Goal: Task Accomplishment & Management: Manage account settings

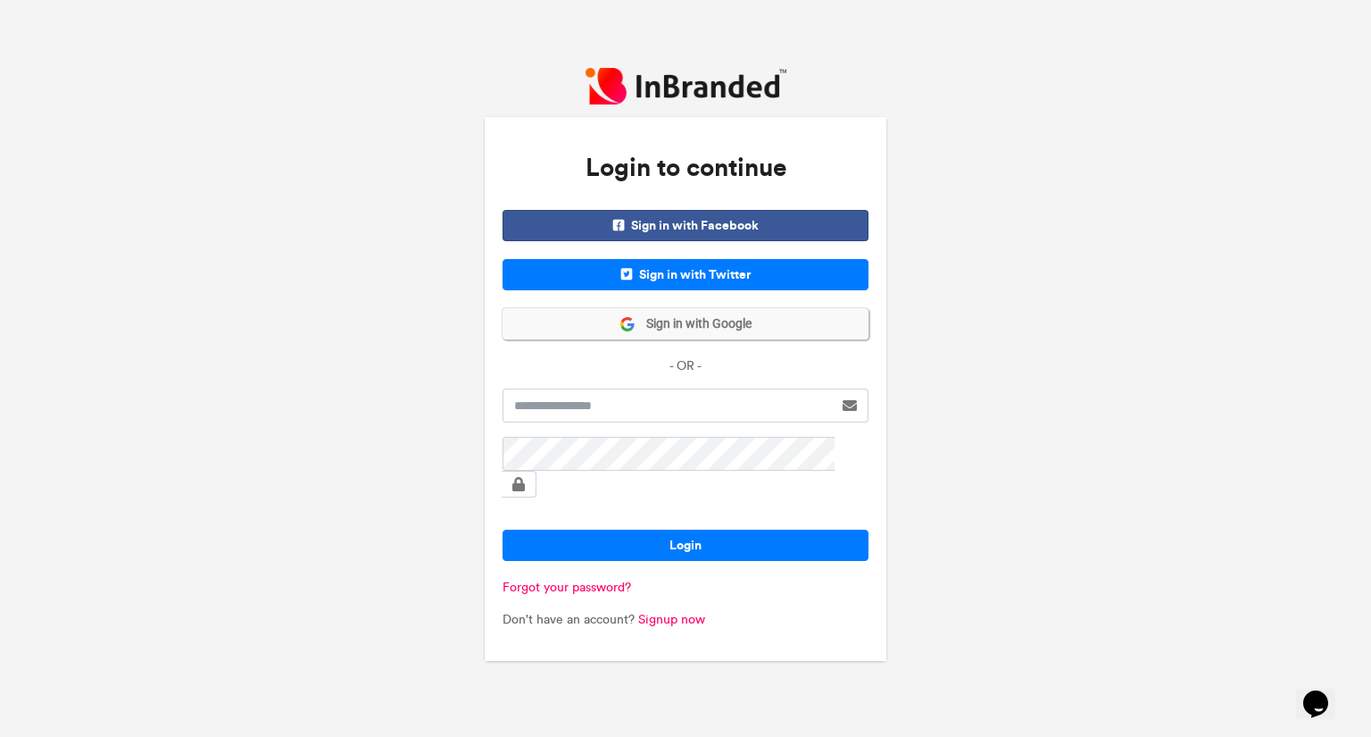
click at [723, 333] on span "Sign in with Google" at bounding box center [694, 324] width 116 height 18
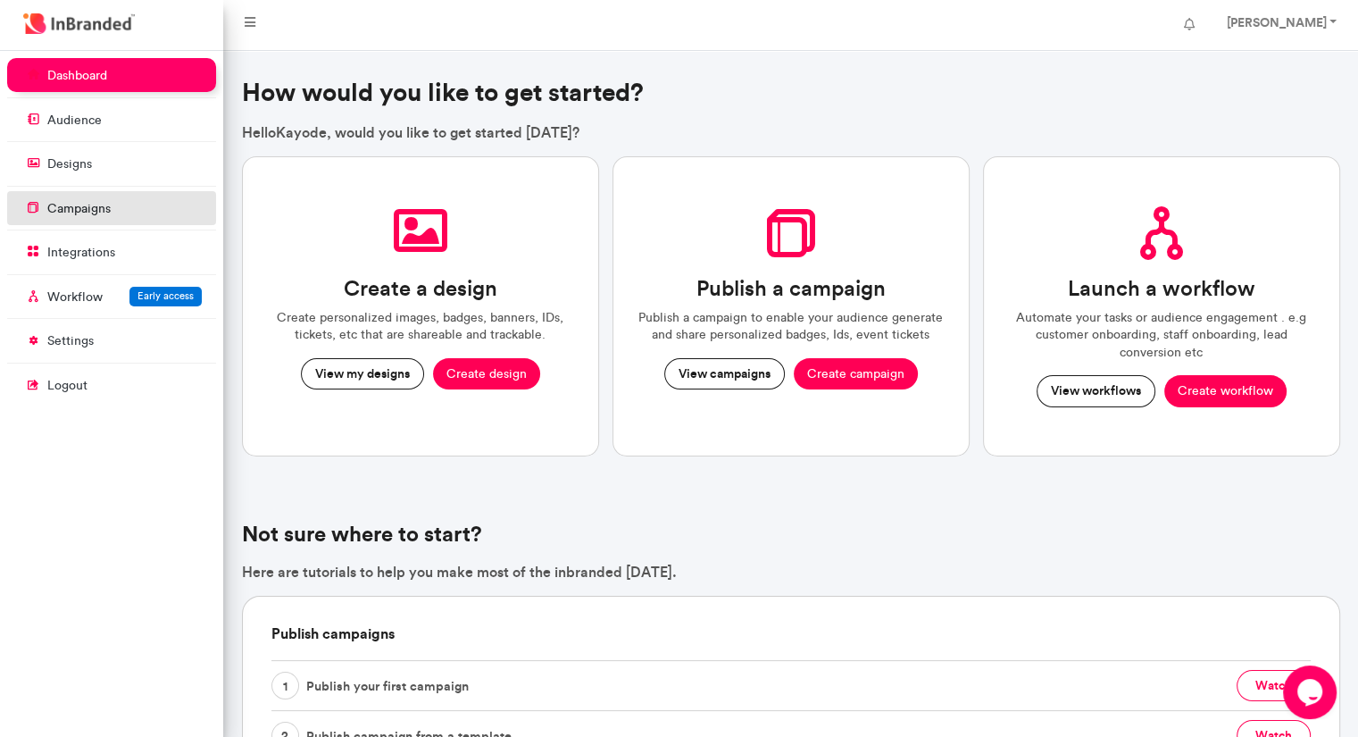
click at [148, 221] on link "campaigns" at bounding box center [111, 208] width 209 height 34
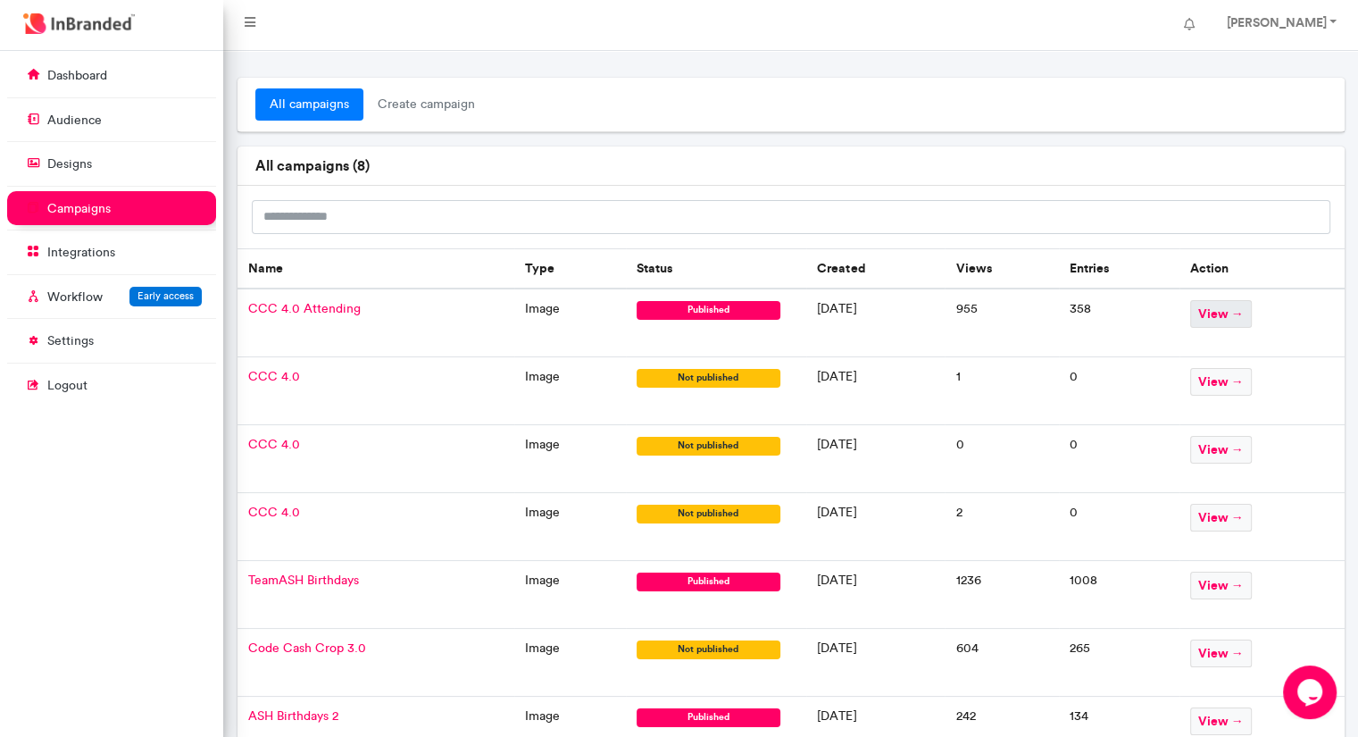
click at [1236, 322] on span "view →" at bounding box center [1221, 314] width 62 height 28
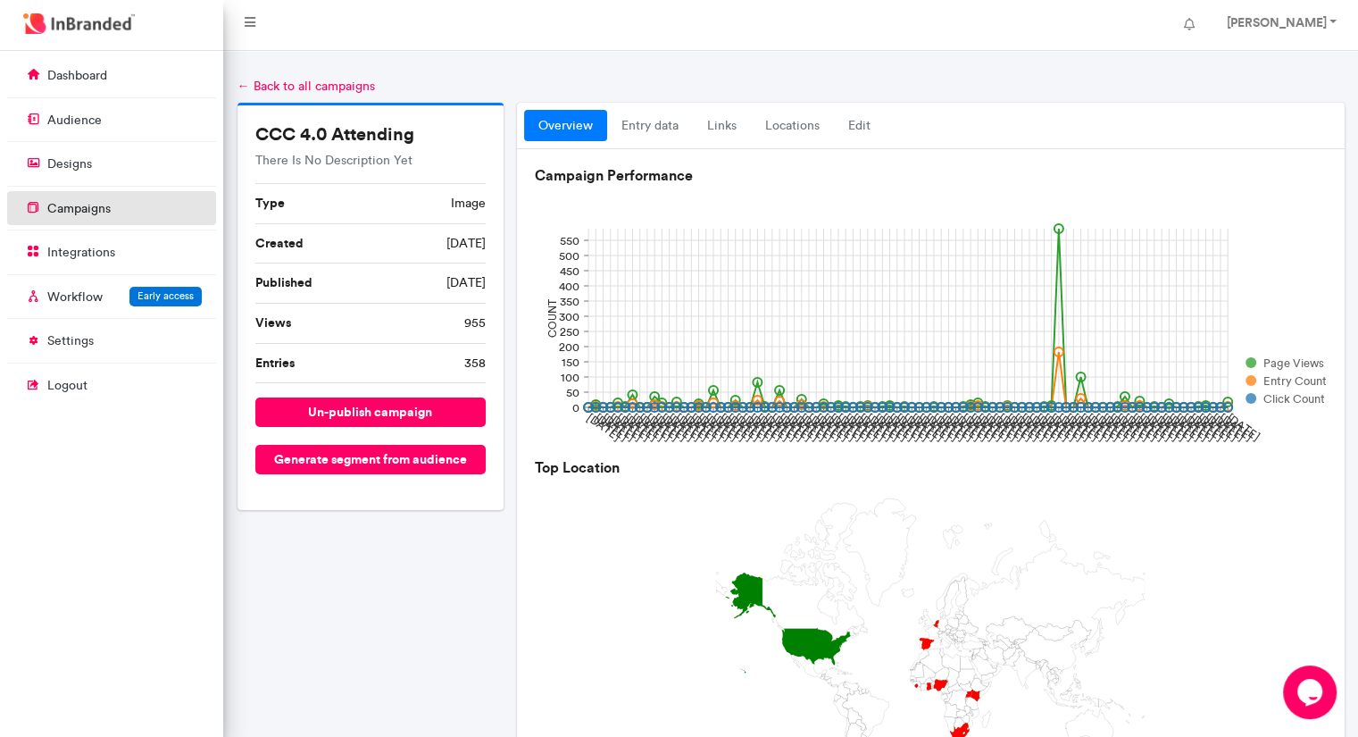
click at [95, 211] on p "campaigns" at bounding box center [78, 209] width 63 height 18
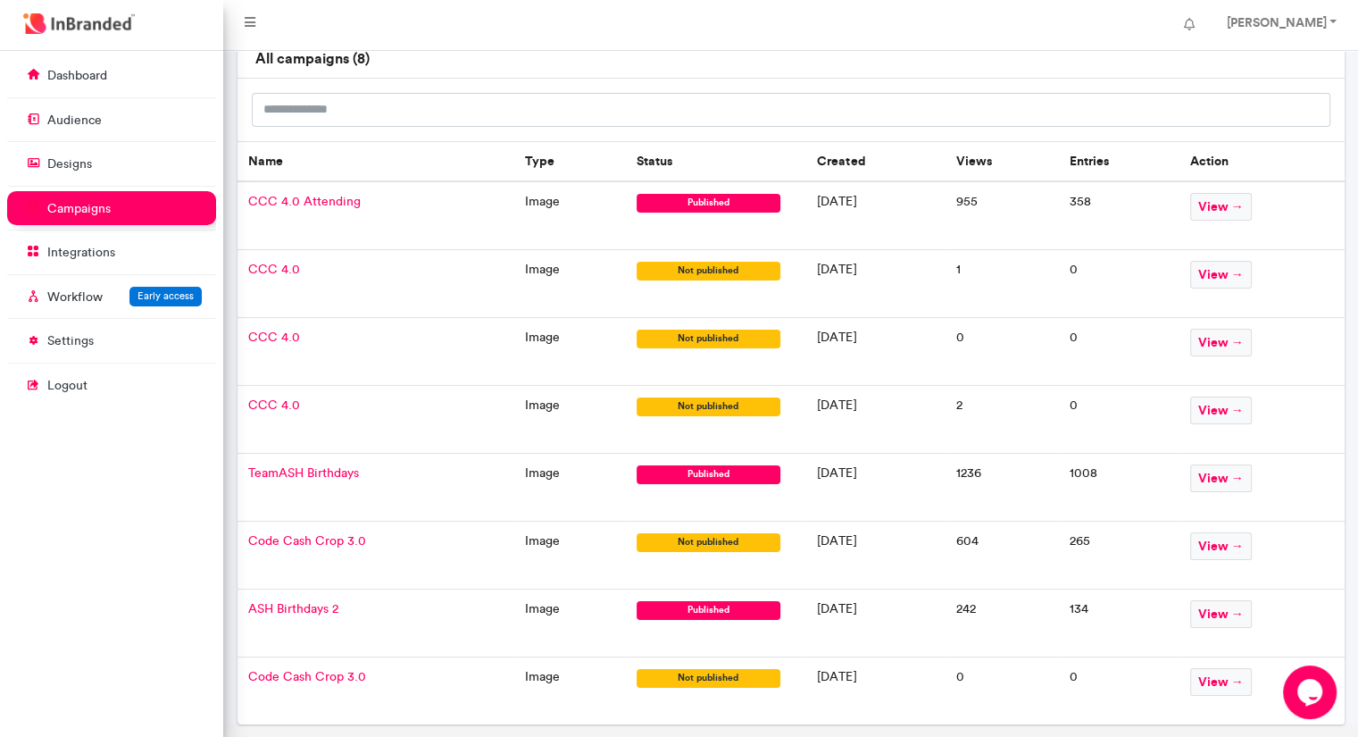
scroll to position [111, 0]
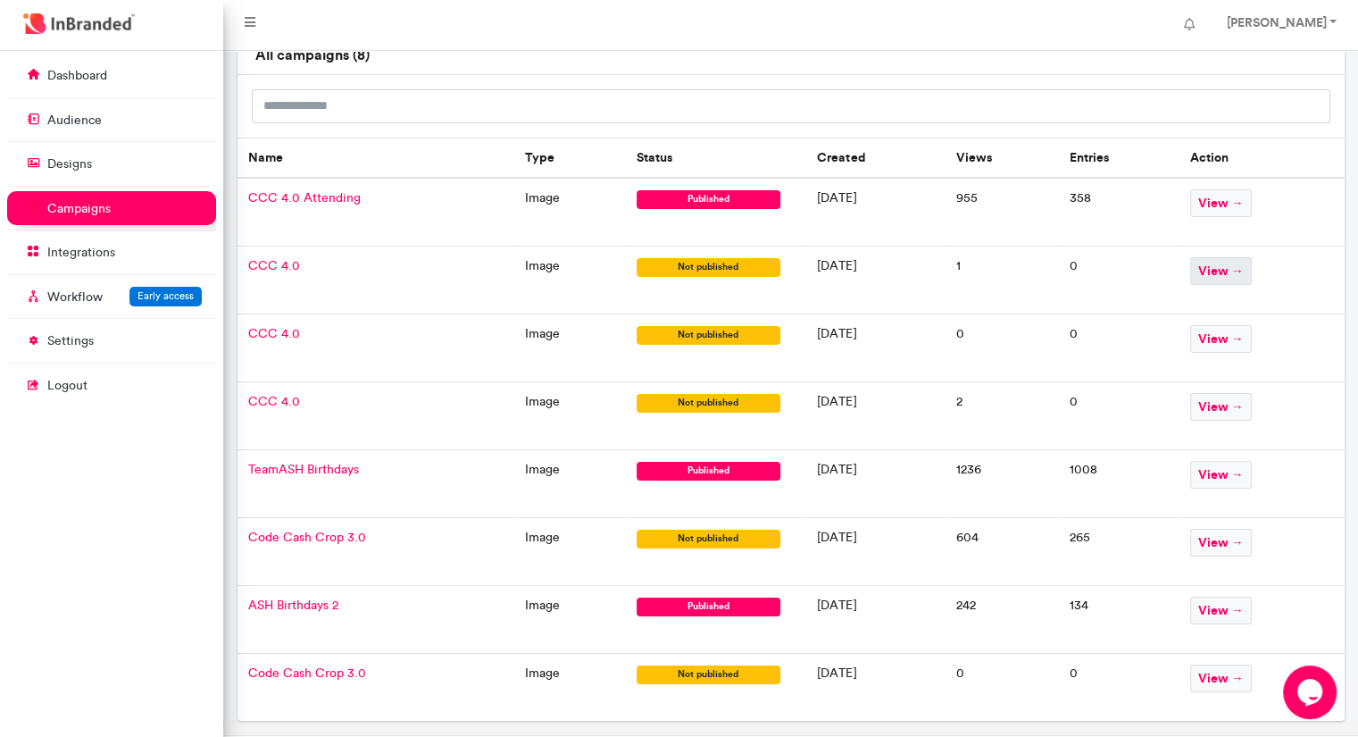
click at [1239, 263] on span "view →" at bounding box center [1221, 271] width 62 height 28
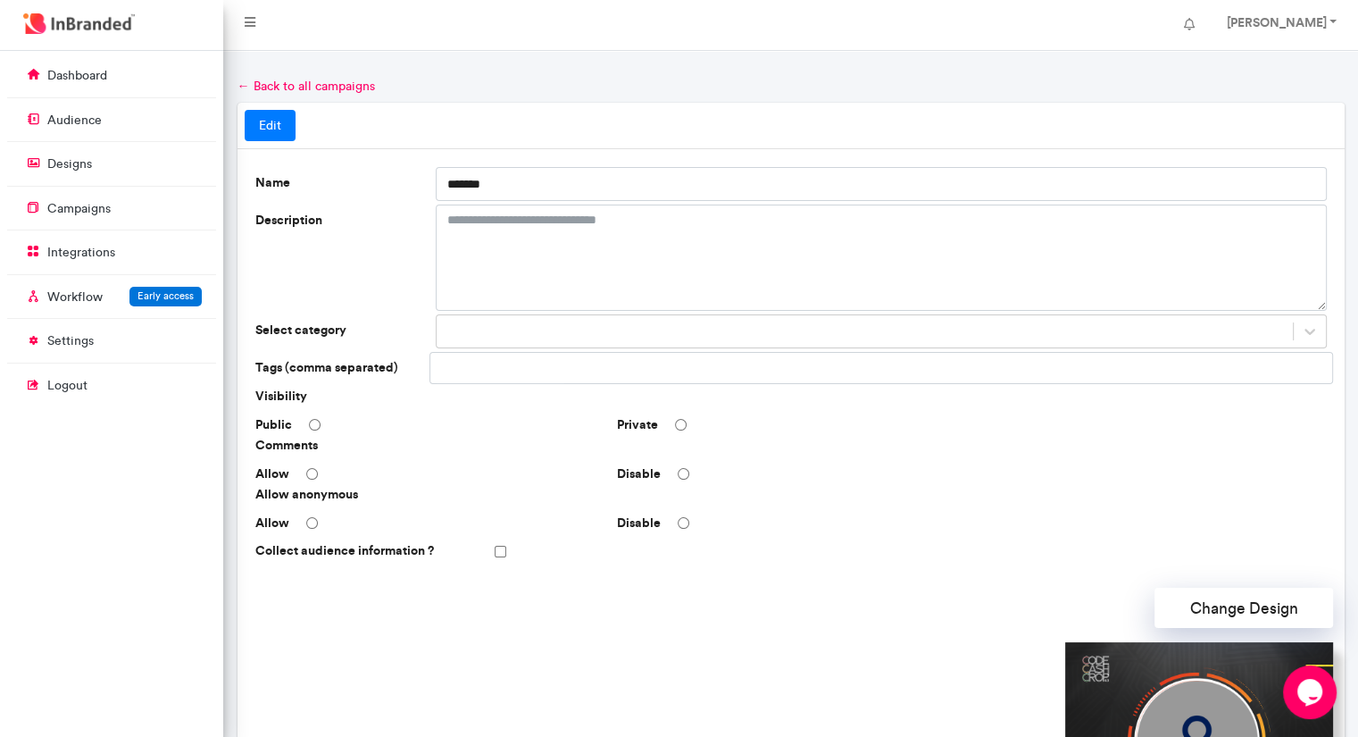
click at [265, 121] on link "Edit" at bounding box center [270, 126] width 51 height 32
click at [266, 137] on link "Edit" at bounding box center [270, 126] width 51 height 32
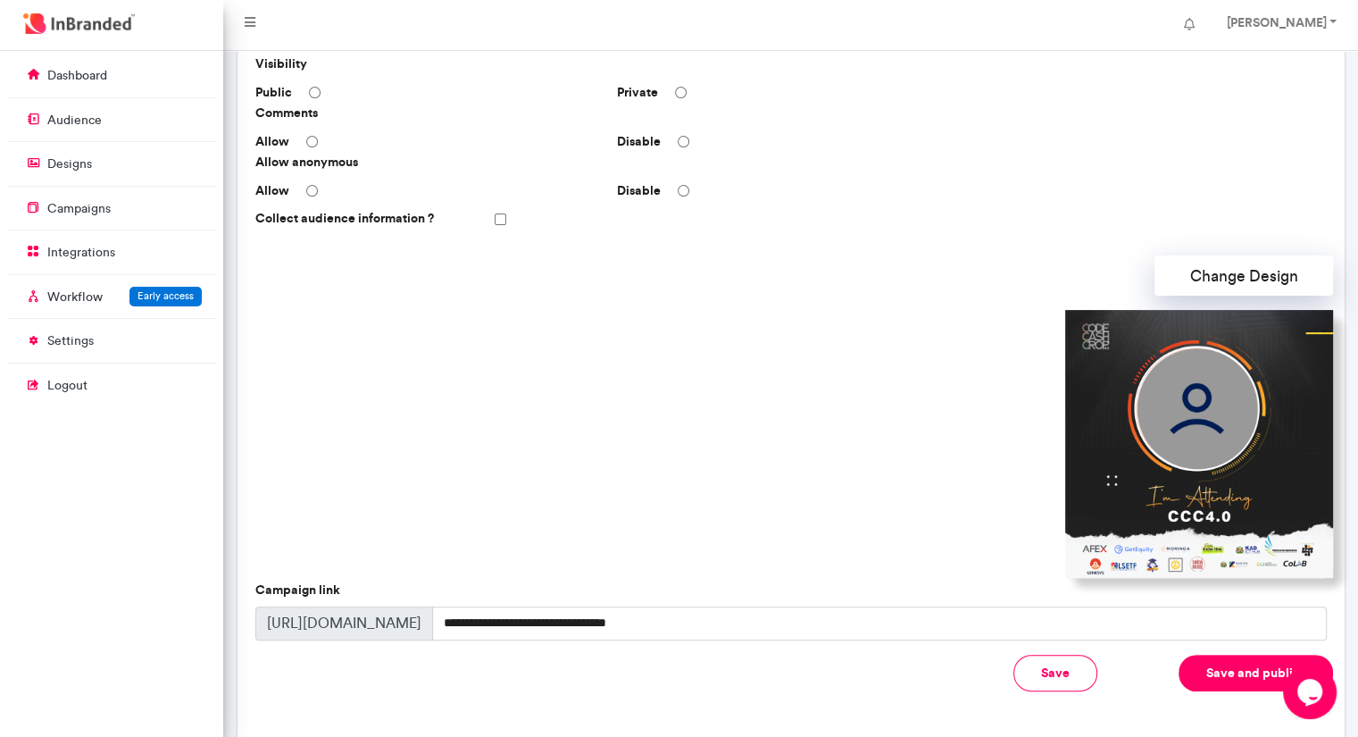
scroll to position [424, 0]
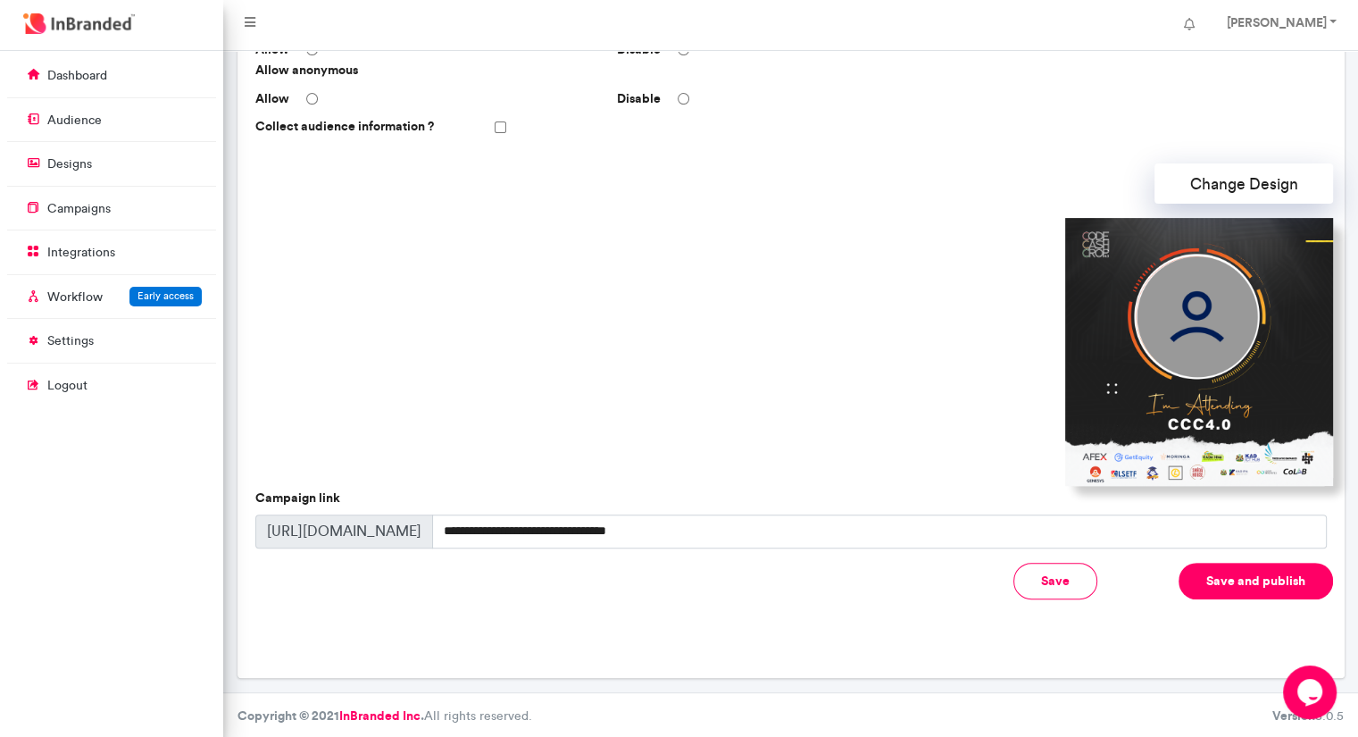
click at [1241, 349] on img at bounding box center [1199, 352] width 268 height 268
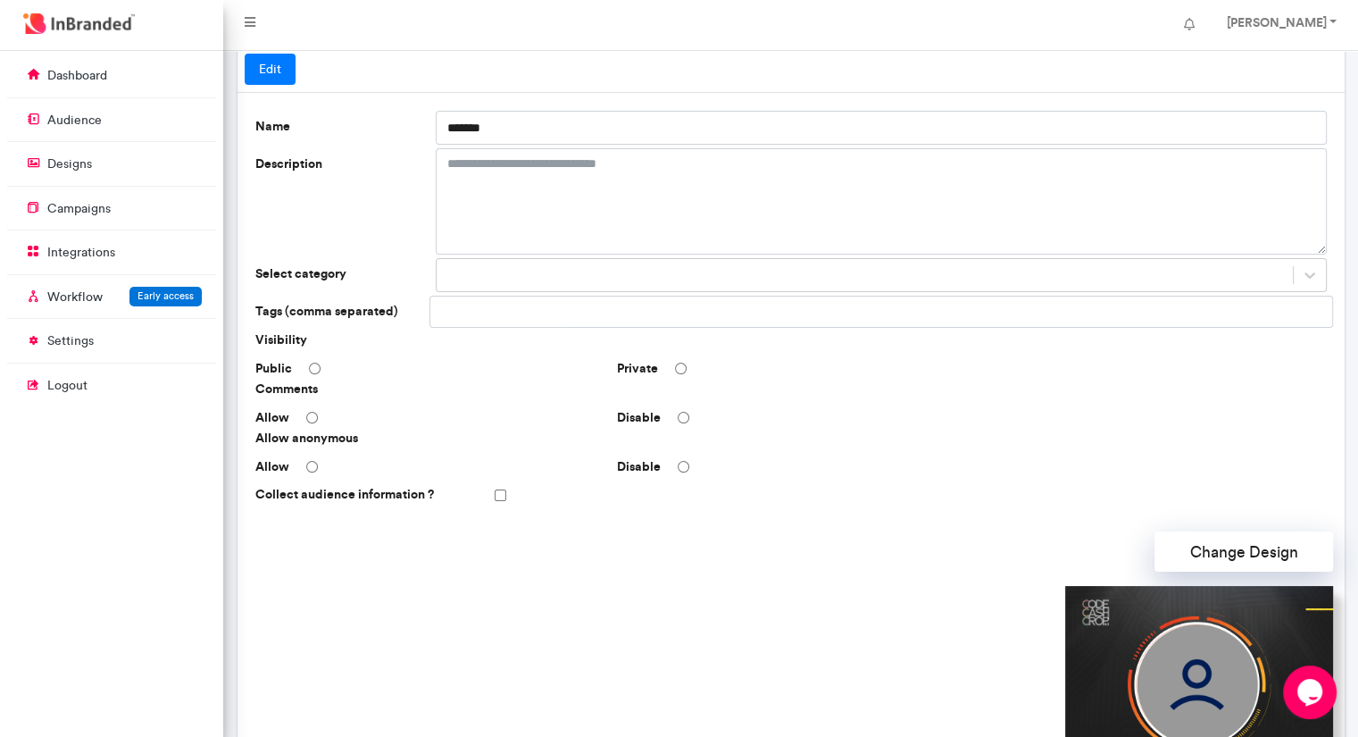
scroll to position [0, 0]
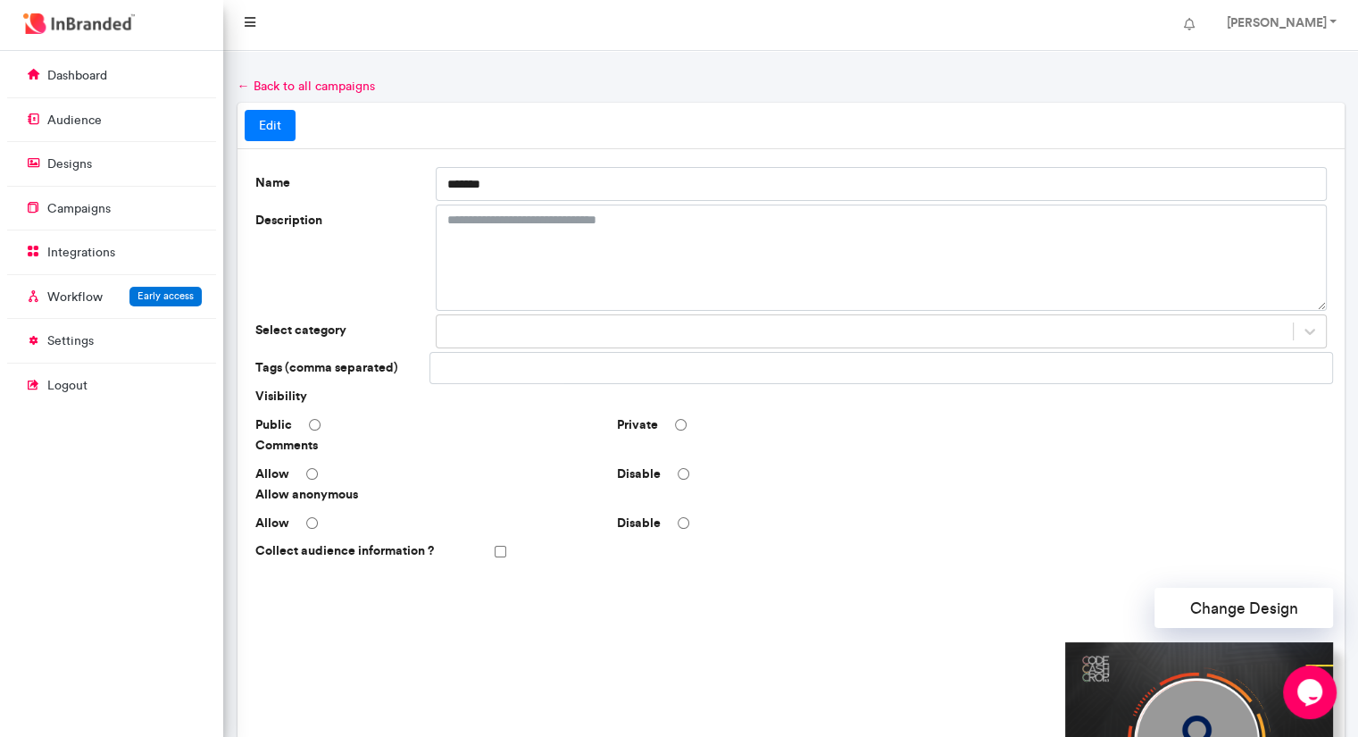
click at [250, 26] on icon at bounding box center [250, 22] width 11 height 12
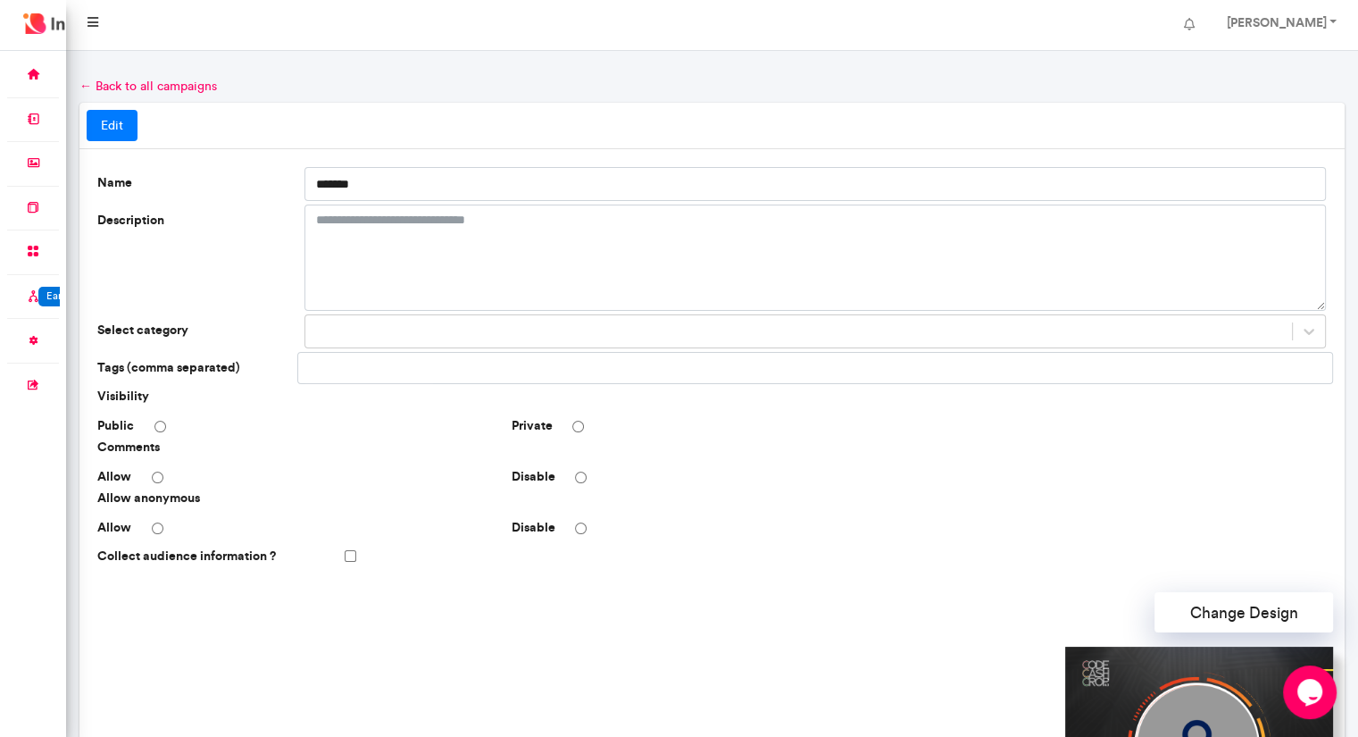
click at [94, 23] on icon at bounding box center [92, 22] width 11 height 12
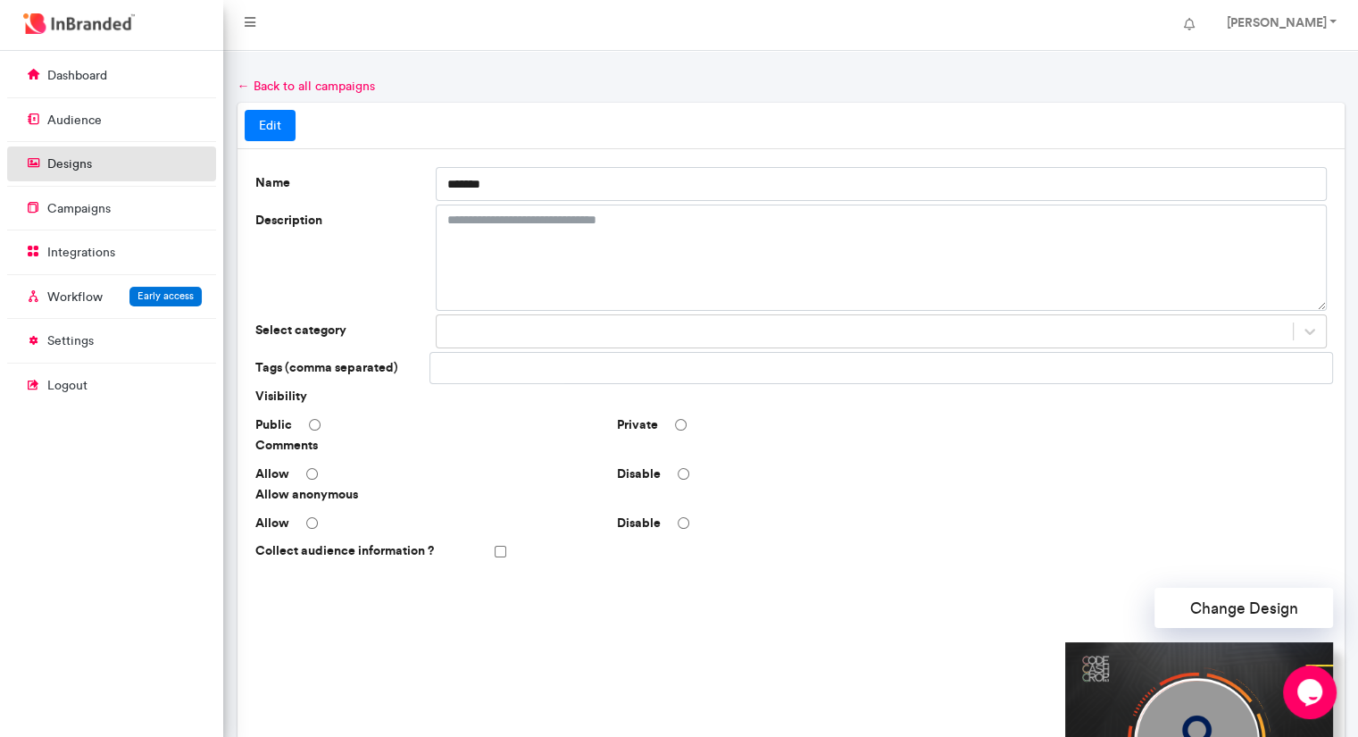
click at [71, 173] on link "designs" at bounding box center [111, 163] width 209 height 34
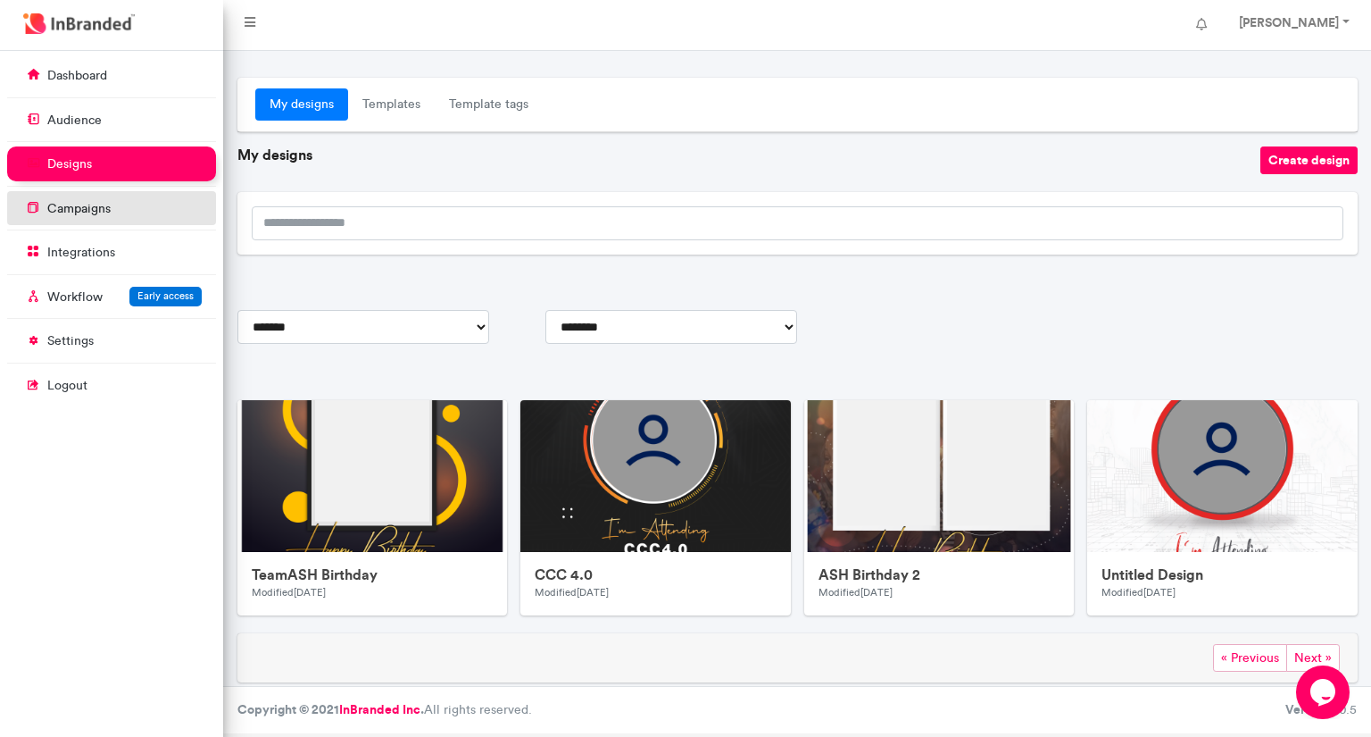
click at [109, 210] on p "campaigns" at bounding box center [78, 209] width 63 height 18
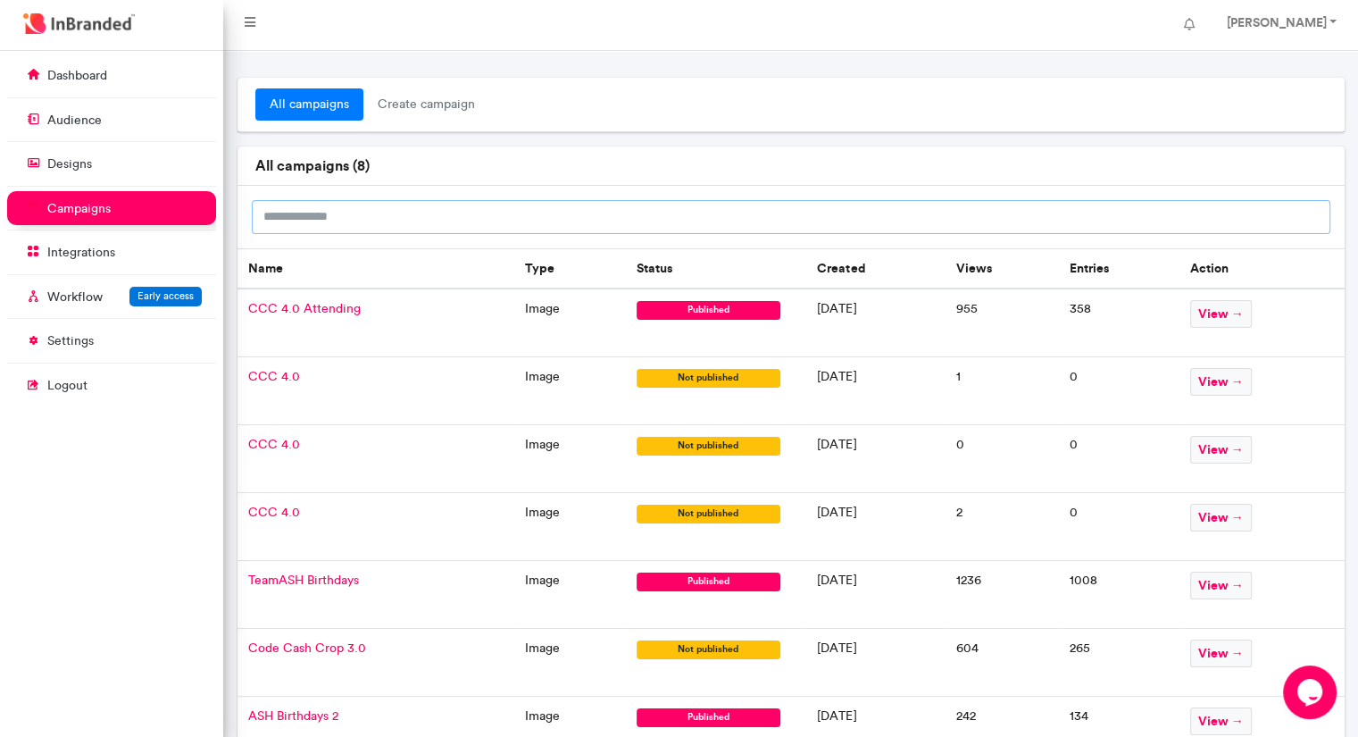
click at [418, 225] on input "text" at bounding box center [791, 217] width 1078 height 34
click at [266, 377] on span "CCC 4.0" at bounding box center [274, 376] width 52 height 15
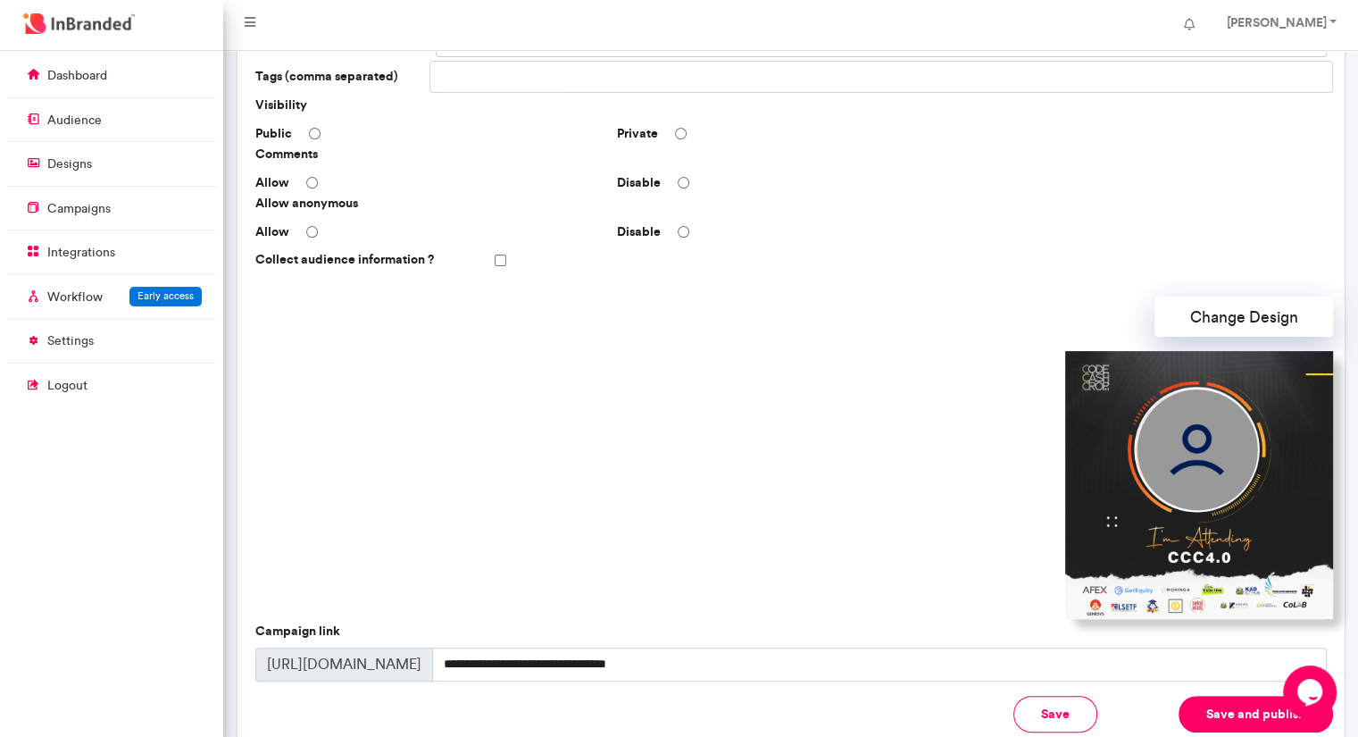
scroll to position [424, 0]
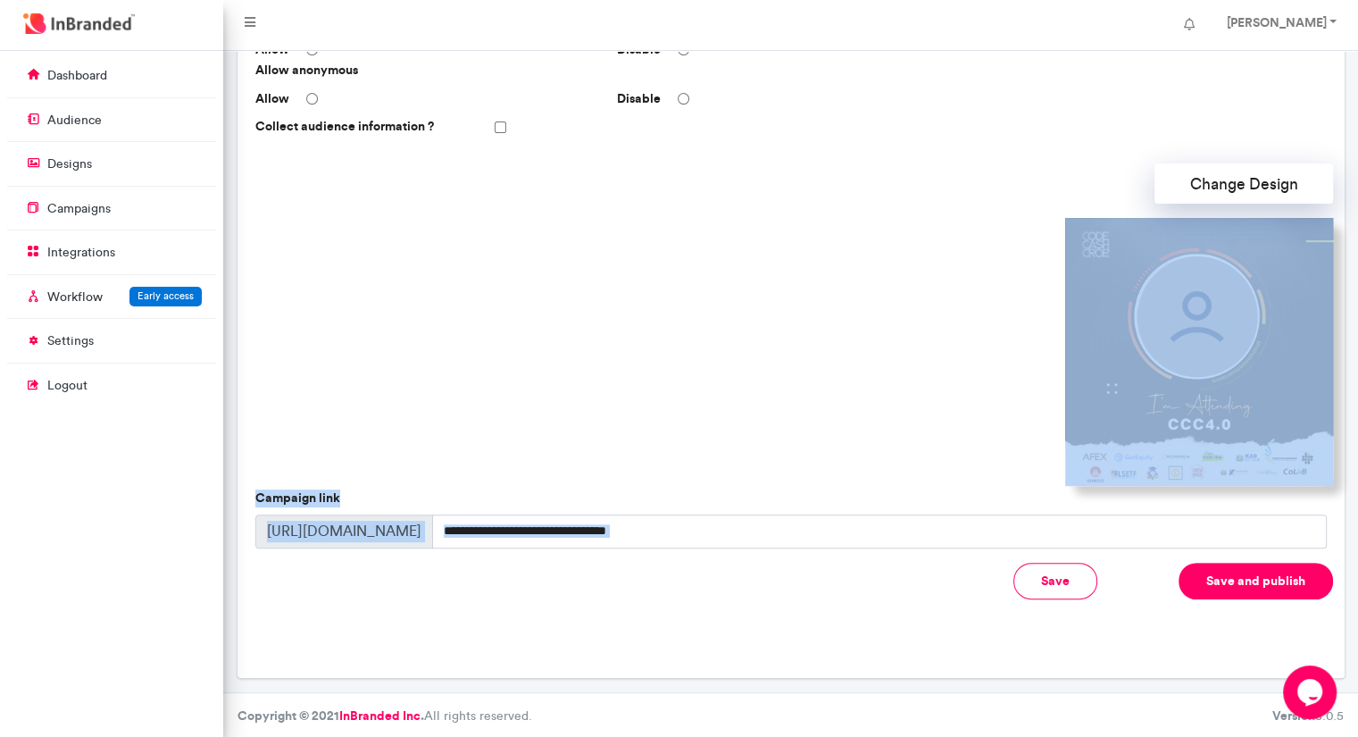
drag, startPoint x: 801, startPoint y: 454, endPoint x: 995, endPoint y: 555, distance: 218.4
click at [995, 555] on div "Subject Maximum of 150 characters Preview Text Maximum of 150 characters Focus …" at bounding box center [790, 381] width 1071 height 470
click at [919, 620] on div "Name ******* Description Select category Tags (comma separated) Visibility Publ…" at bounding box center [790, 201] width 1107 height 952
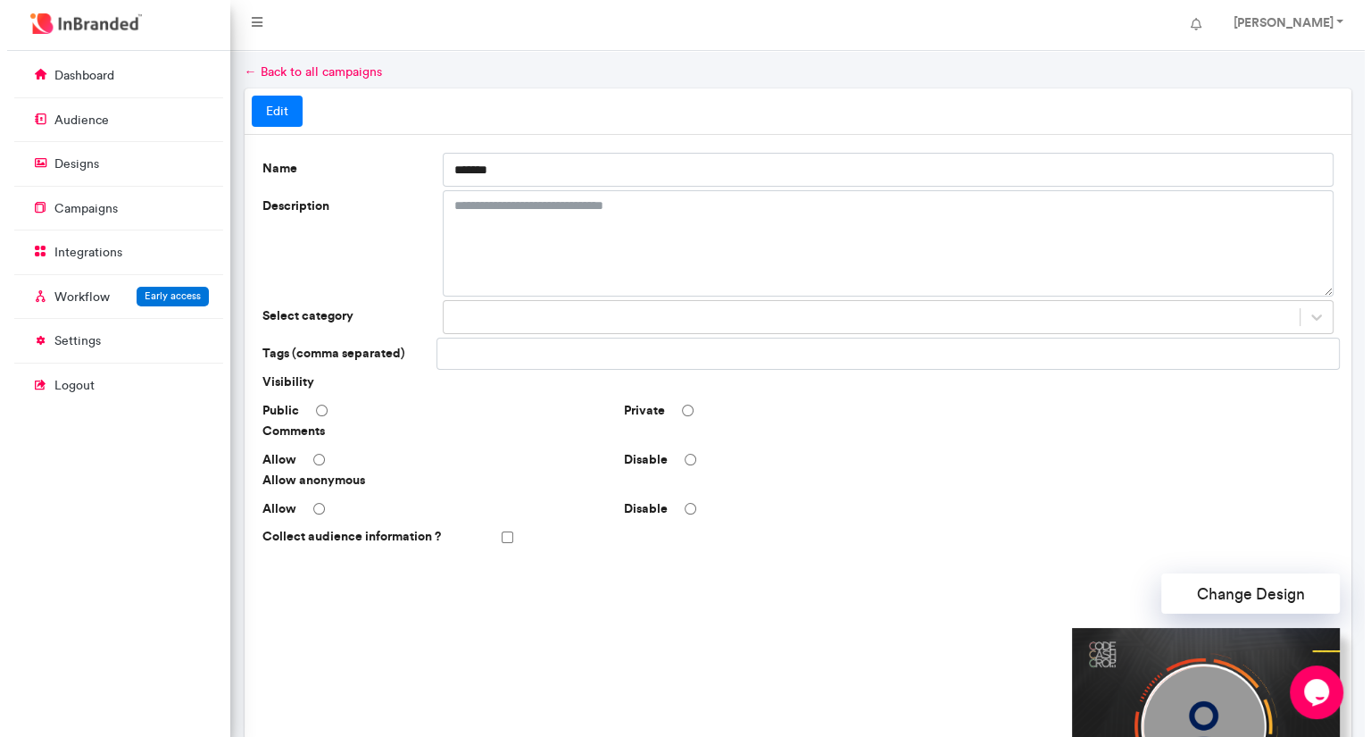
scroll to position [0, 0]
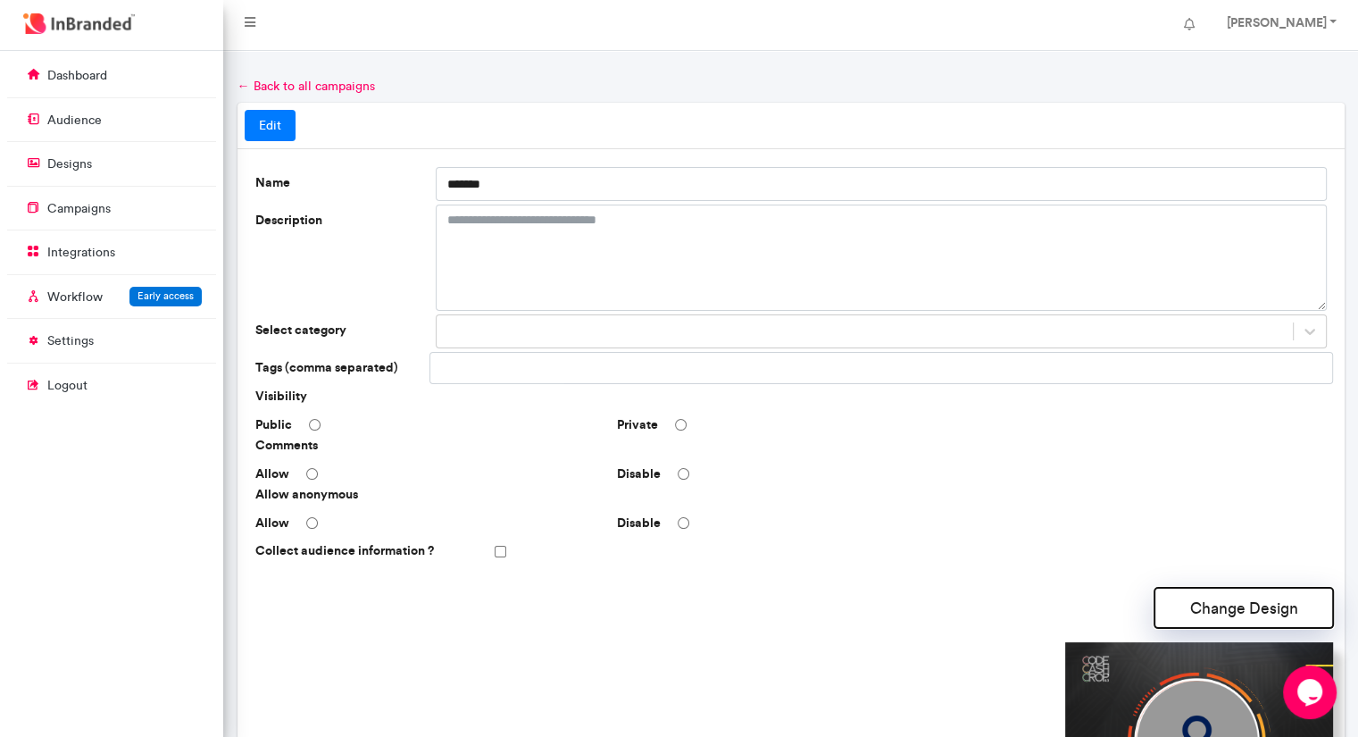
click at [1309, 621] on button "Change Design" at bounding box center [1243, 607] width 179 height 40
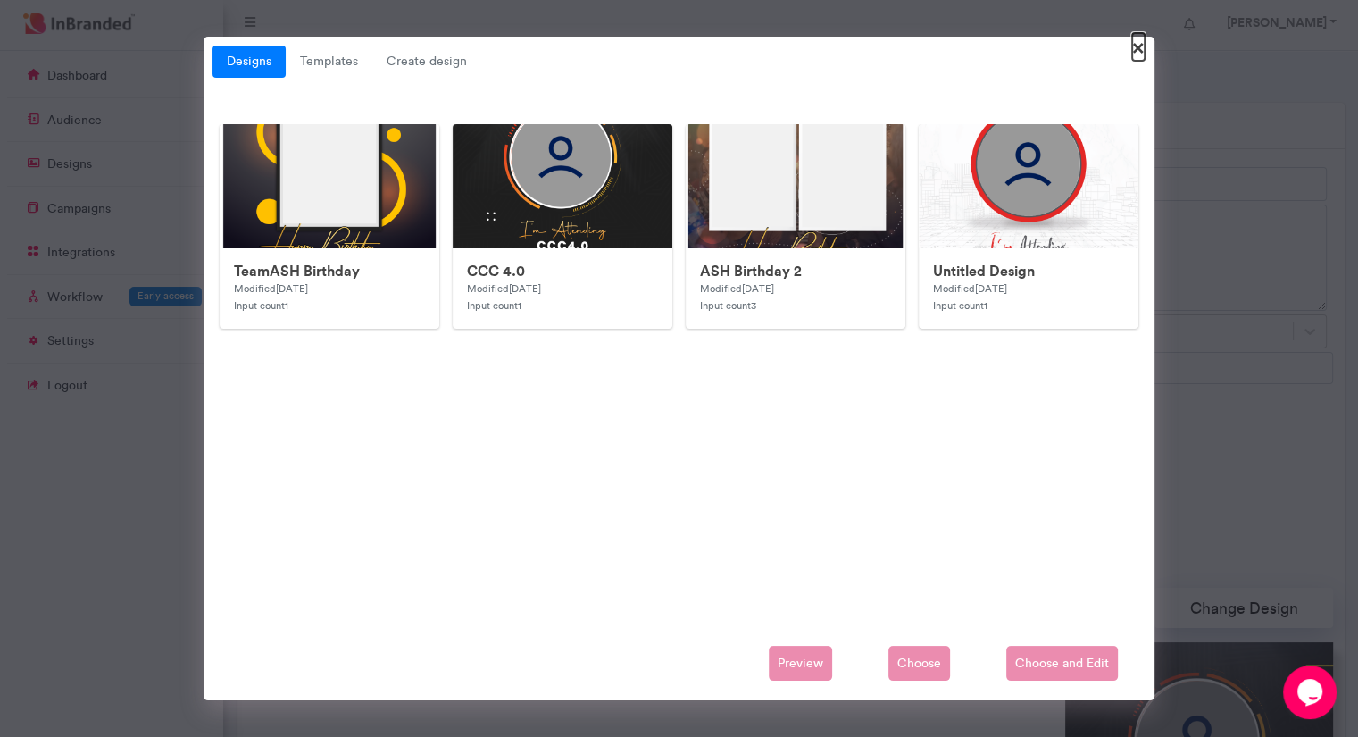
click at [1134, 53] on span "×" at bounding box center [1138, 47] width 12 height 28
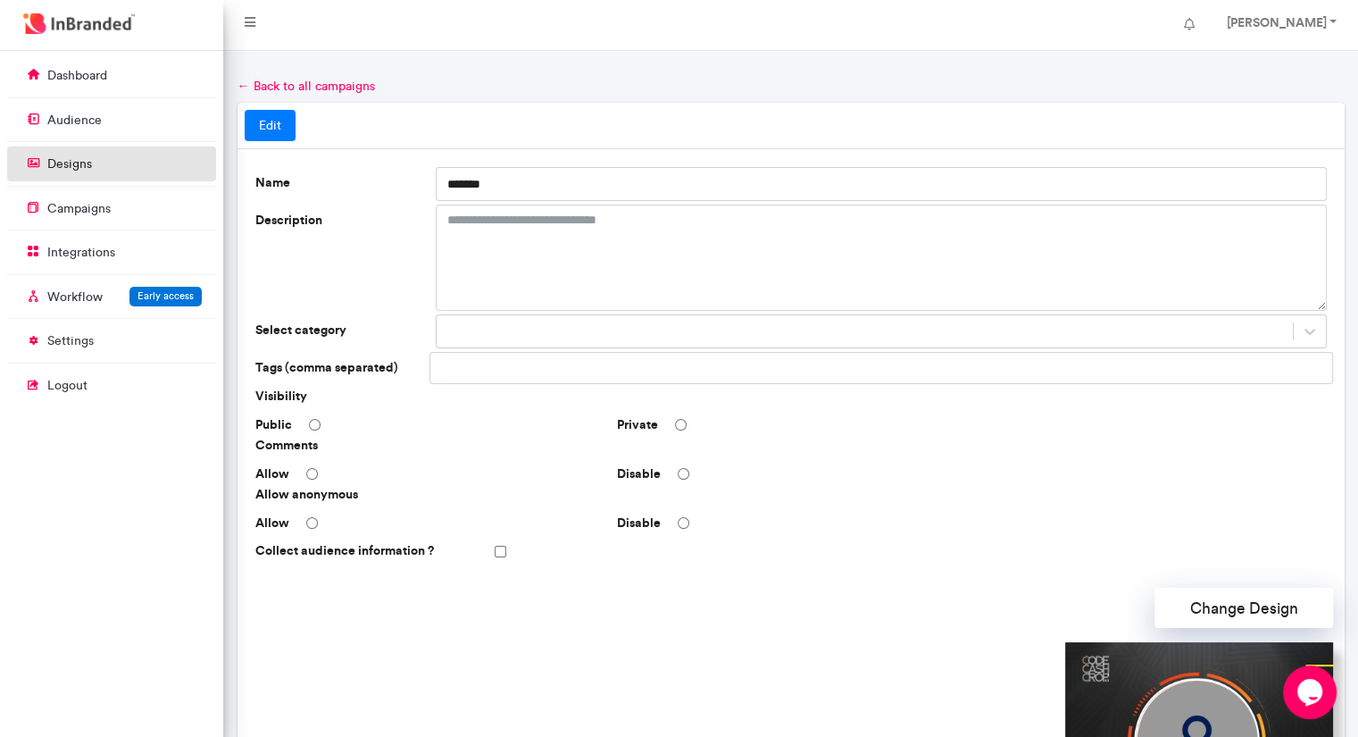
click at [54, 149] on link "designs" at bounding box center [111, 163] width 209 height 34
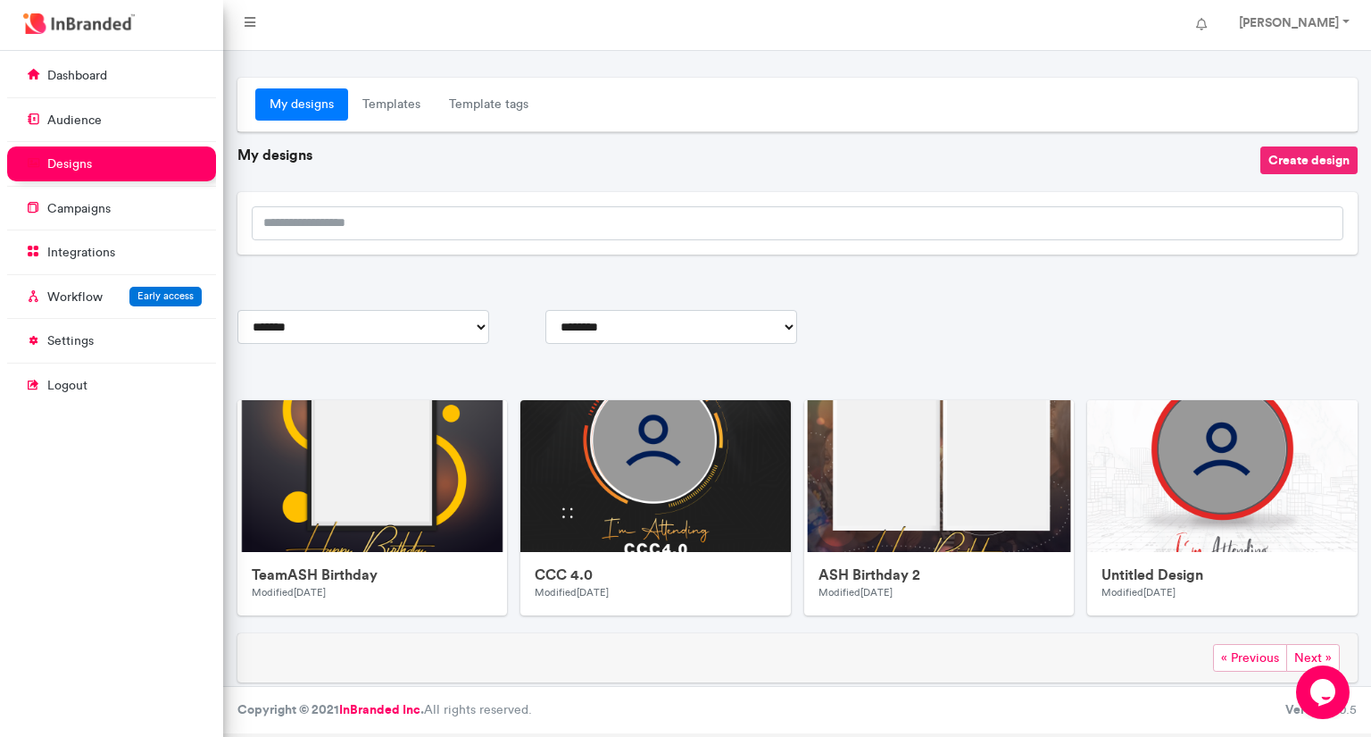
click at [1297, 159] on button "Create design" at bounding box center [1309, 160] width 97 height 28
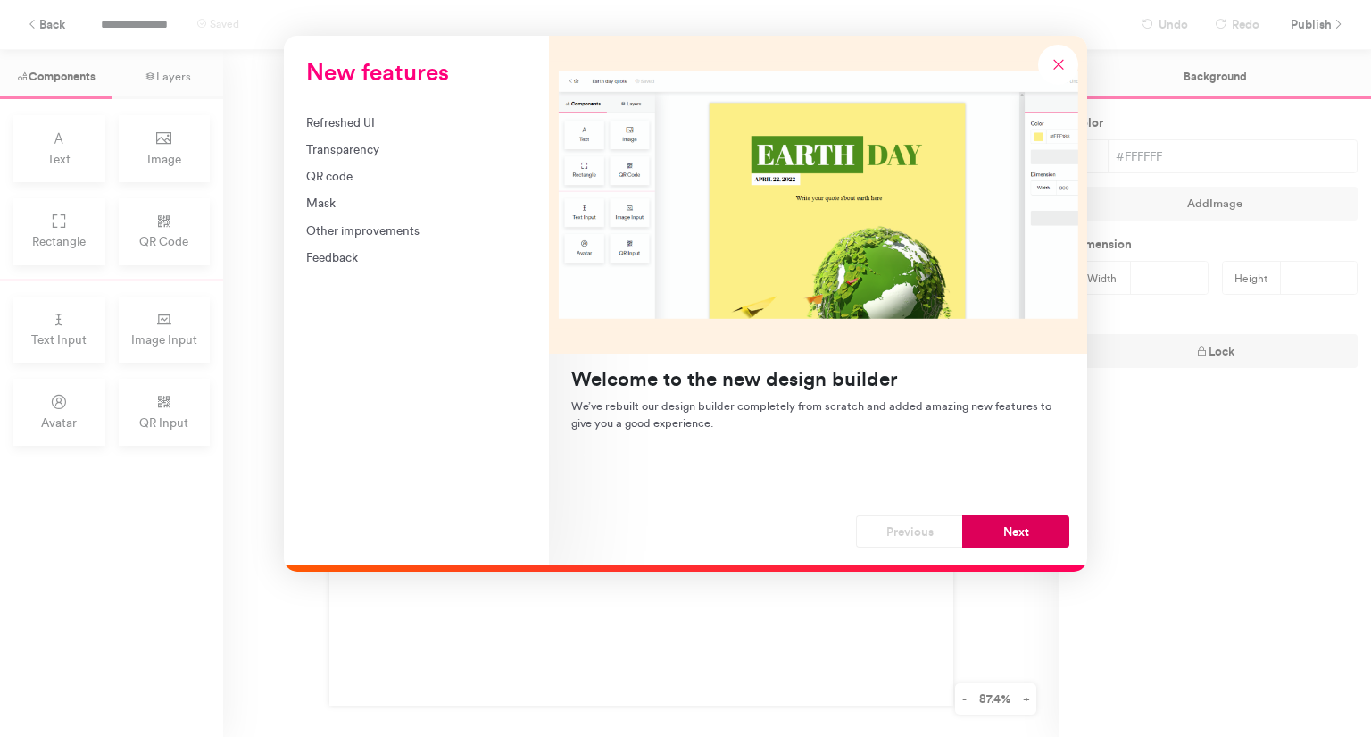
click at [998, 523] on button "Next" at bounding box center [1015, 531] width 107 height 32
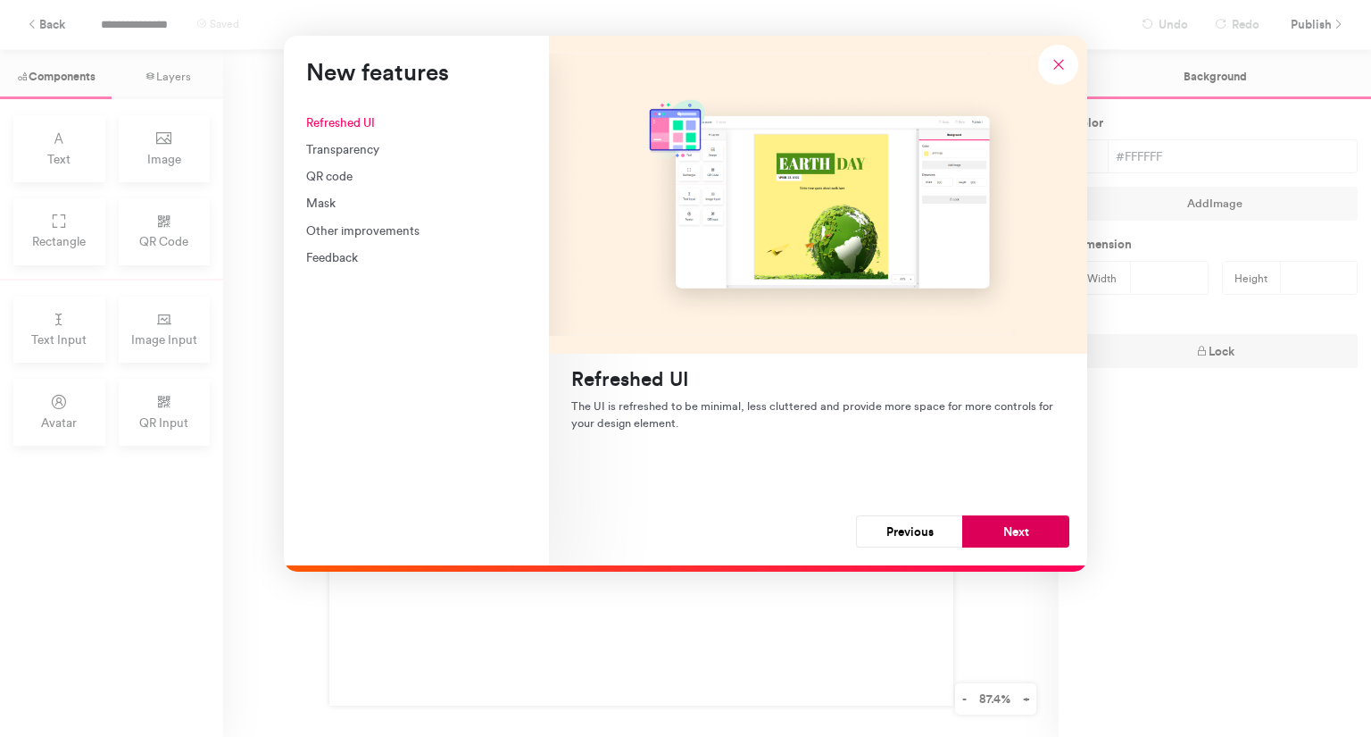
click at [996, 528] on button "Next" at bounding box center [1015, 531] width 107 height 32
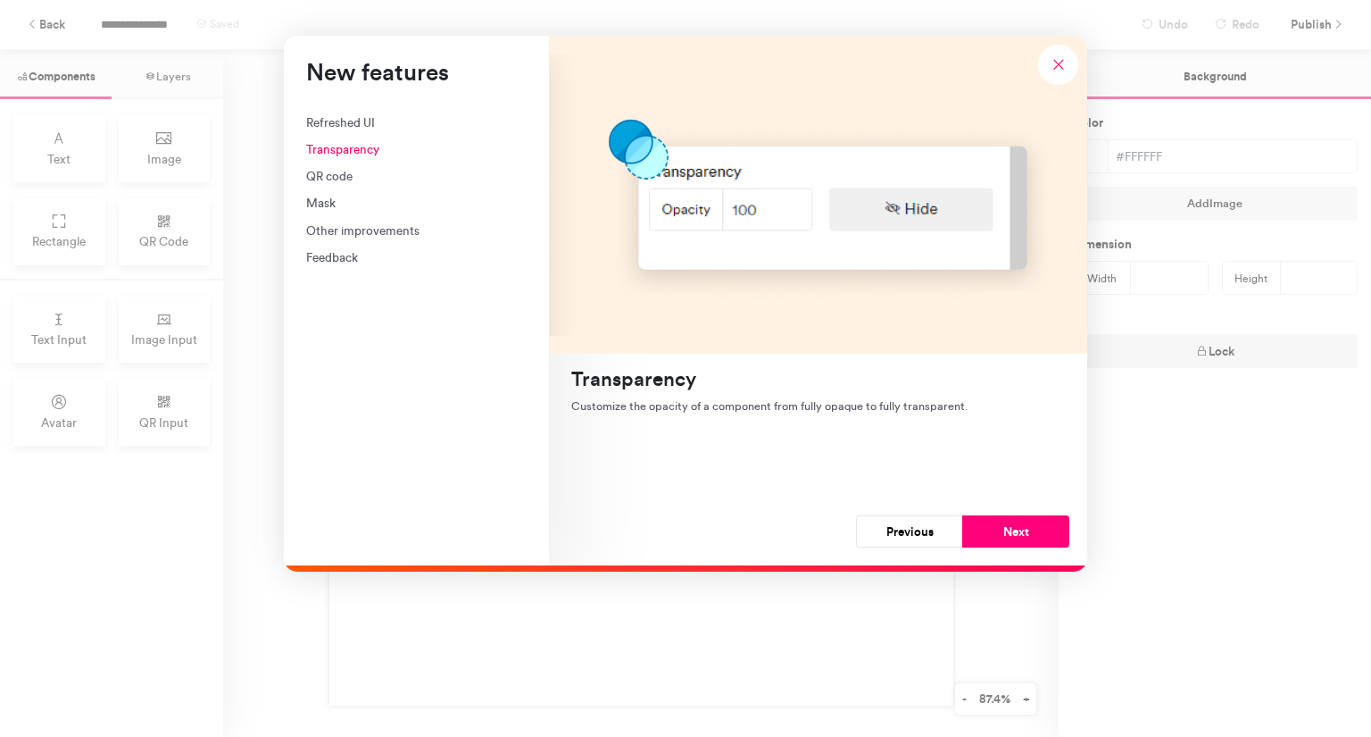
click at [996, 528] on button "Next" at bounding box center [1015, 531] width 107 height 32
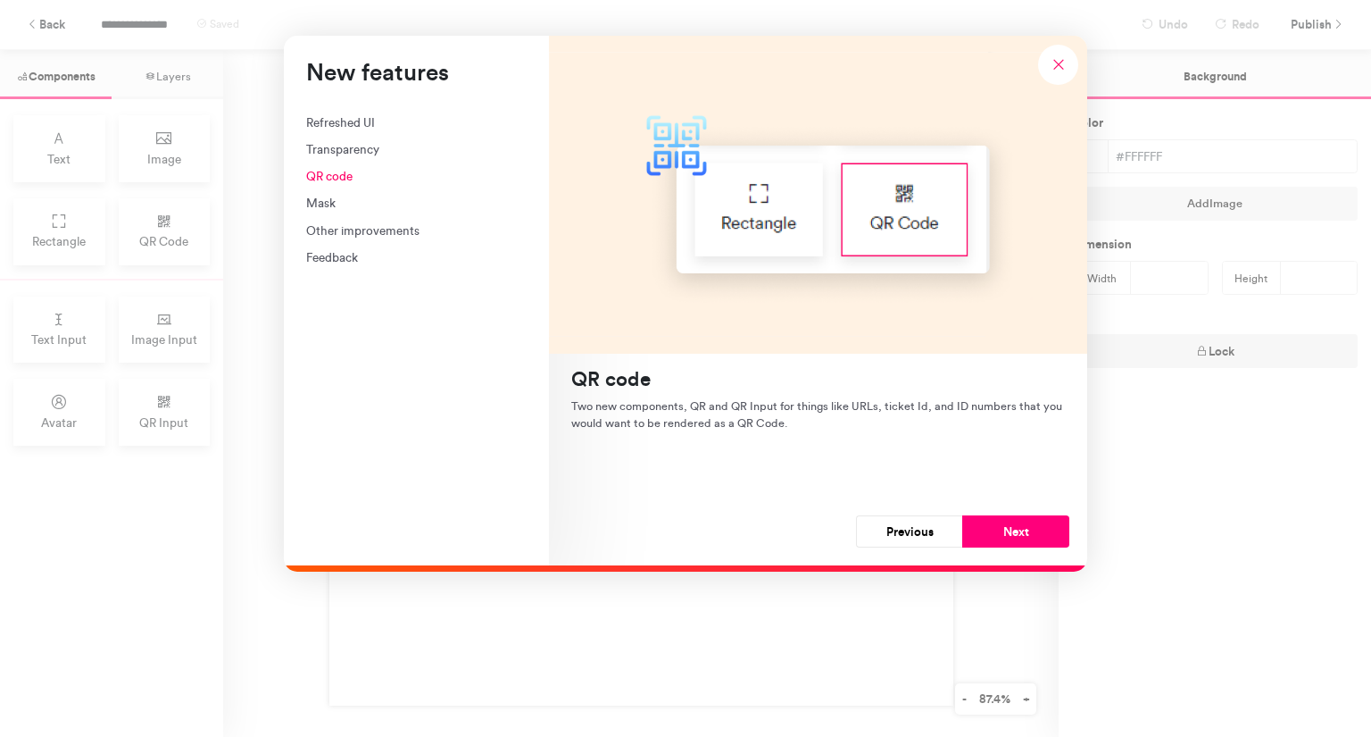
click at [996, 528] on button "Next" at bounding box center [1015, 531] width 107 height 32
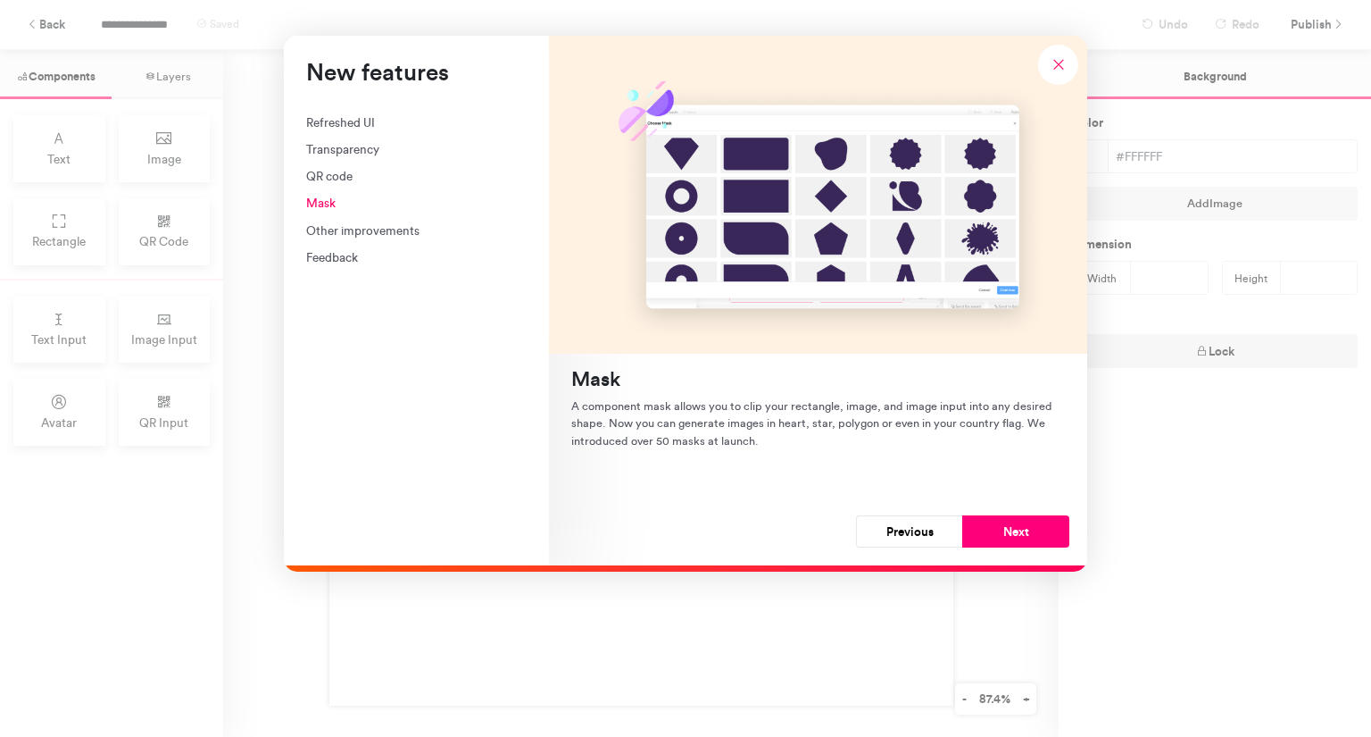
click at [996, 528] on button "Next" at bounding box center [1015, 531] width 107 height 32
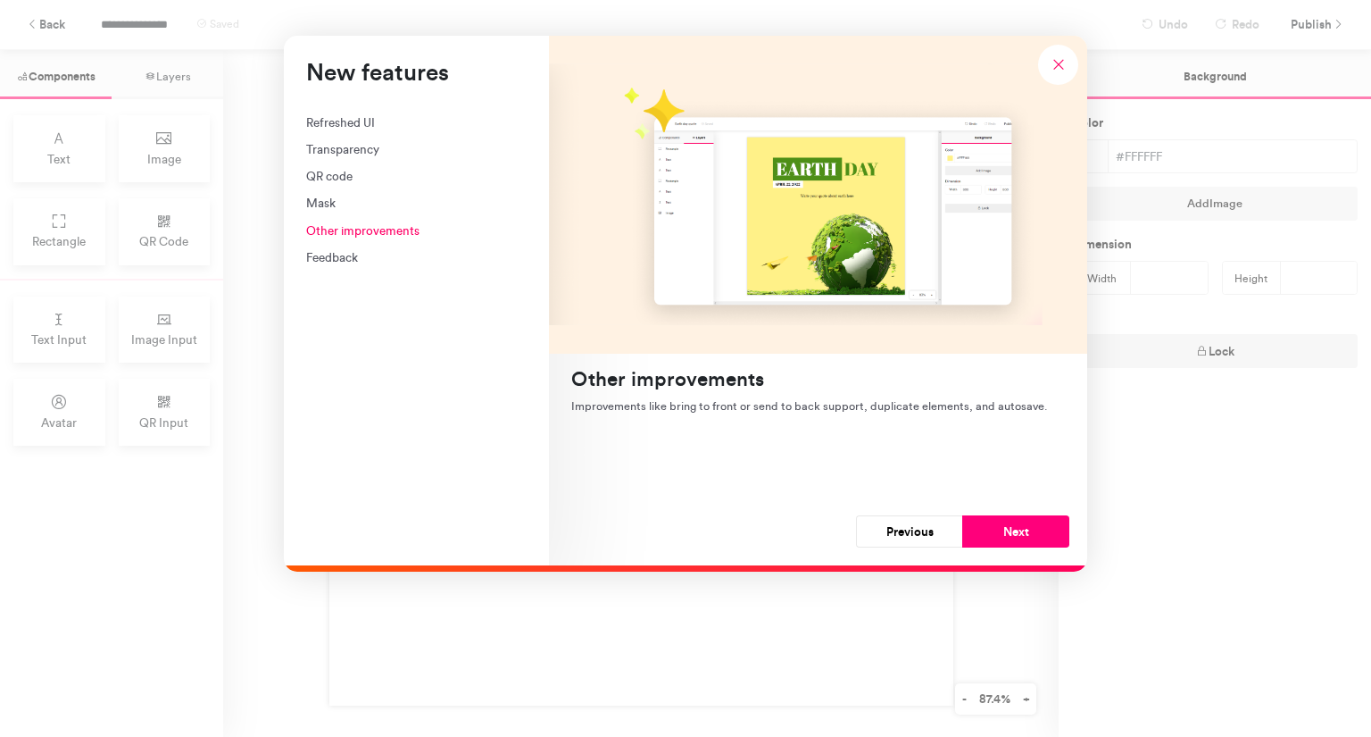
click at [996, 528] on button "Next" at bounding box center [1015, 531] width 107 height 32
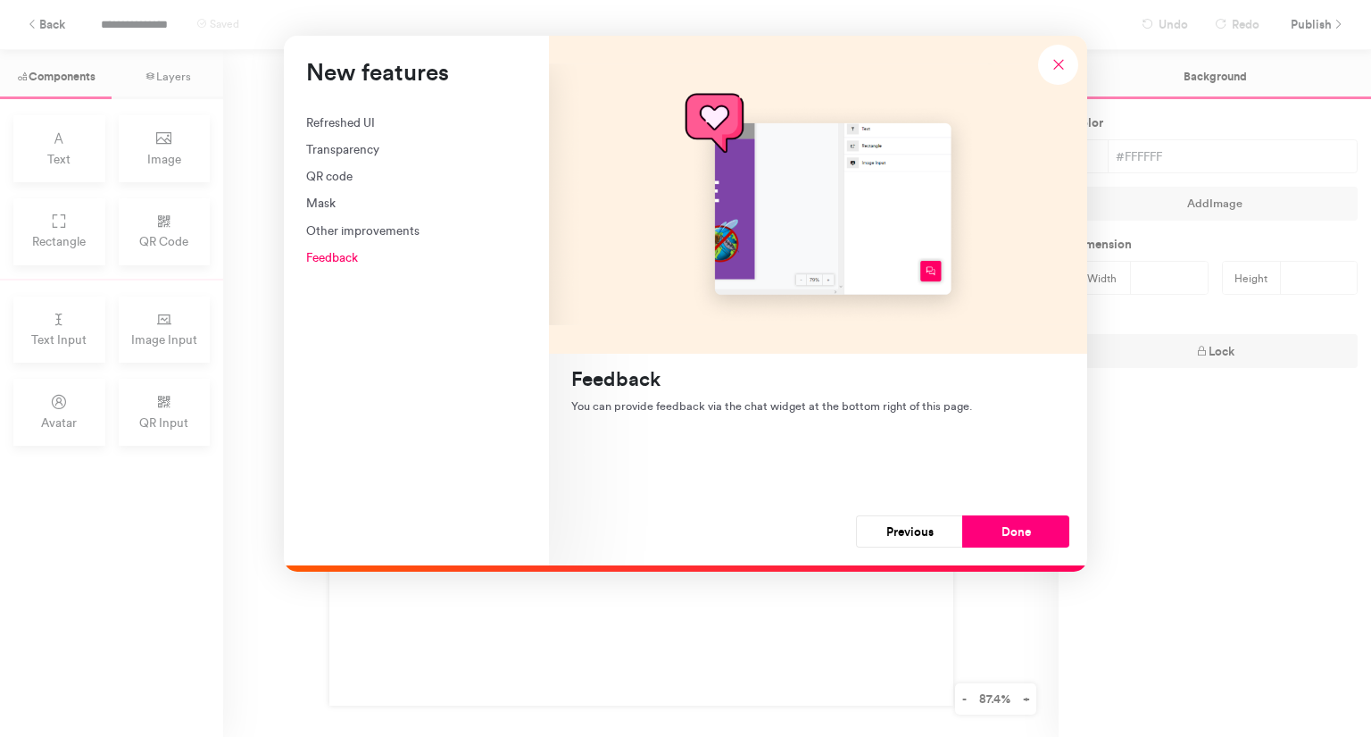
click at [996, 528] on button "Done" at bounding box center [1015, 531] width 107 height 32
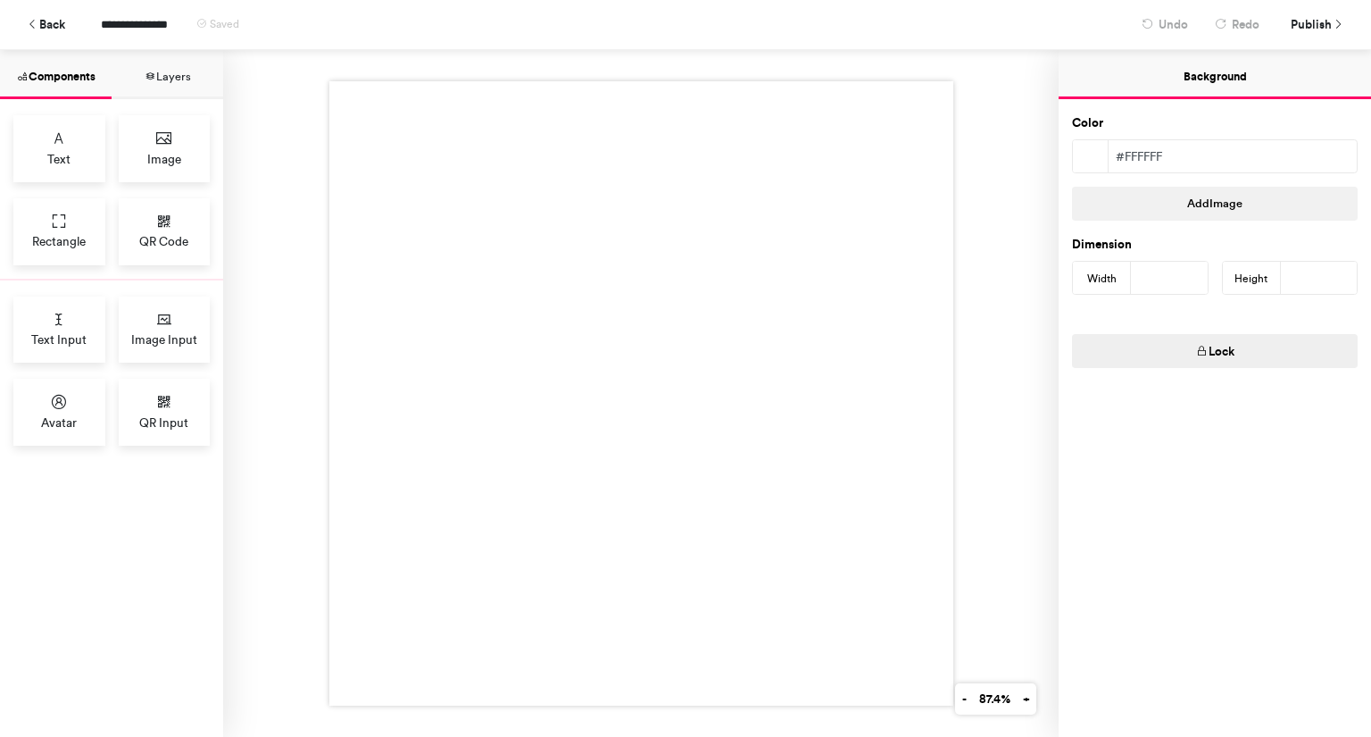
drag, startPoint x: 1145, startPoint y: 276, endPoint x: 1112, endPoint y: 277, distance: 32.2
click at [1112, 277] on div "Width ***" at bounding box center [1140, 278] width 137 height 34
drag, startPoint x: 1296, startPoint y: 276, endPoint x: 1273, endPoint y: 280, distance: 23.6
click at [1273, 280] on div "Height ***" at bounding box center [1290, 278] width 137 height 34
type input "****"
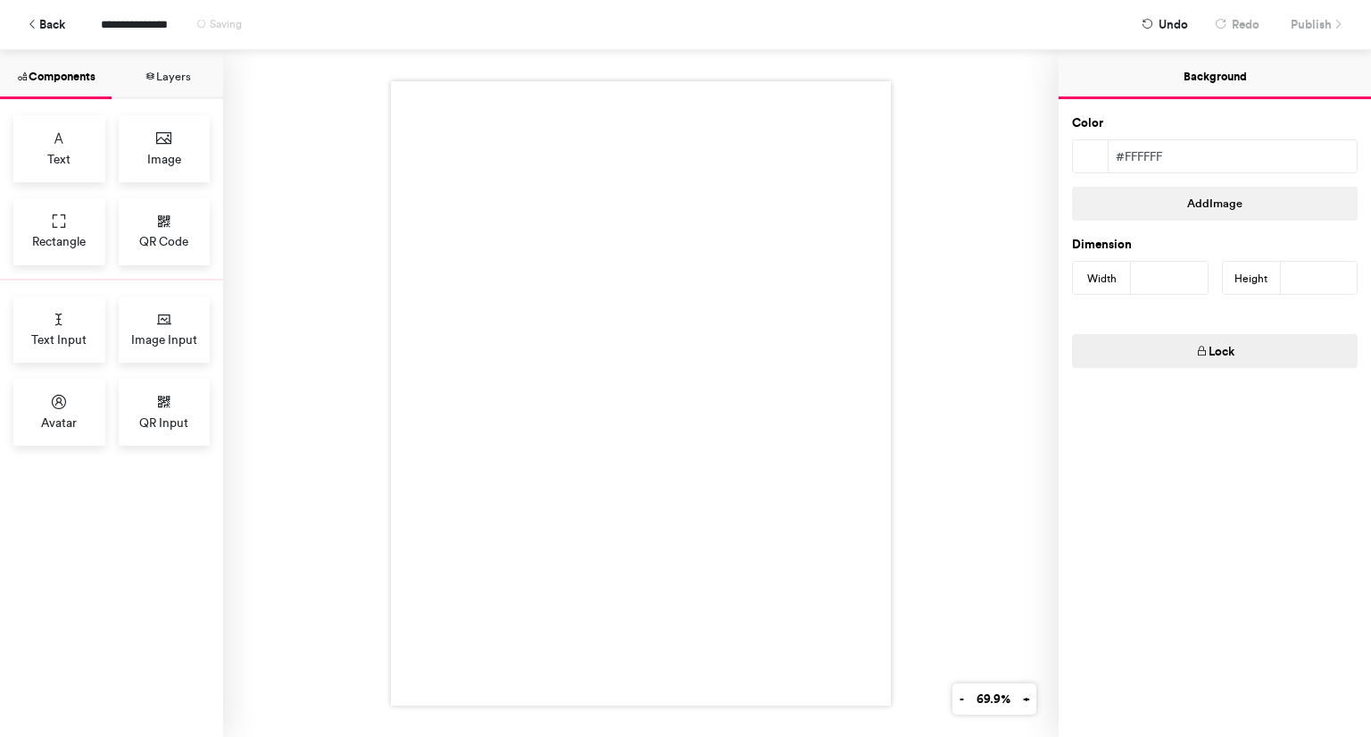
click at [1250, 458] on div "Color #ffffff Add Image Dimension Width *** Height **** Lock" at bounding box center [1215, 417] width 312 height 637
click at [1211, 344] on button "Lock" at bounding box center [1215, 351] width 286 height 34
click at [953, 451] on div at bounding box center [641, 393] width 836 height 687
click at [196, 142] on div "Image" at bounding box center [165, 148] width 92 height 67
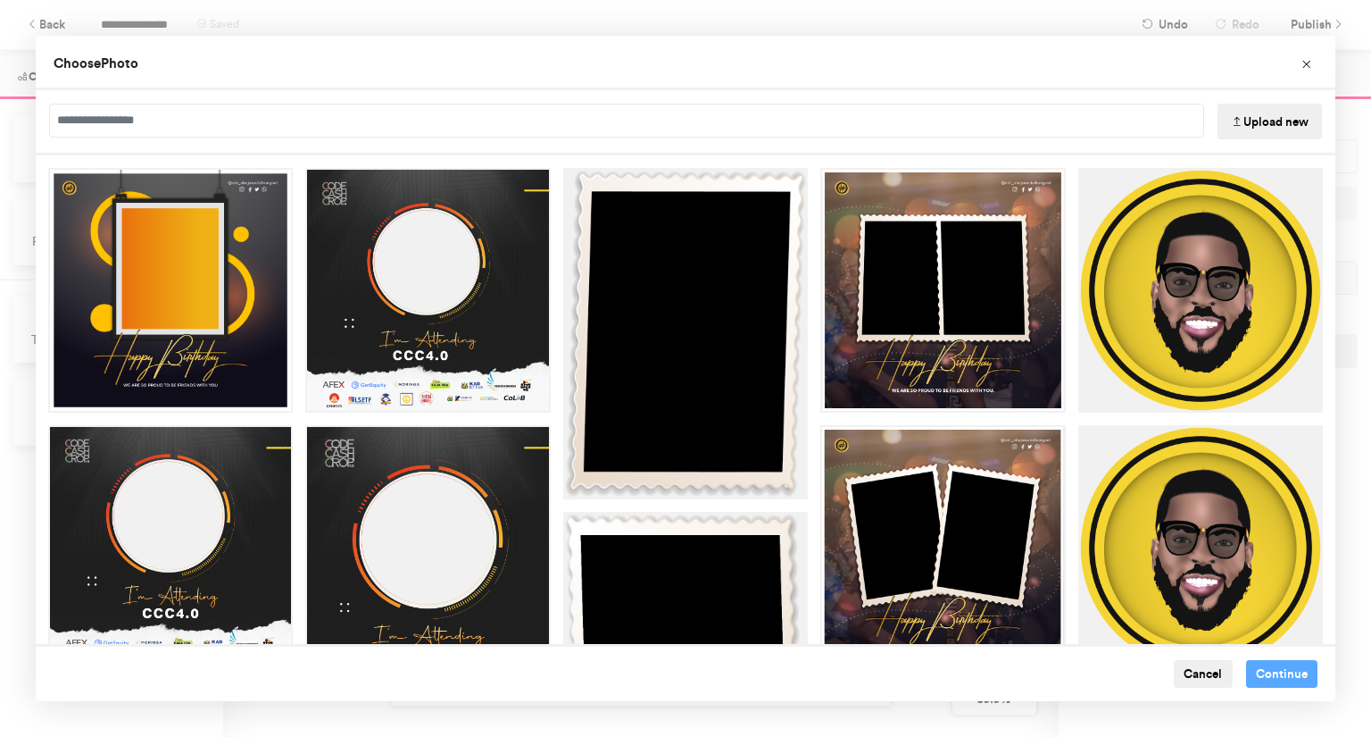
click at [1270, 115] on button "Upload new" at bounding box center [1270, 122] width 104 height 36
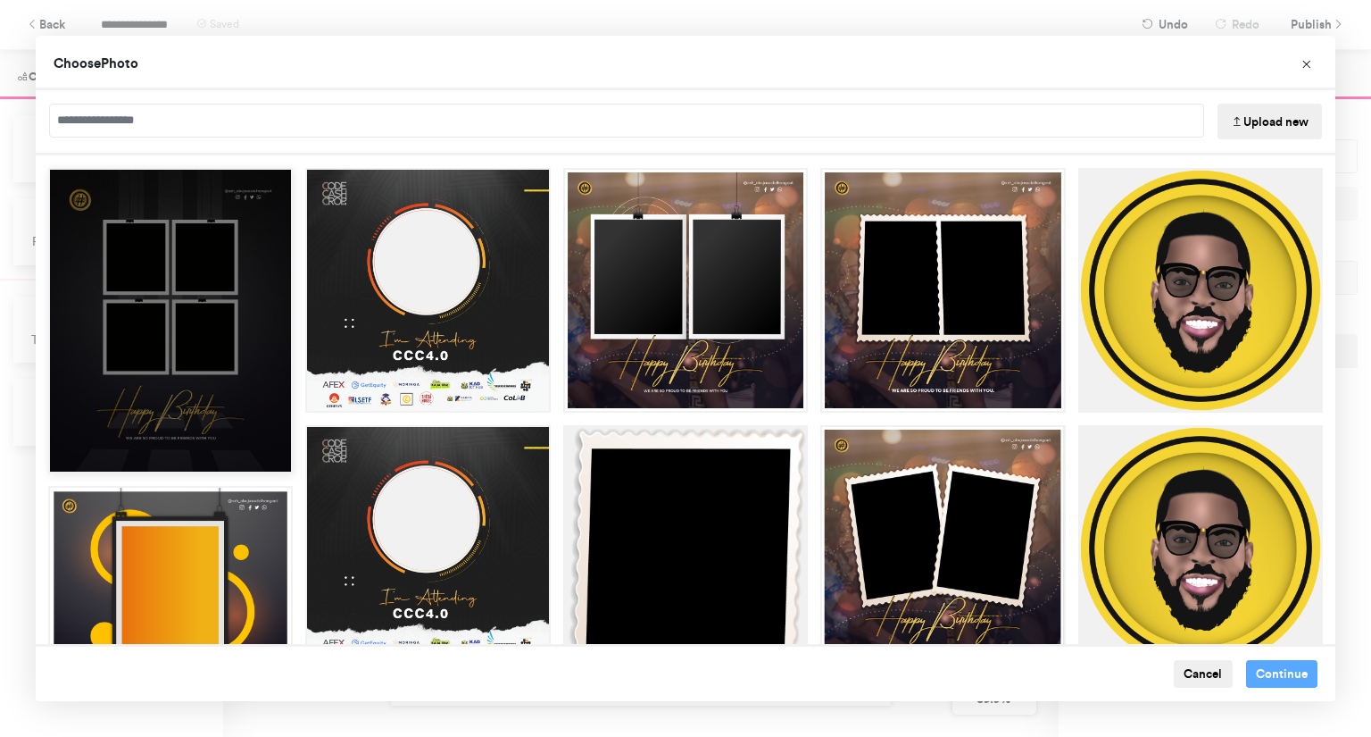
click at [140, 354] on div "Choose Image" at bounding box center [170, 320] width 245 height 305
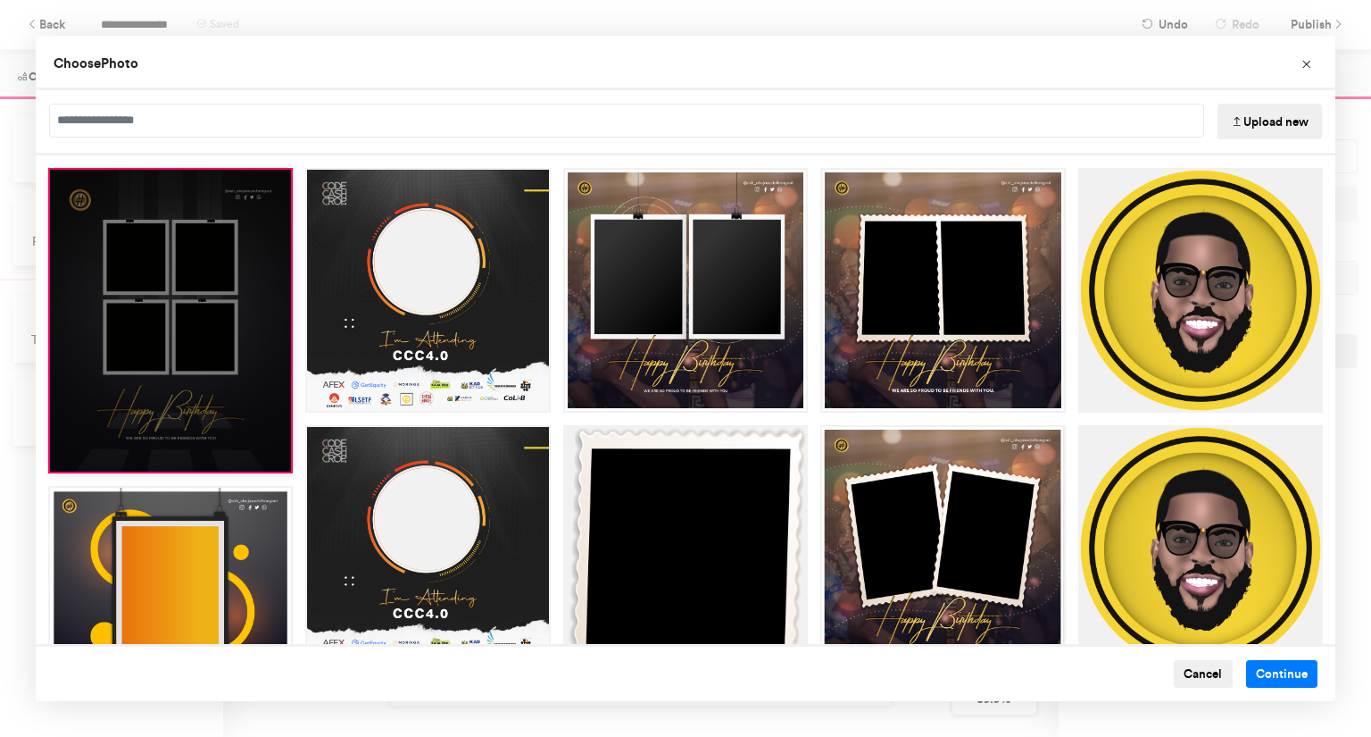
click at [140, 354] on div "Choose Image" at bounding box center [170, 320] width 245 height 305
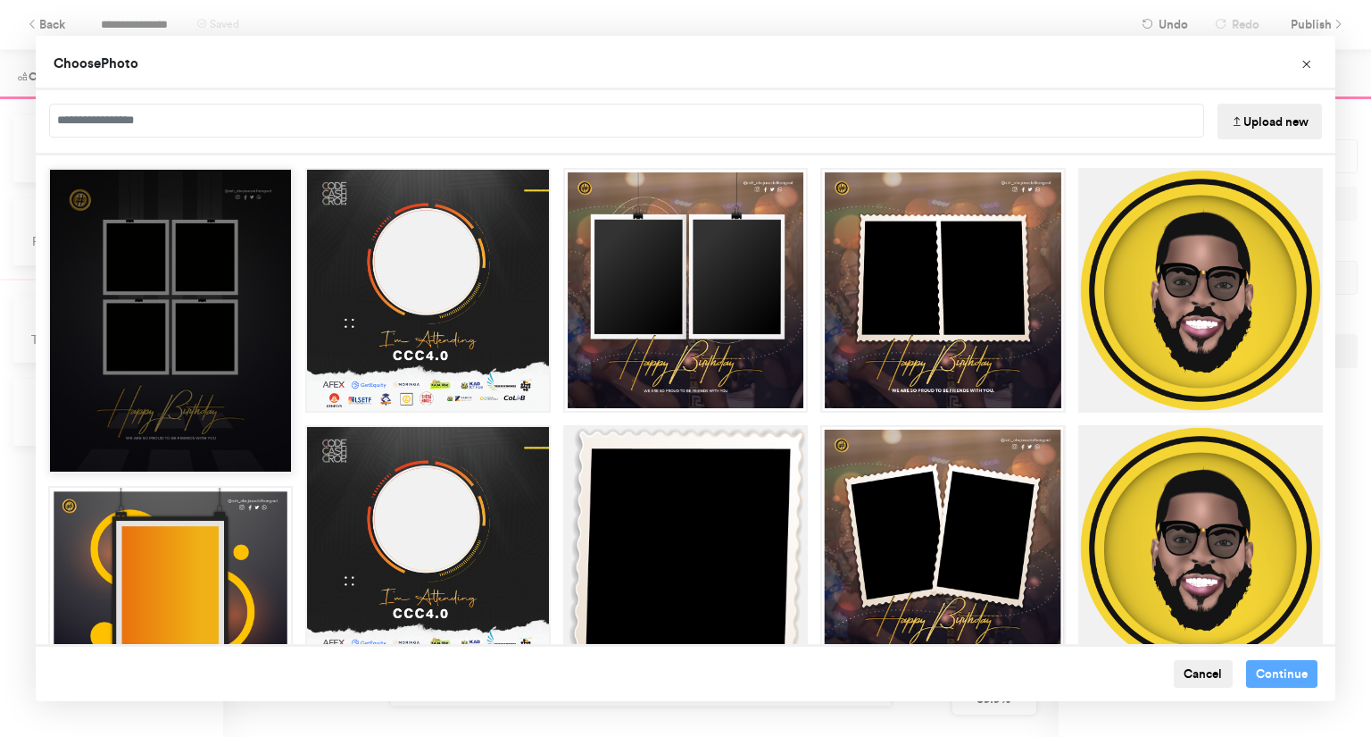
click at [157, 270] on div "Choose Image" at bounding box center [170, 320] width 245 height 305
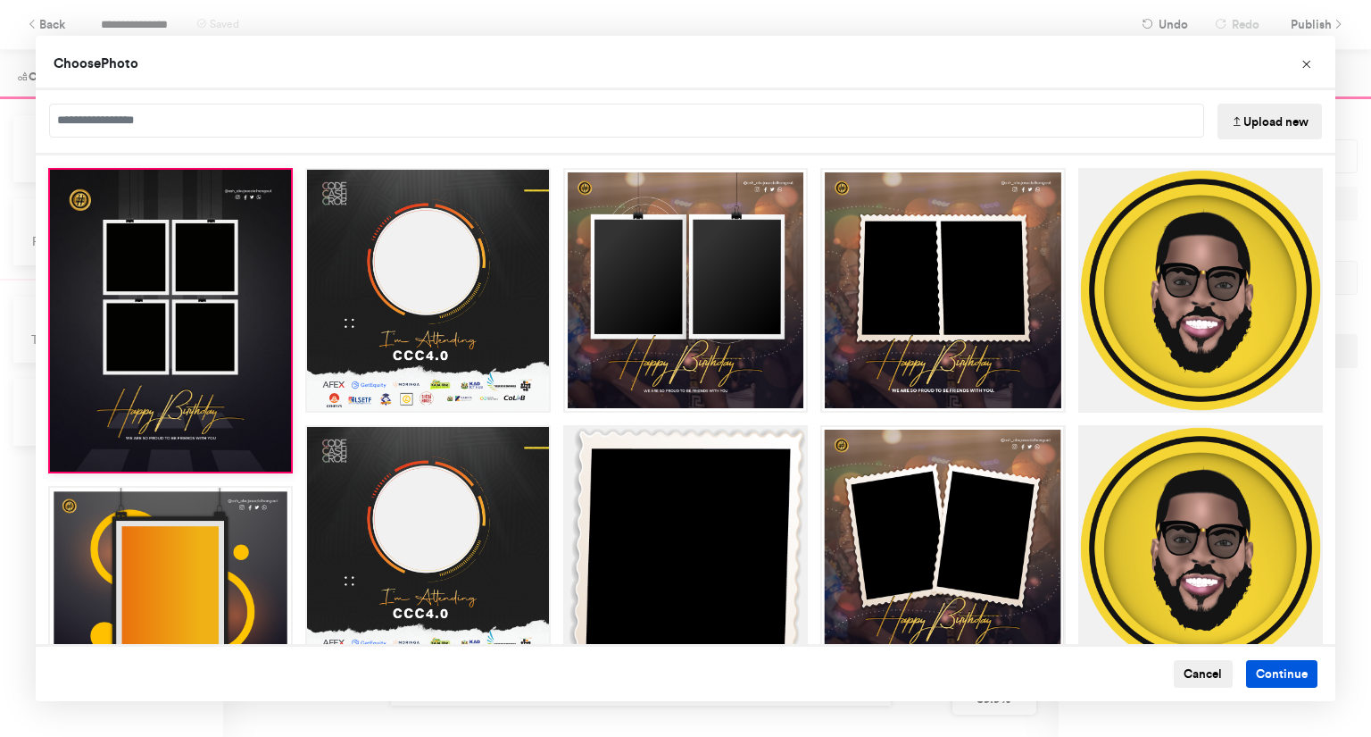
click at [1275, 679] on button "Continue" at bounding box center [1282, 674] width 72 height 29
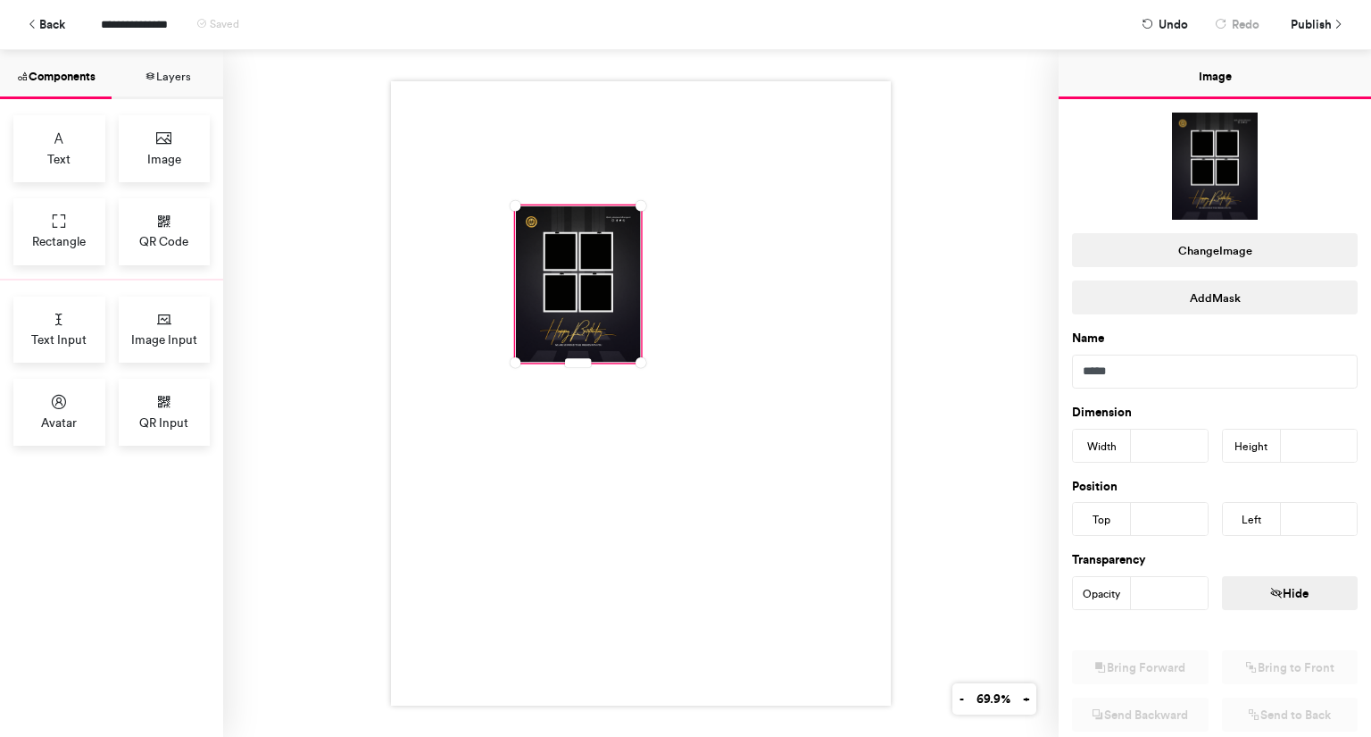
drag, startPoint x: 1158, startPoint y: 441, endPoint x: 1111, endPoint y: 437, distance: 47.5
click at [1111, 437] on div "Width ***" at bounding box center [1140, 446] width 137 height 34
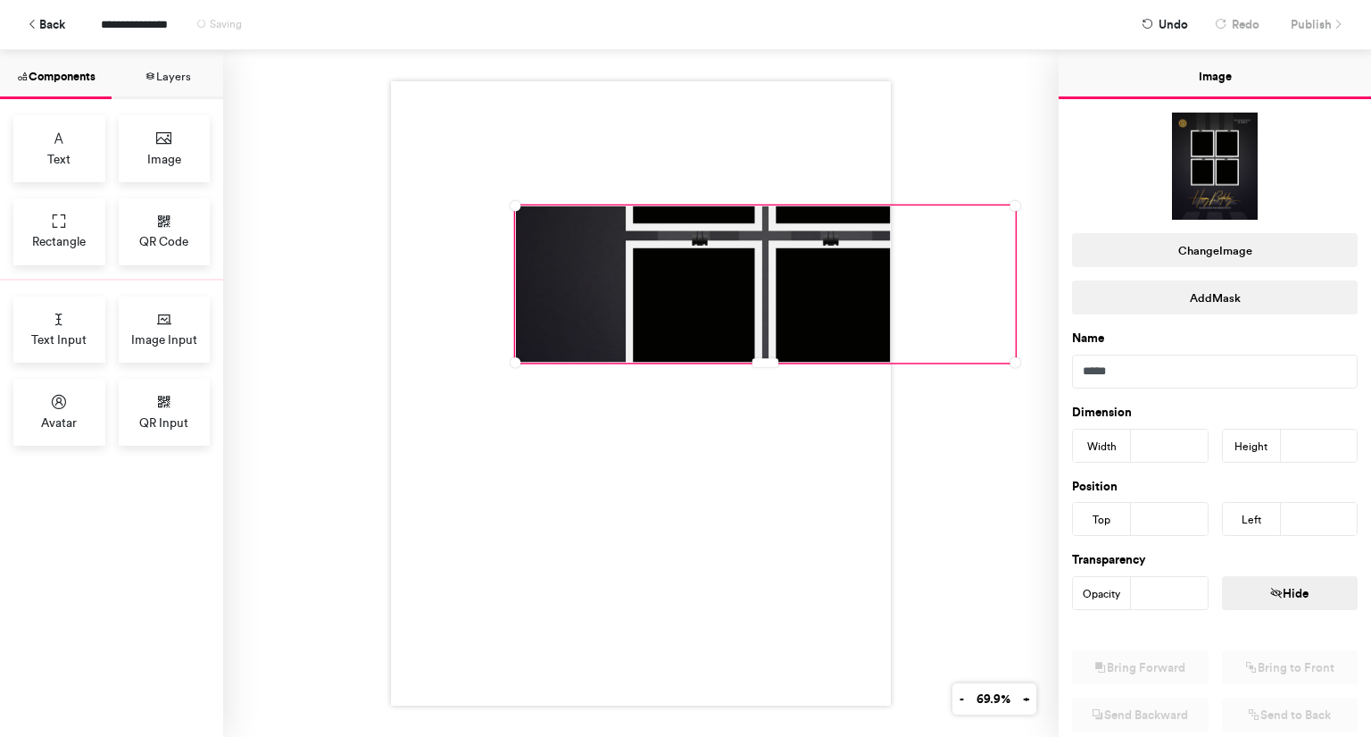
type input "***"
drag, startPoint x: 1309, startPoint y: 441, endPoint x: 1237, endPoint y: 444, distance: 71.5
click at [1237, 444] on div "Height ***" at bounding box center [1290, 446] width 137 height 34
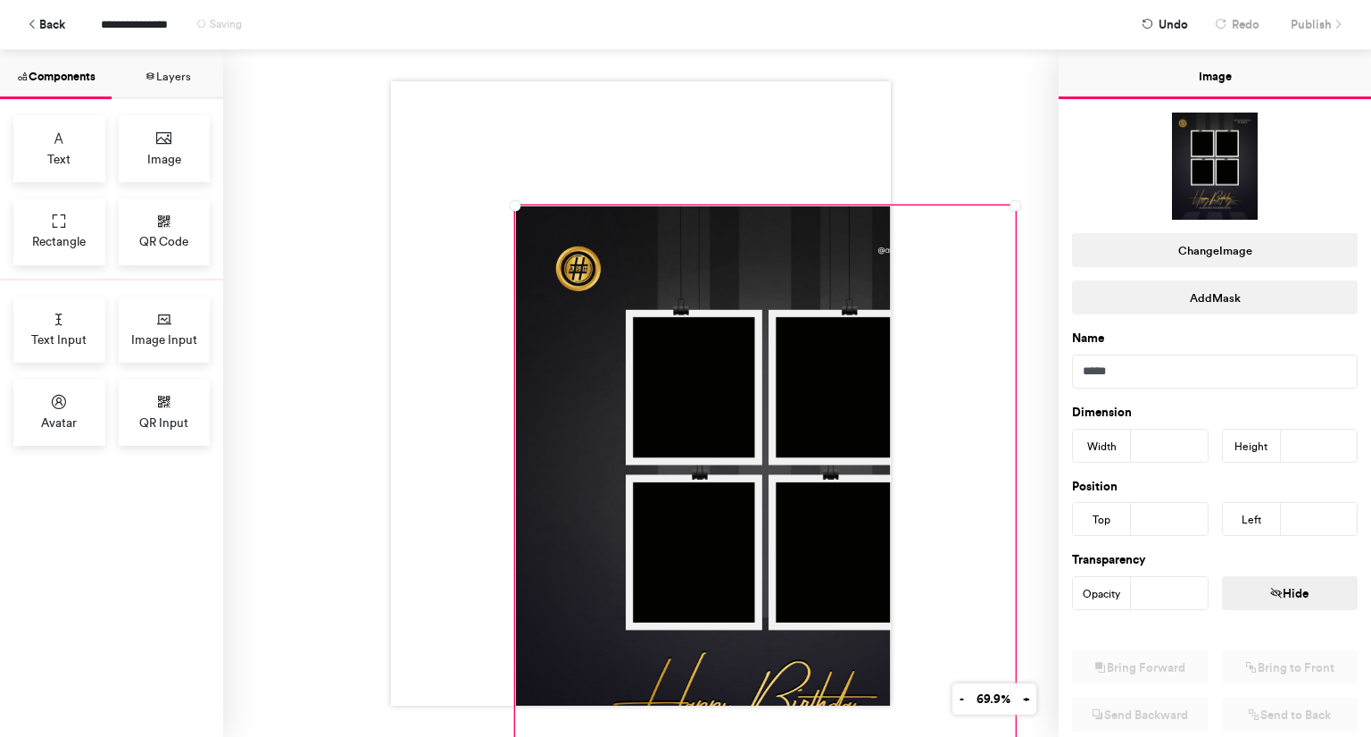
type input "****"
click at [953, 146] on div at bounding box center [641, 393] width 836 height 687
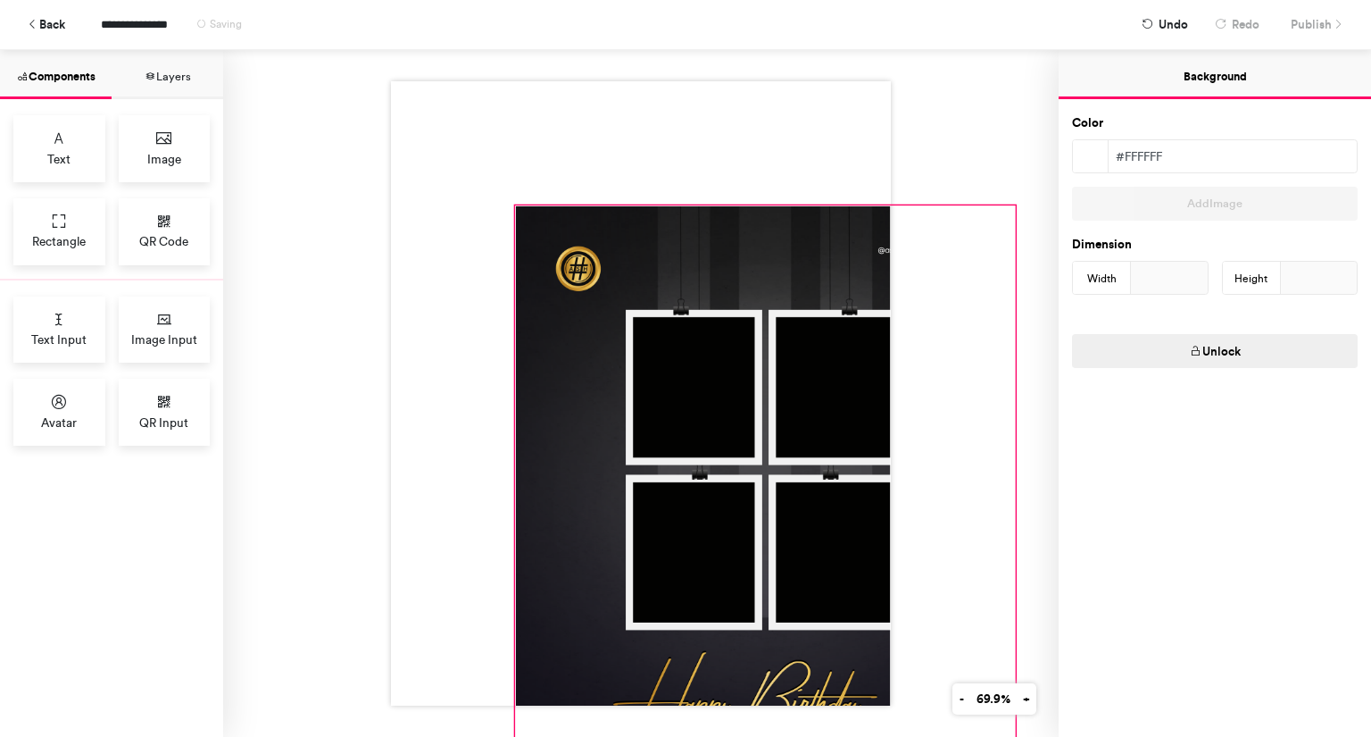
click at [809, 292] on div at bounding box center [765, 518] width 499 height 624
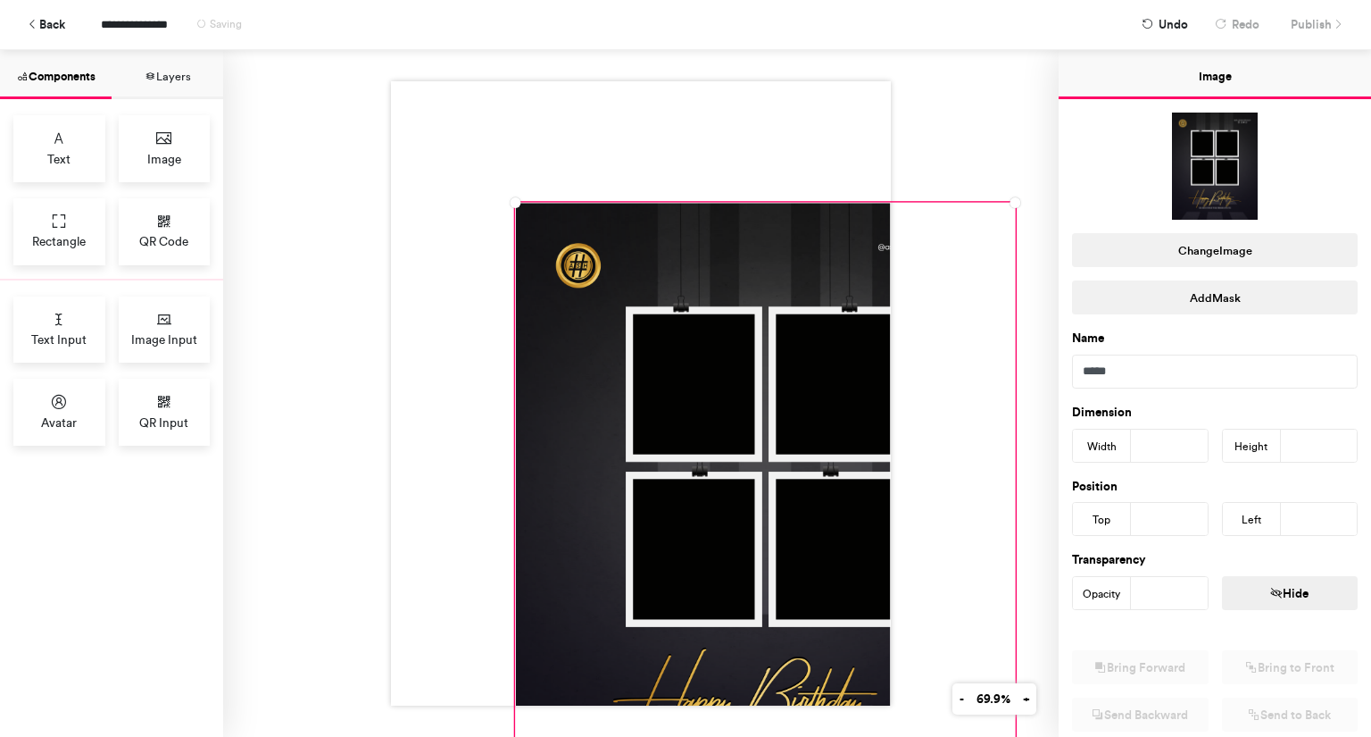
click at [1185, 520] on input "***" at bounding box center [1169, 519] width 77 height 32
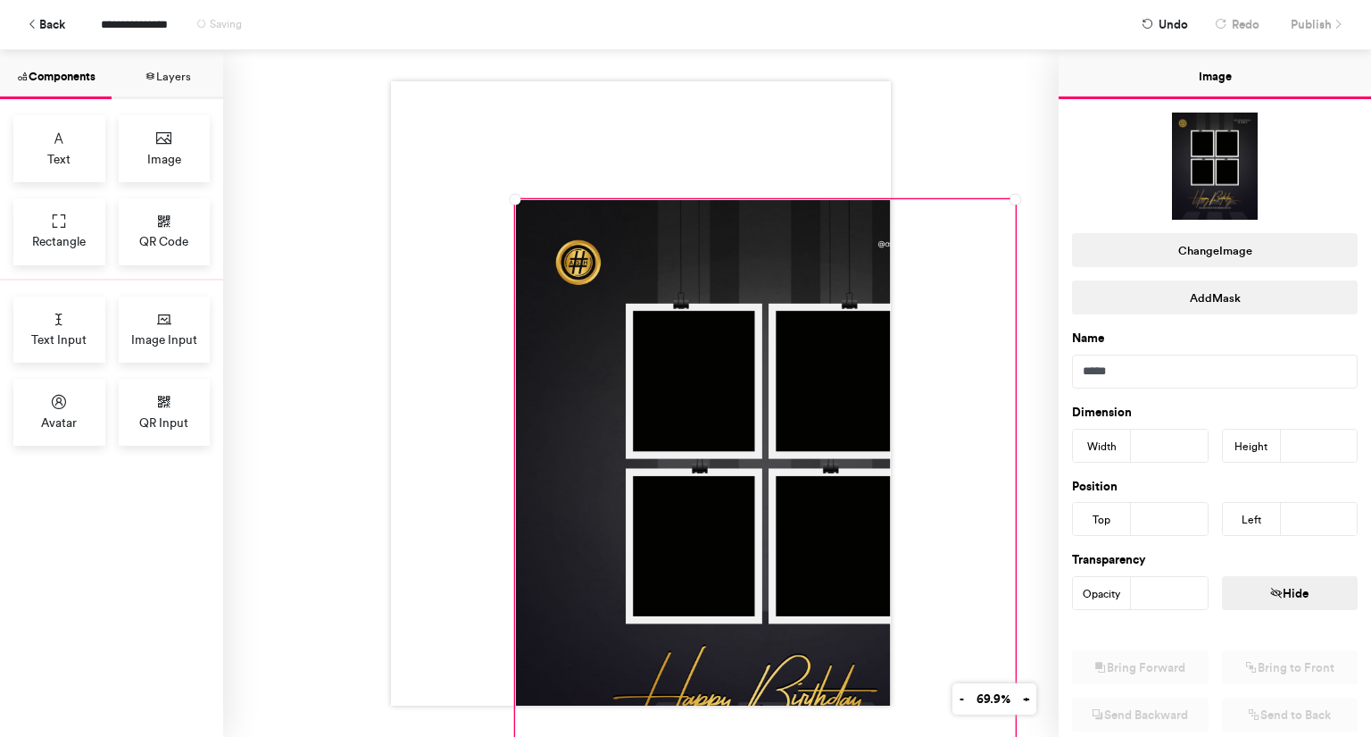
click at [1185, 520] on input "***" at bounding box center [1169, 519] width 77 height 32
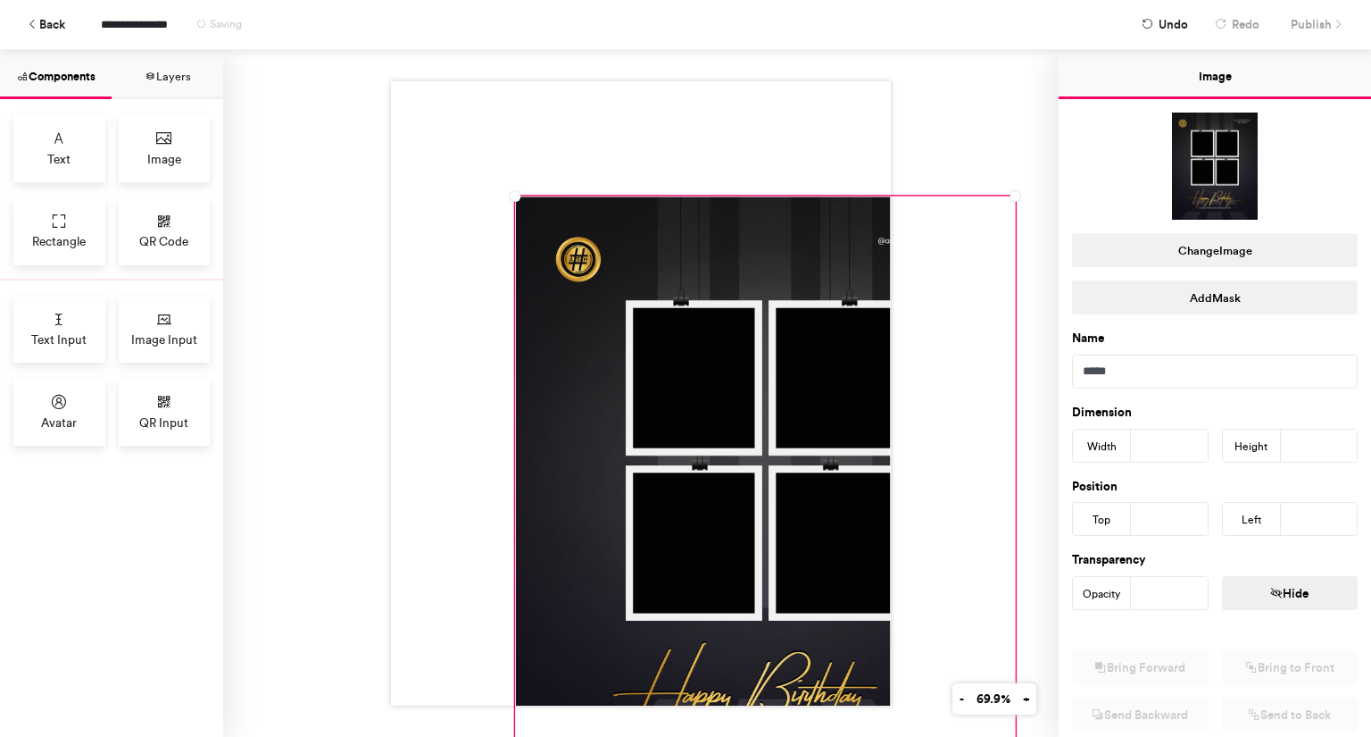
click at [1185, 520] on input "***" at bounding box center [1169, 519] width 77 height 32
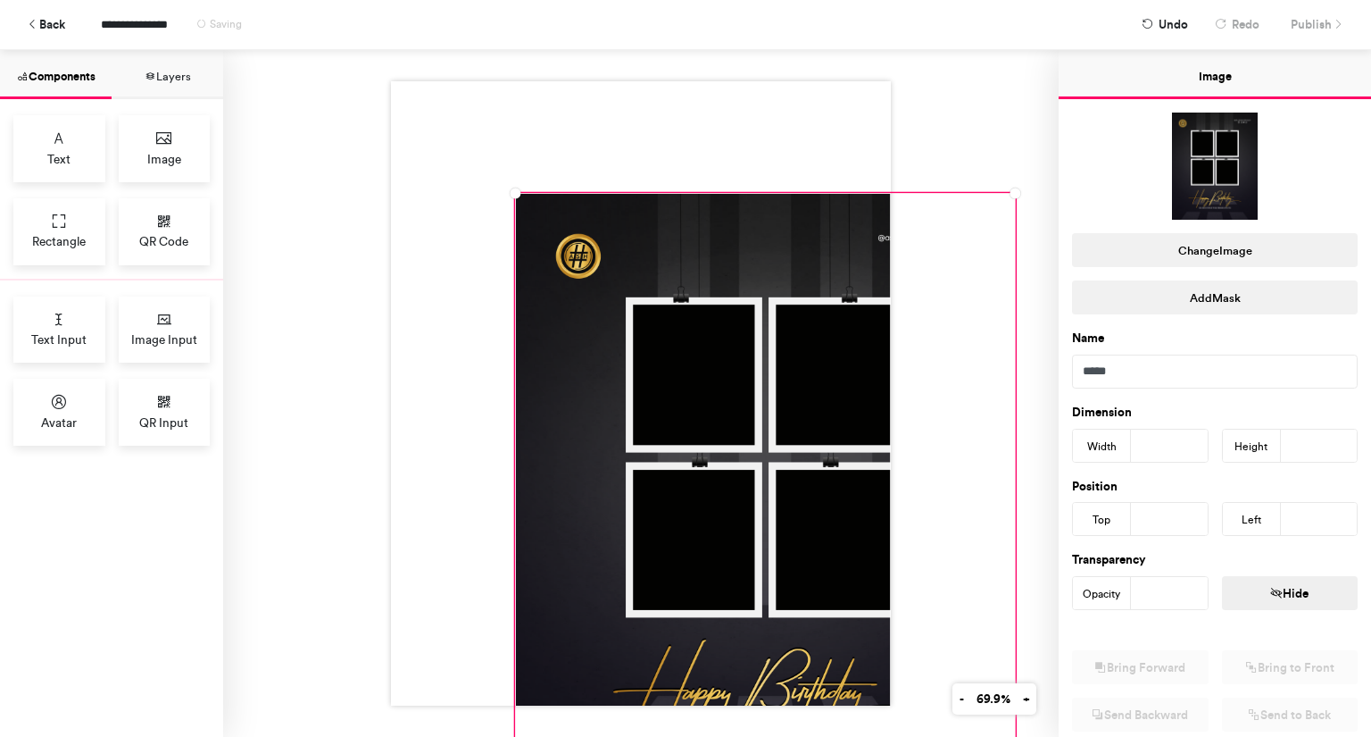
drag, startPoint x: 1163, startPoint y: 511, endPoint x: 1020, endPoint y: 522, distance: 144.2
click at [1020, 522] on div "Components Layers Text Image Rectangle QR Code Text Input Image Input Avatar QR…" at bounding box center [685, 393] width 1371 height 687
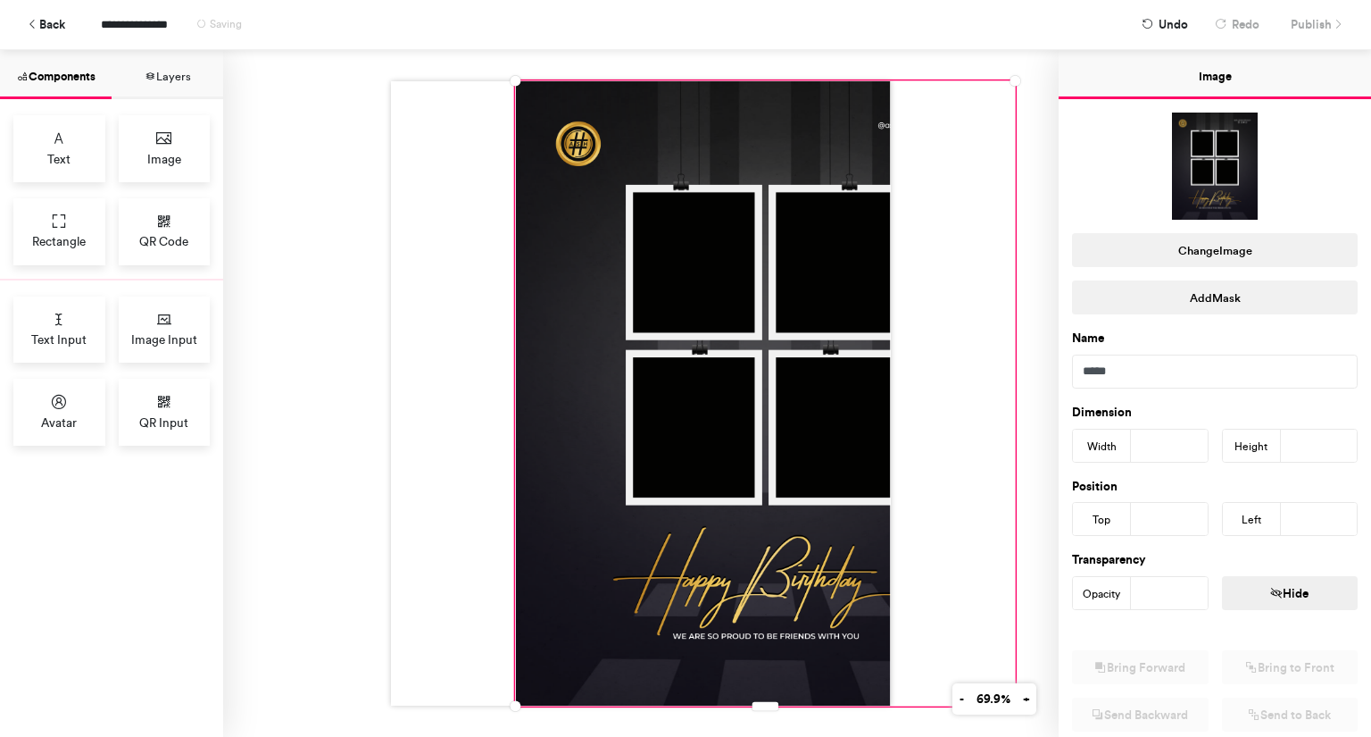
type input "*"
drag, startPoint x: 1305, startPoint y: 519, endPoint x: 1272, endPoint y: 526, distance: 33.8
click at [1272, 526] on div "Left ***" at bounding box center [1290, 519] width 137 height 34
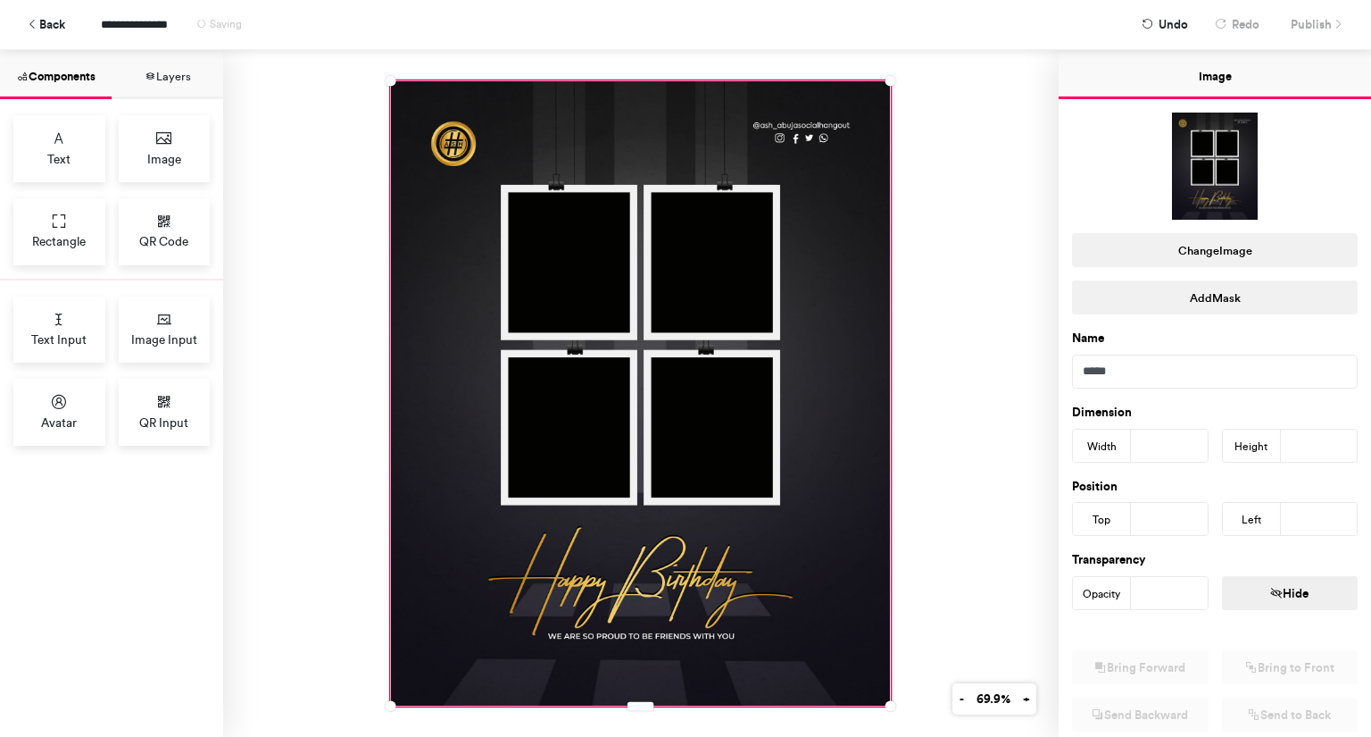
type input "*"
click at [996, 491] on div at bounding box center [641, 393] width 836 height 687
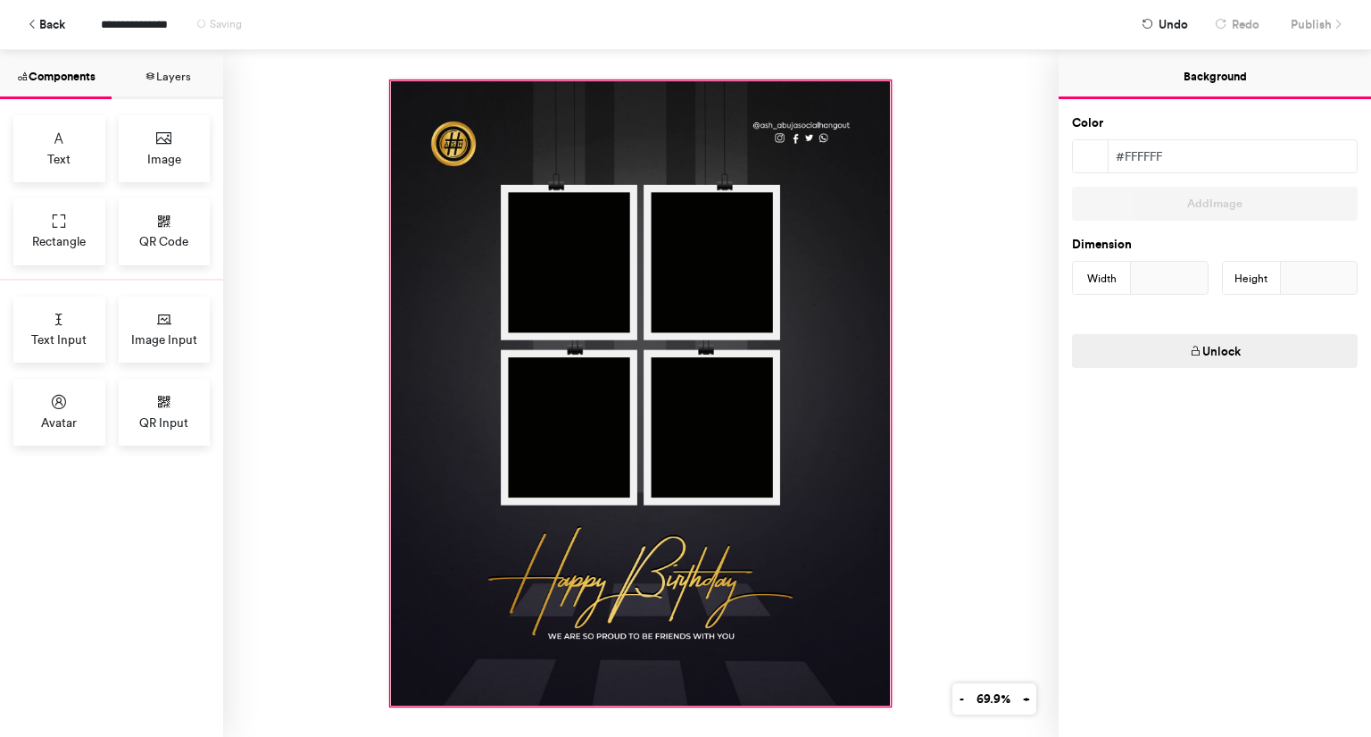
click at [875, 478] on div at bounding box center [640, 393] width 499 height 624
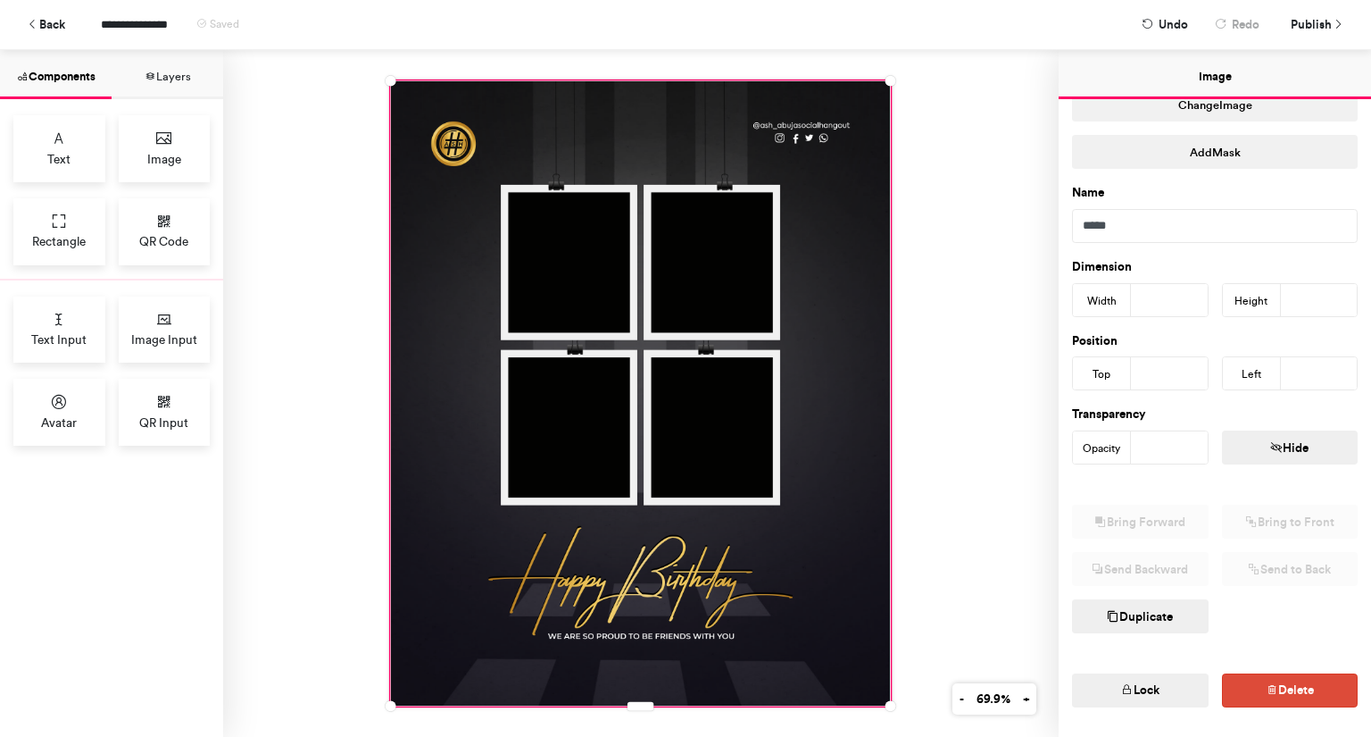
scroll to position [193, 0]
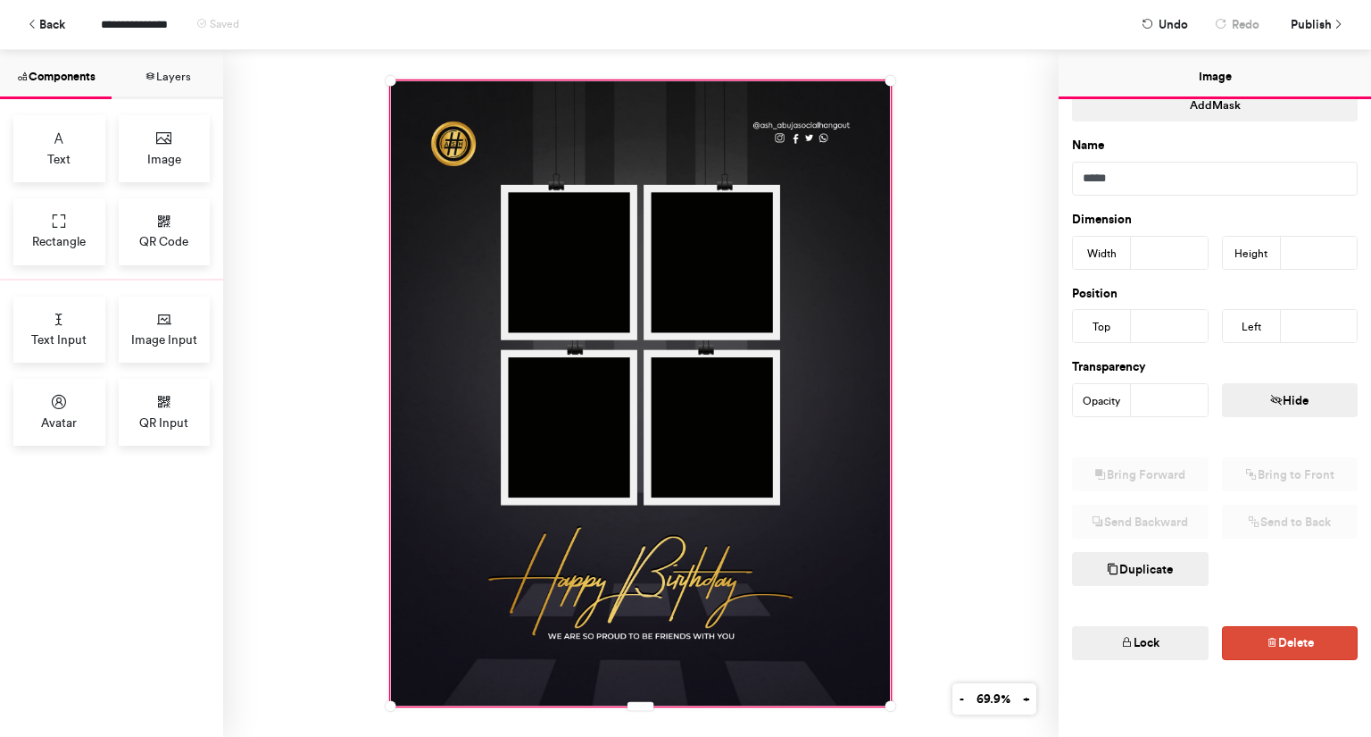
click at [1171, 639] on button "Lock" at bounding box center [1140, 643] width 137 height 34
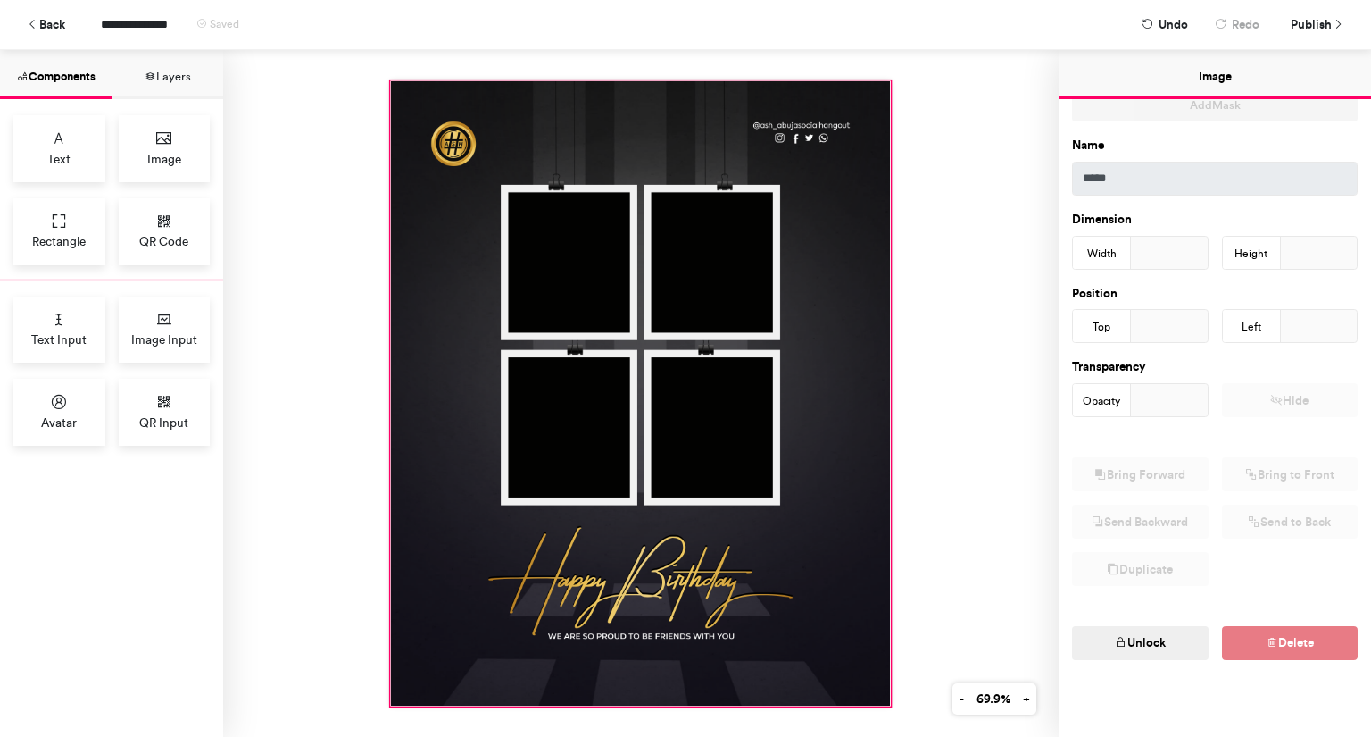
drag, startPoint x: 826, startPoint y: 334, endPoint x: 859, endPoint y: 328, distance: 33.6
click at [859, 328] on div at bounding box center [640, 393] width 499 height 624
click at [1025, 703] on button "+" at bounding box center [1026, 698] width 21 height 31
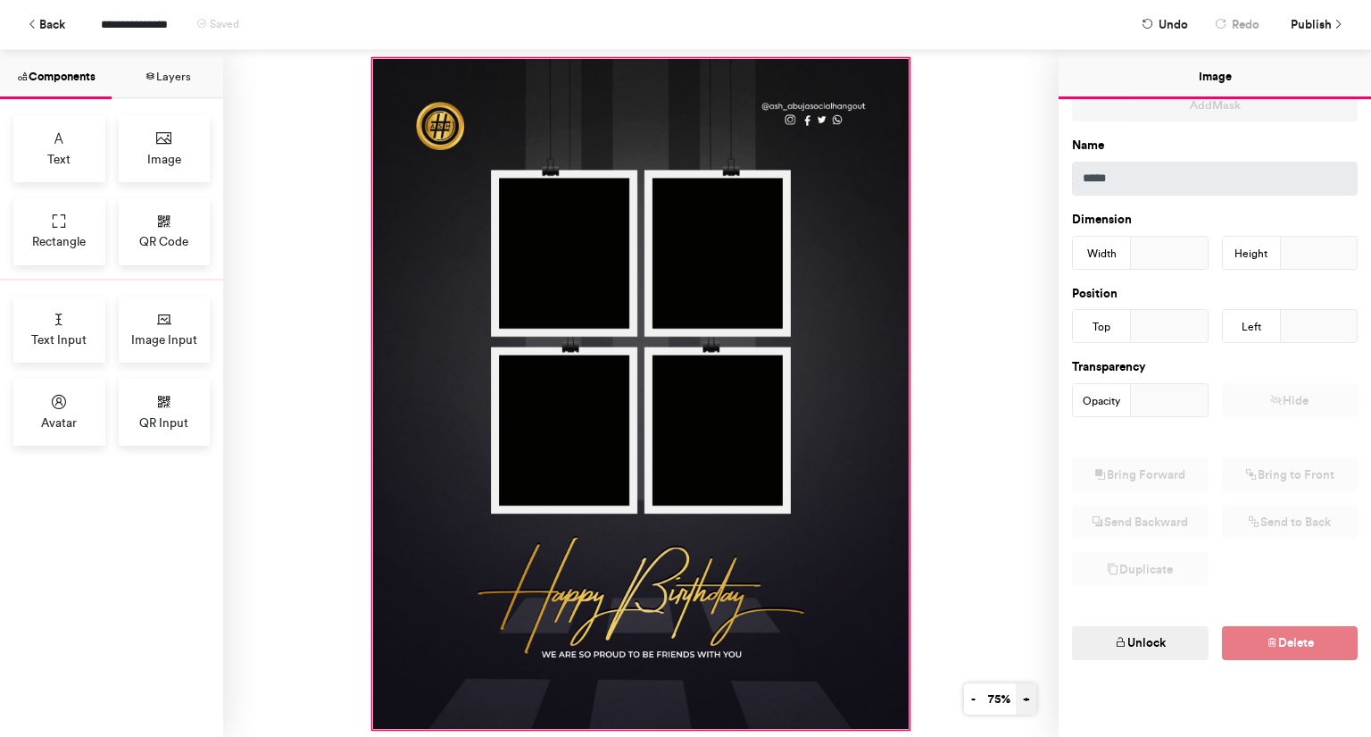
click at [1025, 703] on button "+" at bounding box center [1026, 698] width 21 height 31
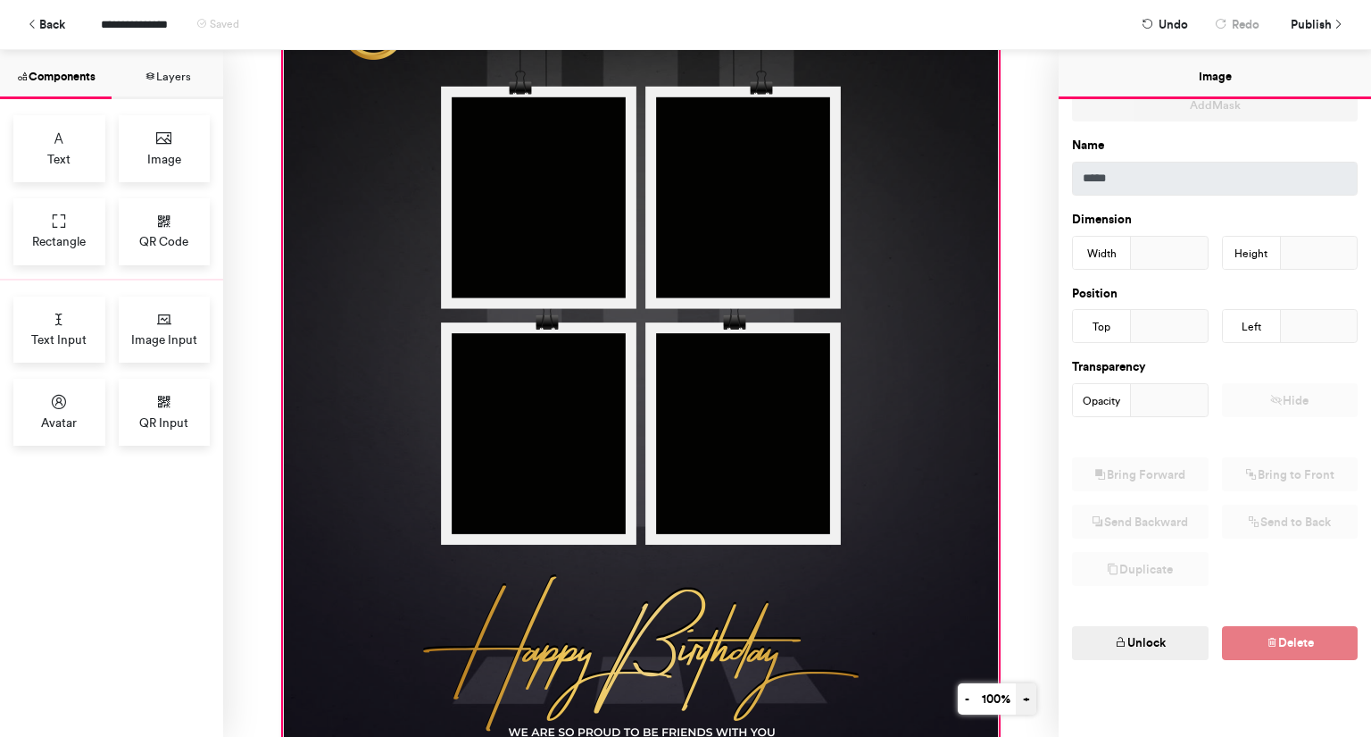
click at [1025, 703] on button "+" at bounding box center [1026, 698] width 21 height 31
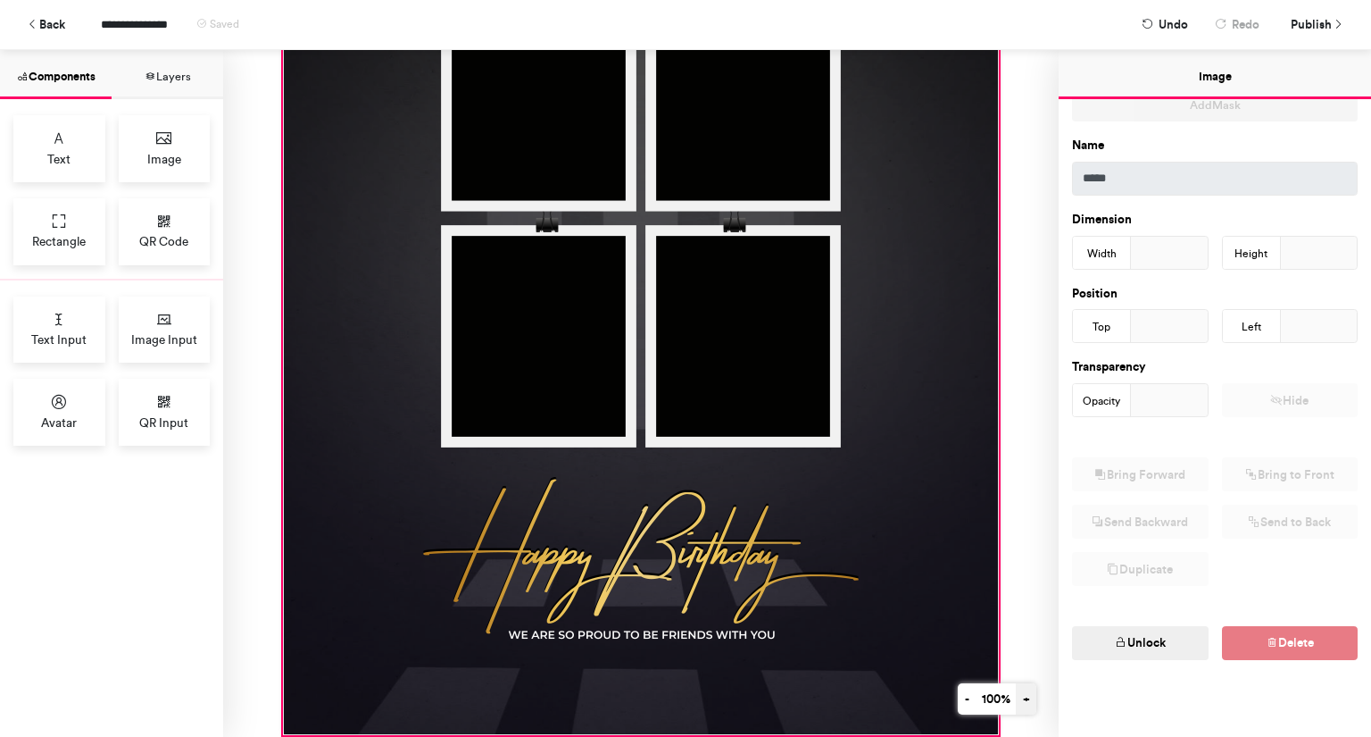
click at [1025, 703] on button "+" at bounding box center [1026, 698] width 21 height 31
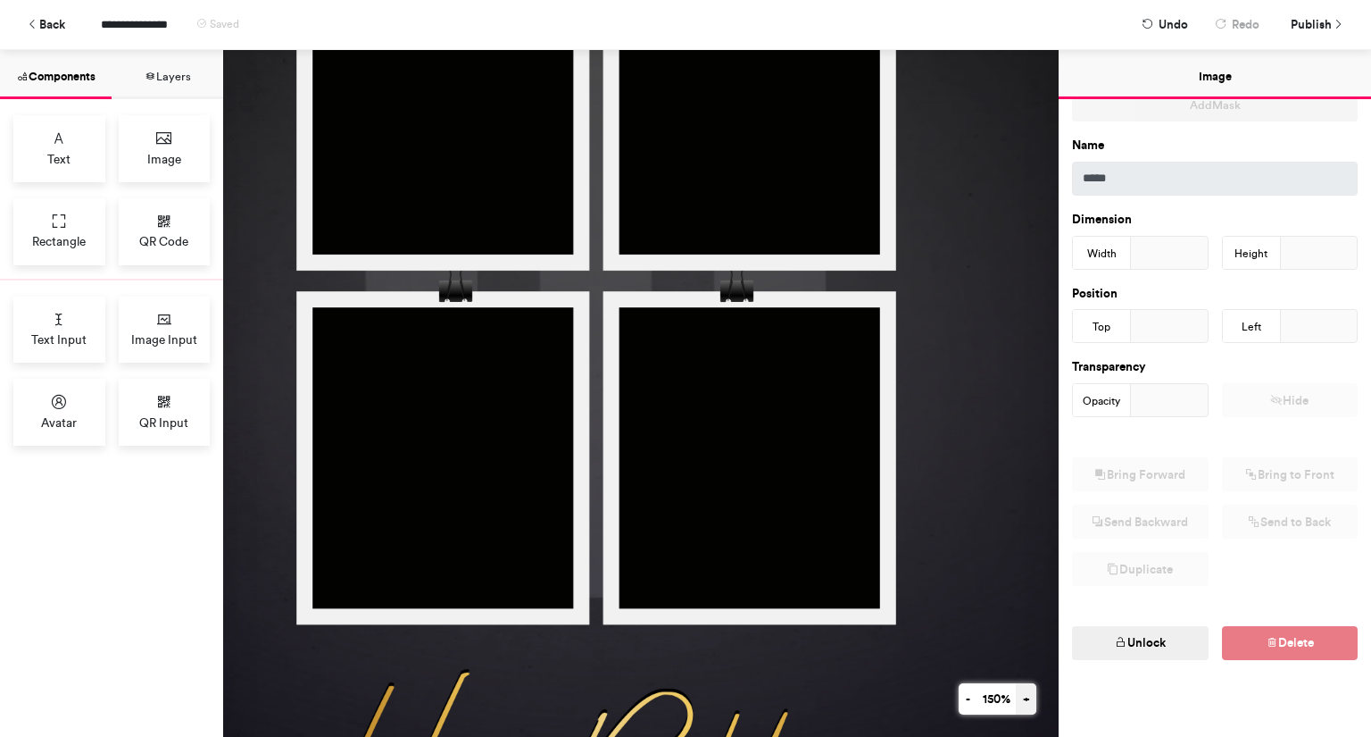
click at [1025, 703] on button "+" at bounding box center [1026, 698] width 21 height 31
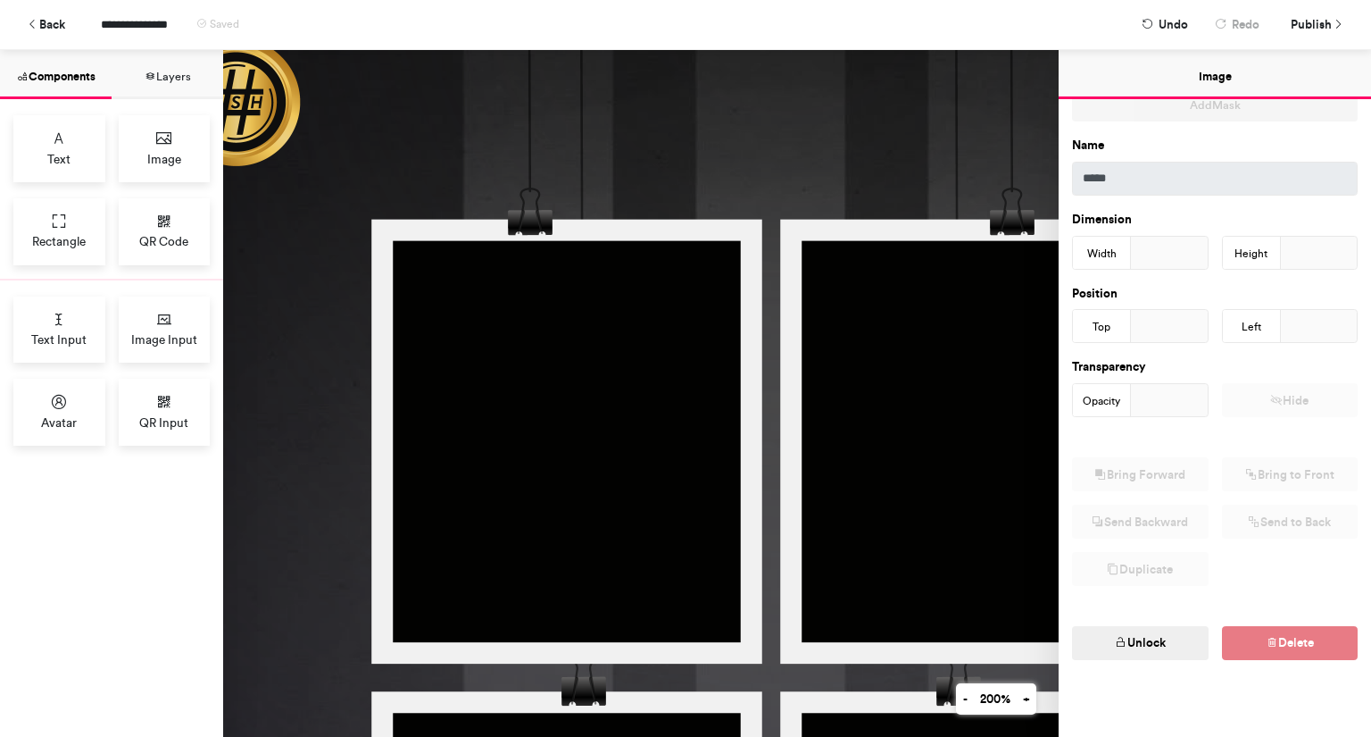
scroll to position [132, 166]
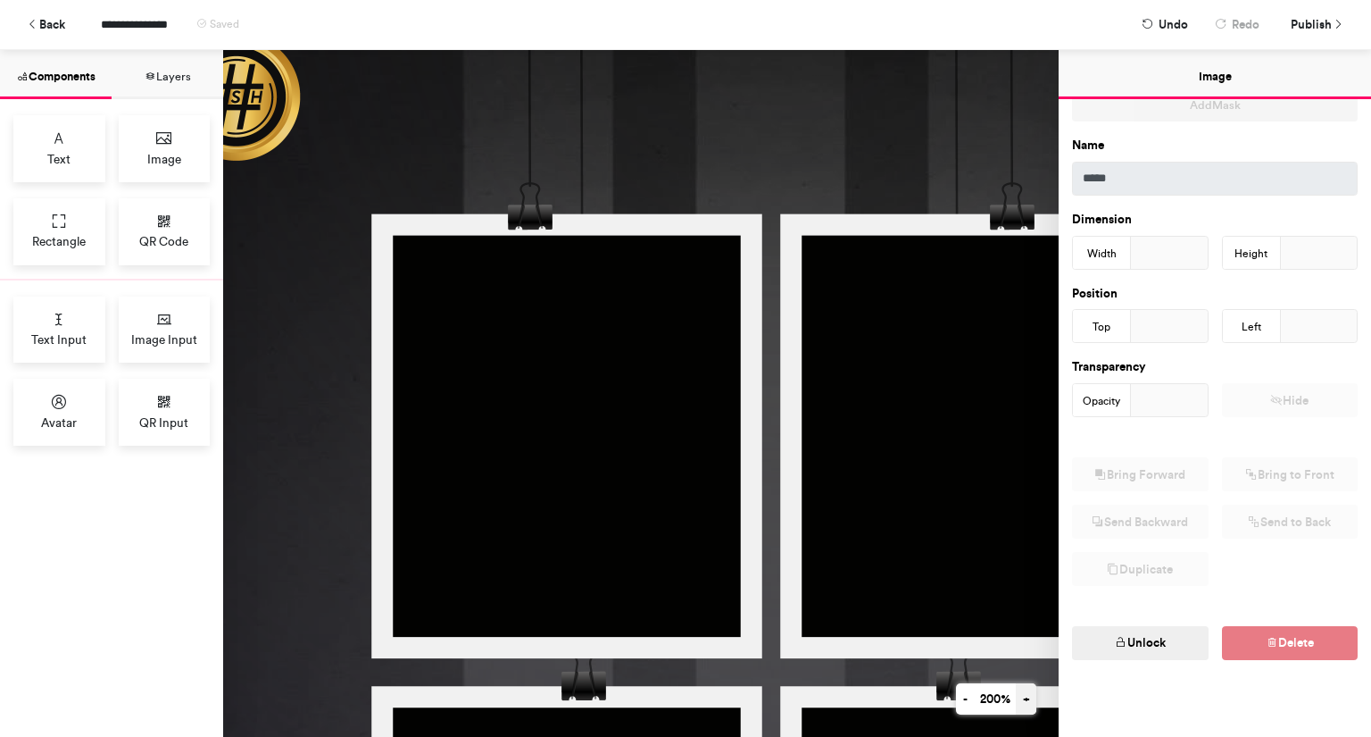
click at [1024, 697] on button "+" at bounding box center [1026, 698] width 21 height 31
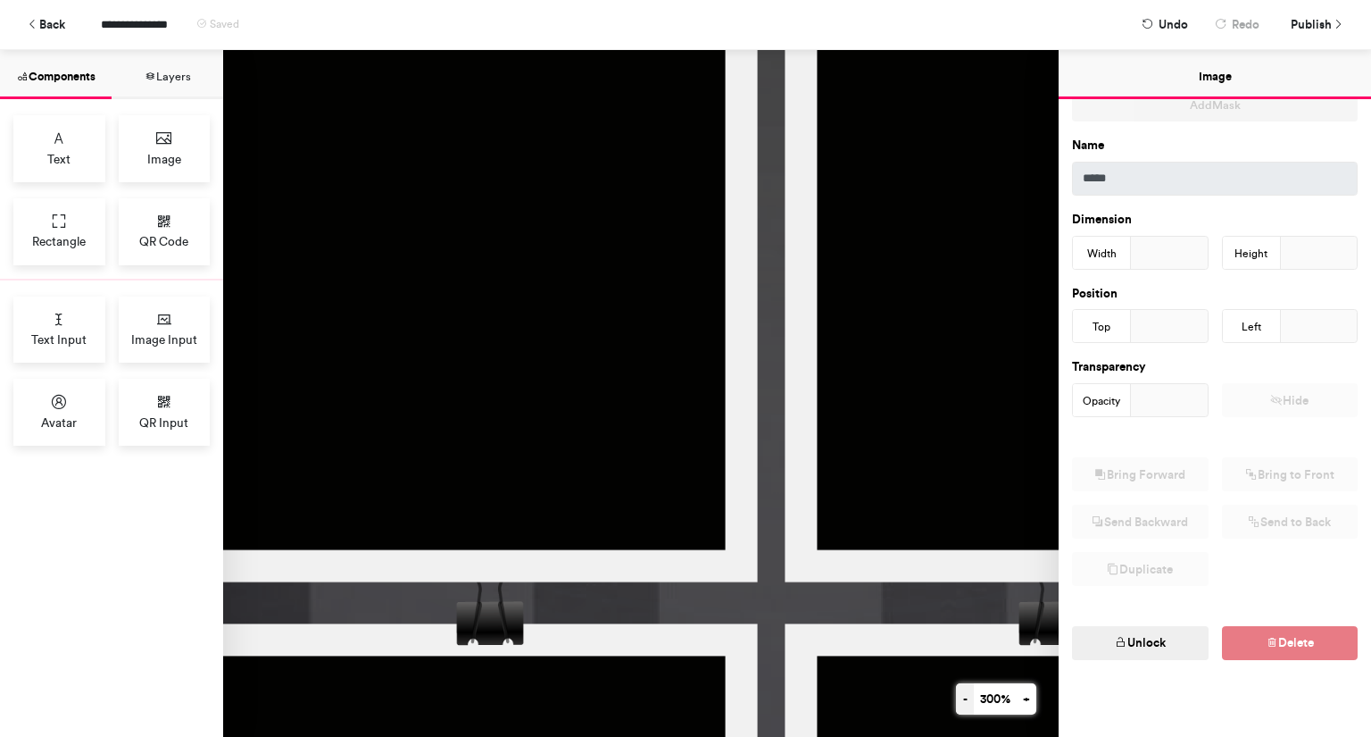
click at [956, 699] on button "-" at bounding box center [965, 698] width 18 height 31
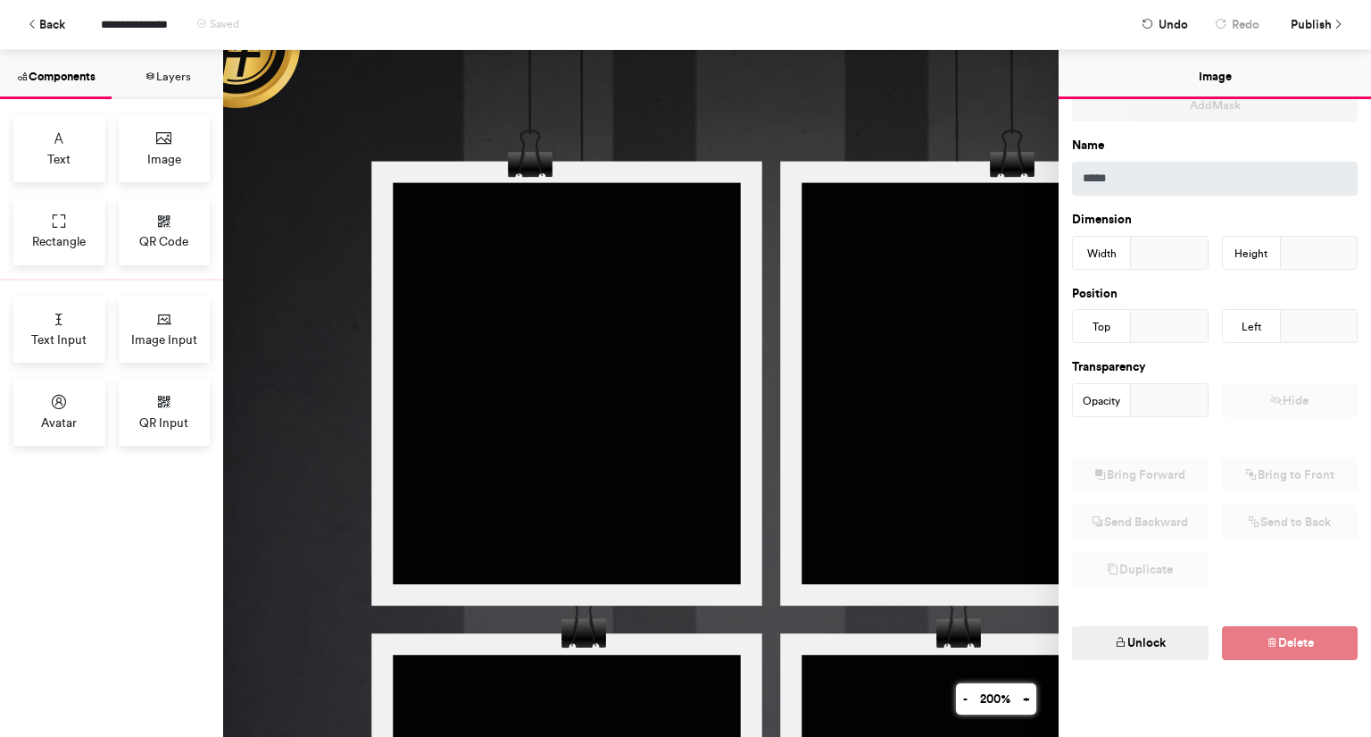
scroll to position [184, 166]
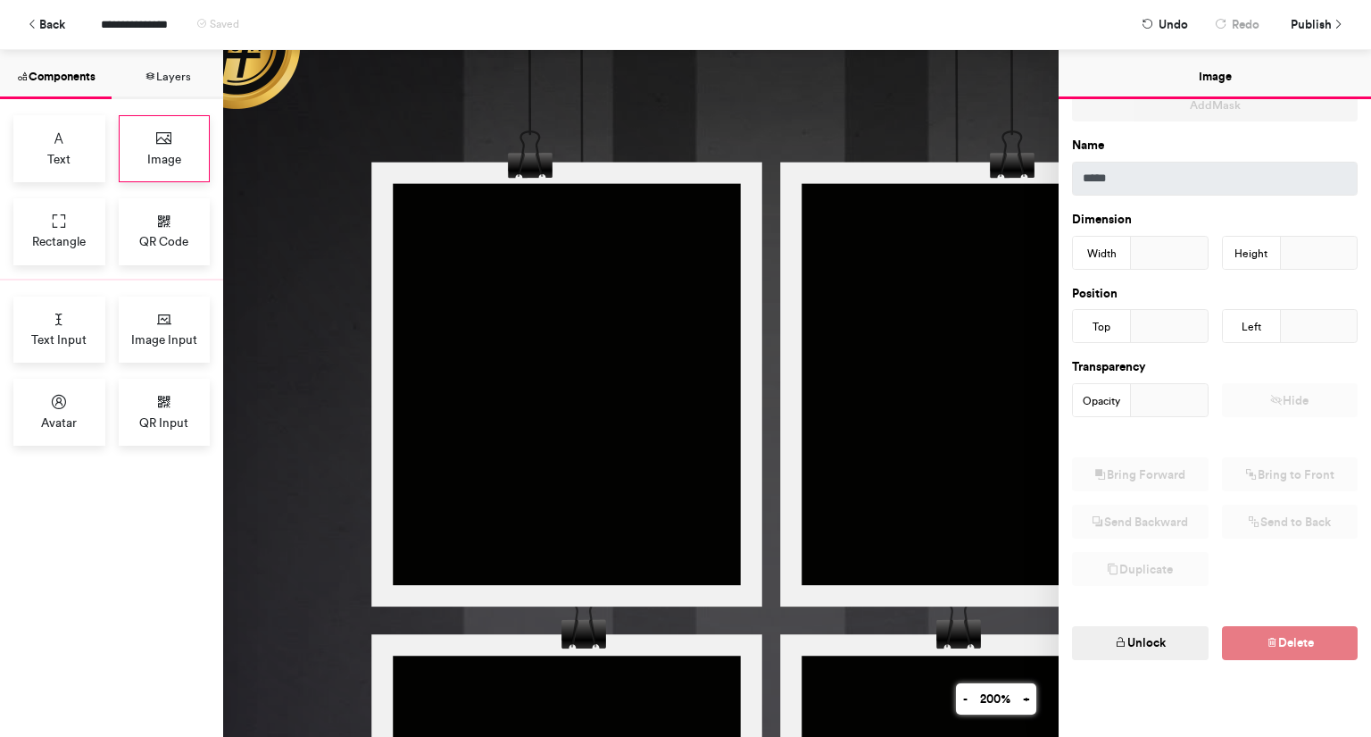
click at [171, 148] on div "Image" at bounding box center [165, 148] width 92 height 67
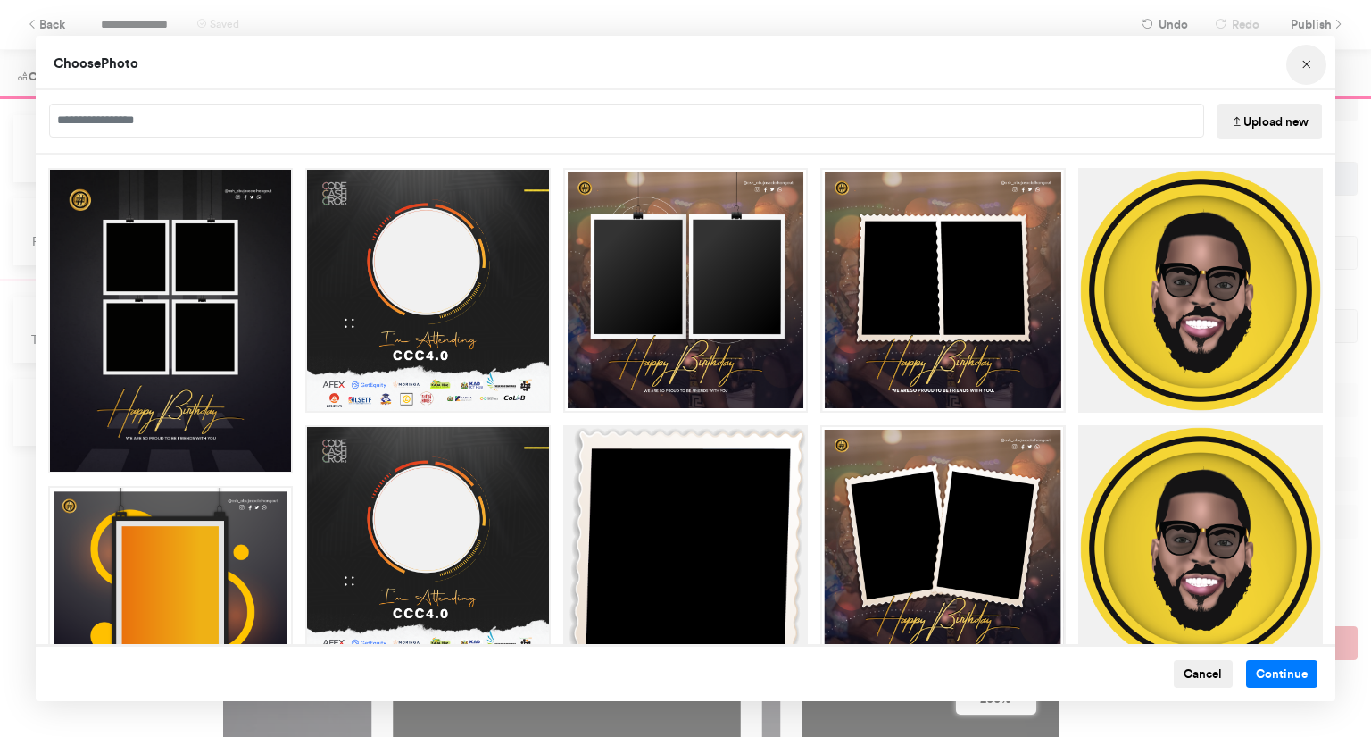
click at [1308, 64] on icon "Choose Image" at bounding box center [1307, 65] width 12 height 12
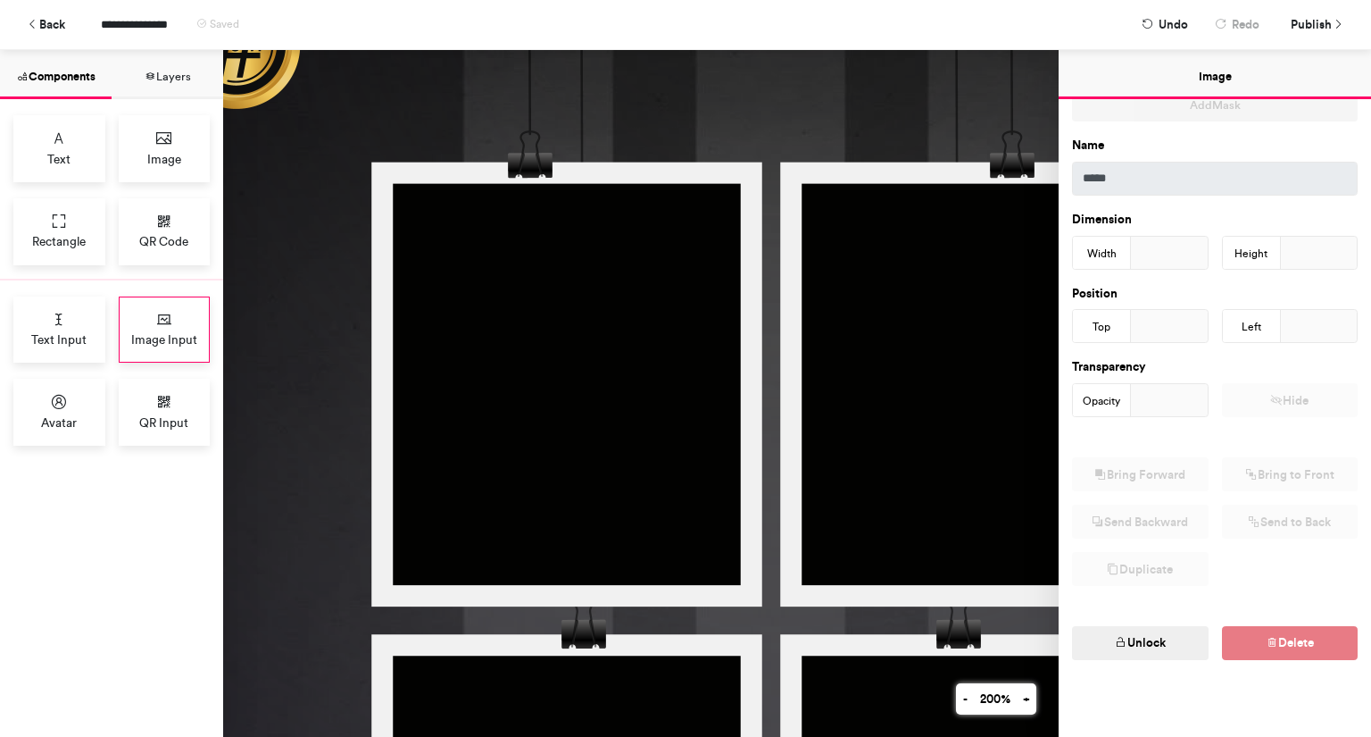
click at [159, 321] on icon at bounding box center [164, 320] width 18 height 18
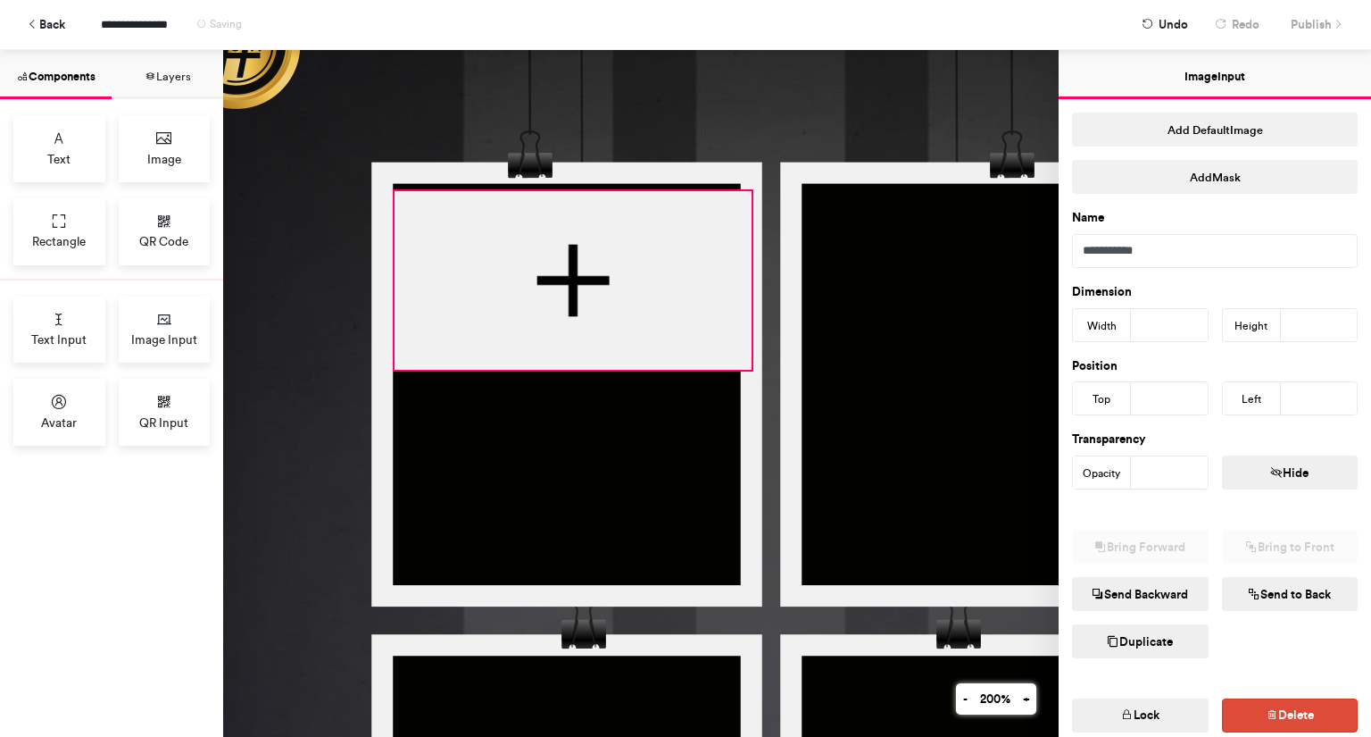
drag, startPoint x: 632, startPoint y: 372, endPoint x: 612, endPoint y: 251, distance: 123.1
click at [612, 251] on div at bounding box center [573, 280] width 357 height 179
type input "***"
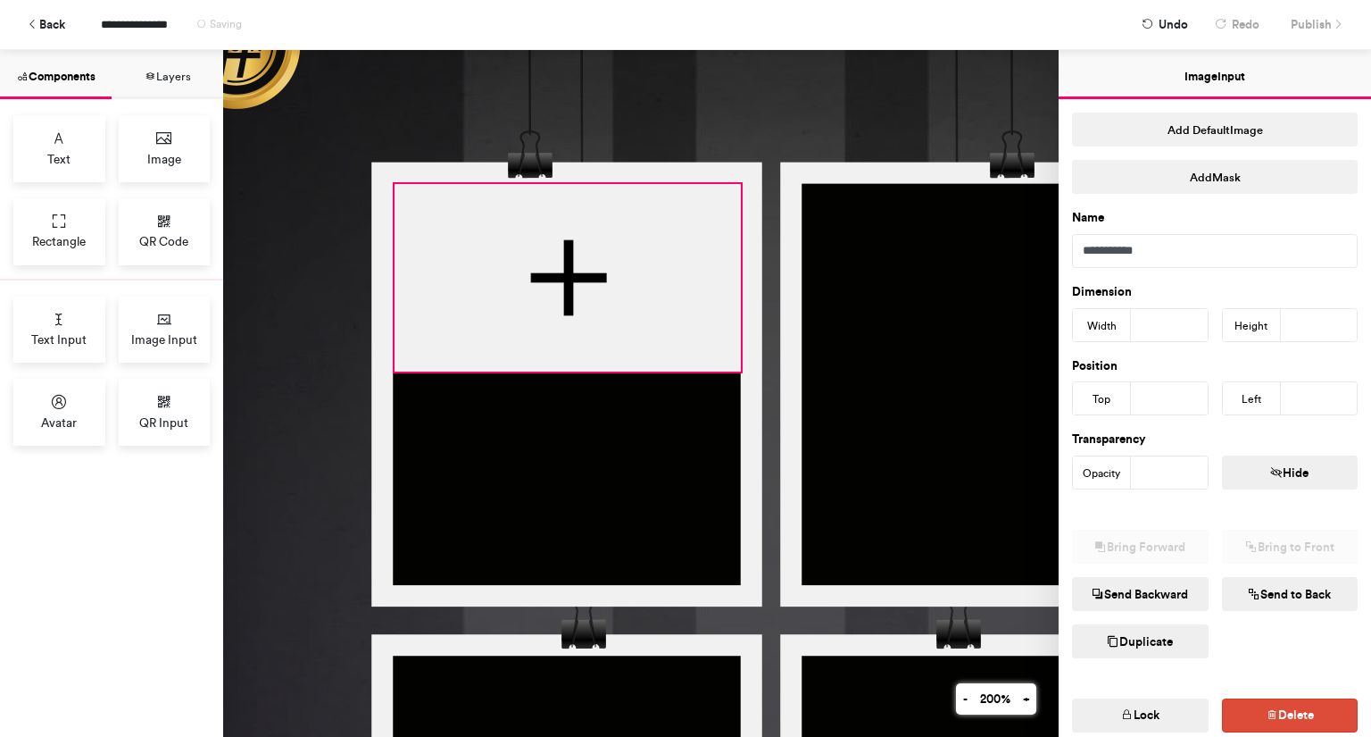
drag, startPoint x: 753, startPoint y: 185, endPoint x: 741, endPoint y: 177, distance: 14.1
type input "***"
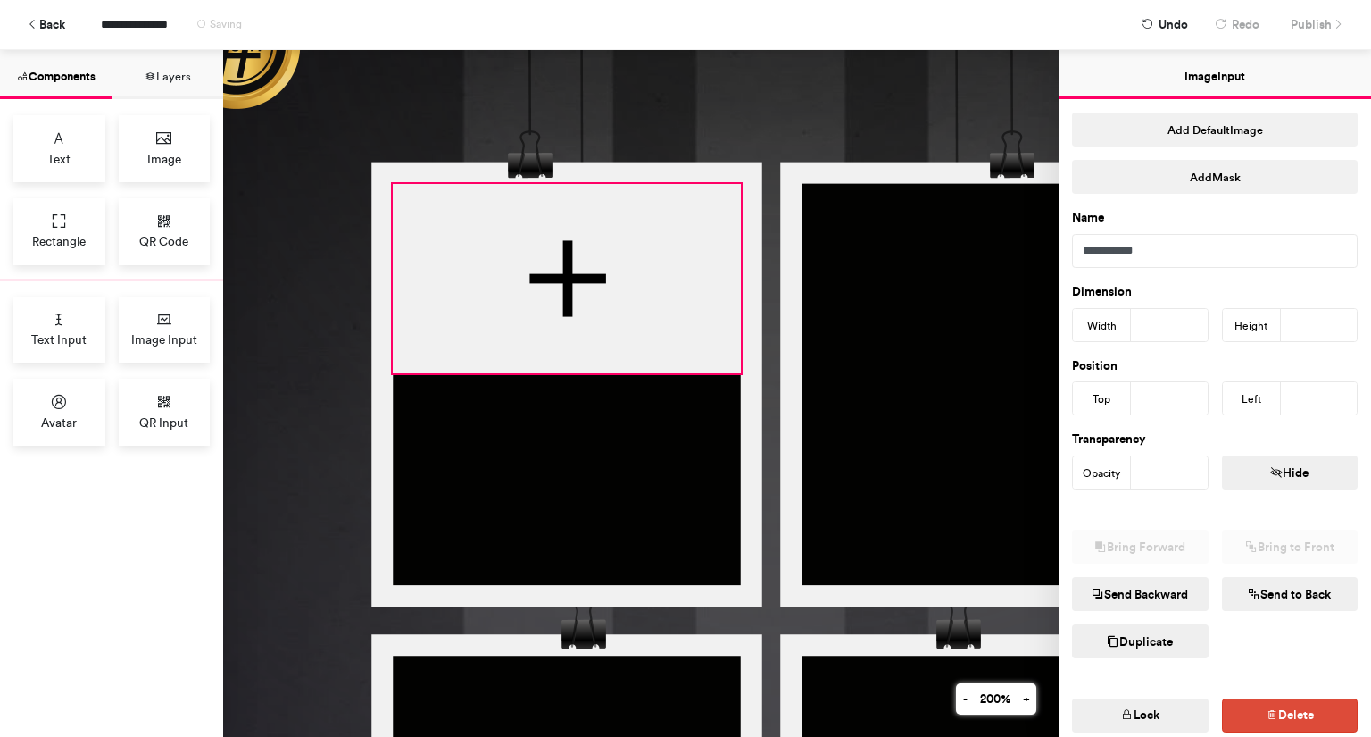
type input "***"
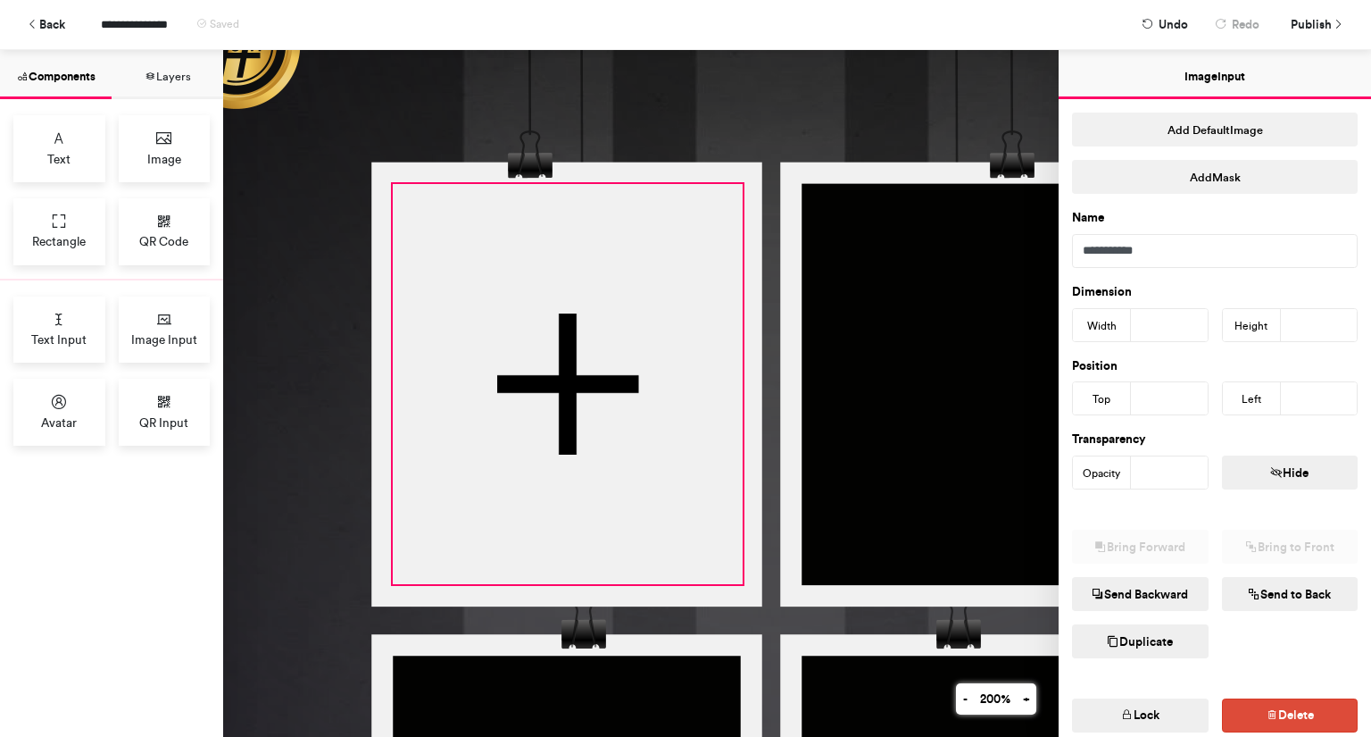
drag, startPoint x: 389, startPoint y: 372, endPoint x: 388, endPoint y: 583, distance: 210.7
type input "***"
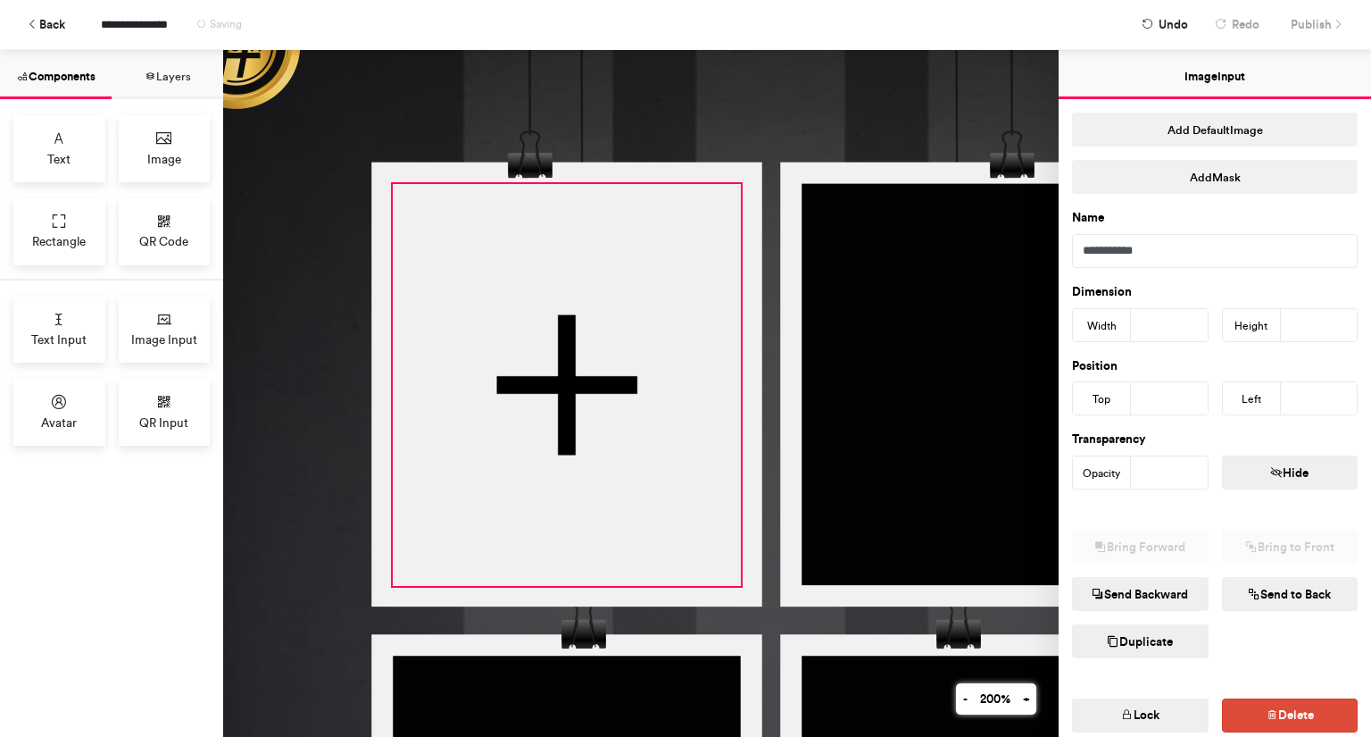
type input "***"
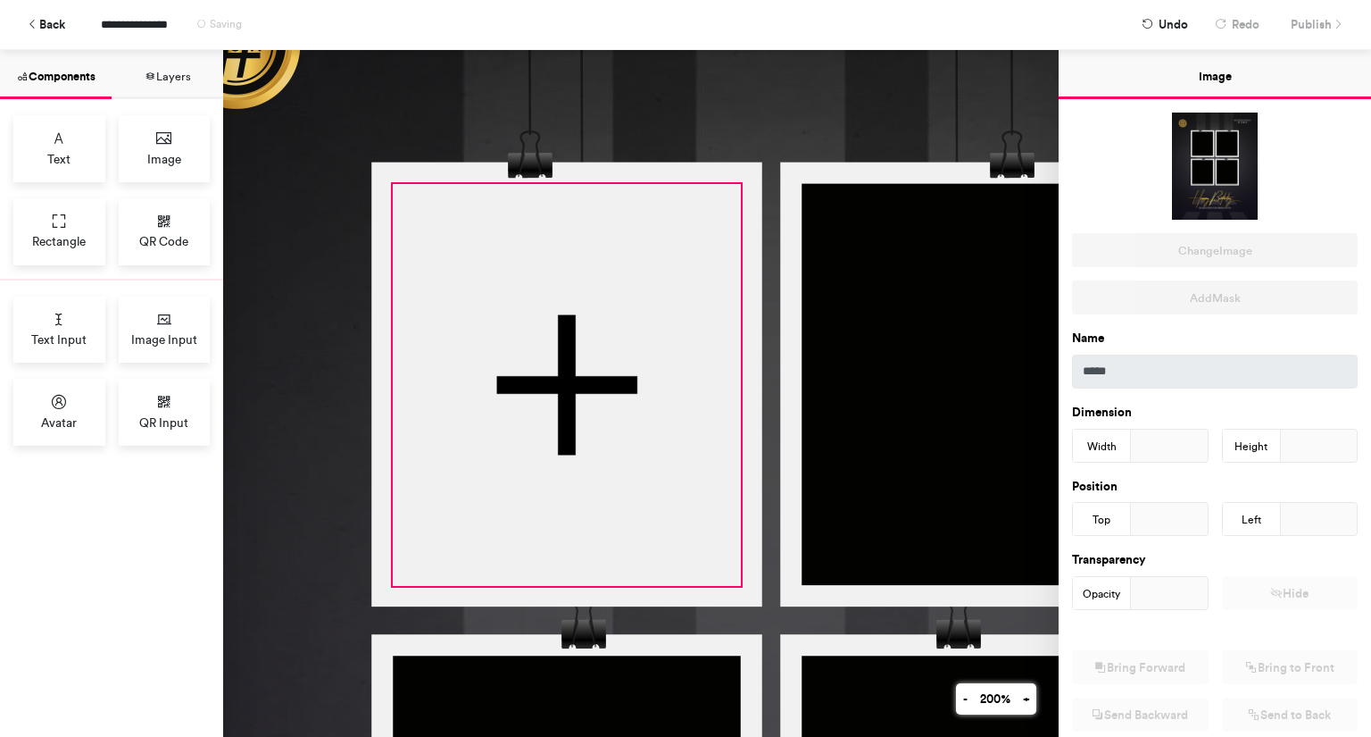
click at [688, 221] on div at bounding box center [567, 385] width 348 height 402
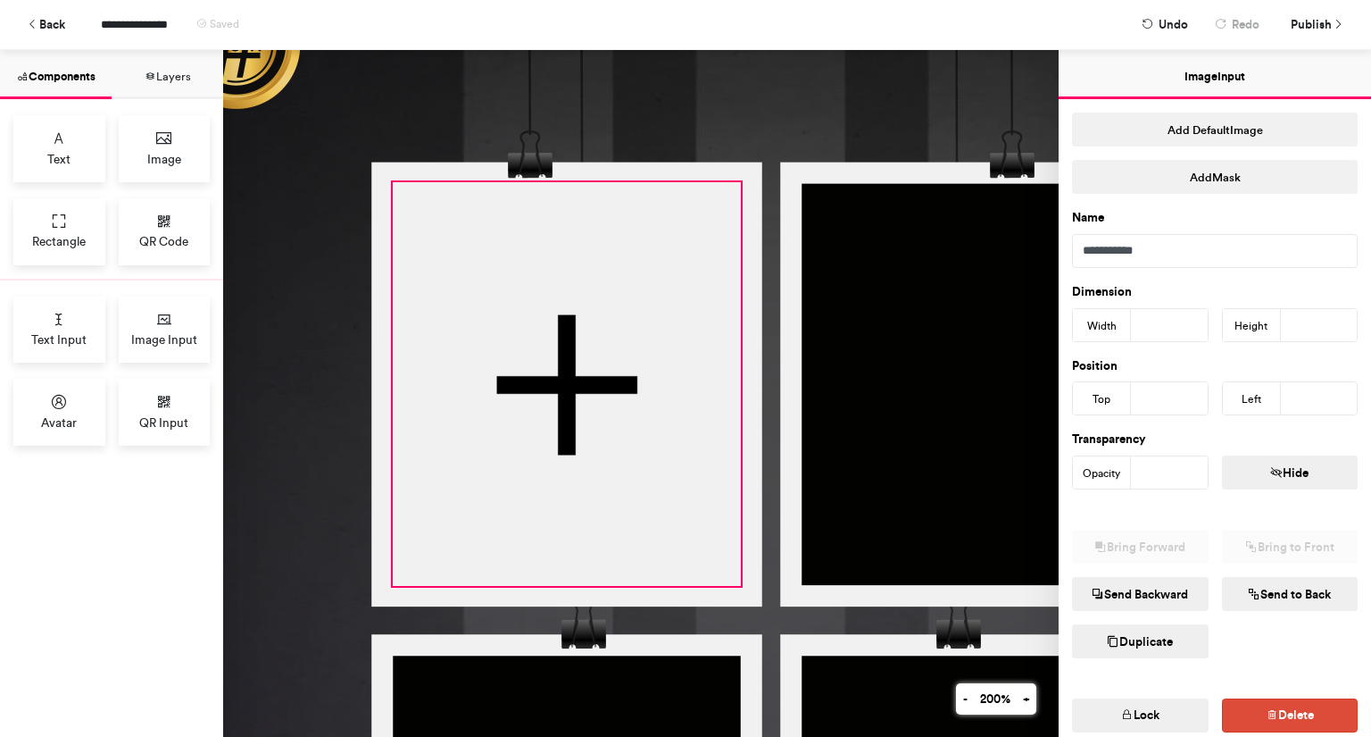
type input "***"
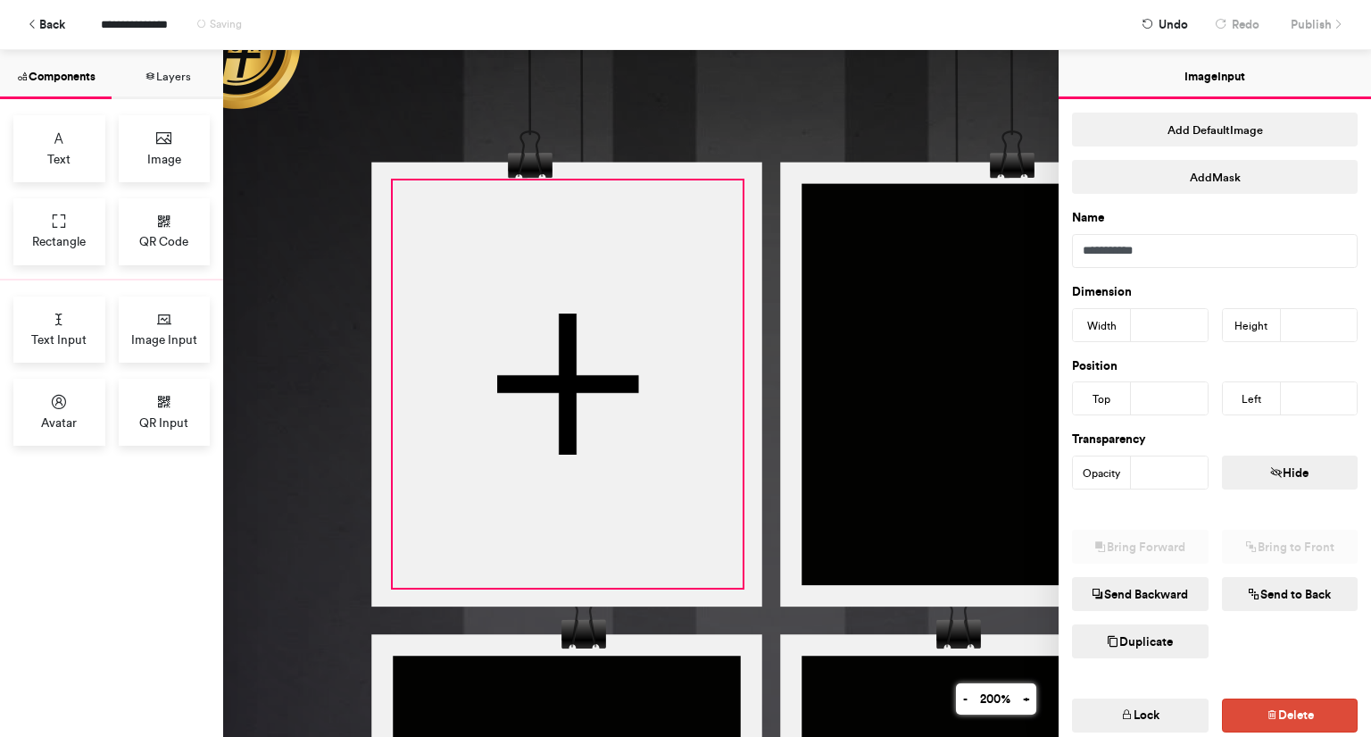
type input "***"
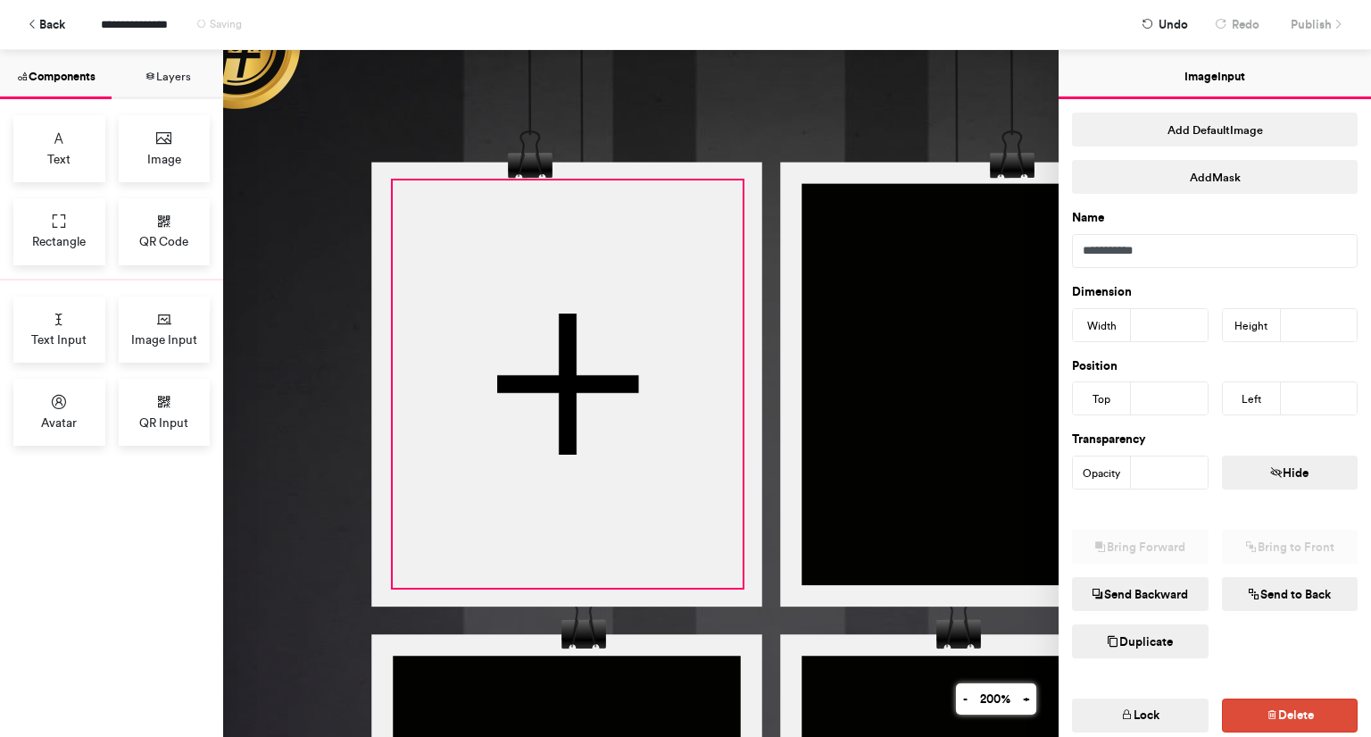
click at [698, 191] on div at bounding box center [568, 383] width 350 height 407
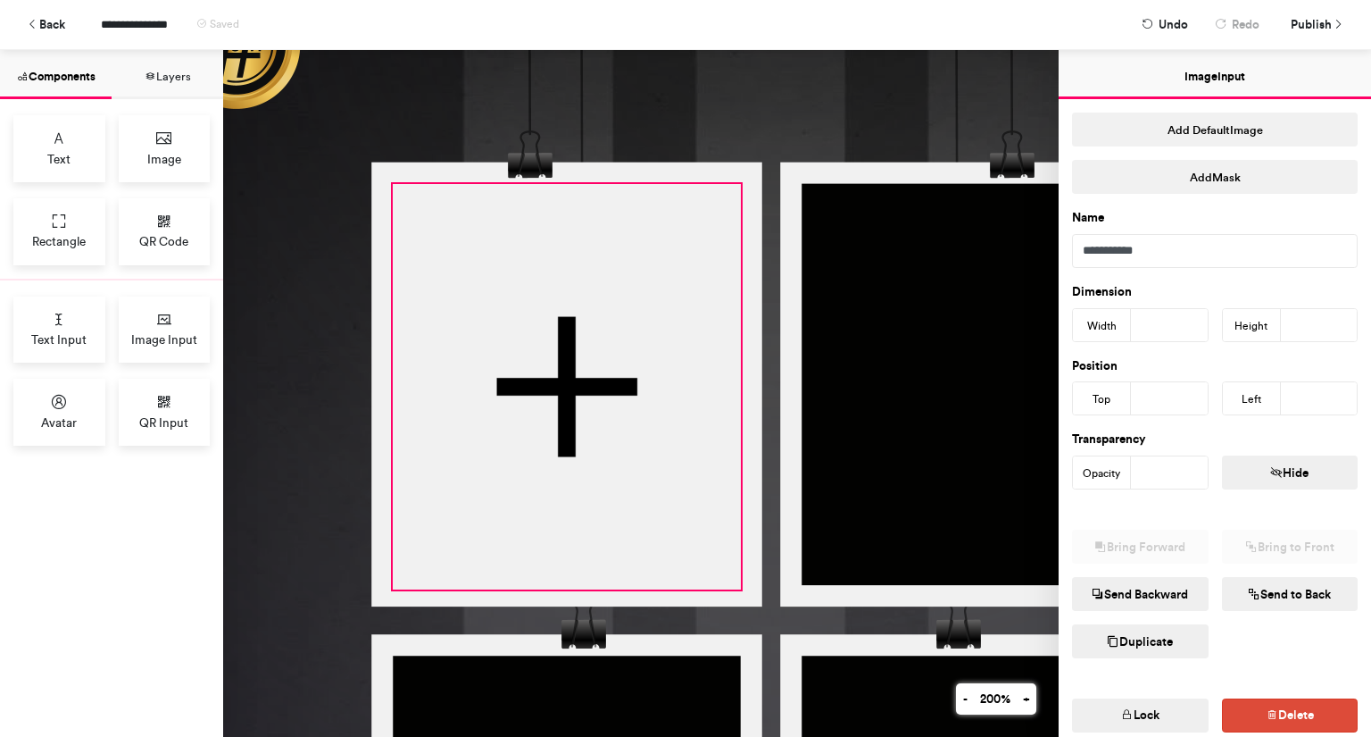
type input "***"
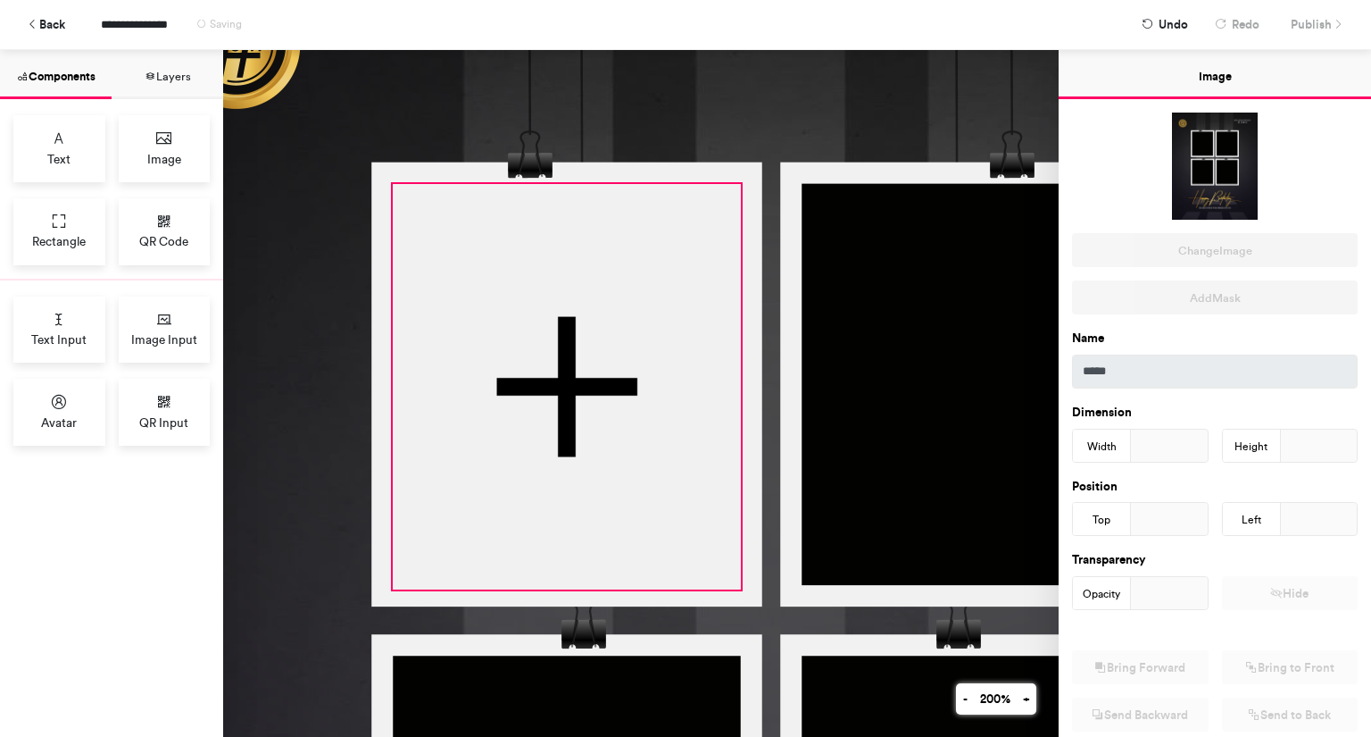
click at [713, 228] on div at bounding box center [567, 386] width 348 height 405
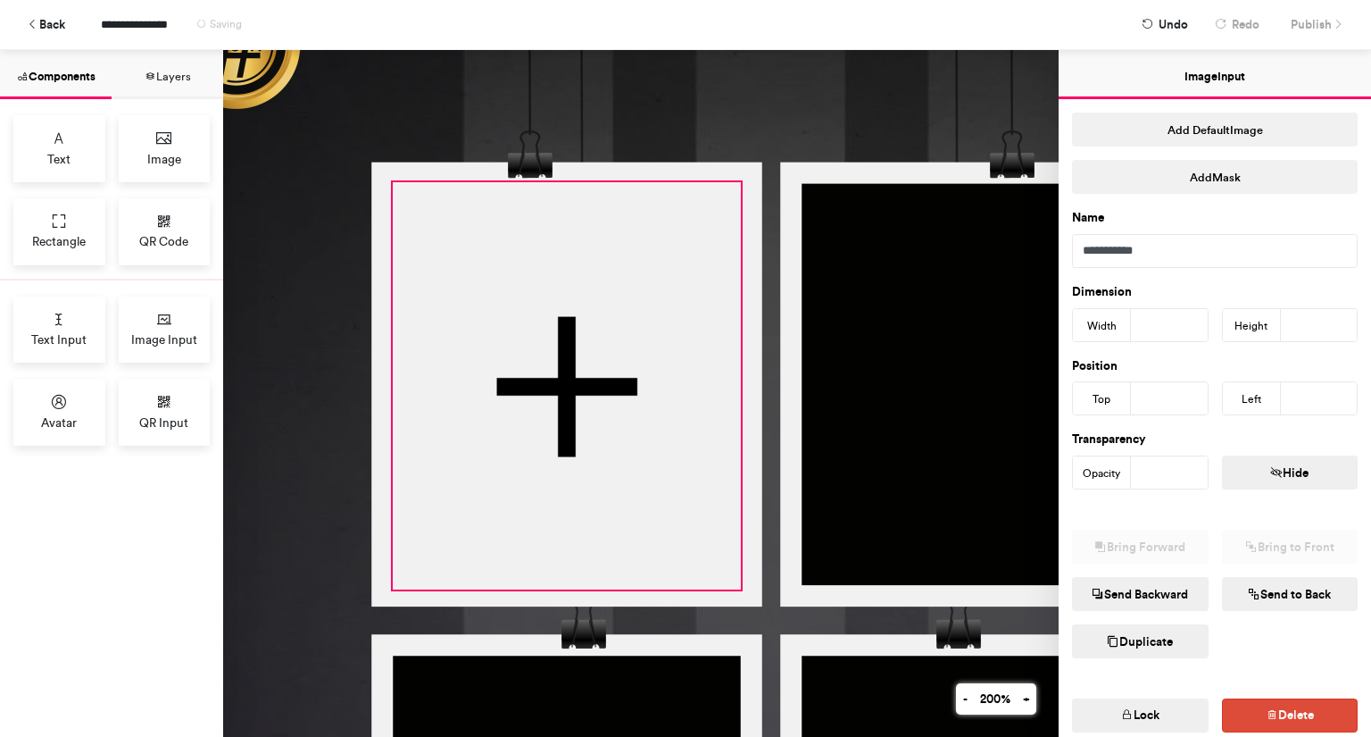
type input "***"
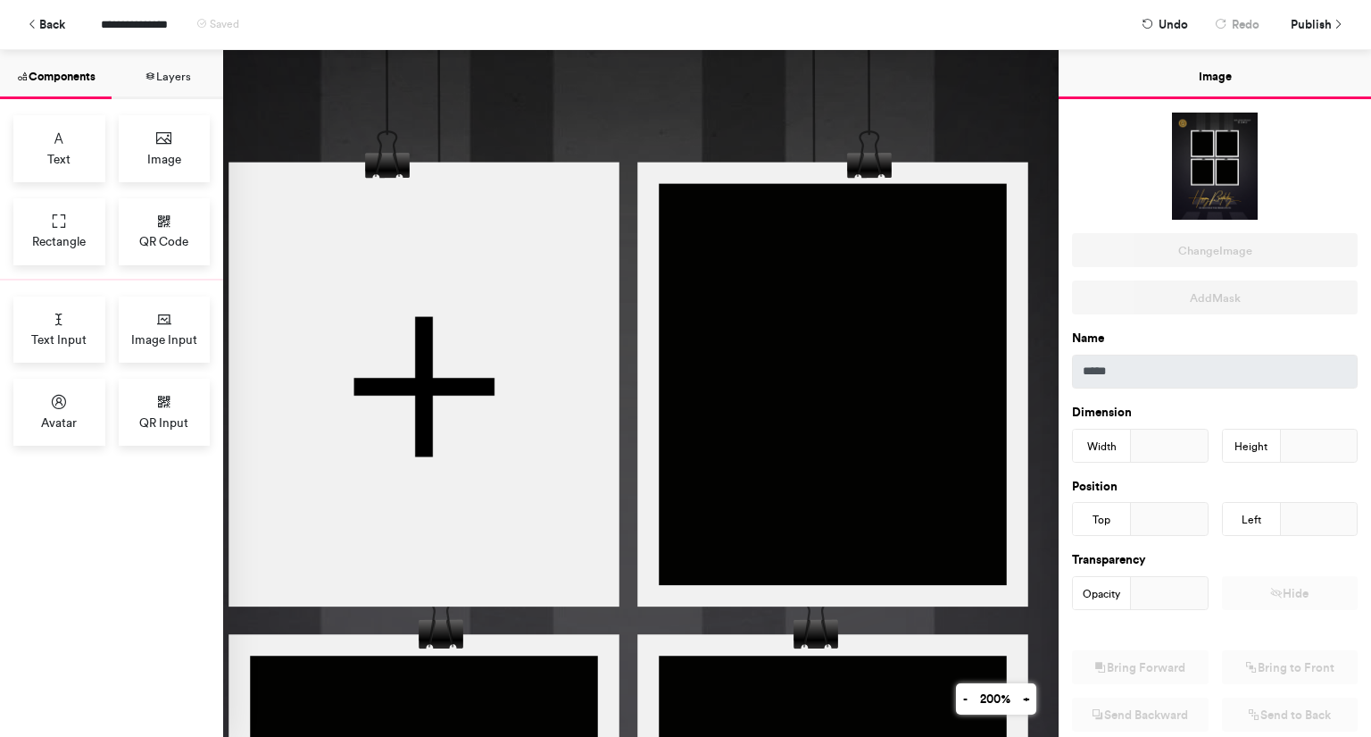
scroll to position [184, 318]
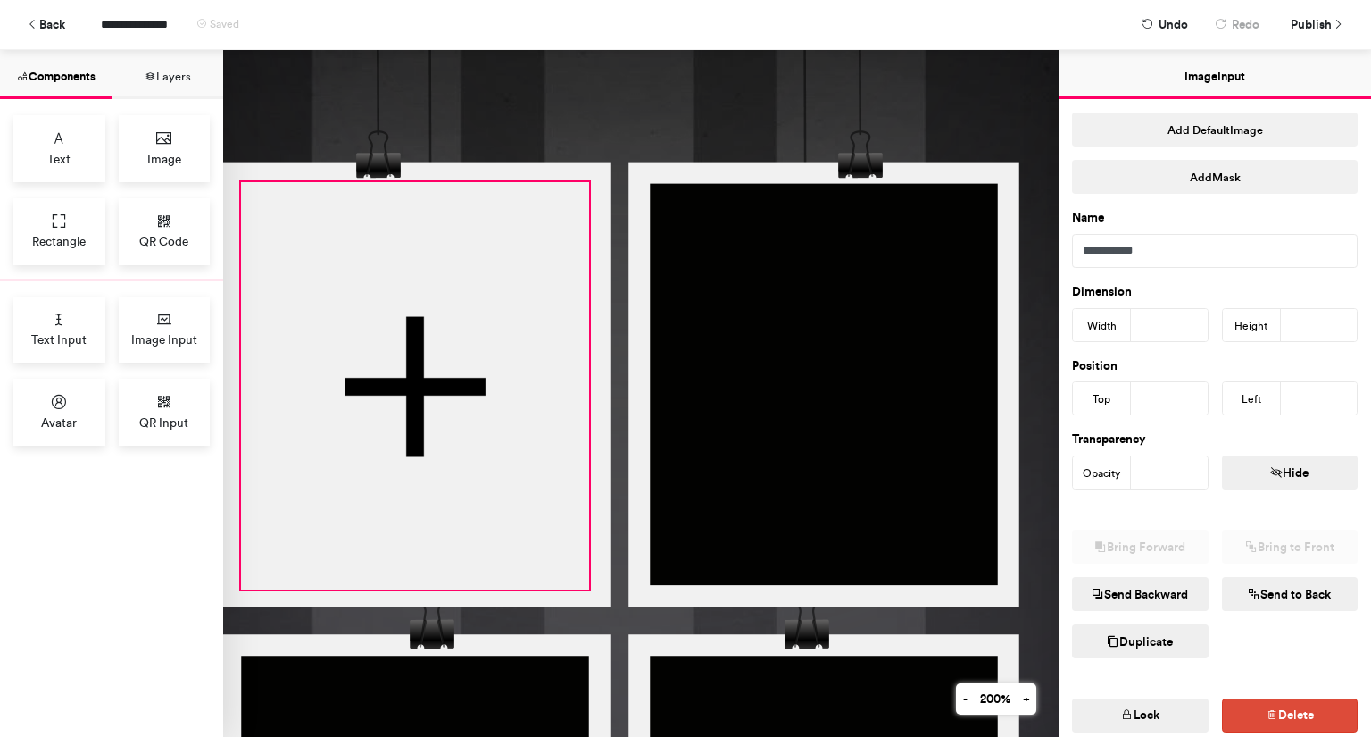
click at [498, 400] on div at bounding box center [415, 385] width 348 height 407
click at [1133, 644] on button "Duplicate" at bounding box center [1140, 641] width 137 height 34
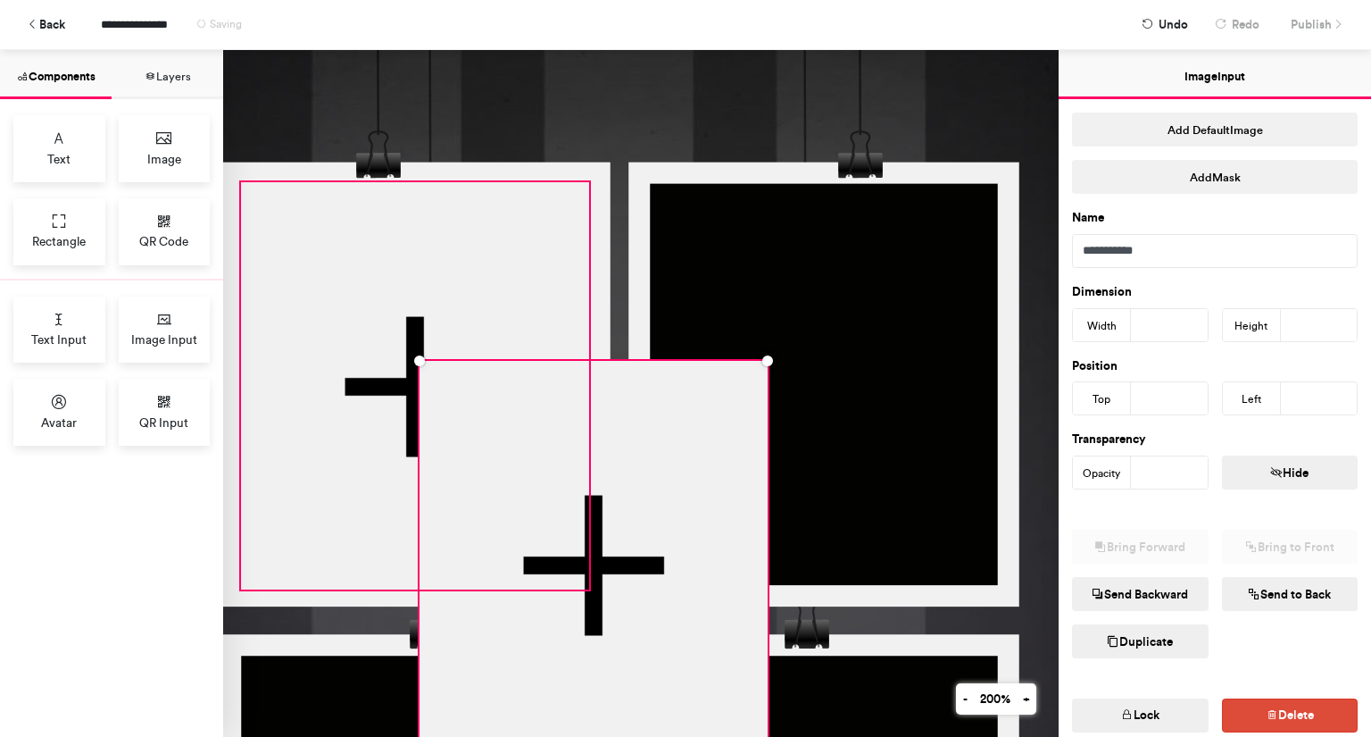
click at [489, 276] on div at bounding box center [415, 385] width 348 height 407
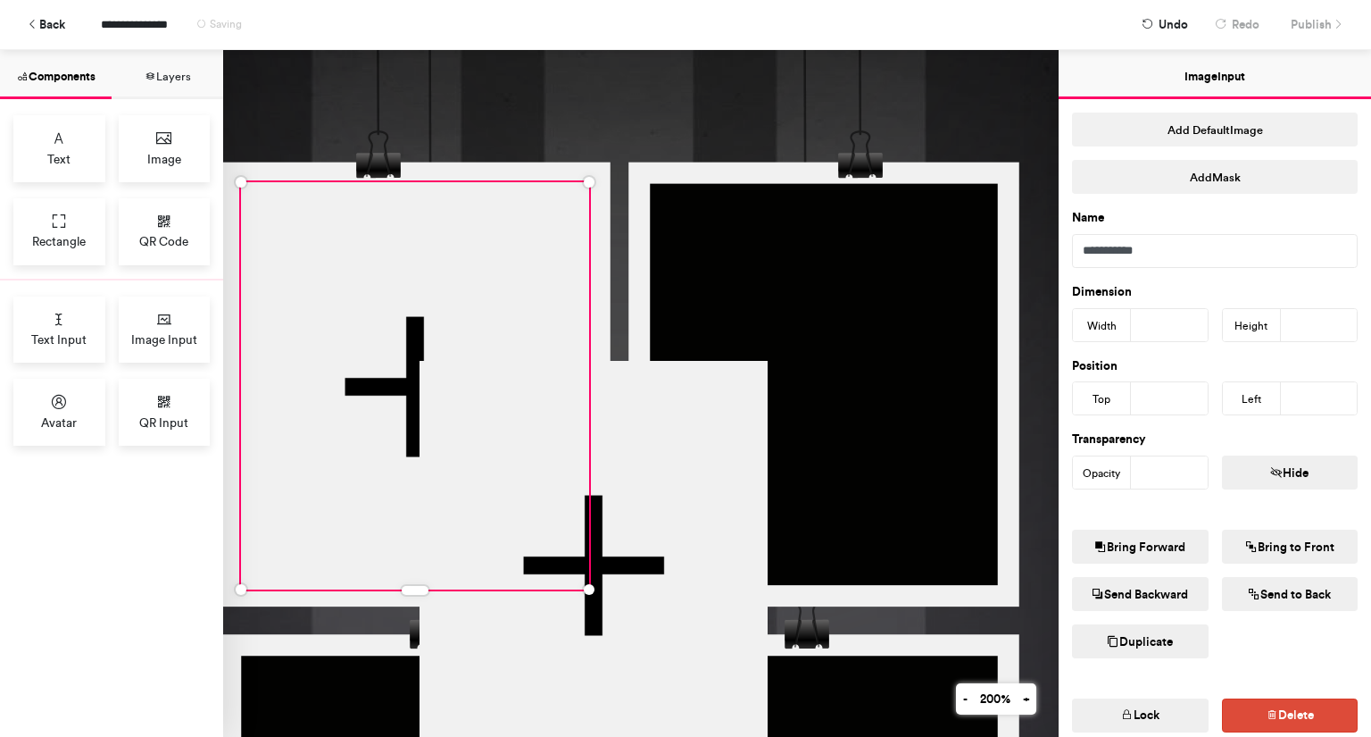
click at [1150, 710] on button "Lock" at bounding box center [1140, 715] width 137 height 34
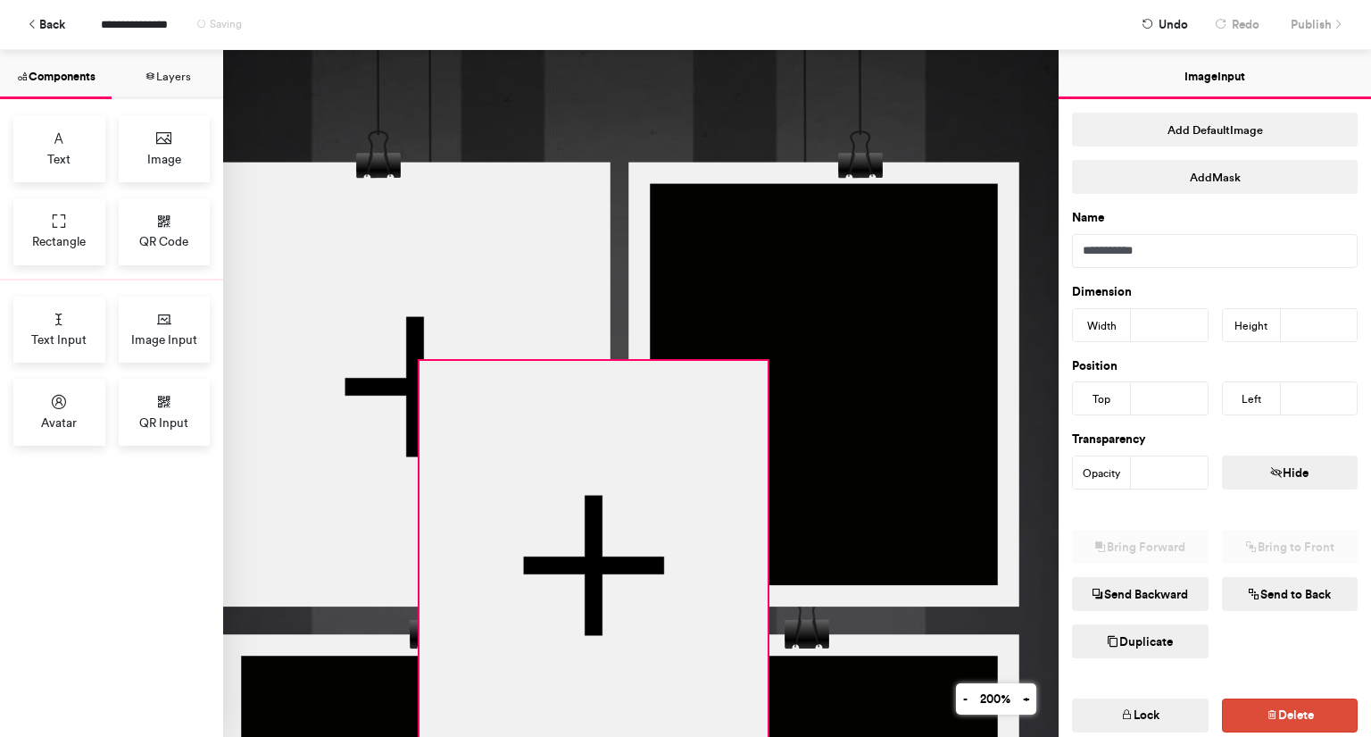
click at [700, 570] on div at bounding box center [594, 564] width 348 height 407
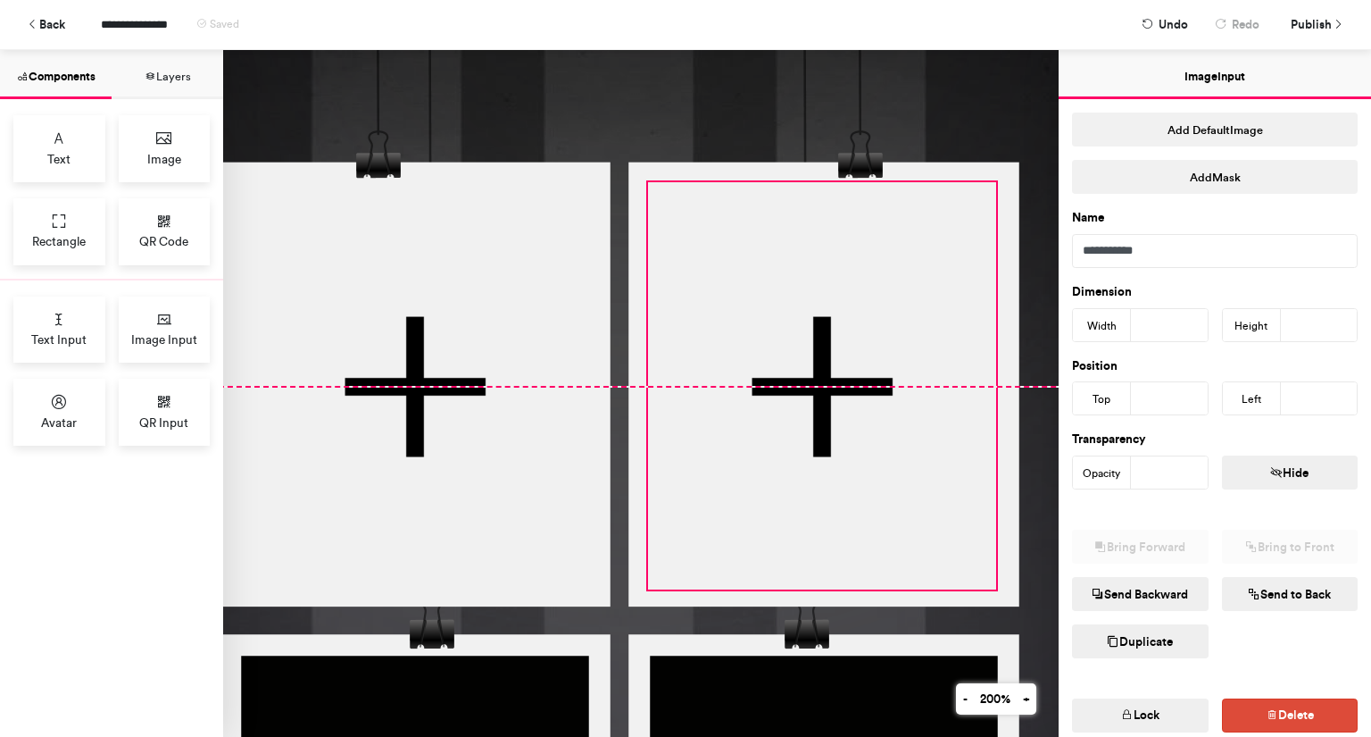
drag, startPoint x: 684, startPoint y: 562, endPoint x: 912, endPoint y: 391, distance: 285.7
click at [912, 391] on div at bounding box center [822, 385] width 348 height 407
type input "***"
click at [893, 437] on div at bounding box center [824, 385] width 348 height 407
type input "***"
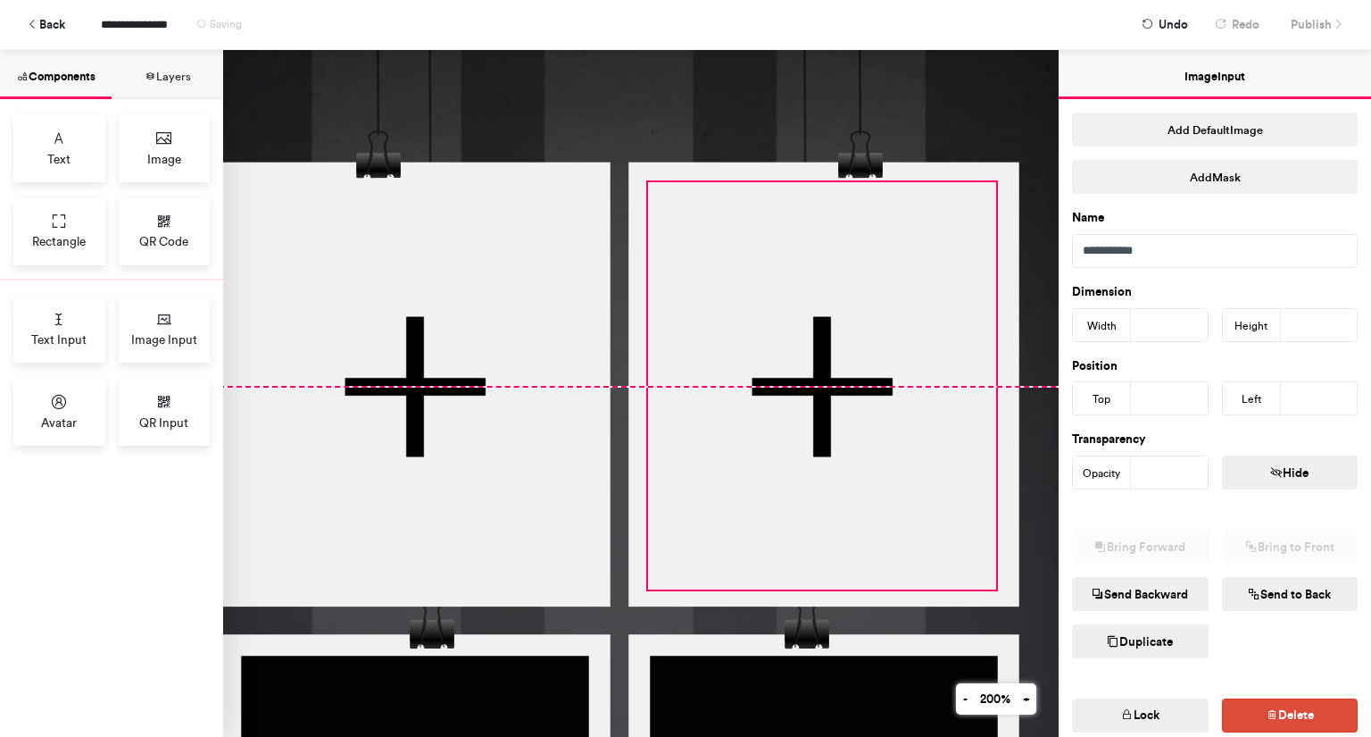
type input "***"
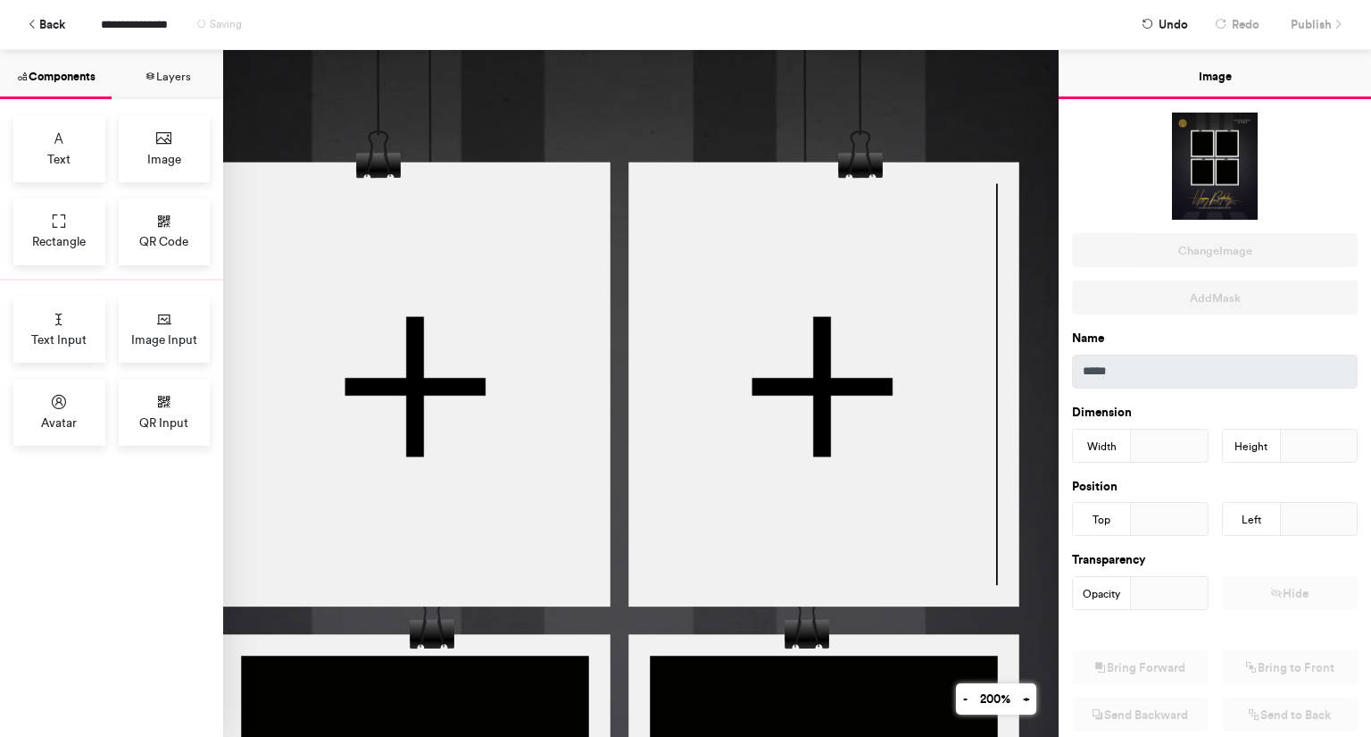
drag, startPoint x: 912, startPoint y: 479, endPoint x: 883, endPoint y: 610, distance: 133.6
drag, startPoint x: 883, startPoint y: 610, endPoint x: 763, endPoint y: 520, distance: 149.3
click at [763, 520] on div at bounding box center [822, 385] width 348 height 407
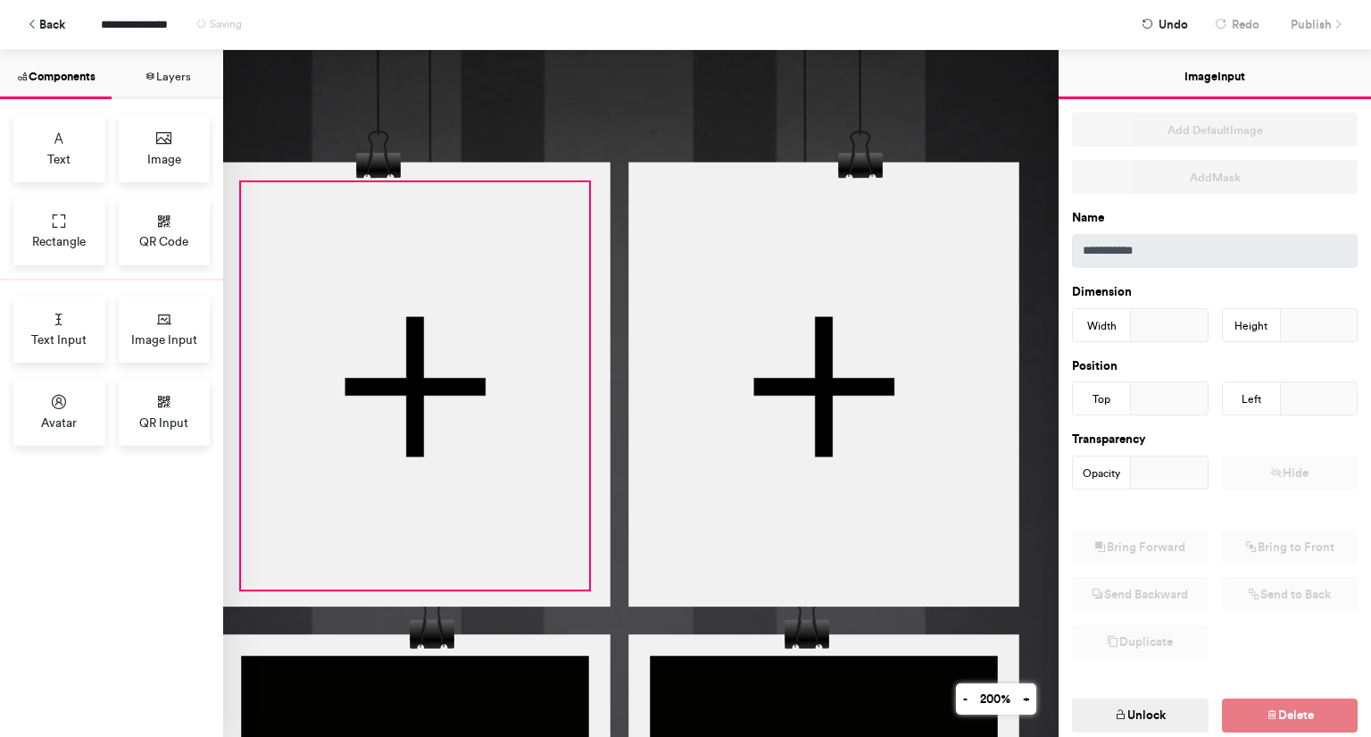
drag, startPoint x: 791, startPoint y: 453, endPoint x: 584, endPoint y: 256, distance: 285.4
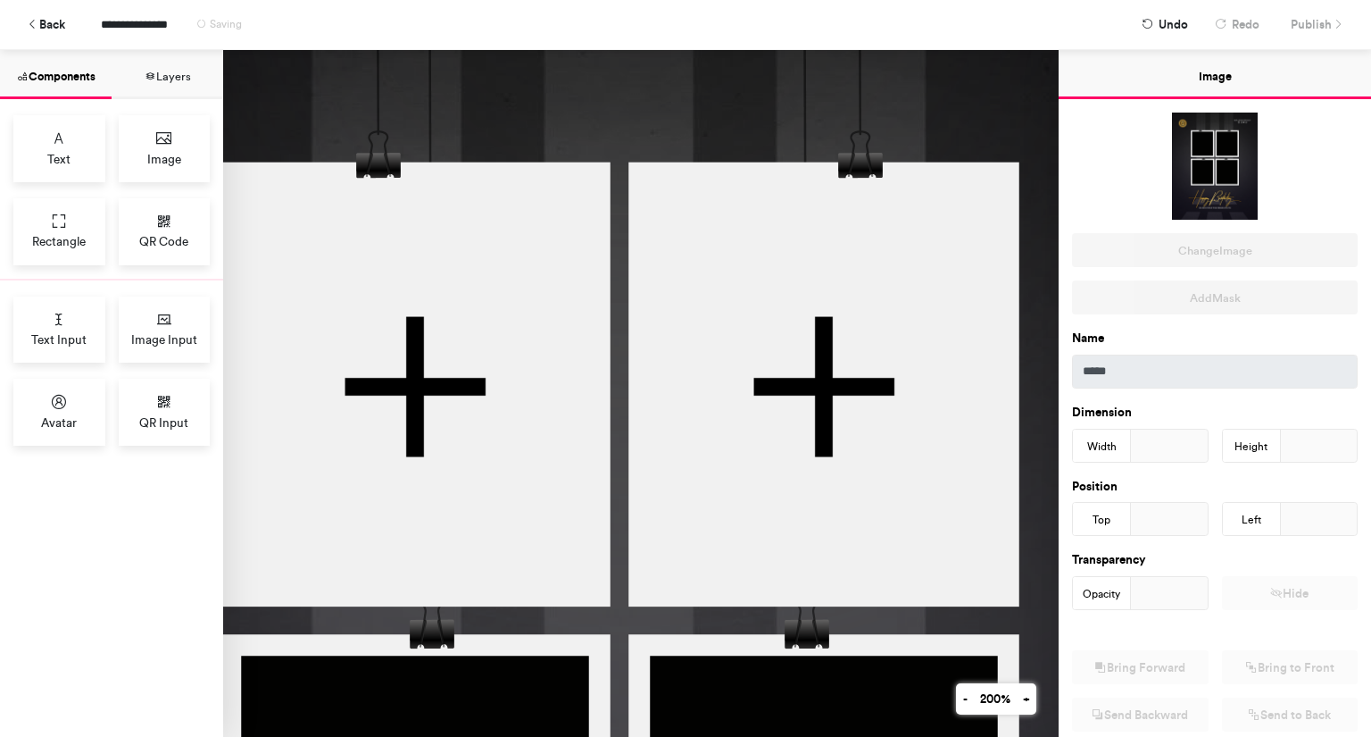
drag, startPoint x: 584, startPoint y: 256, endPoint x: 961, endPoint y: 117, distance: 401.7
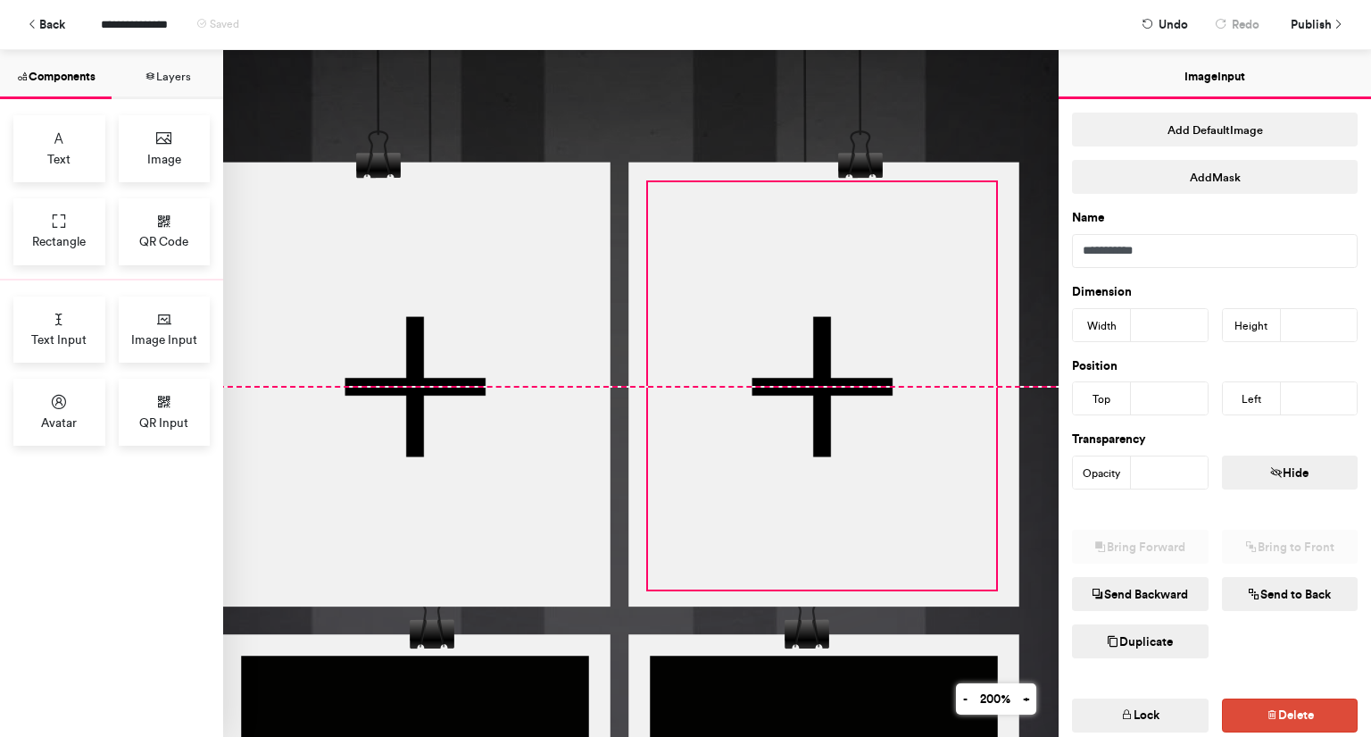
click at [875, 319] on div at bounding box center [822, 385] width 348 height 407
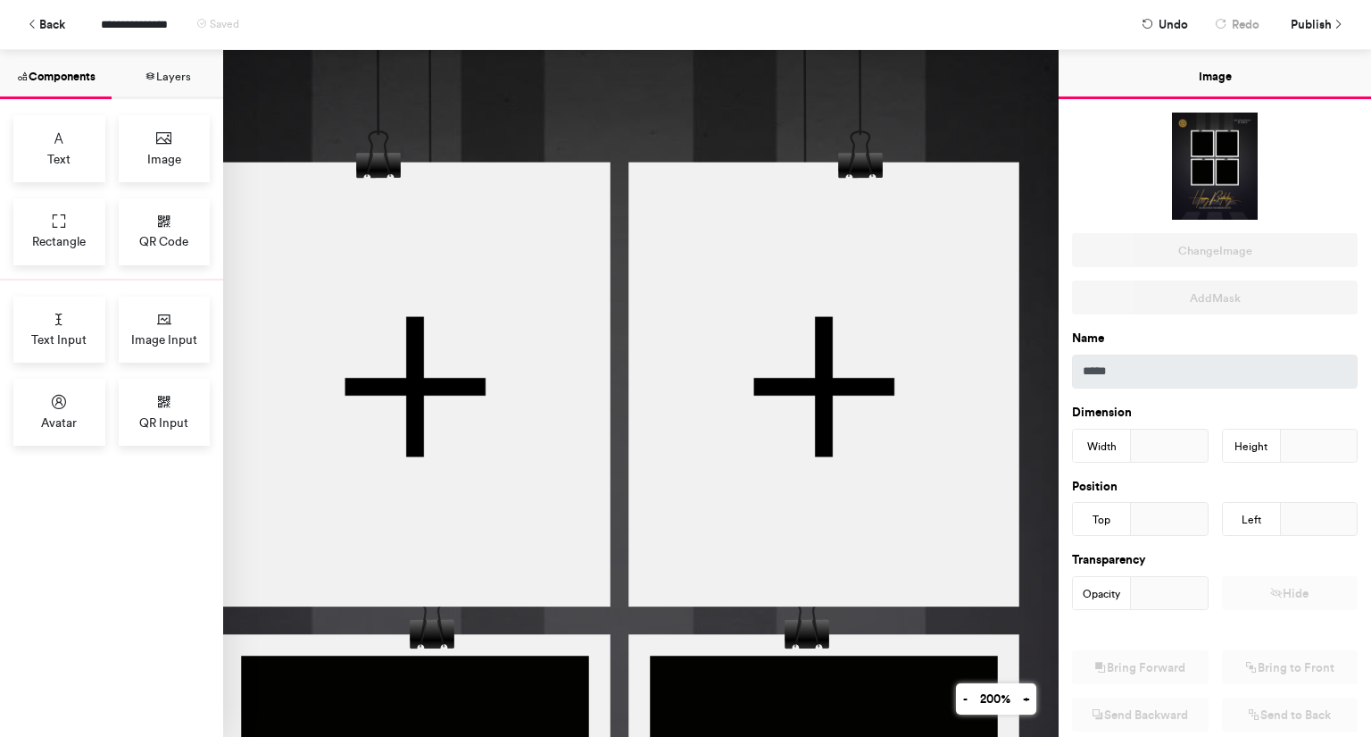
drag, startPoint x: 673, startPoint y: 94, endPoint x: 627, endPoint y: 321, distance: 231.5
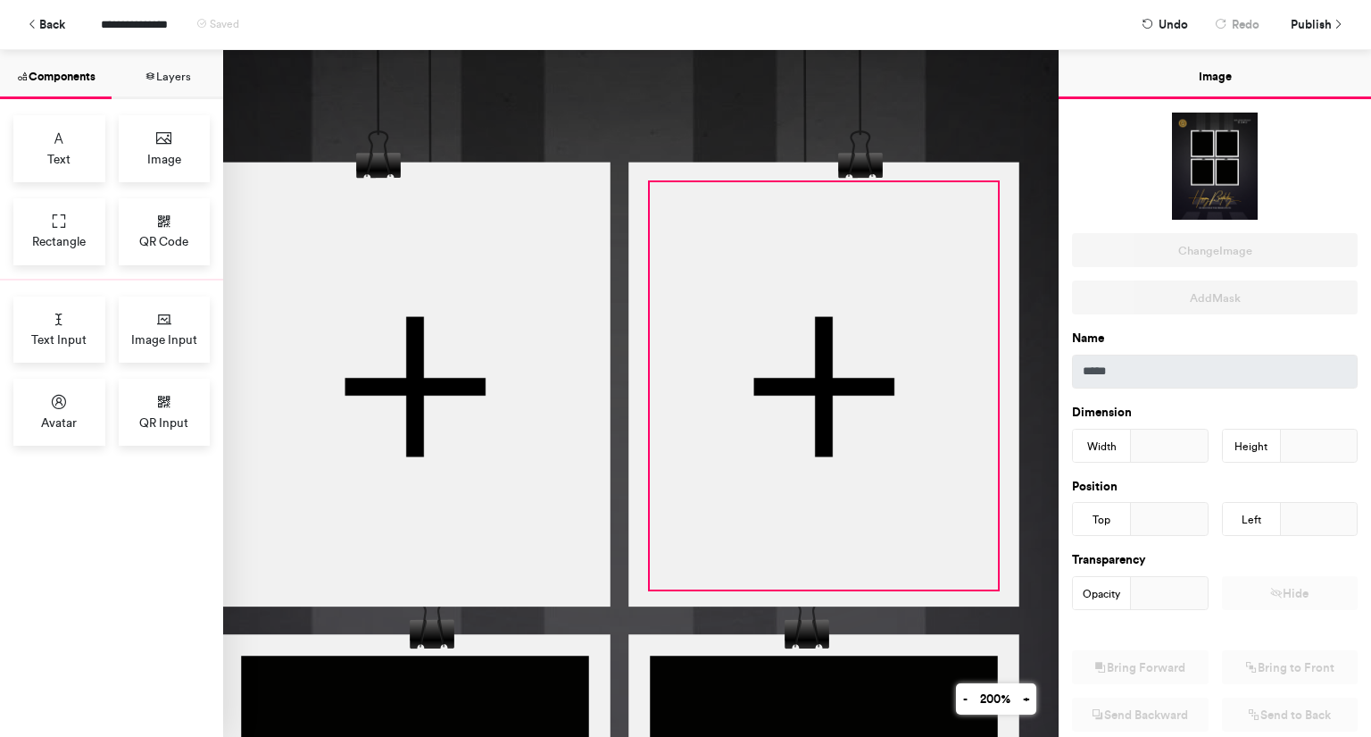
click at [791, 329] on div at bounding box center [824, 385] width 348 height 407
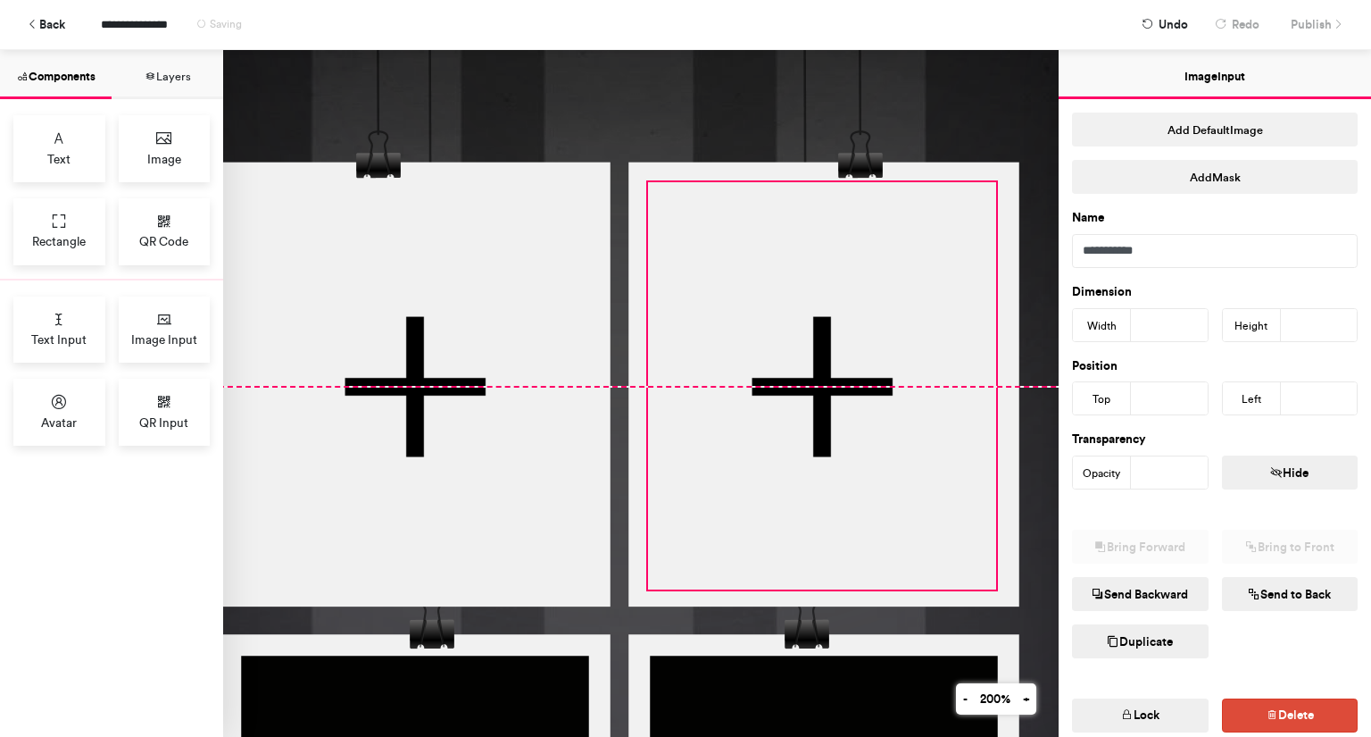
click at [930, 273] on div at bounding box center [822, 385] width 348 height 407
type input "***"
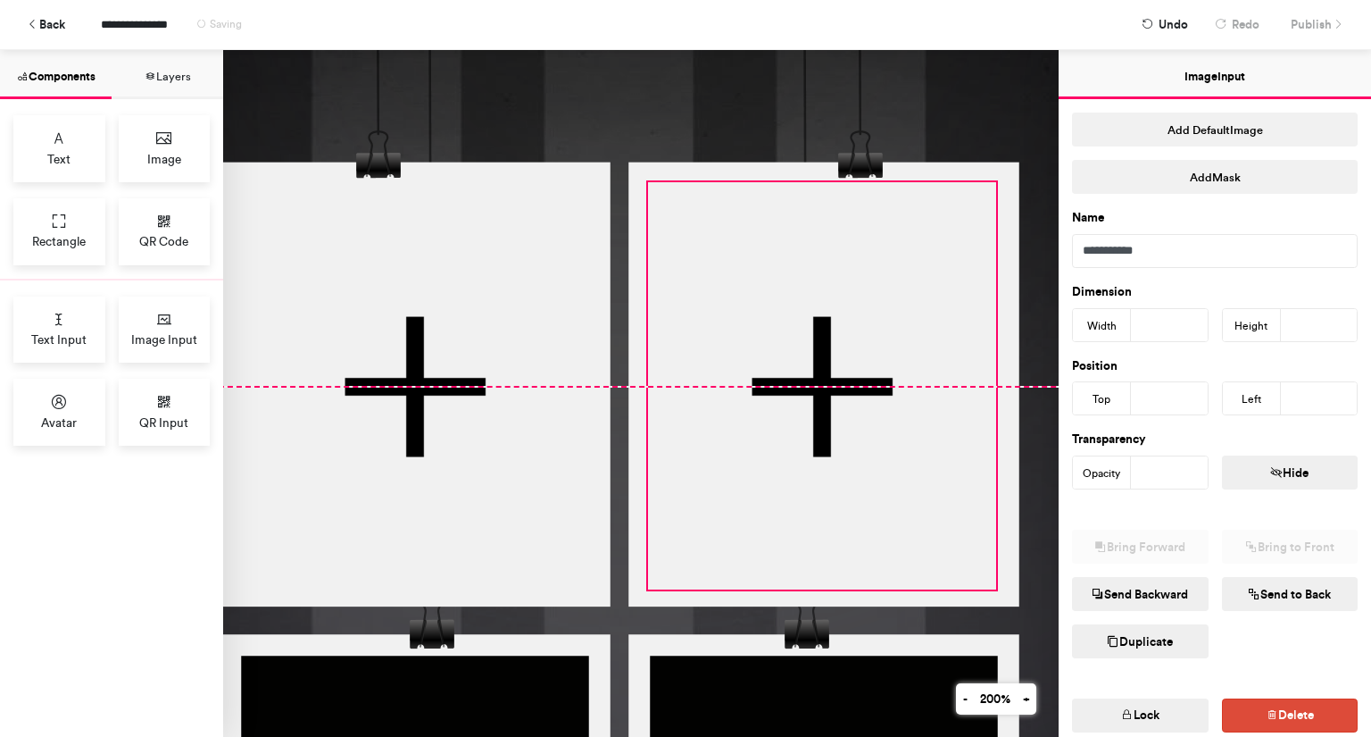
click at [934, 423] on div at bounding box center [822, 385] width 348 height 407
click at [757, 487] on div at bounding box center [824, 385] width 348 height 407
type input "***"
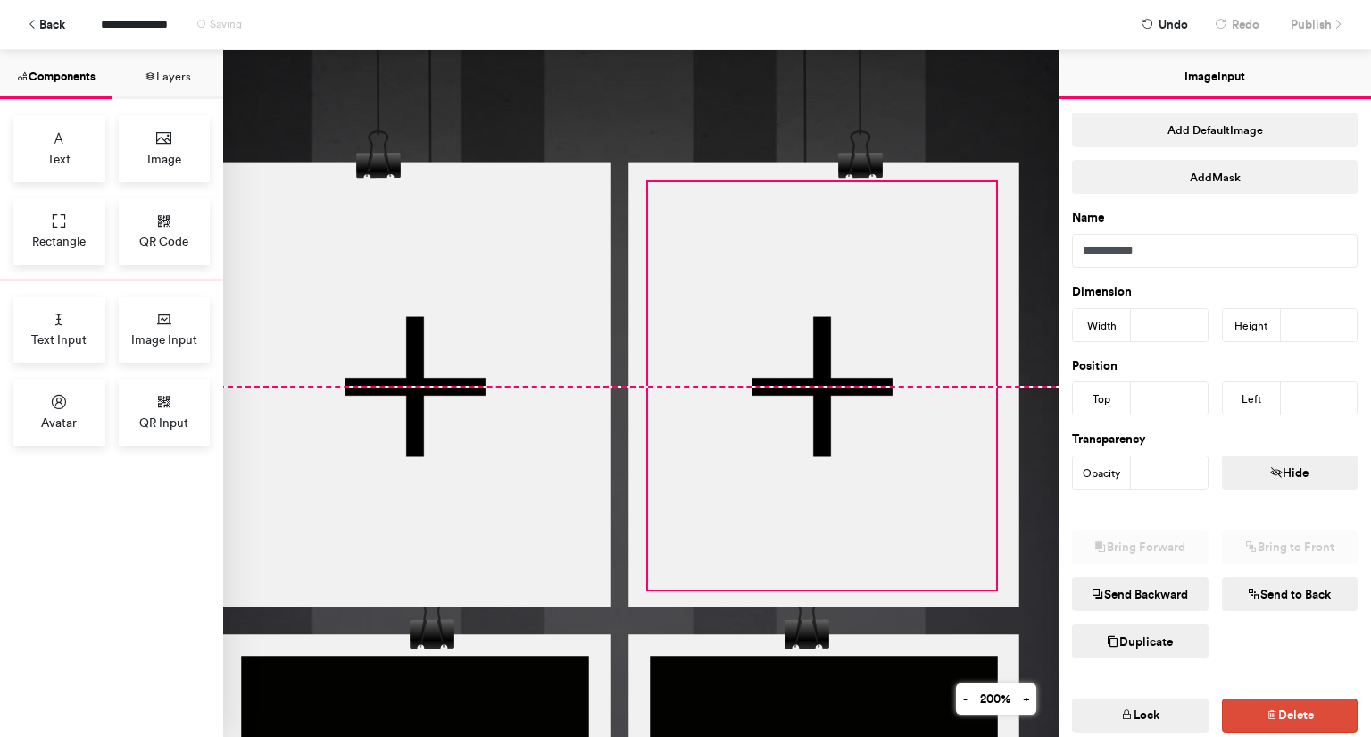
click at [820, 308] on div at bounding box center [822, 385] width 348 height 407
type input "***"
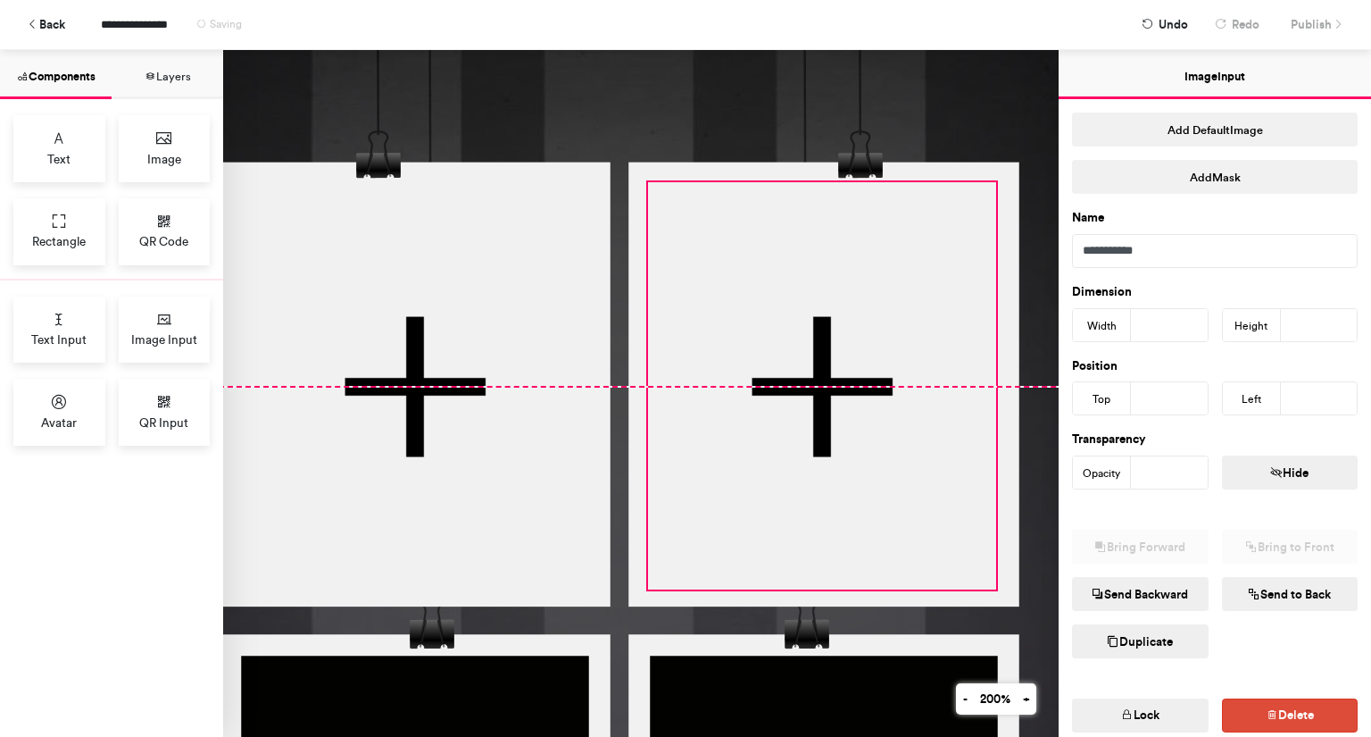
click at [857, 299] on div at bounding box center [822, 385] width 348 height 407
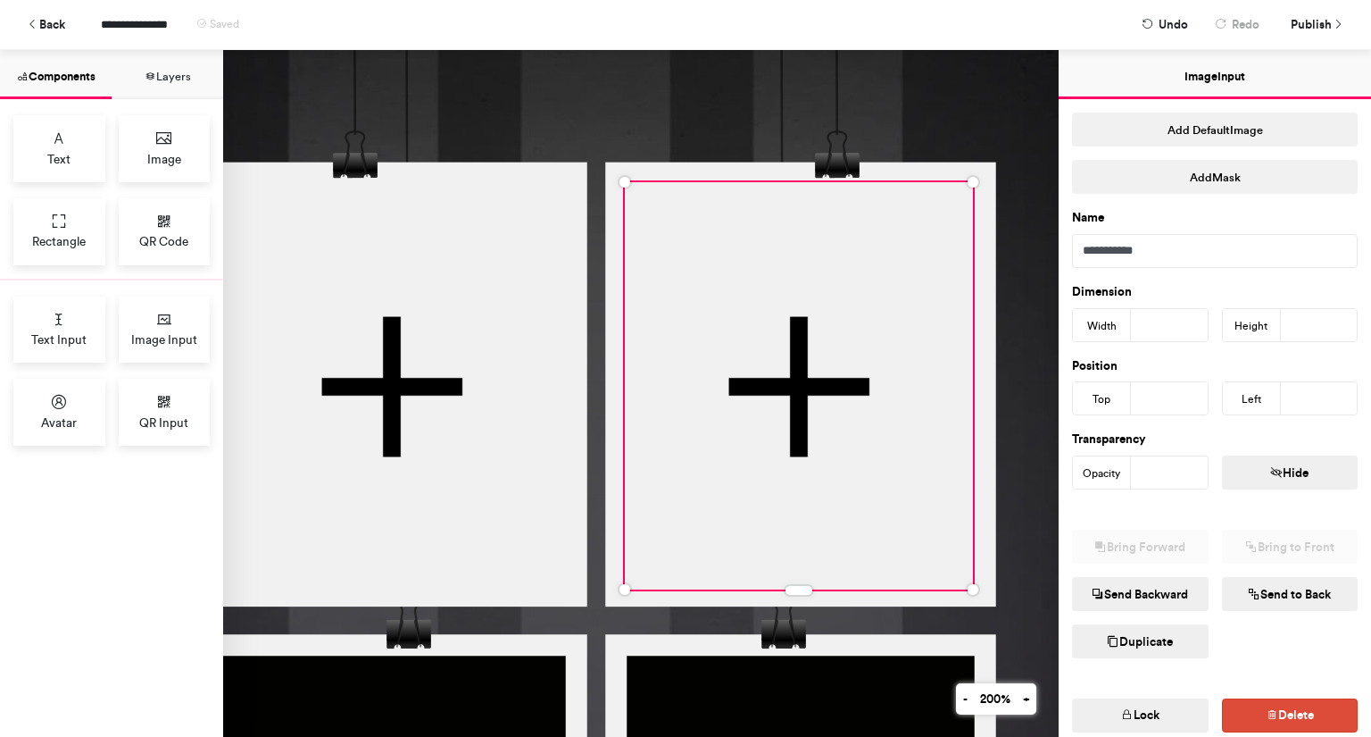
scroll to position [184, 341]
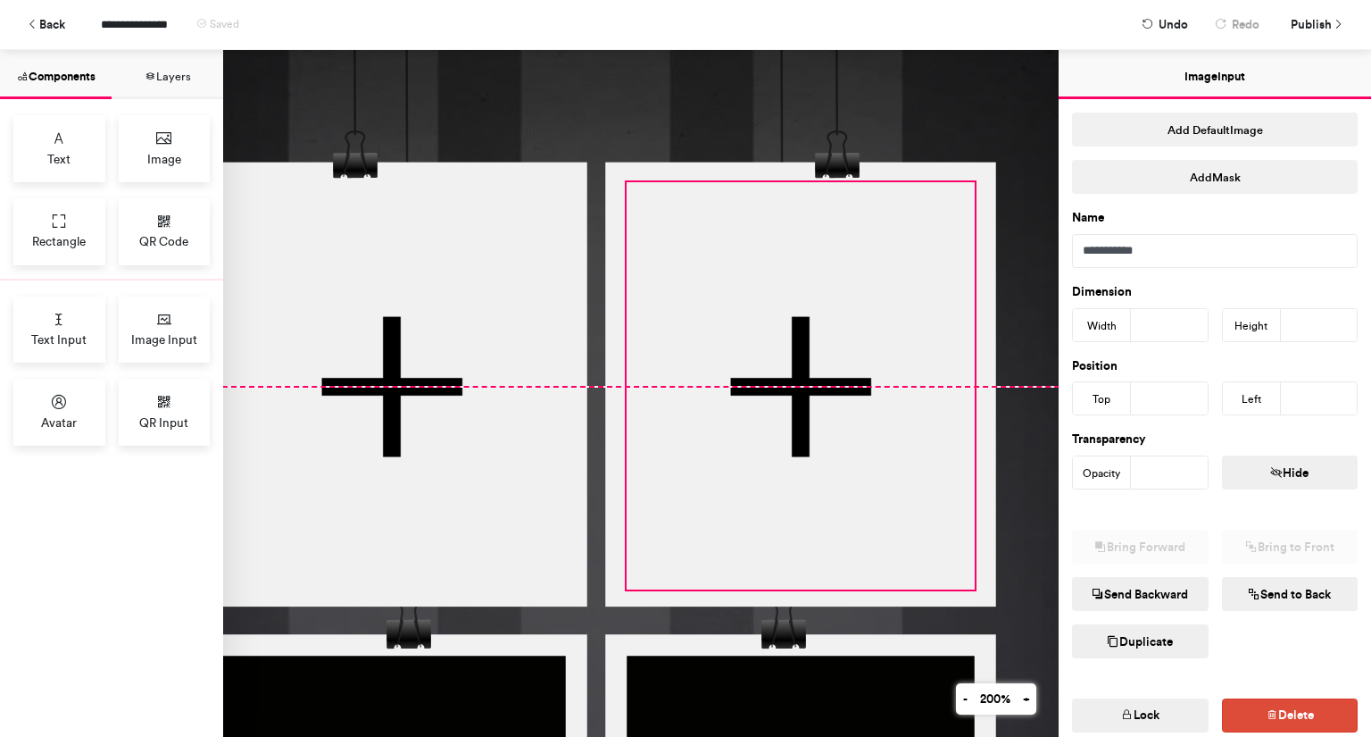
click at [796, 292] on div at bounding box center [801, 385] width 348 height 407
type input "***"
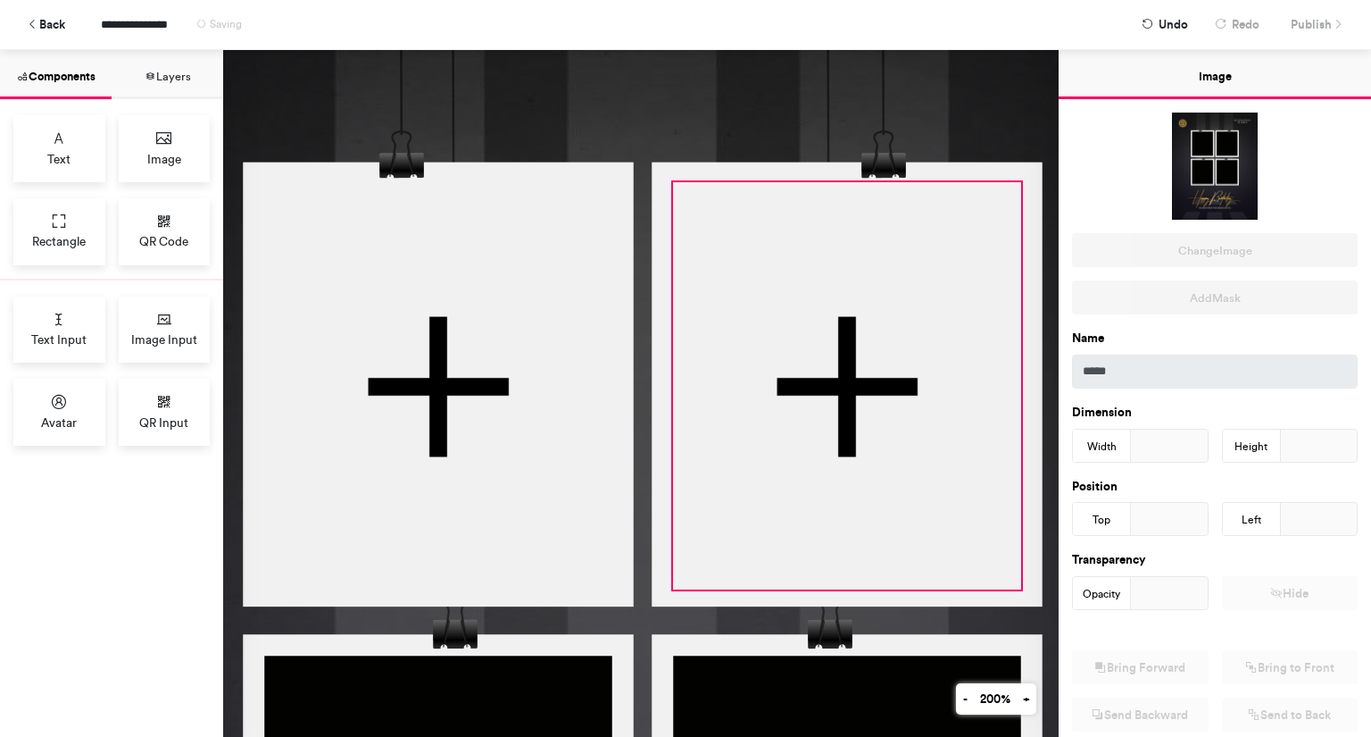
scroll to position [184, 298]
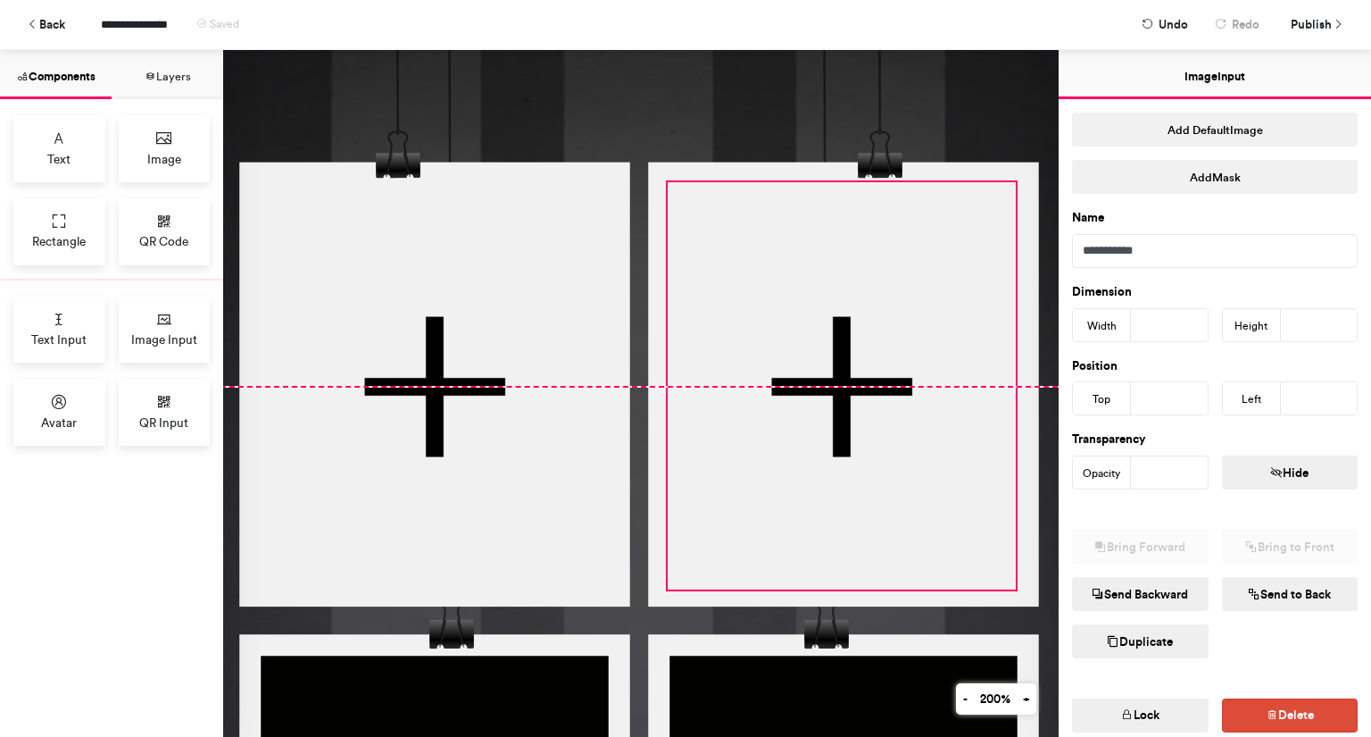
click at [750, 237] on div at bounding box center [842, 385] width 348 height 407
type input "***"
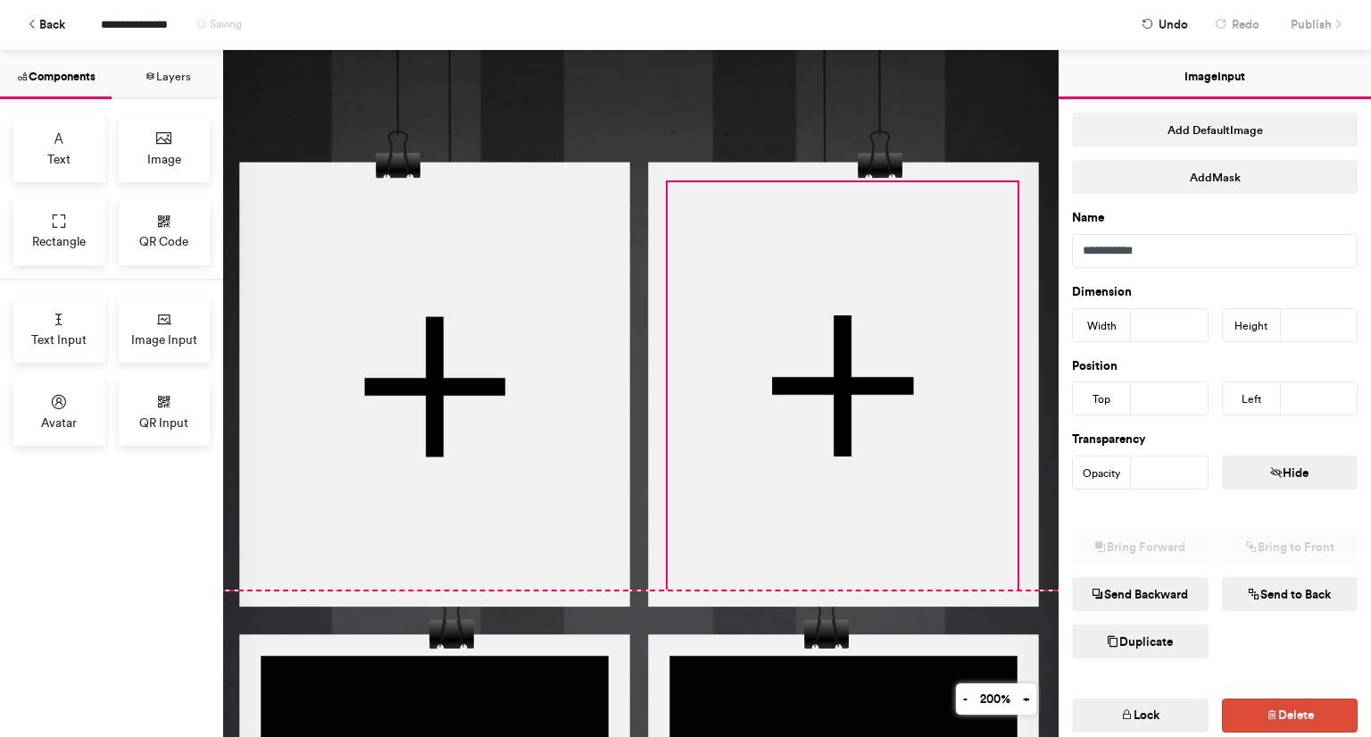
type input "***"
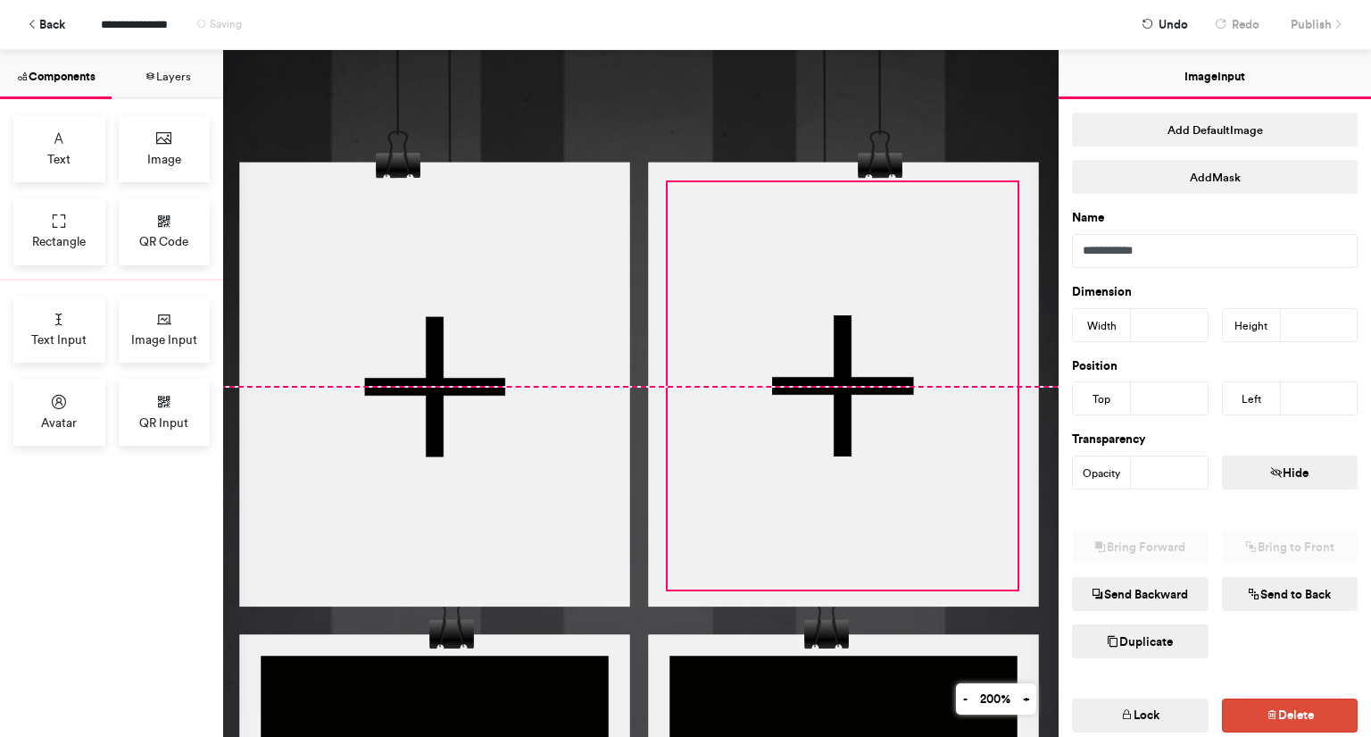
click at [858, 313] on div at bounding box center [843, 385] width 350 height 407
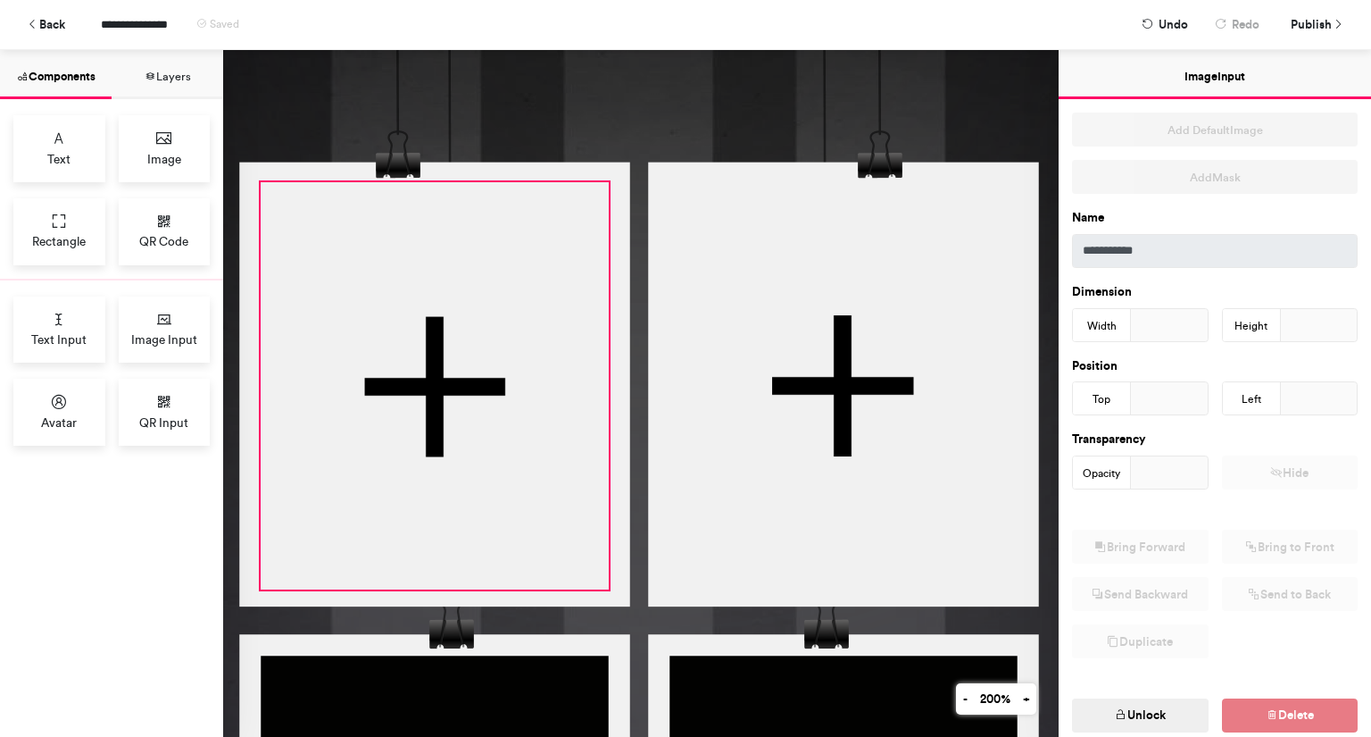
click at [499, 431] on div at bounding box center [435, 385] width 348 height 407
click at [1133, 707] on button "Unlock" at bounding box center [1140, 715] width 137 height 34
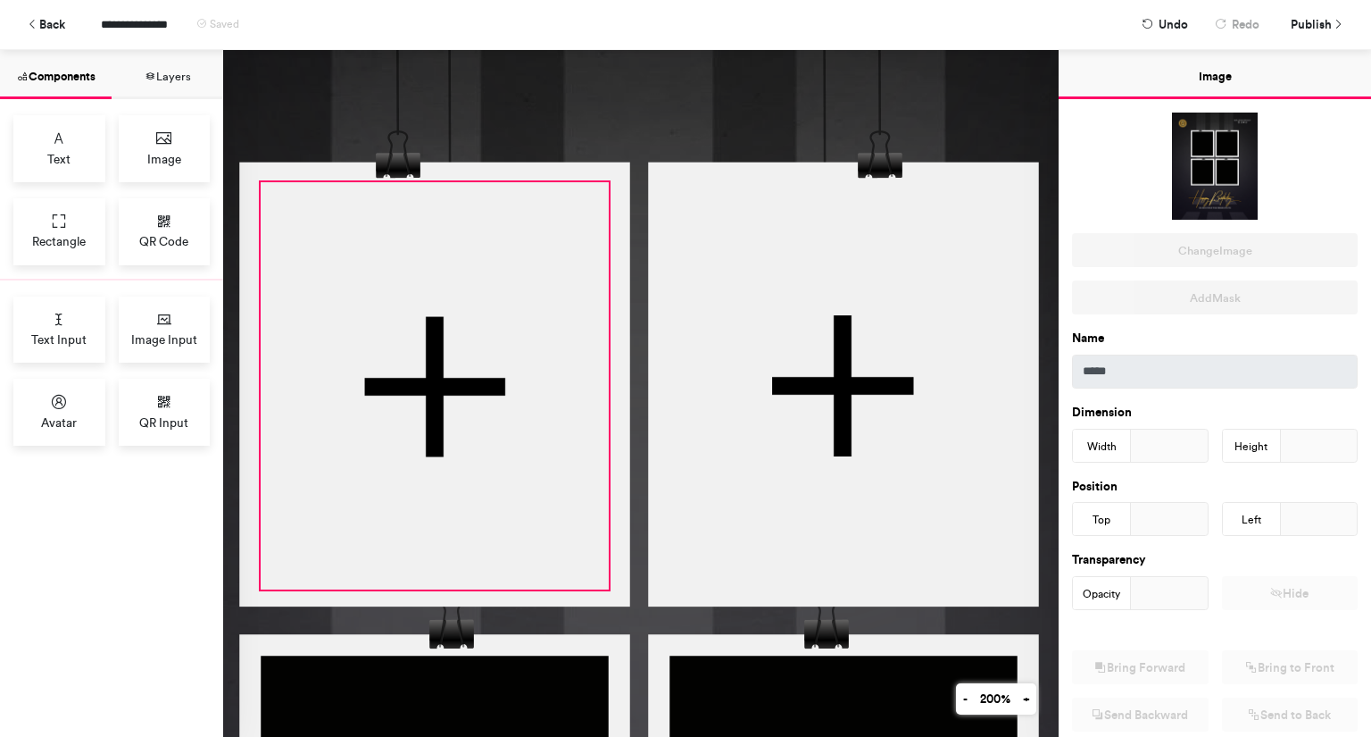
click at [549, 231] on div at bounding box center [435, 385] width 348 height 407
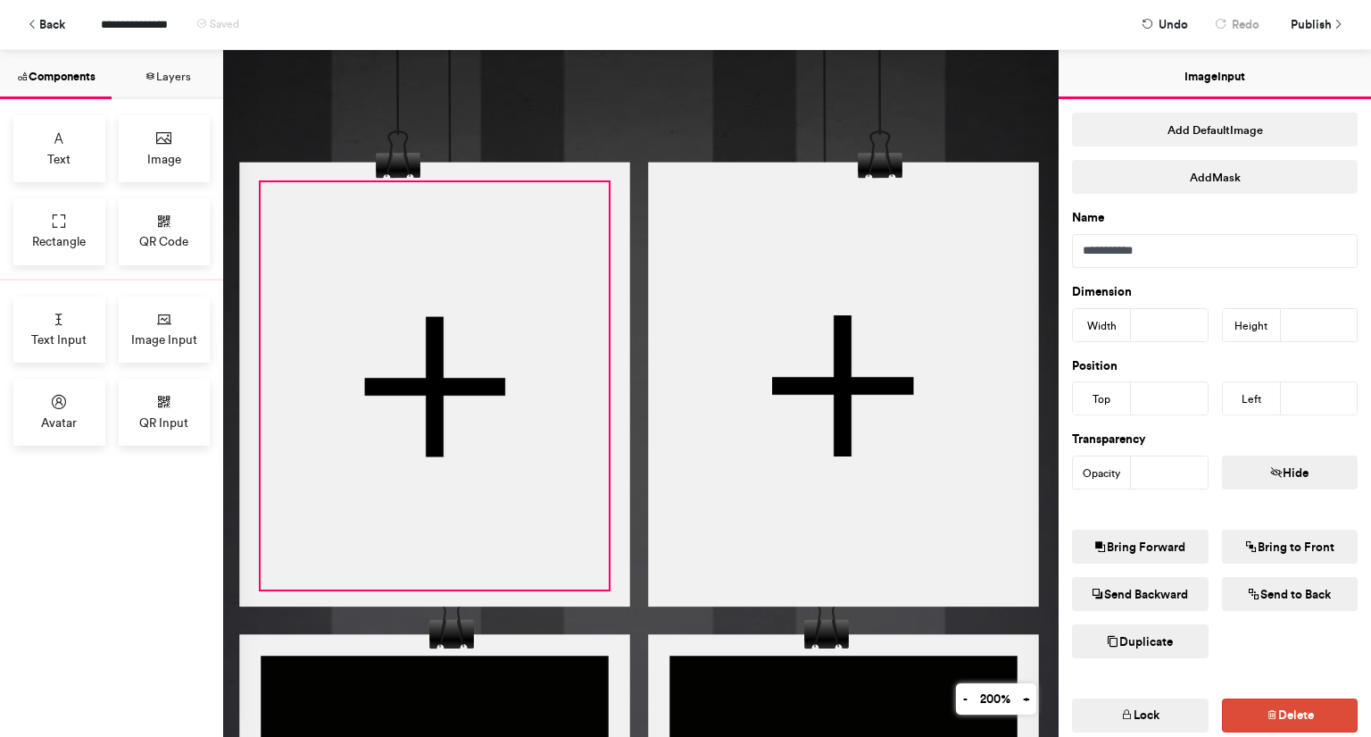
type input "***"
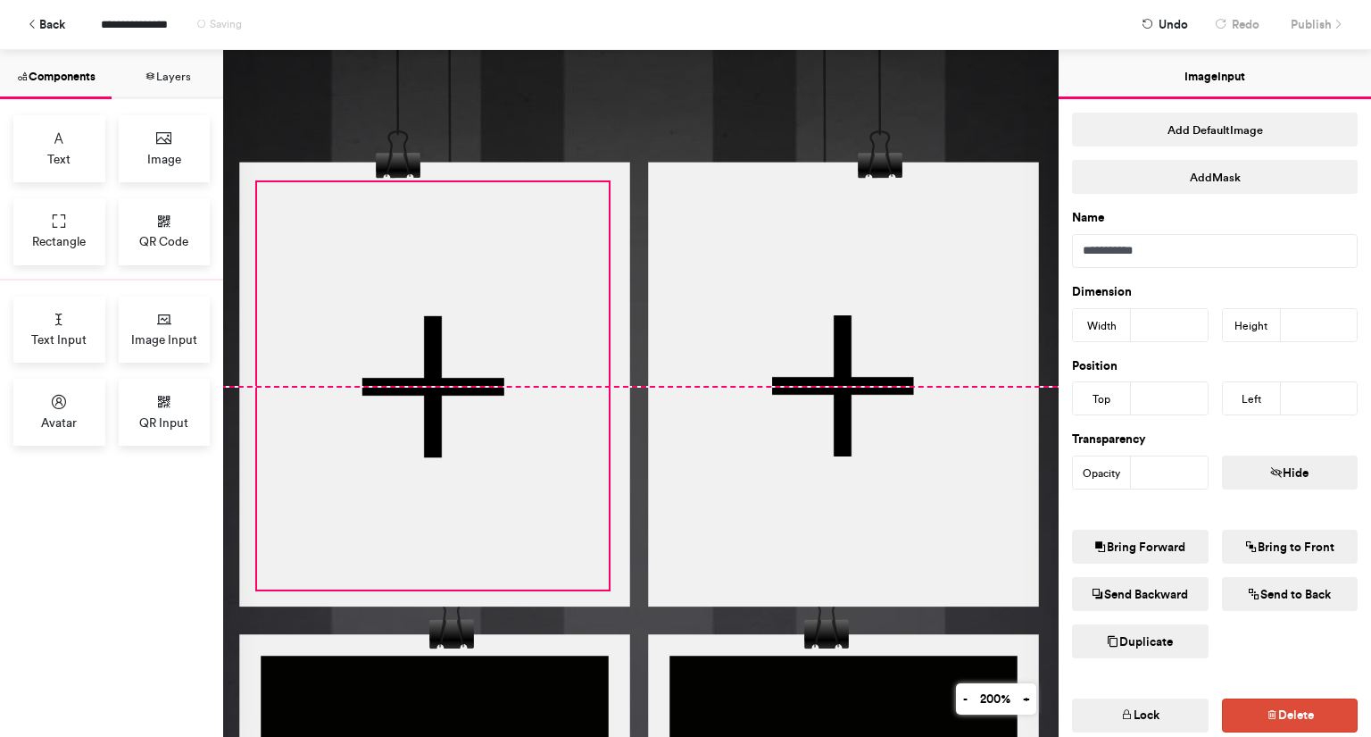
click at [437, 292] on div at bounding box center [433, 385] width 352 height 407
type input "***"
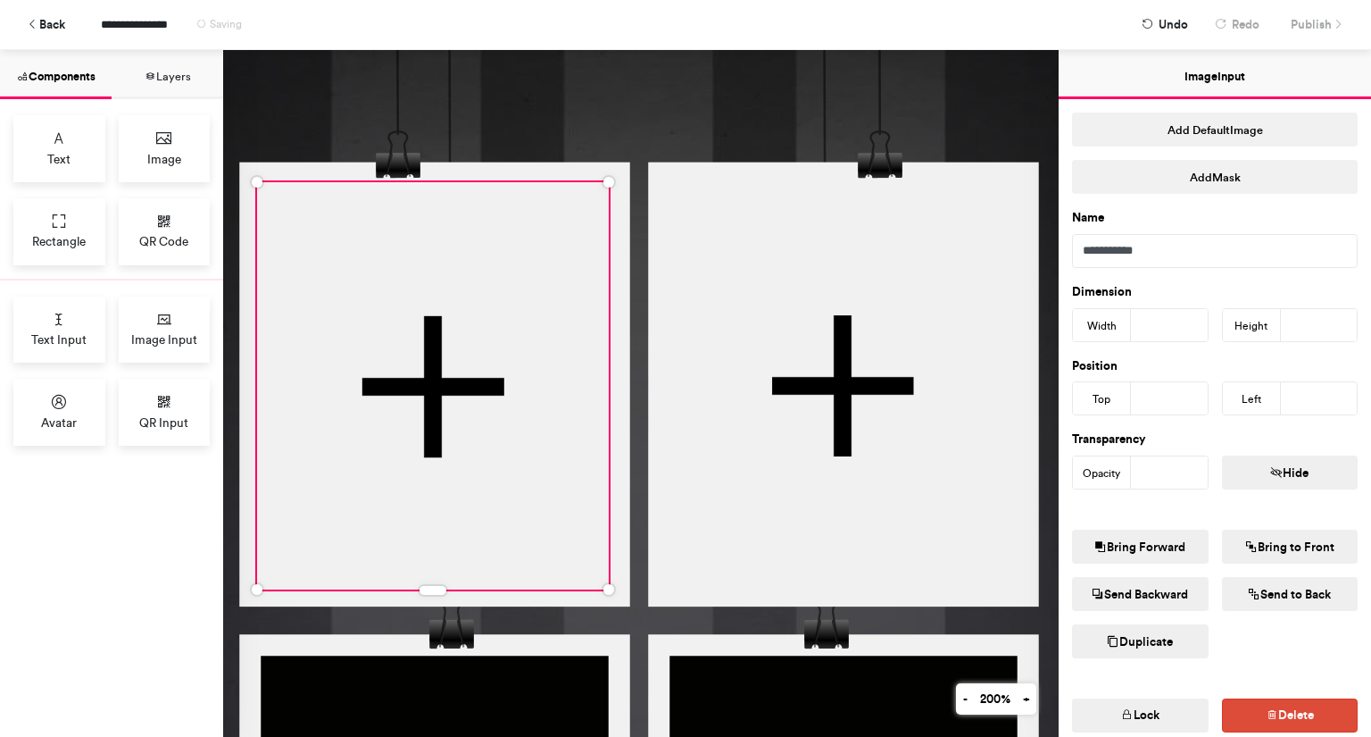
click at [483, 345] on div at bounding box center [433, 385] width 352 height 407
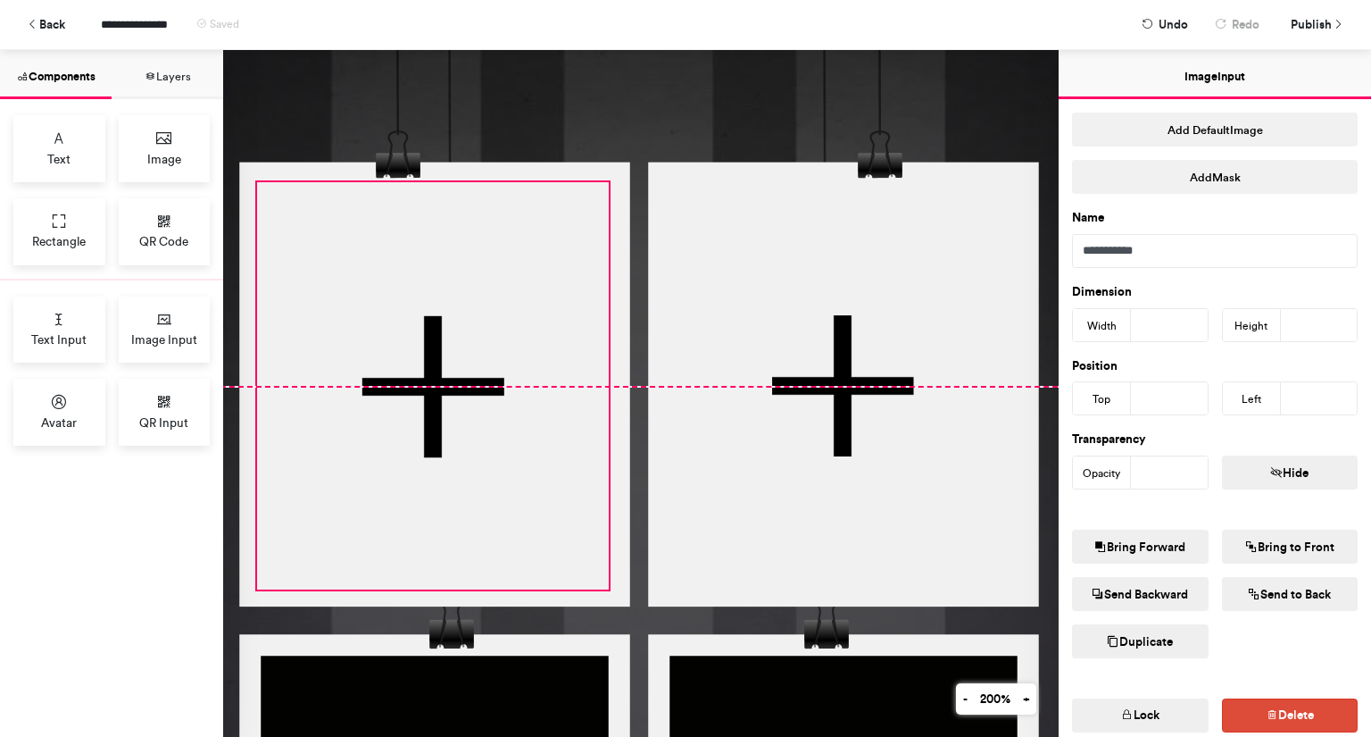
click at [482, 344] on div at bounding box center [433, 385] width 352 height 407
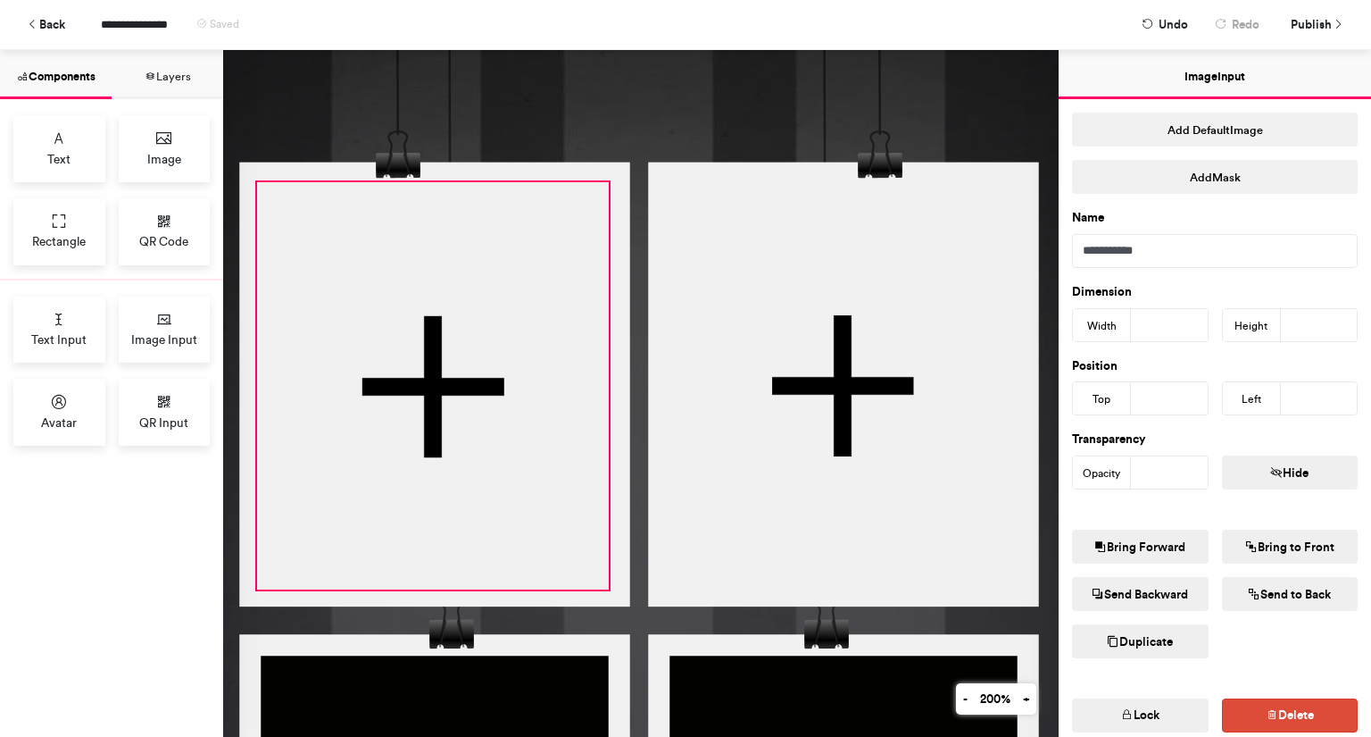
click at [499, 306] on div at bounding box center [433, 385] width 352 height 407
click at [1164, 712] on button "Lock" at bounding box center [1140, 715] width 137 height 34
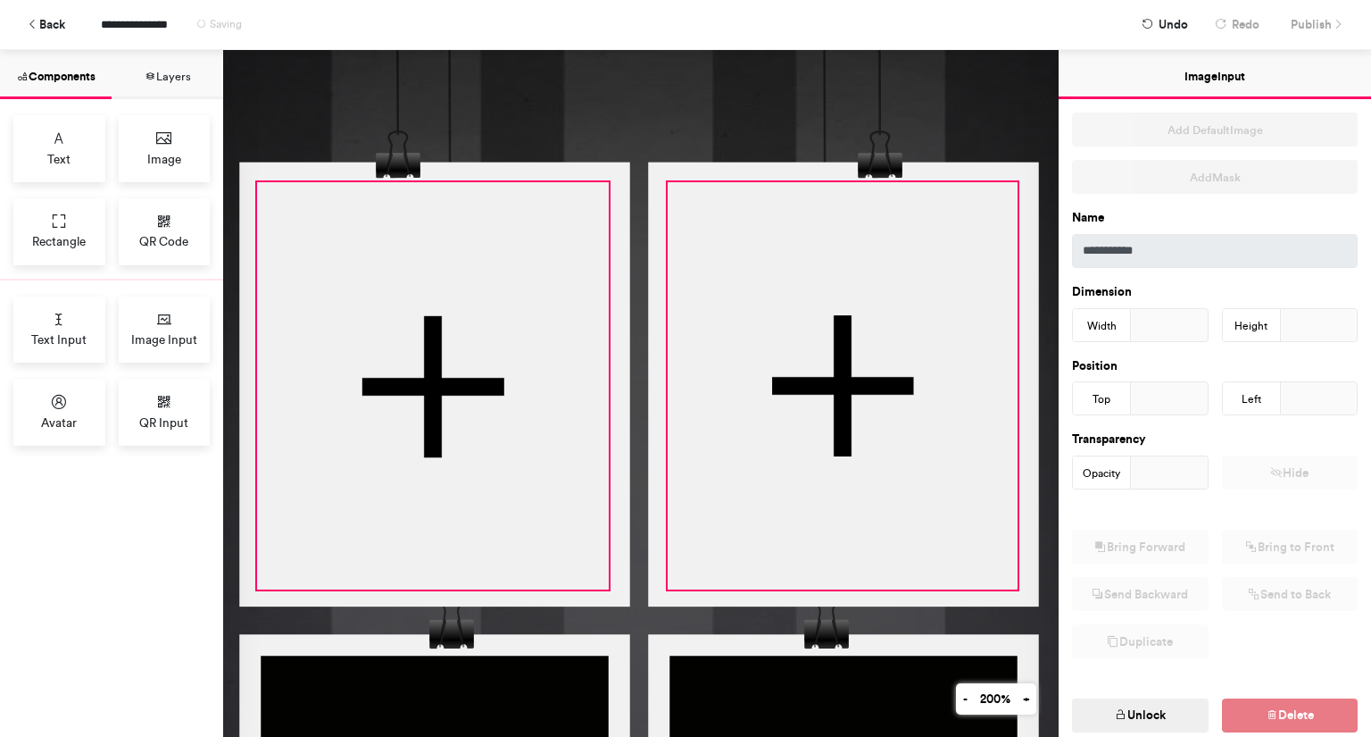
click at [872, 416] on div at bounding box center [843, 385] width 350 height 407
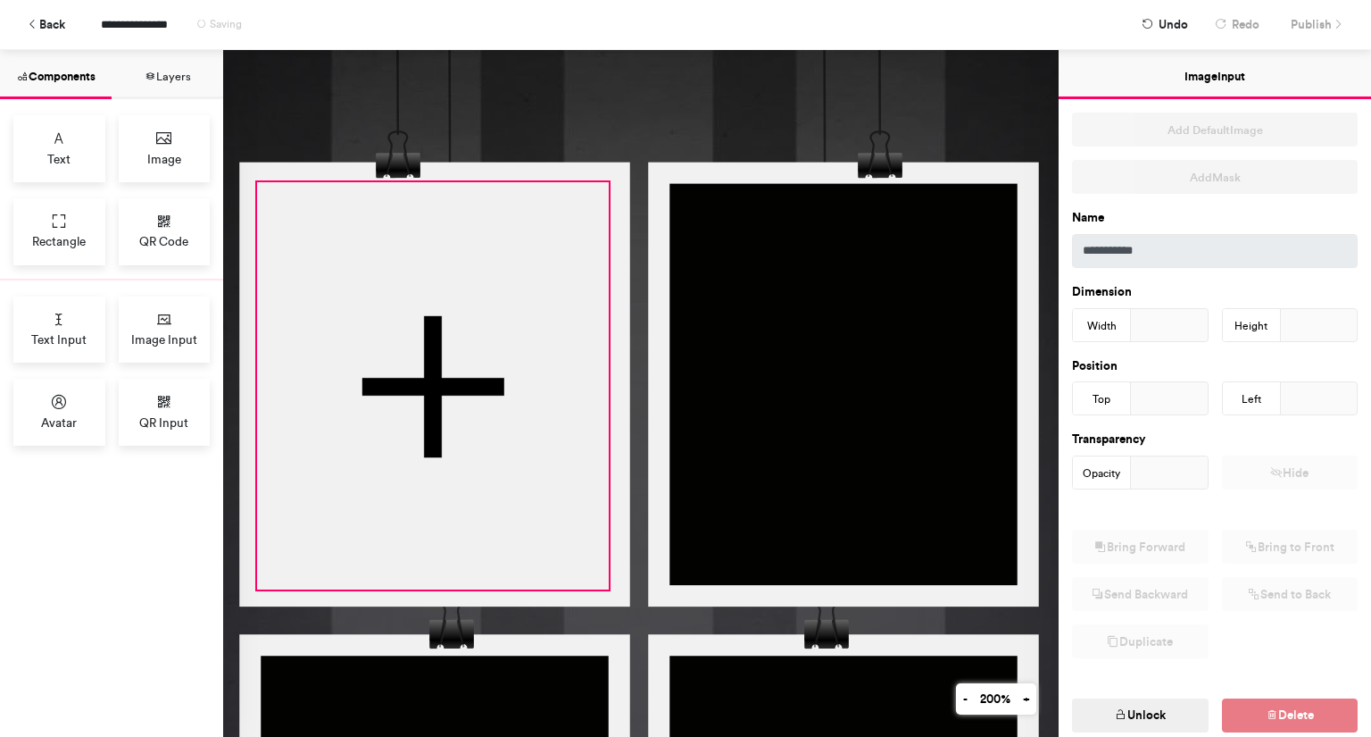
click at [593, 302] on div at bounding box center [433, 385] width 352 height 407
click at [1122, 713] on button "Unlock" at bounding box center [1140, 715] width 137 height 34
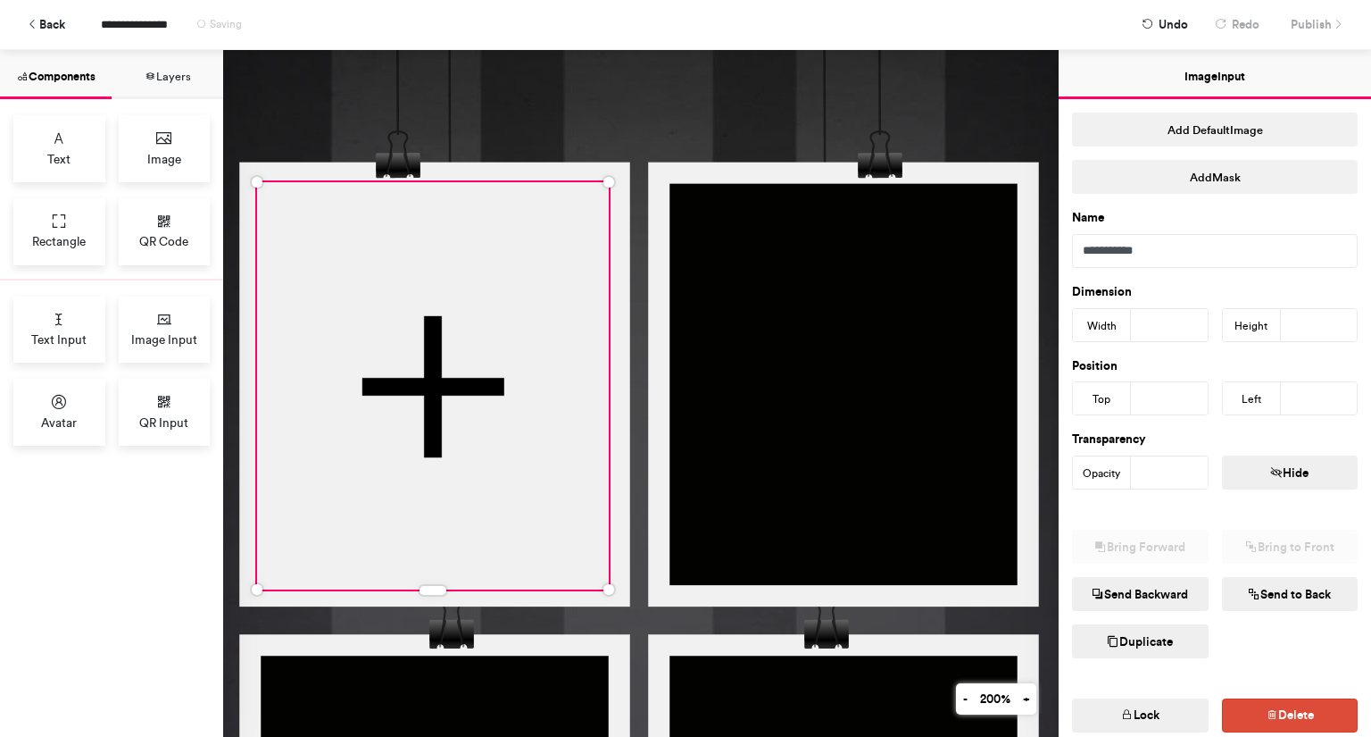
click at [1118, 635] on button "Duplicate" at bounding box center [1140, 641] width 137 height 34
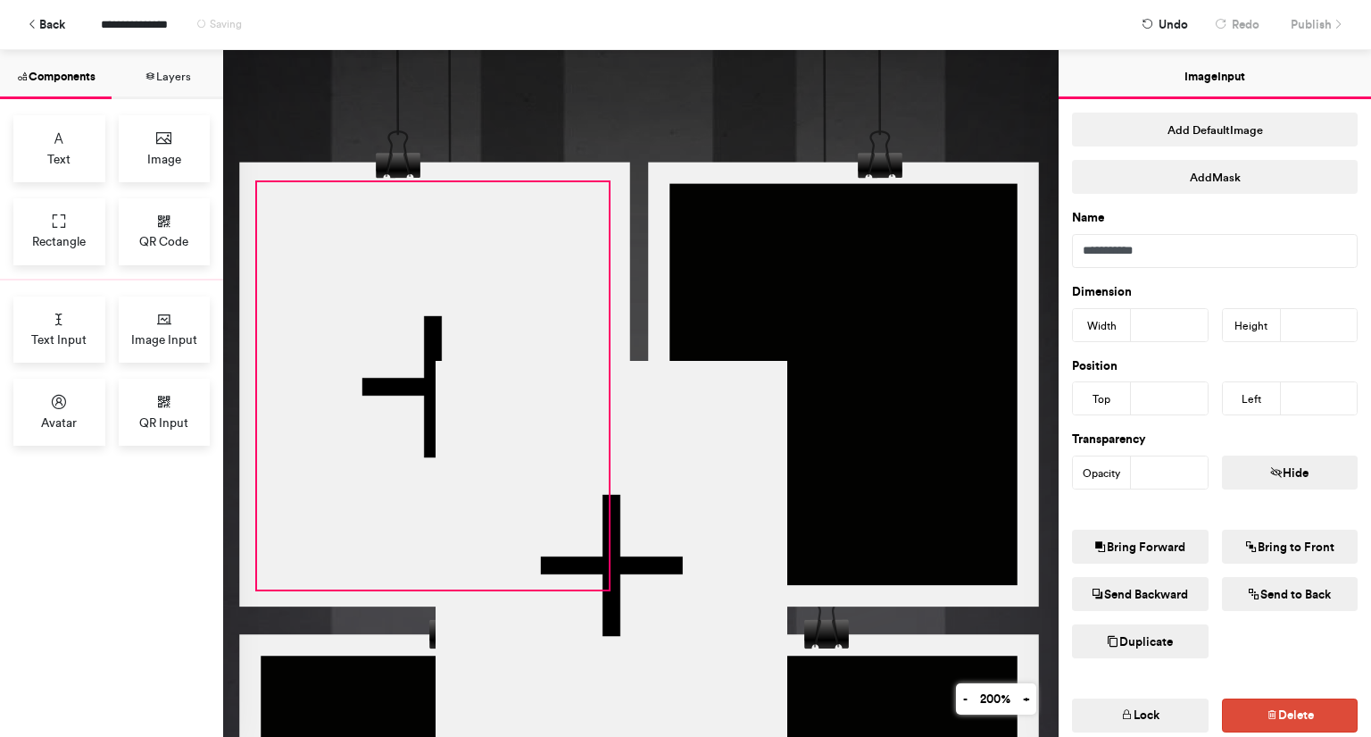
click at [505, 320] on div at bounding box center [433, 385] width 352 height 407
click at [1121, 712] on icon "button" at bounding box center [1127, 715] width 12 height 12
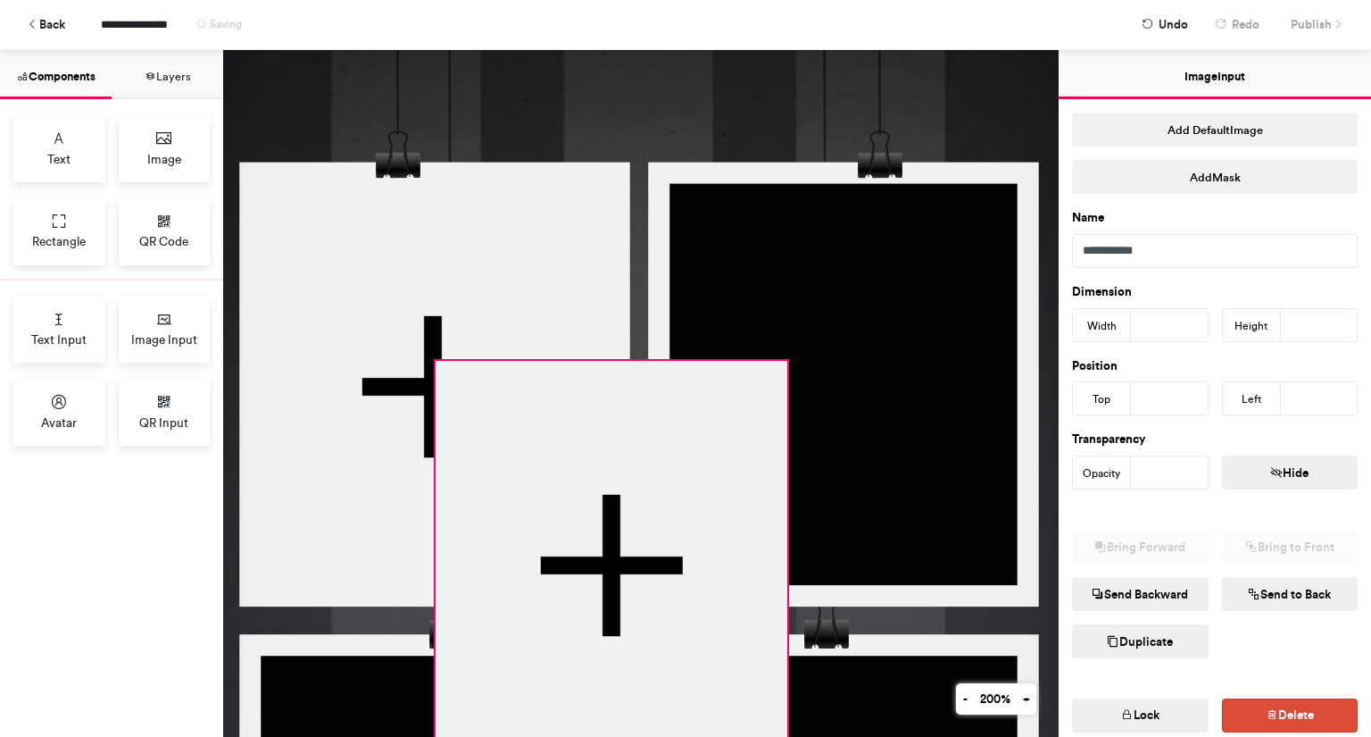
click at [738, 455] on div at bounding box center [612, 564] width 352 height 407
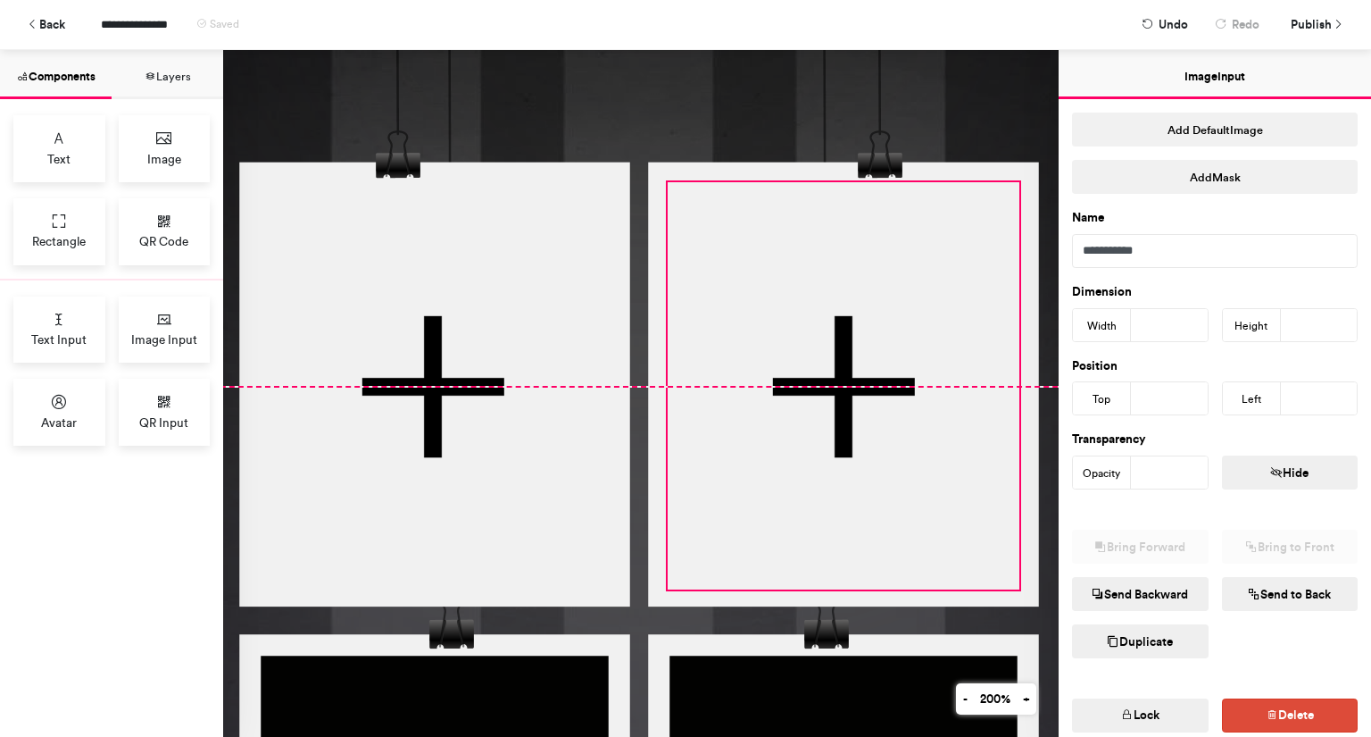
drag, startPoint x: 645, startPoint y: 472, endPoint x: 878, endPoint y: 312, distance: 282.3
click at [878, 312] on div at bounding box center [844, 385] width 352 height 407
type input "***"
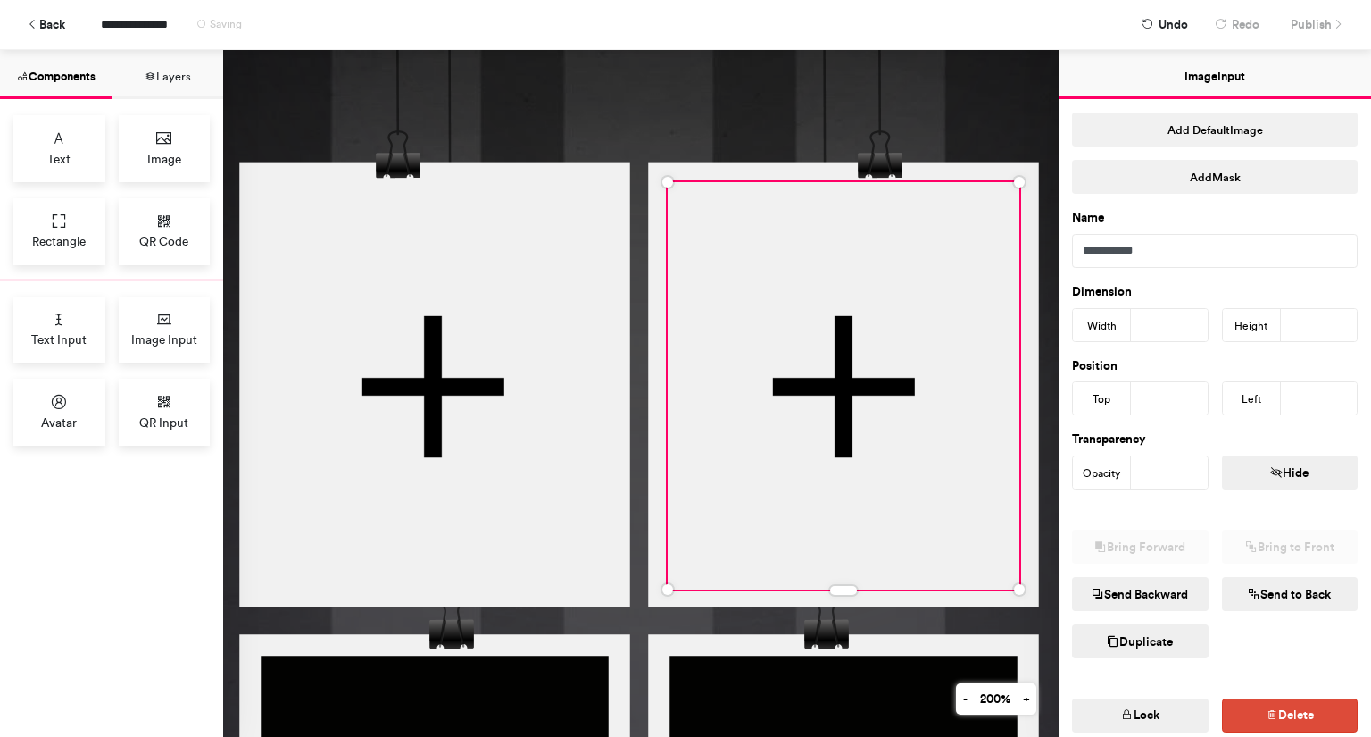
click at [815, 261] on div at bounding box center [844, 385] width 352 height 407
click at [1145, 645] on button "Duplicate" at bounding box center [1140, 641] width 137 height 34
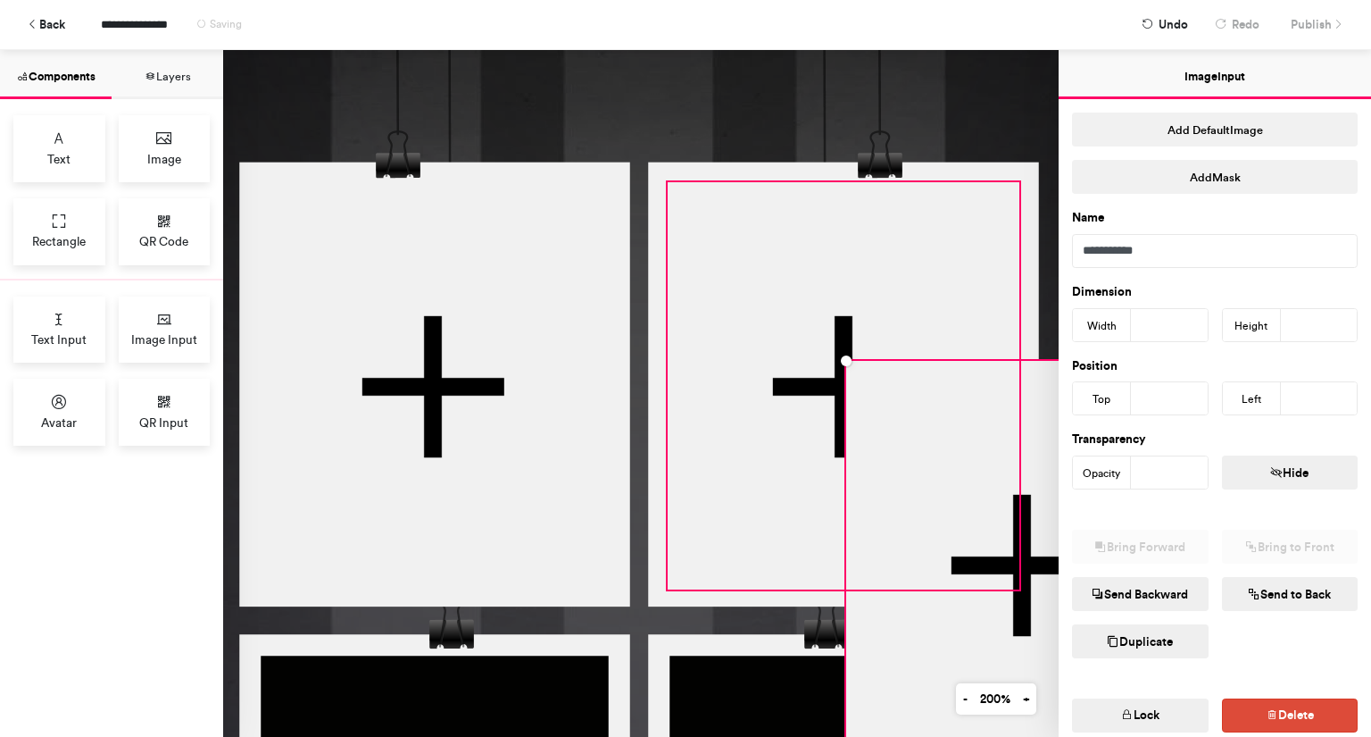
click at [915, 276] on div at bounding box center [844, 385] width 352 height 407
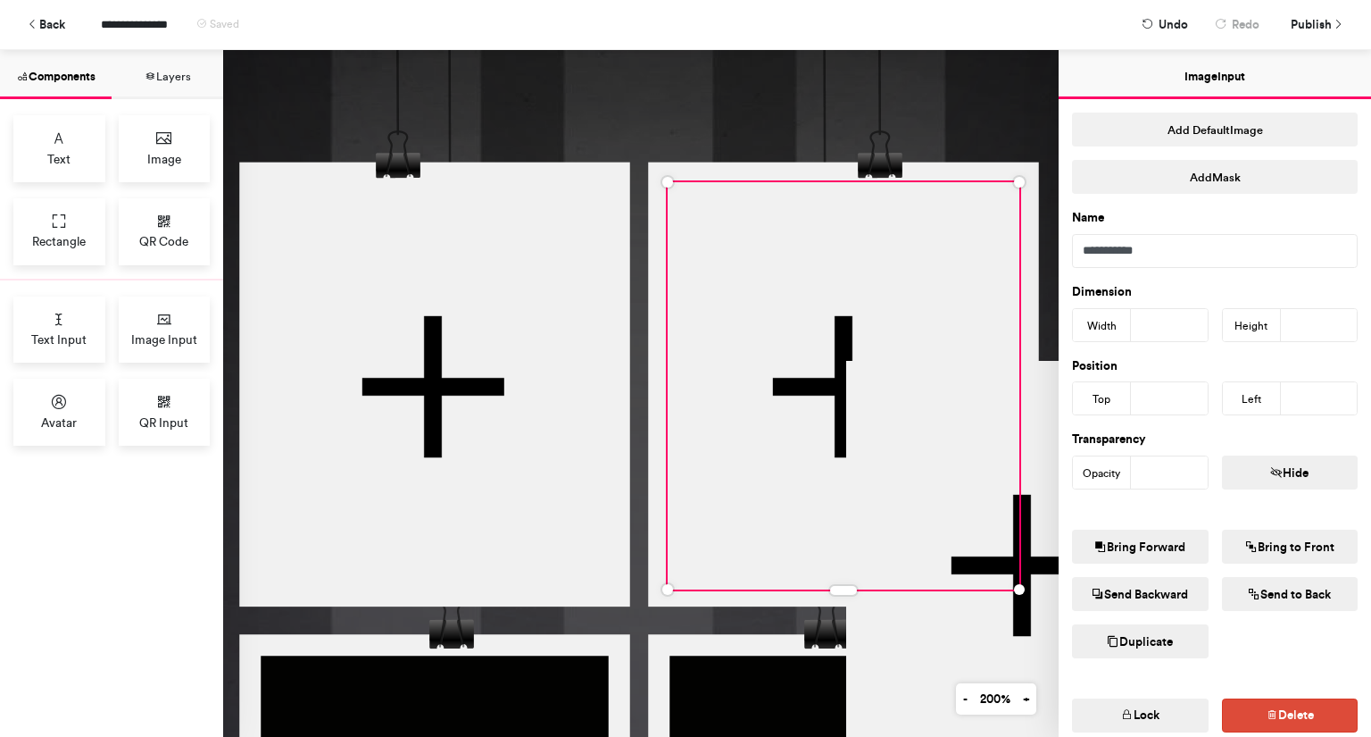
click at [1156, 710] on button "Lock" at bounding box center [1140, 715] width 137 height 34
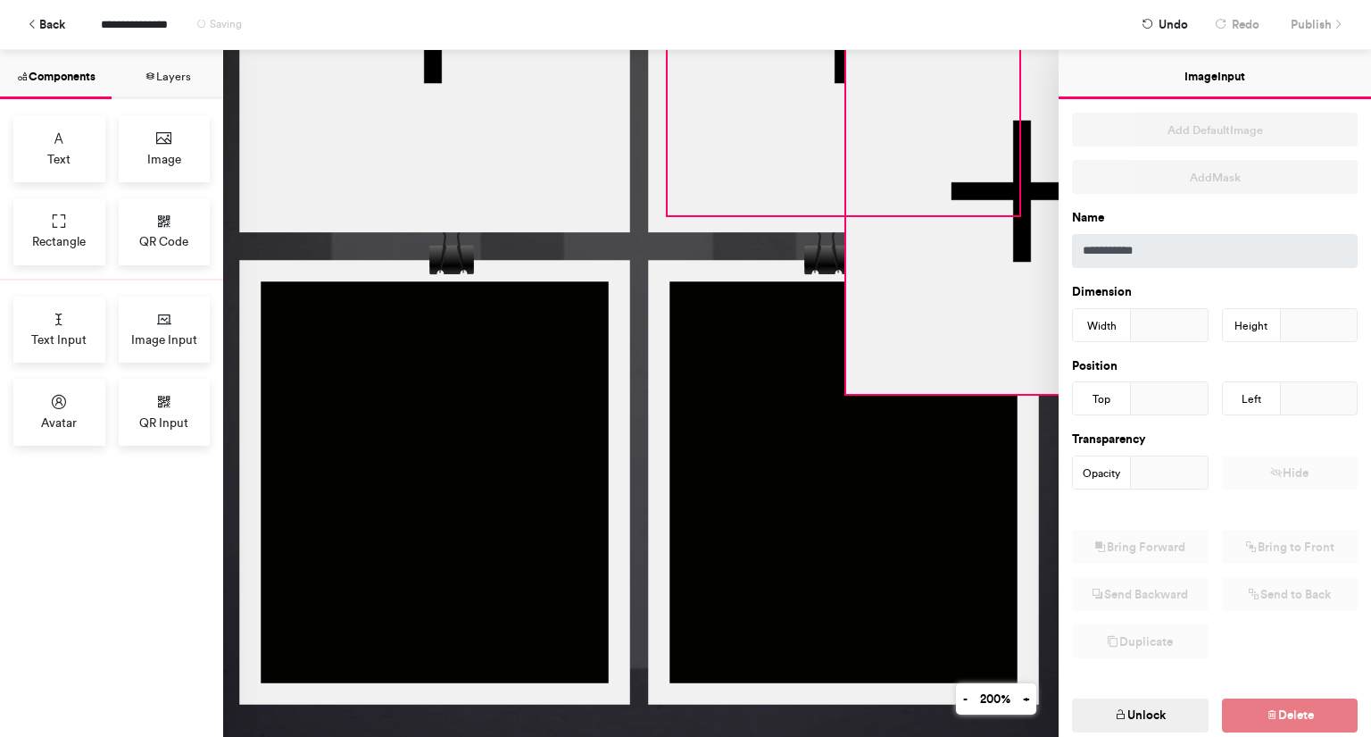
scroll to position [560, 298]
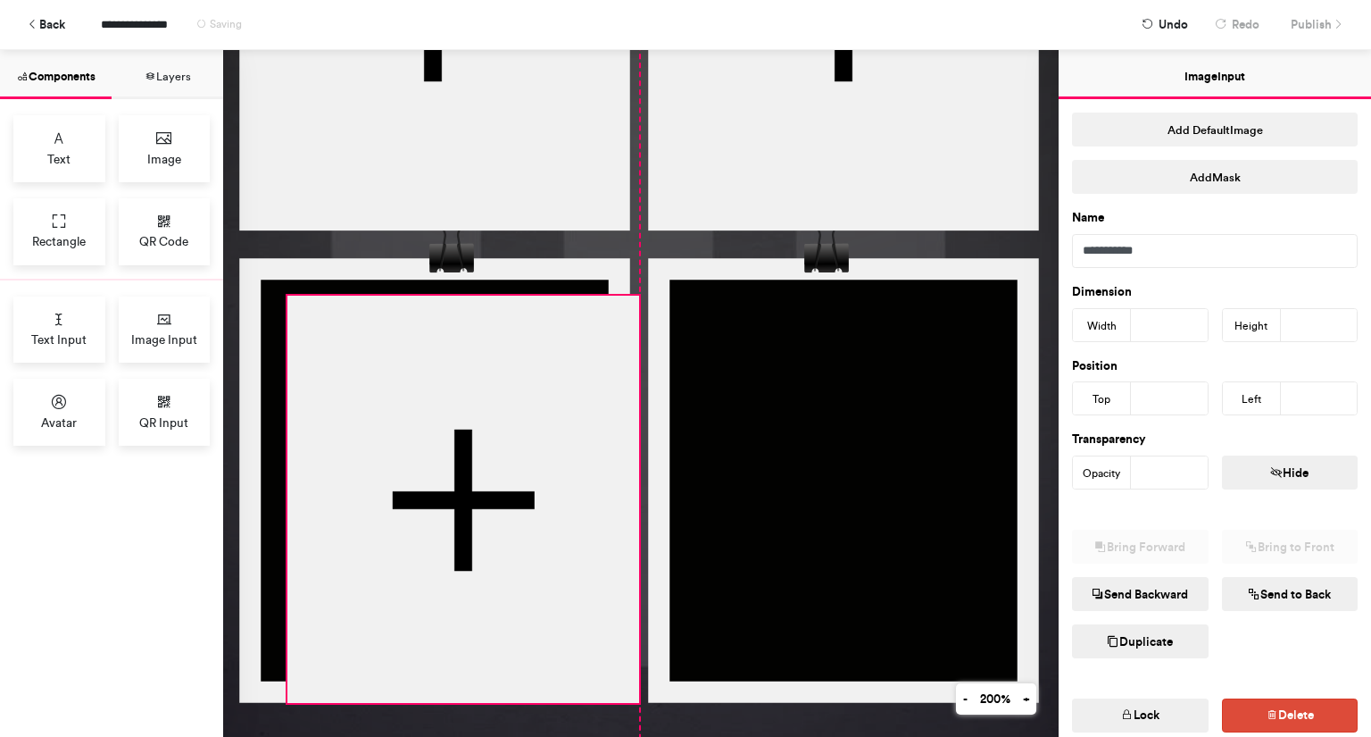
drag, startPoint x: 903, startPoint y: 349, endPoint x: 328, endPoint y: 662, distance: 655.2
click at [328, 662] on div at bounding box center [463, 499] width 352 height 407
type input "***"
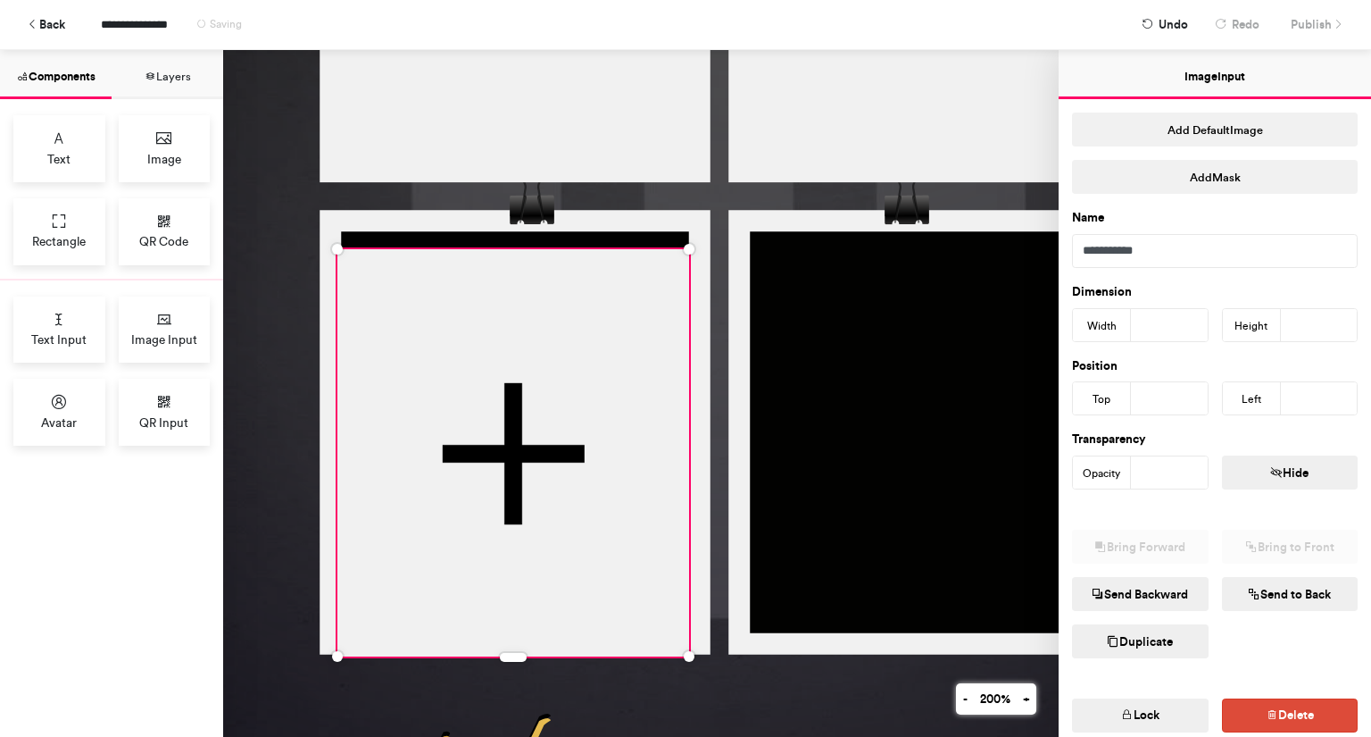
scroll to position [608, 195]
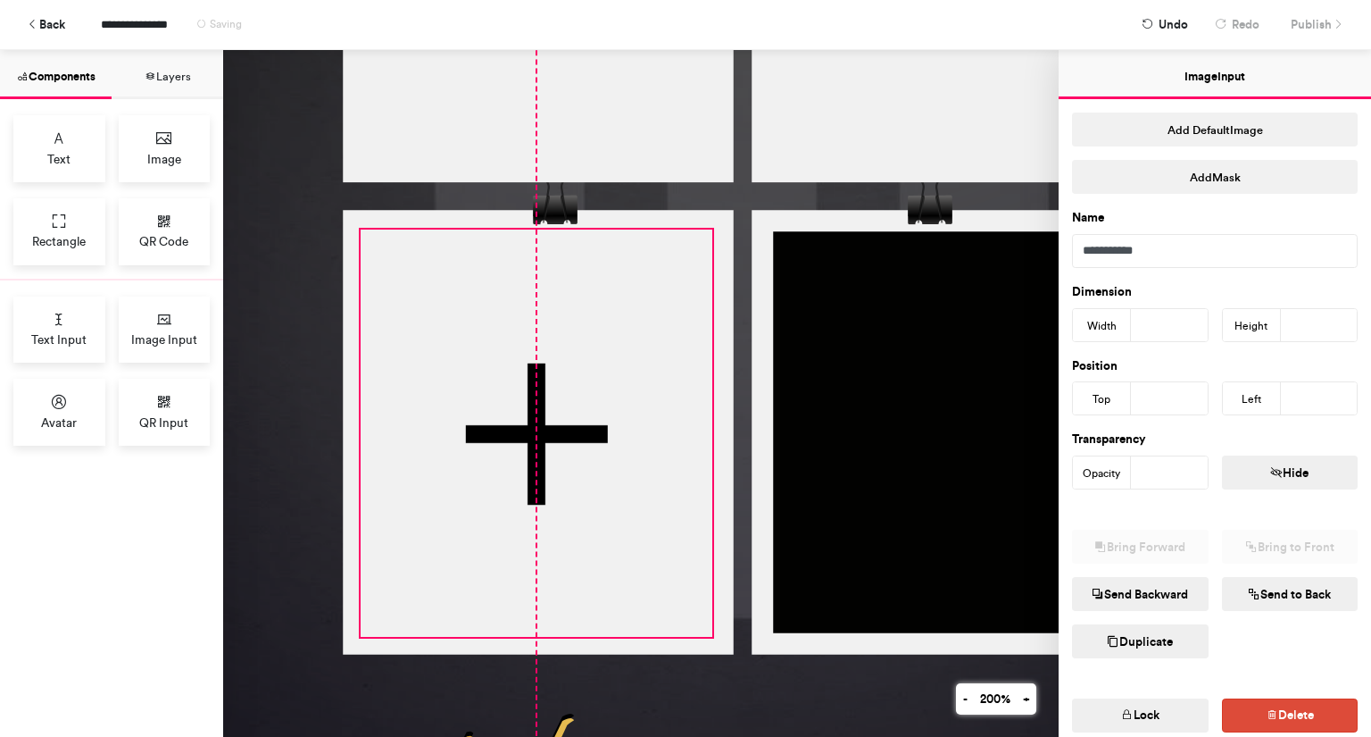
drag, startPoint x: 540, startPoint y: 488, endPoint x: 546, endPoint y: 469, distance: 20.6
click at [546, 469] on div at bounding box center [537, 432] width 352 height 407
type input "***"
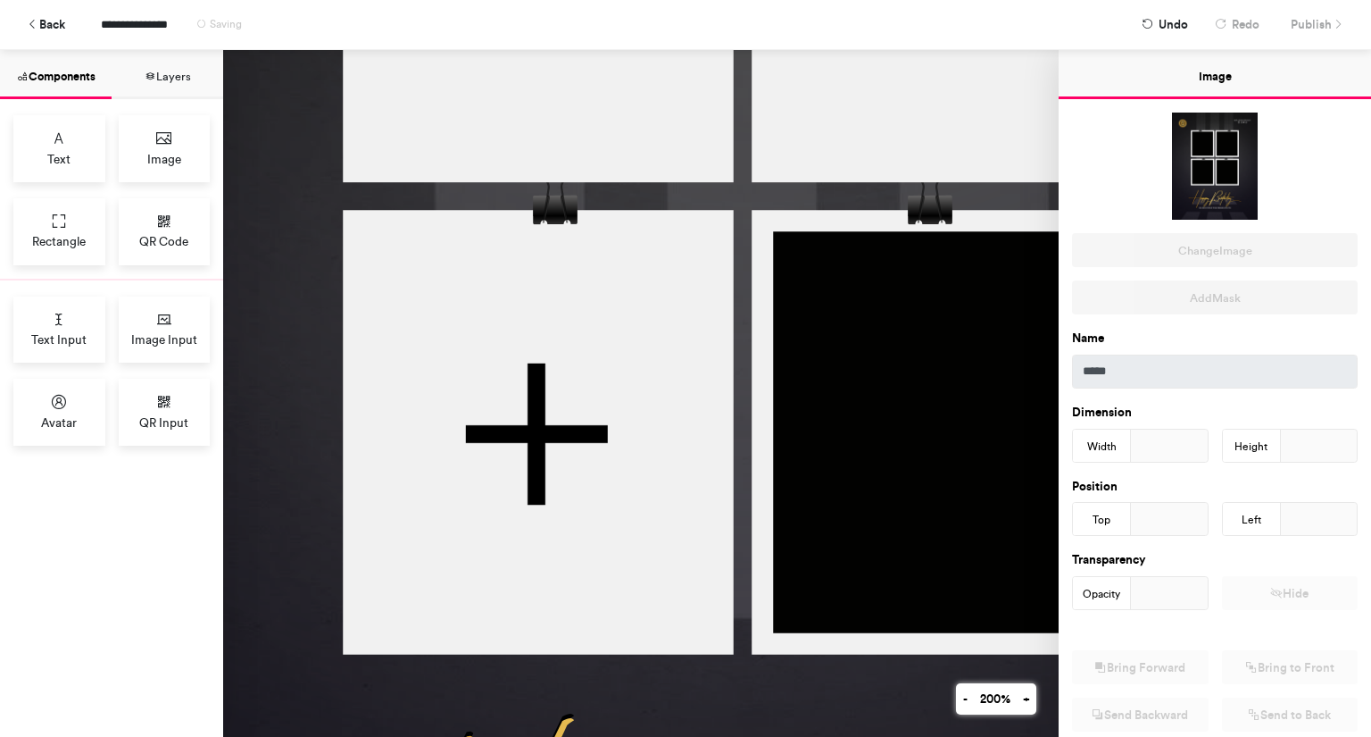
click at [258, 393] on div at bounding box center [743, 335] width 1428 height 1786
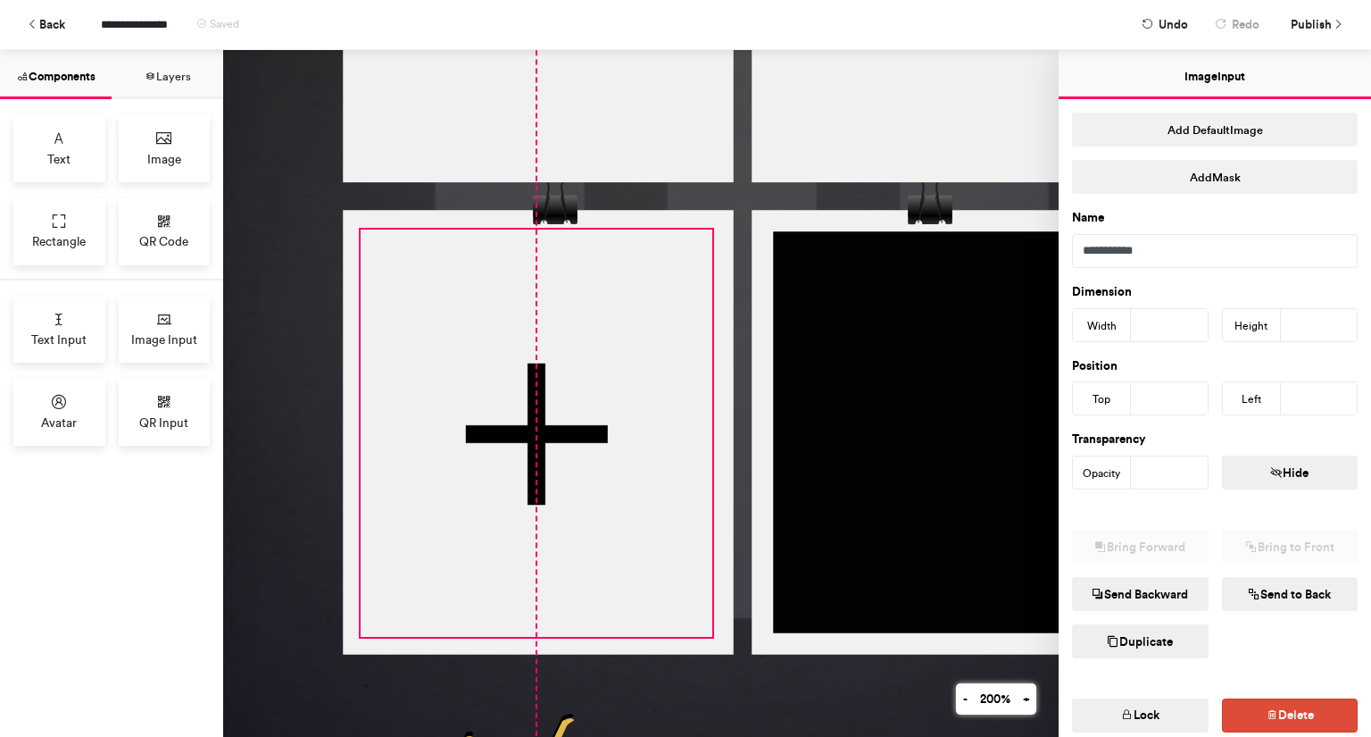
drag, startPoint x: 504, startPoint y: 362, endPoint x: 514, endPoint y: 362, distance: 9.9
click at [514, 362] on div at bounding box center [537, 432] width 352 height 407
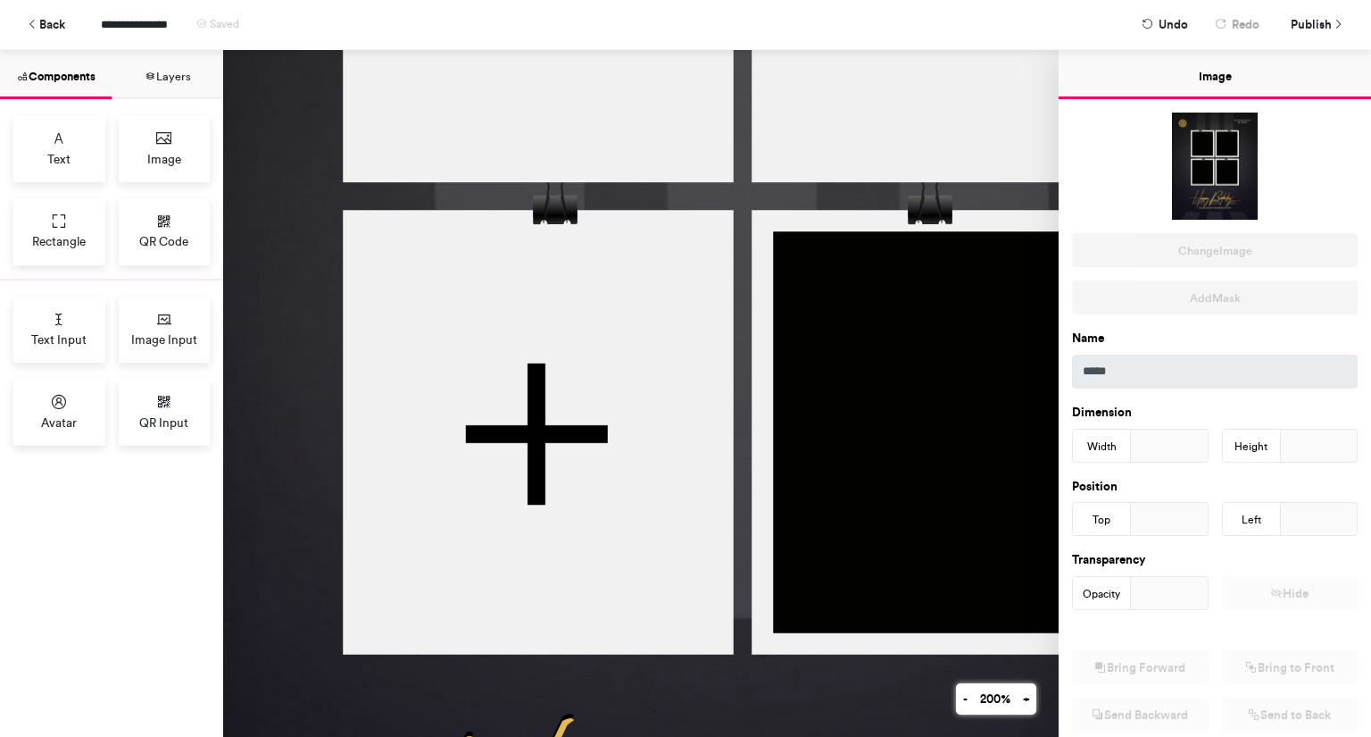
click at [286, 340] on div at bounding box center [743, 335] width 1428 height 1786
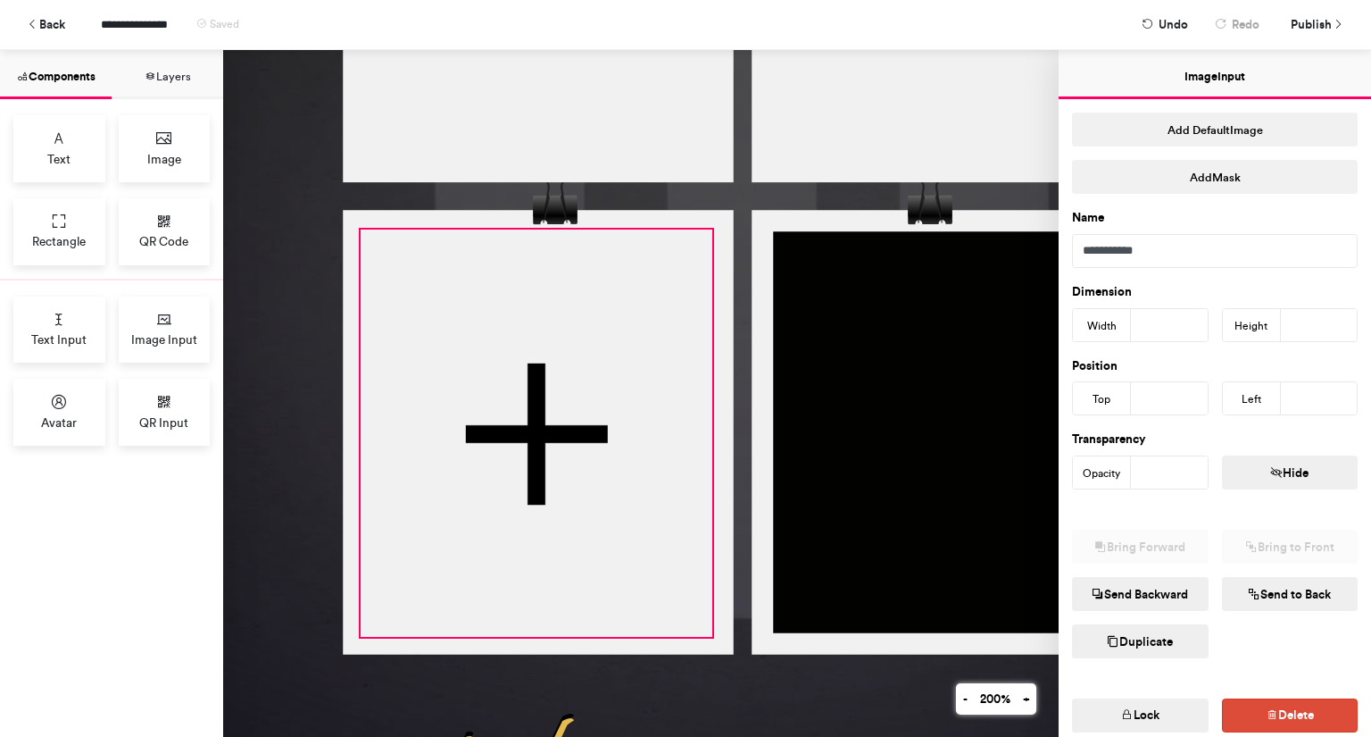
click at [452, 348] on div at bounding box center [537, 432] width 352 height 407
click at [1134, 638] on button "Duplicate" at bounding box center [1140, 641] width 137 height 34
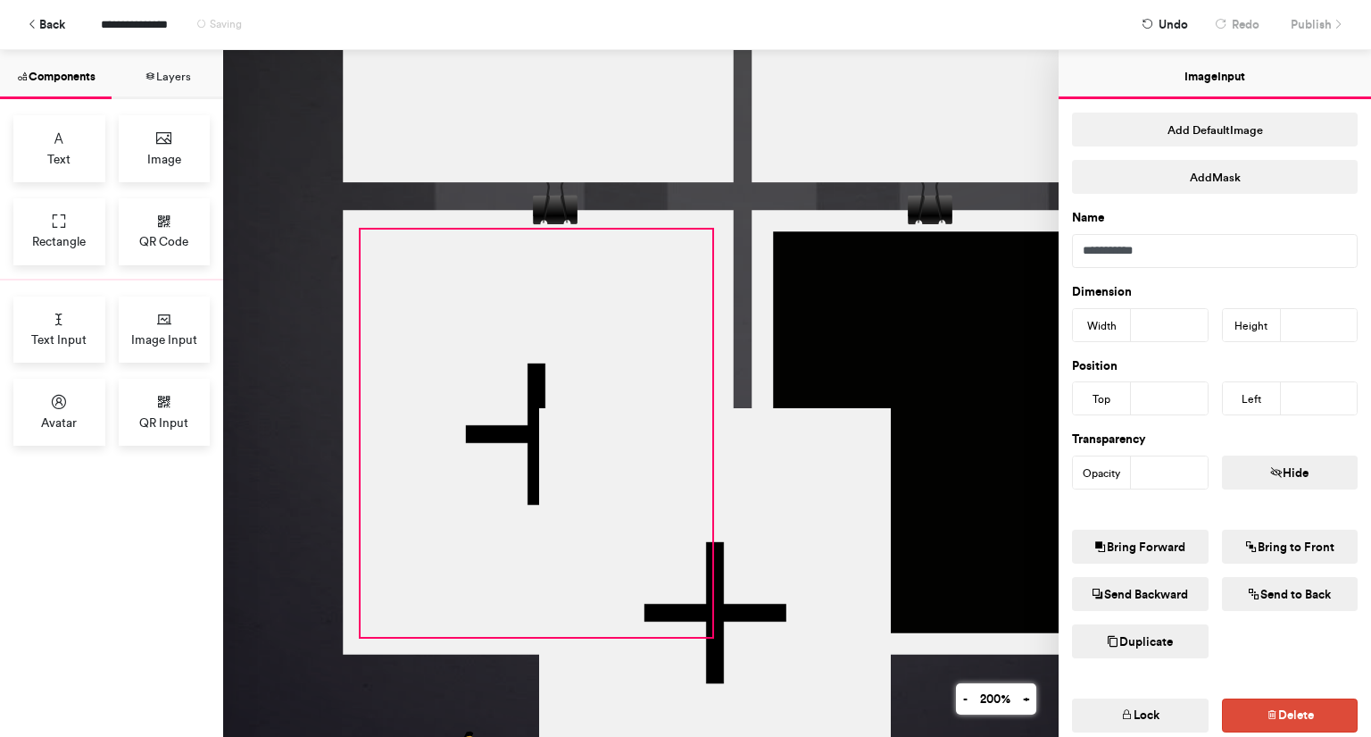
click at [601, 361] on div at bounding box center [537, 432] width 352 height 407
click at [1134, 718] on button "Lock" at bounding box center [1140, 715] width 137 height 34
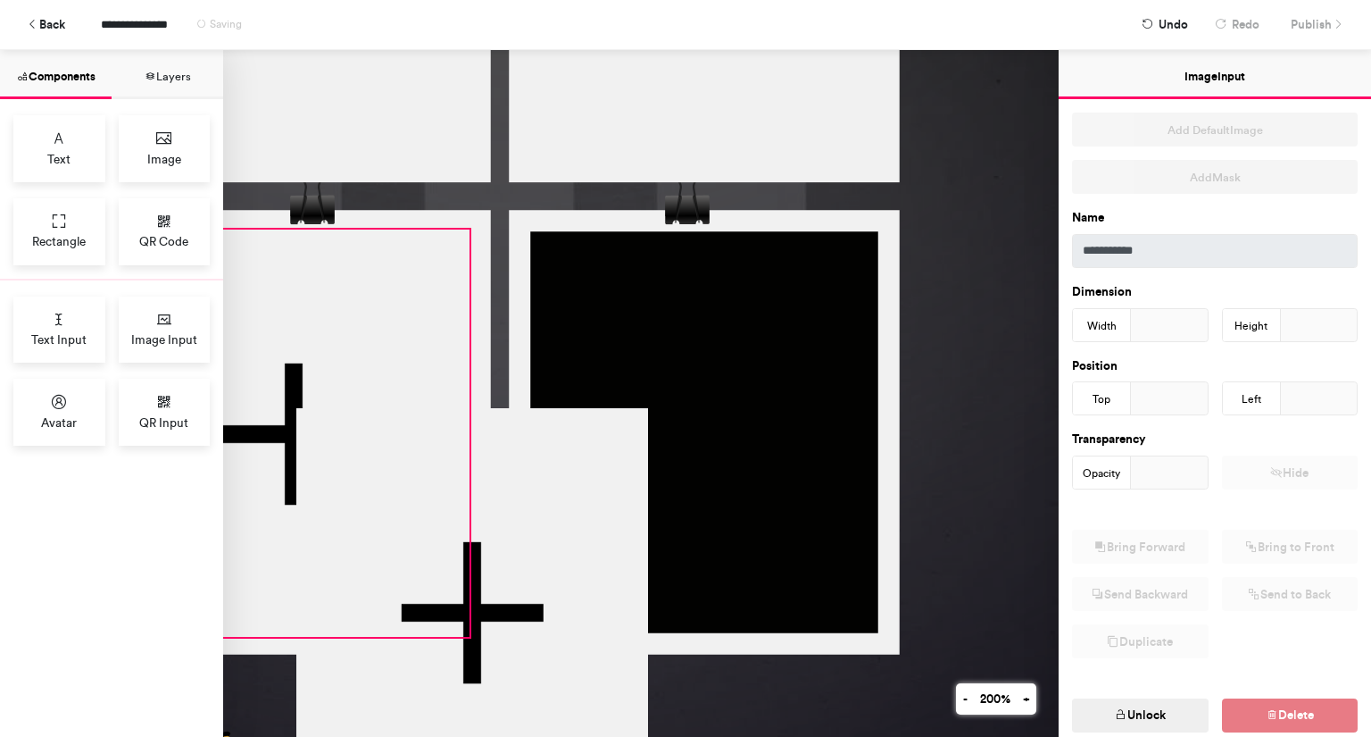
scroll to position [608, 439]
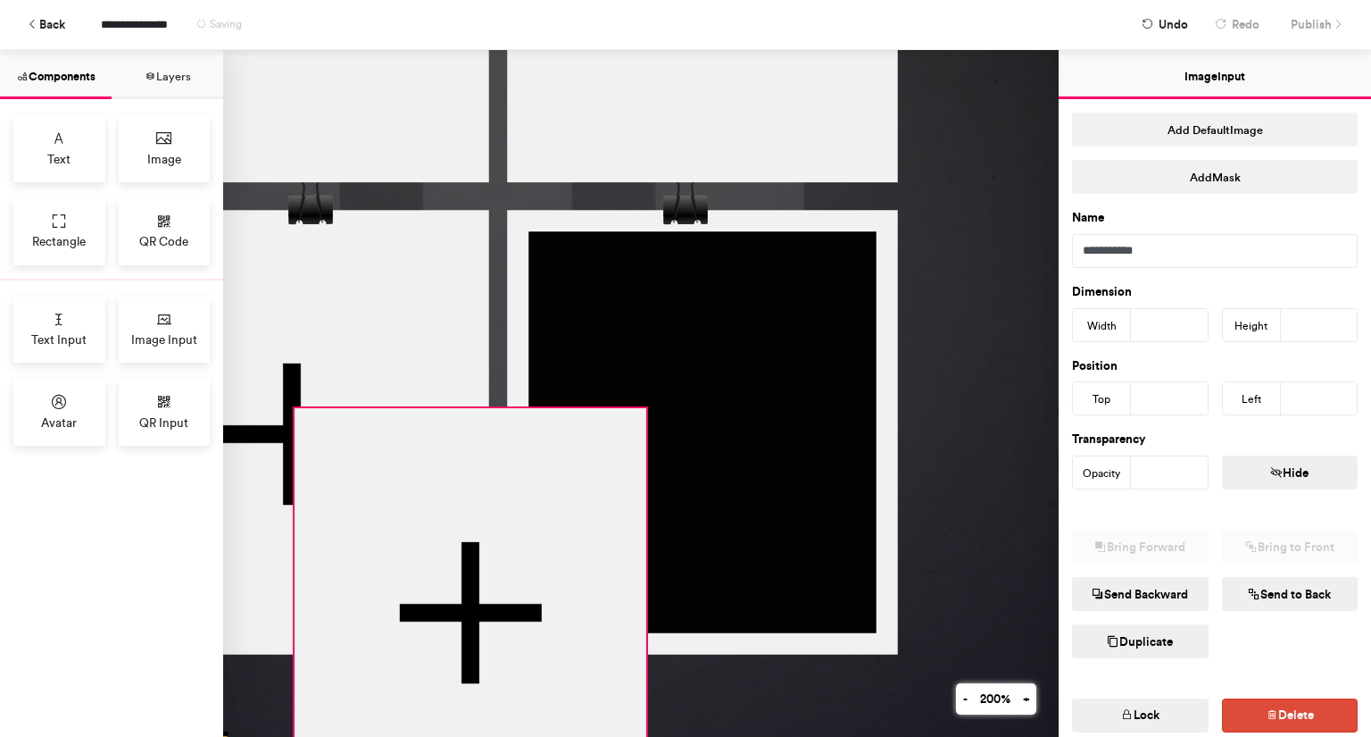
click at [581, 513] on div at bounding box center [471, 611] width 352 height 407
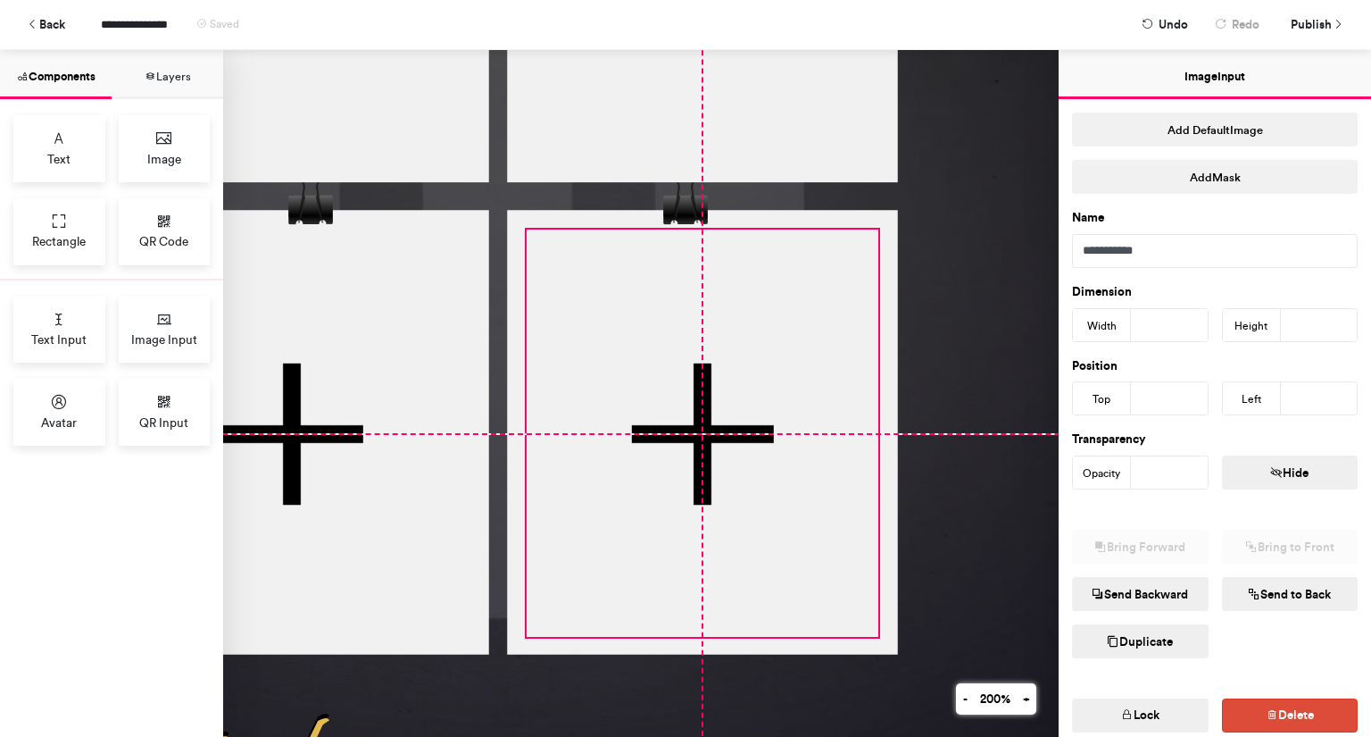
drag, startPoint x: 466, startPoint y: 516, endPoint x: 704, endPoint y: 351, distance: 289.3
click at [704, 351] on div at bounding box center [703, 432] width 352 height 407
type input "***"
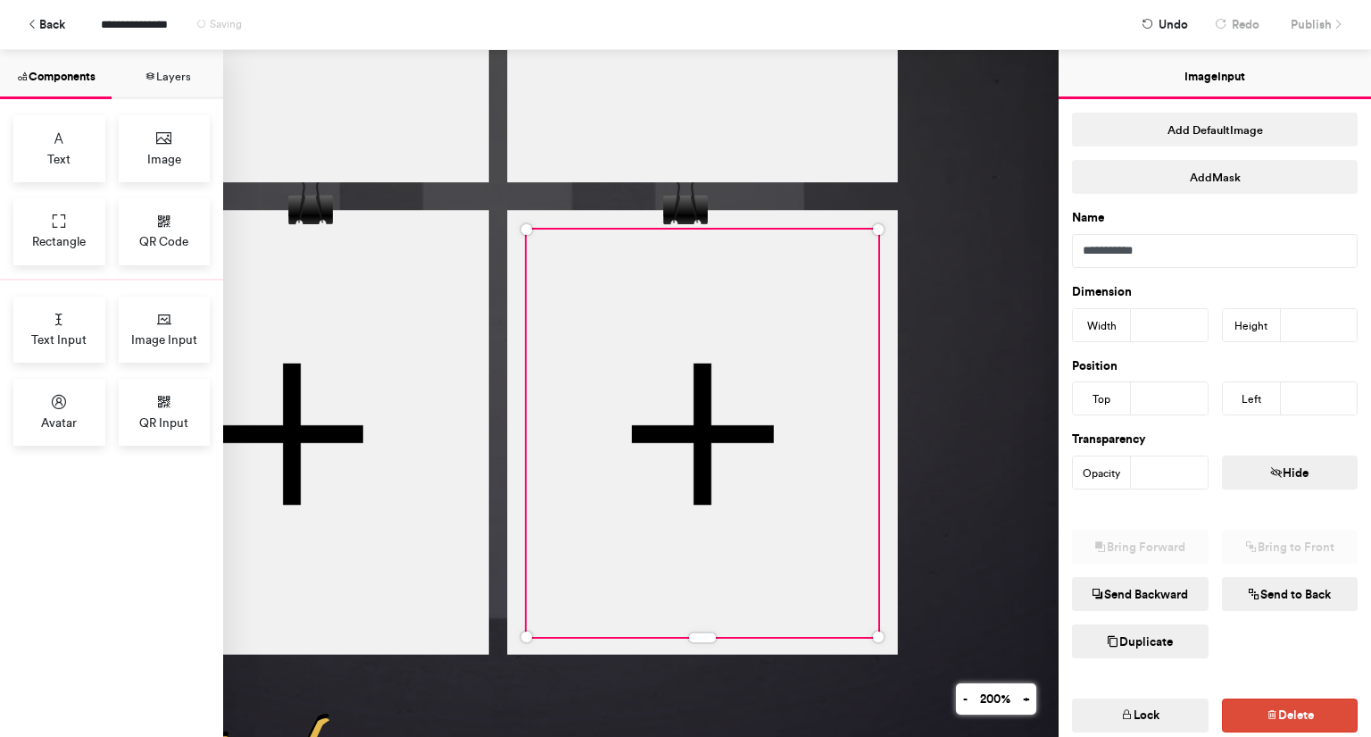
click at [989, 286] on div at bounding box center [498, 335] width 1428 height 1786
click at [837, 353] on div at bounding box center [703, 432] width 352 height 407
click at [1143, 702] on button "Lock" at bounding box center [1140, 715] width 137 height 34
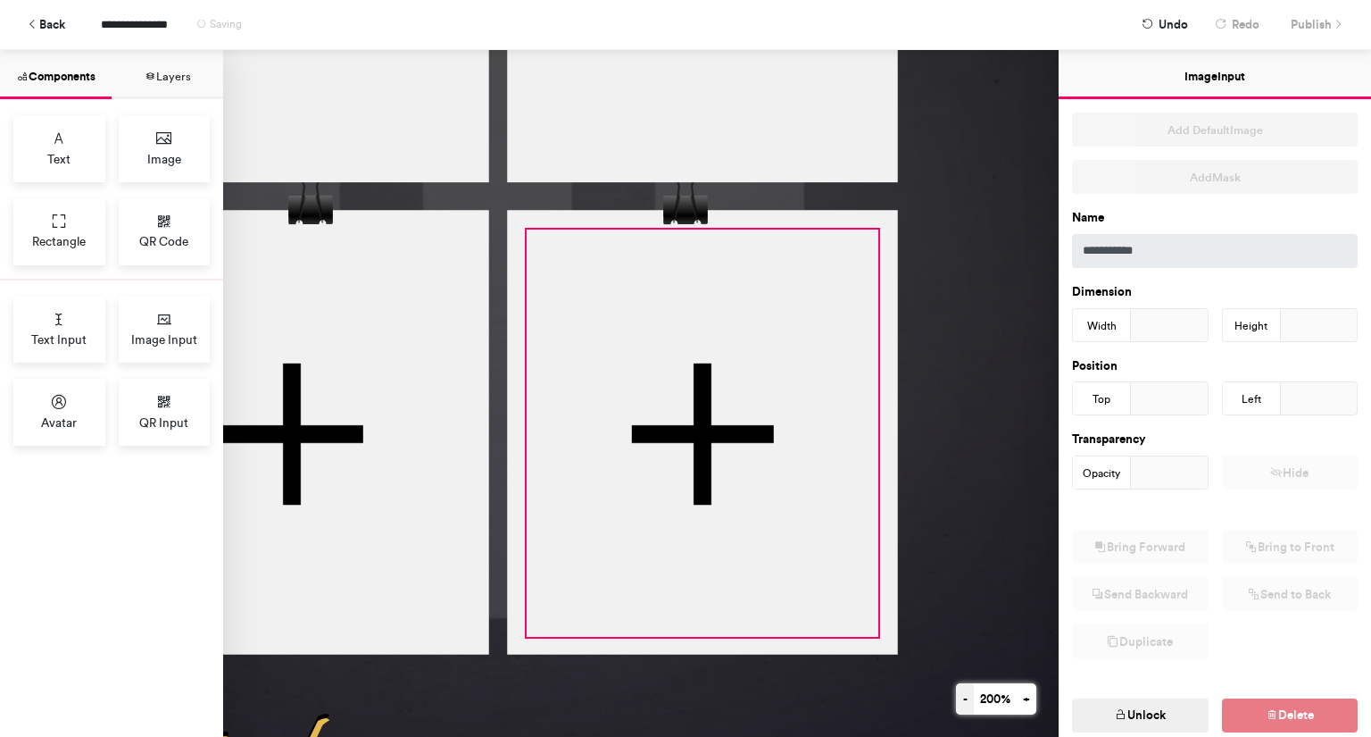
click at [956, 698] on button "-" at bounding box center [965, 698] width 18 height 31
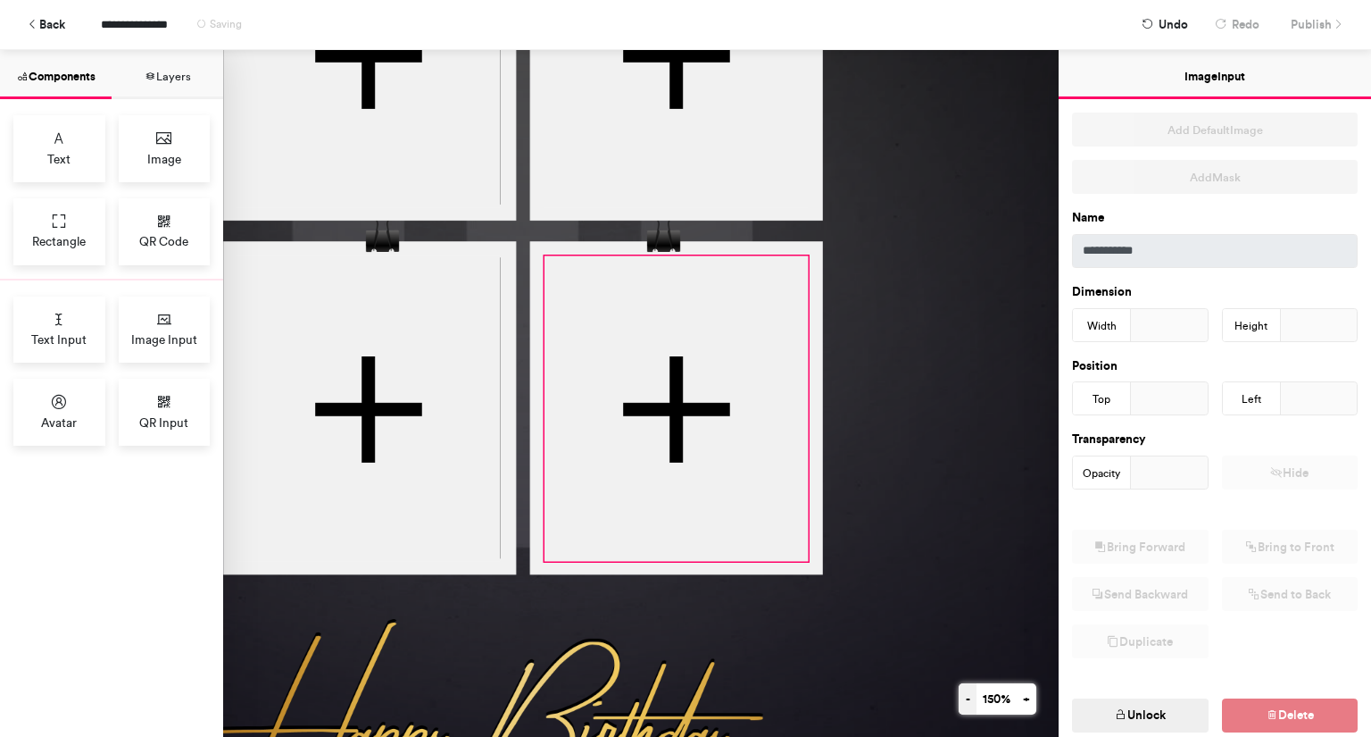
click at [959, 698] on button "-" at bounding box center [968, 698] width 18 height 31
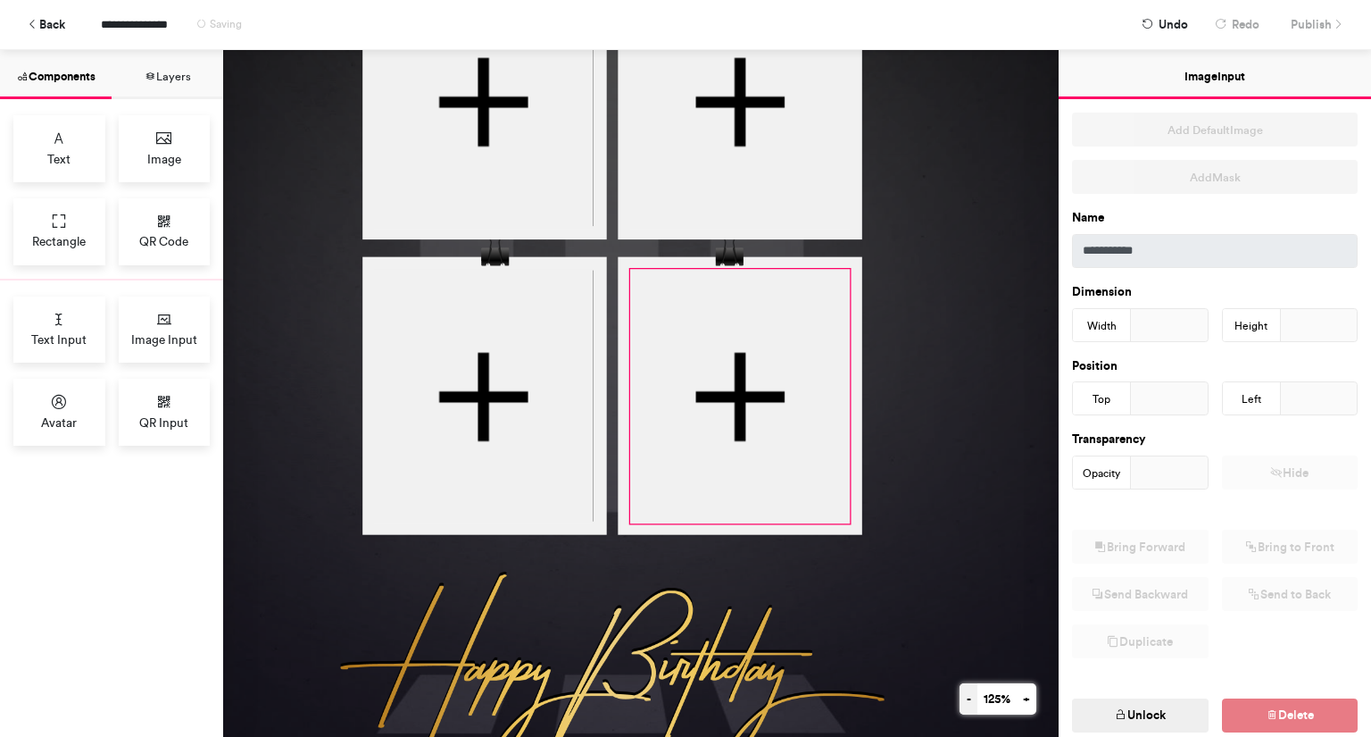
click at [960, 698] on button "-" at bounding box center [969, 698] width 18 height 31
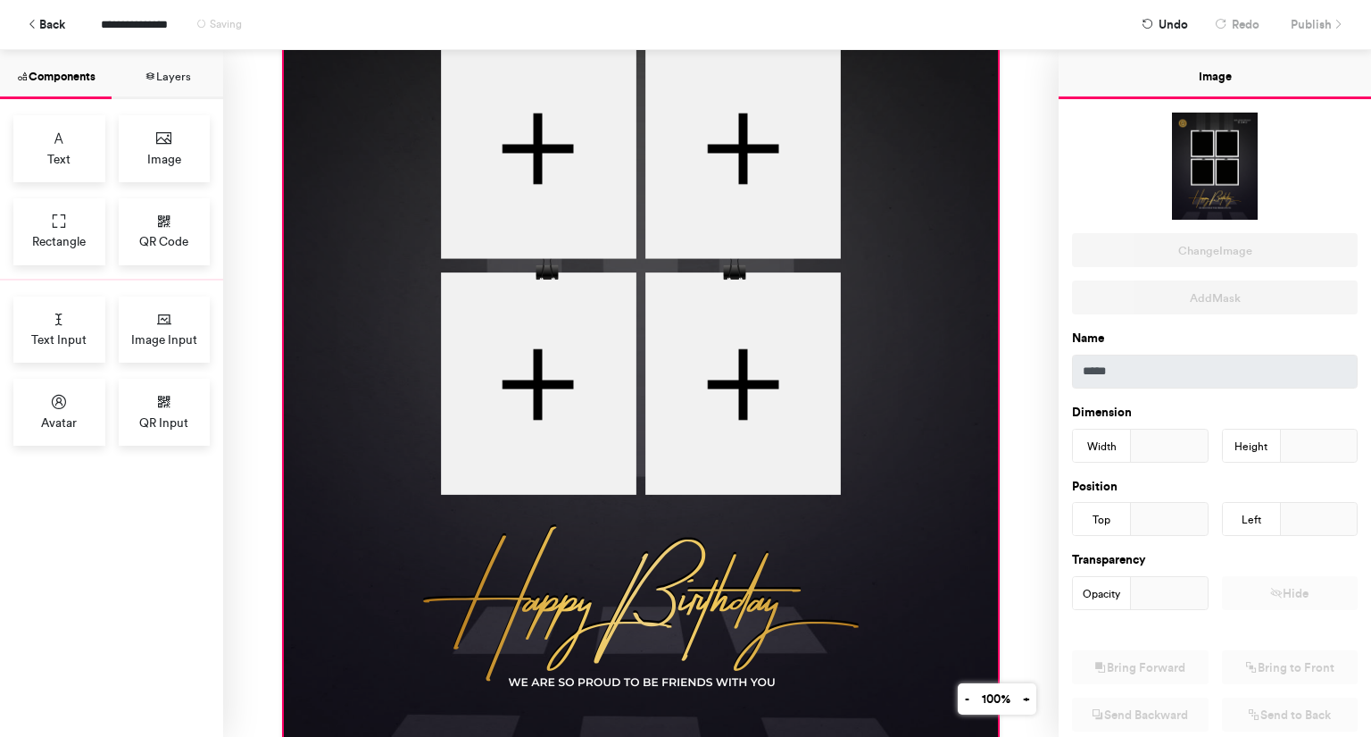
click at [913, 563] on div at bounding box center [641, 334] width 714 height 893
click at [962, 698] on button "-" at bounding box center [967, 698] width 18 height 31
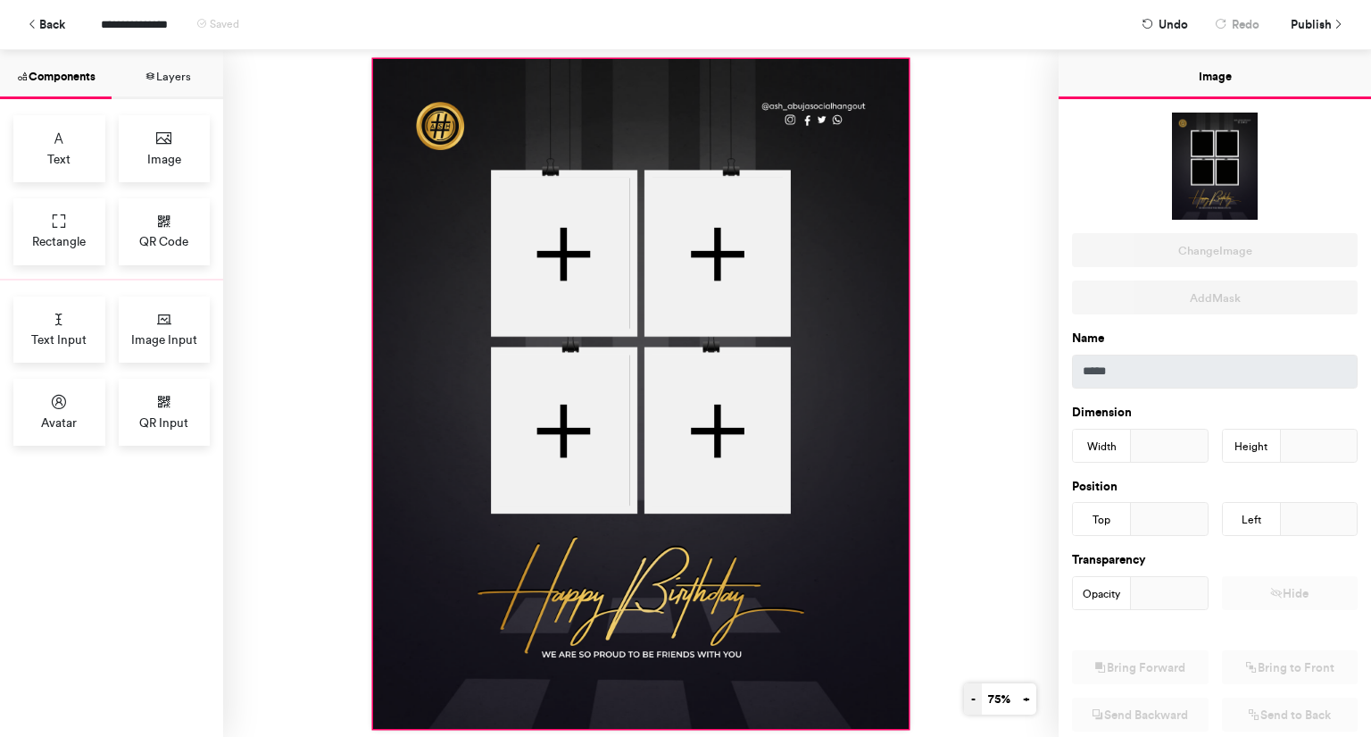
click at [964, 694] on button "-" at bounding box center [973, 698] width 18 height 31
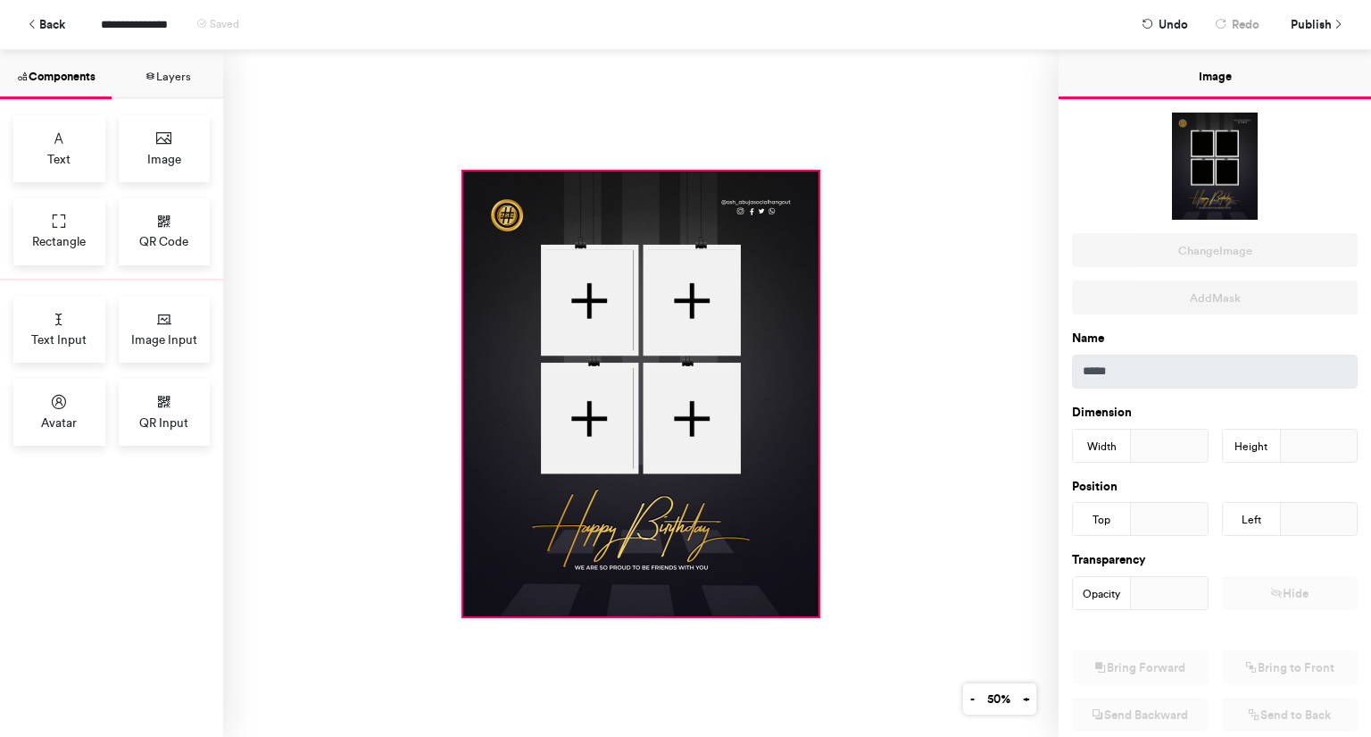
click at [950, 519] on div at bounding box center [641, 393] width 836 height 687
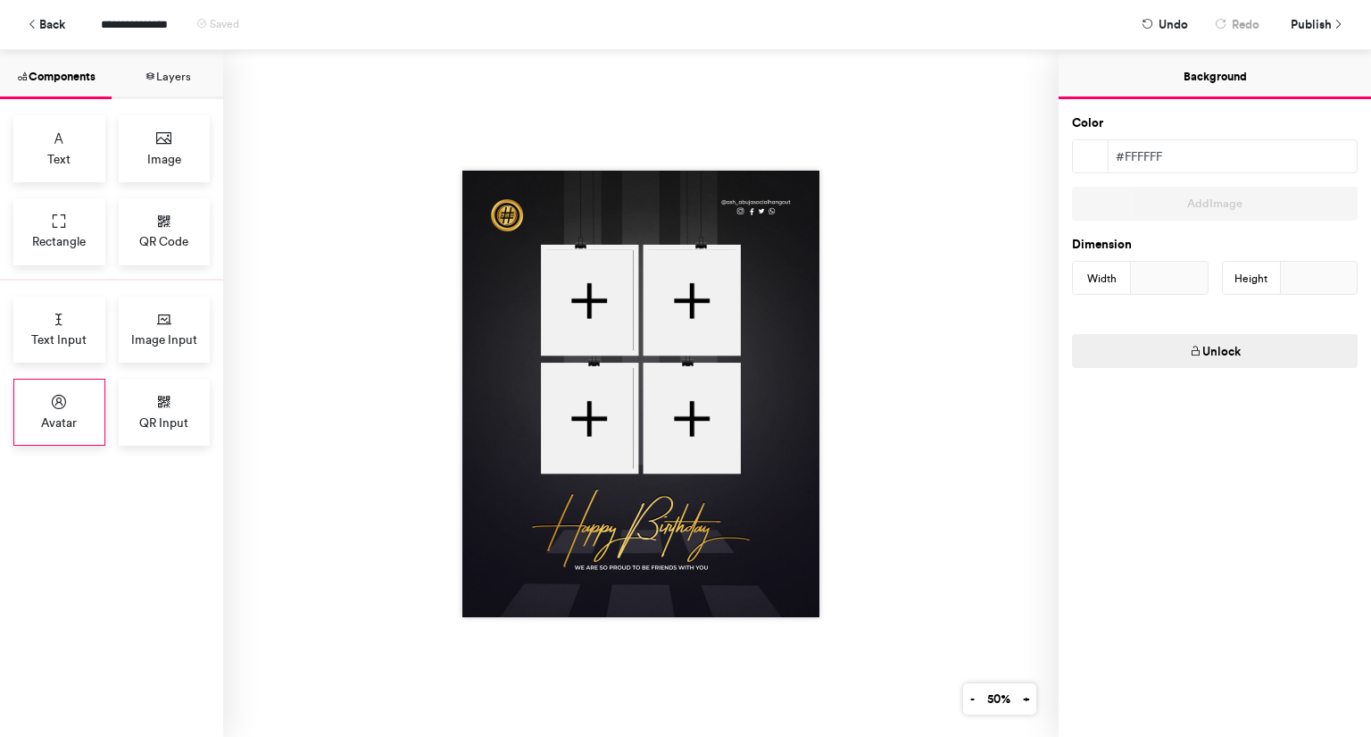
click at [46, 408] on div "Avatar" at bounding box center [59, 412] width 92 height 67
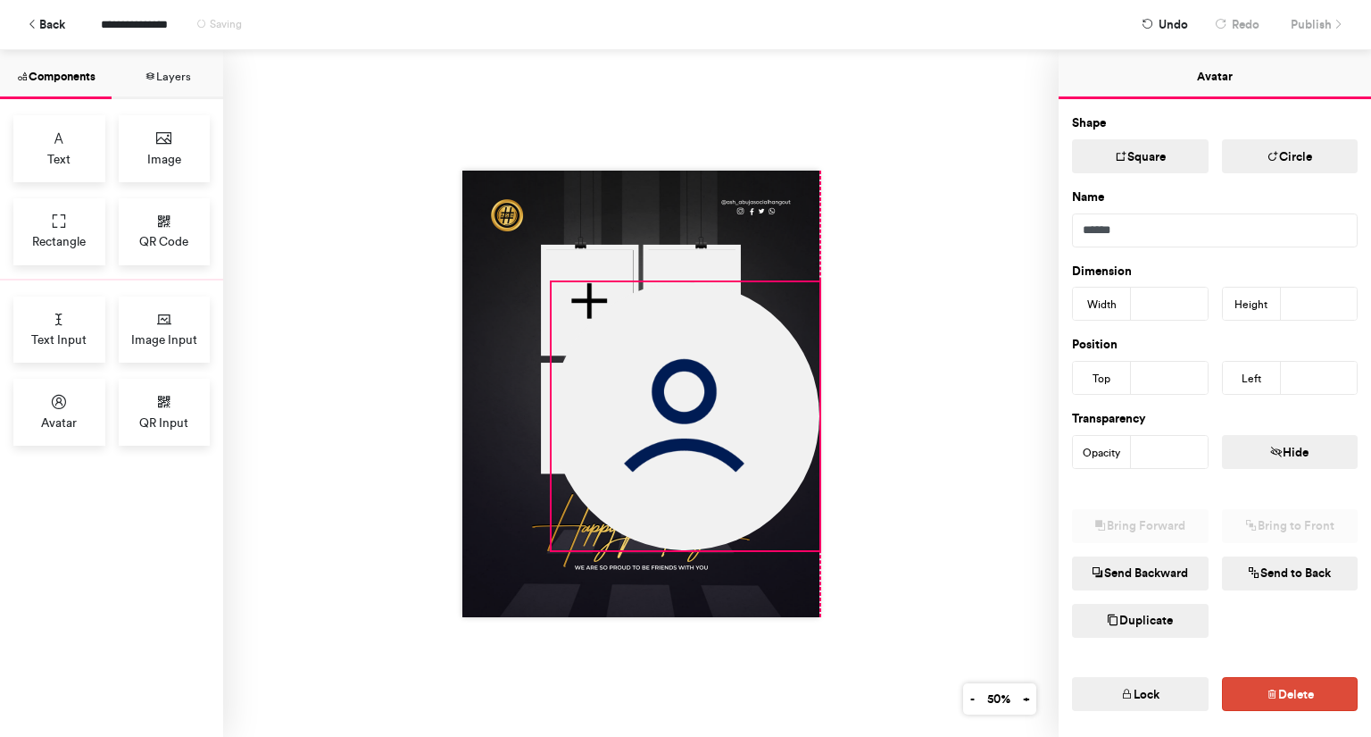
drag, startPoint x: 591, startPoint y: 318, endPoint x: 784, endPoint y: 525, distance: 283.0
click at [784, 525] on div at bounding box center [640, 394] width 357 height 446
type input "***"
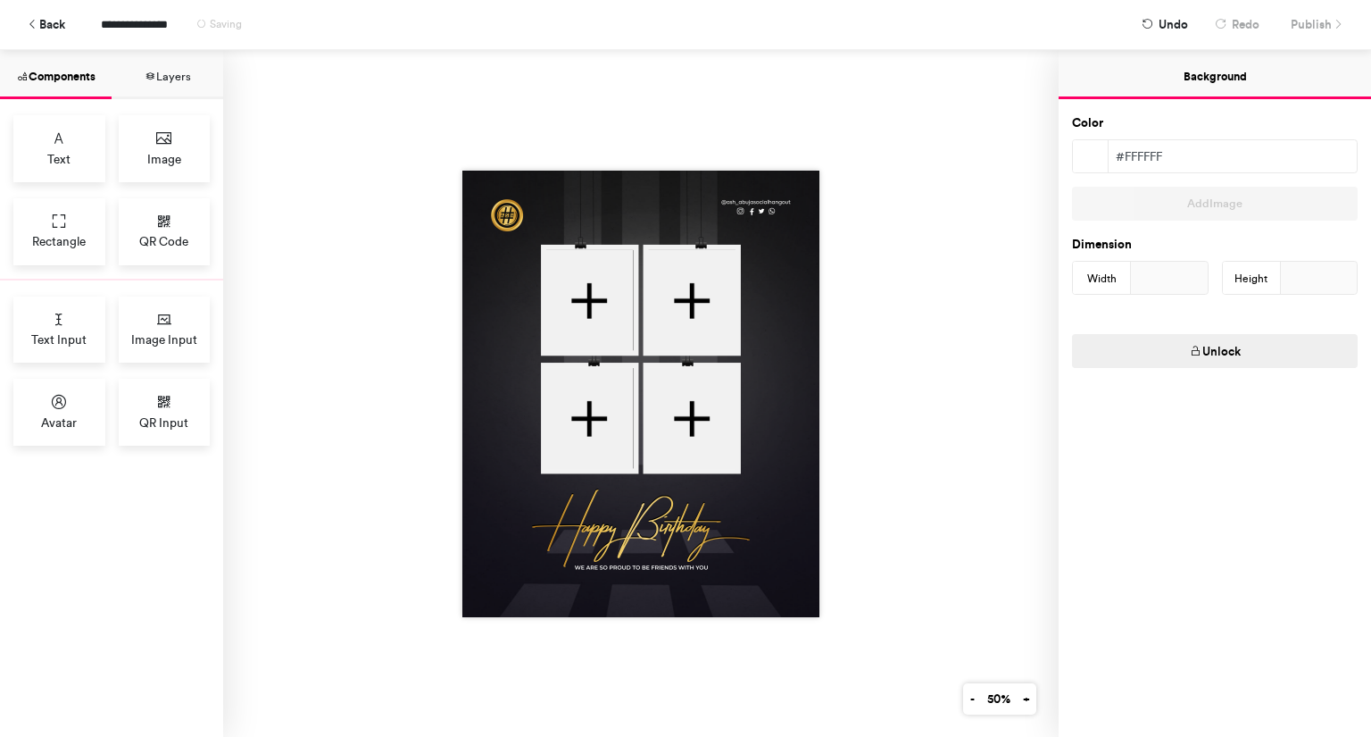
click at [853, 455] on div at bounding box center [641, 393] width 836 height 687
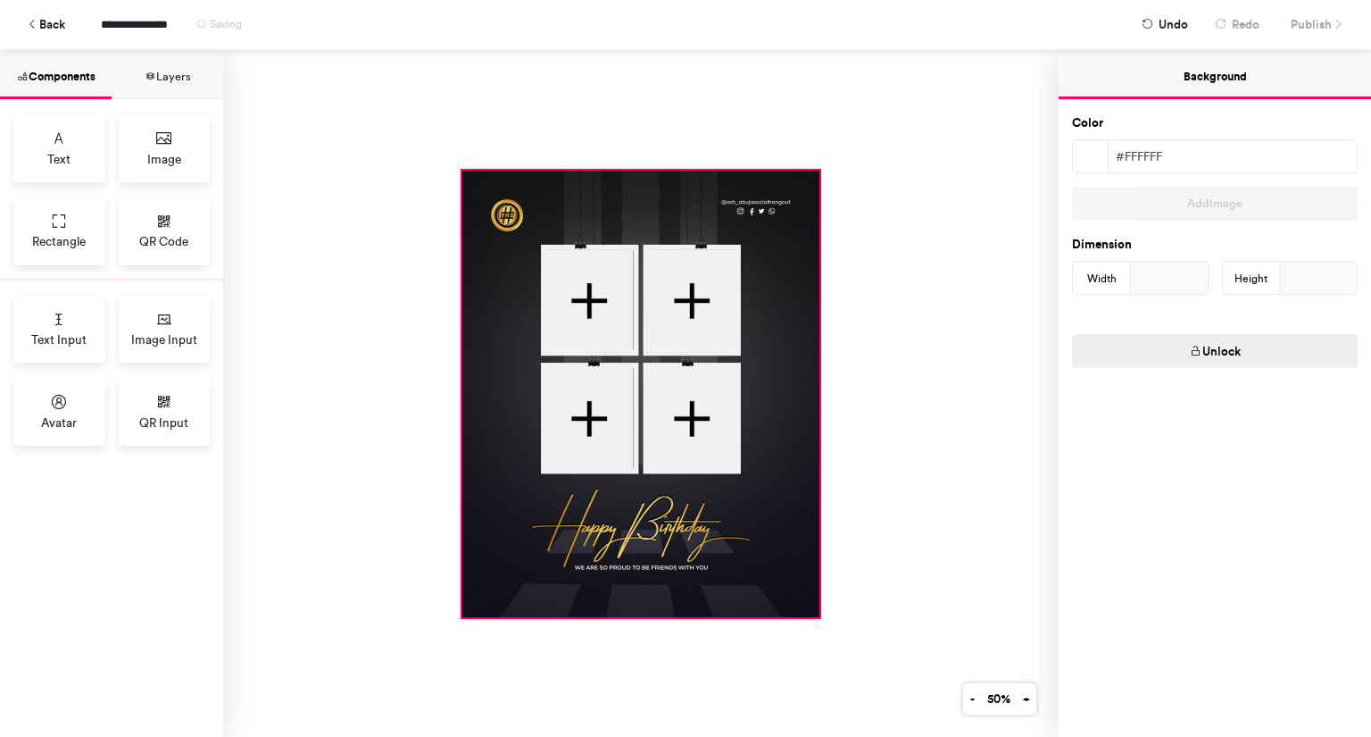
click at [724, 512] on div at bounding box center [640, 394] width 357 height 446
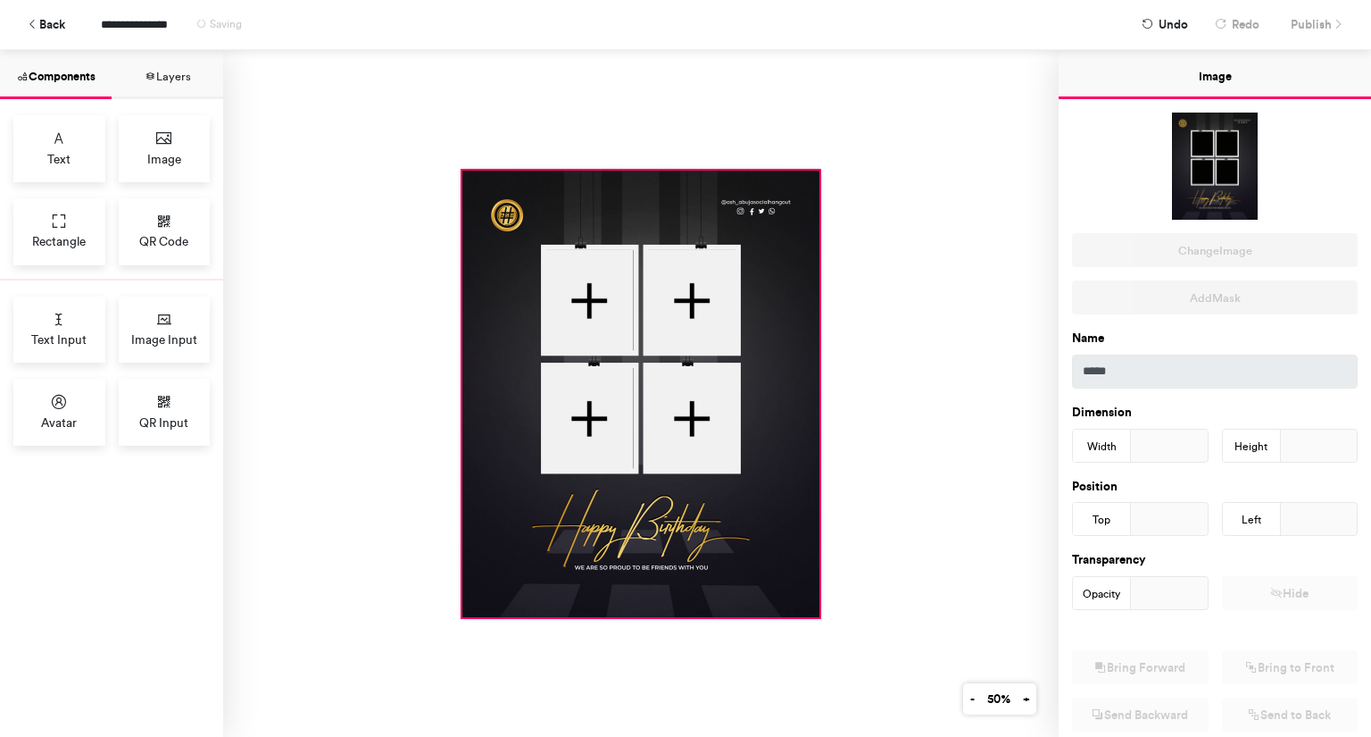
click at [938, 425] on div at bounding box center [641, 393] width 836 height 687
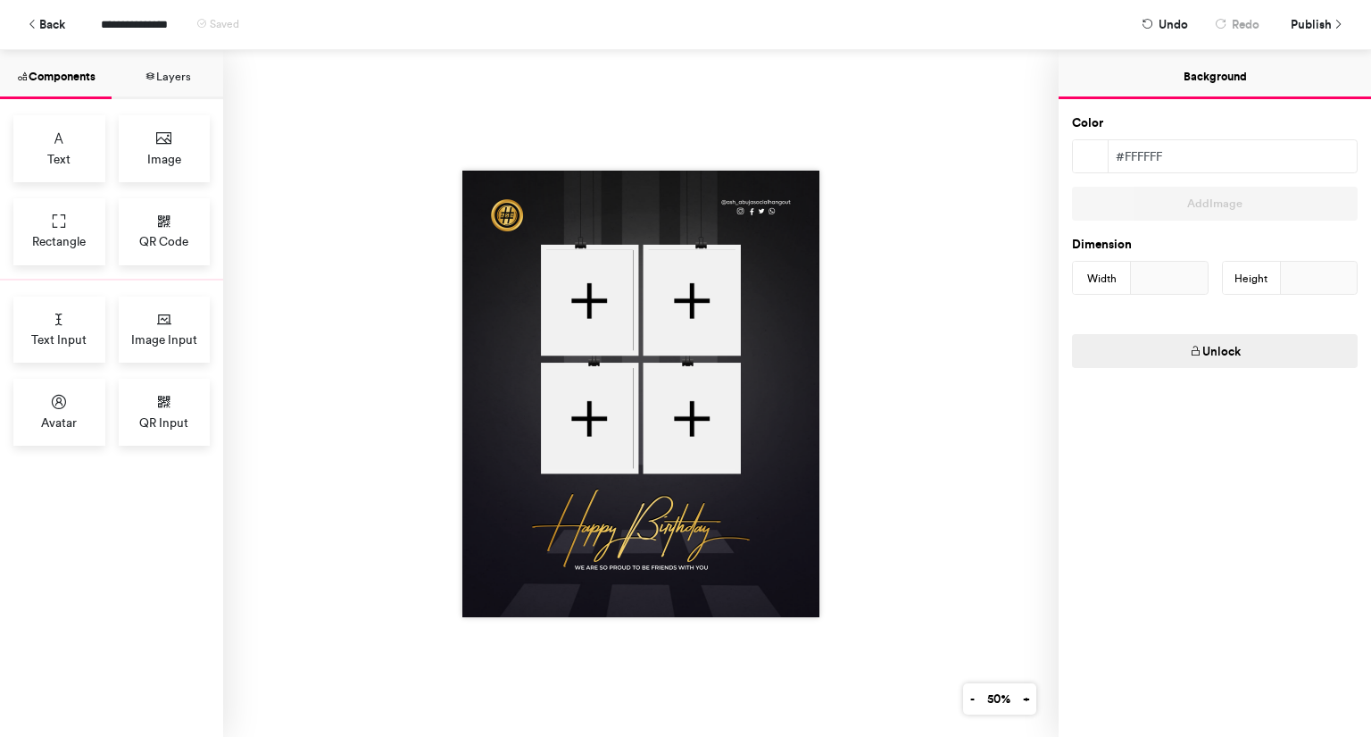
drag, startPoint x: 1336, startPoint y: 21, endPoint x: 1363, endPoint y: 14, distance: 28.4
click at [1363, 14] on div "**********" at bounding box center [685, 24] width 1371 height 49
click at [1328, 23] on span "Publish" at bounding box center [1311, 24] width 41 height 31
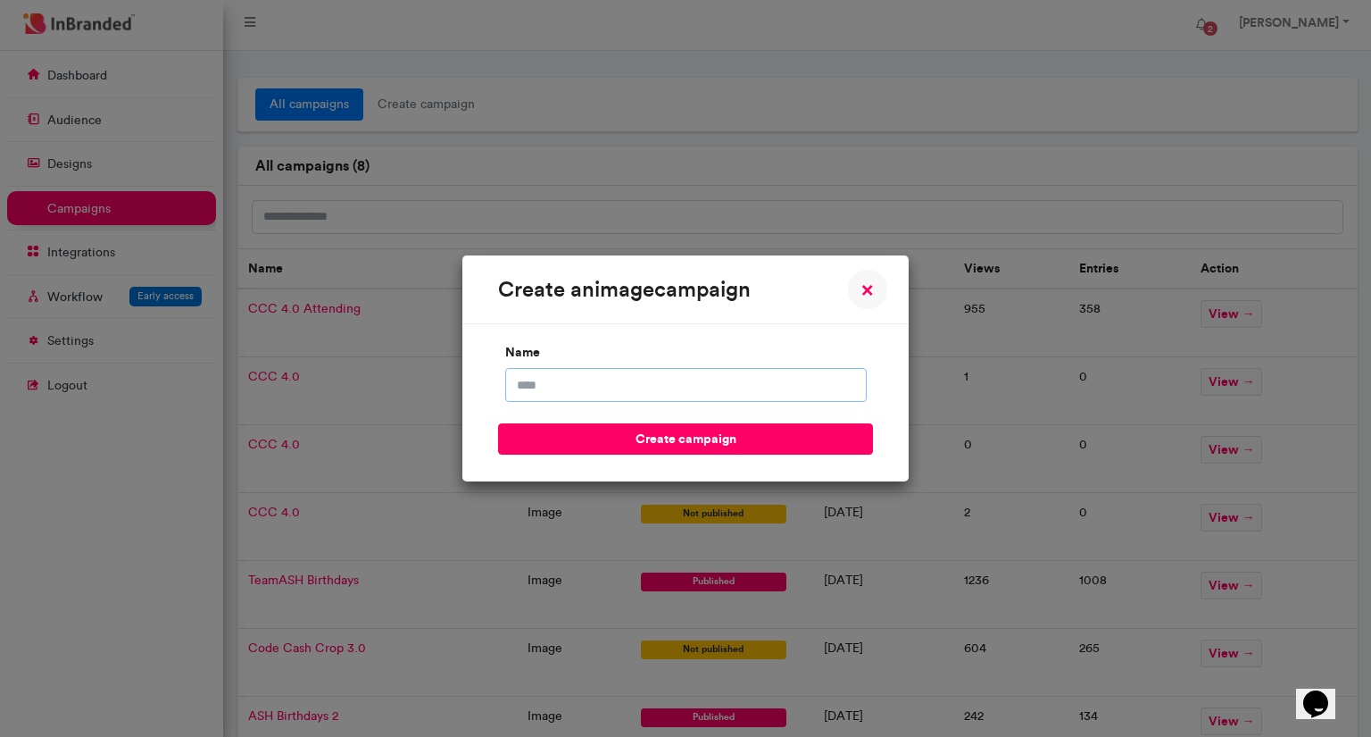
click at [600, 394] on input "name" at bounding box center [686, 385] width 362 height 34
type input "**********"
click at [645, 432] on button "create campaign" at bounding box center [685, 438] width 375 height 31
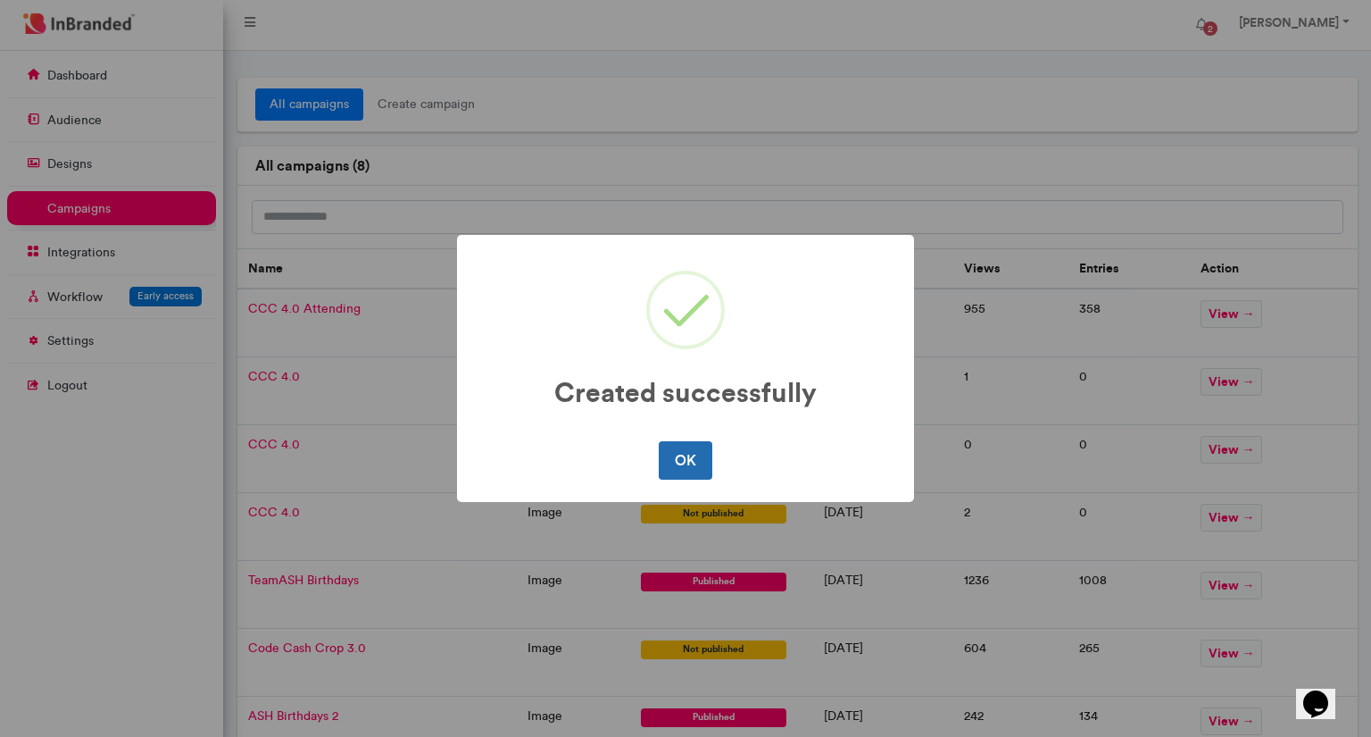
click at [680, 455] on button "OK" at bounding box center [685, 459] width 53 height 37
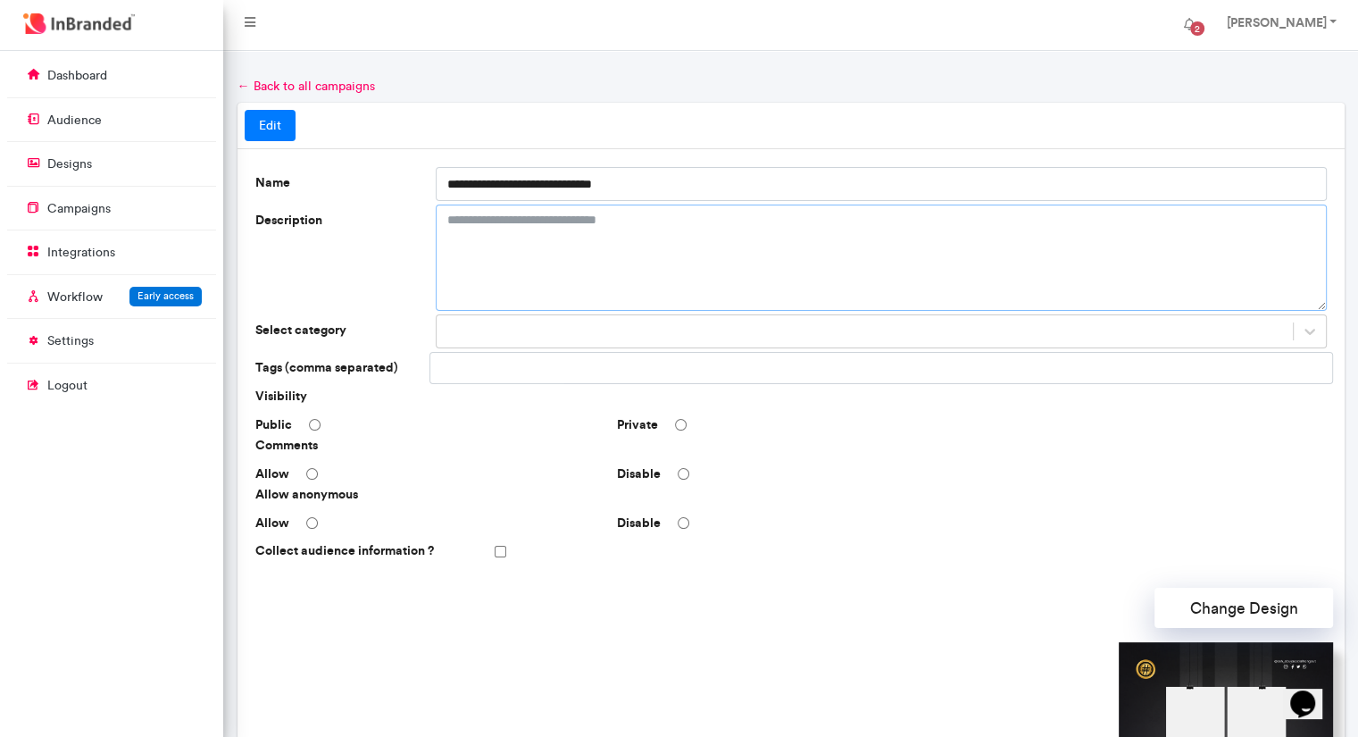
click at [631, 244] on textarea "Description" at bounding box center [881, 257] width 891 height 106
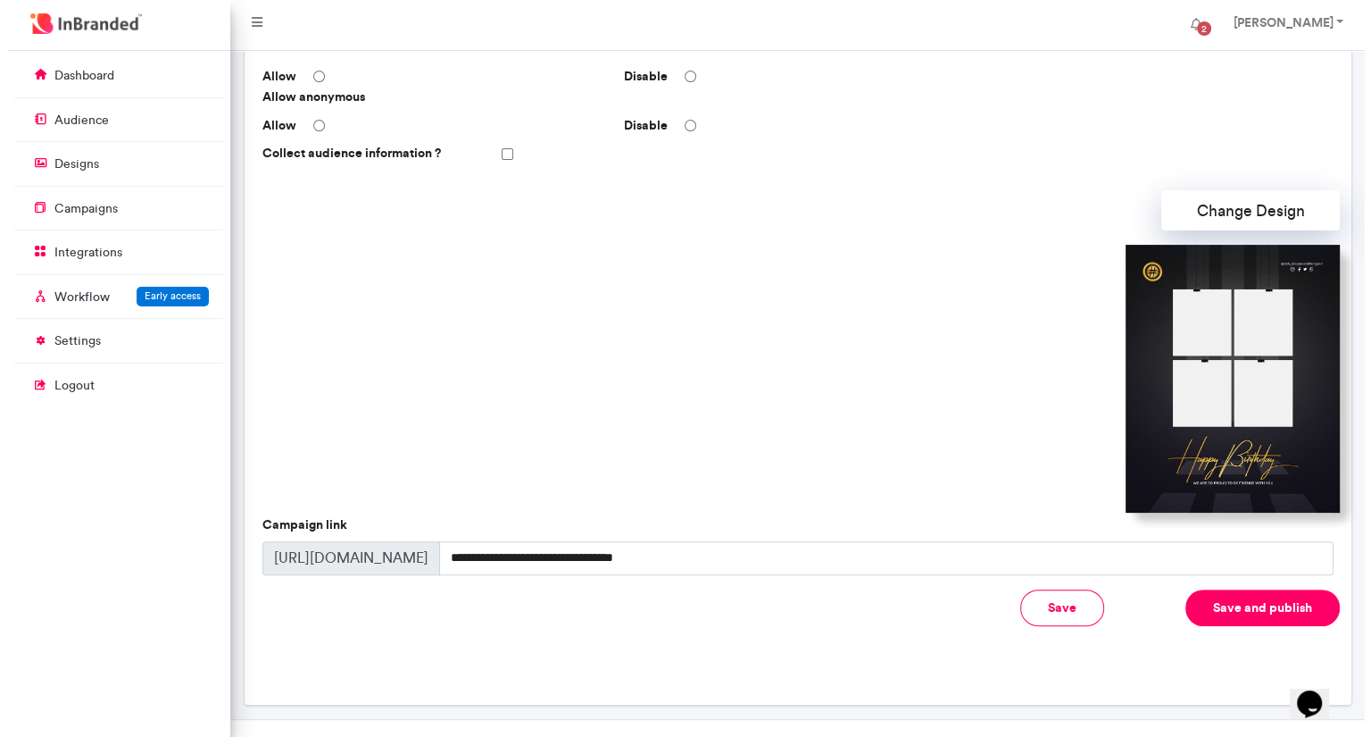
scroll to position [393, 0]
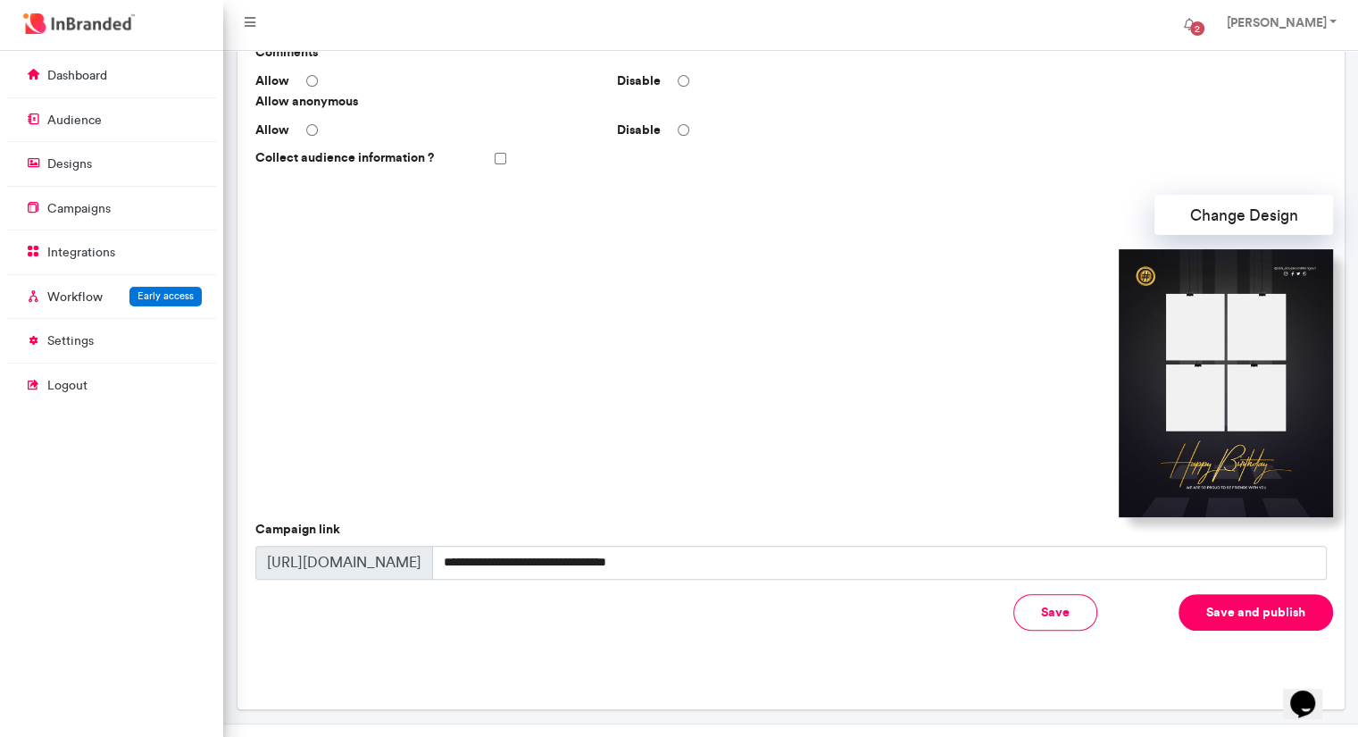
click at [1207, 612] on button "Save and publish" at bounding box center [1255, 612] width 154 height 37
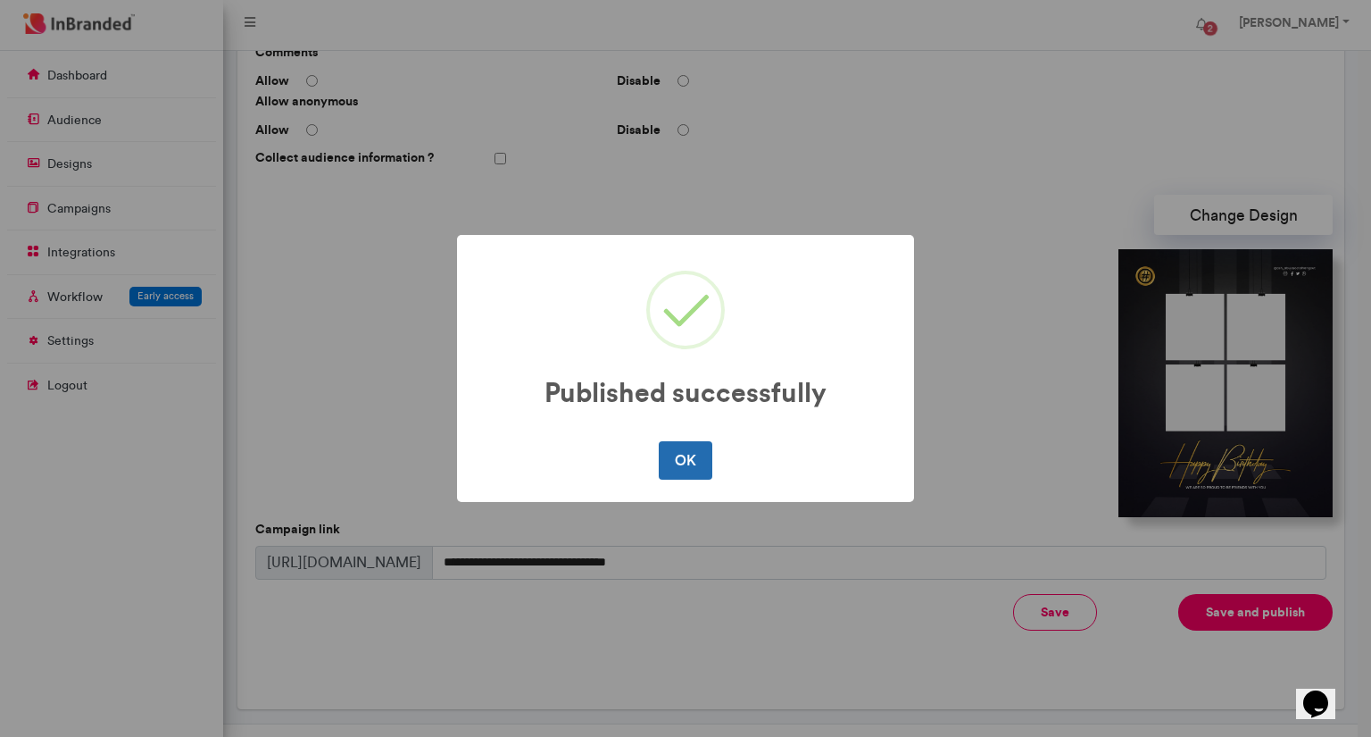
click at [697, 451] on button "OK" at bounding box center [685, 459] width 53 height 37
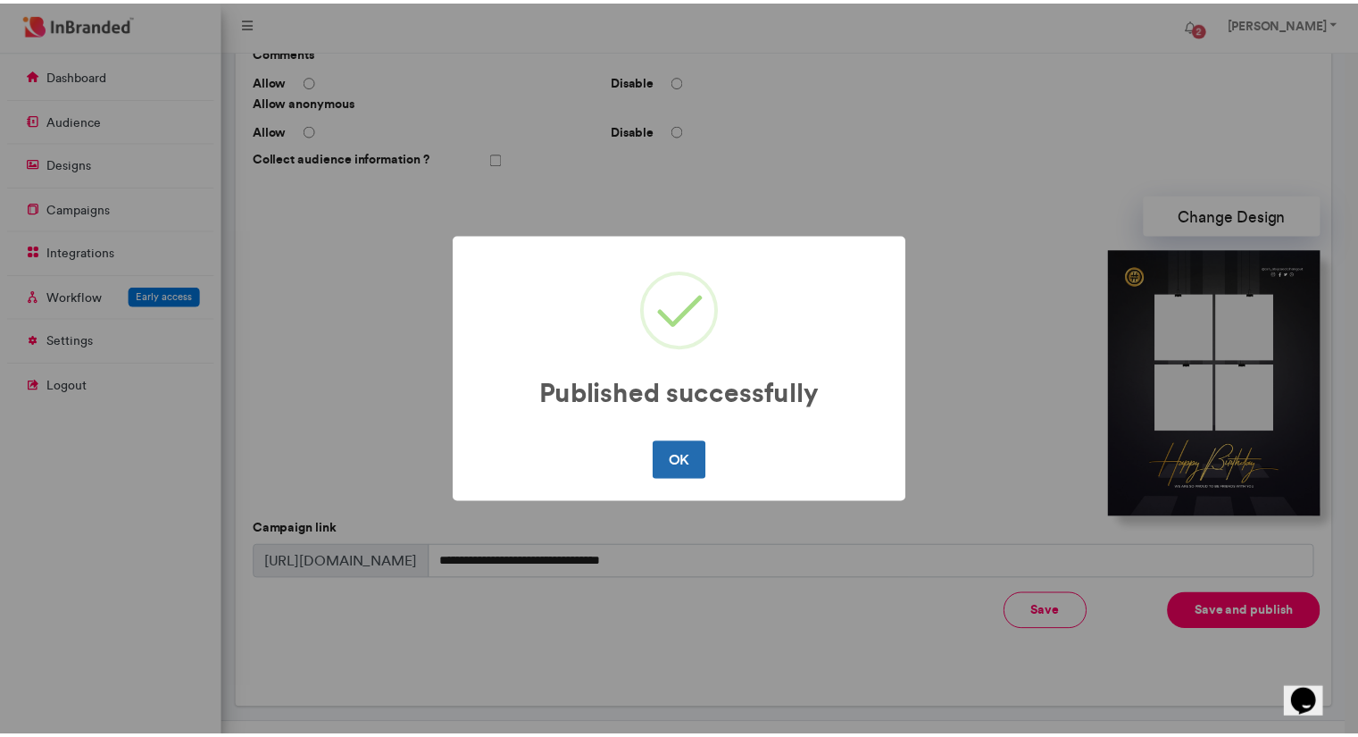
scroll to position [0, 0]
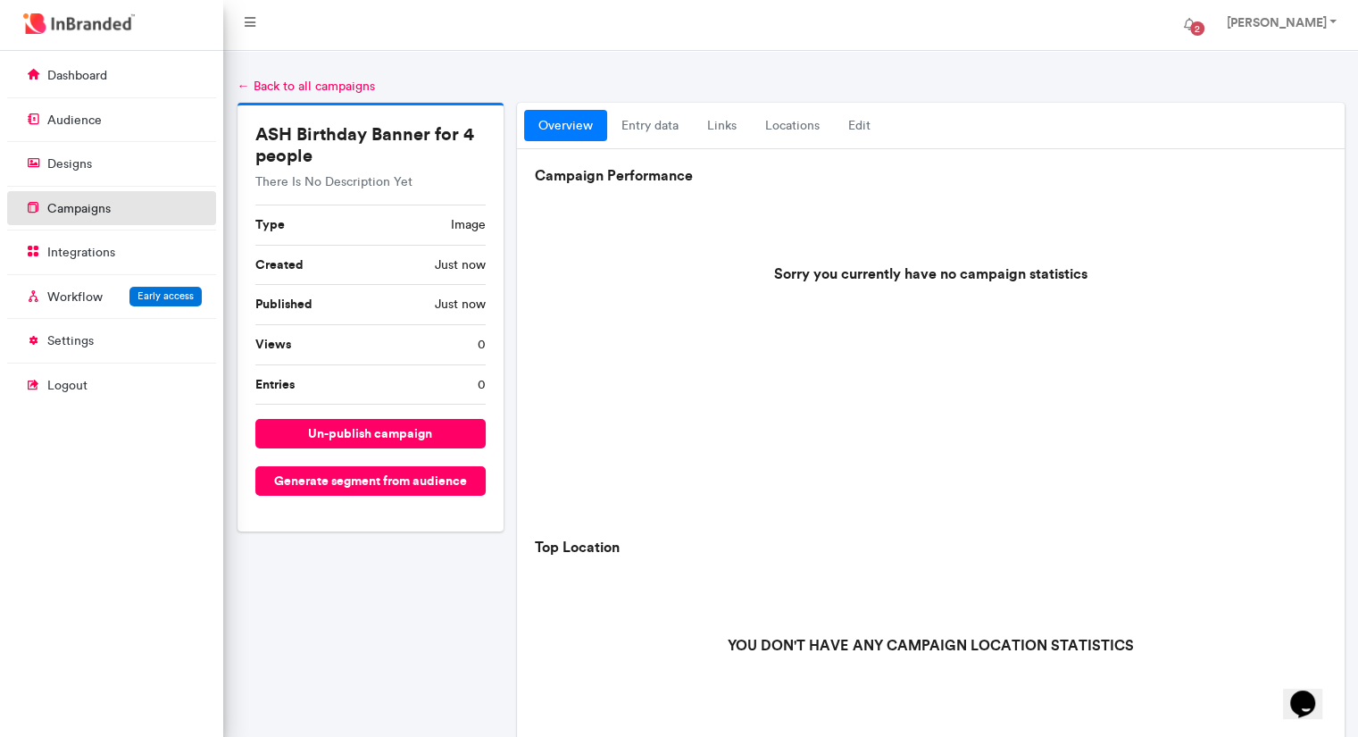
click at [102, 221] on link "campaigns" at bounding box center [111, 208] width 209 height 34
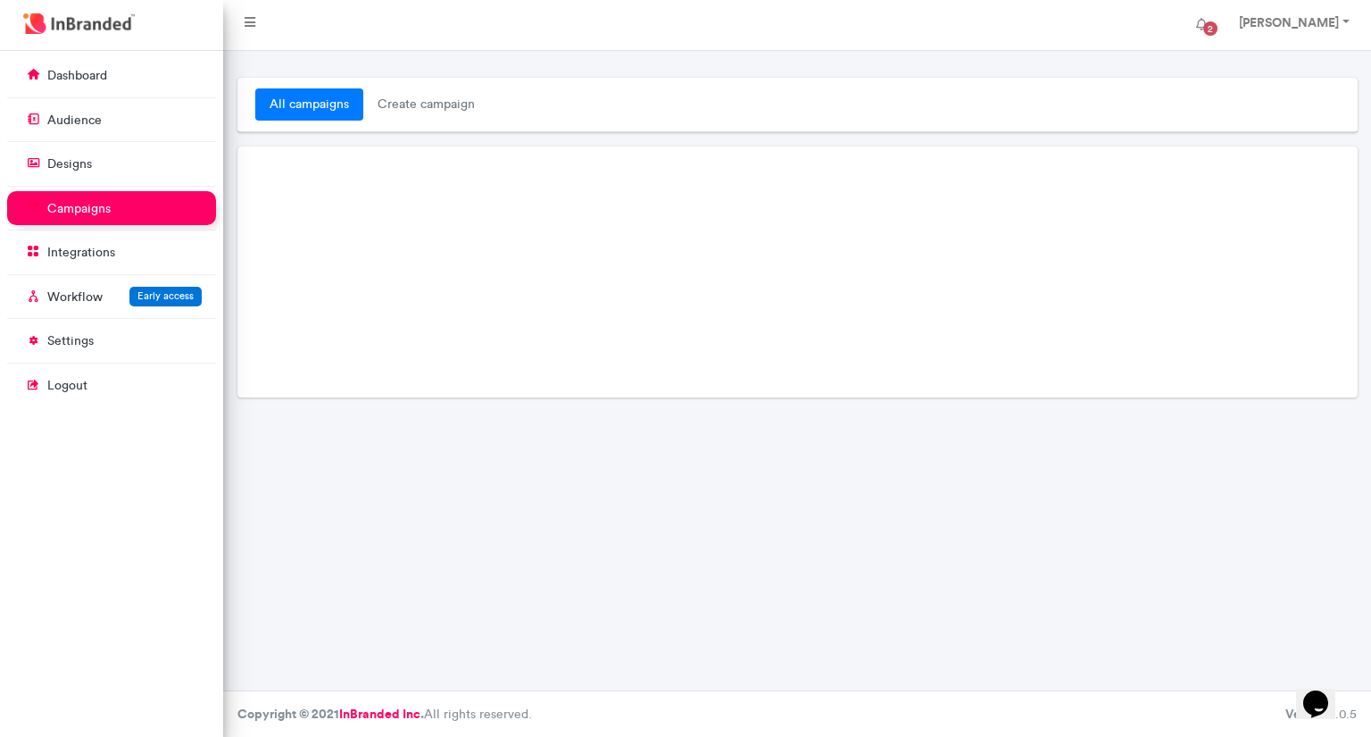
click at [102, 221] on link "campaigns" at bounding box center [111, 208] width 209 height 34
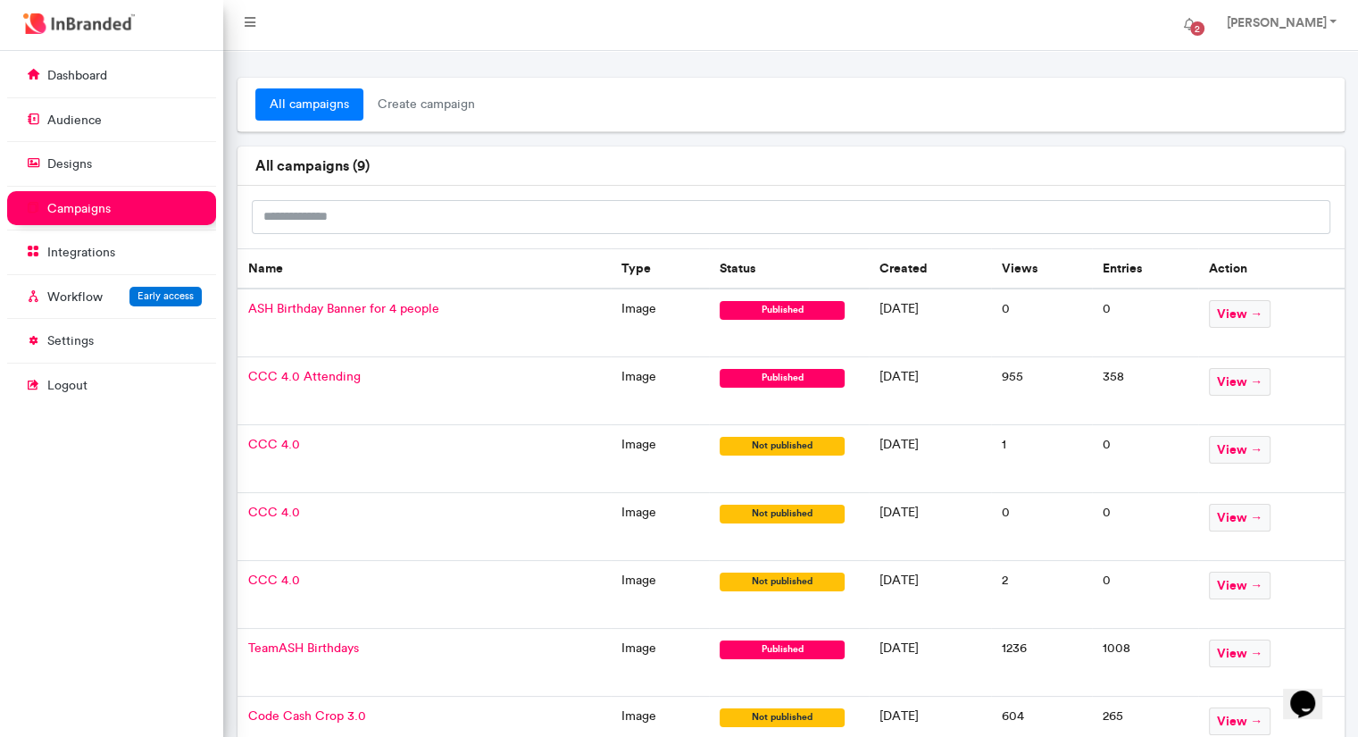
click at [1259, 328] on td "view →" at bounding box center [1271, 322] width 146 height 69
click at [1258, 315] on span "view →" at bounding box center [1240, 314] width 62 height 28
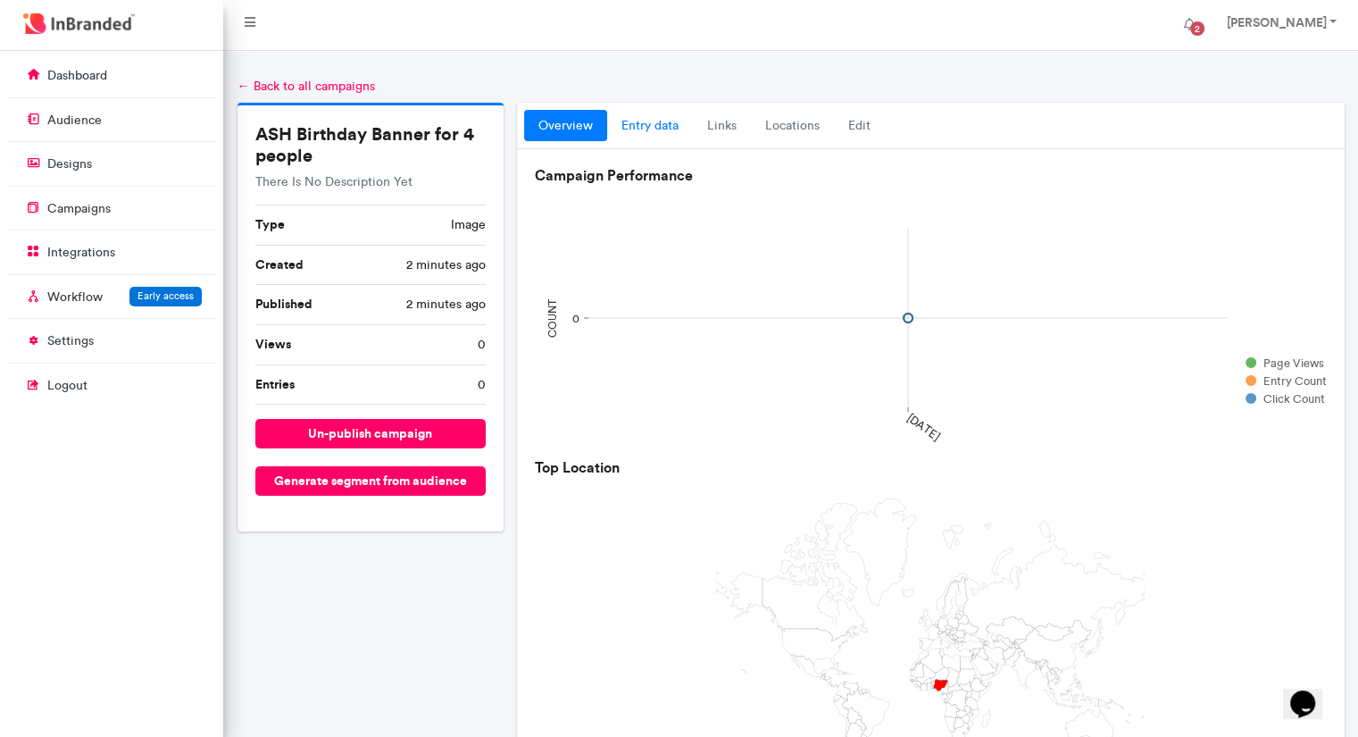
click at [656, 123] on link "entry data" at bounding box center [650, 126] width 86 height 32
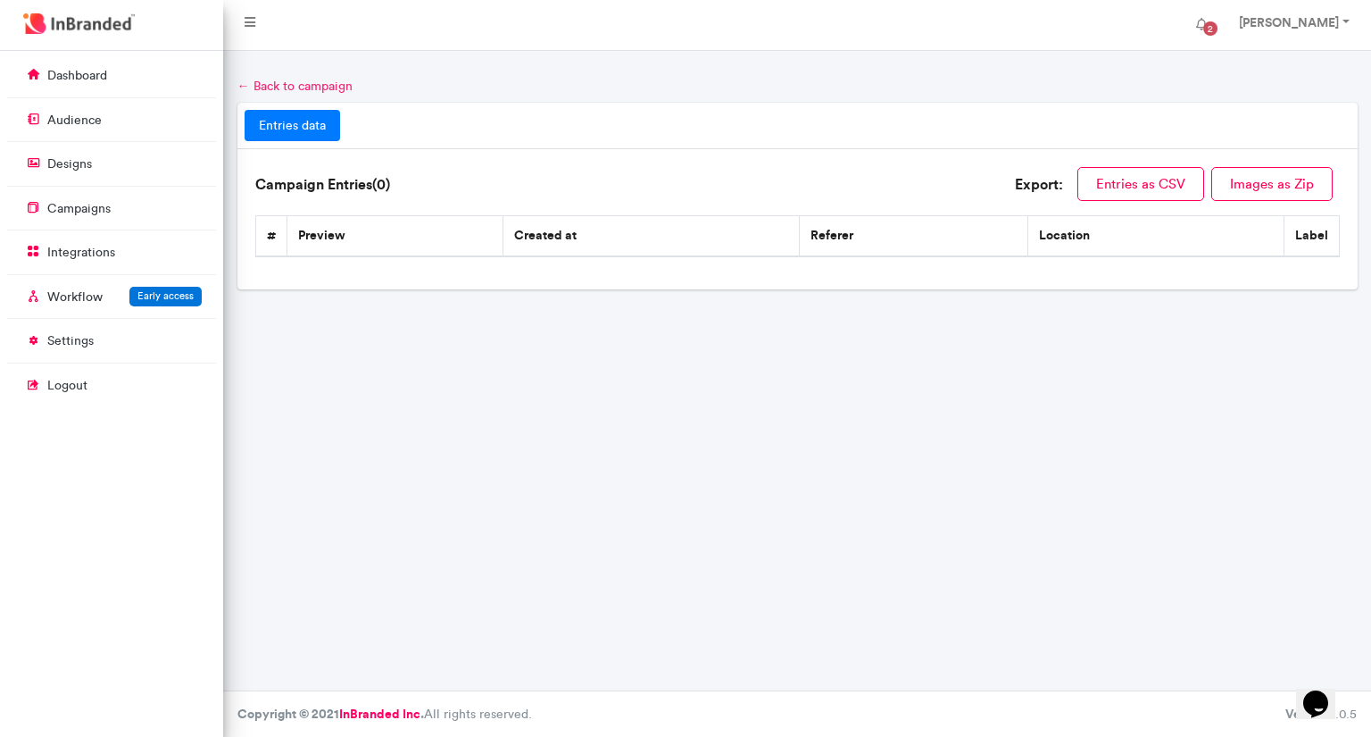
click at [252, 87] on link "← Back to campaign" at bounding box center [294, 86] width 115 height 15
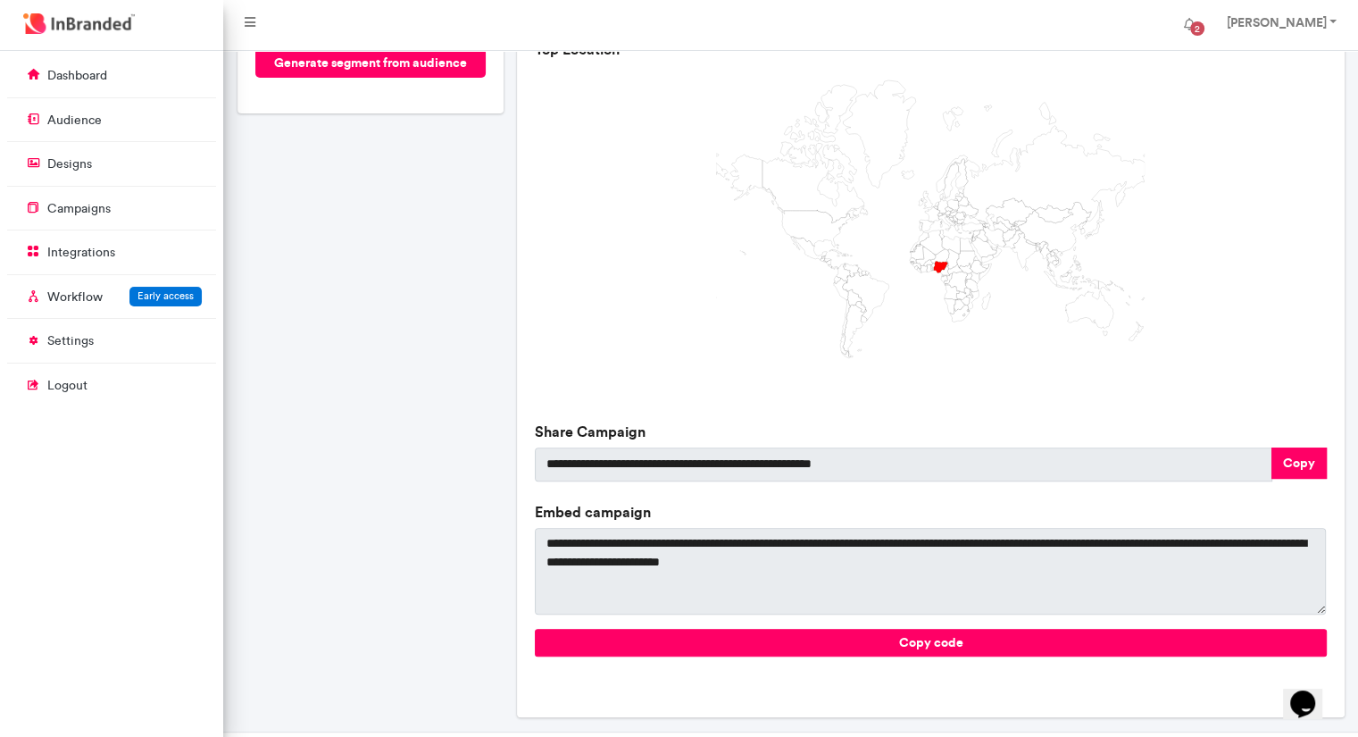
scroll to position [459, 0]
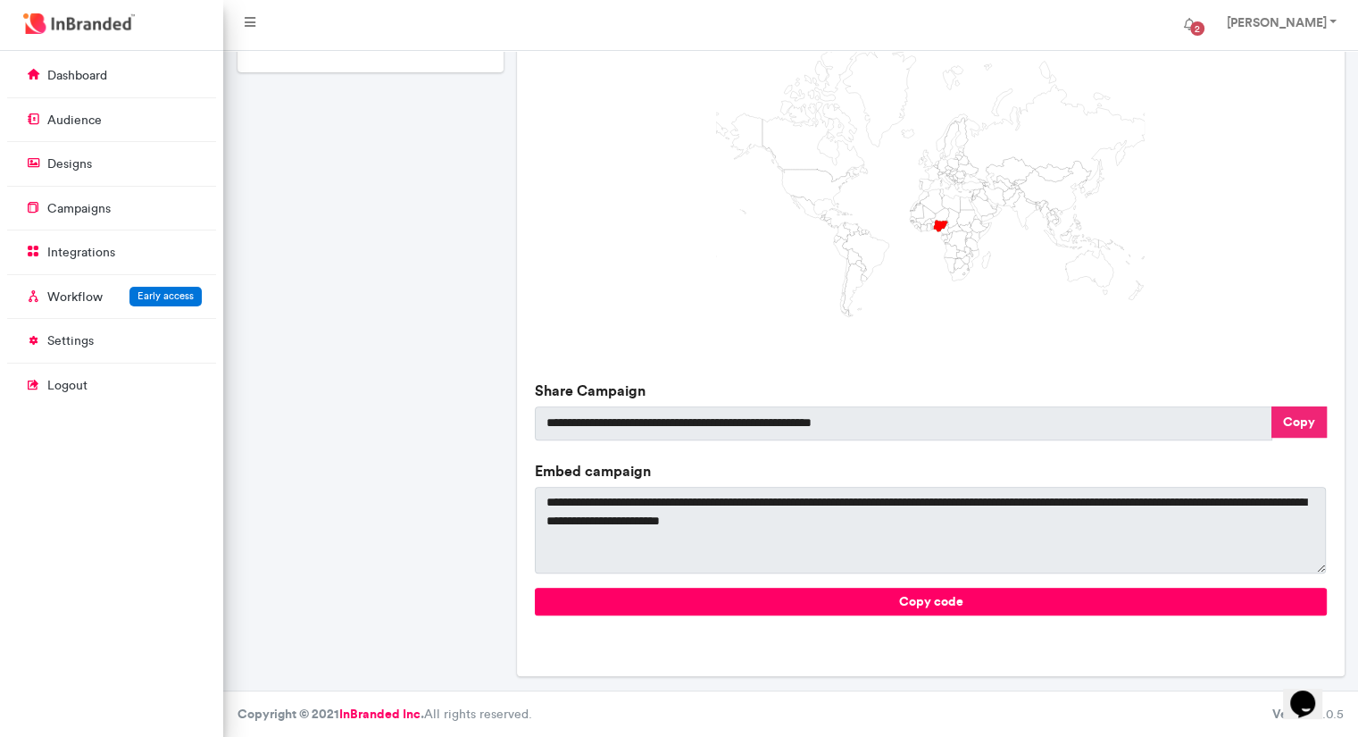
click at [1296, 419] on button "Copy" at bounding box center [1298, 421] width 55 height 31
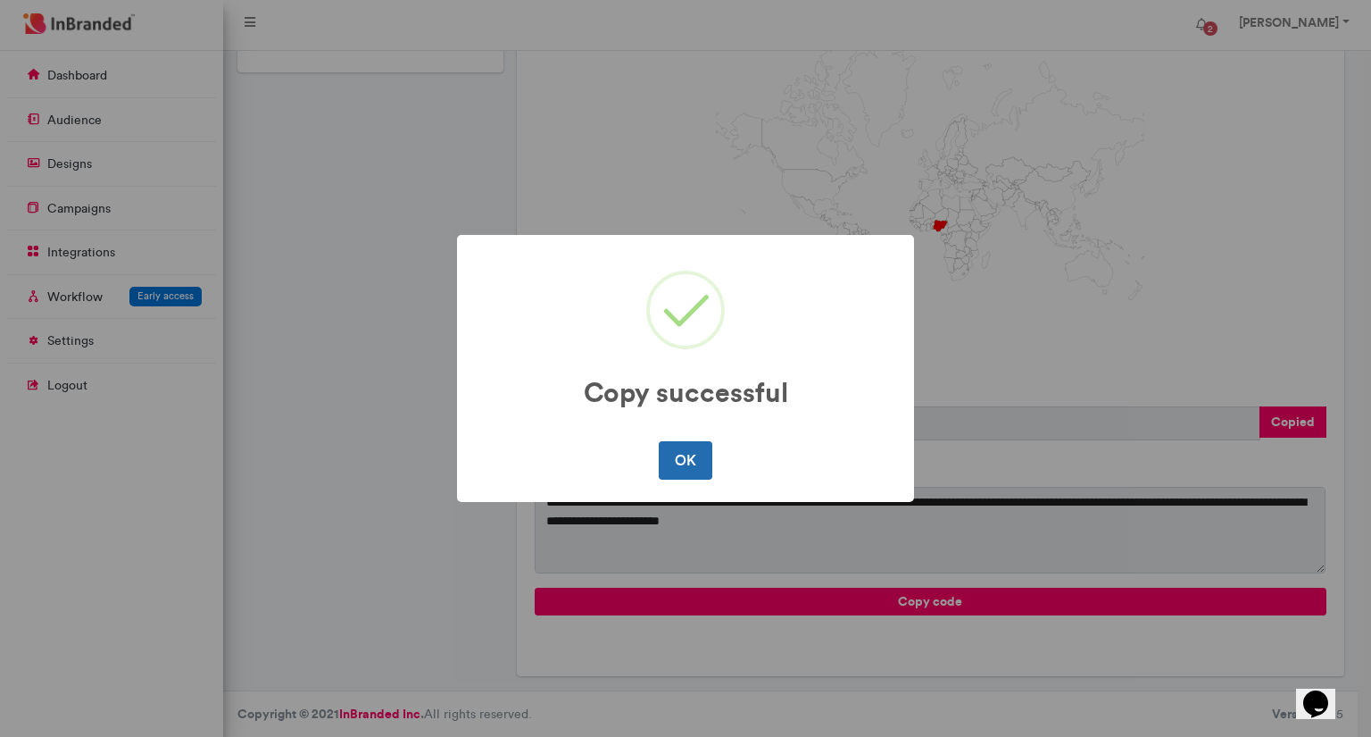
click at [698, 460] on button "OK" at bounding box center [685, 459] width 53 height 37
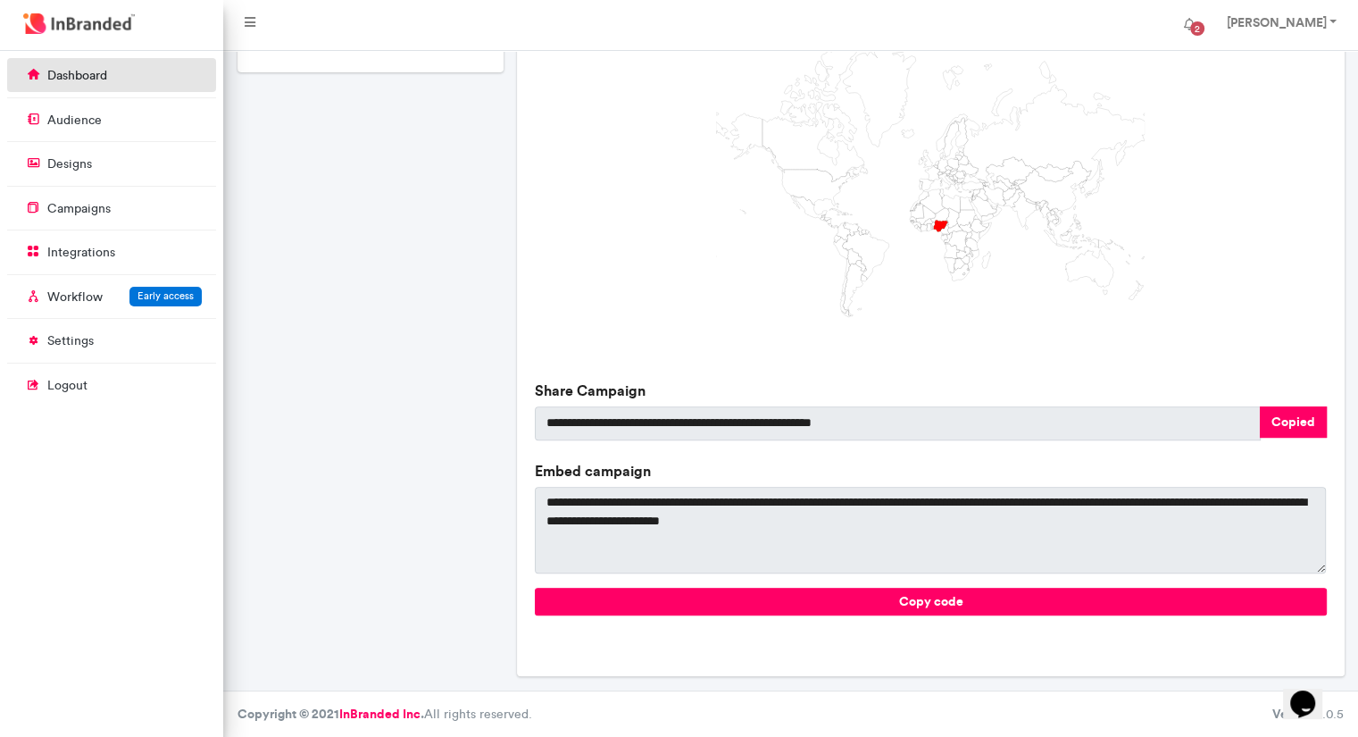
click at [87, 81] on p "dashboard" at bounding box center [77, 76] width 60 height 18
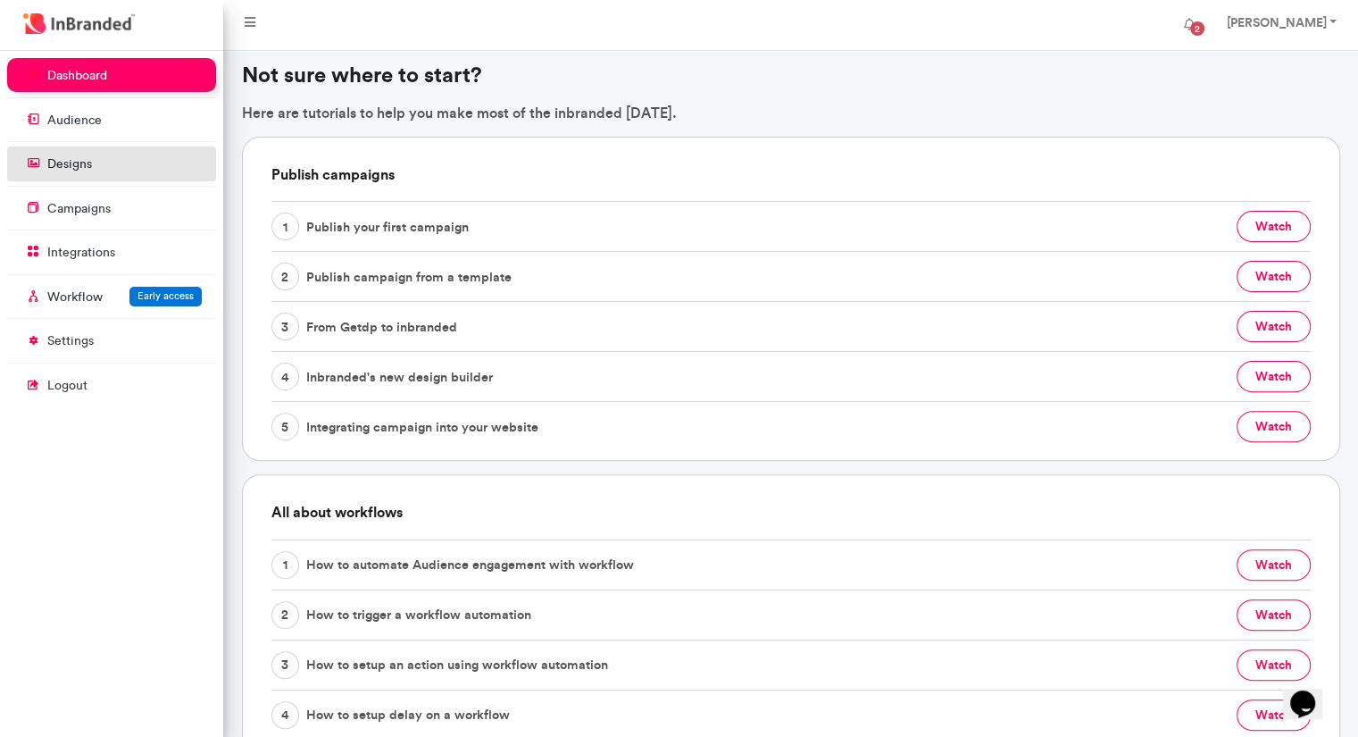
click at [79, 172] on p "designs" at bounding box center [69, 164] width 45 height 18
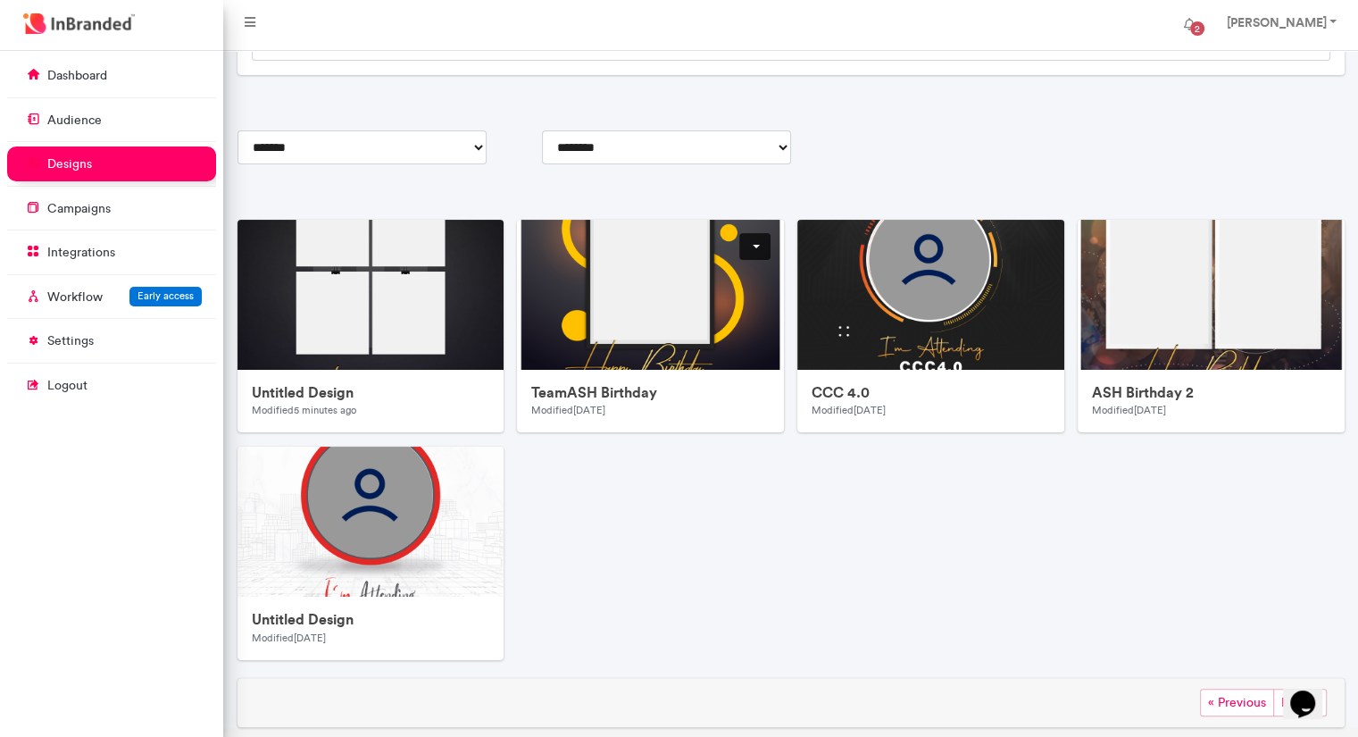
scroll to position [179, 0]
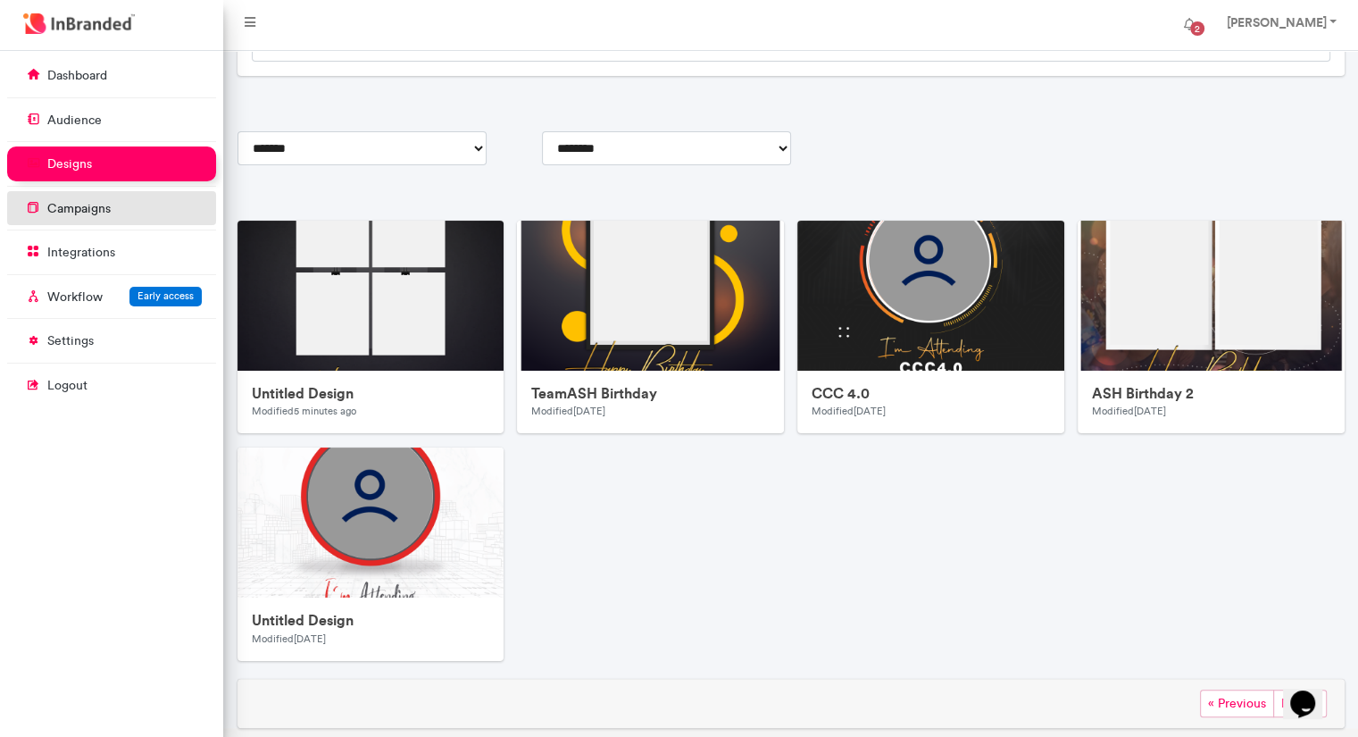
click at [146, 221] on link "campaigns" at bounding box center [111, 208] width 209 height 34
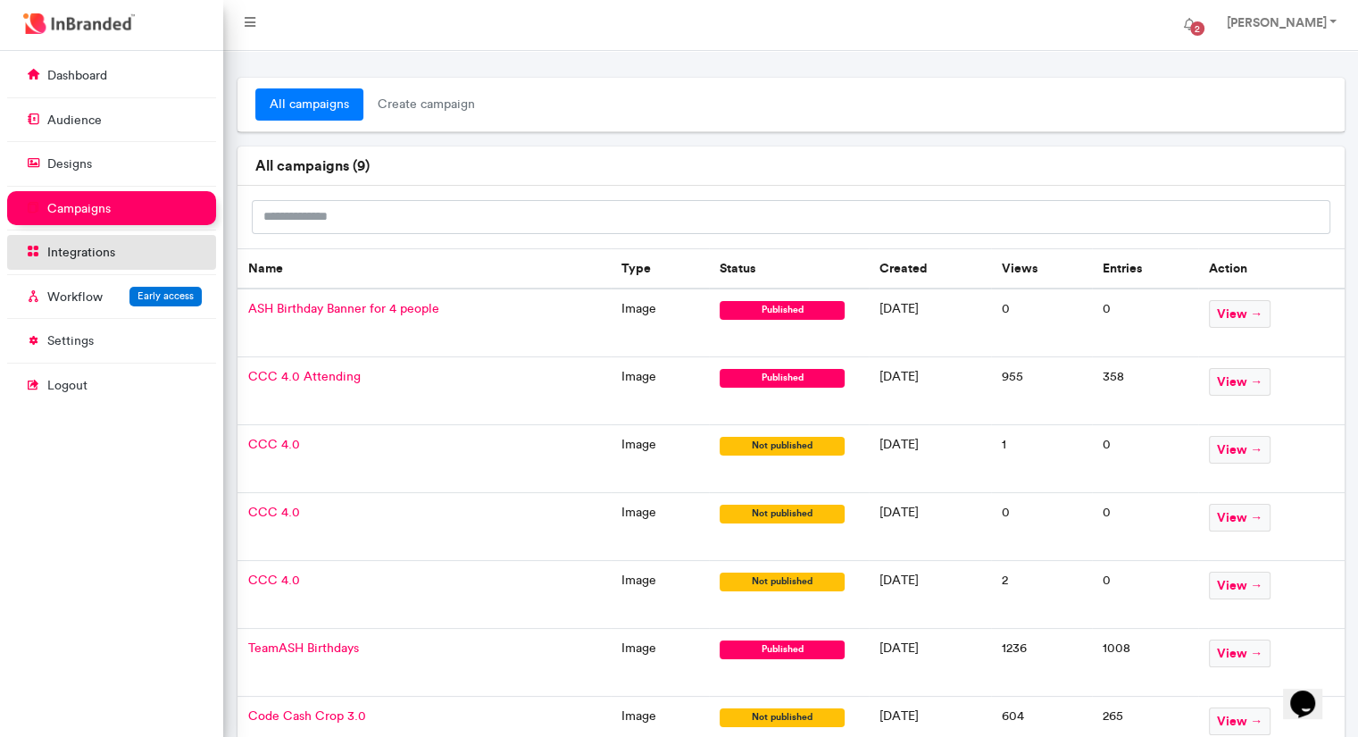
click at [165, 246] on link "integrations" at bounding box center [111, 252] width 209 height 34
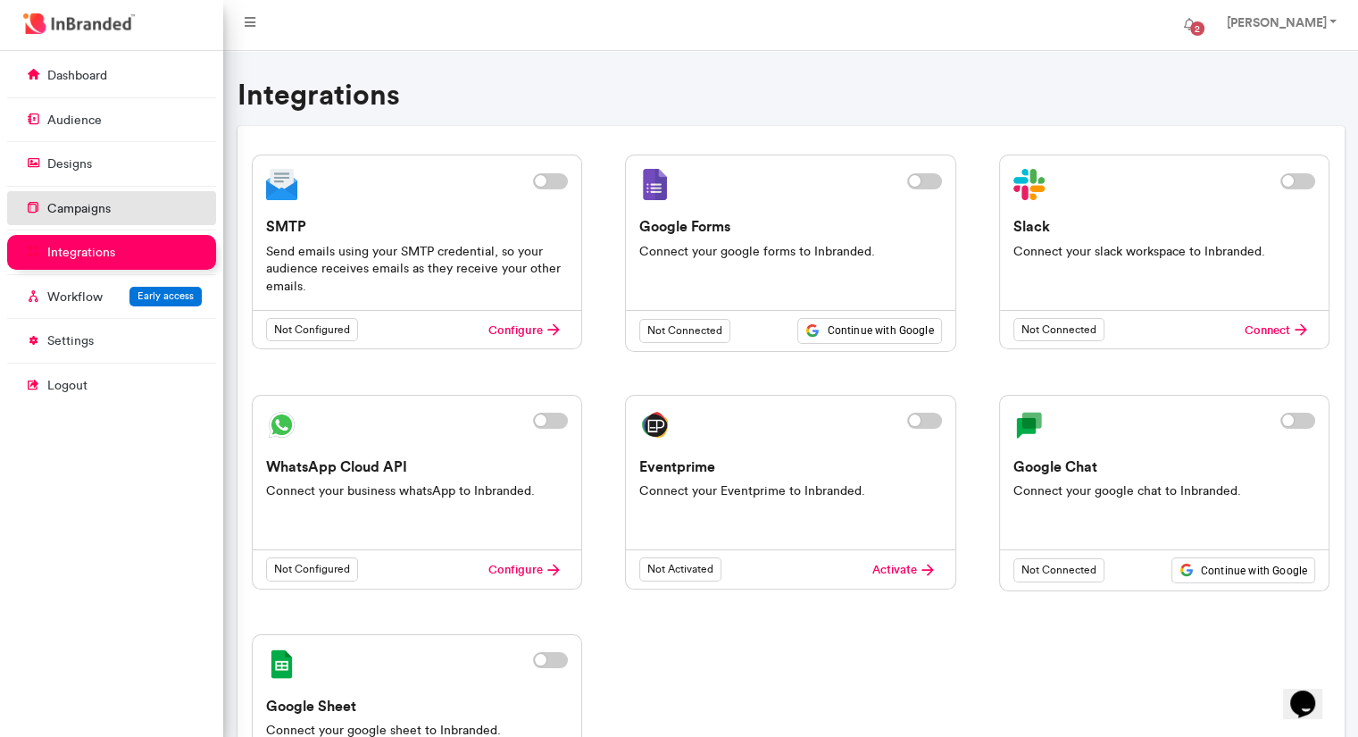
click at [80, 222] on link "campaigns" at bounding box center [111, 208] width 209 height 34
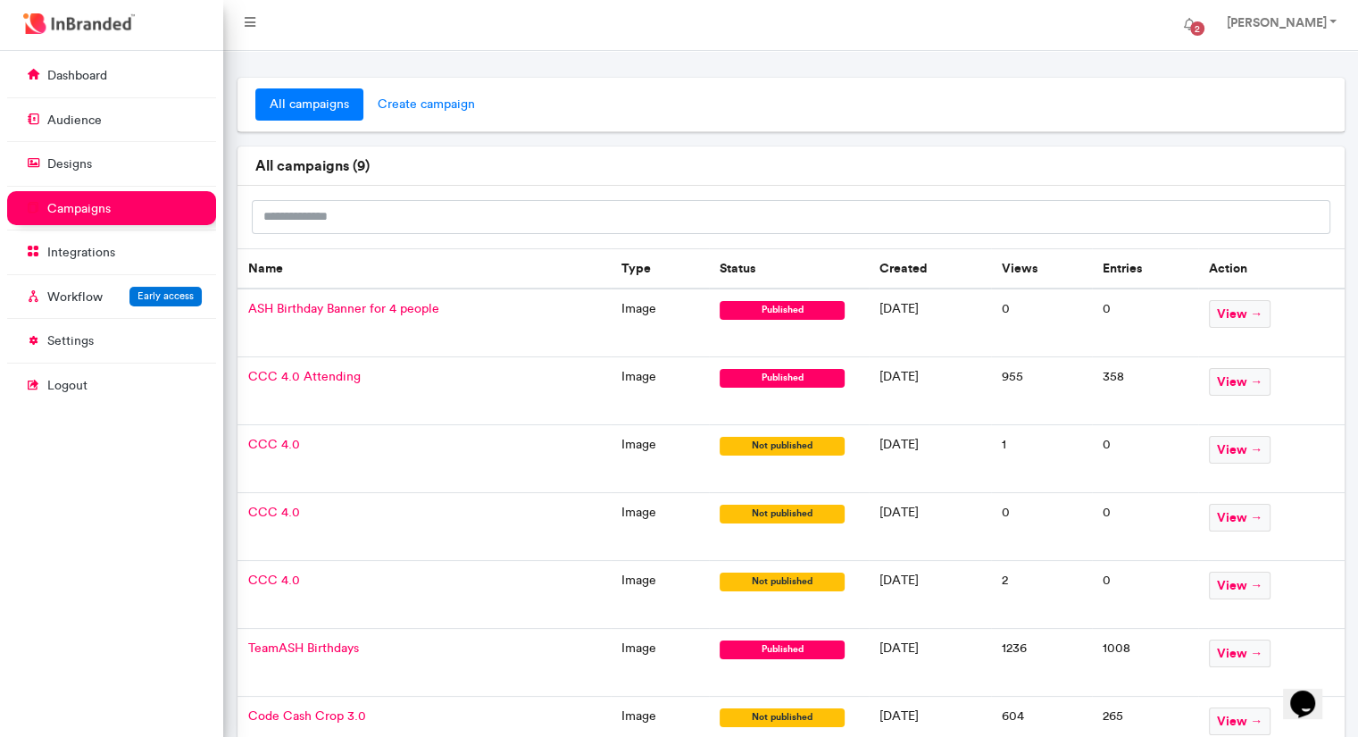
click at [426, 112] on span "create campaign" at bounding box center [426, 104] width 126 height 32
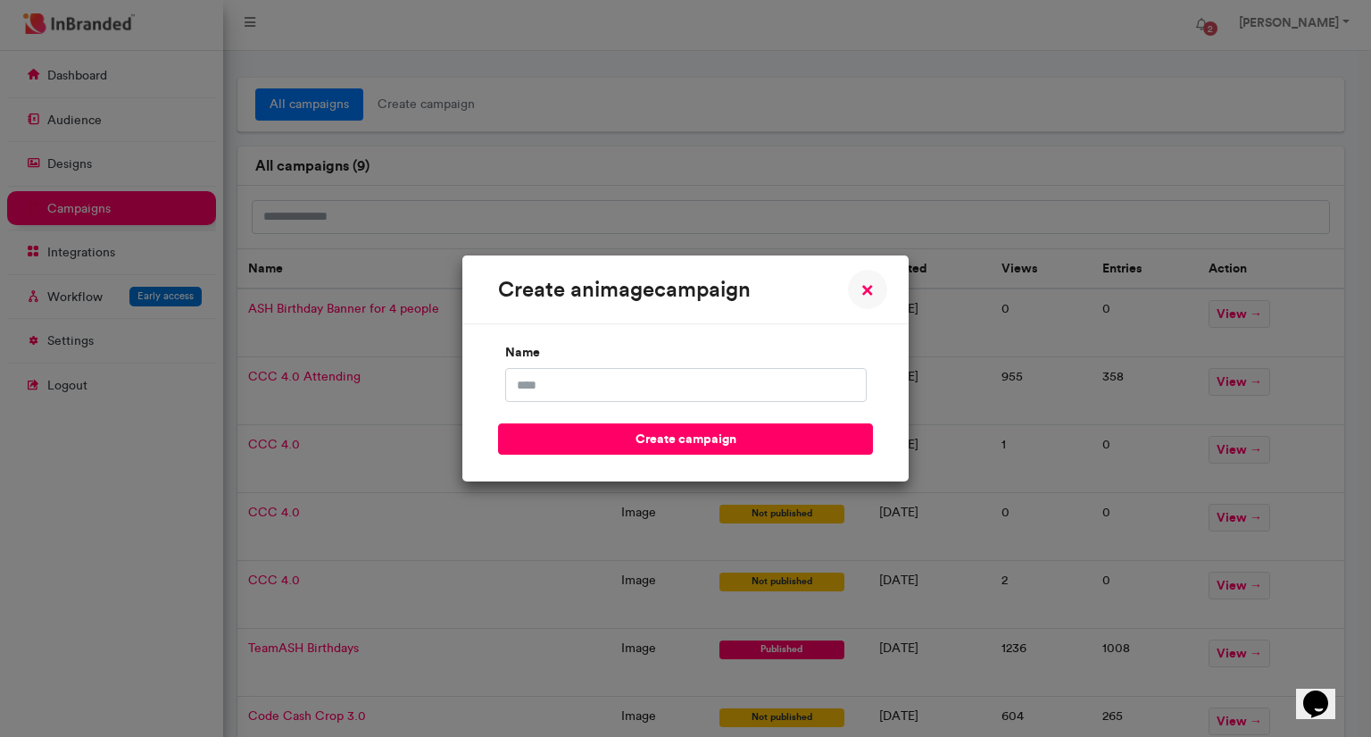
click at [323, 116] on div "create an image campaign × Close name create campaign" at bounding box center [685, 368] width 1371 height 737
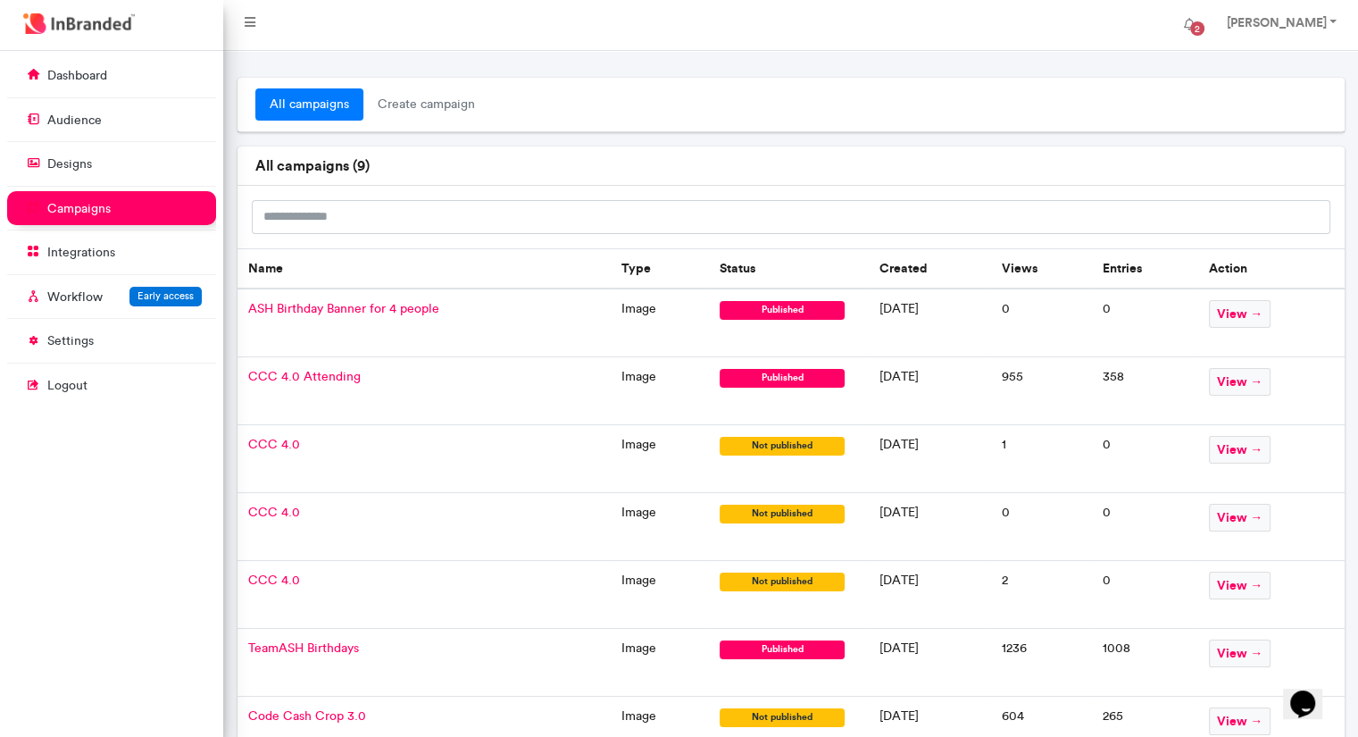
click at [386, 301] on span "ASH Birthday Banner for 4 people" at bounding box center [343, 308] width 191 height 15
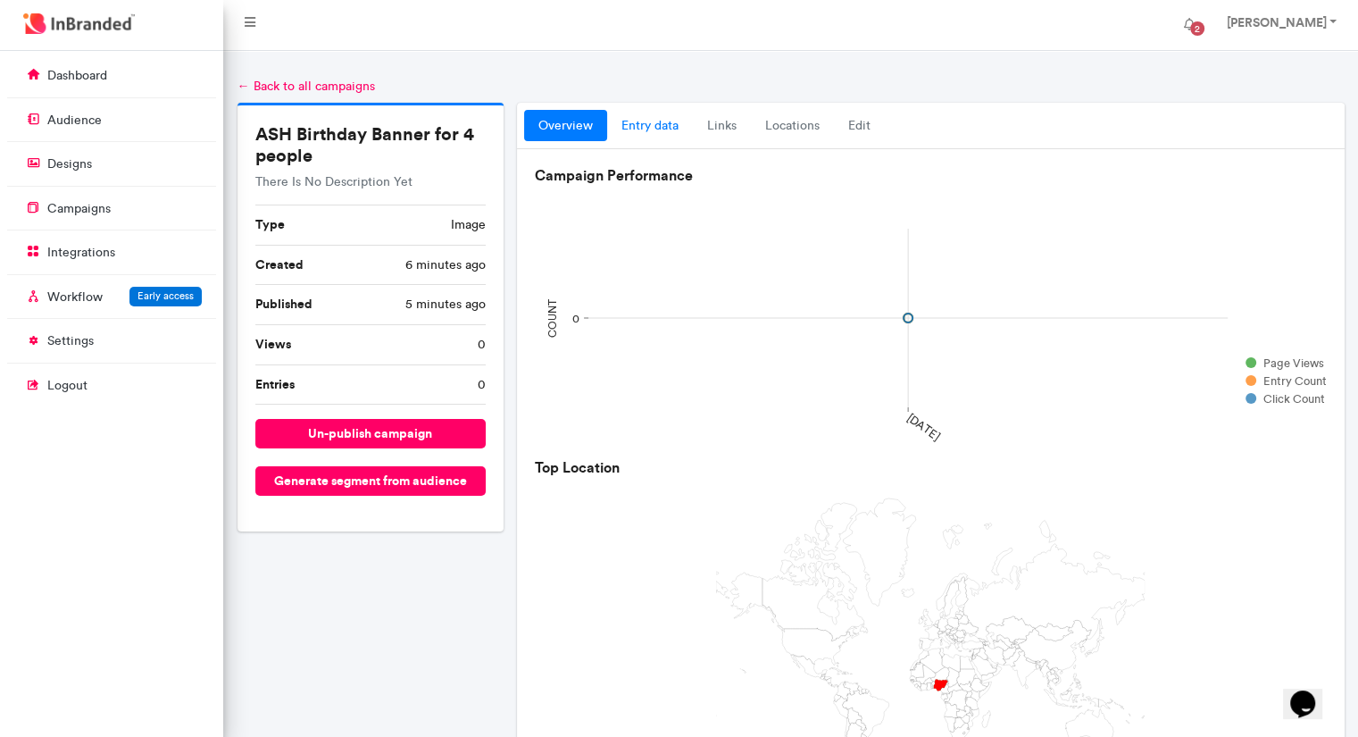
click at [652, 128] on link "entry data" at bounding box center [650, 126] width 86 height 32
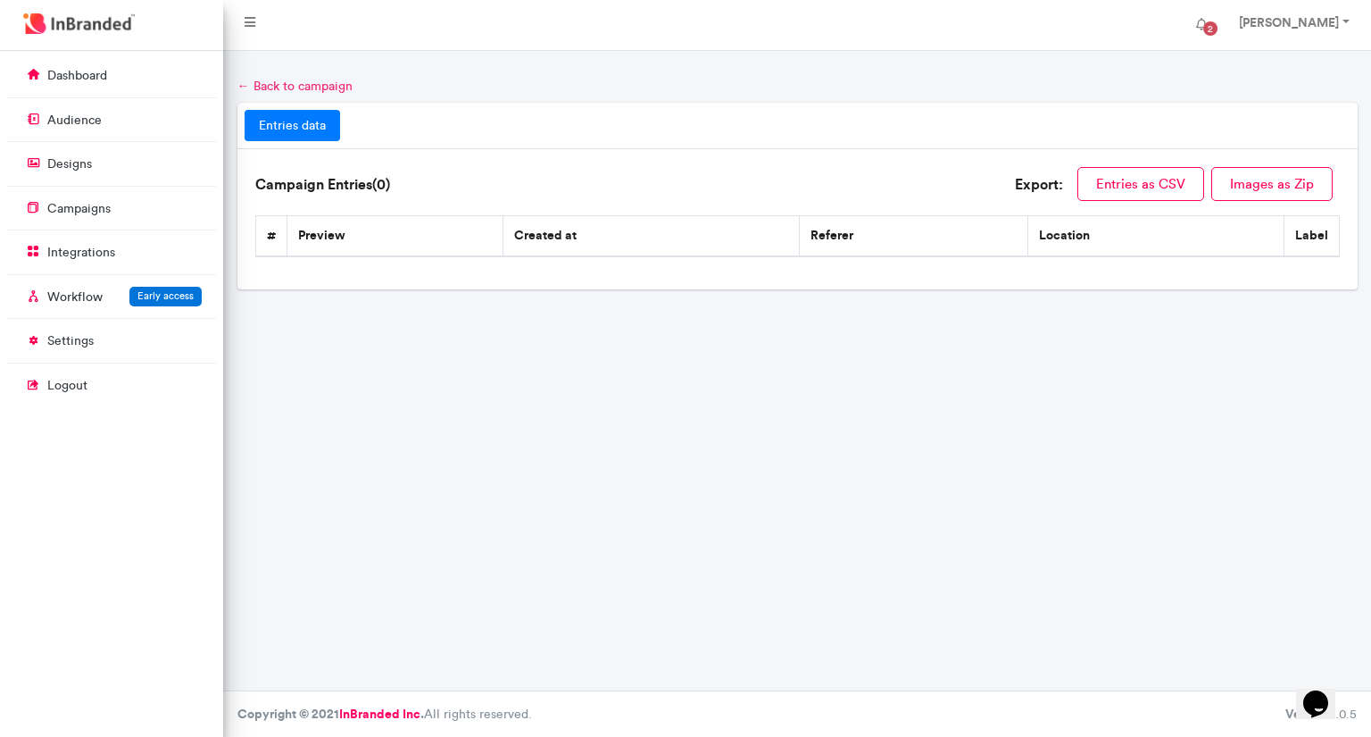
click at [289, 85] on link "← Back to campaign" at bounding box center [294, 86] width 115 height 15
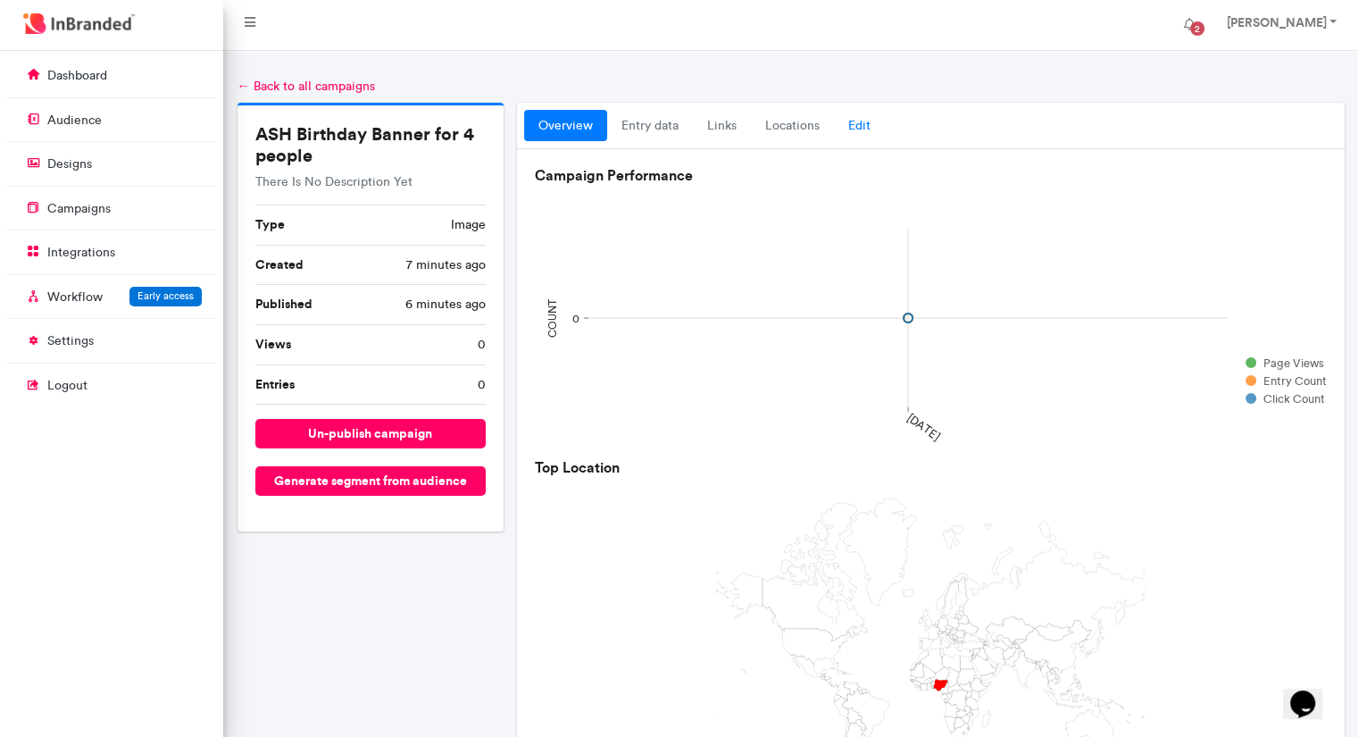
click at [857, 128] on link "Edit" at bounding box center [859, 126] width 51 height 32
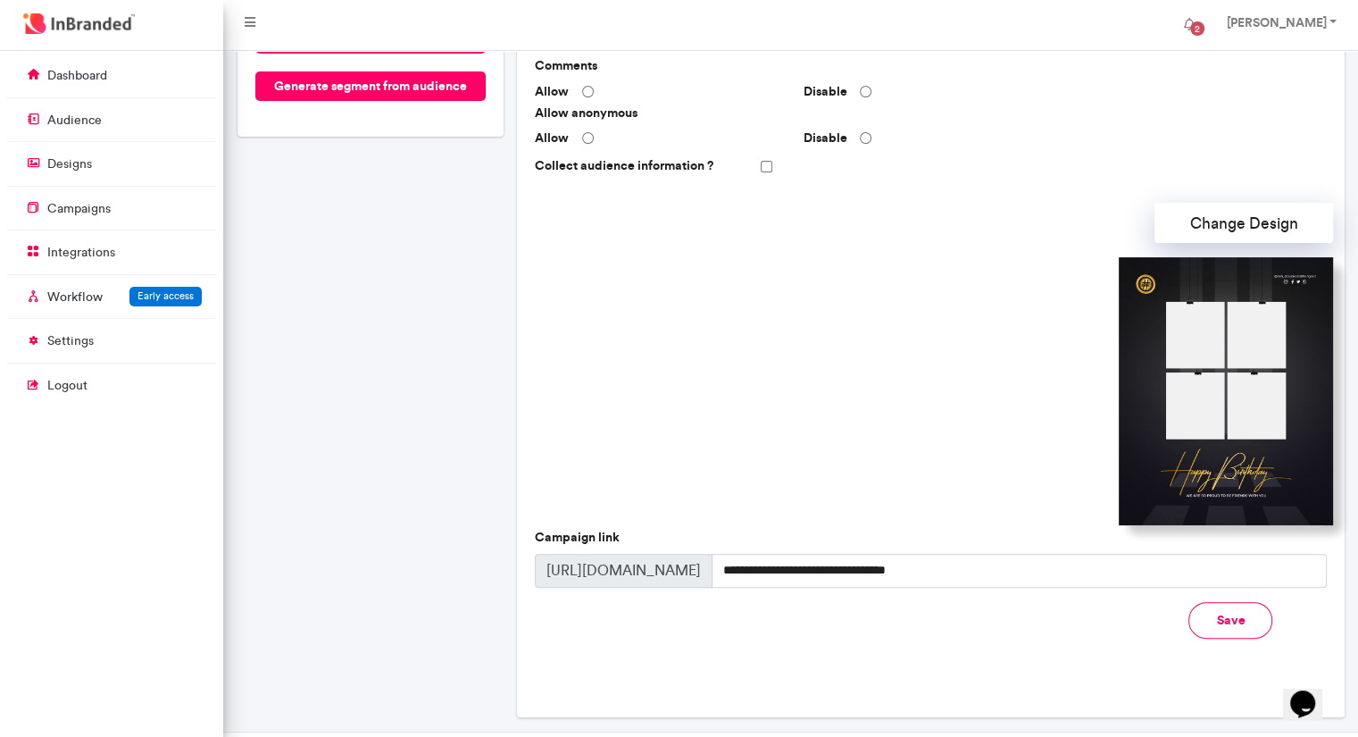
scroll to position [434, 0]
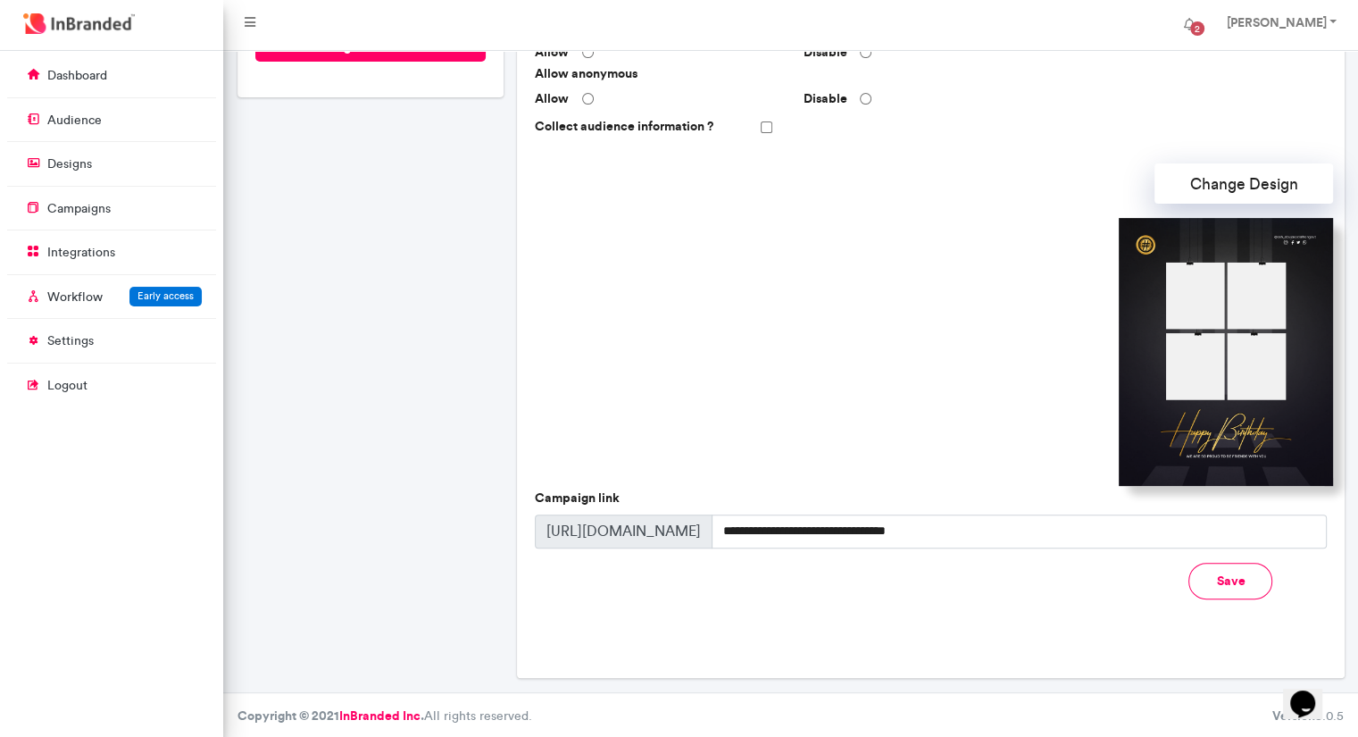
click at [1212, 581] on button "Save" at bounding box center [1230, 580] width 84 height 37
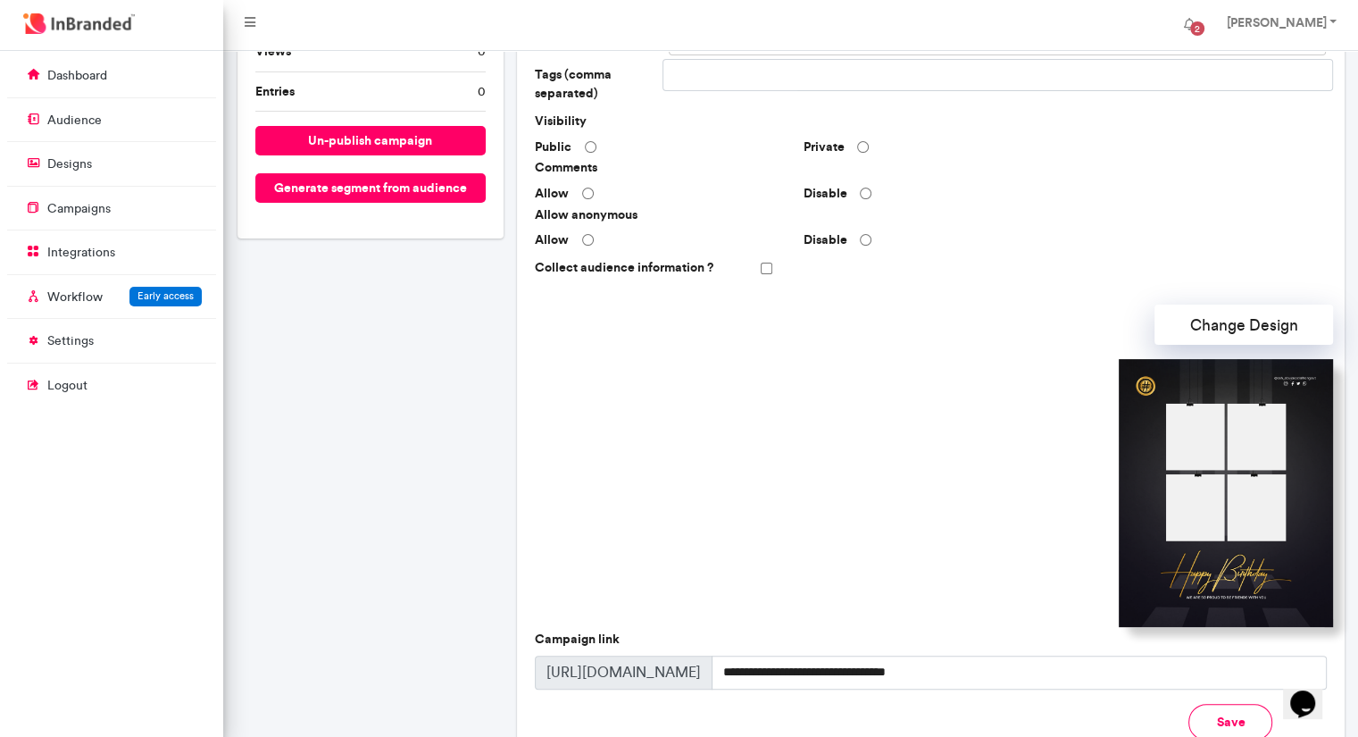
scroll to position [291, 0]
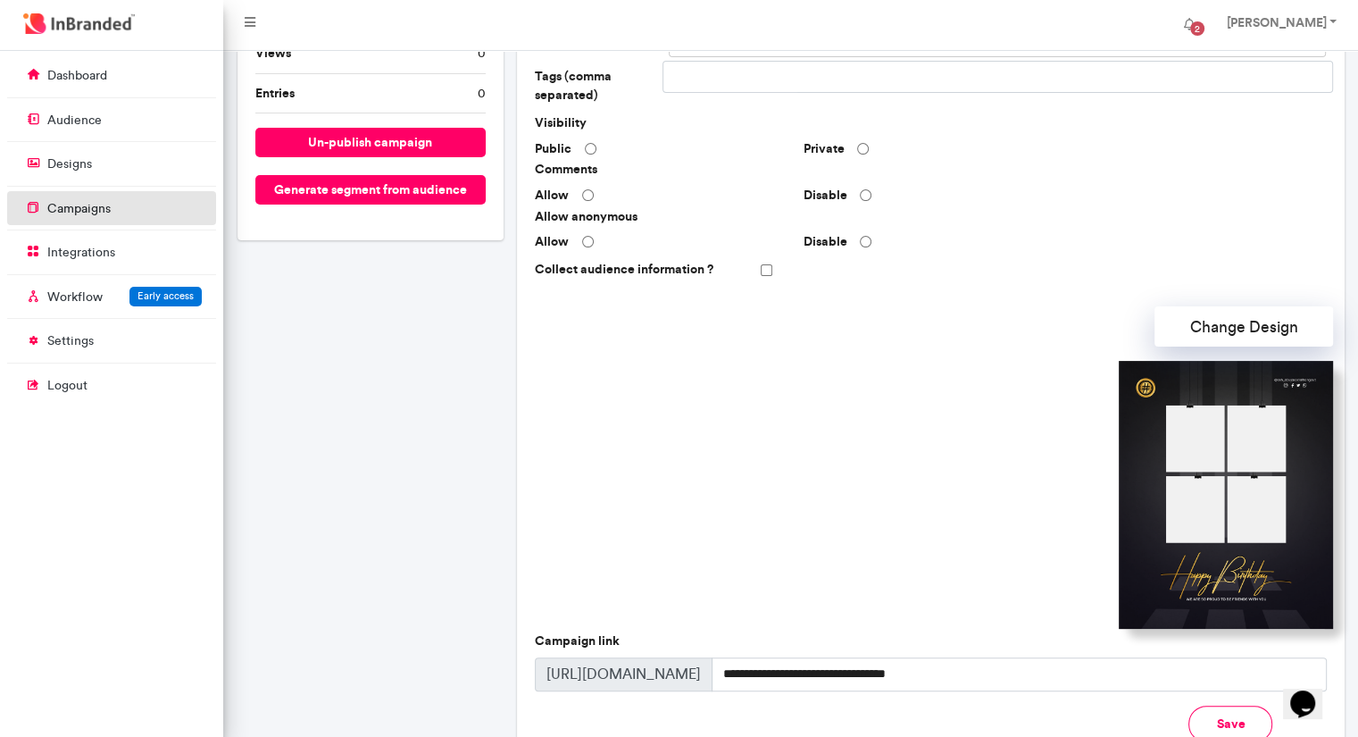
click at [104, 209] on p "campaigns" at bounding box center [78, 209] width 63 height 18
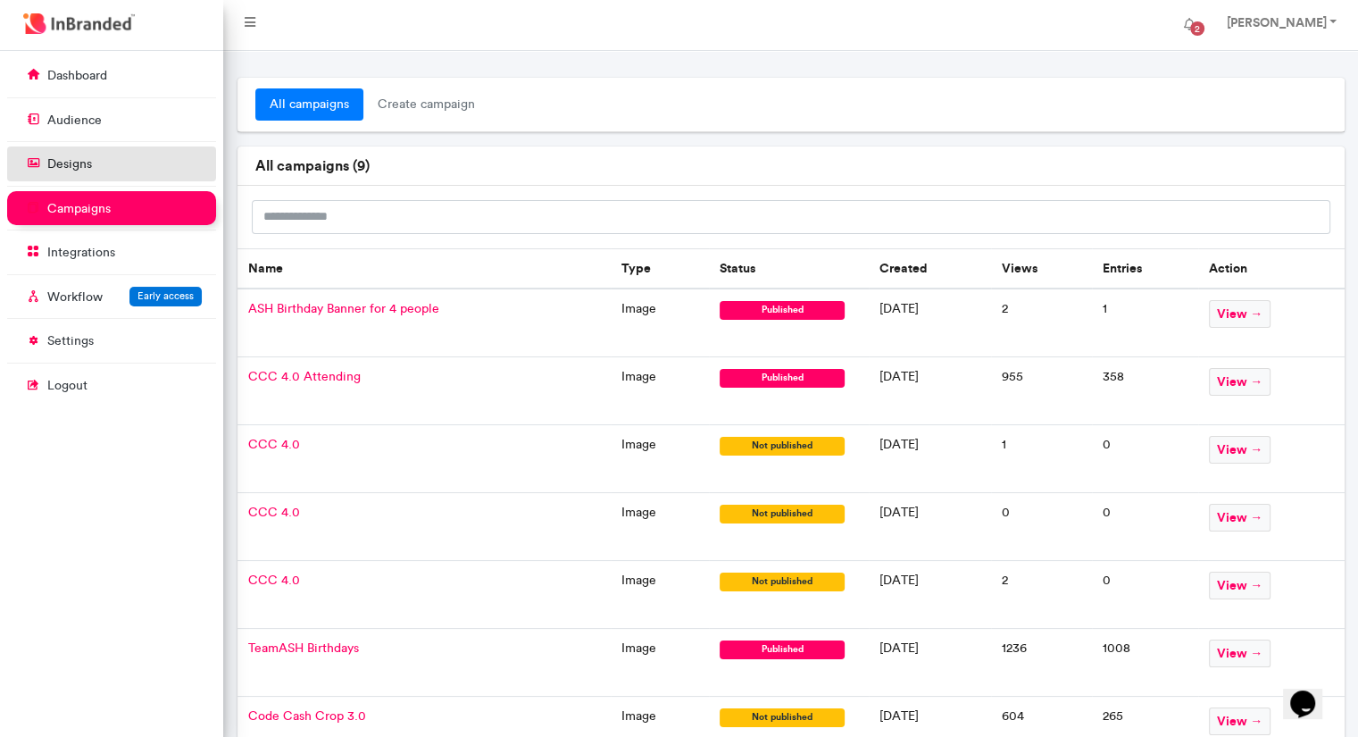
click at [114, 156] on link "designs" at bounding box center [111, 163] width 209 height 34
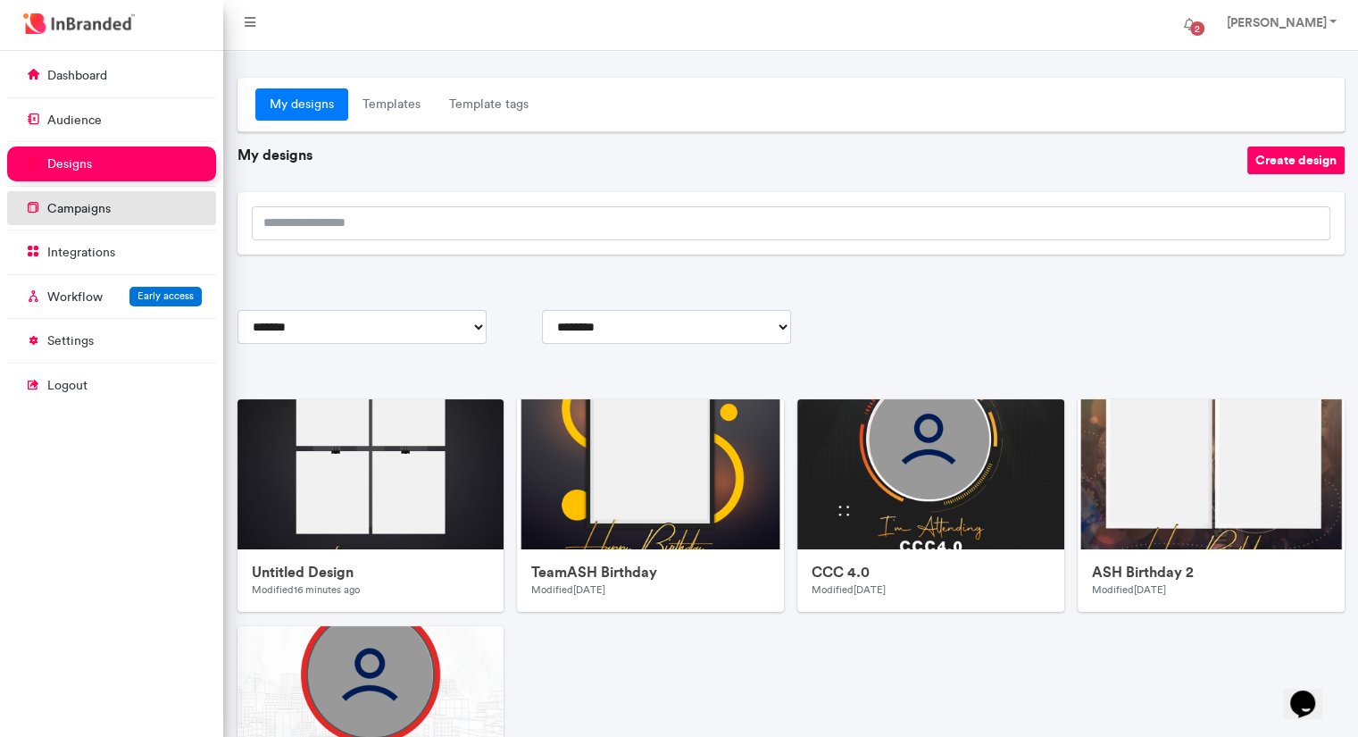
click at [102, 204] on p "campaigns" at bounding box center [78, 209] width 63 height 18
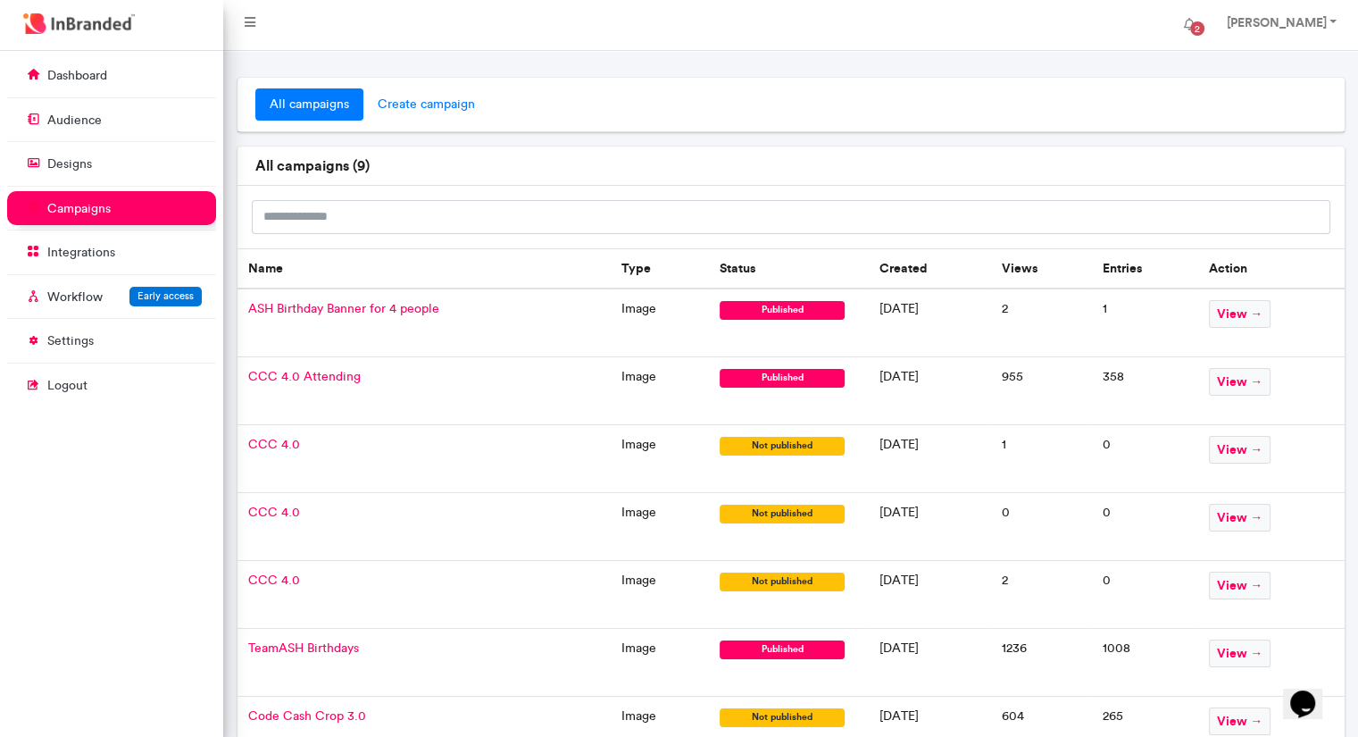
click at [428, 112] on span "create campaign" at bounding box center [426, 104] width 126 height 32
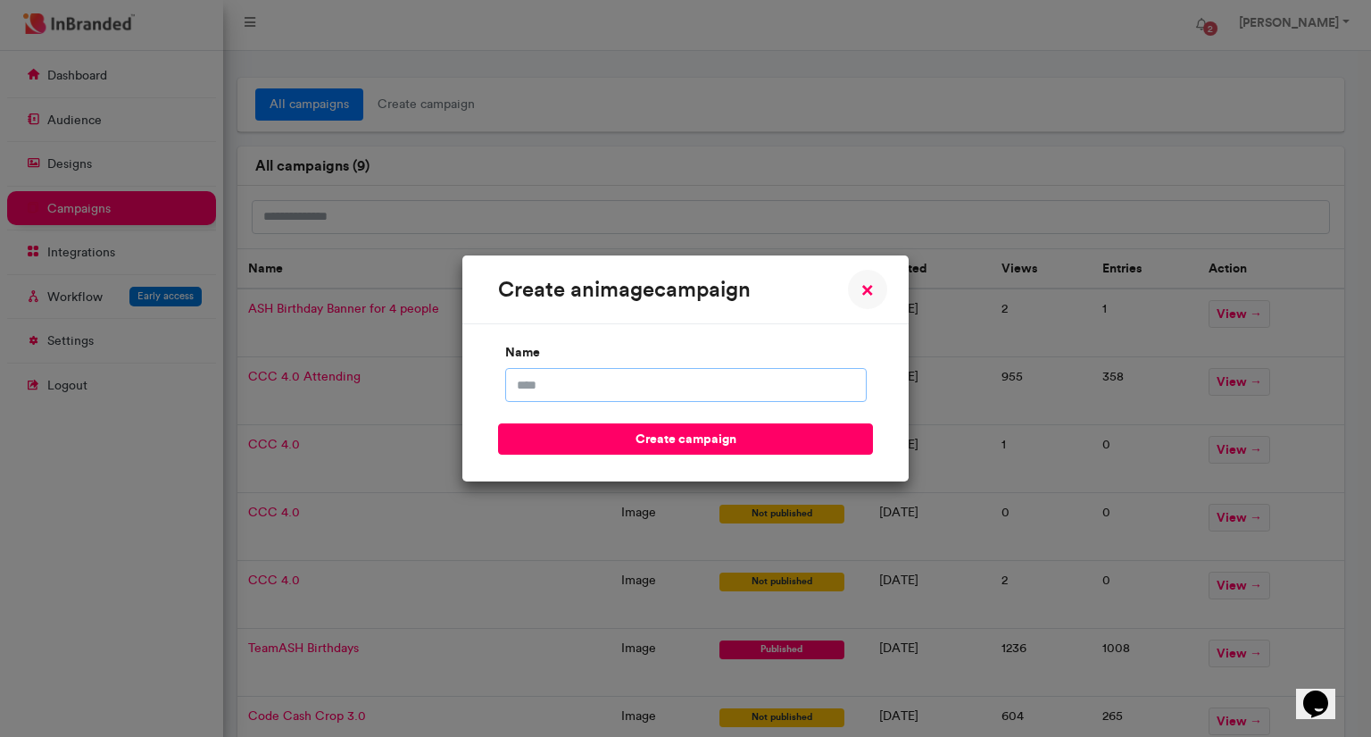
click at [559, 397] on input "name" at bounding box center [686, 385] width 362 height 34
click at [78, 154] on div "create an image campaign × Close name create campaign" at bounding box center [685, 368] width 1371 height 737
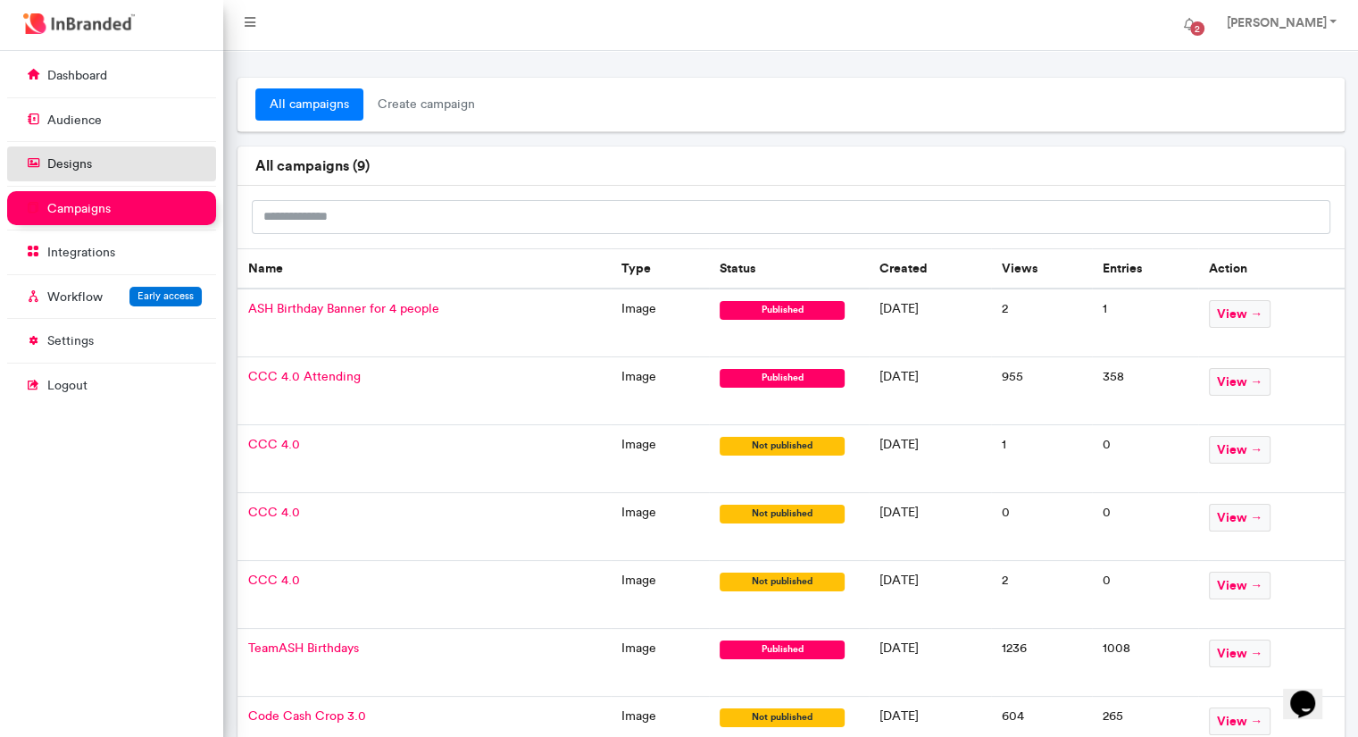
click at [77, 161] on p "designs" at bounding box center [69, 164] width 45 height 18
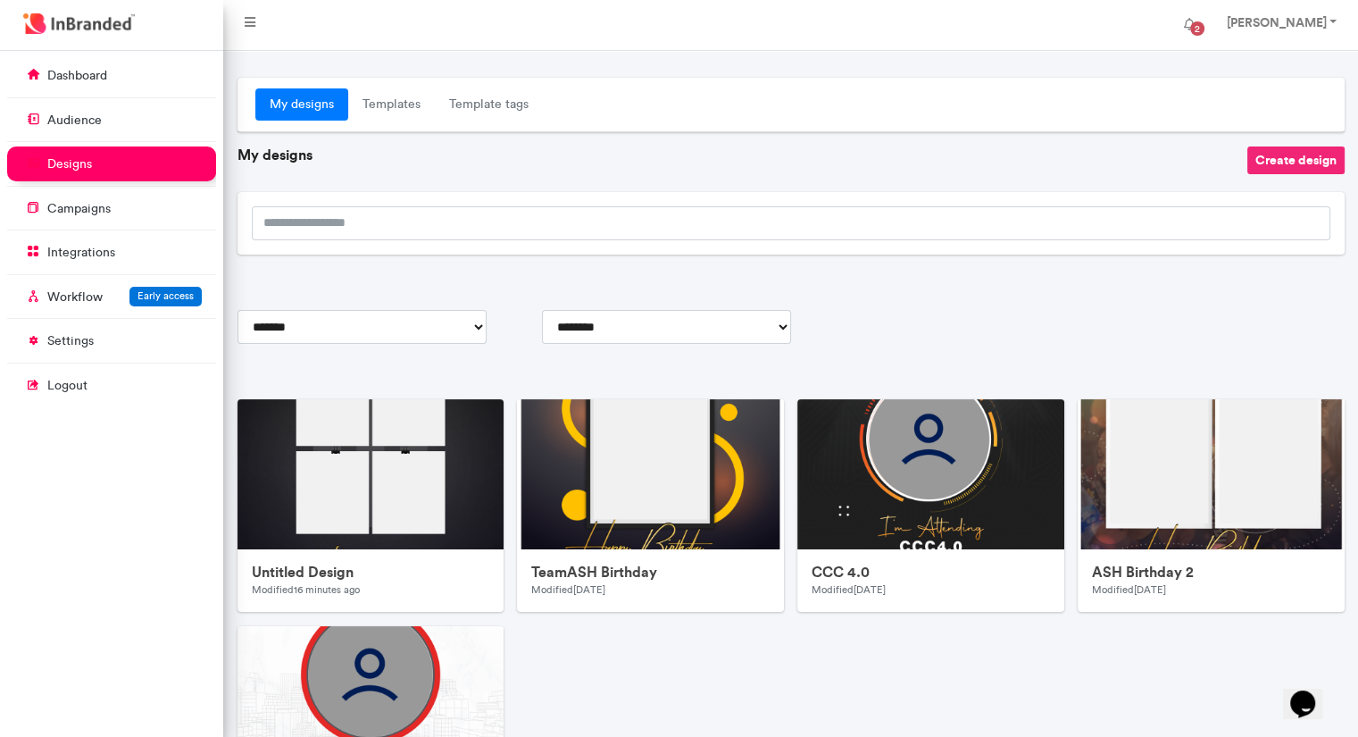
click at [1310, 170] on button "Create design" at bounding box center [1295, 160] width 97 height 28
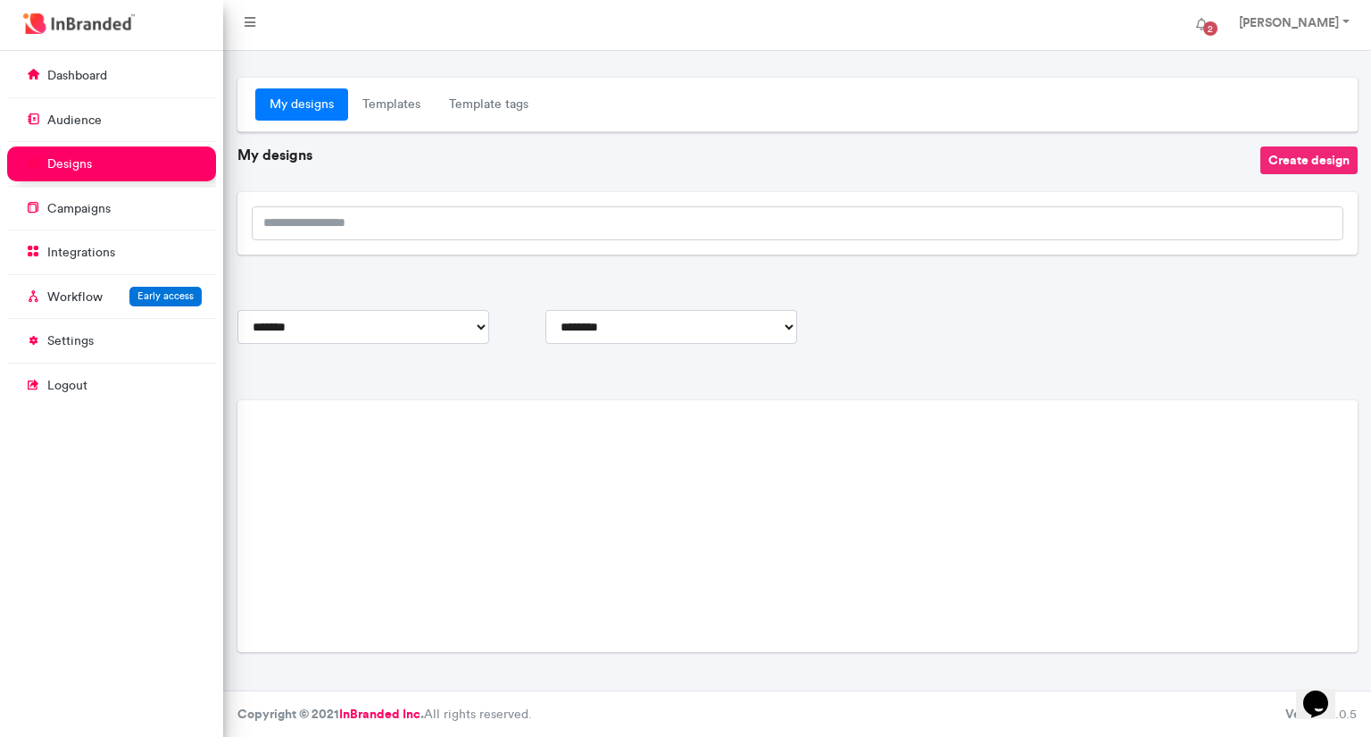
click at [1310, 170] on button "Create design" at bounding box center [1309, 160] width 97 height 28
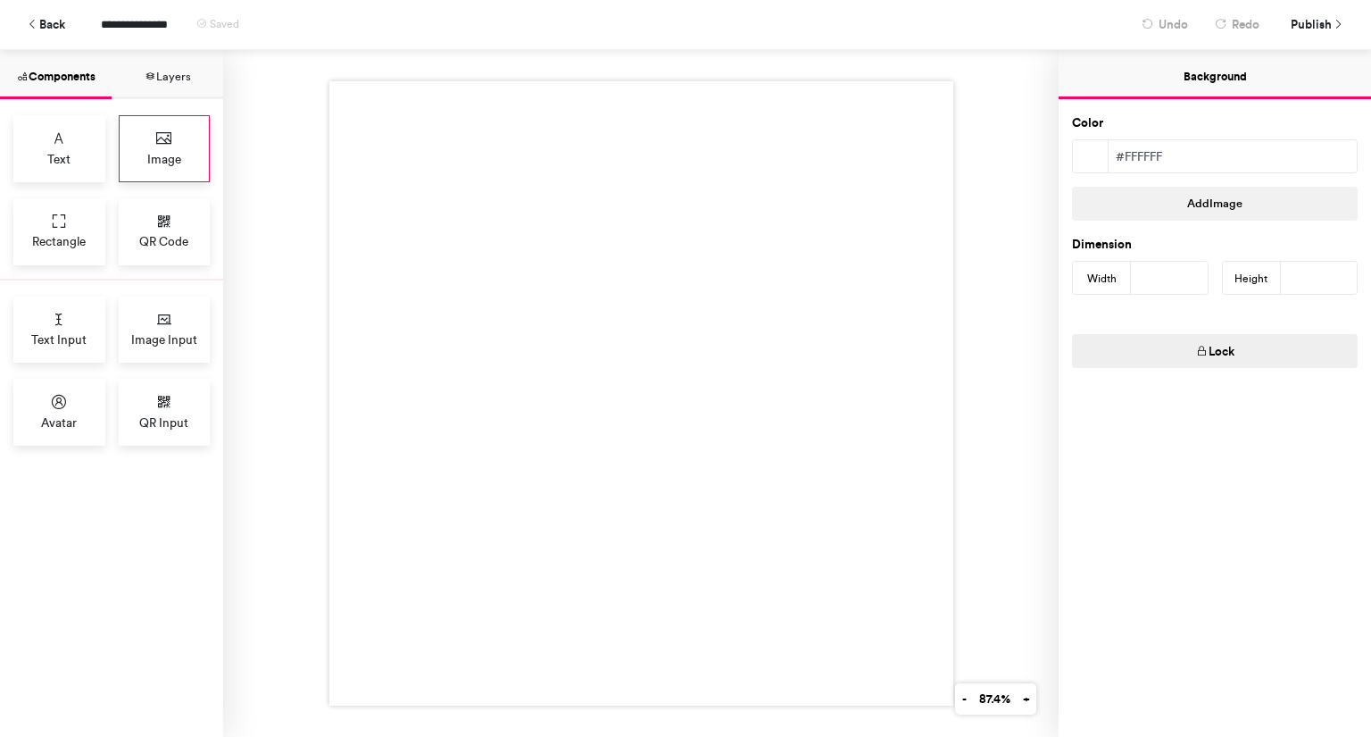
click at [178, 156] on span "Image" at bounding box center [164, 159] width 34 height 18
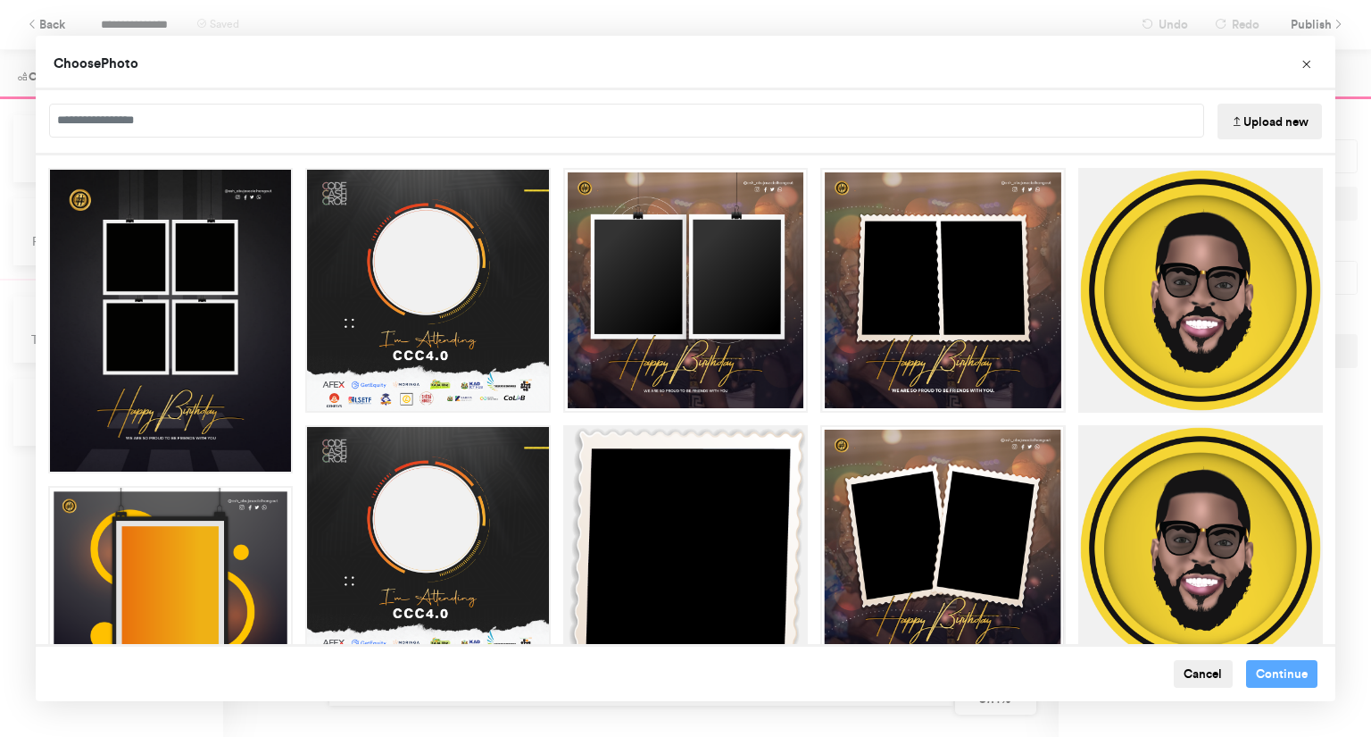
click at [1267, 123] on button "Upload new" at bounding box center [1270, 122] width 104 height 36
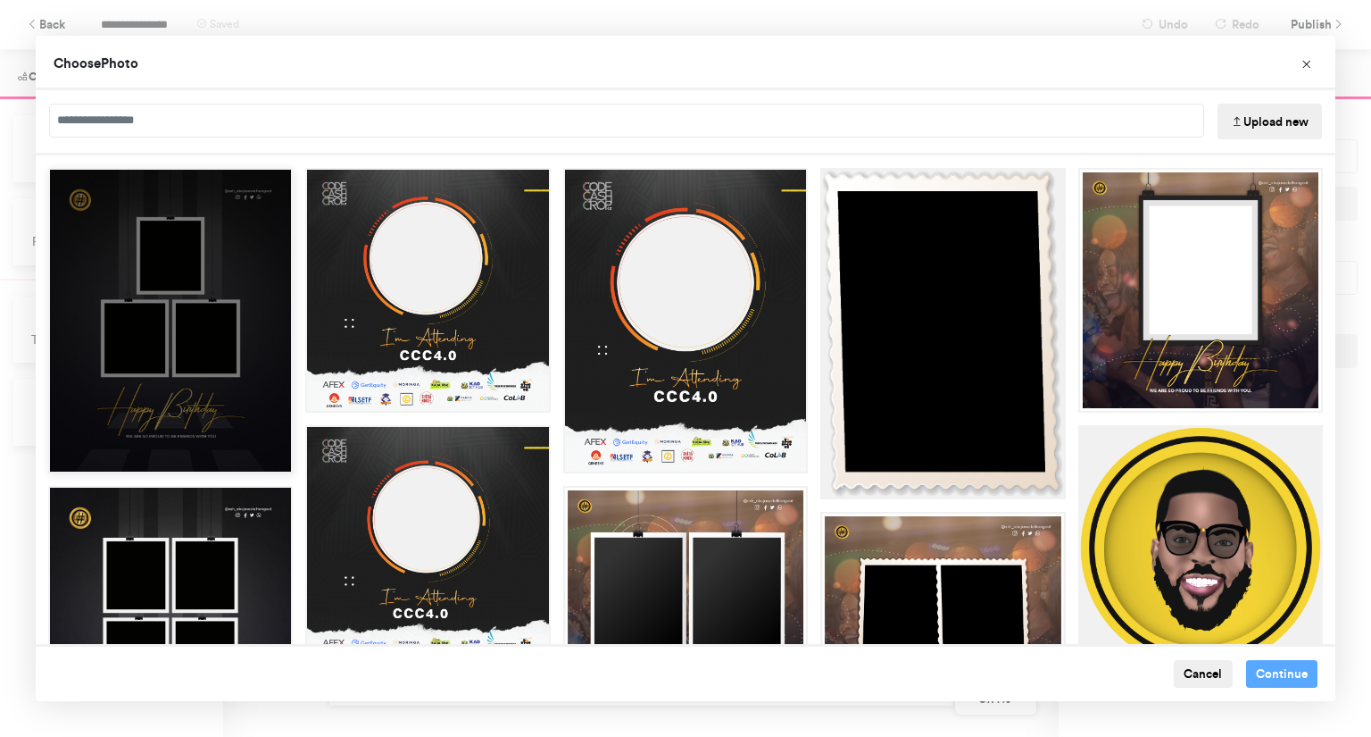
click at [235, 313] on div "Choose Image" at bounding box center [170, 320] width 245 height 305
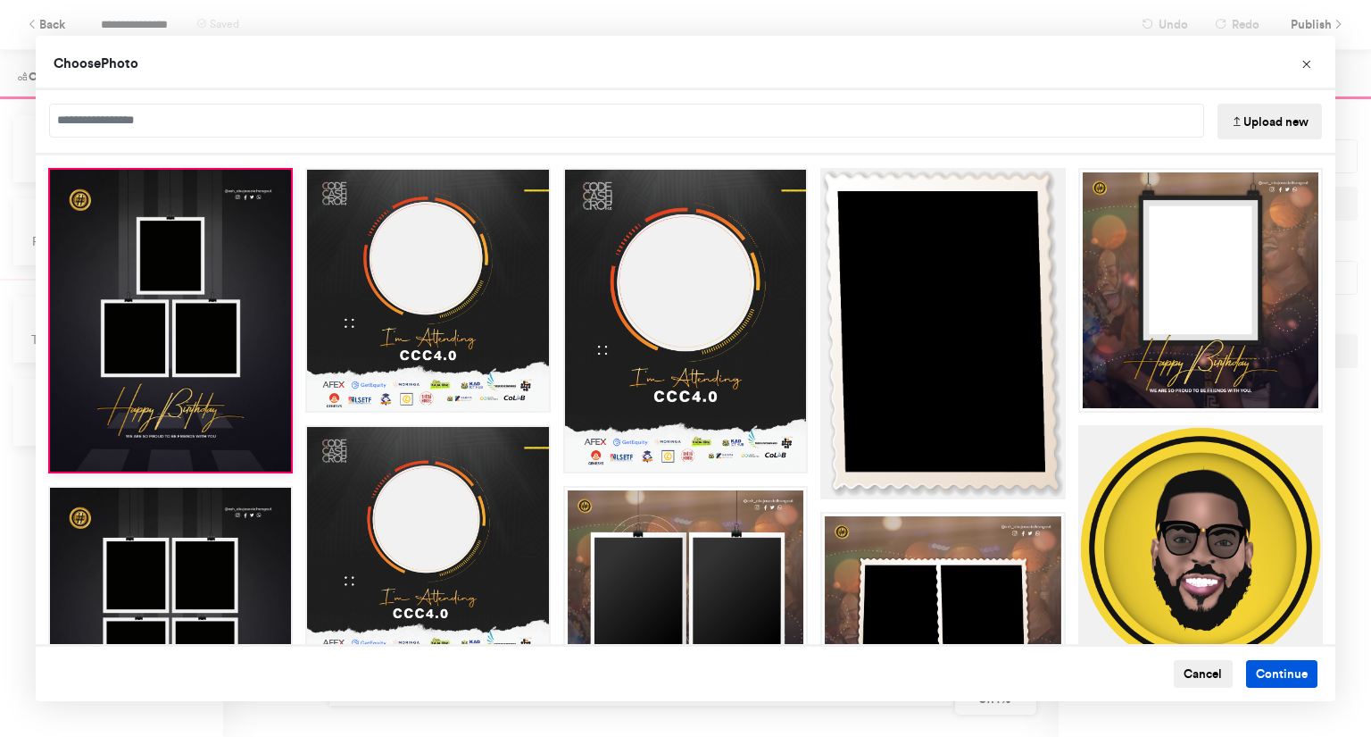
click at [1256, 670] on button "Continue" at bounding box center [1282, 674] width 72 height 29
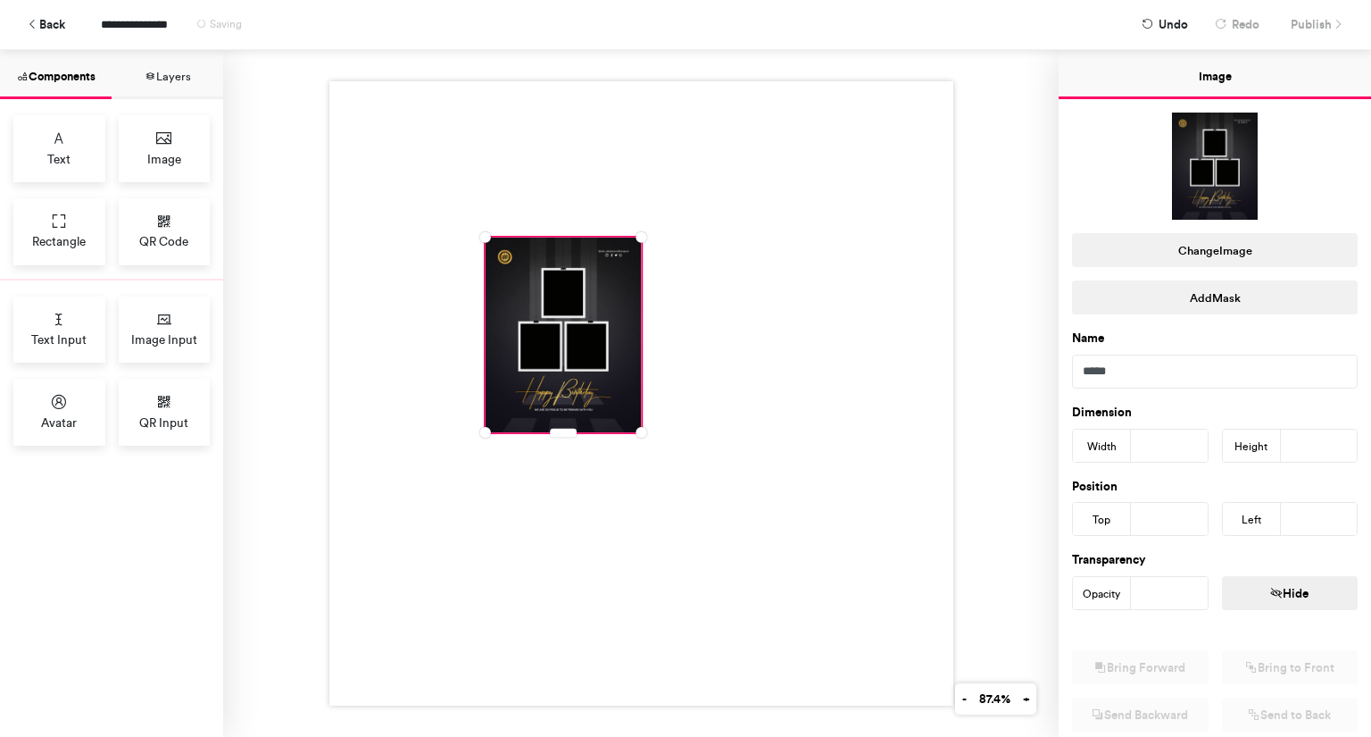
drag, startPoint x: 1165, startPoint y: 445, endPoint x: 1092, endPoint y: 444, distance: 73.2
click at [1092, 444] on div "Width ***" at bounding box center [1140, 446] width 137 height 34
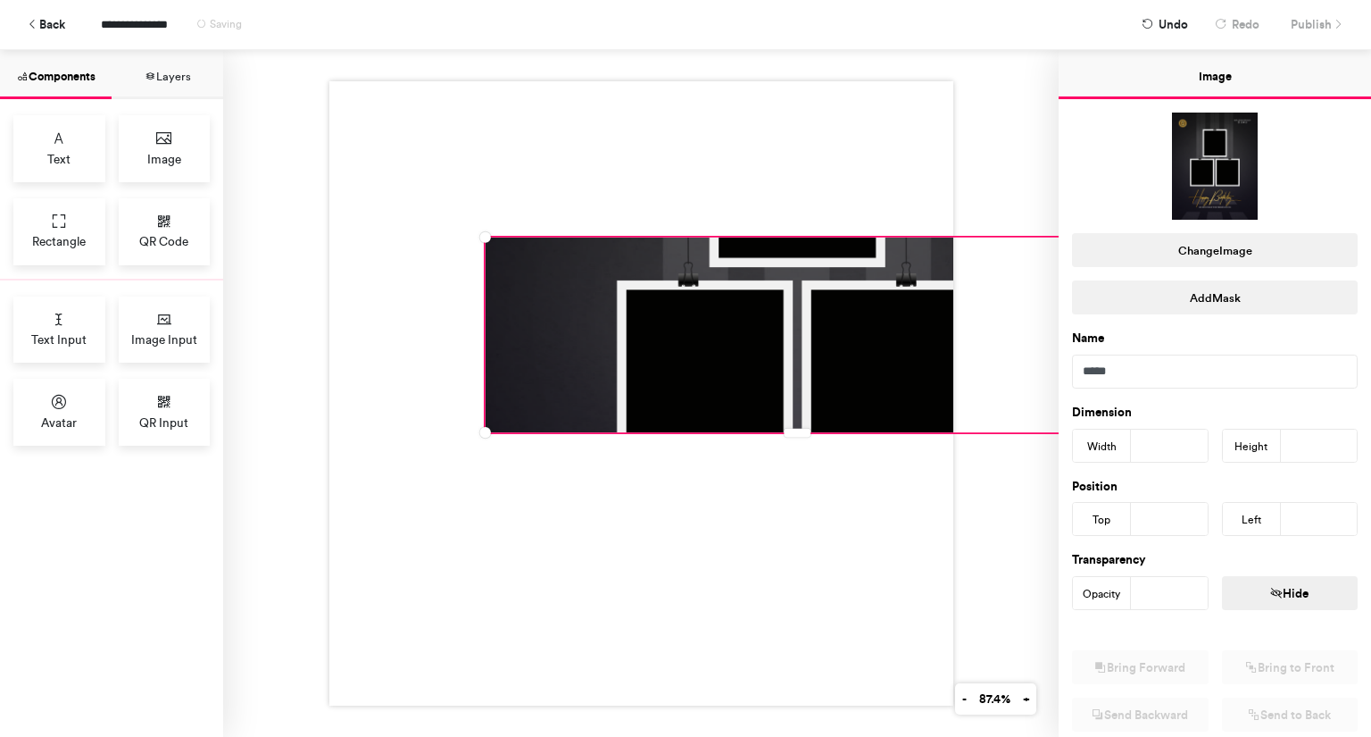
type input "***"
drag, startPoint x: 1307, startPoint y: 444, endPoint x: 1245, endPoint y: 438, distance: 61.8
click at [1245, 438] on div "Height ***" at bounding box center [1290, 446] width 137 height 34
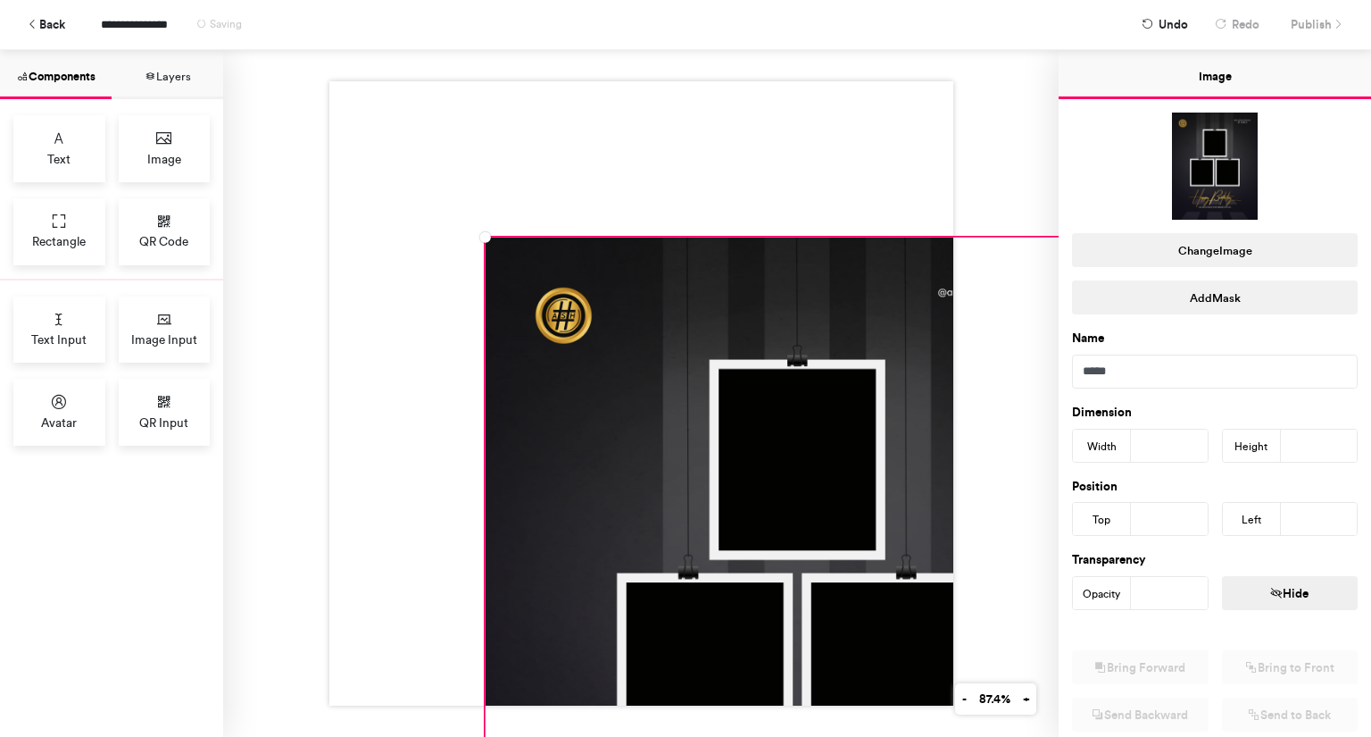
type input "****"
drag, startPoint x: 1165, startPoint y: 522, endPoint x: 1105, endPoint y: 517, distance: 60.1
click at [1105, 517] on div "Top ***" at bounding box center [1140, 519] width 137 height 34
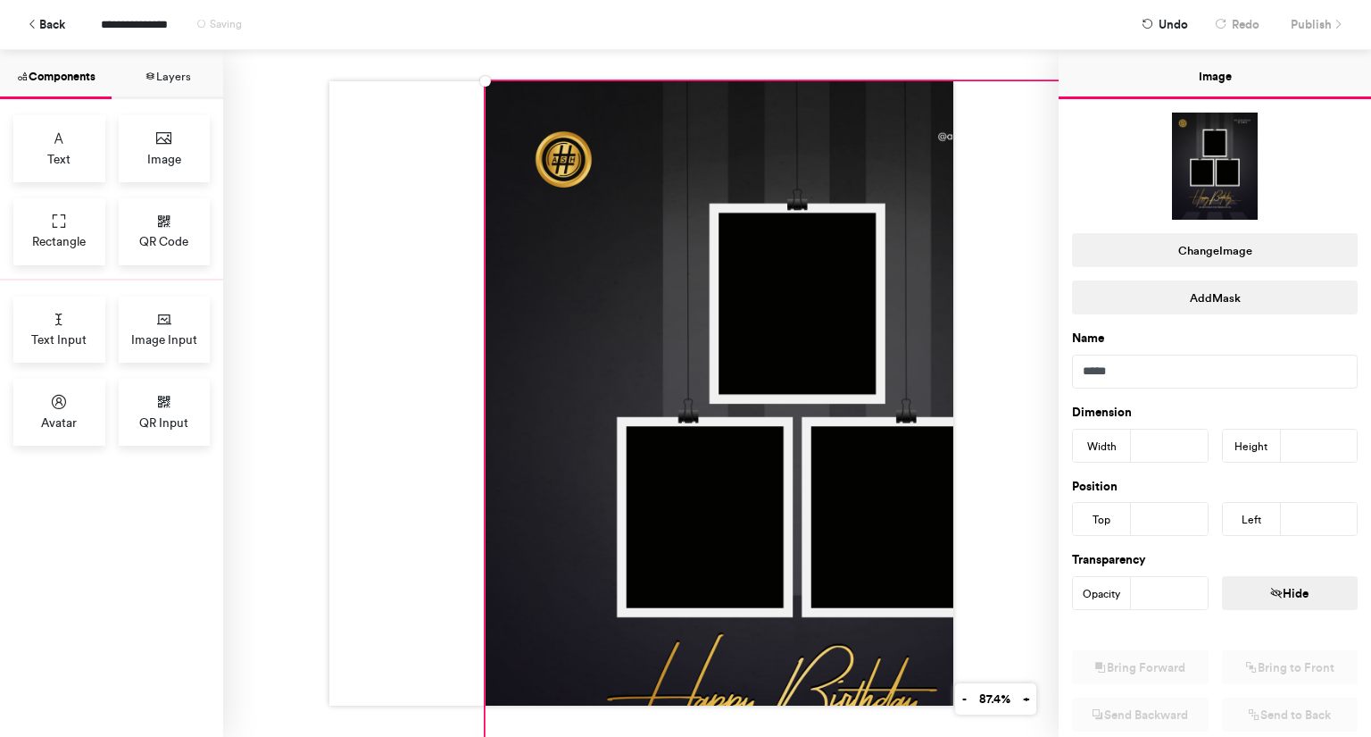
type input "*"
drag, startPoint x: 1303, startPoint y: 517, endPoint x: 1241, endPoint y: 512, distance: 62.7
click at [1241, 512] on div "Left ***" at bounding box center [1290, 519] width 137 height 34
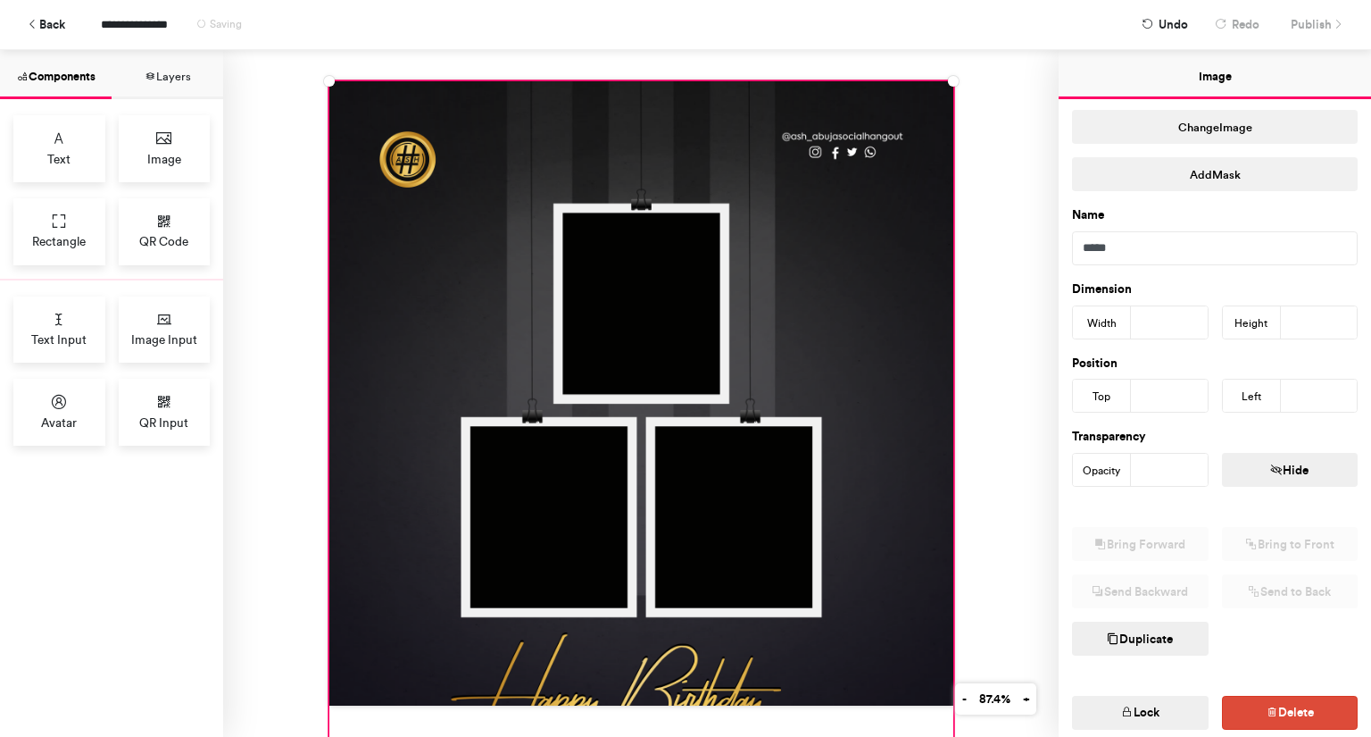
scroll to position [193, 0]
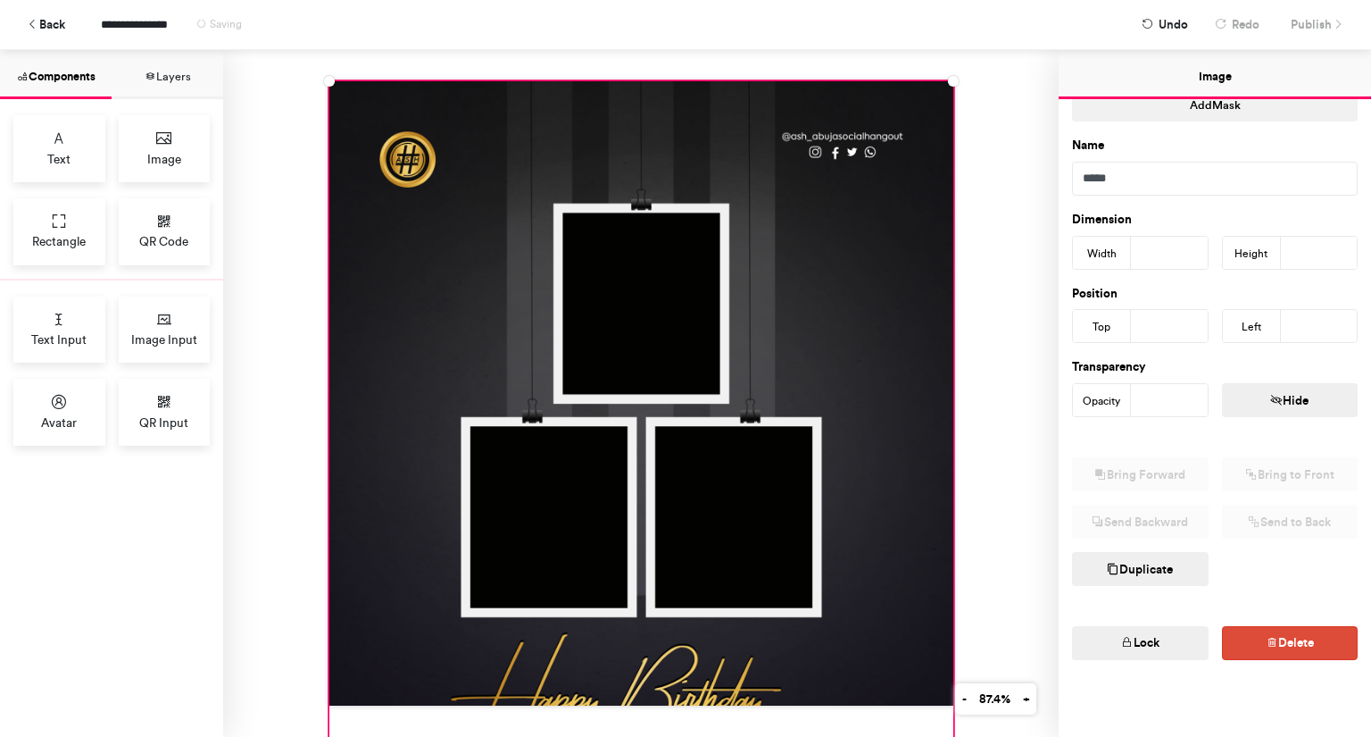
type input "*"
click at [1163, 635] on button "Lock" at bounding box center [1140, 643] width 137 height 34
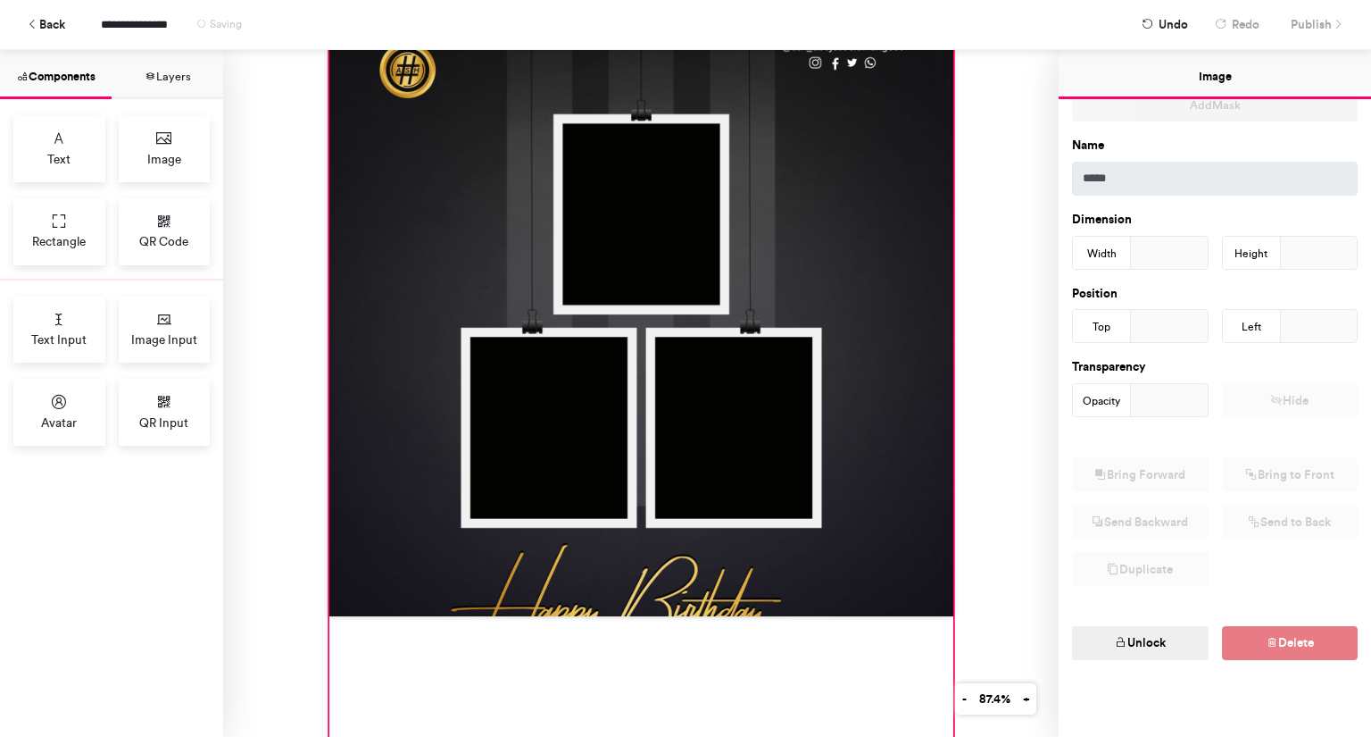
scroll to position [132, 0]
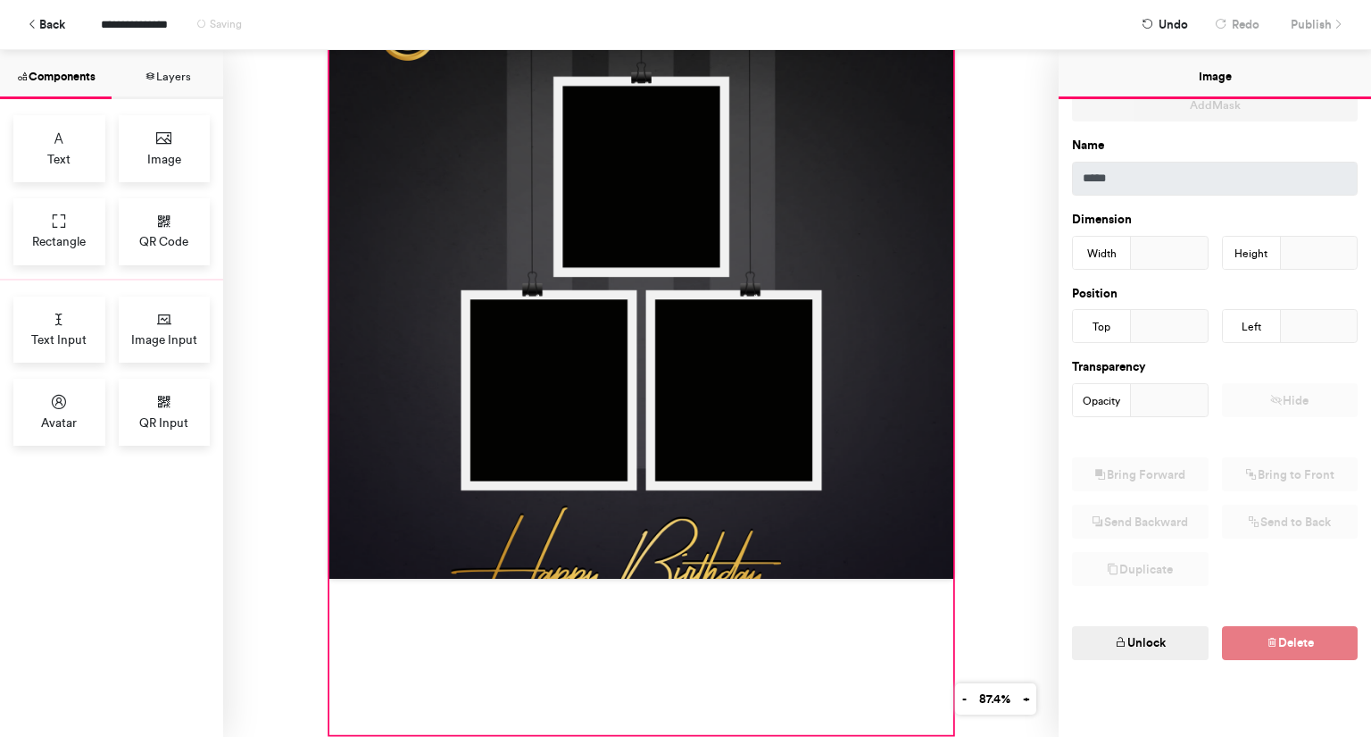
drag, startPoint x: 849, startPoint y: 537, endPoint x: 789, endPoint y: 574, distance: 70.6
click at [789, 574] on div at bounding box center [641, 266] width 836 height 687
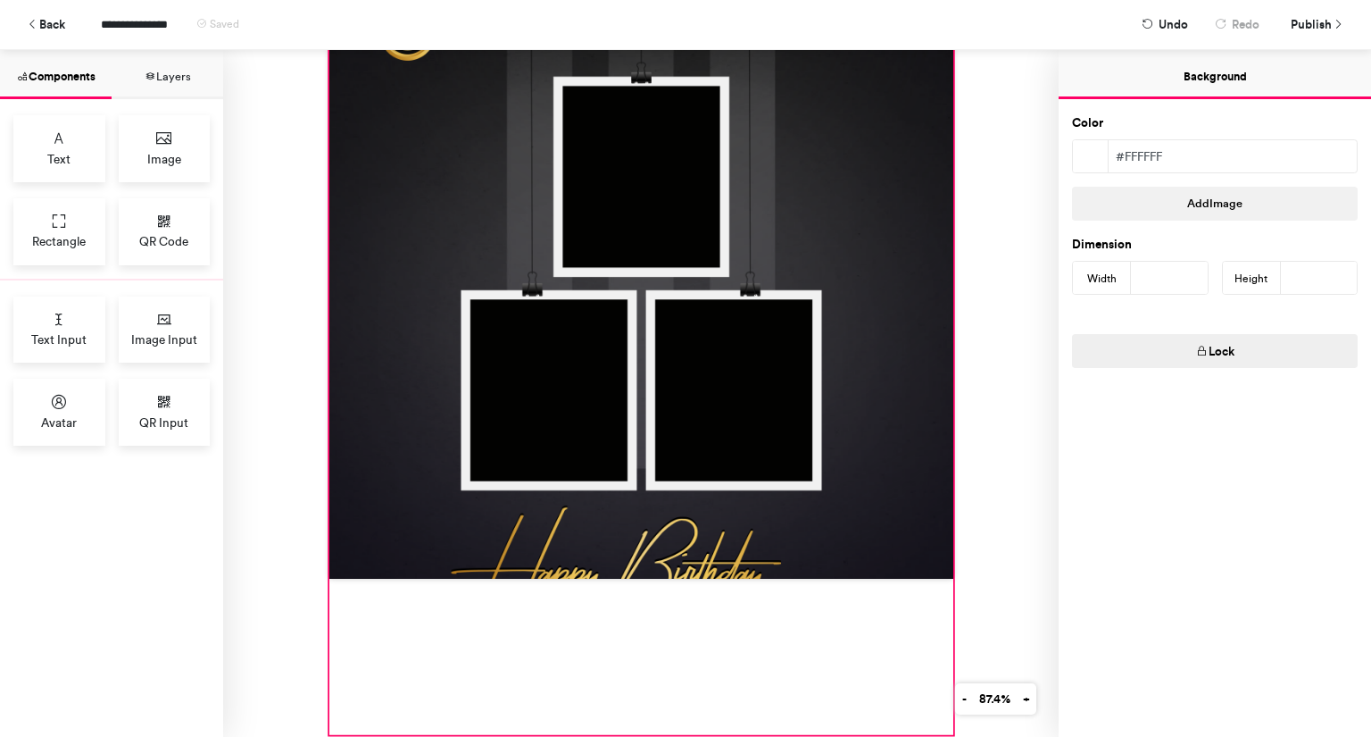
scroll to position [0, 0]
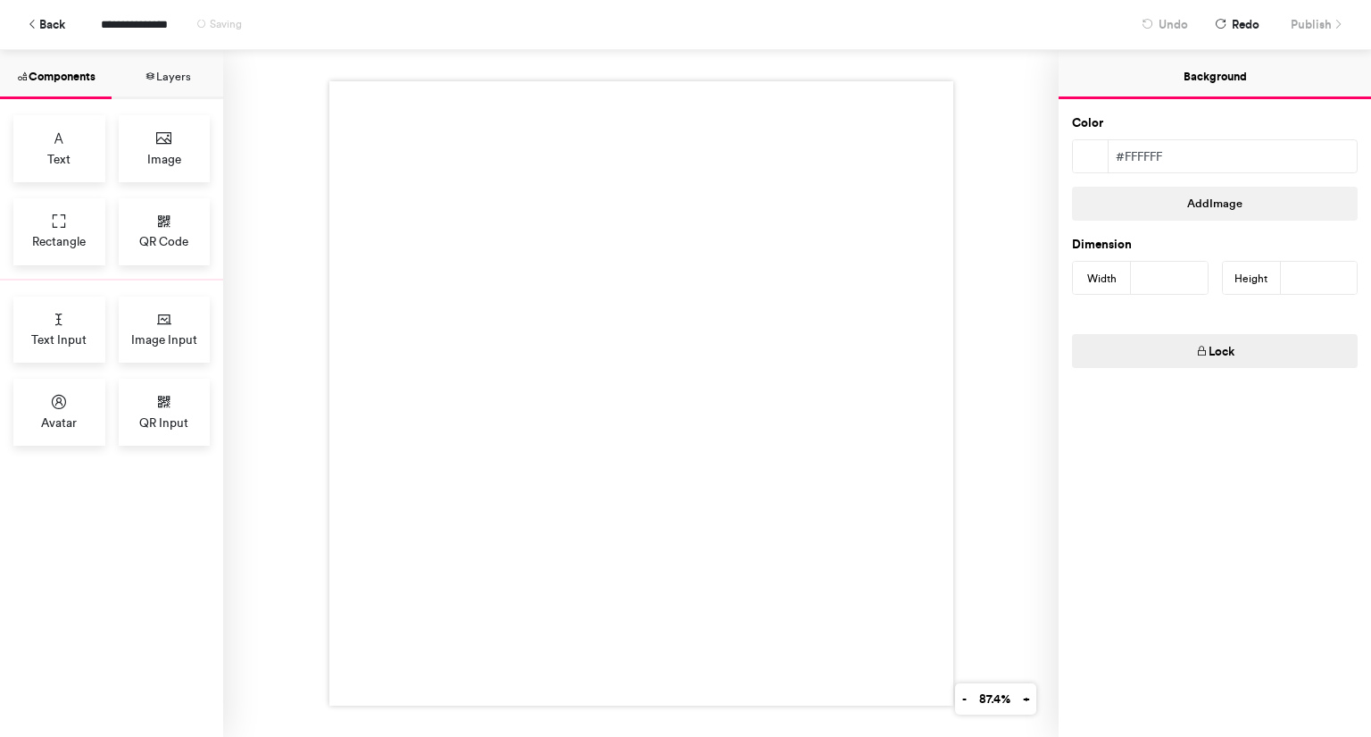
drag, startPoint x: 1313, startPoint y: 280, endPoint x: 1232, endPoint y: 269, distance: 82.1
click at [1232, 269] on div "Height ***" at bounding box center [1290, 278] width 137 height 34
type input "****"
click at [1289, 346] on button "Lock" at bounding box center [1215, 351] width 286 height 34
click at [160, 150] on span "Image" at bounding box center [164, 159] width 34 height 18
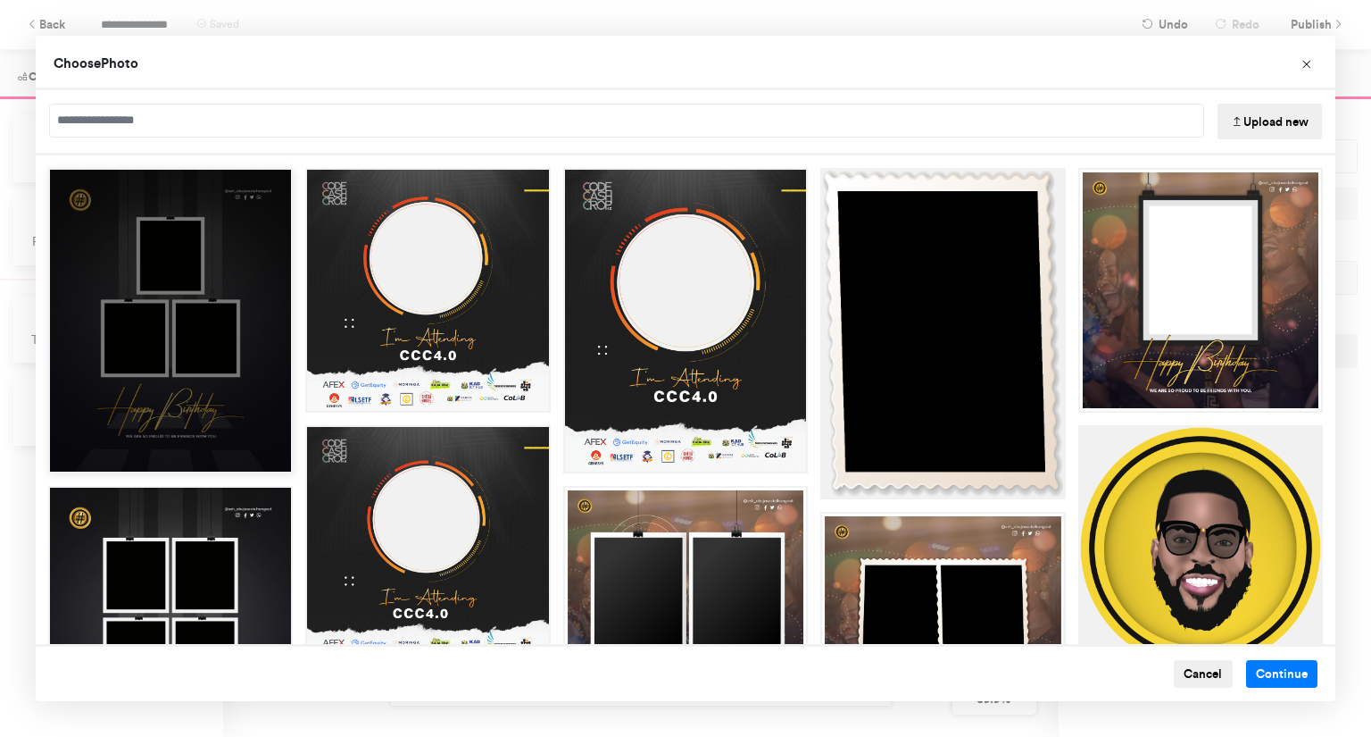
click at [185, 310] on div "Choose Image" at bounding box center [170, 320] width 245 height 305
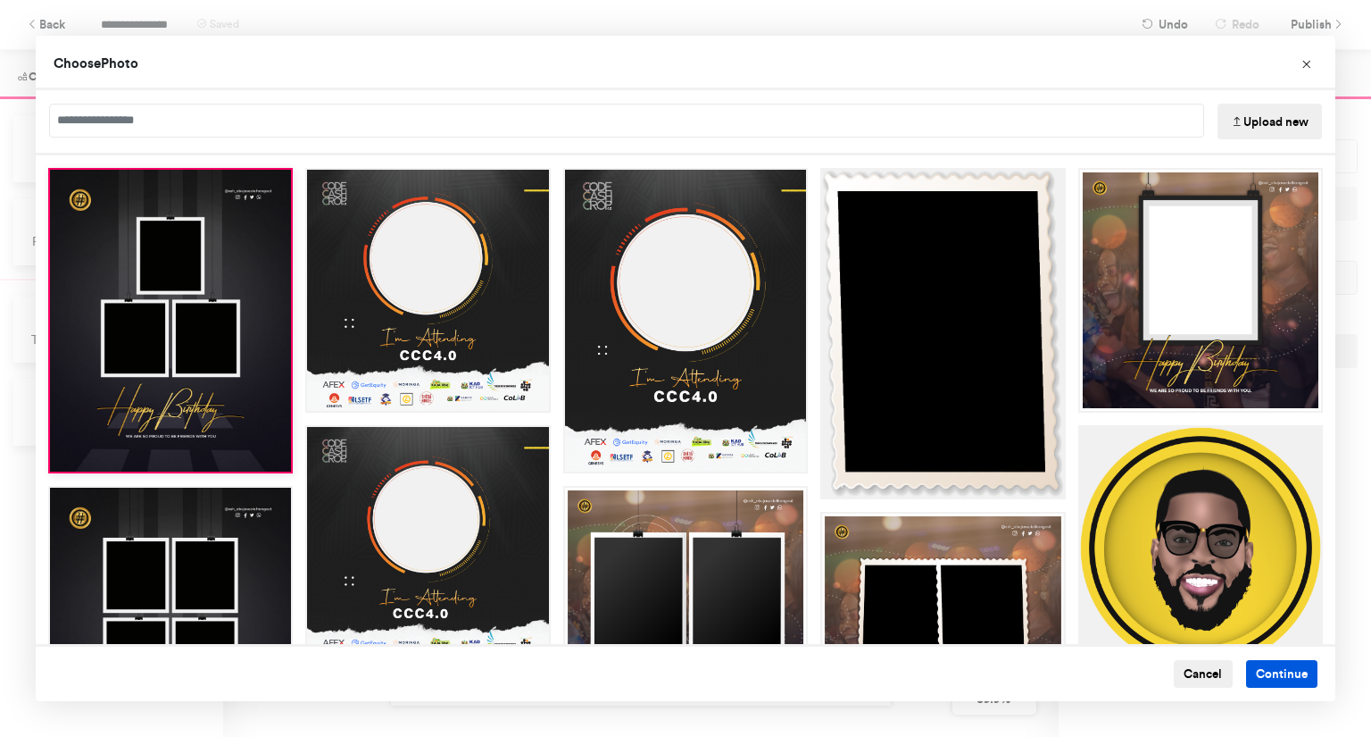
click at [1252, 669] on button "Continue" at bounding box center [1282, 674] width 72 height 29
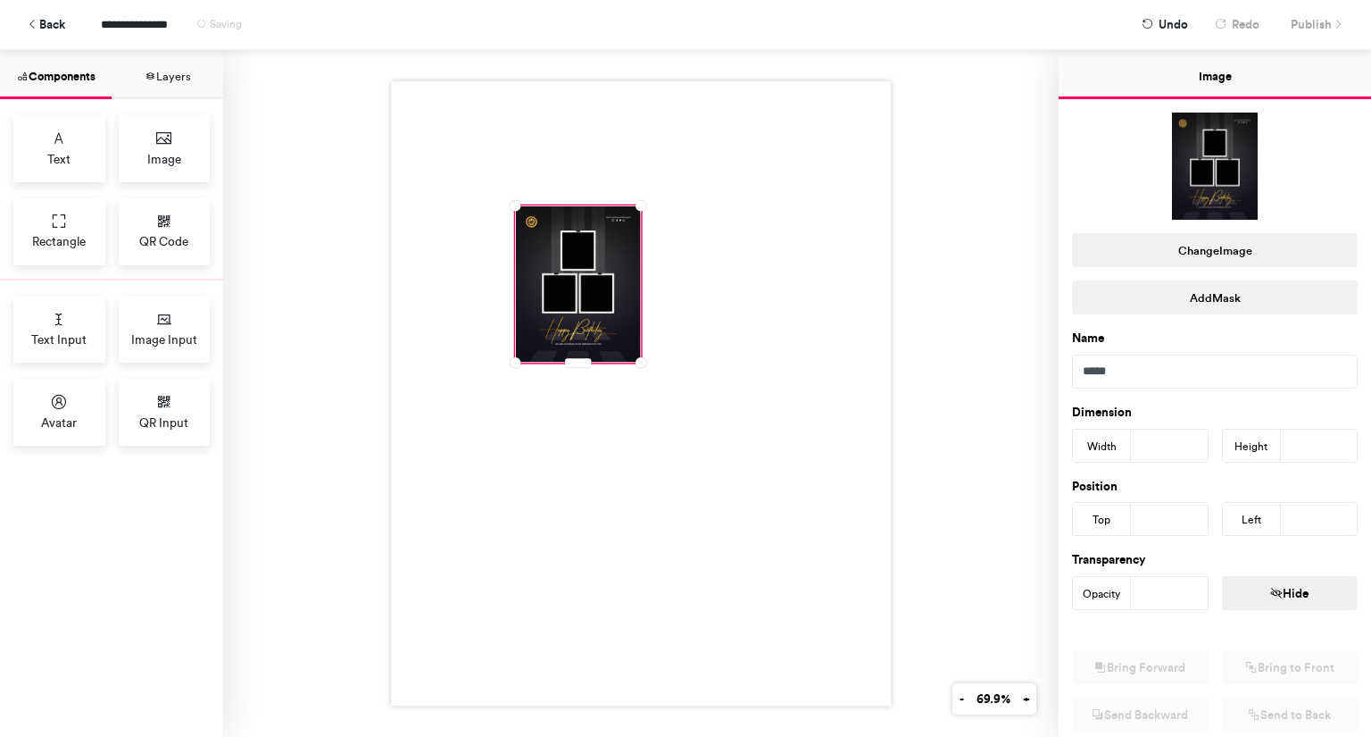
drag, startPoint x: 1164, startPoint y: 446, endPoint x: 1044, endPoint y: 447, distance: 120.5
click at [1044, 447] on div "Components Layers Text Image Rectangle QR Code Text Input Image Input Avatar QR…" at bounding box center [685, 393] width 1371 height 687
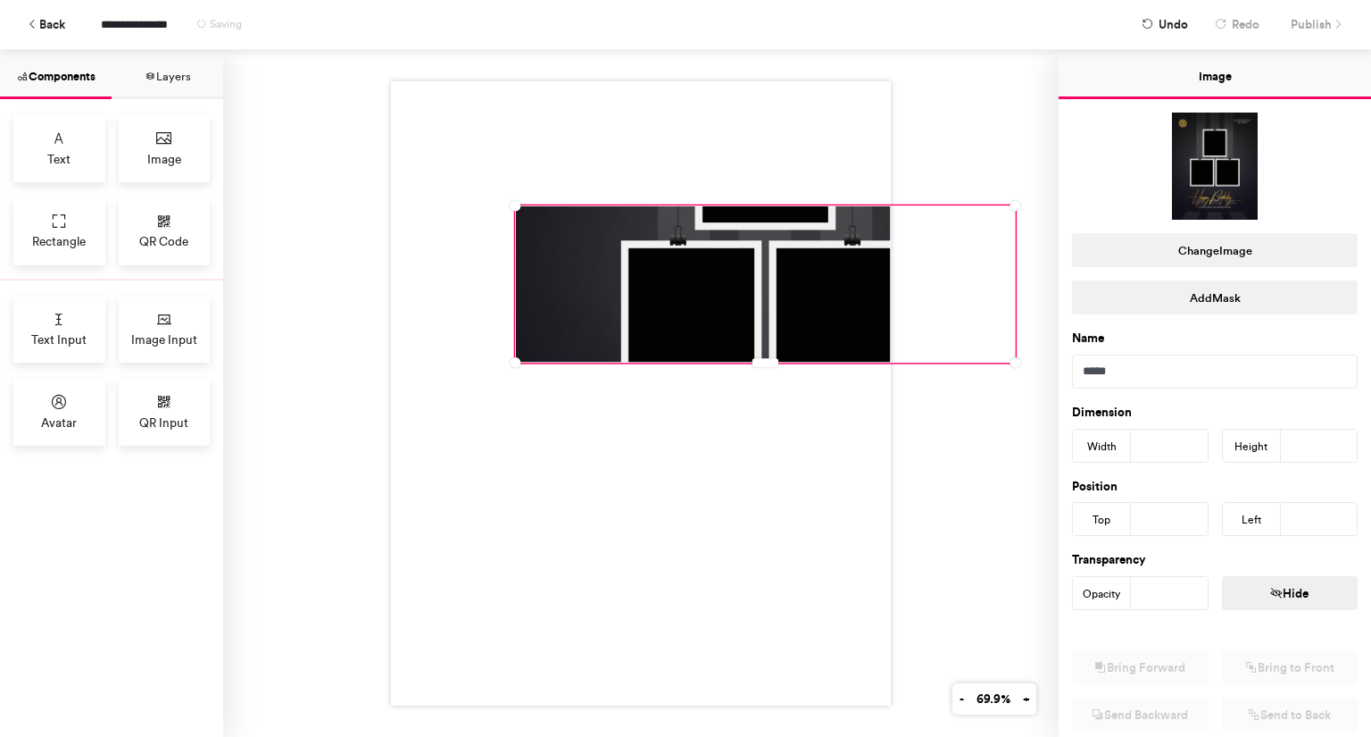
type input "***"
drag, startPoint x: 1307, startPoint y: 445, endPoint x: 1241, endPoint y: 438, distance: 66.4
click at [1241, 438] on div "Height ***" at bounding box center [1290, 446] width 137 height 34
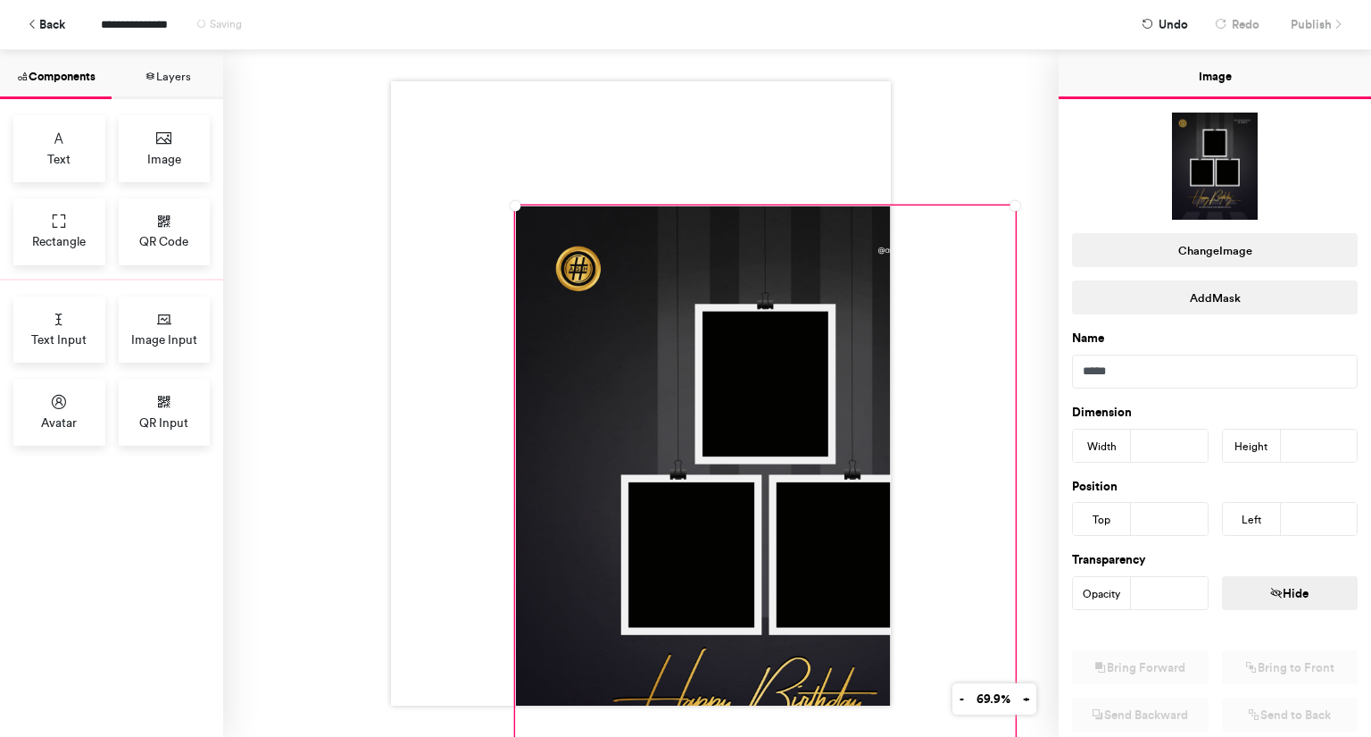
type input "****"
drag, startPoint x: 1167, startPoint y: 518, endPoint x: 1069, endPoint y: 516, distance: 98.2
click at [1069, 516] on div "Position Top *** Left ***" at bounding box center [1215, 499] width 312 height 74
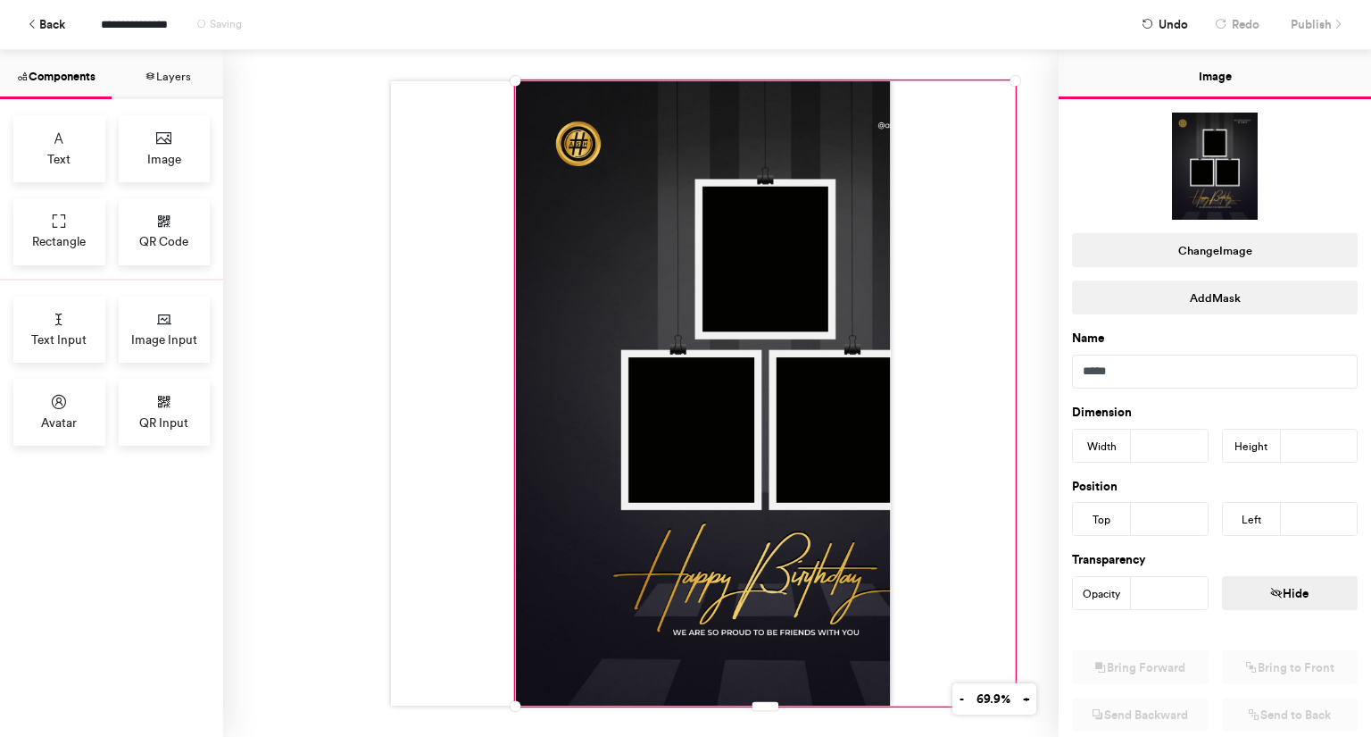
type input "*"
drag, startPoint x: 1316, startPoint y: 519, endPoint x: 1218, endPoint y: 507, distance: 98.9
click at [1222, 507] on div "Left ***" at bounding box center [1290, 519] width 137 height 34
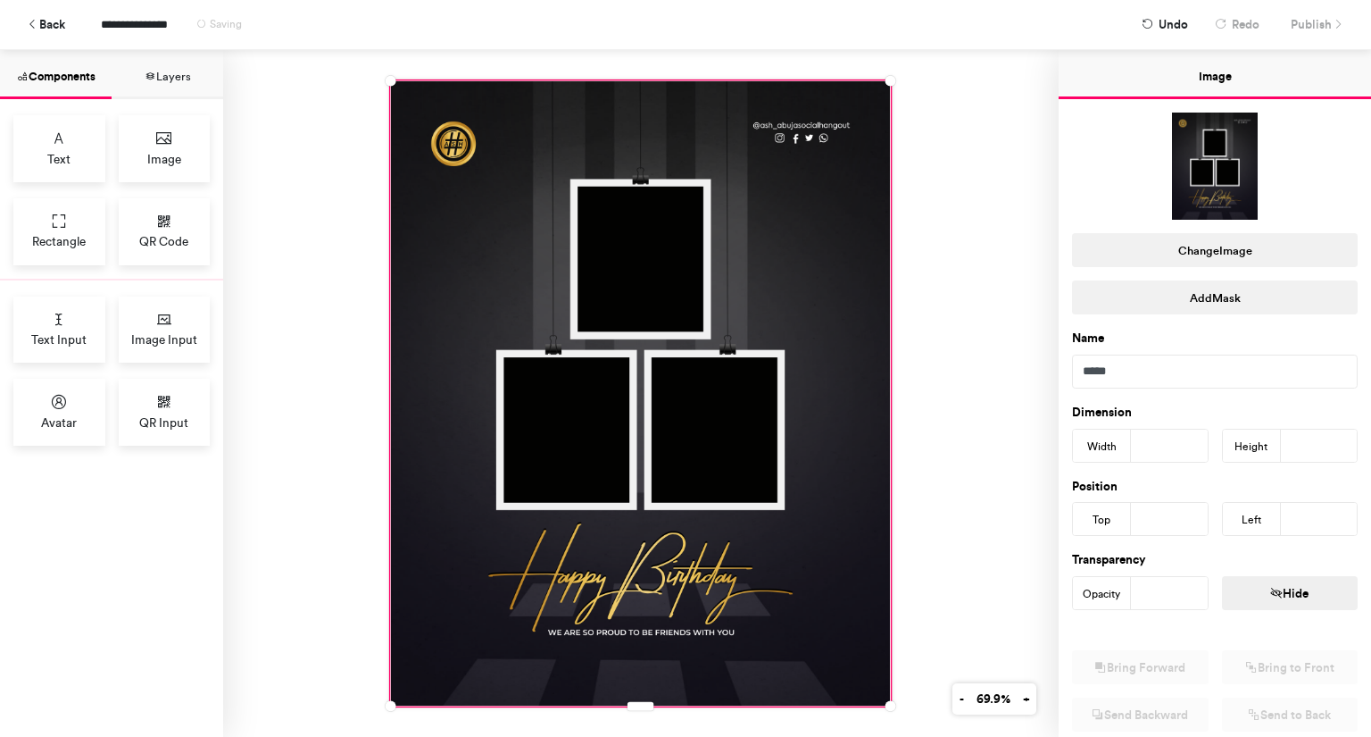
scroll to position [193, 0]
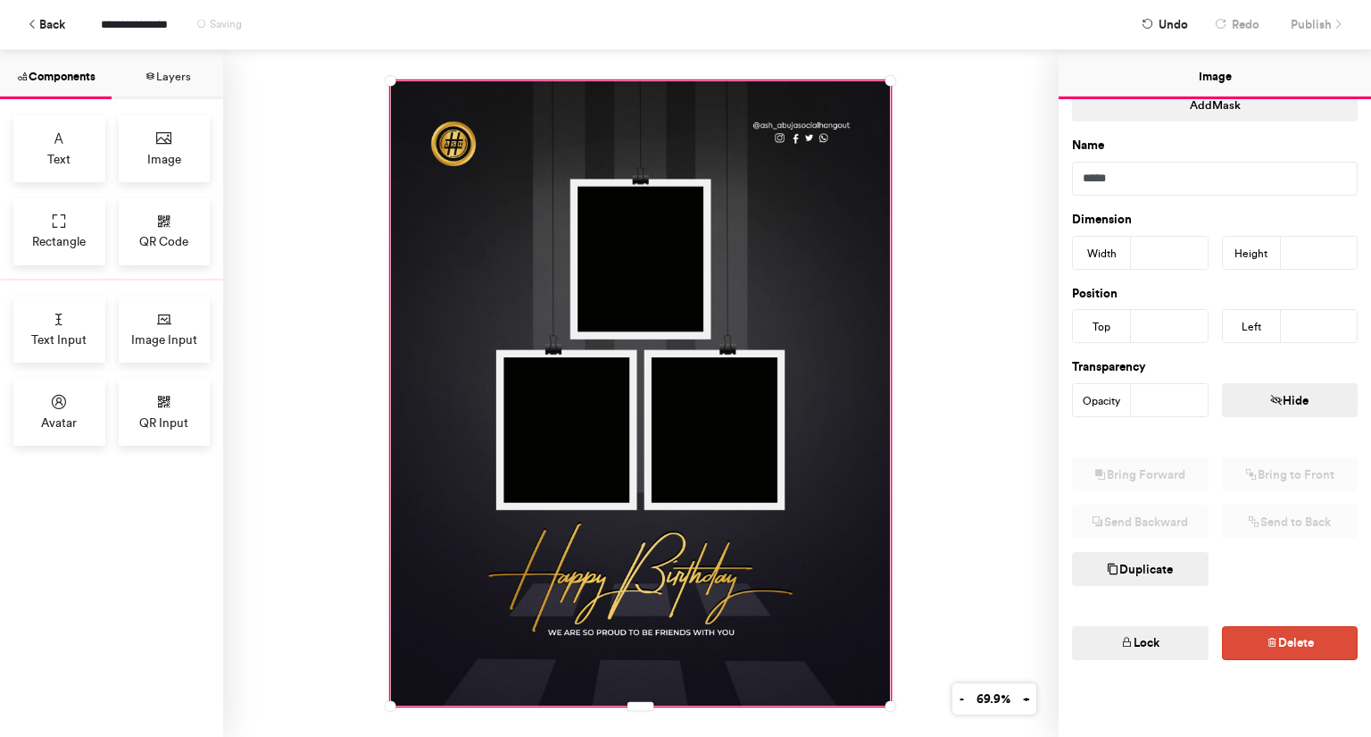
type input "*"
click at [1159, 637] on button "Lock" at bounding box center [1140, 643] width 137 height 34
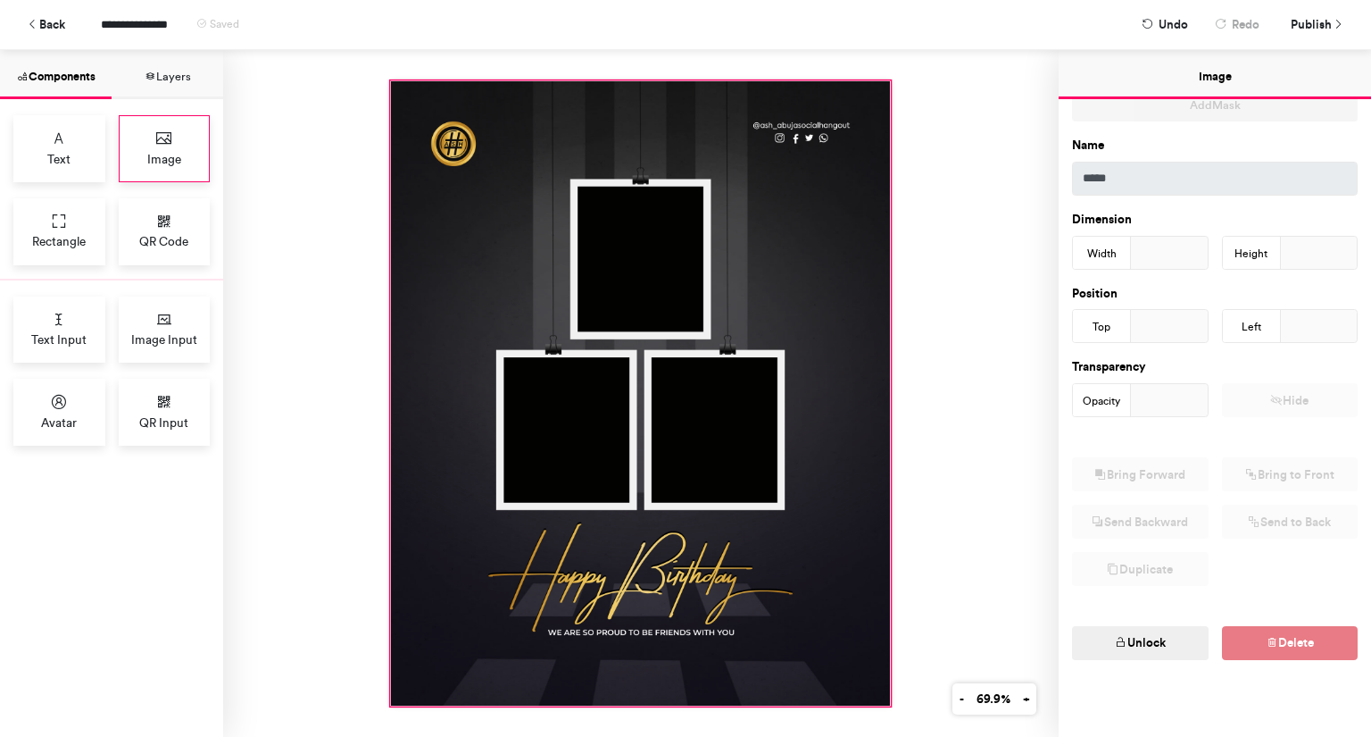
click at [175, 150] on span "Image" at bounding box center [164, 159] width 34 height 18
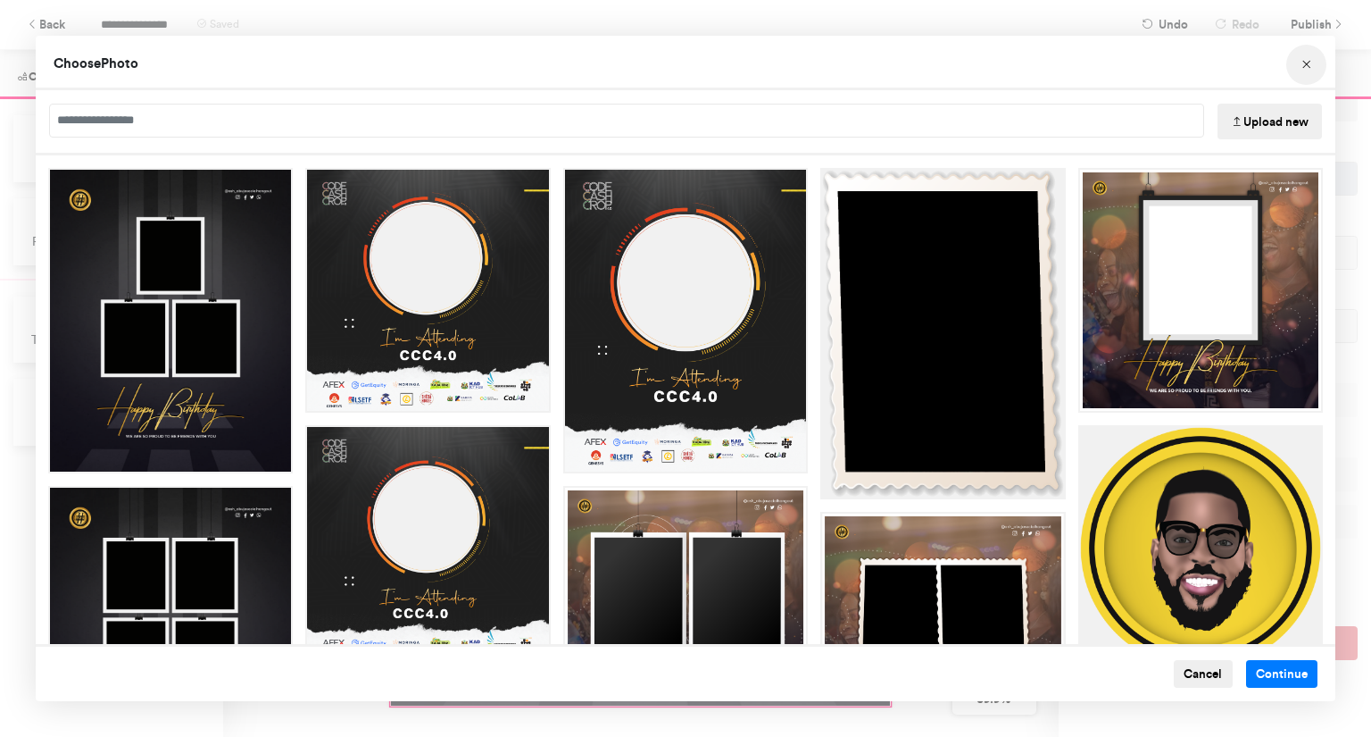
click at [1313, 60] on button "Choose Image" at bounding box center [1306, 65] width 40 height 40
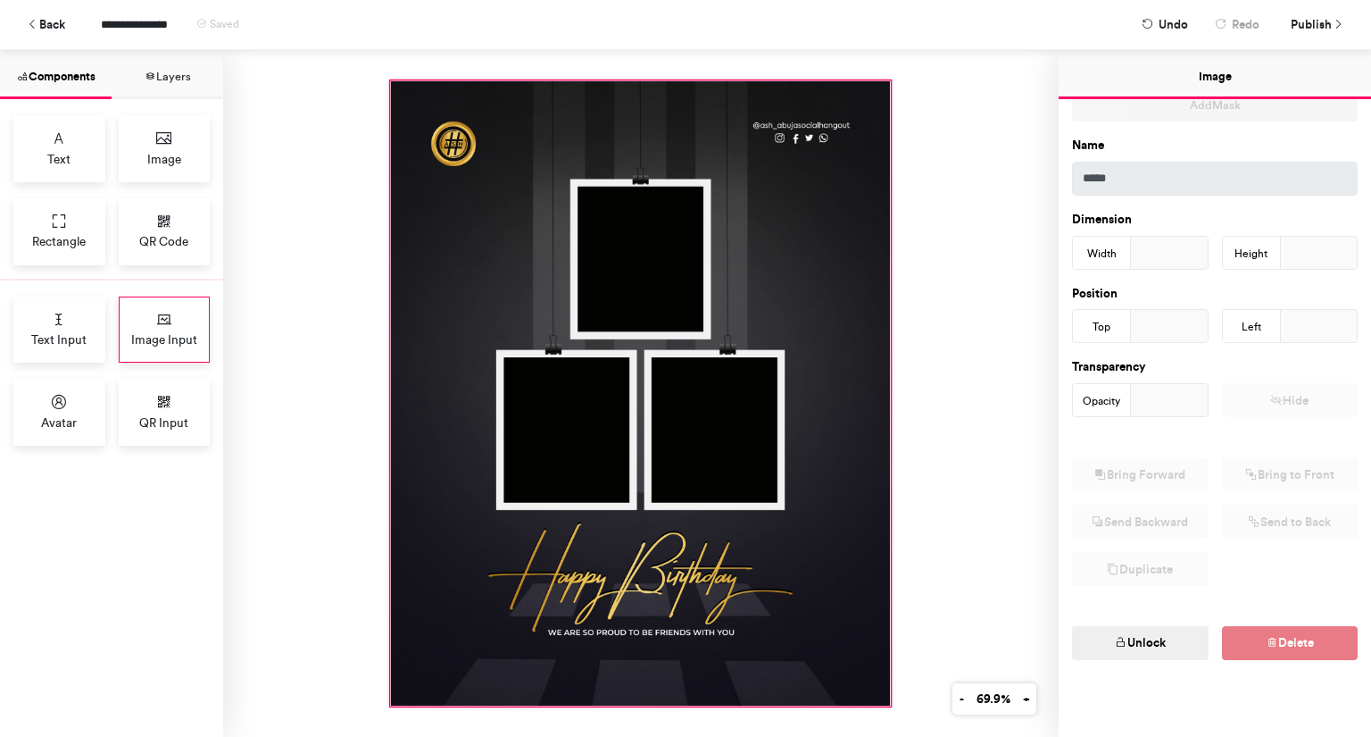
click at [166, 311] on icon at bounding box center [164, 320] width 18 height 18
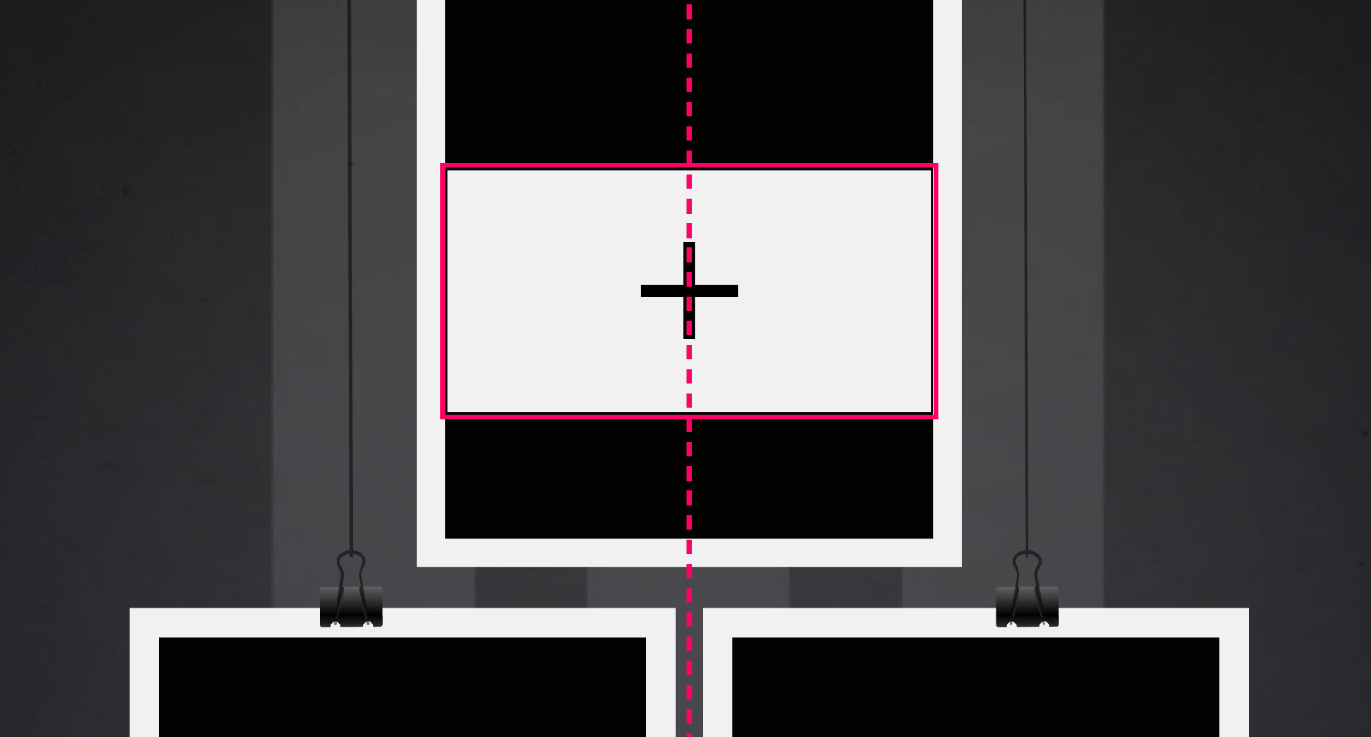
drag, startPoint x: 594, startPoint y: 254, endPoint x: 657, endPoint y: 253, distance: 63.4
click at [657, 253] on div at bounding box center [641, 268] width 125 height 62
type input "***"
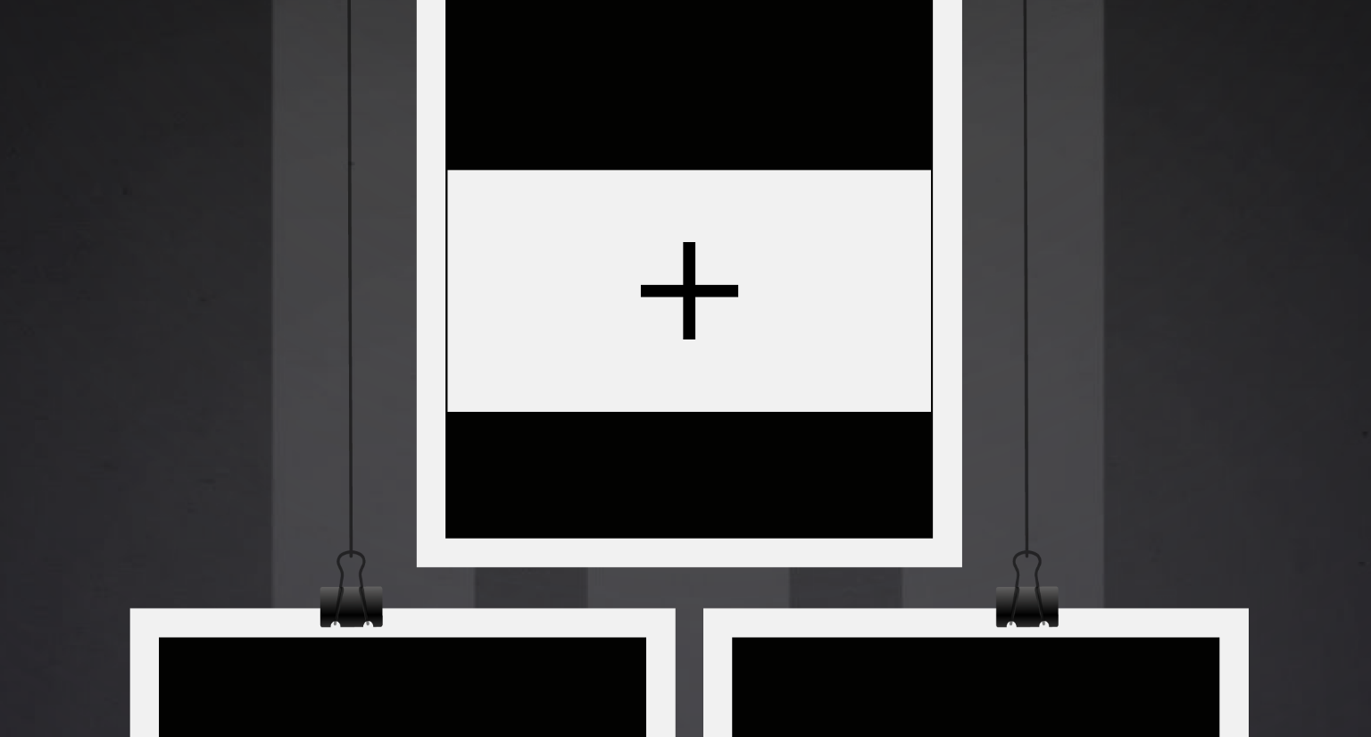
click at [716, 252] on div at bounding box center [640, 393] width 499 height 624
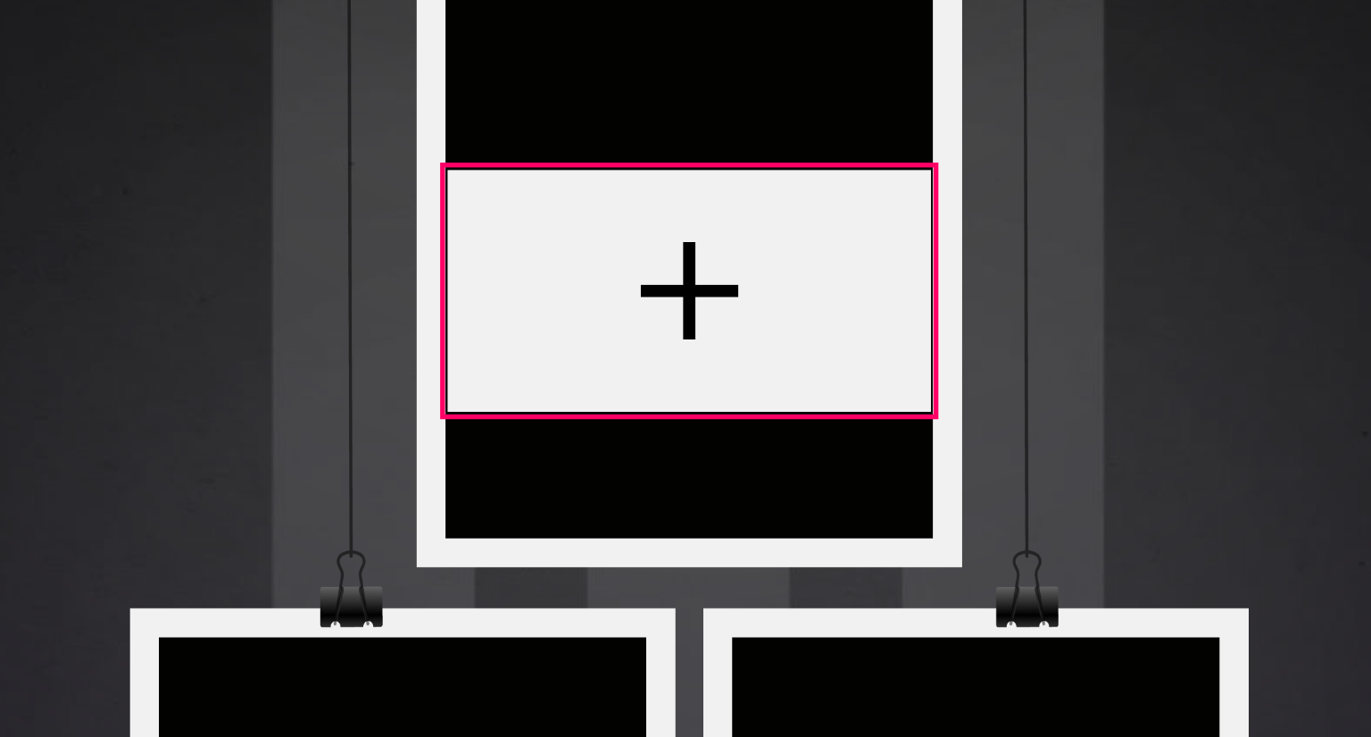
click at [675, 260] on div at bounding box center [641, 268] width 125 height 62
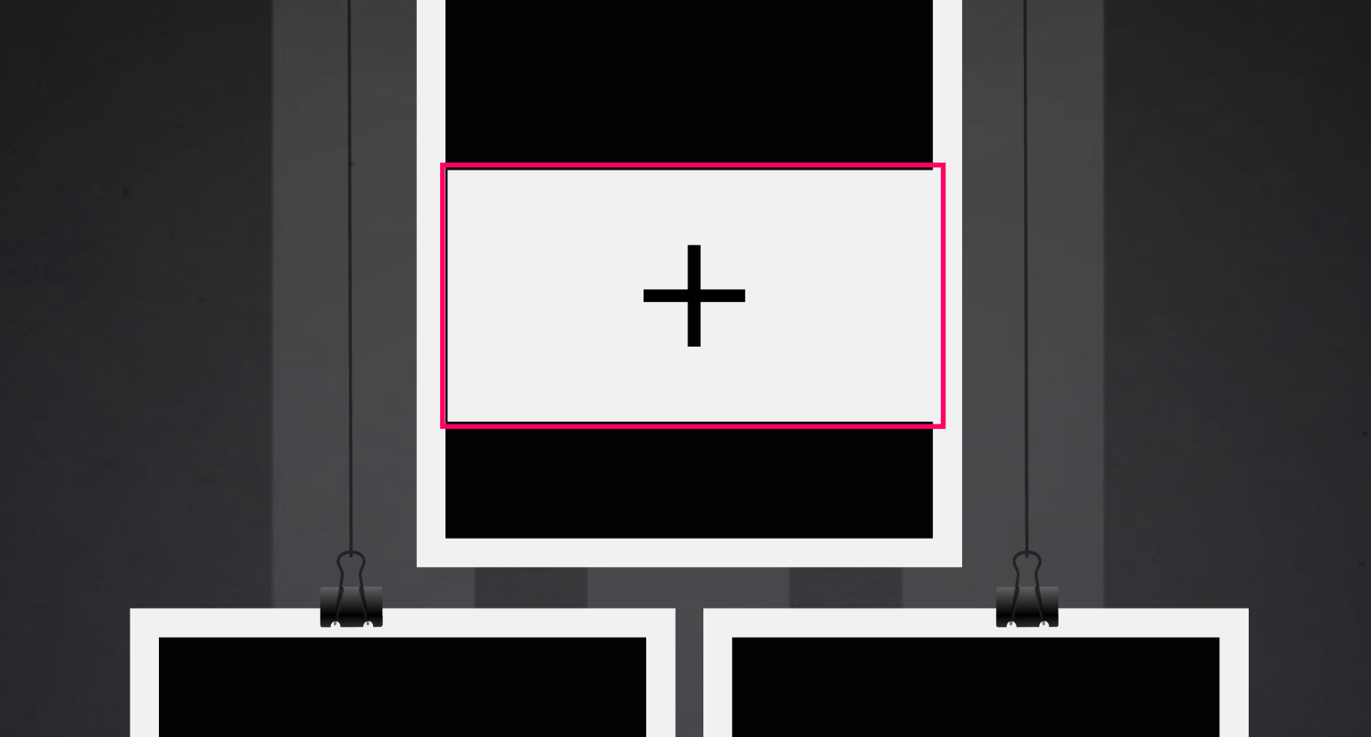
click at [699, 296] on div at bounding box center [640, 393] width 499 height 624
type input "***"
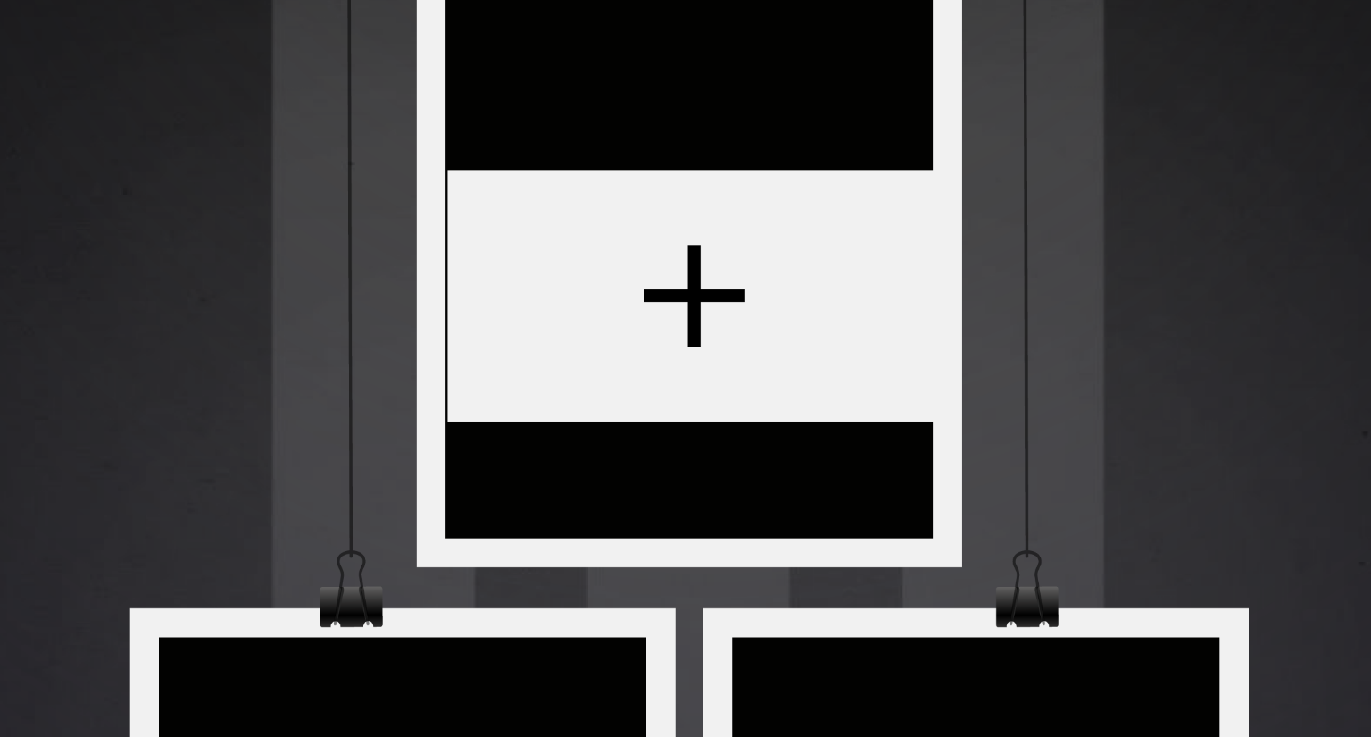
click at [715, 294] on div at bounding box center [640, 393] width 499 height 624
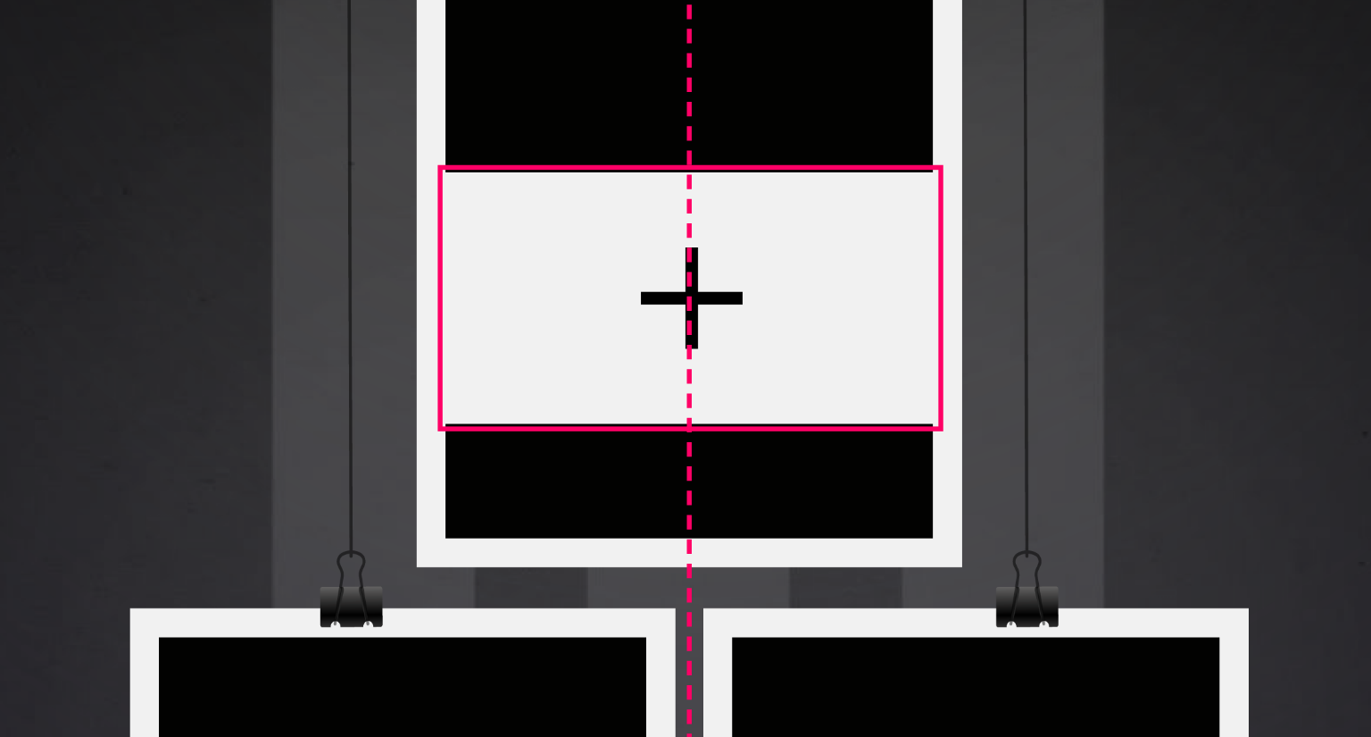
click at [668, 273] on div at bounding box center [641, 269] width 127 height 65
type input "***"
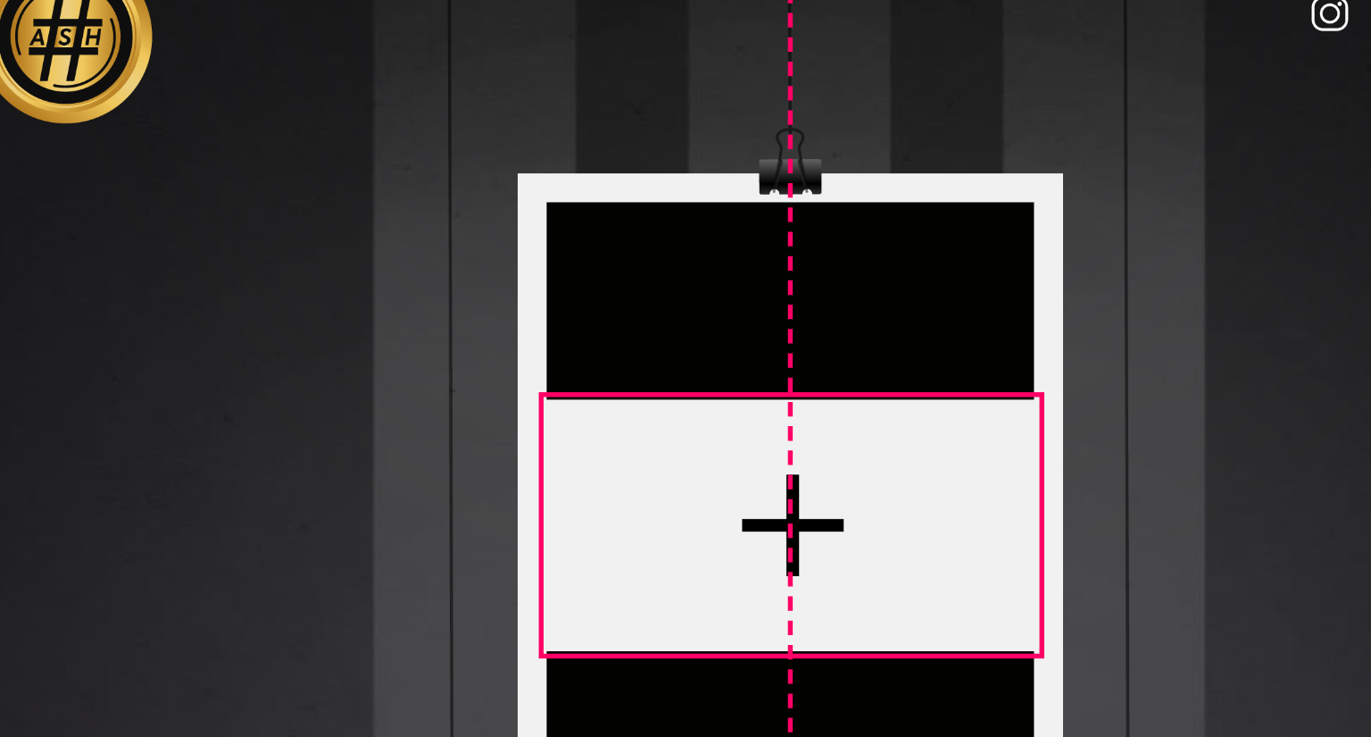
drag, startPoint x: 741, startPoint y: 279, endPoint x: 629, endPoint y: 262, distance: 113.9
click at [629, 262] on div at bounding box center [641, 269] width 127 height 65
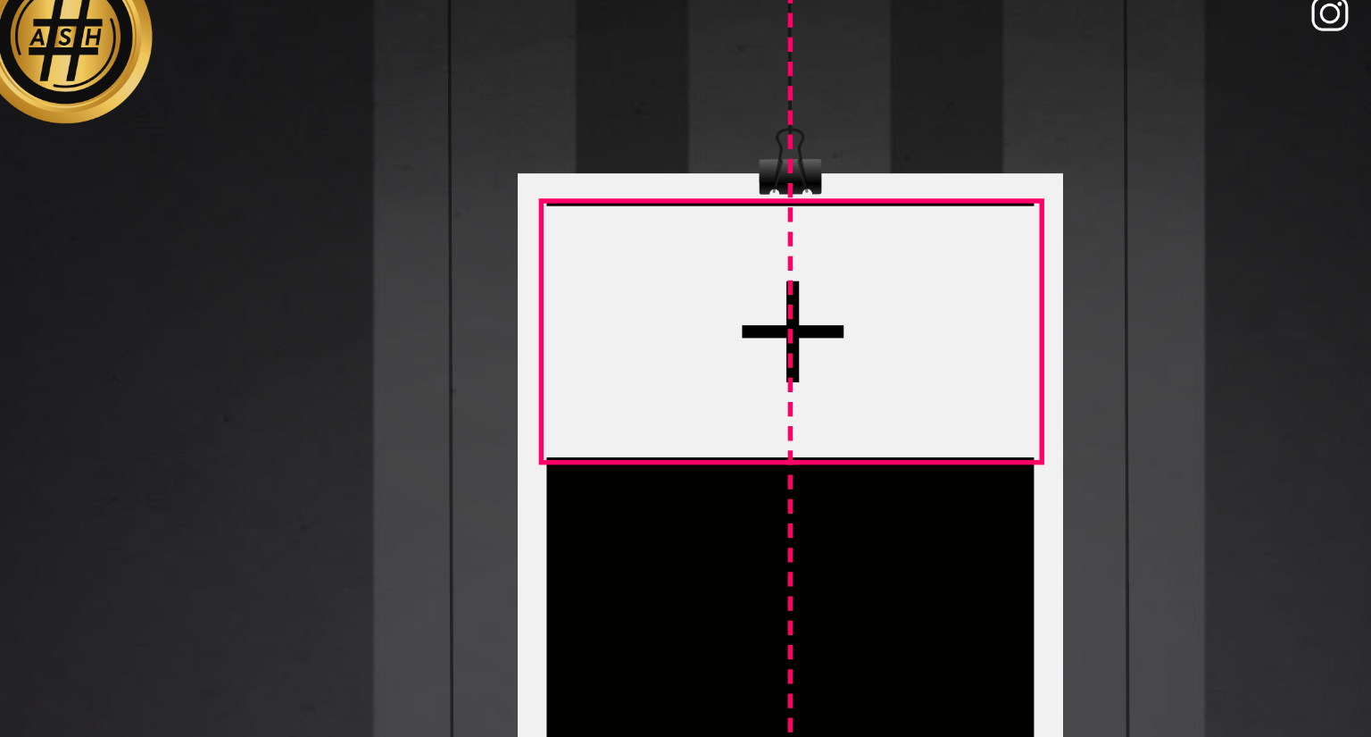
drag, startPoint x: 629, startPoint y: 262, endPoint x: 624, endPoint y: 212, distance: 50.2
type input "***"
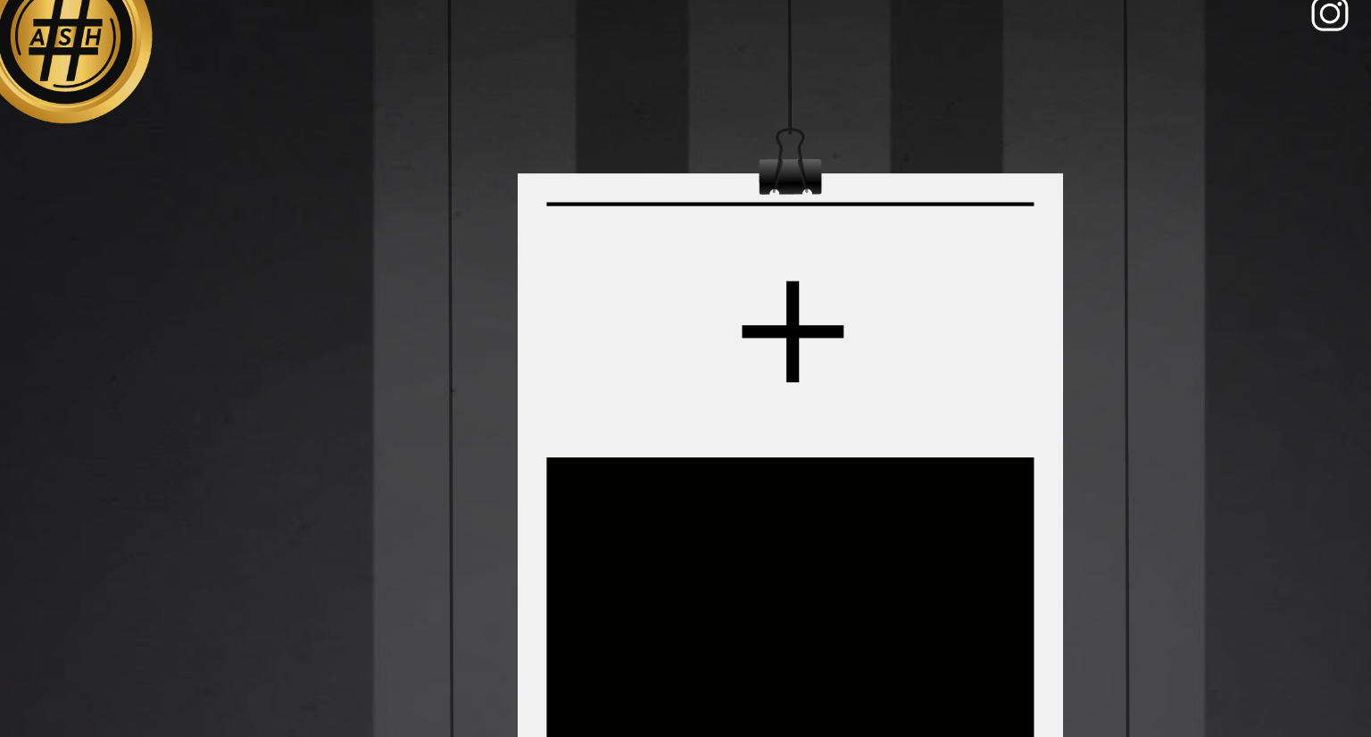
drag, startPoint x: 624, startPoint y: 212, endPoint x: 594, endPoint y: 157, distance: 62.3
click at [594, 157] on div at bounding box center [640, 393] width 499 height 624
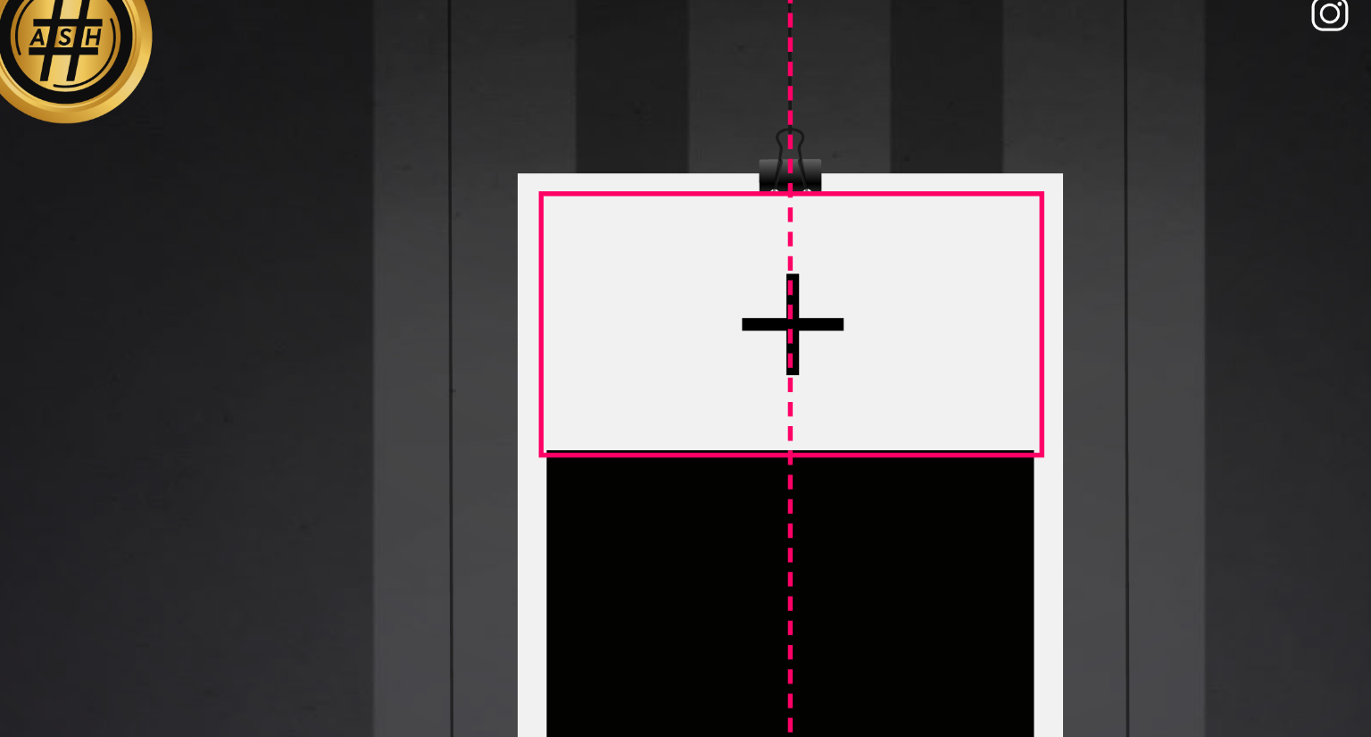
click at [621, 204] on div at bounding box center [641, 218] width 127 height 65
type input "***"
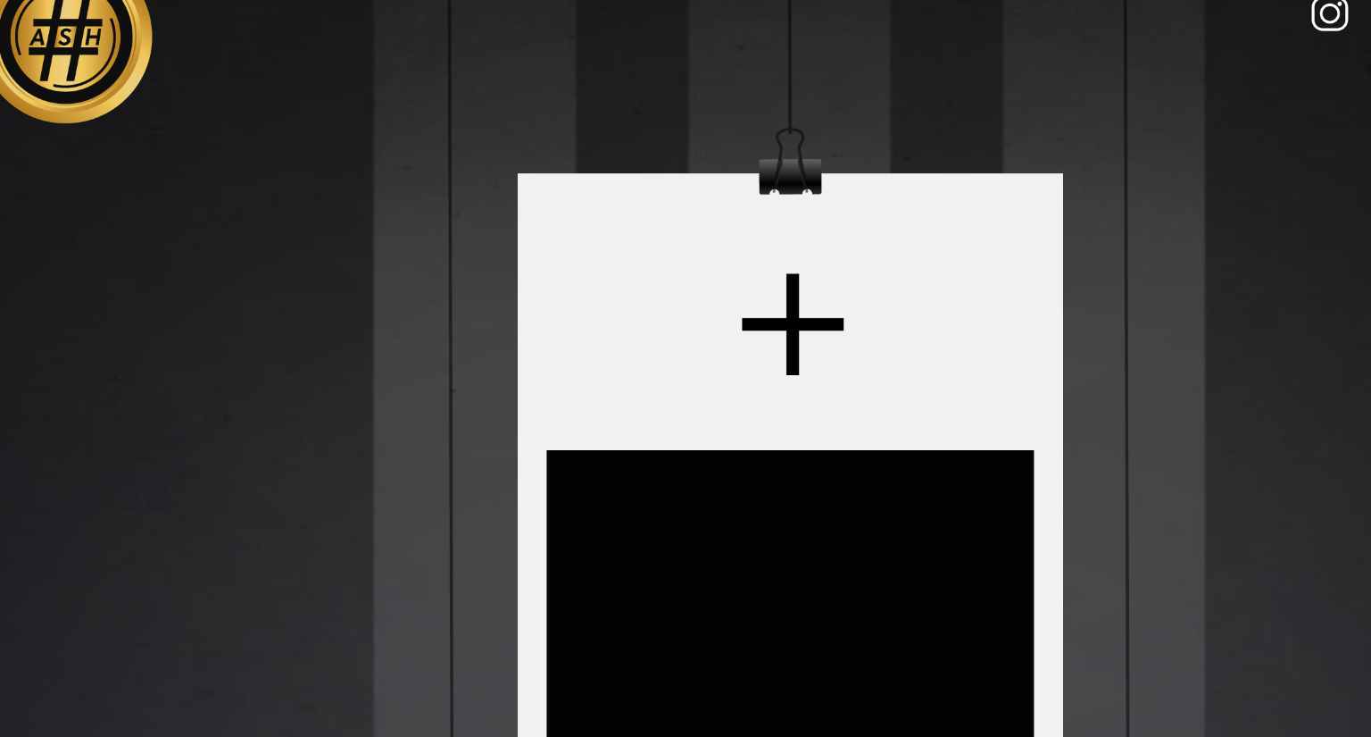
click at [595, 156] on div at bounding box center [640, 393] width 499 height 624
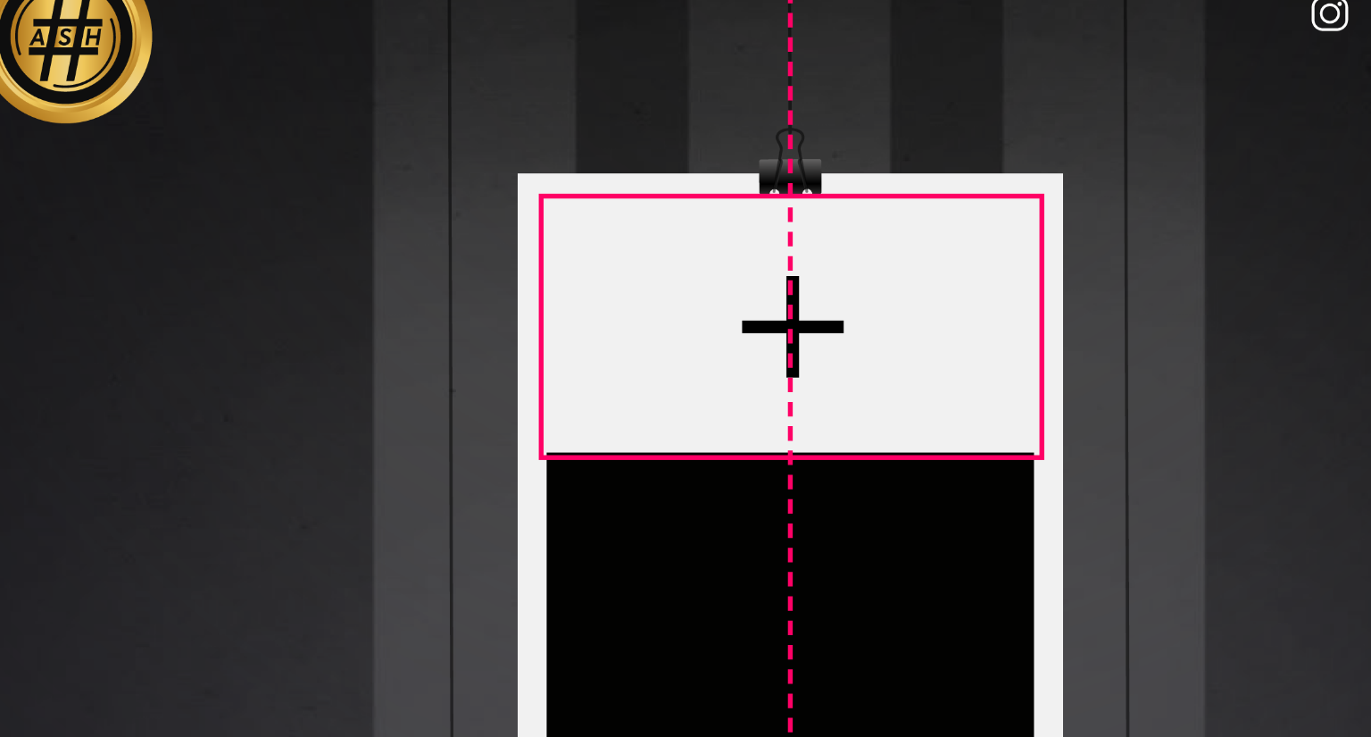
click at [629, 202] on div at bounding box center [641, 218] width 127 height 65
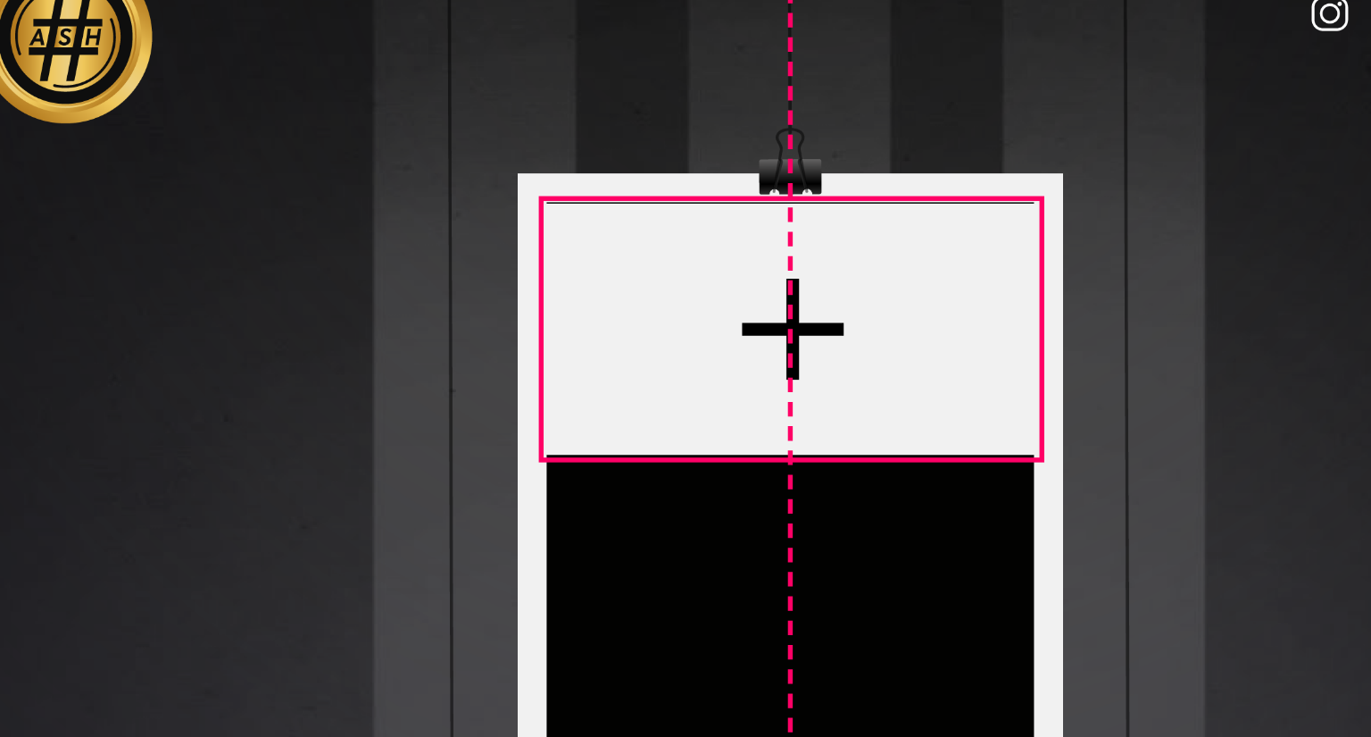
click at [627, 195] on div at bounding box center [641, 219] width 127 height 65
type input "***"
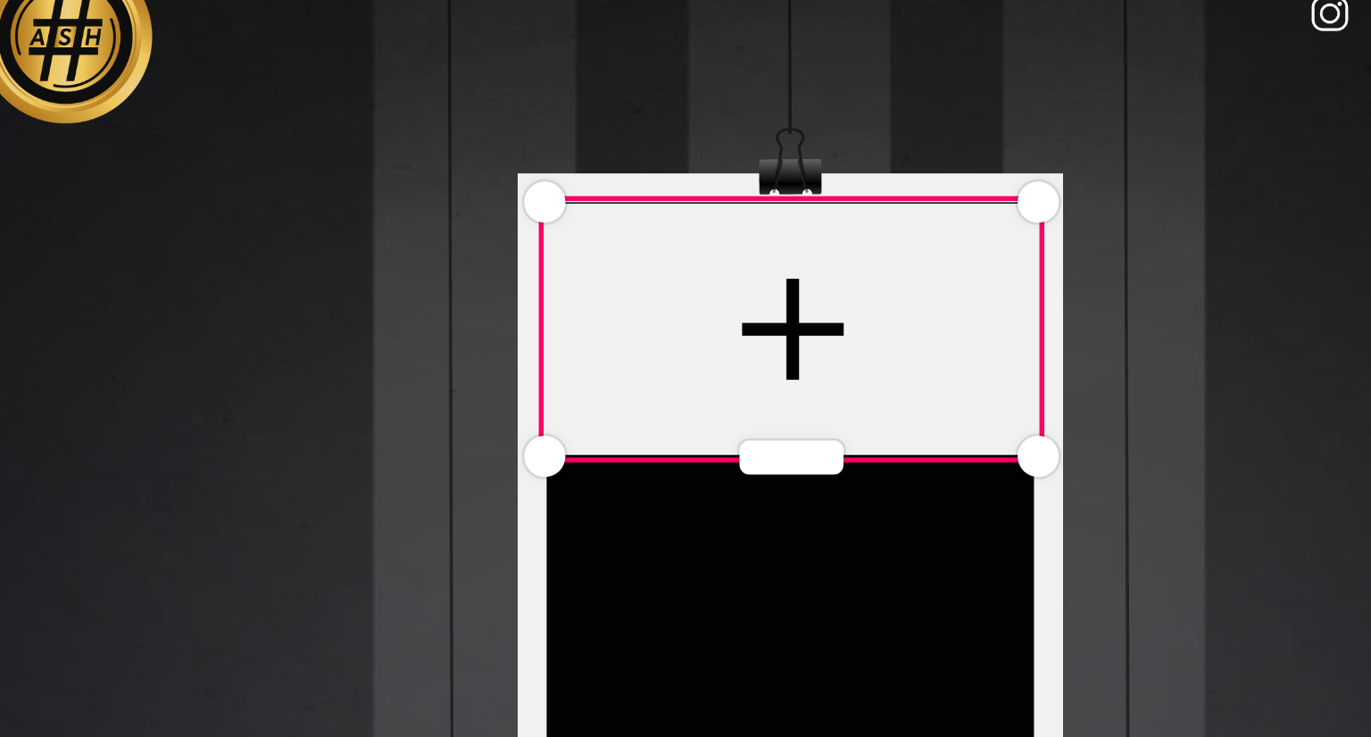
click at [594, 150] on div at bounding box center [640, 393] width 499 height 624
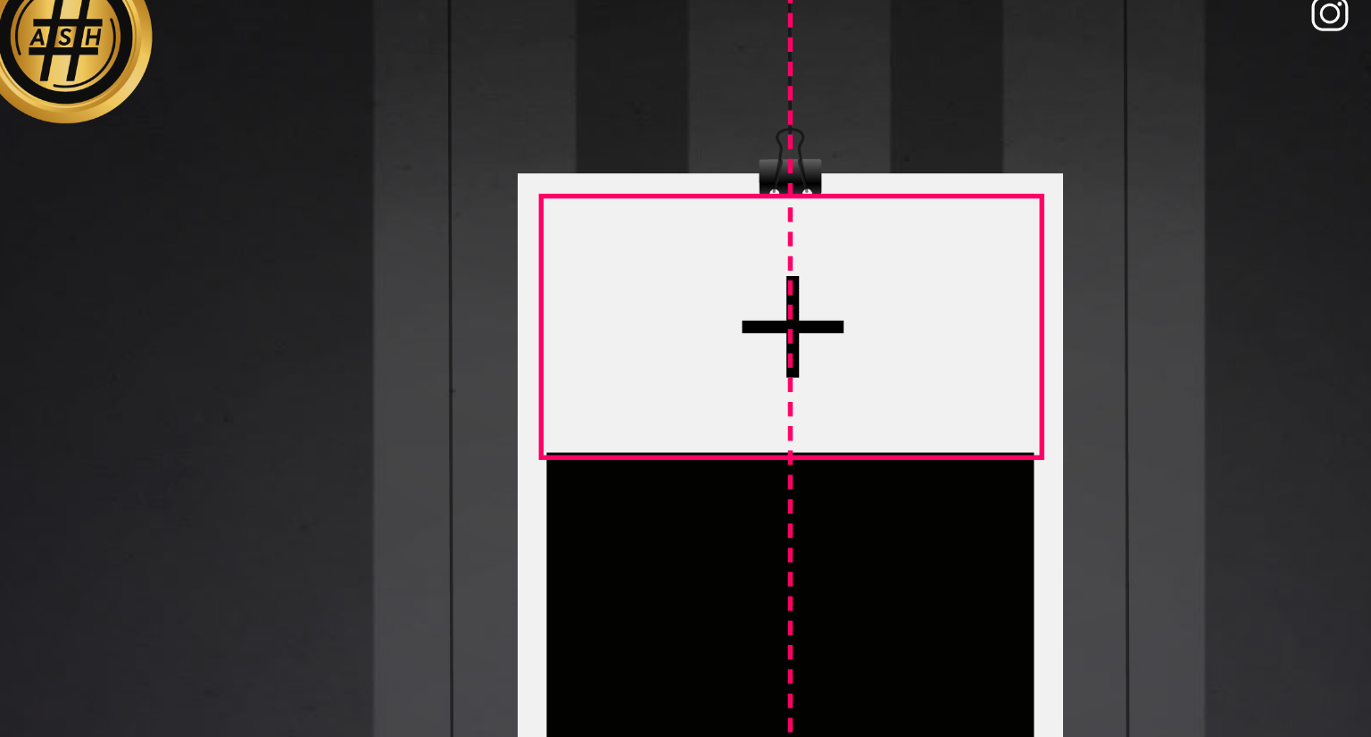
click at [613, 196] on div at bounding box center [641, 218] width 127 height 65
type input "***"
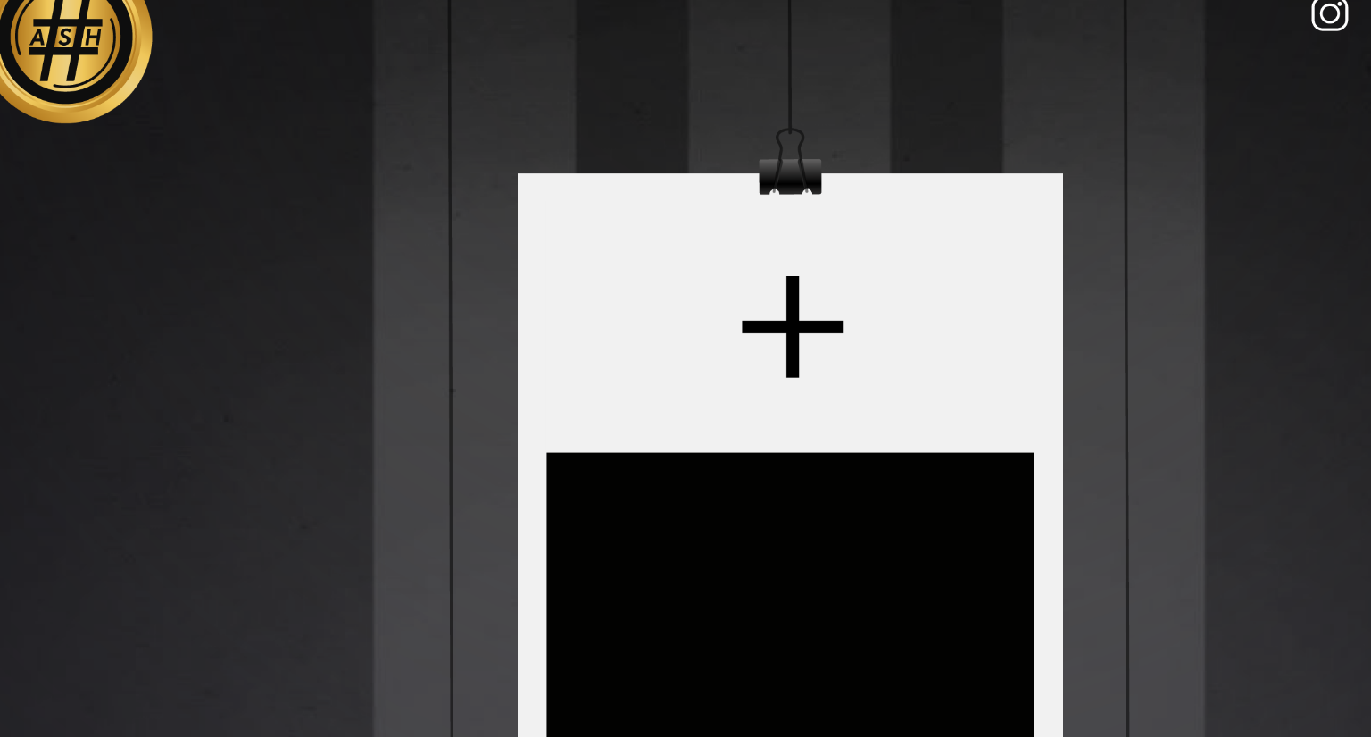
click at [596, 162] on div at bounding box center [640, 393] width 499 height 624
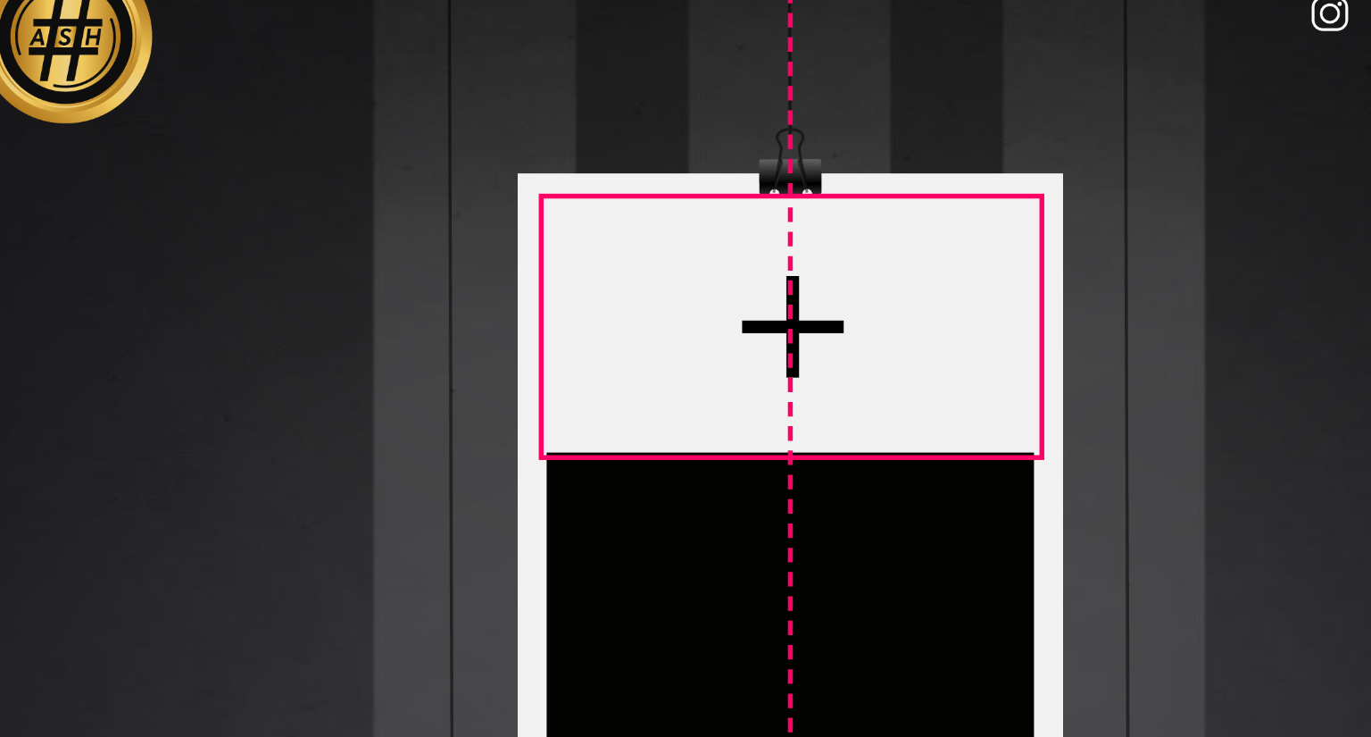
click at [639, 196] on div at bounding box center [641, 218] width 127 height 65
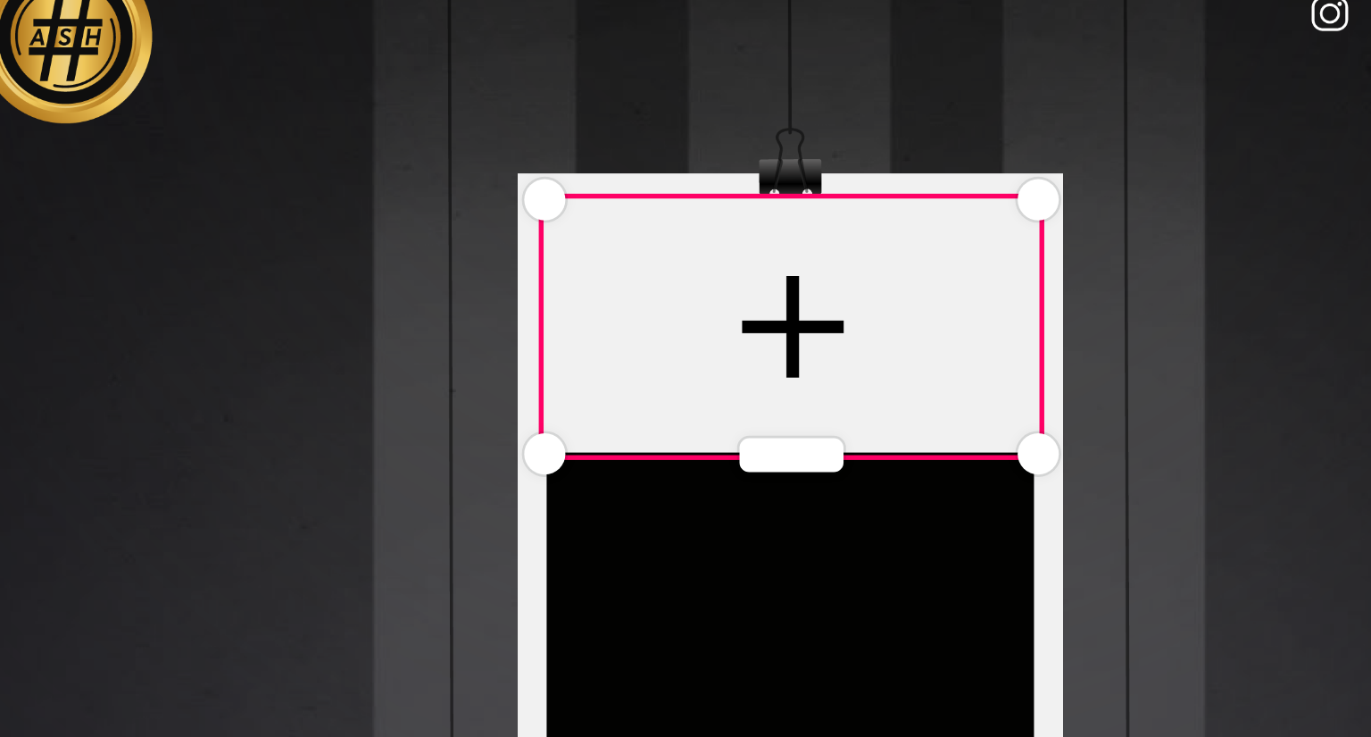
click at [604, 146] on div at bounding box center [640, 393] width 499 height 624
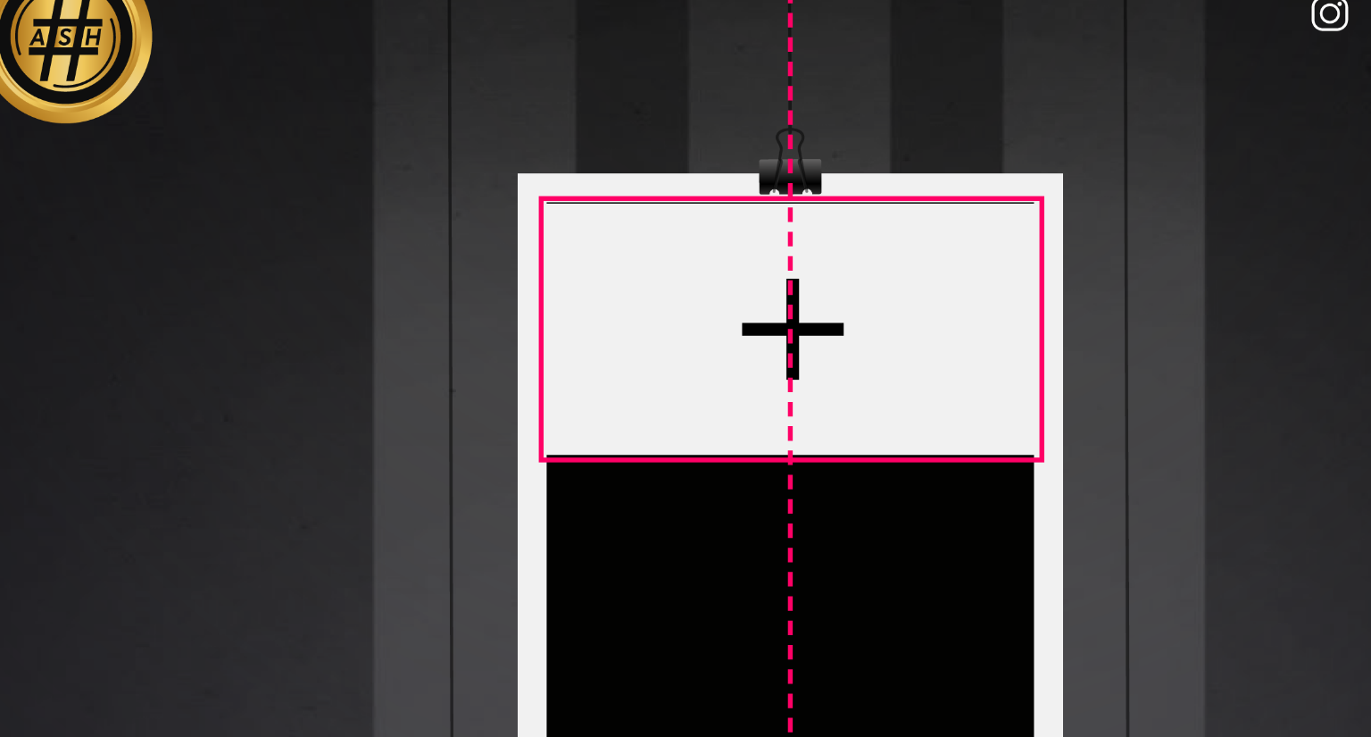
click at [641, 204] on div at bounding box center [641, 219] width 127 height 65
type input "***"
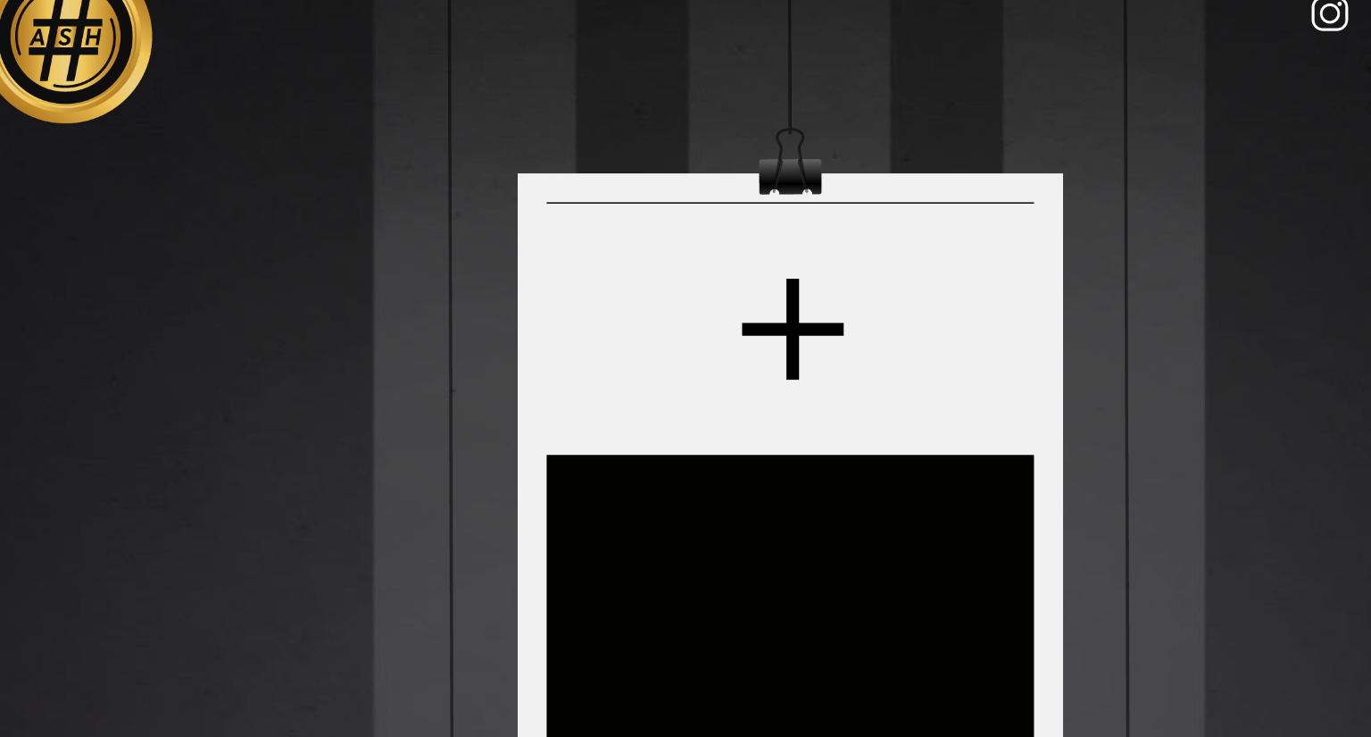
click at [608, 169] on div at bounding box center [640, 393] width 499 height 624
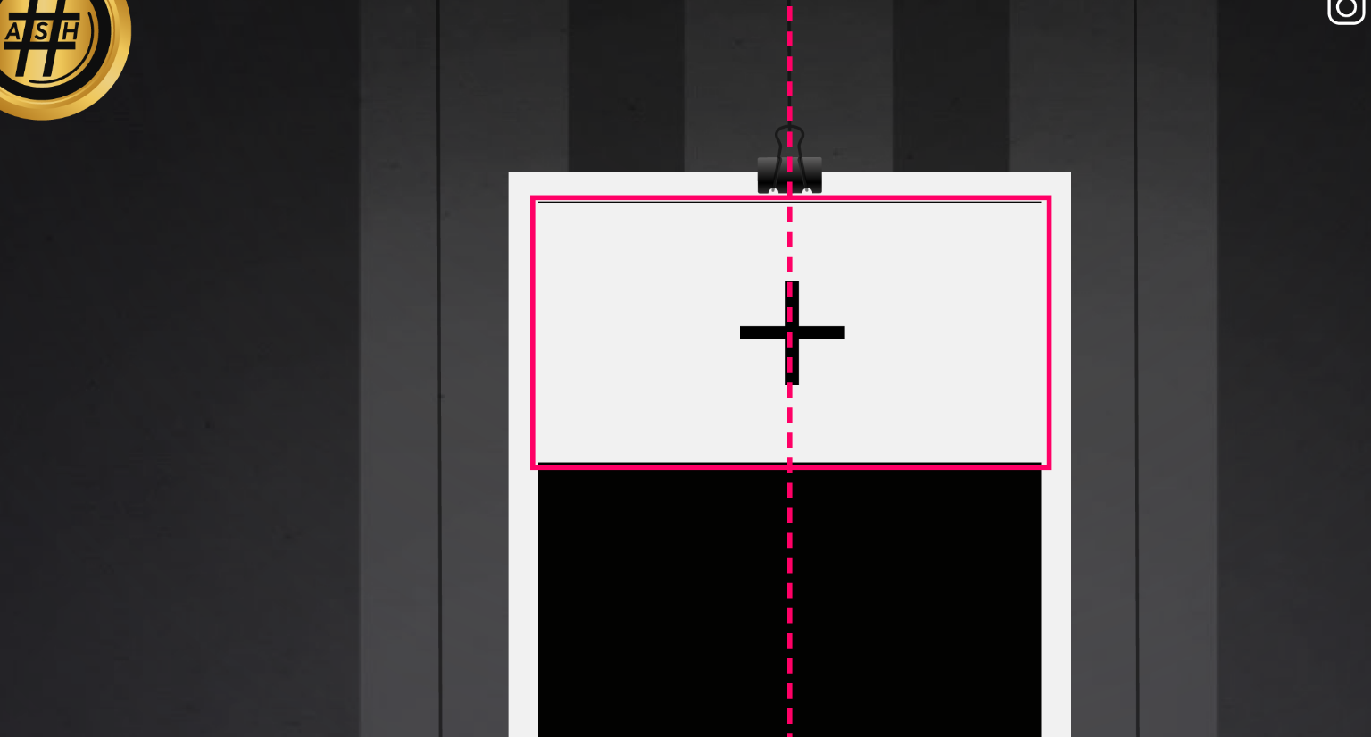
click at [645, 194] on div at bounding box center [641, 219] width 127 height 65
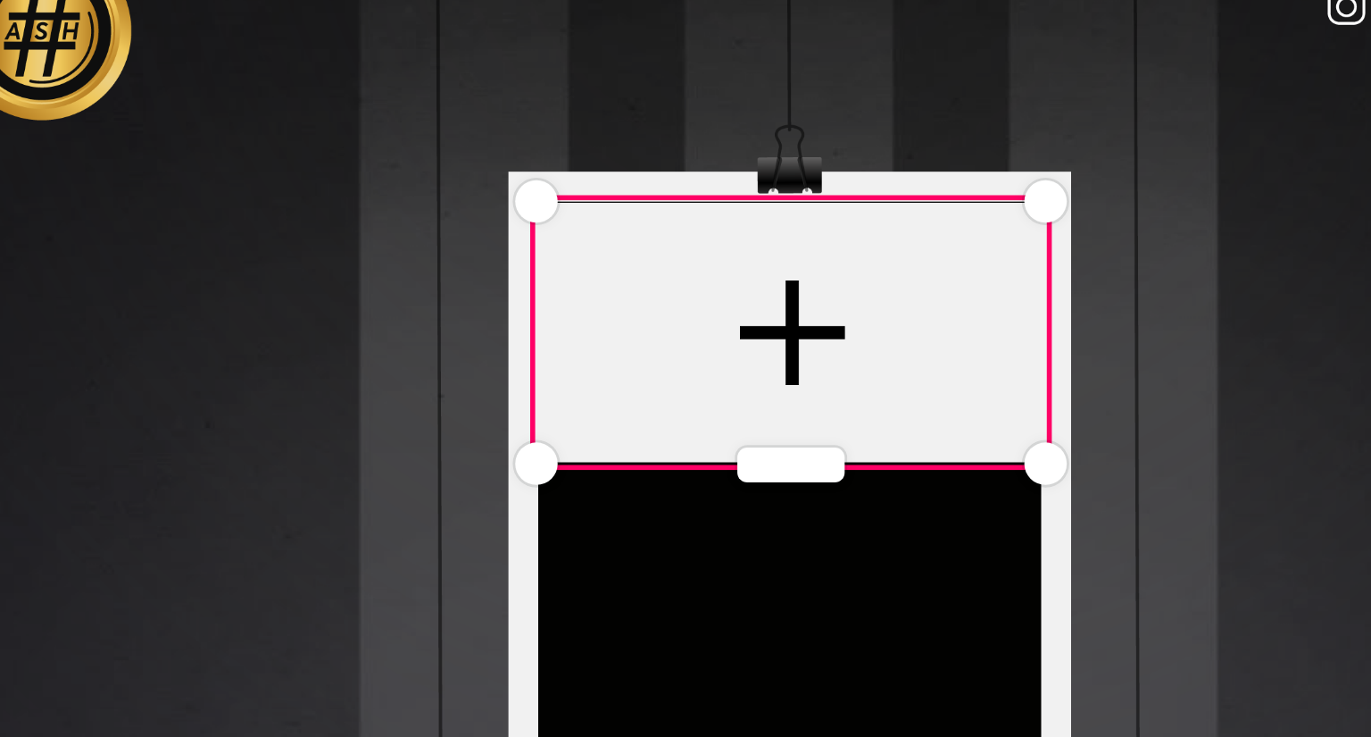
click at [595, 155] on div at bounding box center [640, 393] width 499 height 624
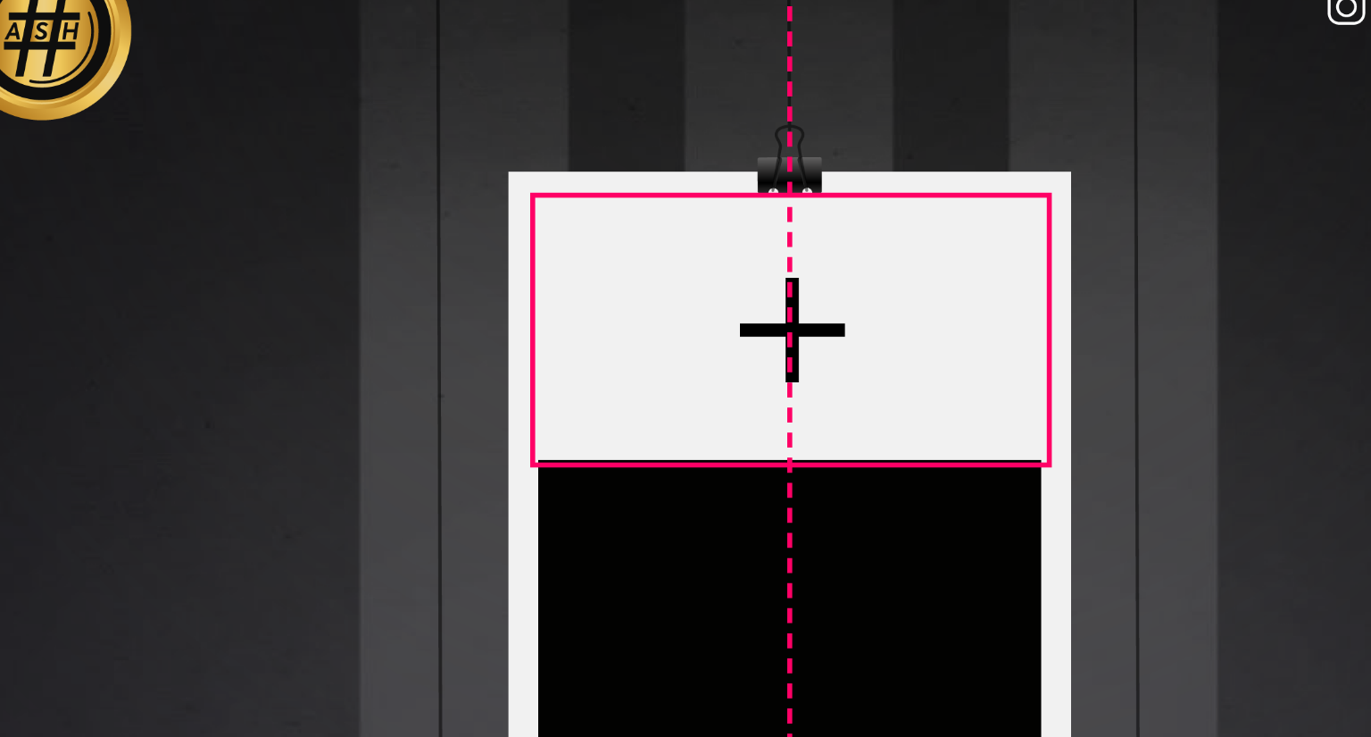
click at [648, 227] on div at bounding box center [641, 218] width 127 height 65
type input "***"
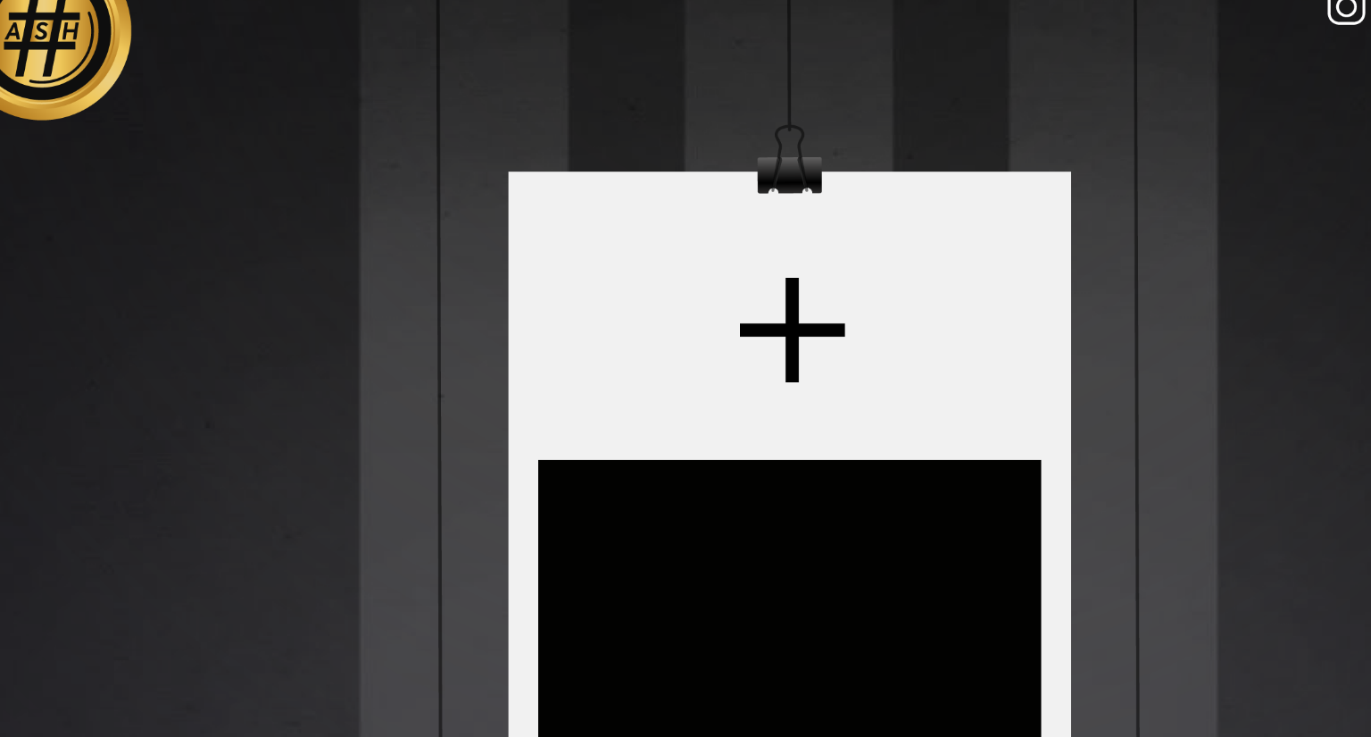
click at [585, 160] on div at bounding box center [640, 393] width 499 height 624
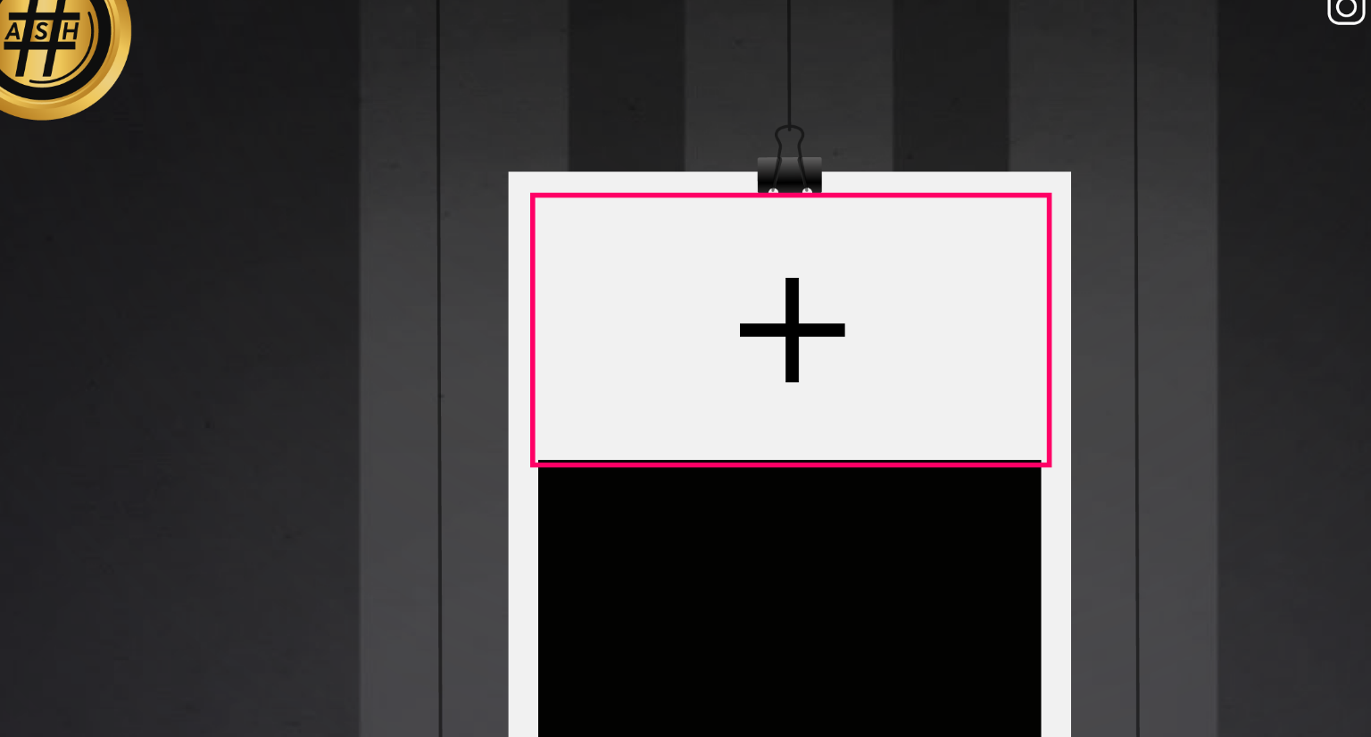
click at [637, 238] on div at bounding box center [641, 218] width 127 height 65
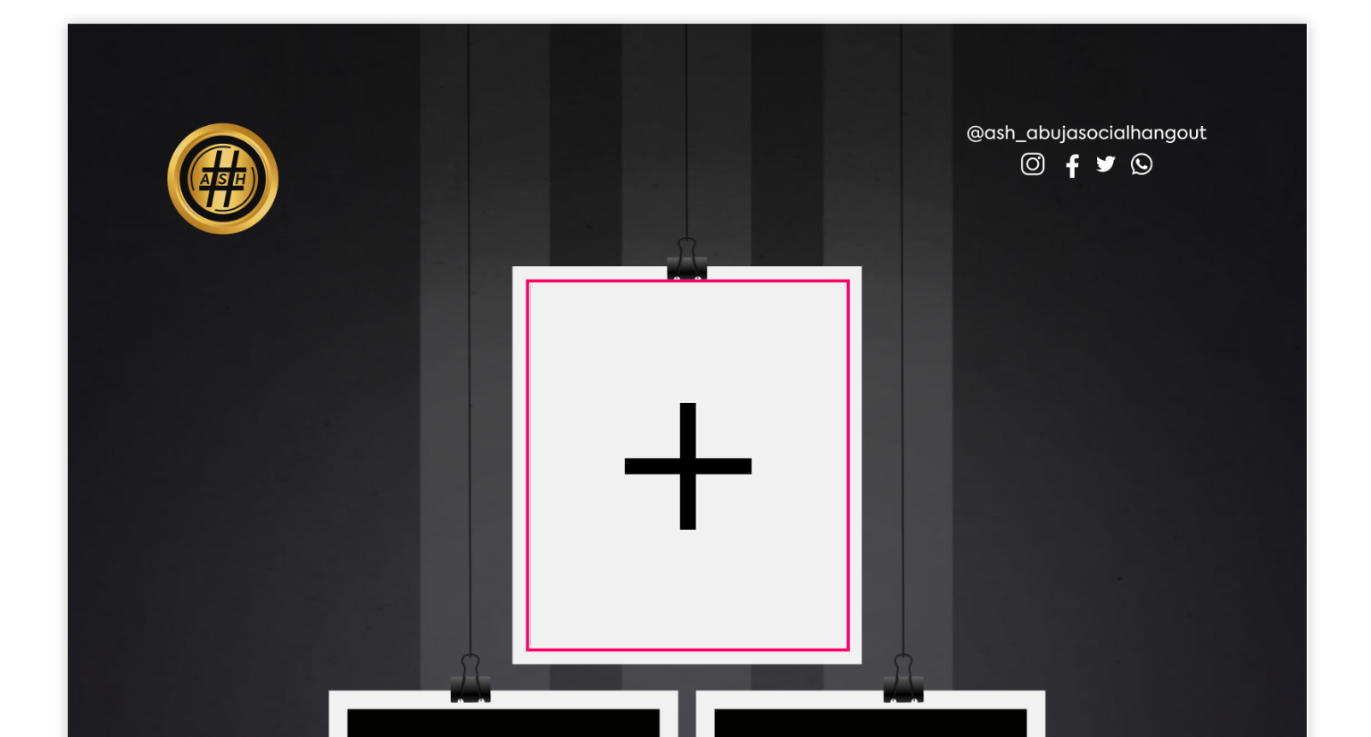
drag, startPoint x: 572, startPoint y: 243, endPoint x: 572, endPoint y: 324, distance: 81.2
click at [572, 324] on div at bounding box center [640, 393] width 499 height 624
type input "***"
click at [634, 271] on div at bounding box center [641, 259] width 127 height 146
type input "***"
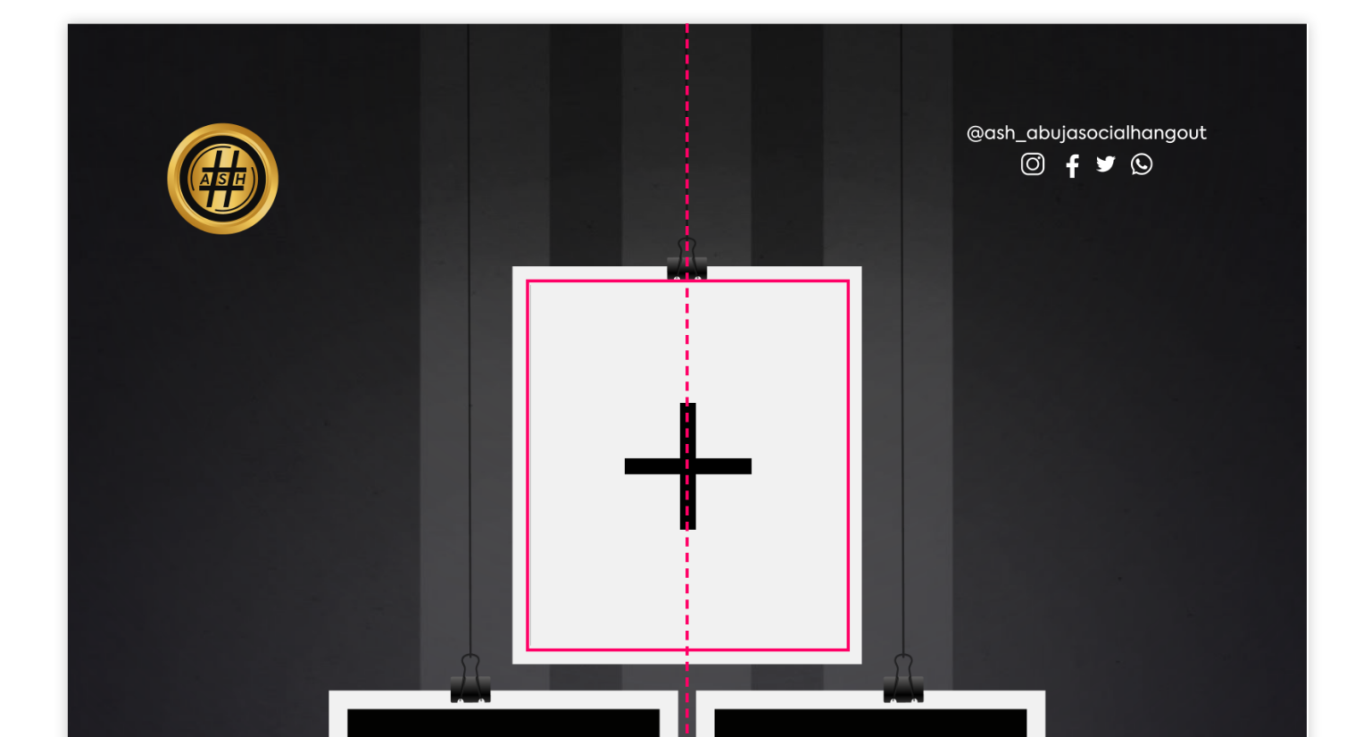
drag, startPoint x: 724, startPoint y: 232, endPoint x: 649, endPoint y: 249, distance: 76.9
click at [649, 249] on div at bounding box center [641, 259] width 127 height 146
type input "***"
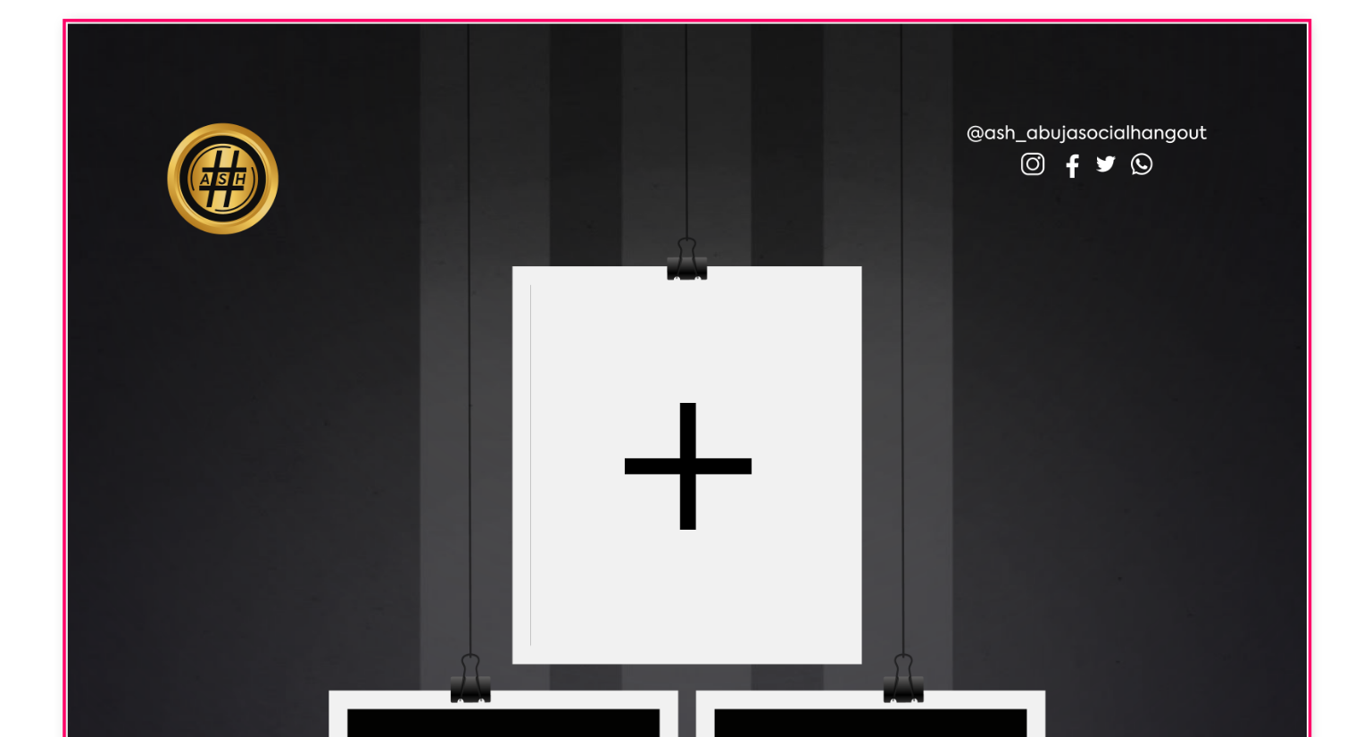
click at [668, 135] on div at bounding box center [640, 393] width 499 height 624
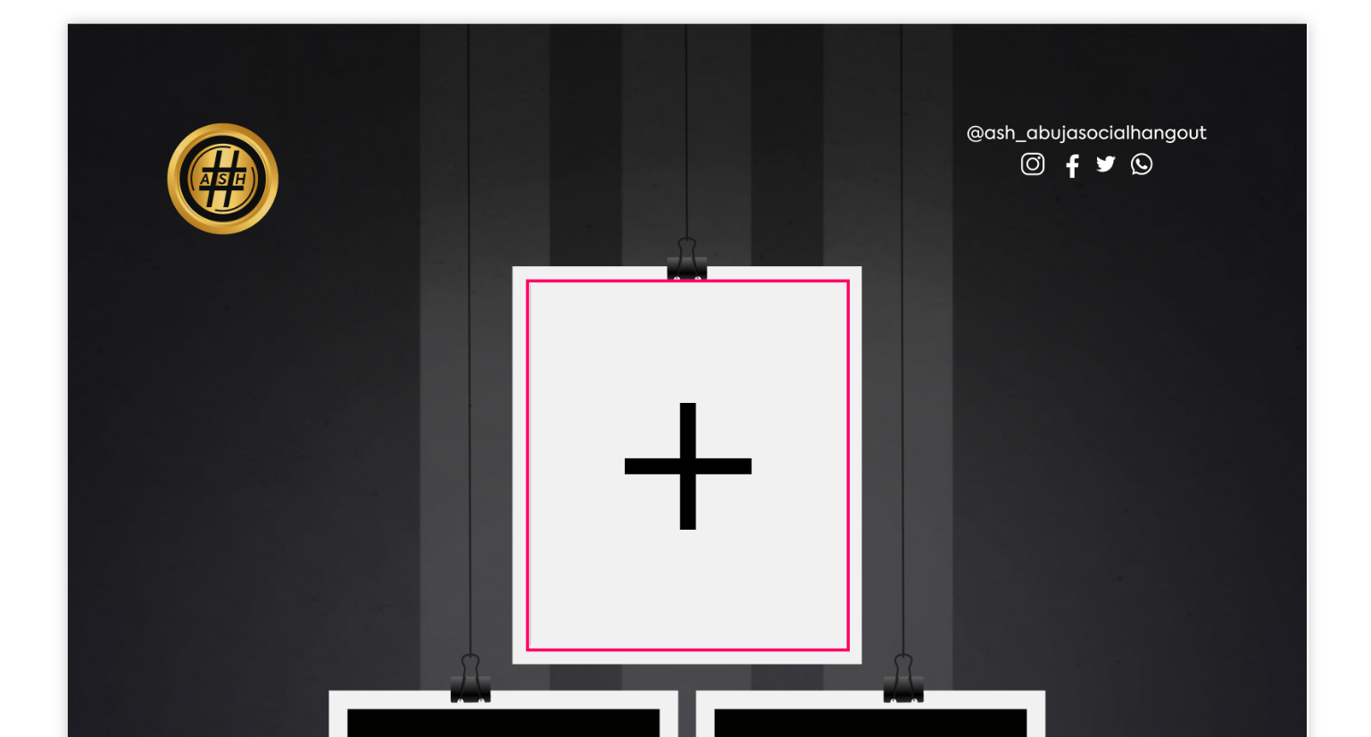
click at [654, 251] on div at bounding box center [641, 259] width 127 height 146
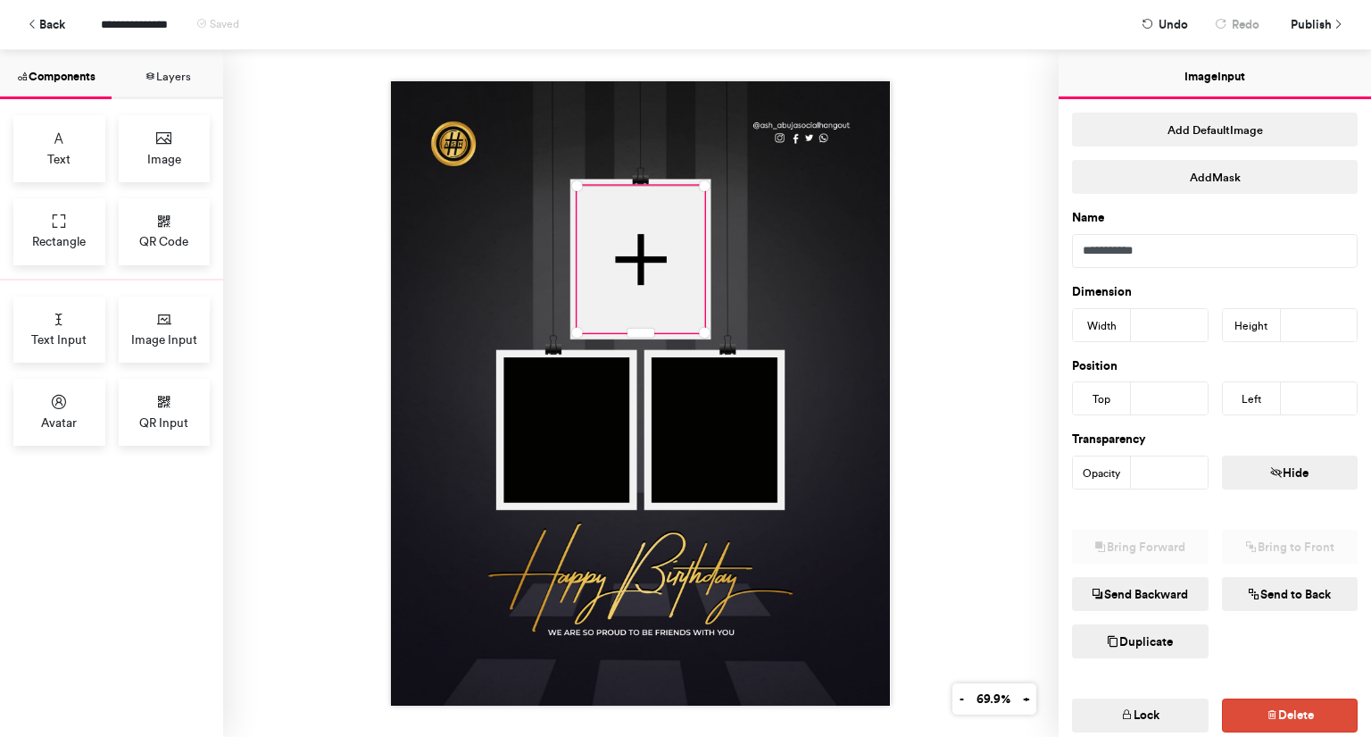
click at [1145, 637] on button "Duplicate" at bounding box center [1140, 641] width 137 height 34
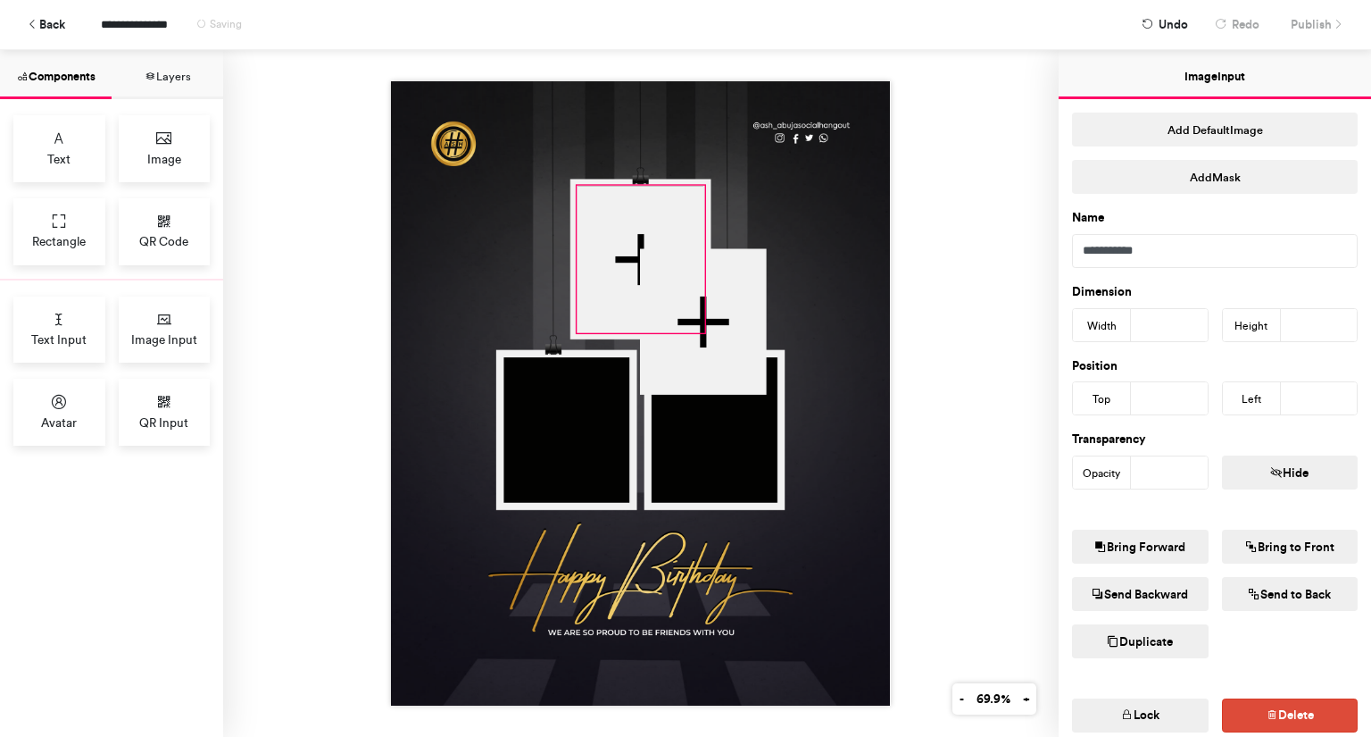
click at [592, 209] on div at bounding box center [641, 259] width 127 height 146
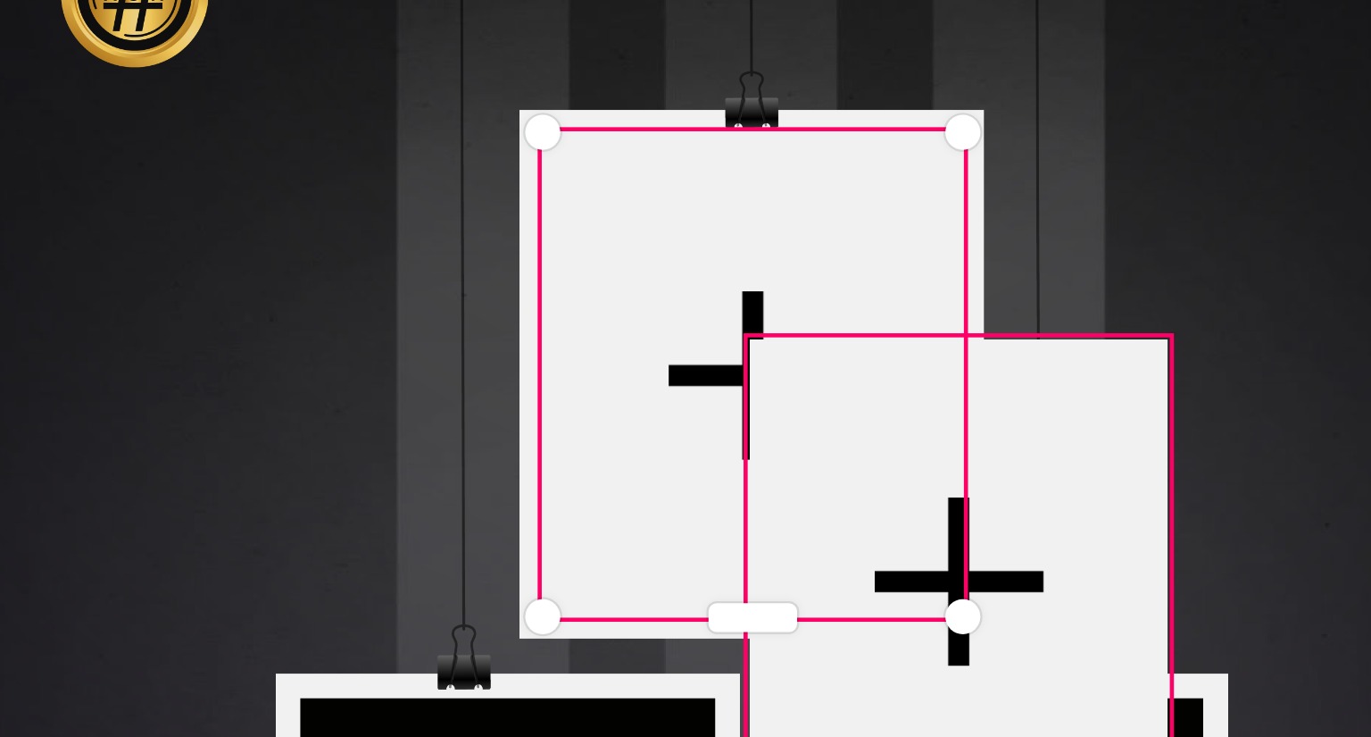
click at [719, 282] on div at bounding box center [703, 321] width 127 height 146
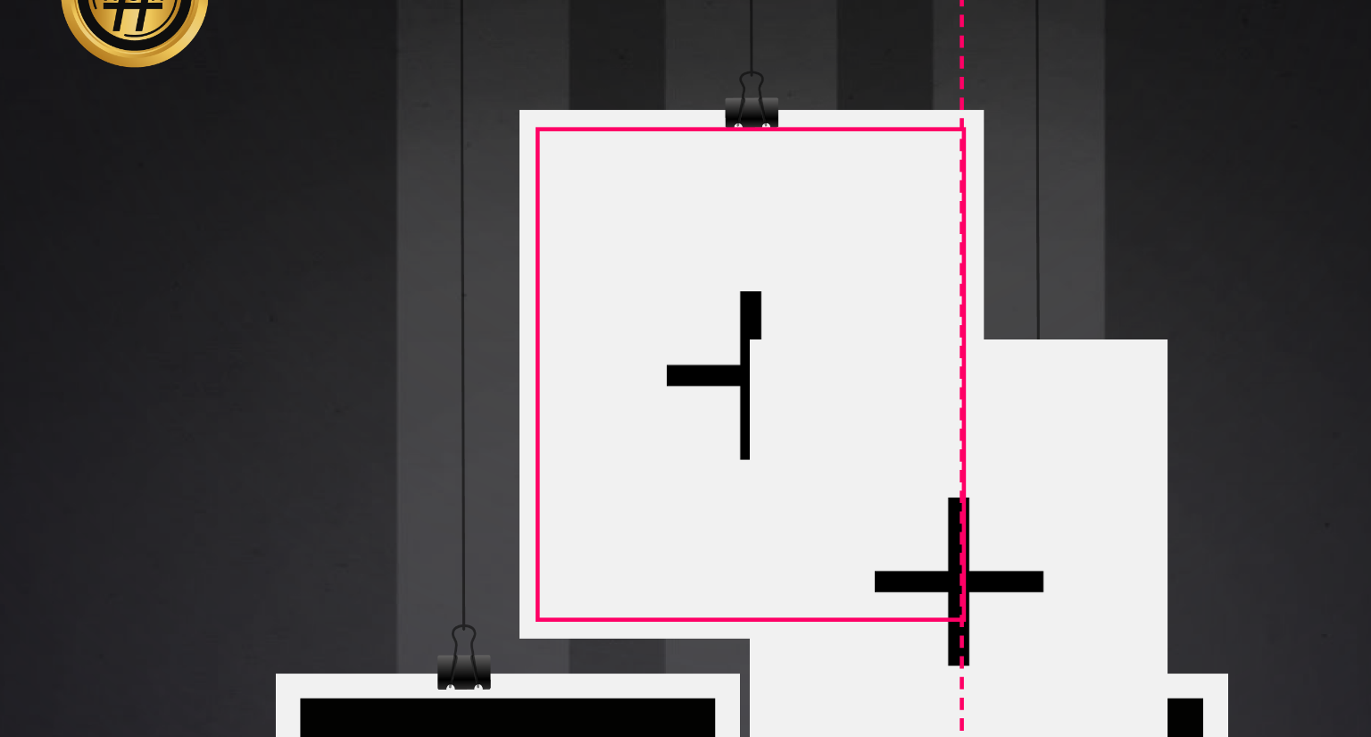
click at [641, 221] on div at bounding box center [641, 259] width 127 height 146
type input "***"
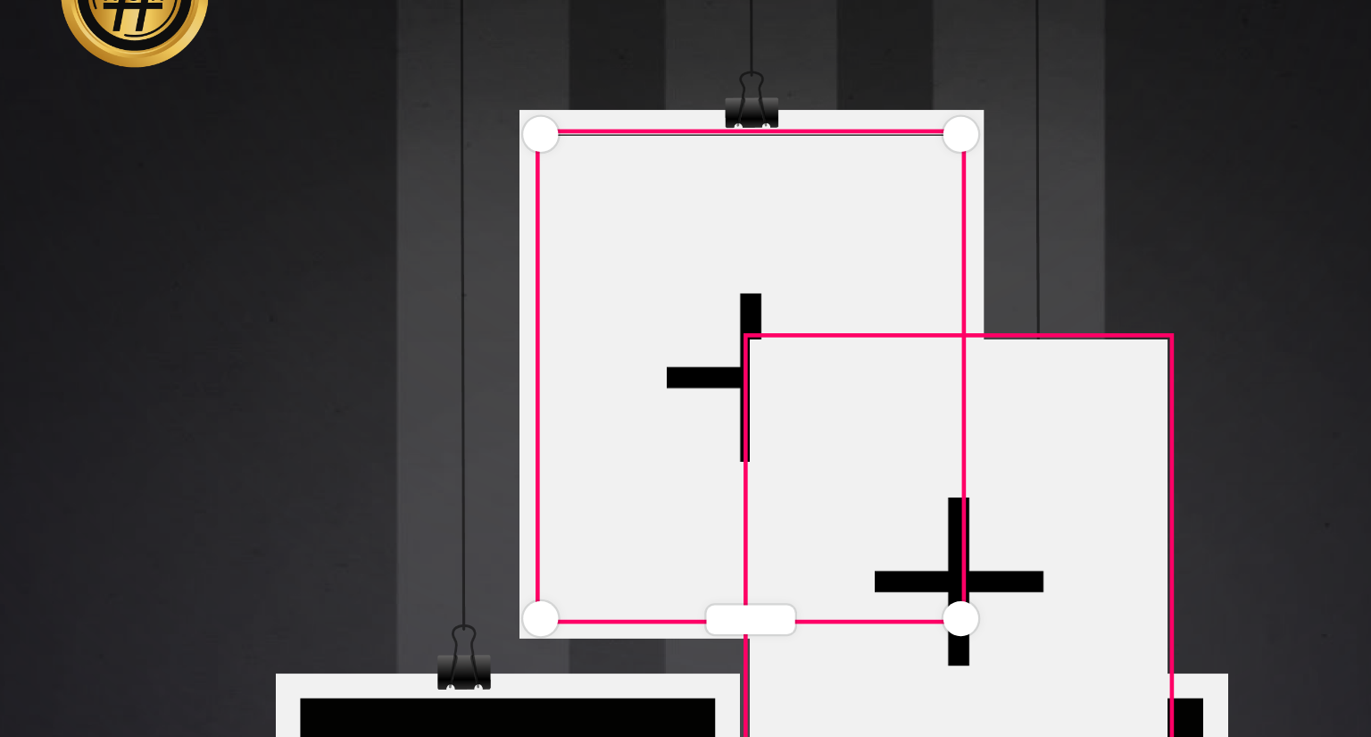
click at [748, 279] on div at bounding box center [703, 321] width 127 height 146
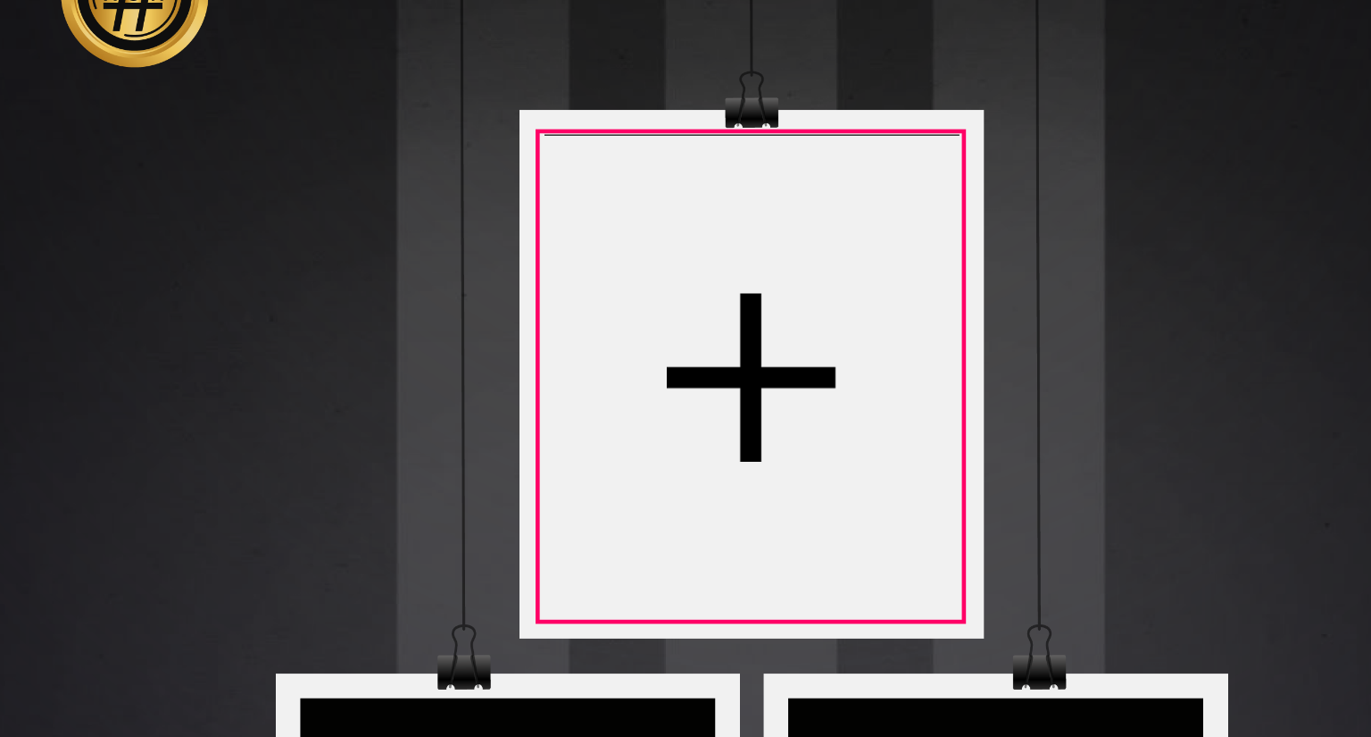
click at [692, 267] on div at bounding box center [641, 260] width 127 height 146
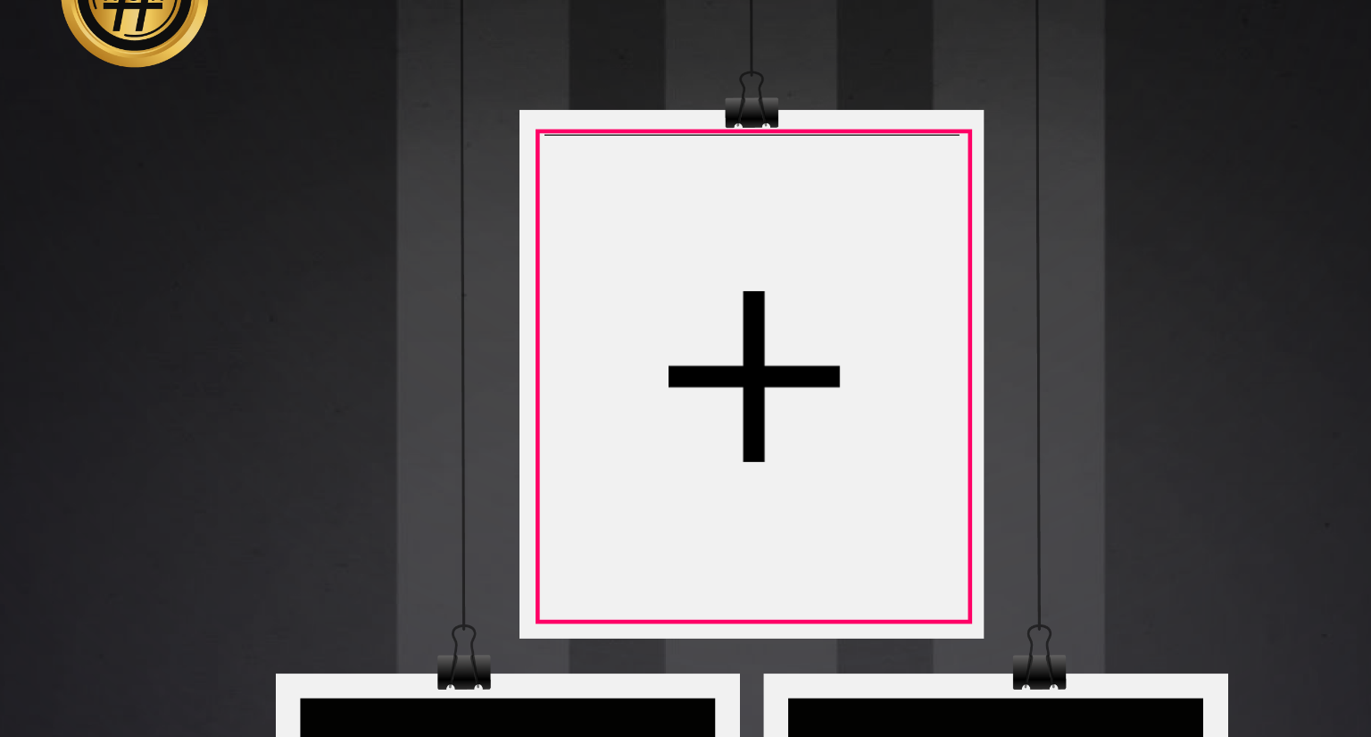
click at [700, 326] on div at bounding box center [640, 393] width 499 height 624
type input "***"
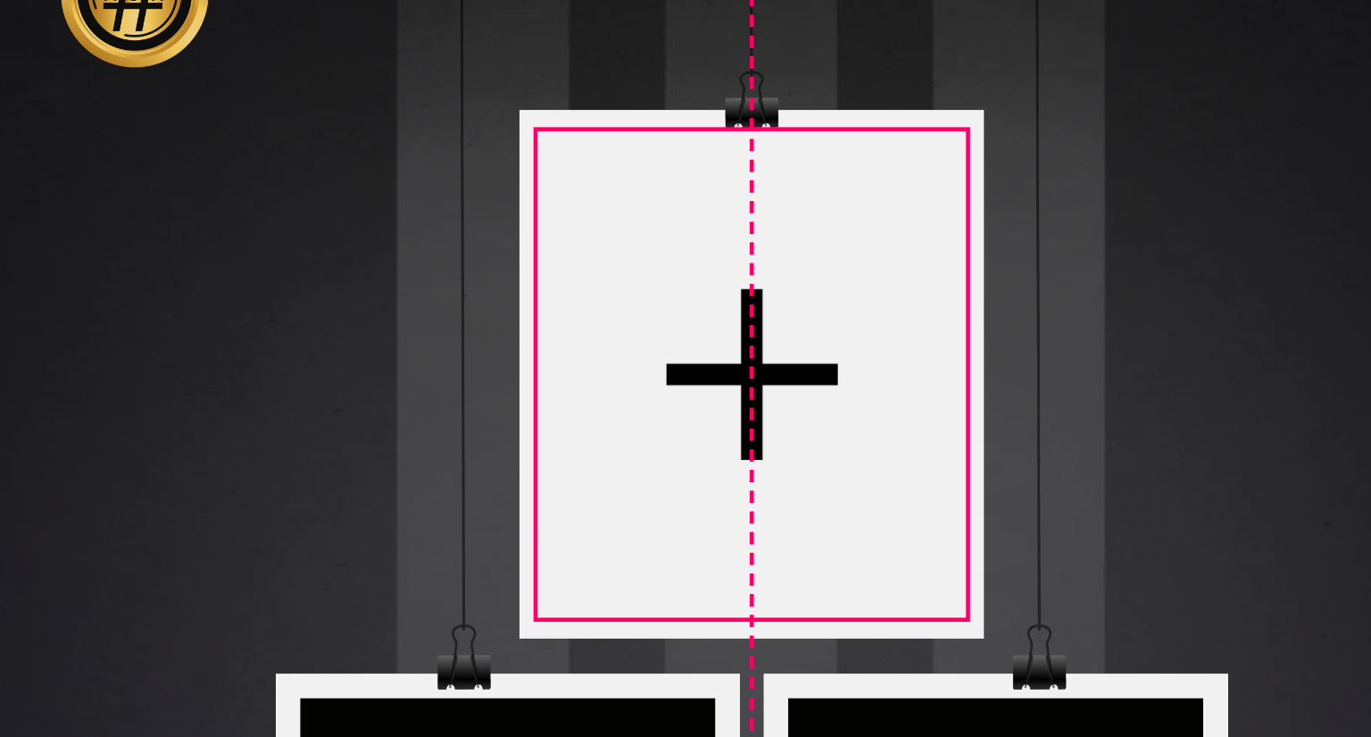
type input "***"
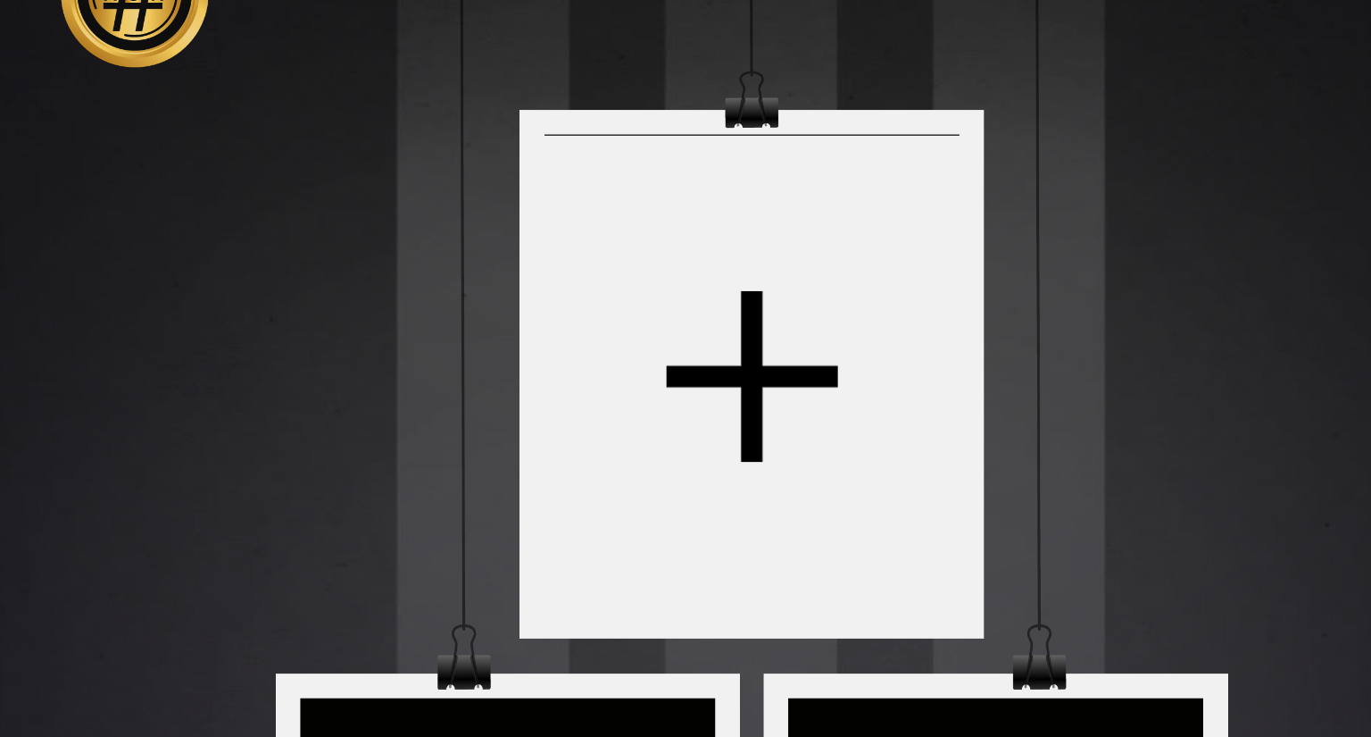
drag, startPoint x: 677, startPoint y: 292, endPoint x: 798, endPoint y: 273, distance: 122.9
click at [798, 273] on div at bounding box center [640, 393] width 499 height 624
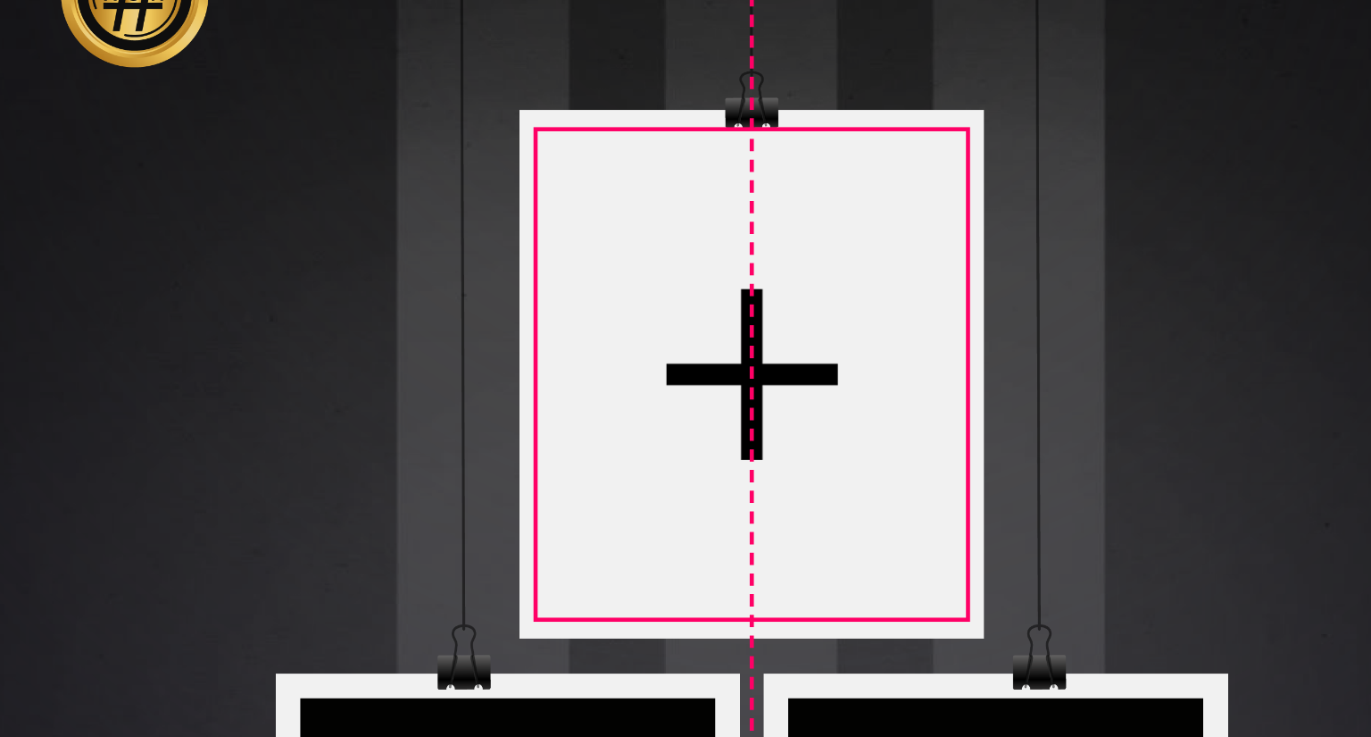
click at [659, 263] on div at bounding box center [641, 259] width 129 height 146
type input "***"
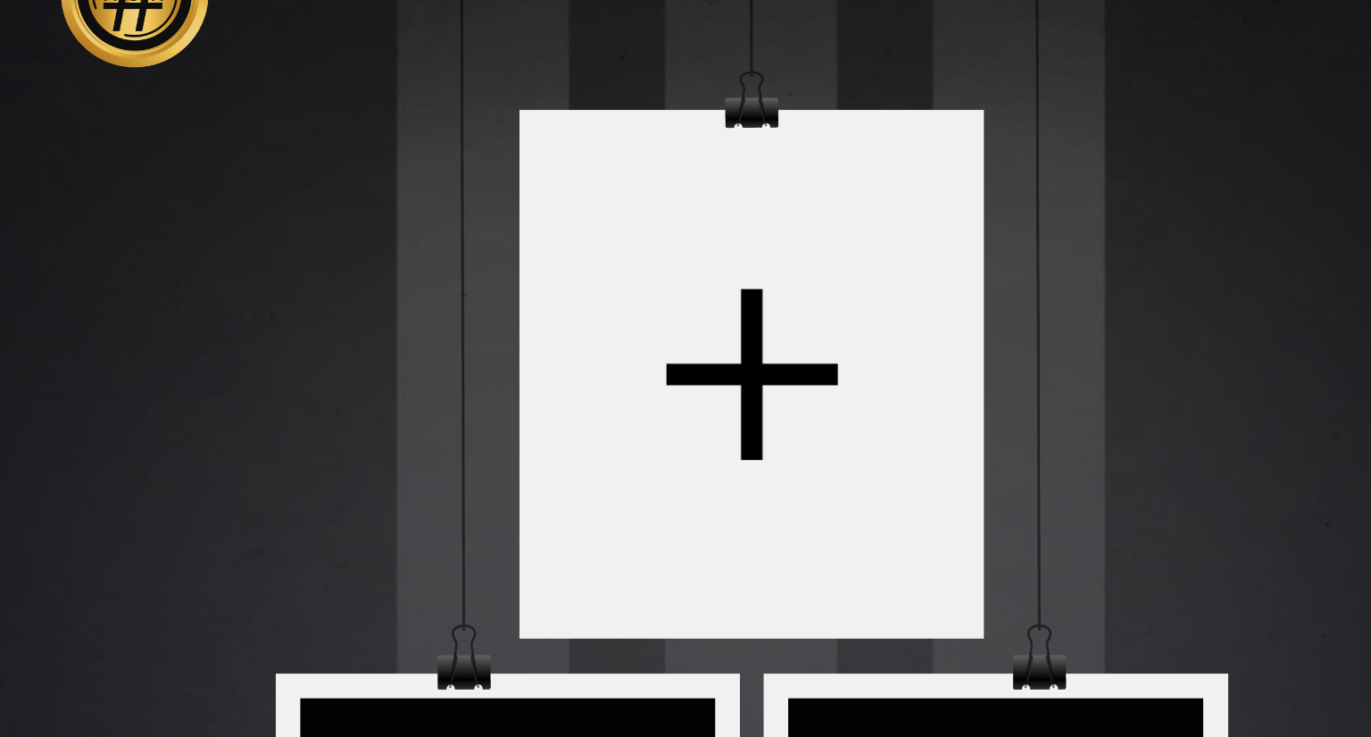
click at [571, 158] on div at bounding box center [640, 393] width 499 height 624
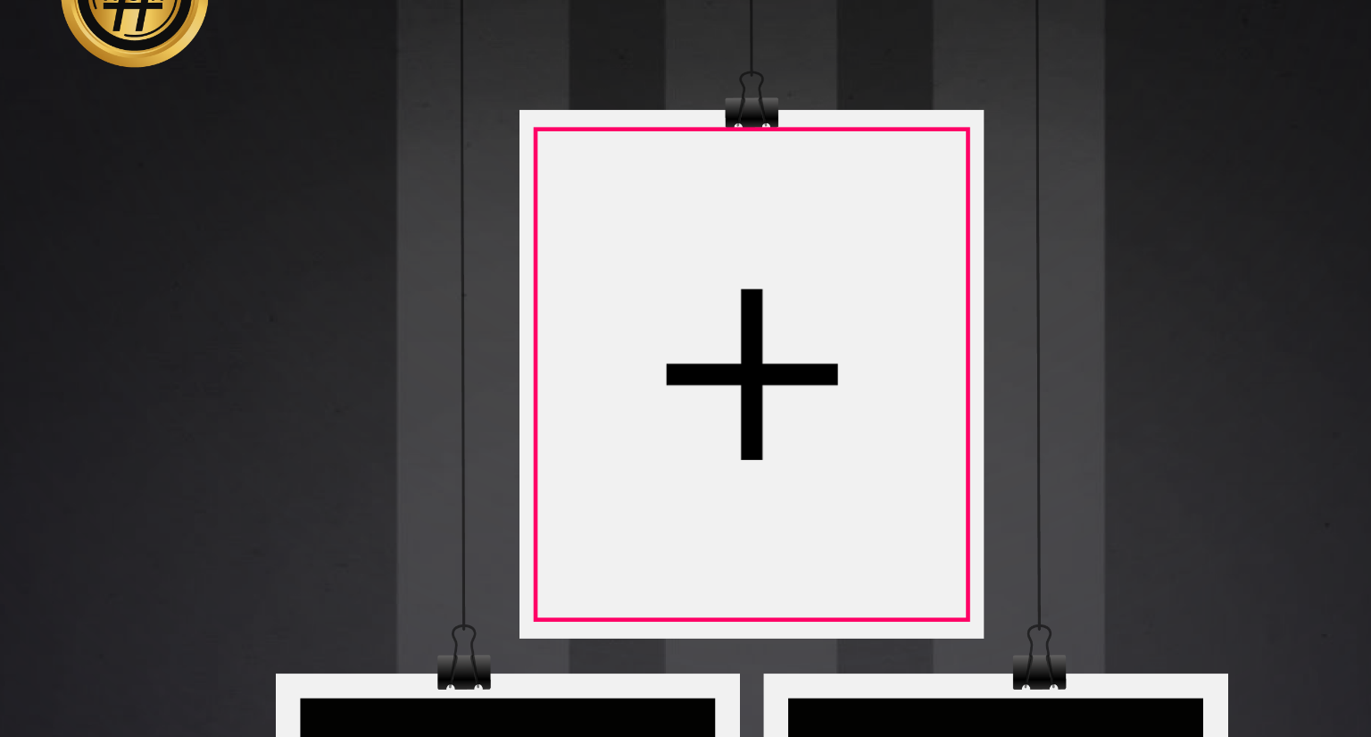
click at [639, 250] on div at bounding box center [641, 259] width 129 height 146
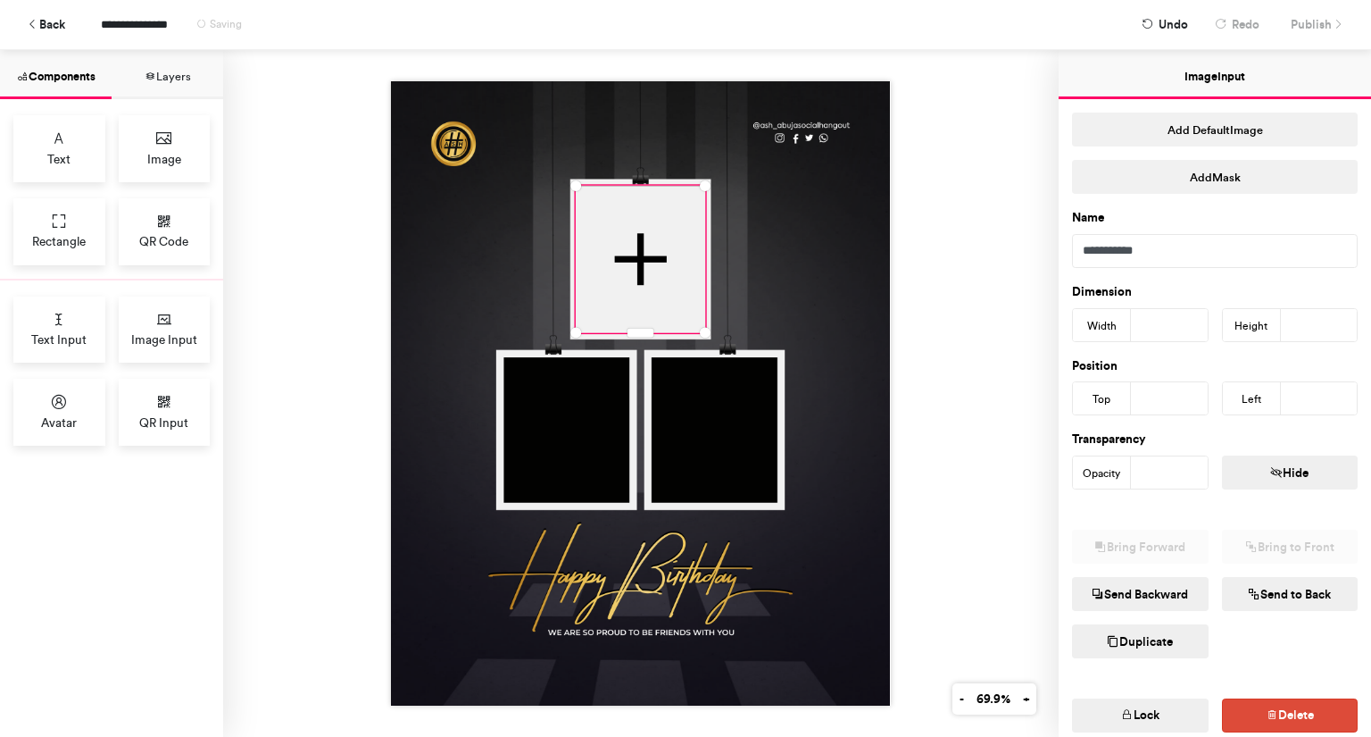
click at [1167, 637] on button "Duplicate" at bounding box center [1140, 641] width 137 height 34
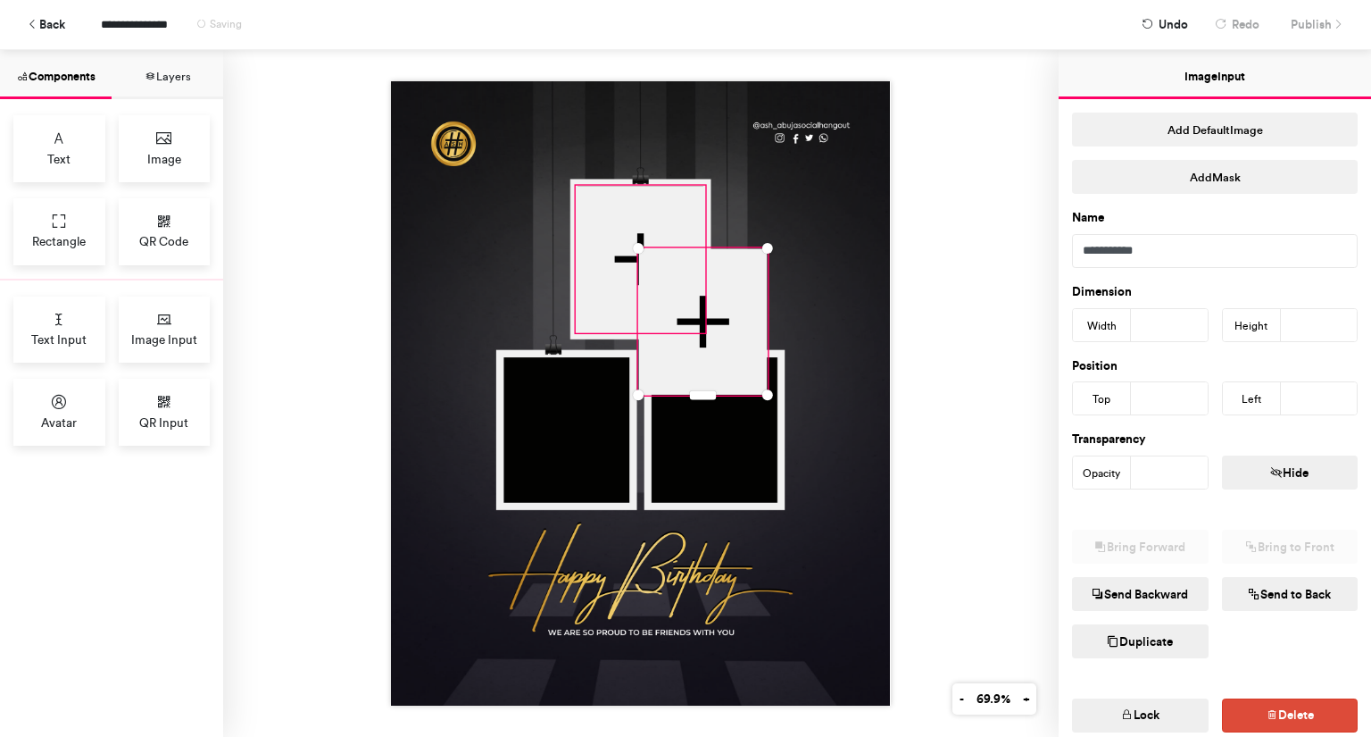
click at [671, 208] on div at bounding box center [641, 259] width 129 height 146
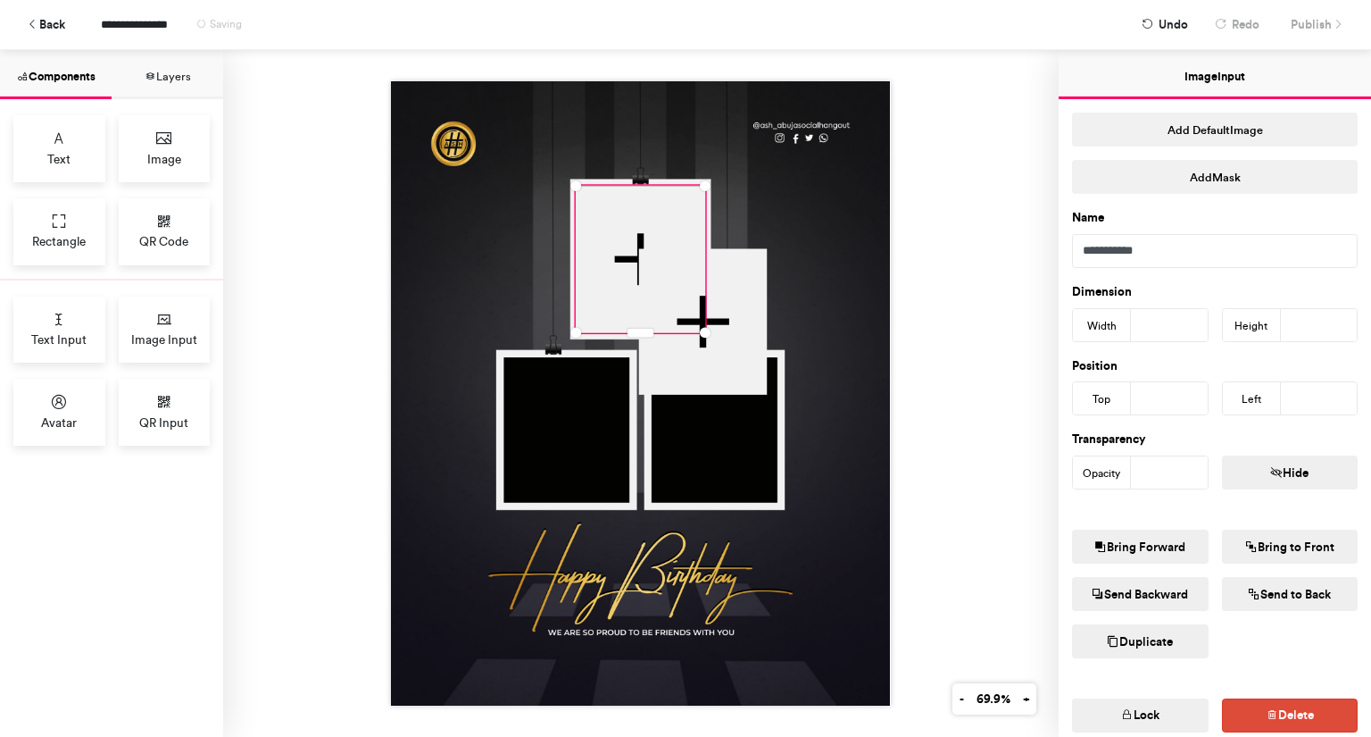
click at [1163, 714] on button "Lock" at bounding box center [1140, 715] width 137 height 34
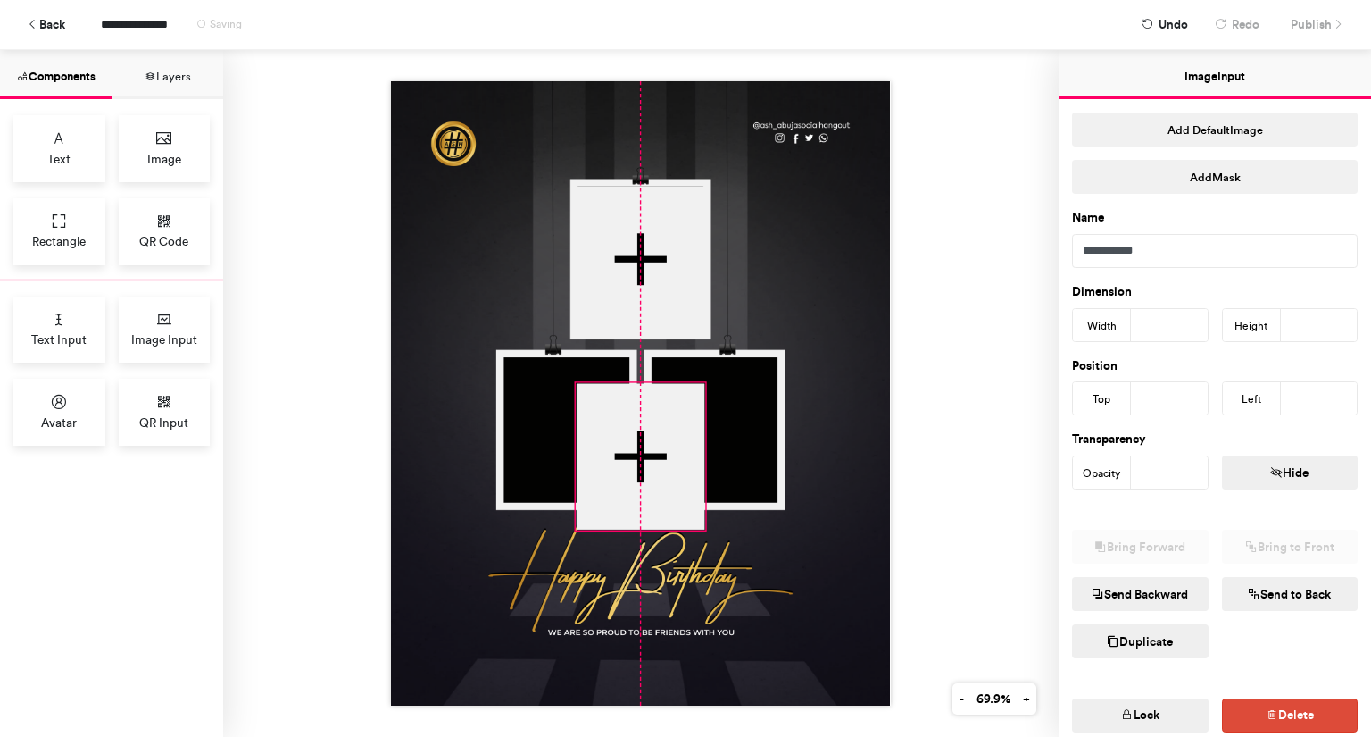
drag, startPoint x: 743, startPoint y: 308, endPoint x: 674, endPoint y: 443, distance: 151.3
click at [674, 443] on div at bounding box center [641, 456] width 129 height 146
type input "***"
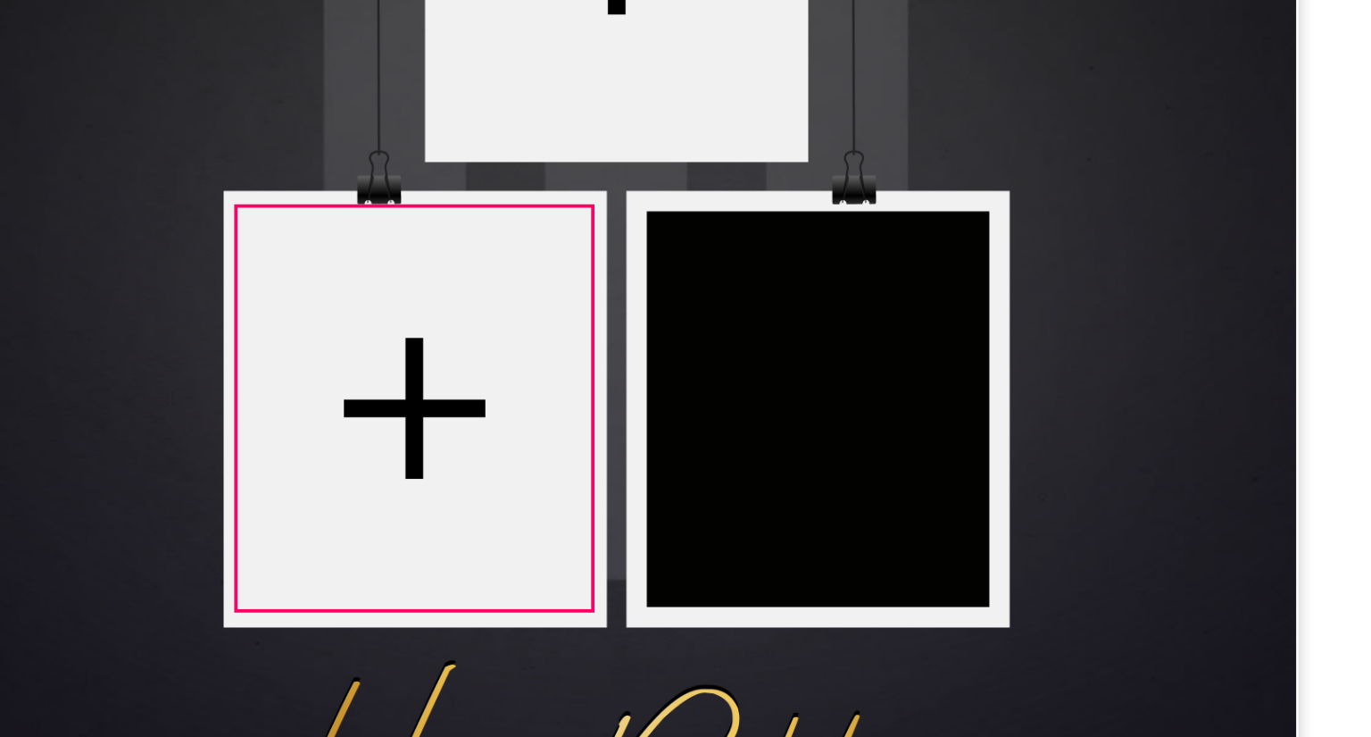
drag, startPoint x: 621, startPoint y: 420, endPoint x: 547, endPoint y: 394, distance: 78.8
click at [547, 394] on div at bounding box center [567, 429] width 129 height 146
type input "***"
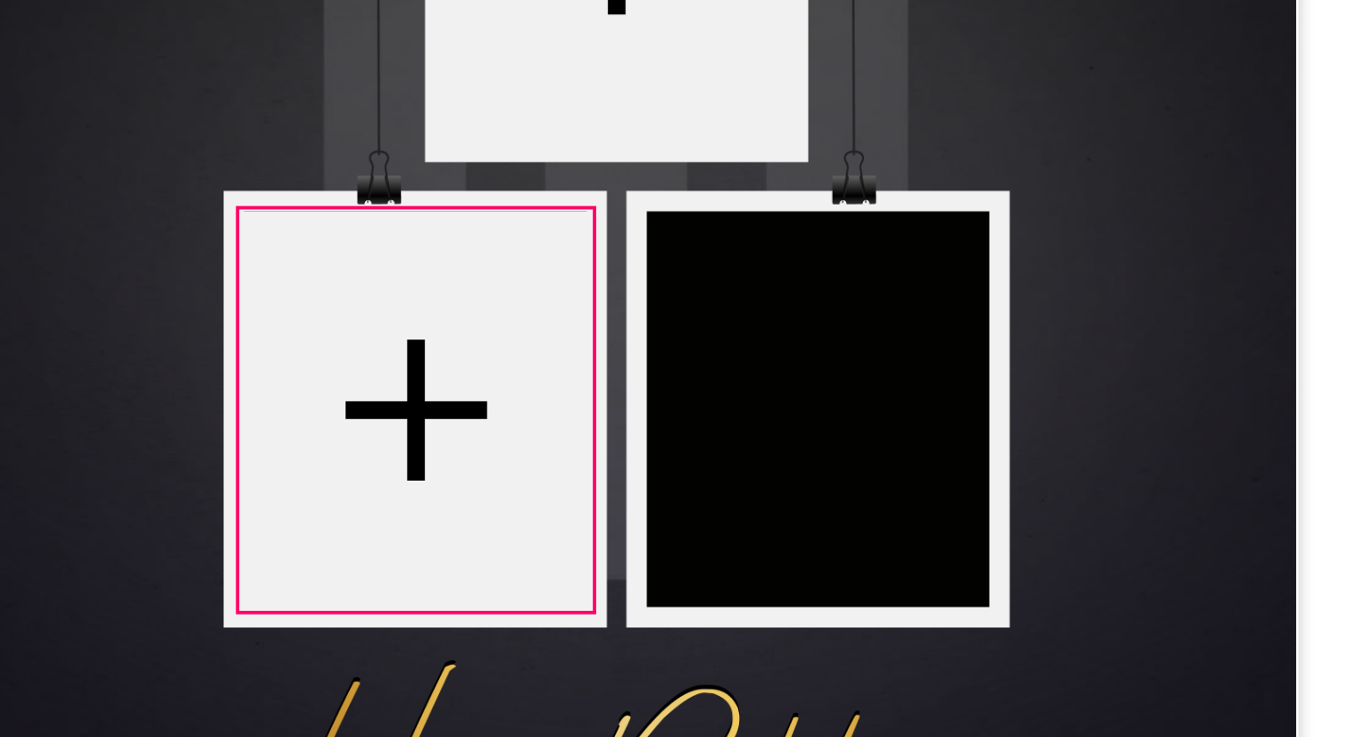
click at [546, 395] on div at bounding box center [568, 430] width 129 height 146
type input "***"
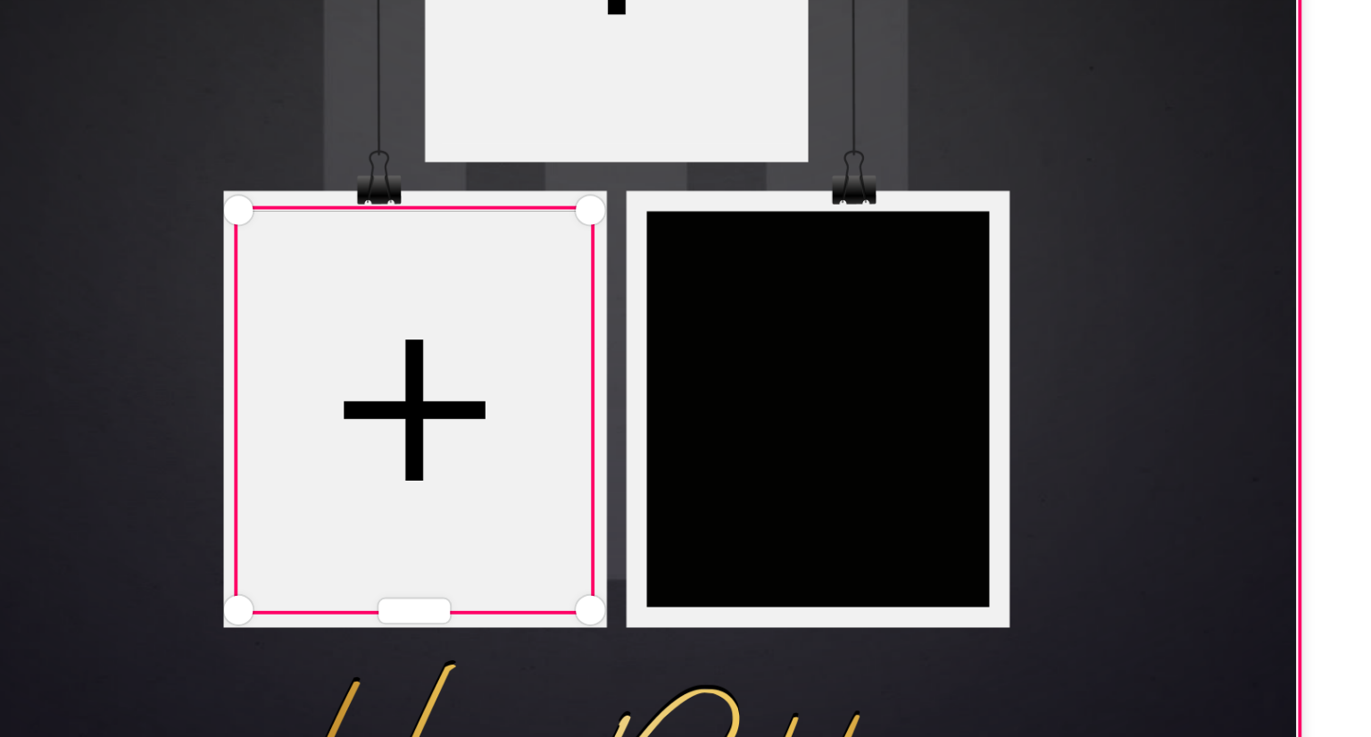
click at [678, 422] on div at bounding box center [640, 393] width 499 height 624
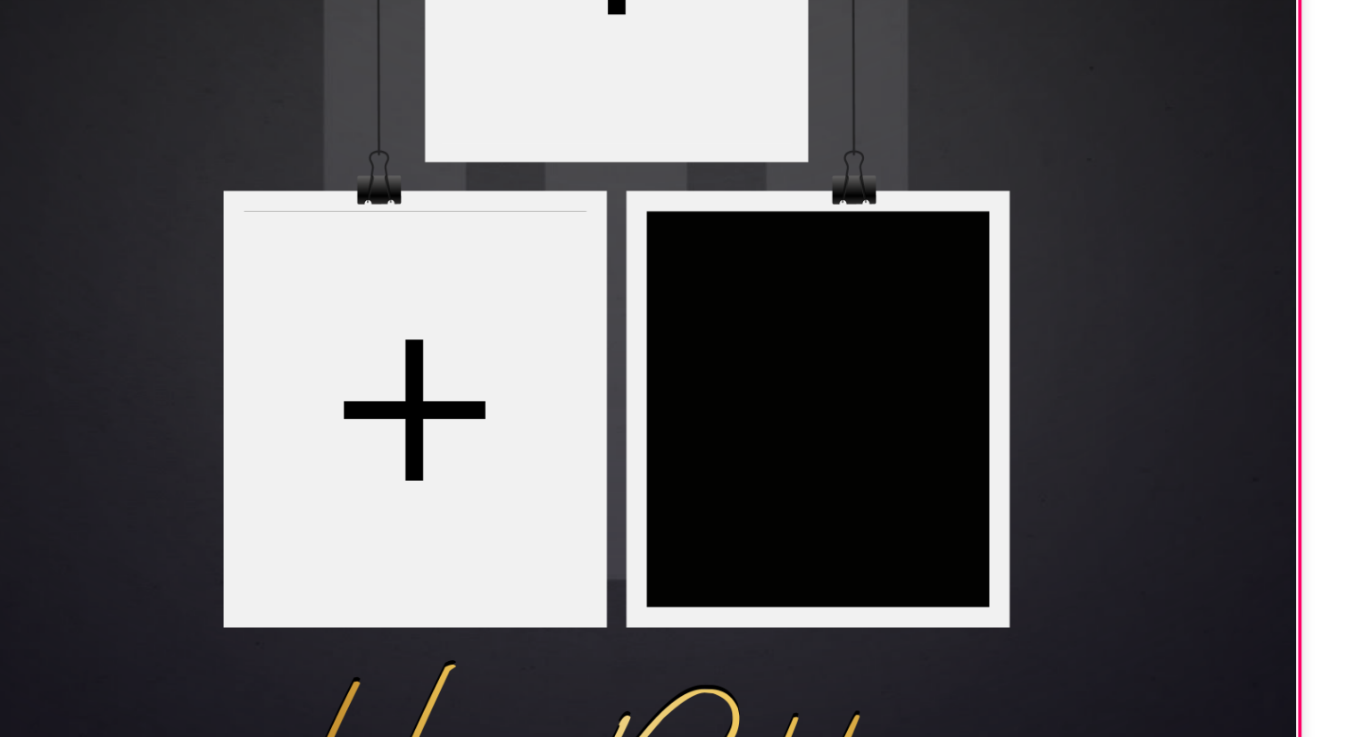
click at [679, 425] on div at bounding box center [640, 393] width 499 height 624
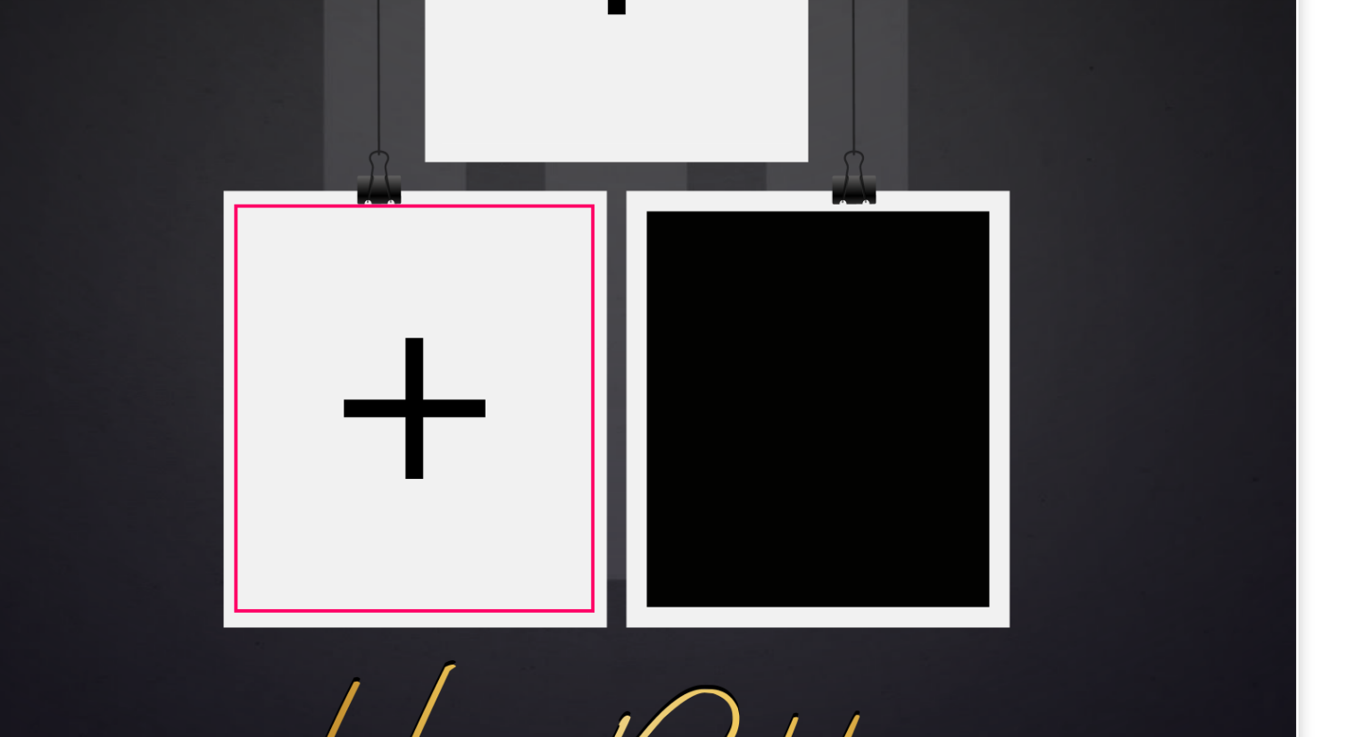
click at [599, 417] on div at bounding box center [567, 429] width 129 height 146
type input "***"
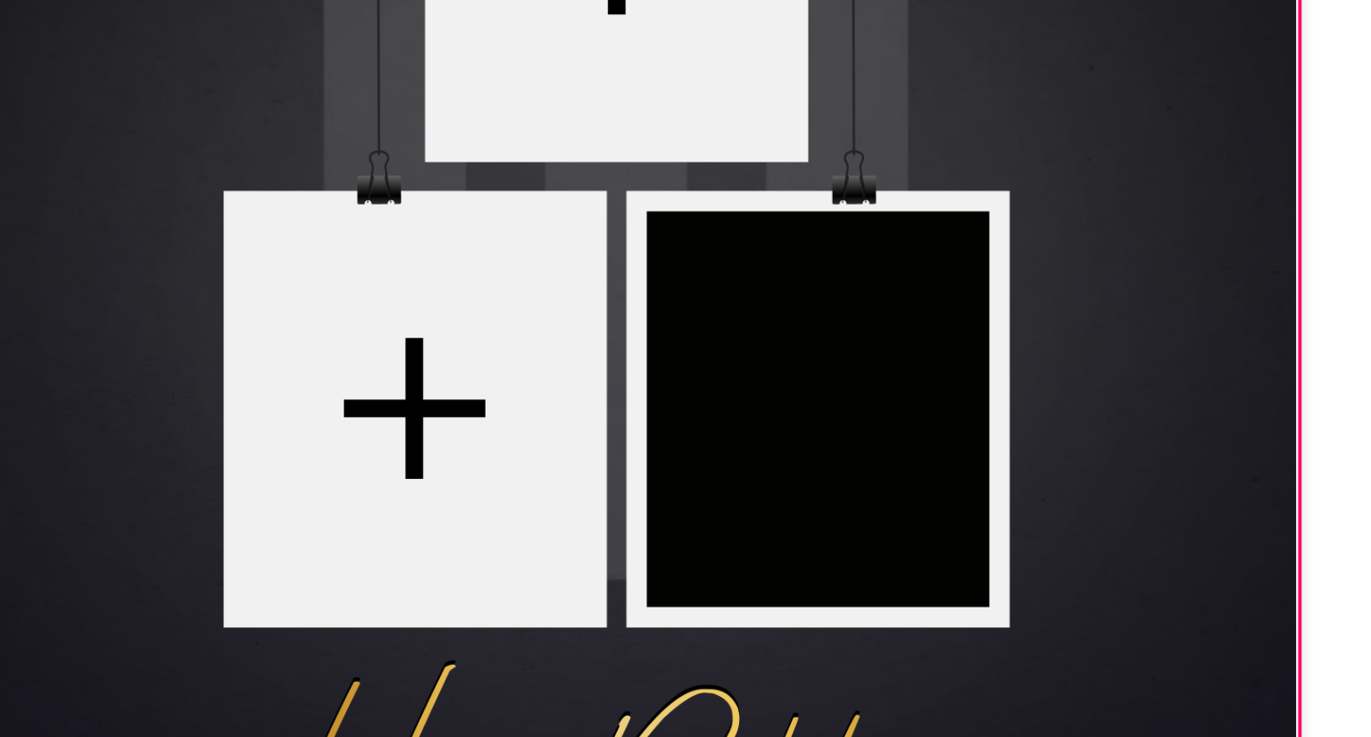
drag, startPoint x: 670, startPoint y: 424, endPoint x: 601, endPoint y: 428, distance: 68.8
click at [601, 428] on div at bounding box center [567, 429] width 129 height 146
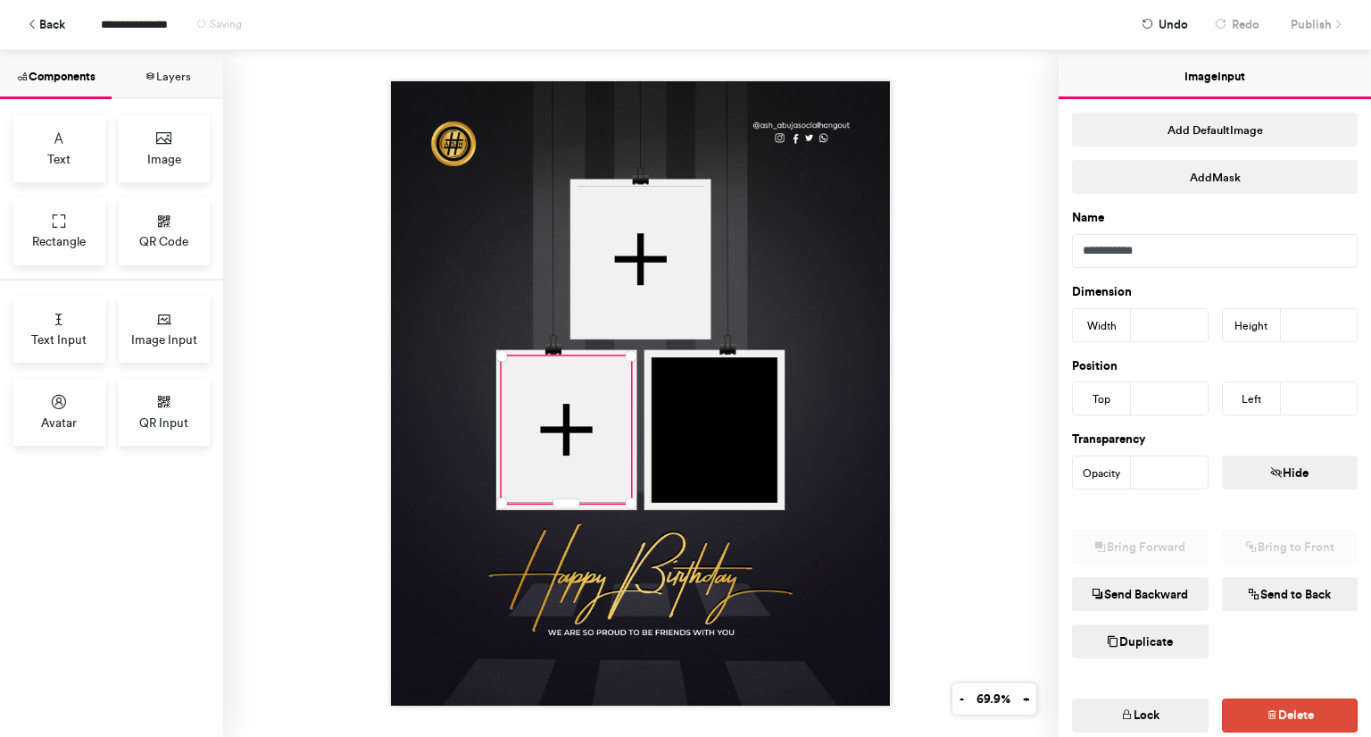
click at [1109, 634] on icon "button" at bounding box center [1113, 641] width 12 height 14
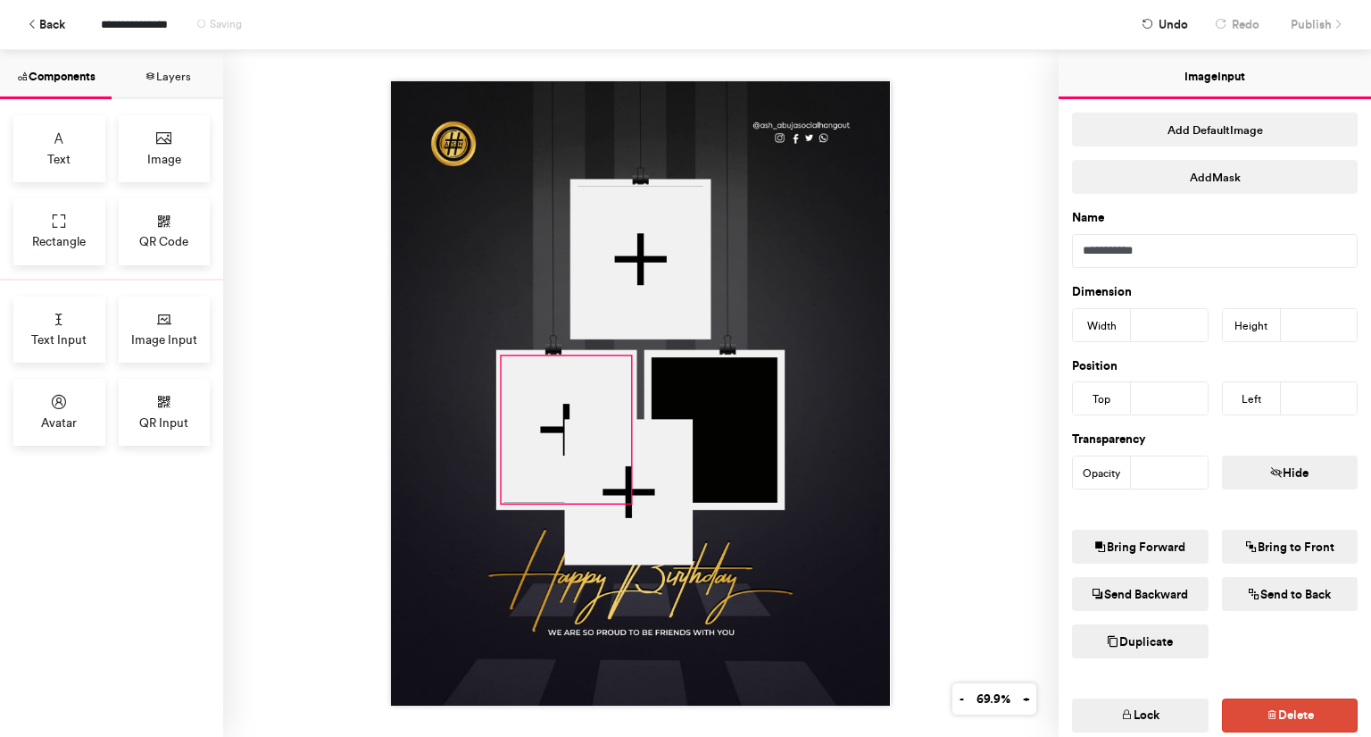
click at [547, 356] on div at bounding box center [567, 429] width 129 height 146
click at [1126, 712] on icon "button" at bounding box center [1127, 715] width 12 height 12
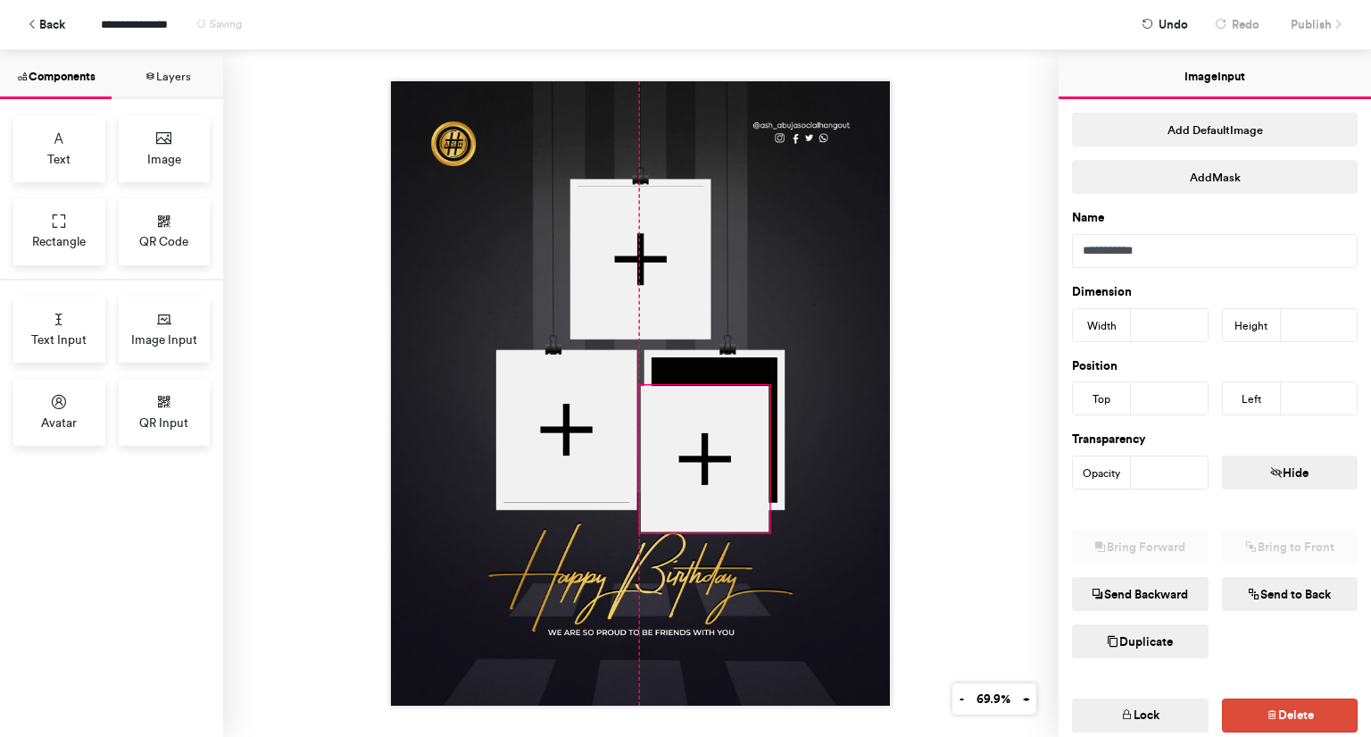
drag, startPoint x: 675, startPoint y: 449, endPoint x: 754, endPoint y: 416, distance: 86.0
click at [754, 416] on div at bounding box center [705, 459] width 129 height 146
type input "***"
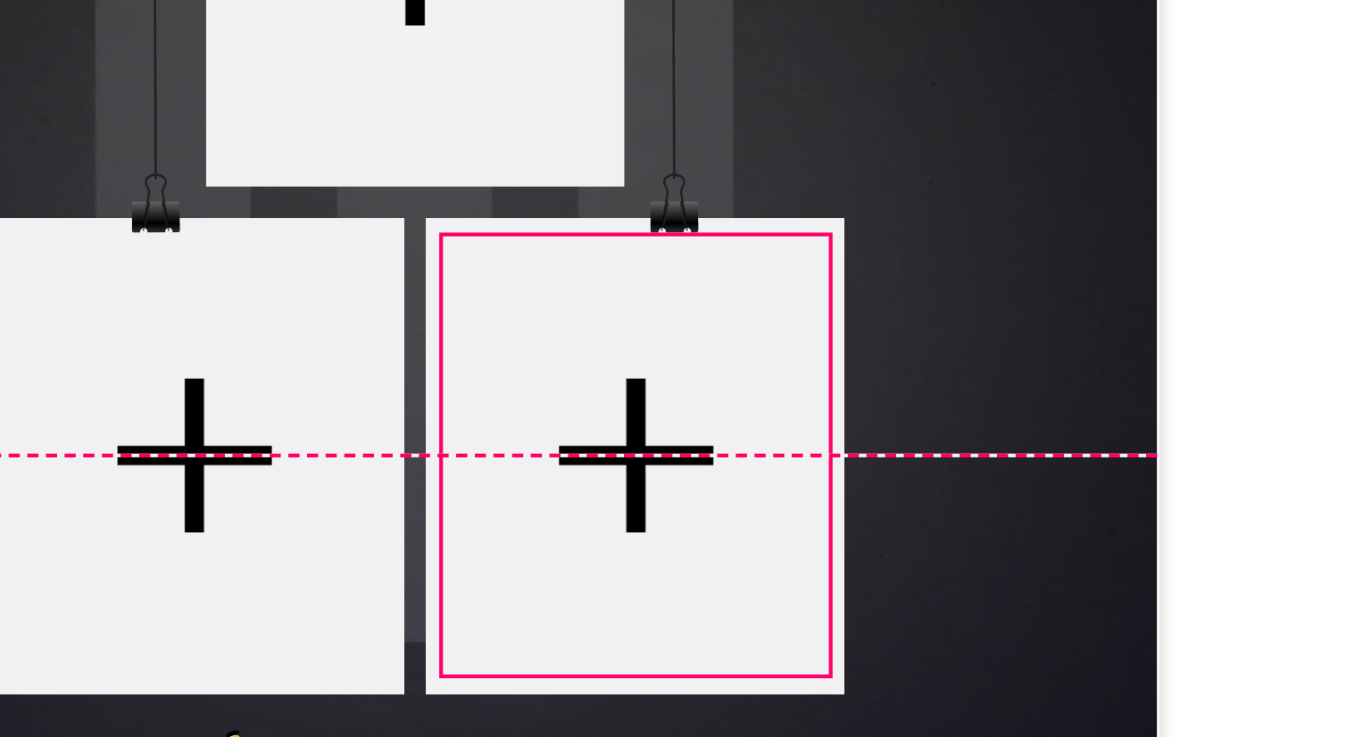
drag, startPoint x: 721, startPoint y: 414, endPoint x: 731, endPoint y: 387, distance: 28.5
click at [731, 387] on div at bounding box center [715, 429] width 129 height 146
type input "***"
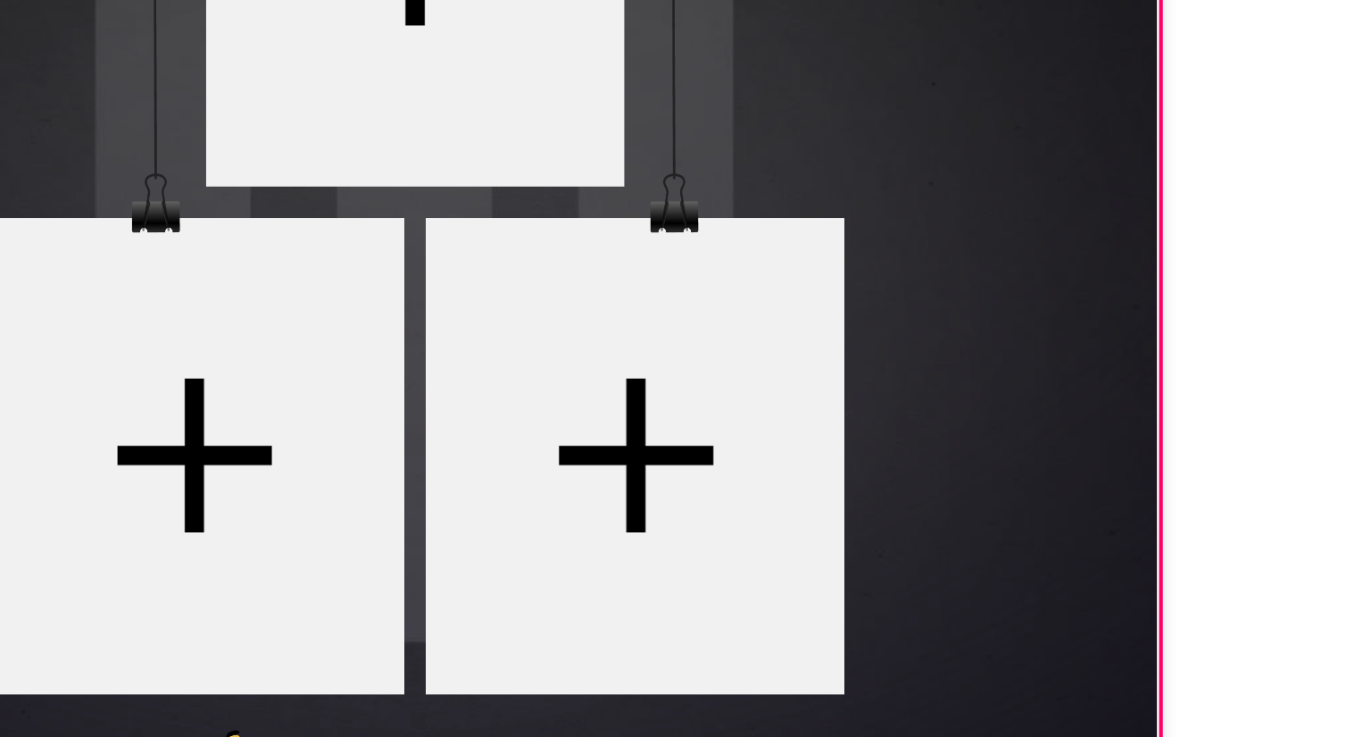
drag, startPoint x: 829, startPoint y: 379, endPoint x: 745, endPoint y: 399, distance: 86.4
click at [745, 399] on div at bounding box center [715, 429] width 129 height 146
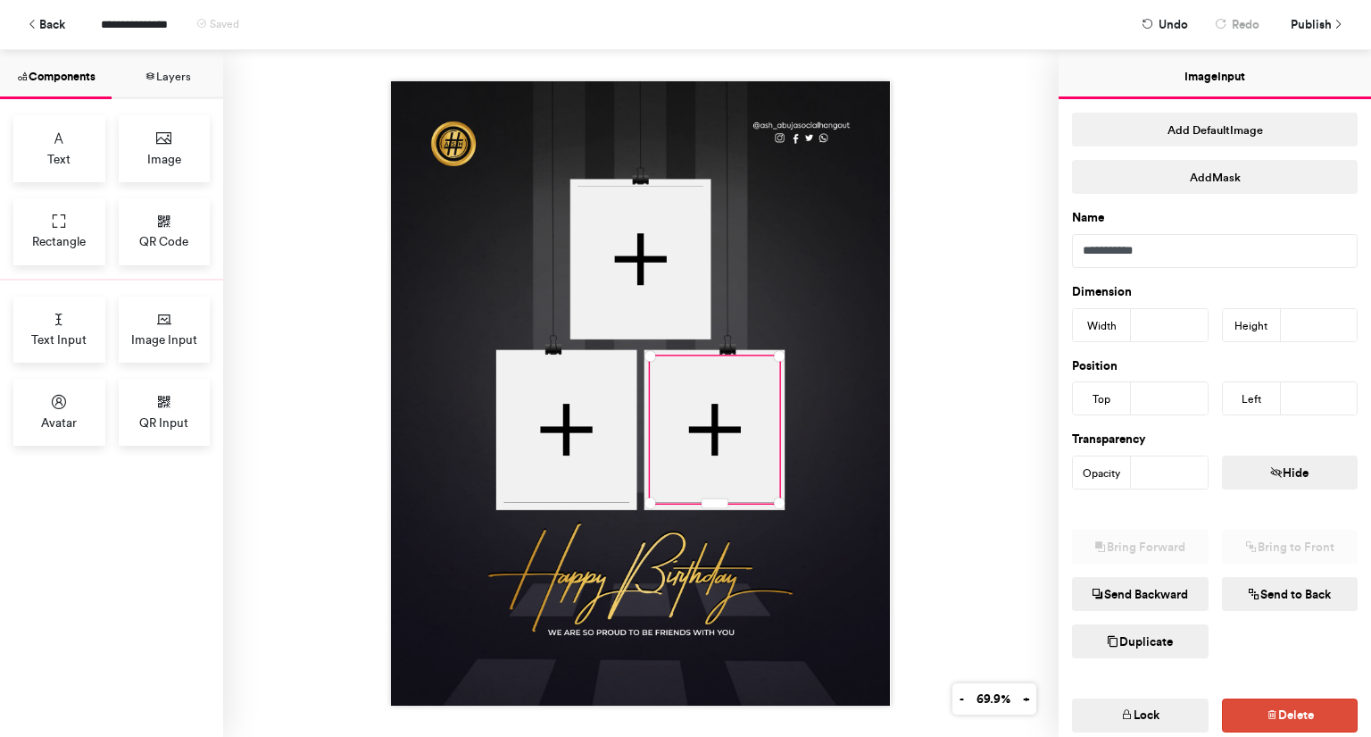
click at [1145, 713] on button "Lock" at bounding box center [1140, 715] width 137 height 34
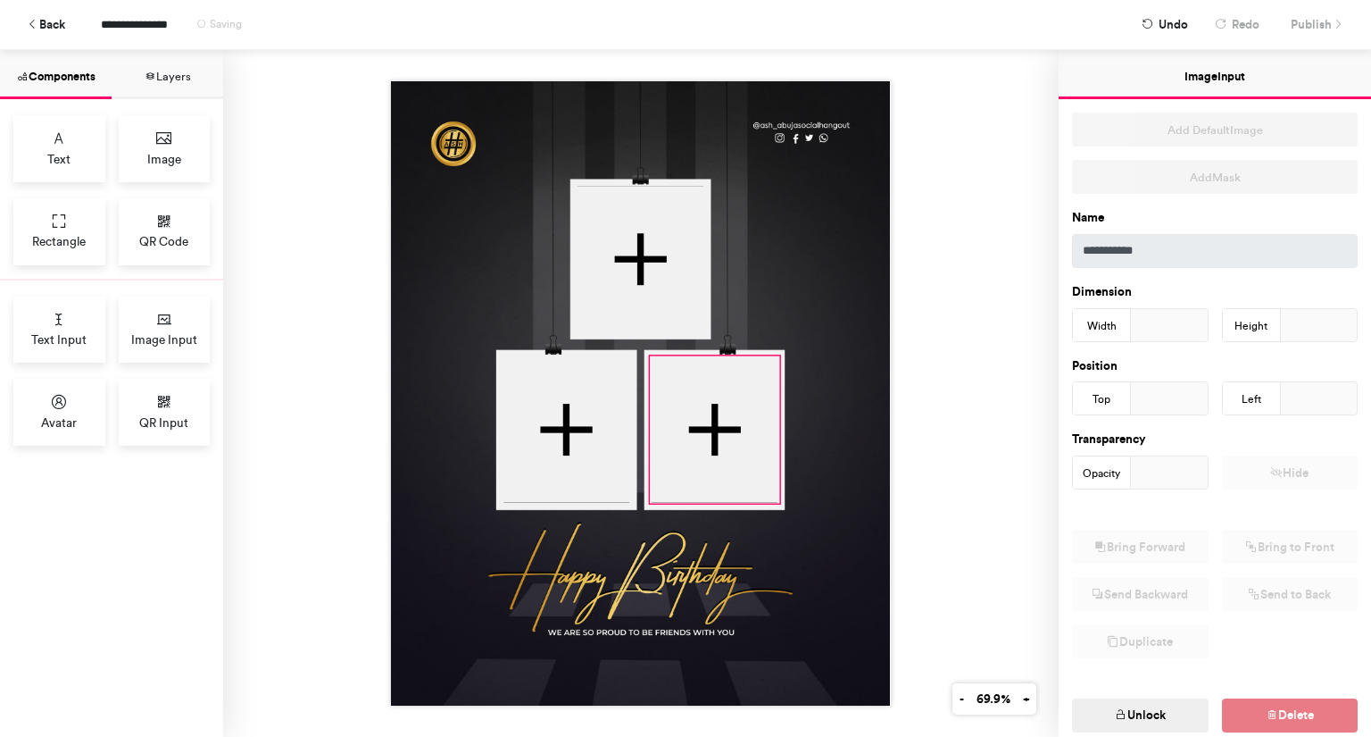
click at [984, 529] on div at bounding box center [641, 393] width 836 height 687
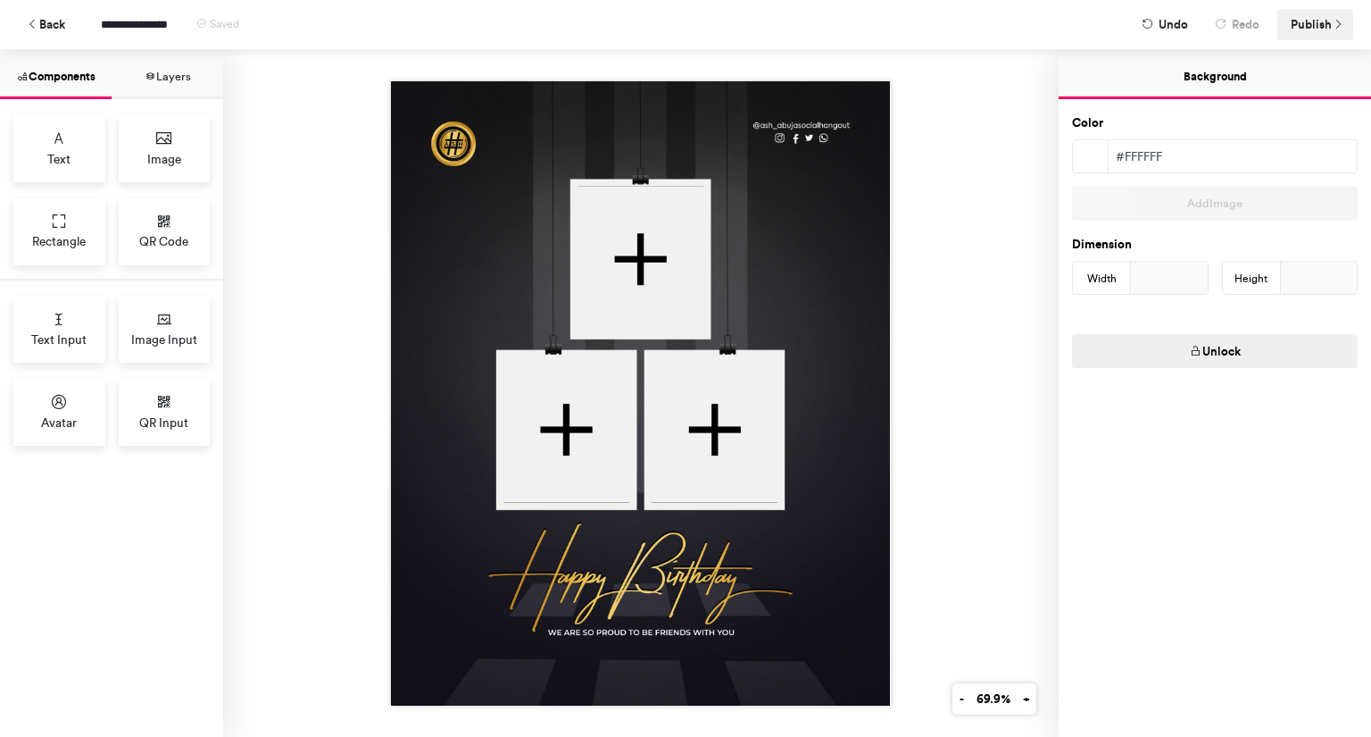
click at [1311, 24] on span "Publish" at bounding box center [1311, 24] width 41 height 31
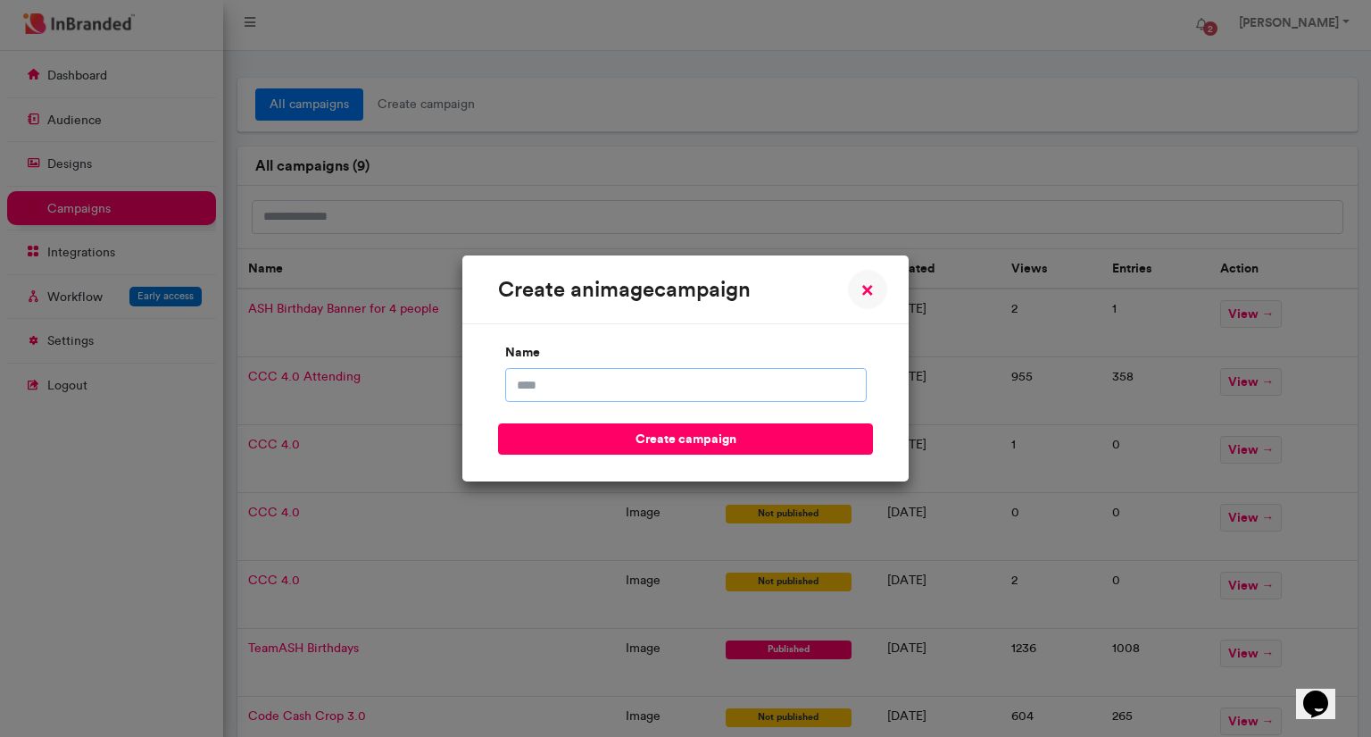
click at [691, 395] on input "name" at bounding box center [686, 385] width 362 height 34
type input "**********"
click at [712, 445] on button "create campaign" at bounding box center [685, 438] width 375 height 31
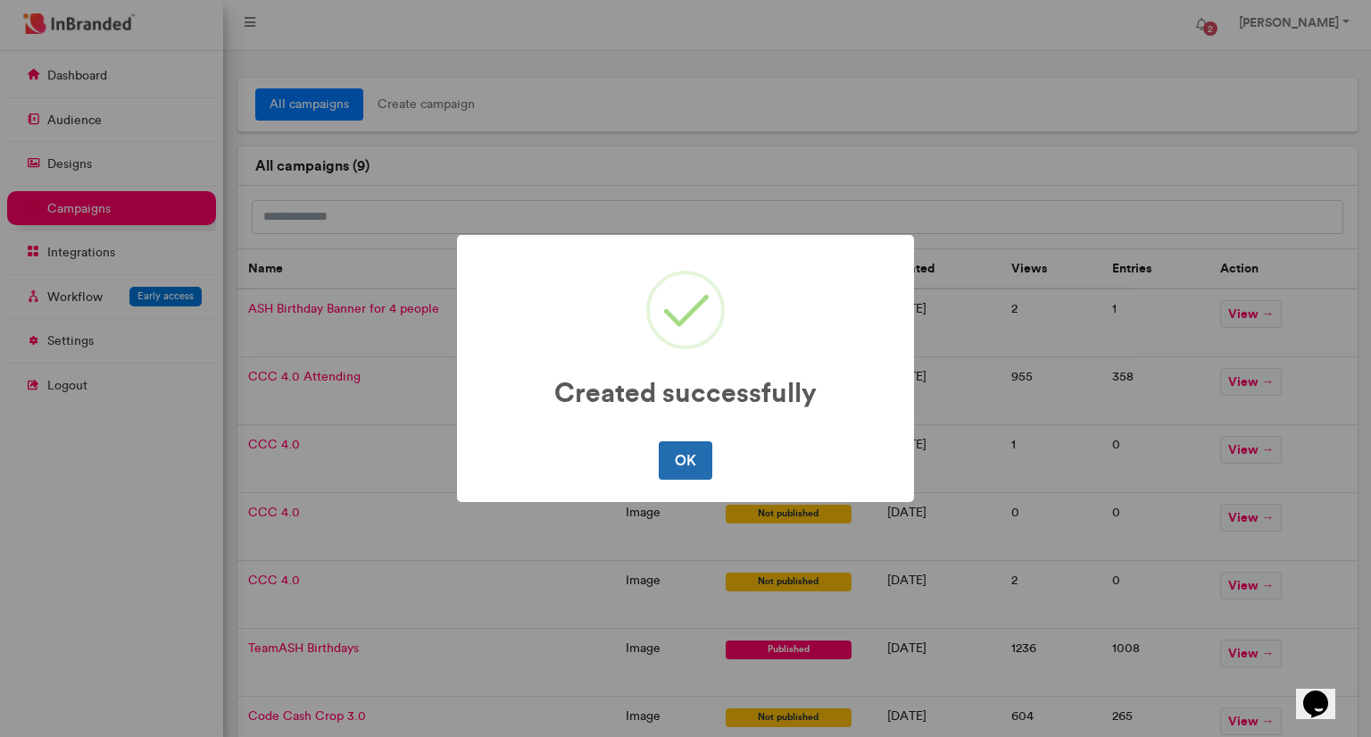
click at [698, 447] on button "OK" at bounding box center [685, 459] width 53 height 37
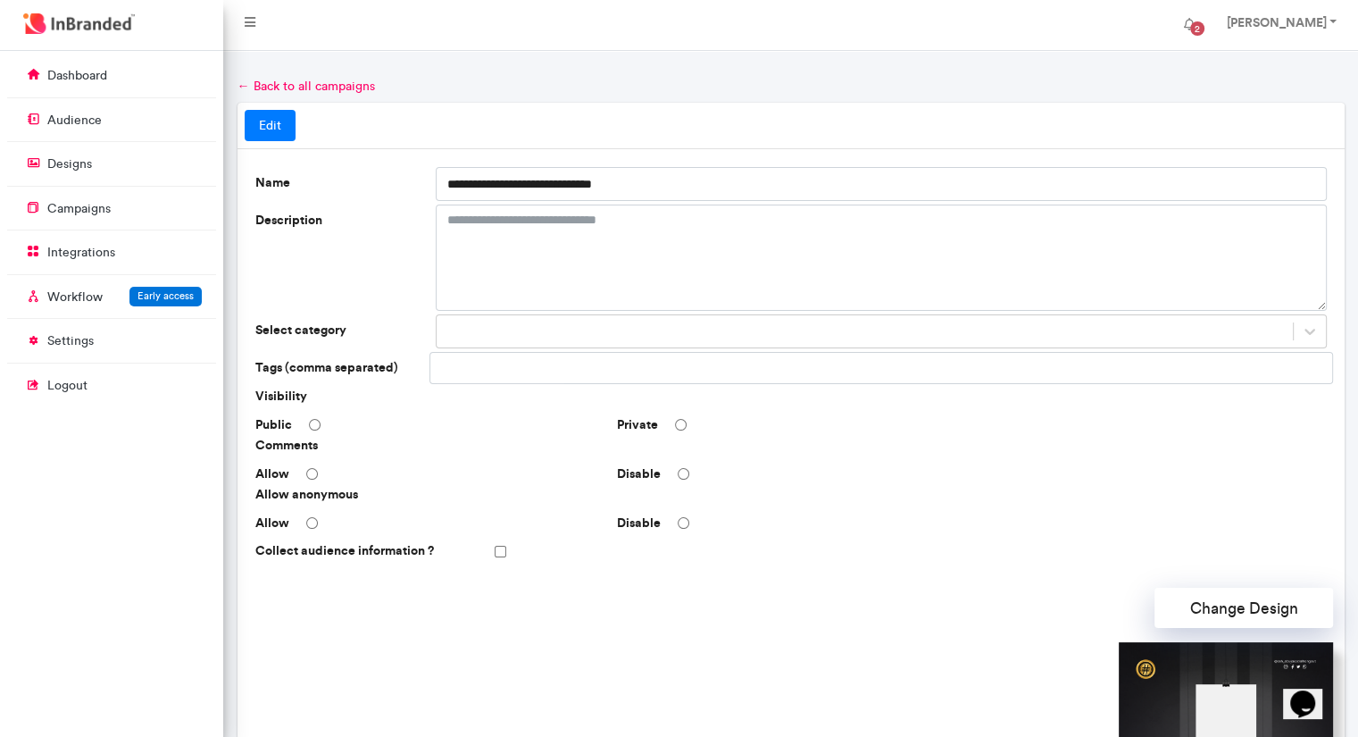
click at [674, 483] on div "Visibility Public Private Comments Allow Disable Allow anonymous Allow Disable …" at bounding box center [790, 476] width 1071 height 179
click at [690, 467] on div "Disable" at bounding box center [791, 474] width 362 height 18
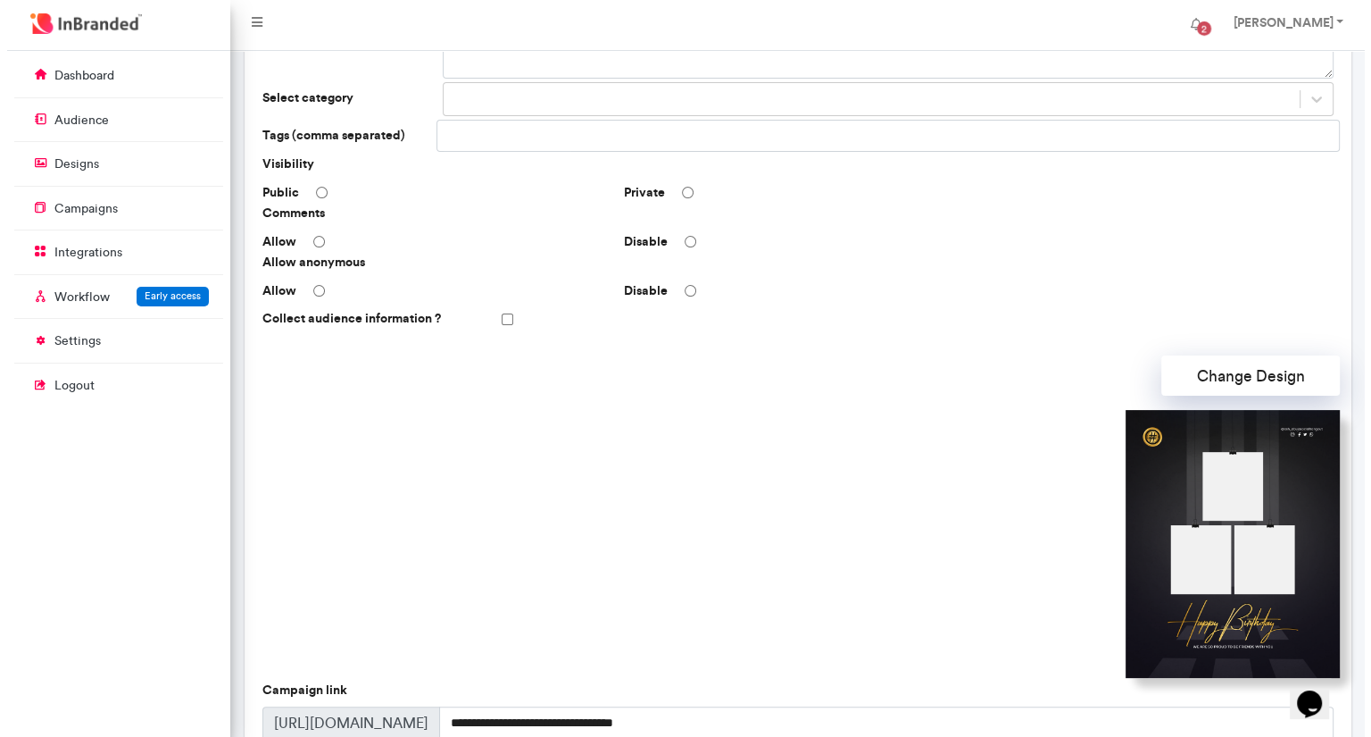
scroll to position [424, 0]
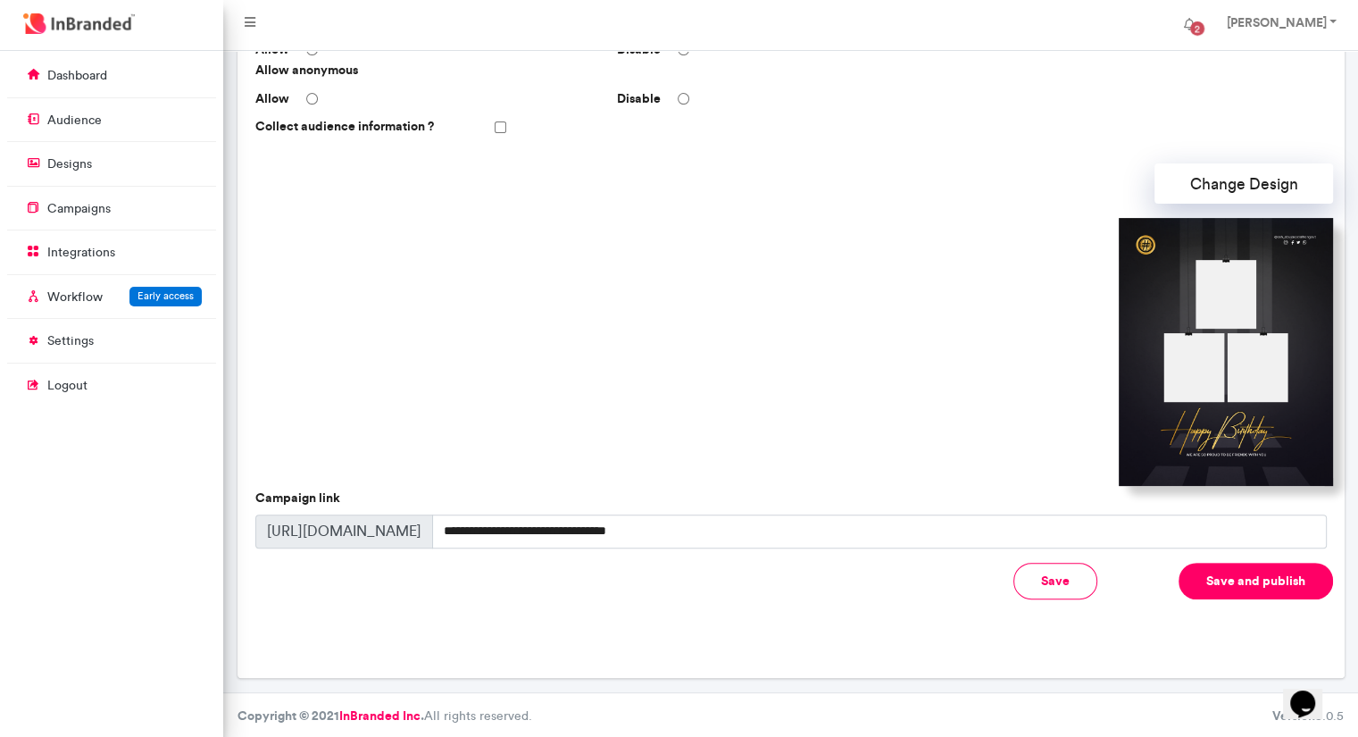
click at [1252, 576] on button "Save and publish" at bounding box center [1255, 580] width 154 height 37
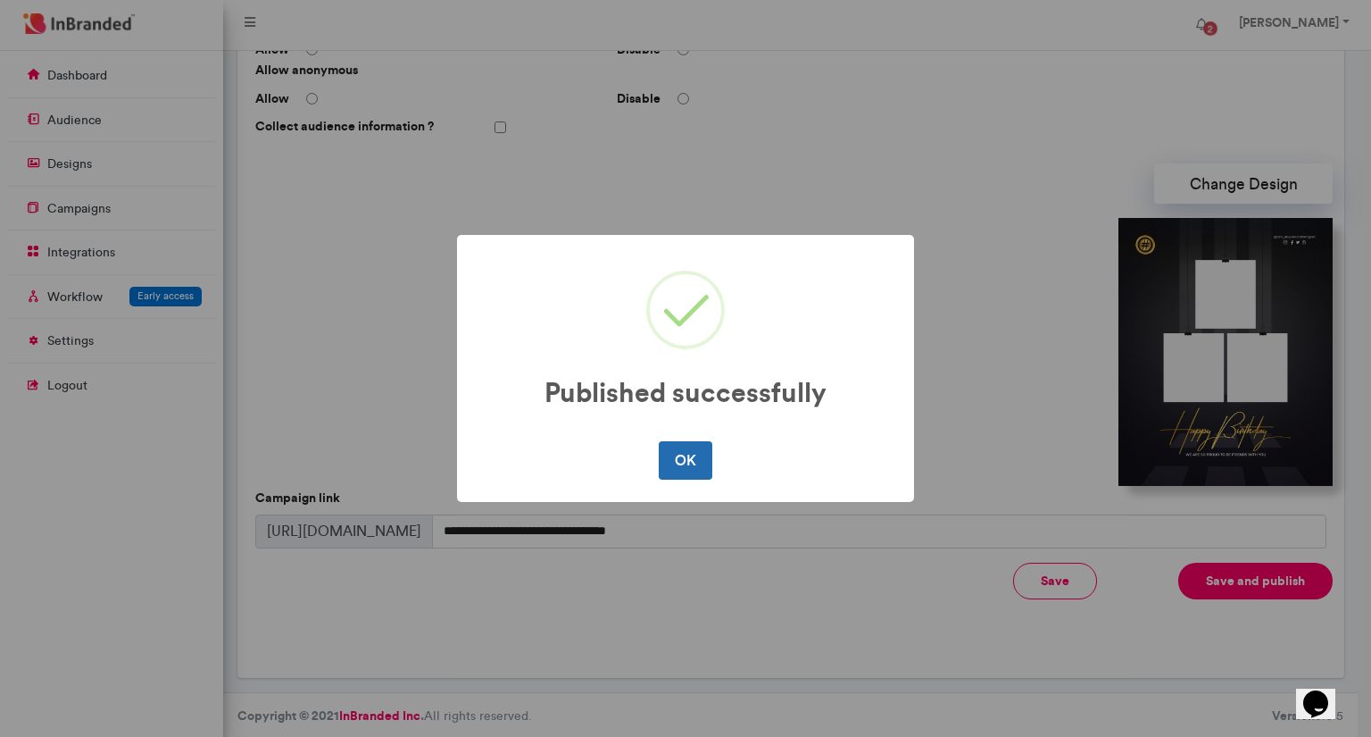
click at [684, 447] on button "OK" at bounding box center [685, 459] width 53 height 37
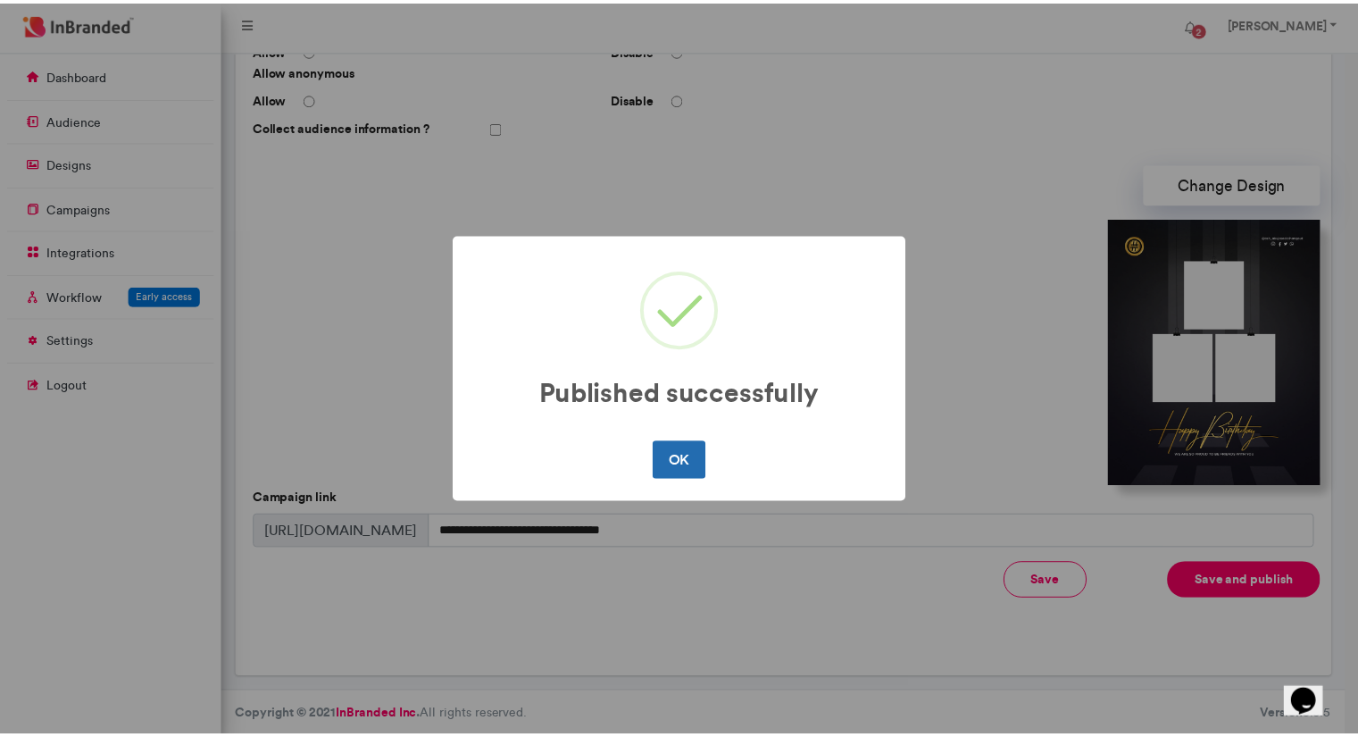
scroll to position [0, 0]
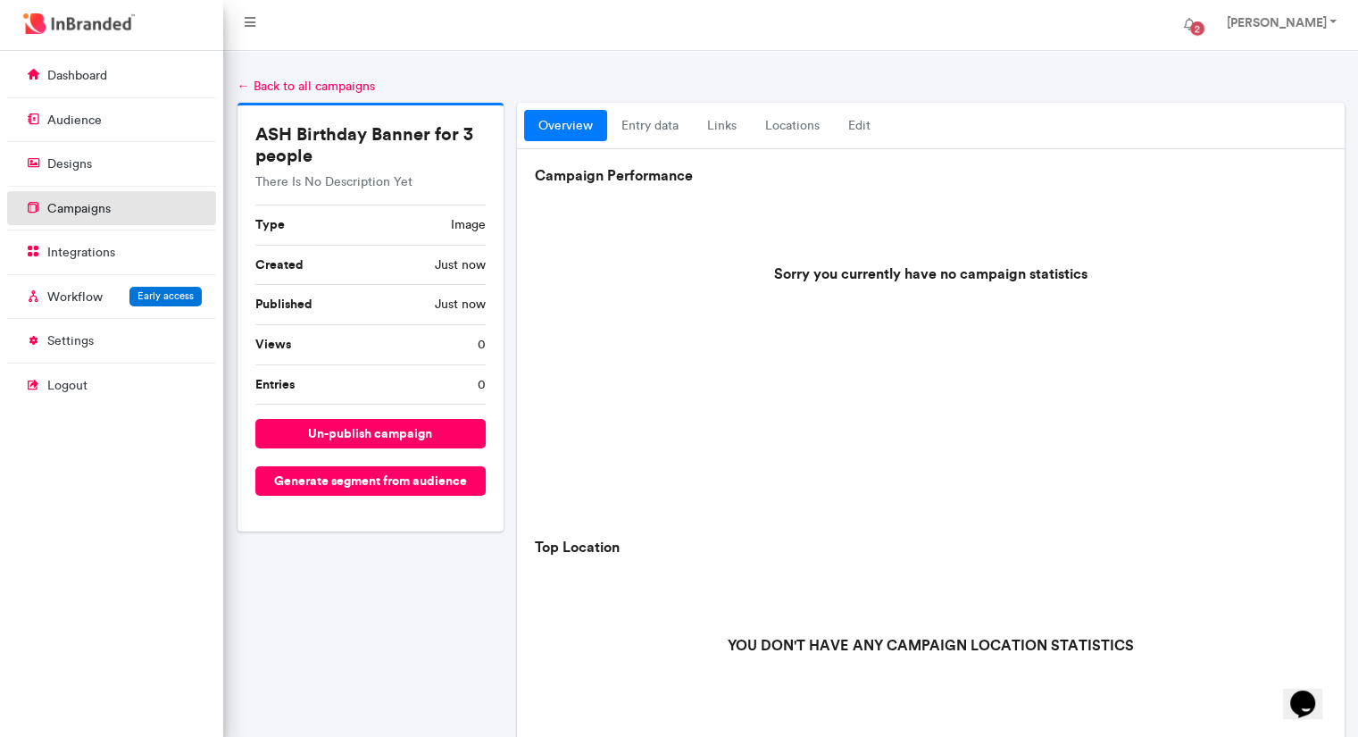
click at [75, 201] on p "campaigns" at bounding box center [78, 209] width 63 height 18
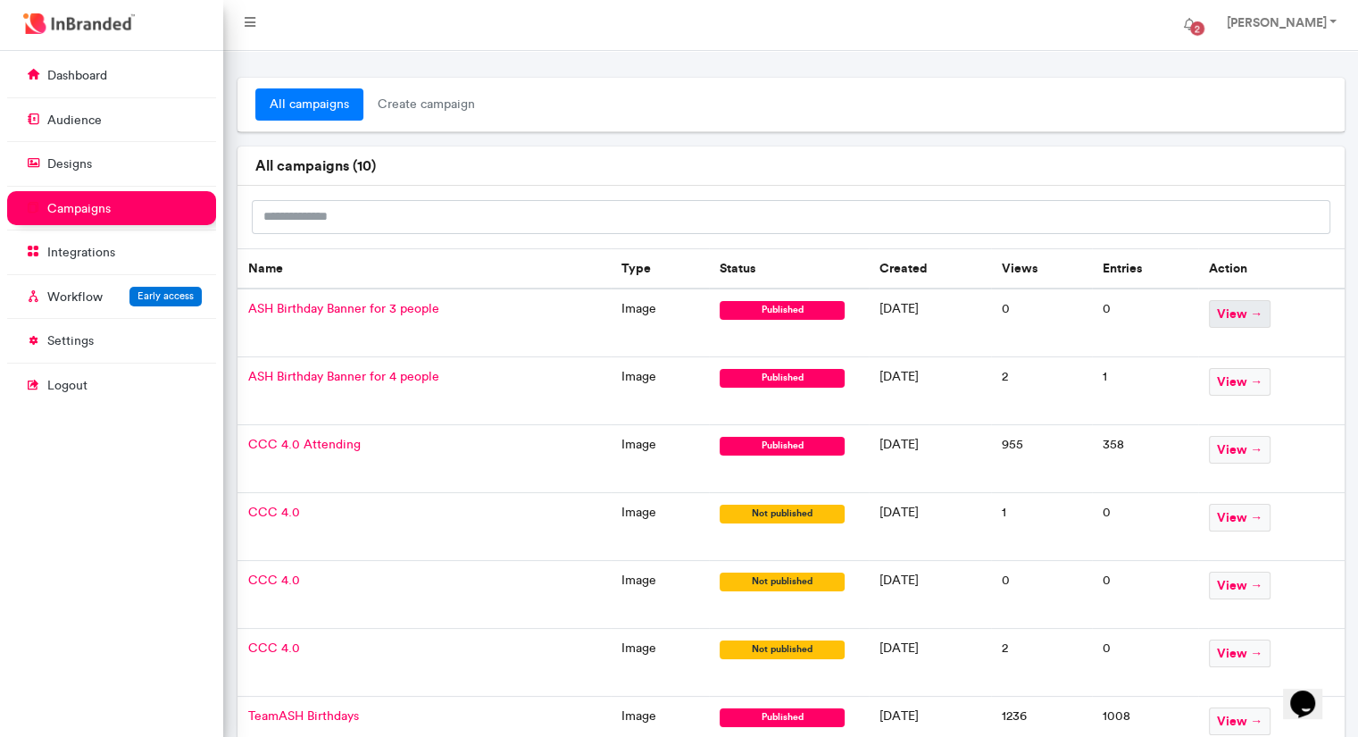
click at [1245, 318] on span "view →" at bounding box center [1240, 314] width 62 height 28
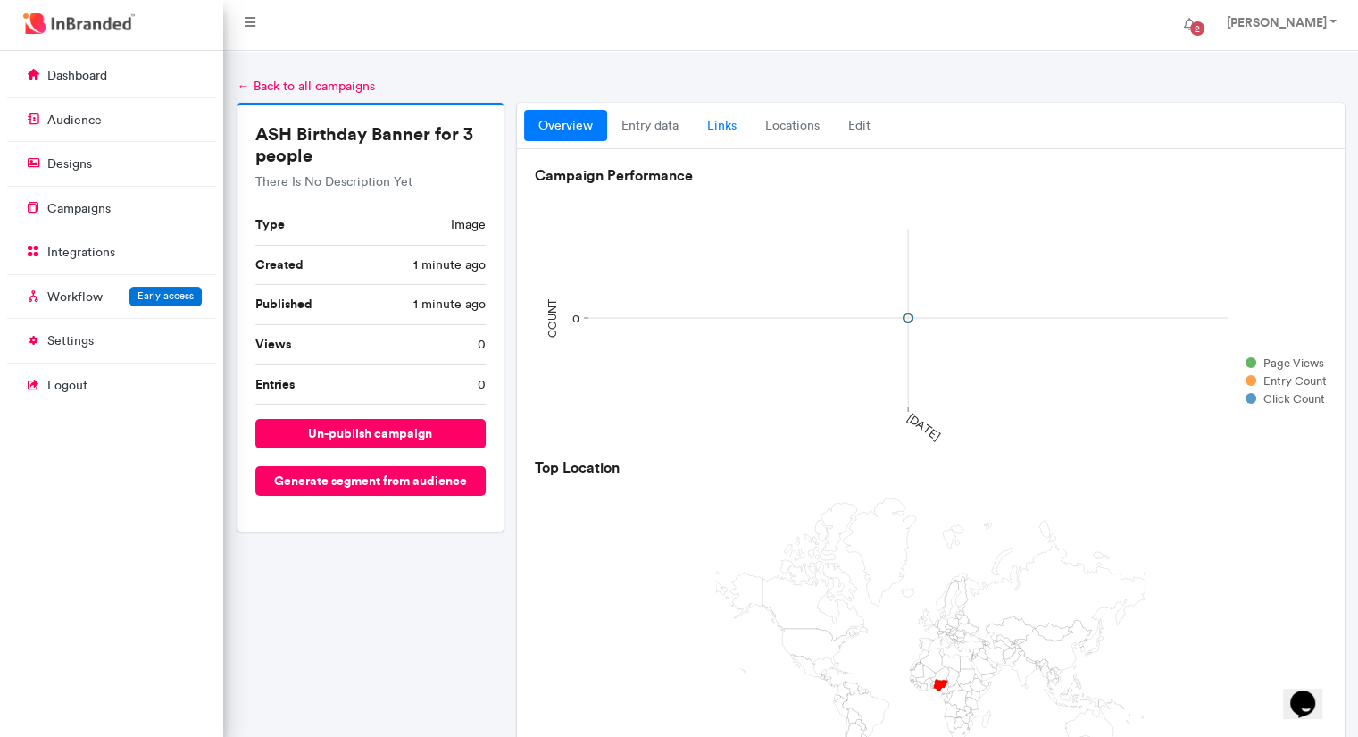
click at [712, 121] on link "links" at bounding box center [722, 126] width 58 height 32
click at [721, 128] on link "links" at bounding box center [722, 126] width 58 height 32
click at [117, 213] on link "campaigns" at bounding box center [111, 208] width 209 height 34
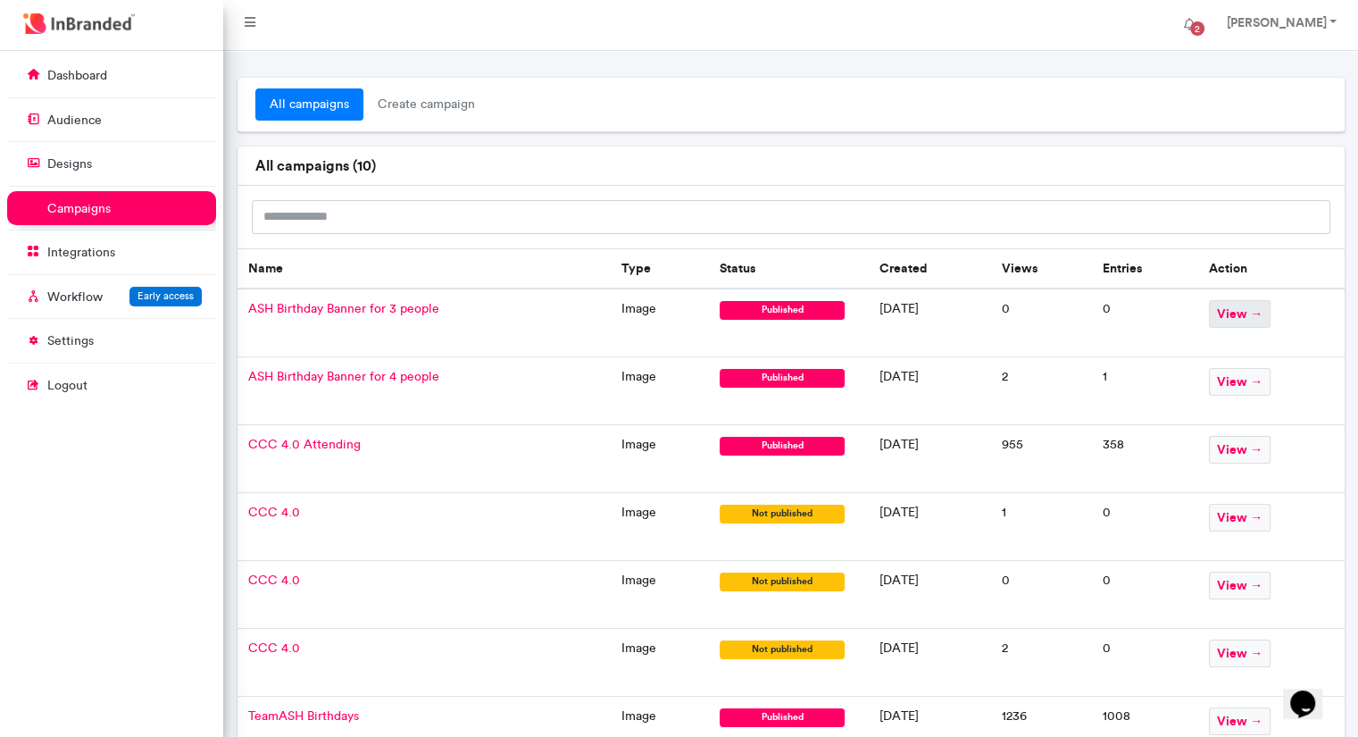
click at [1268, 312] on span "view →" at bounding box center [1240, 314] width 62 height 28
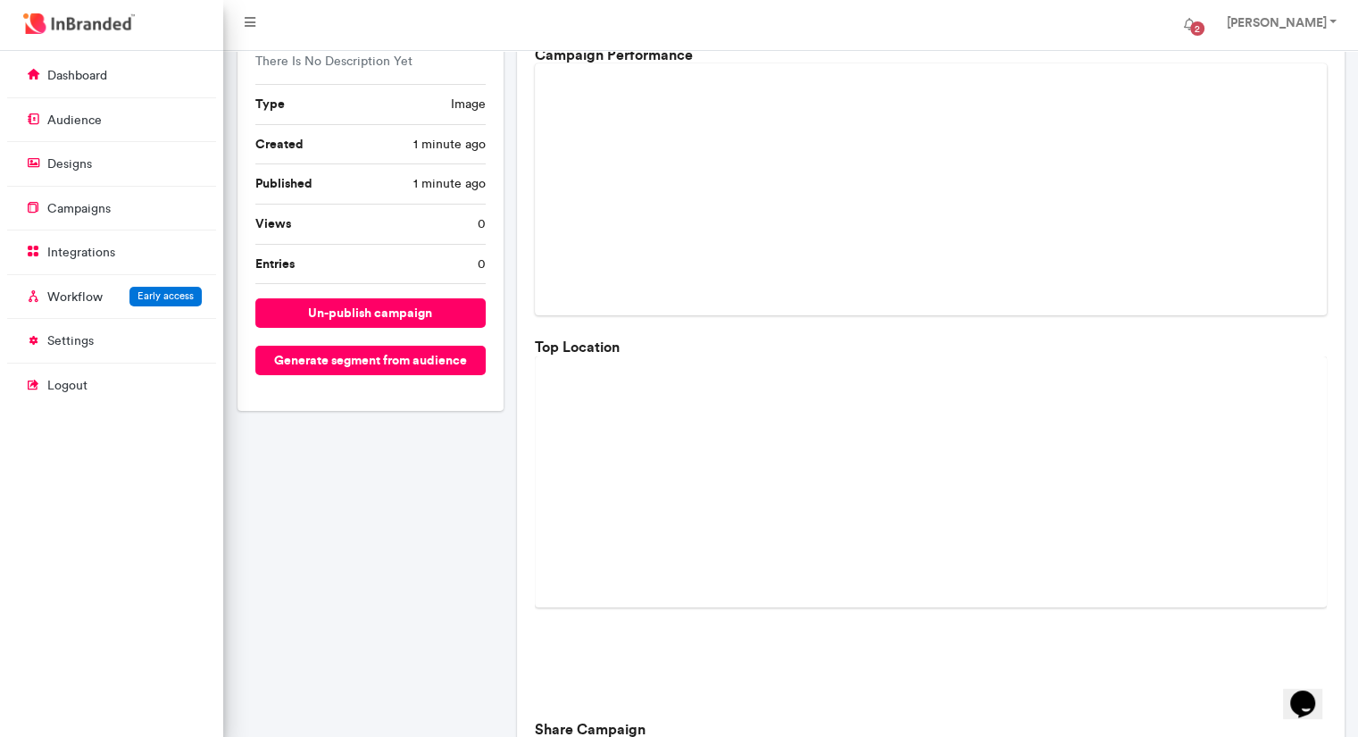
scroll to position [459, 0]
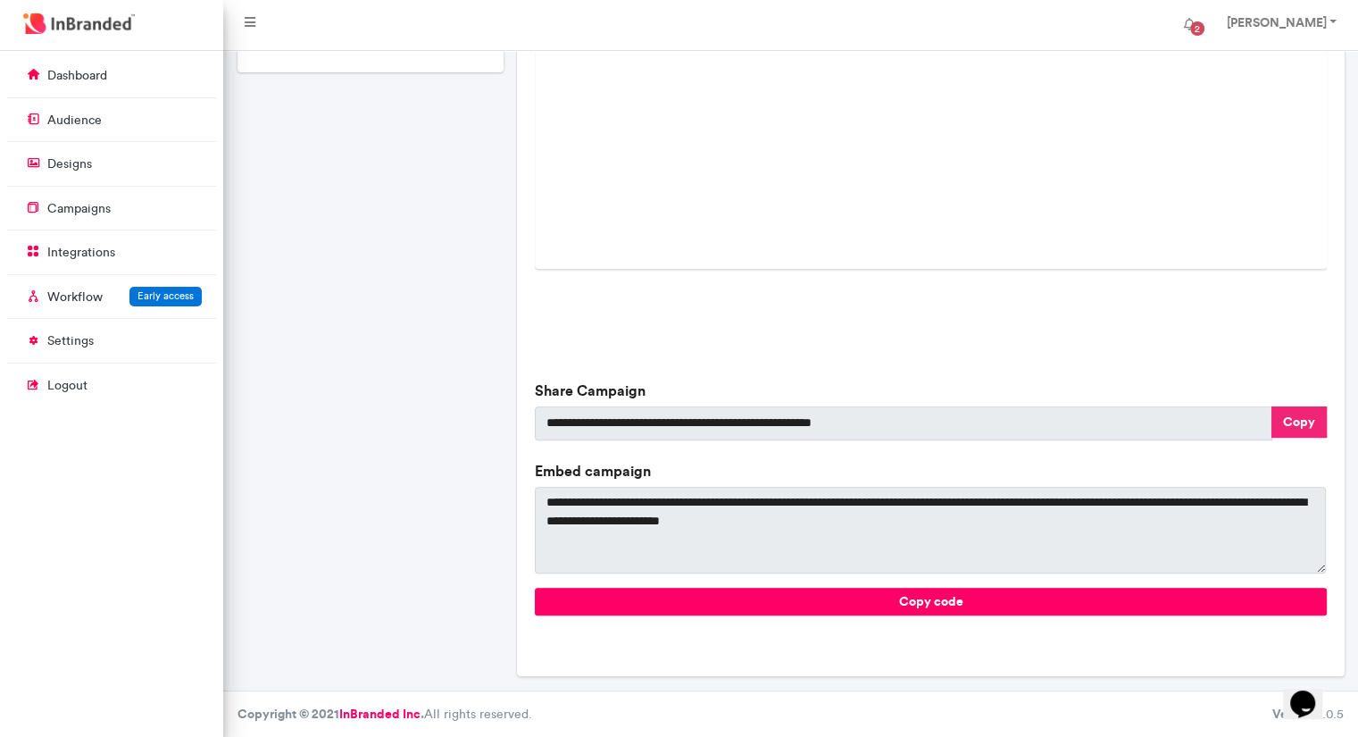
click at [1307, 412] on button "Copy" at bounding box center [1298, 421] width 55 height 31
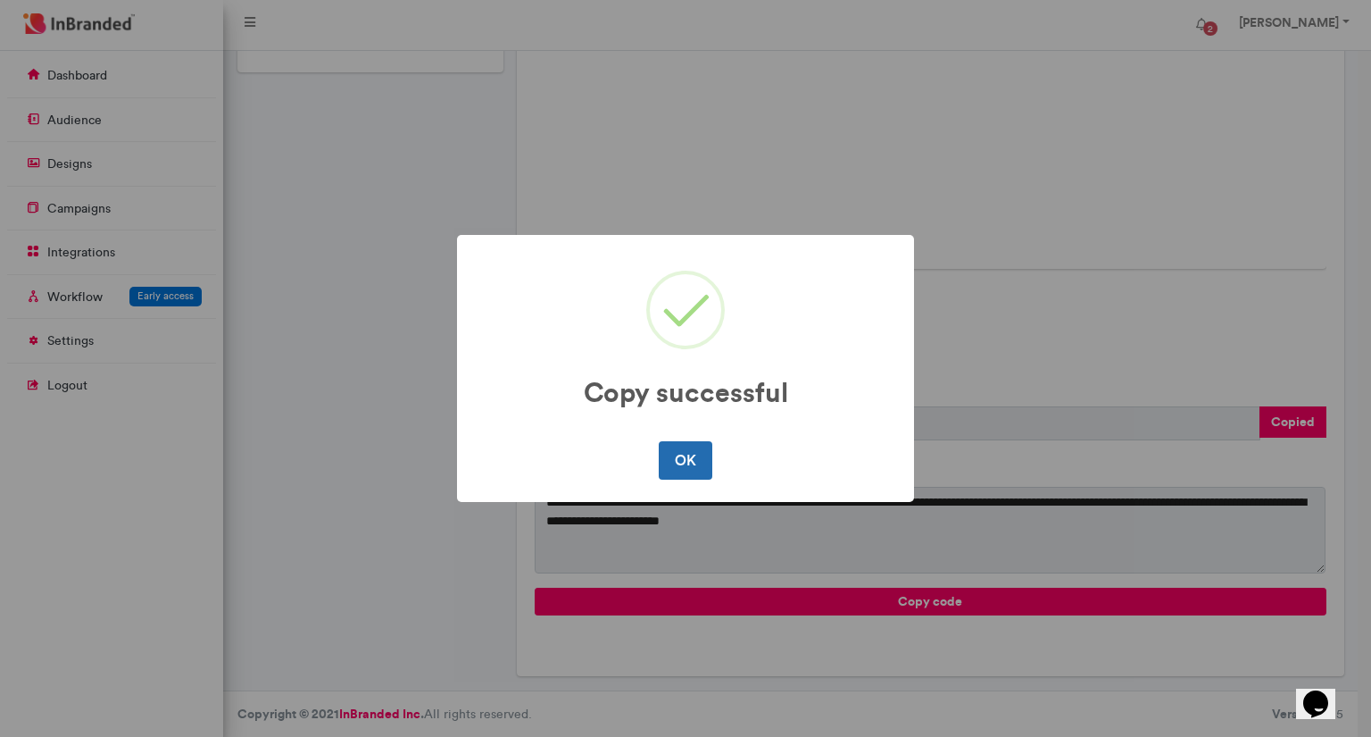
click at [678, 474] on button "OK" at bounding box center [685, 459] width 53 height 37
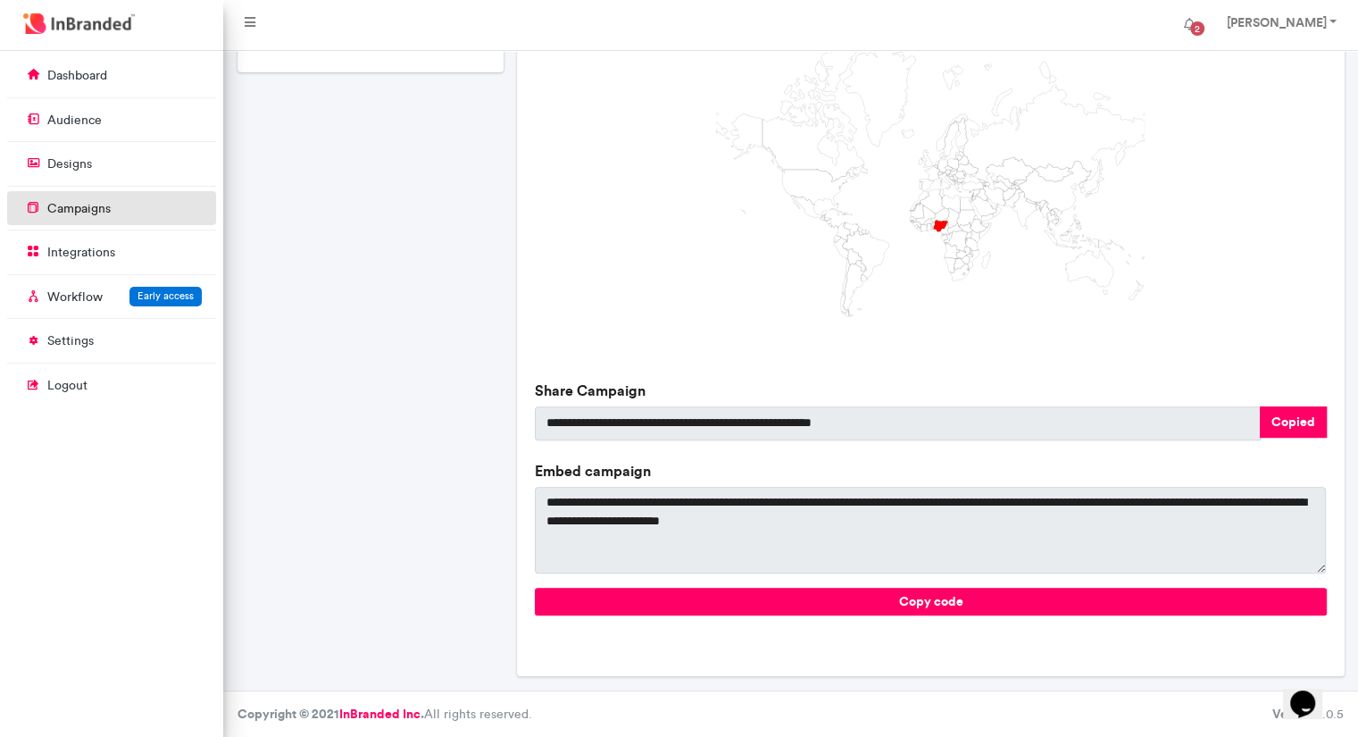
click at [97, 204] on p "campaigns" at bounding box center [78, 209] width 63 height 18
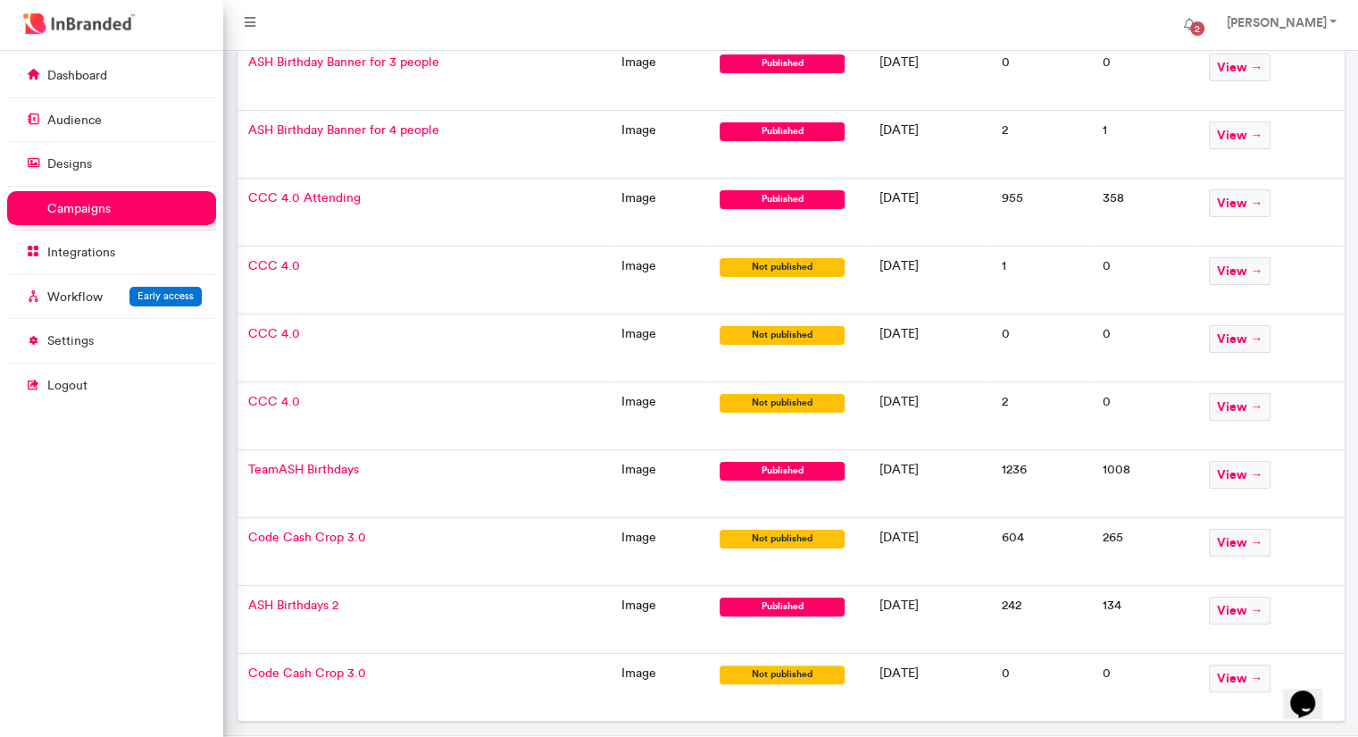
scroll to position [265, 0]
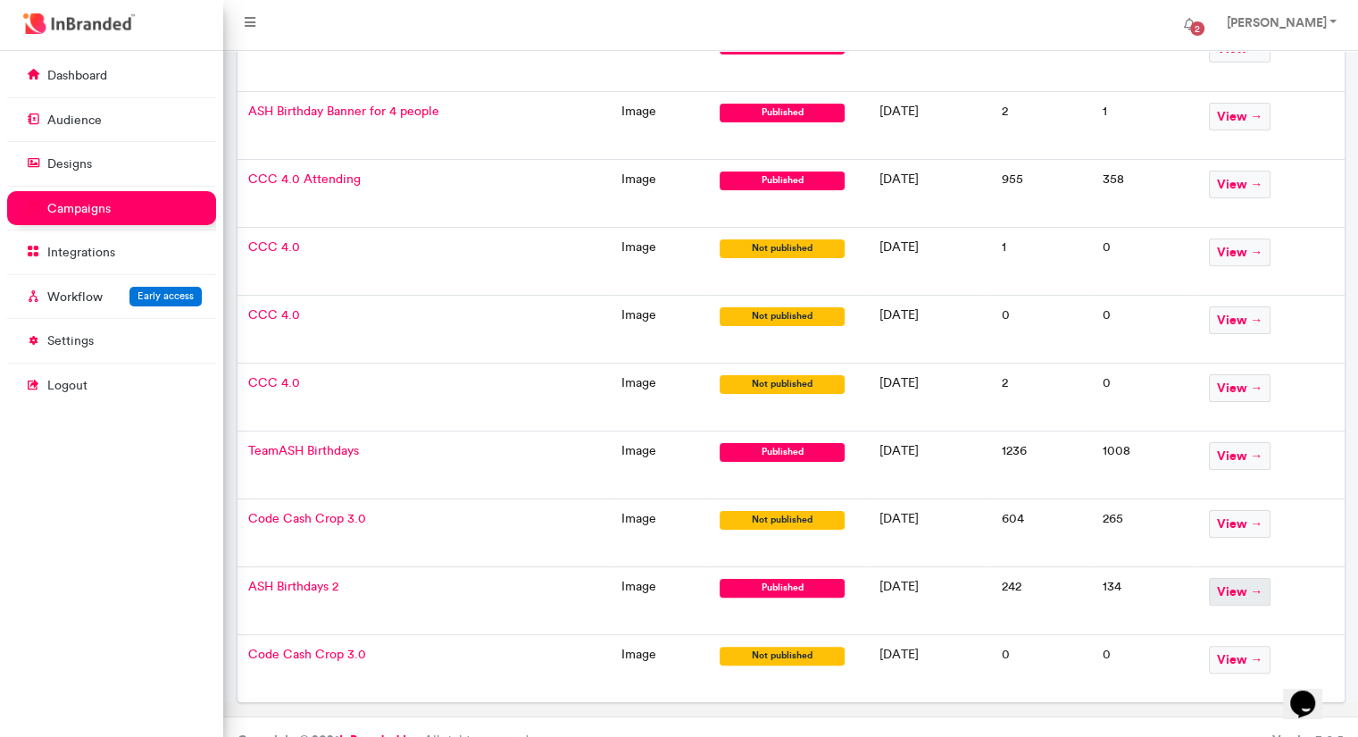
click at [1255, 581] on span "view →" at bounding box center [1240, 592] width 62 height 28
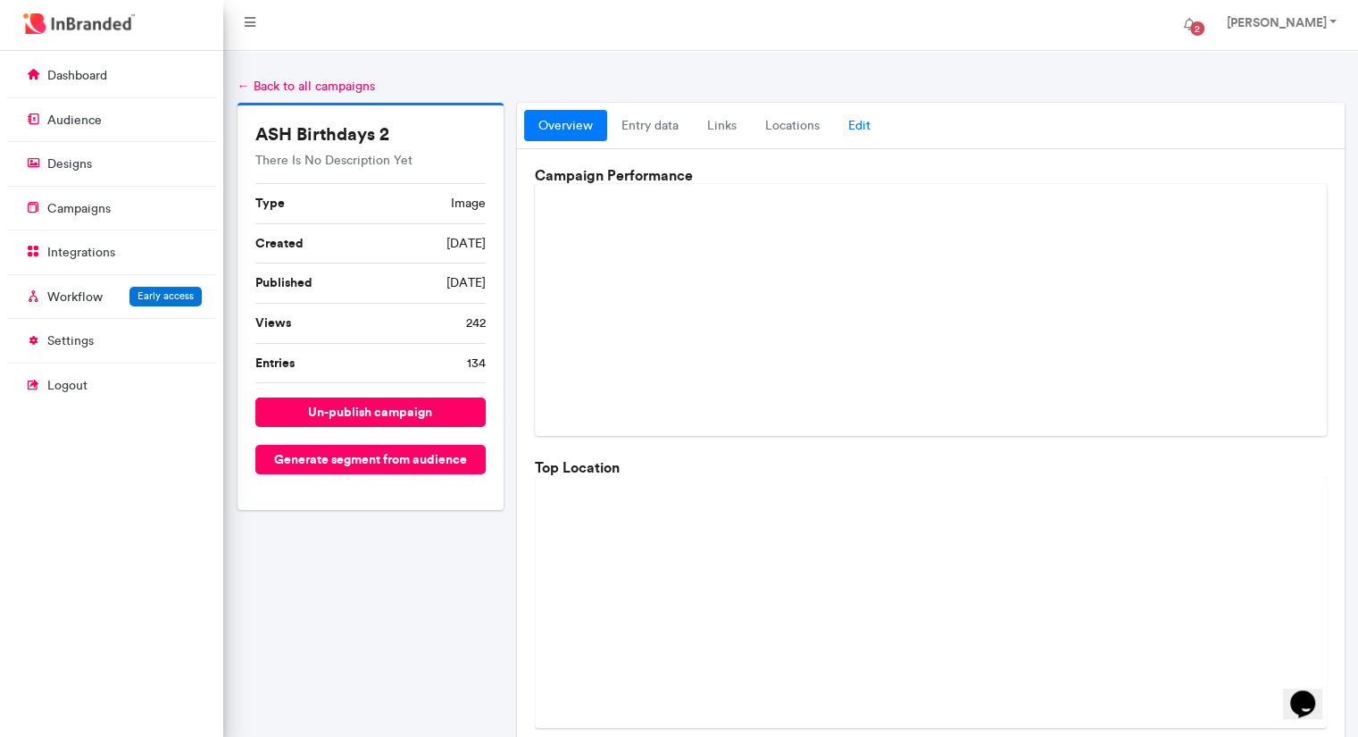
click at [871, 124] on link "Edit" at bounding box center [859, 126] width 51 height 32
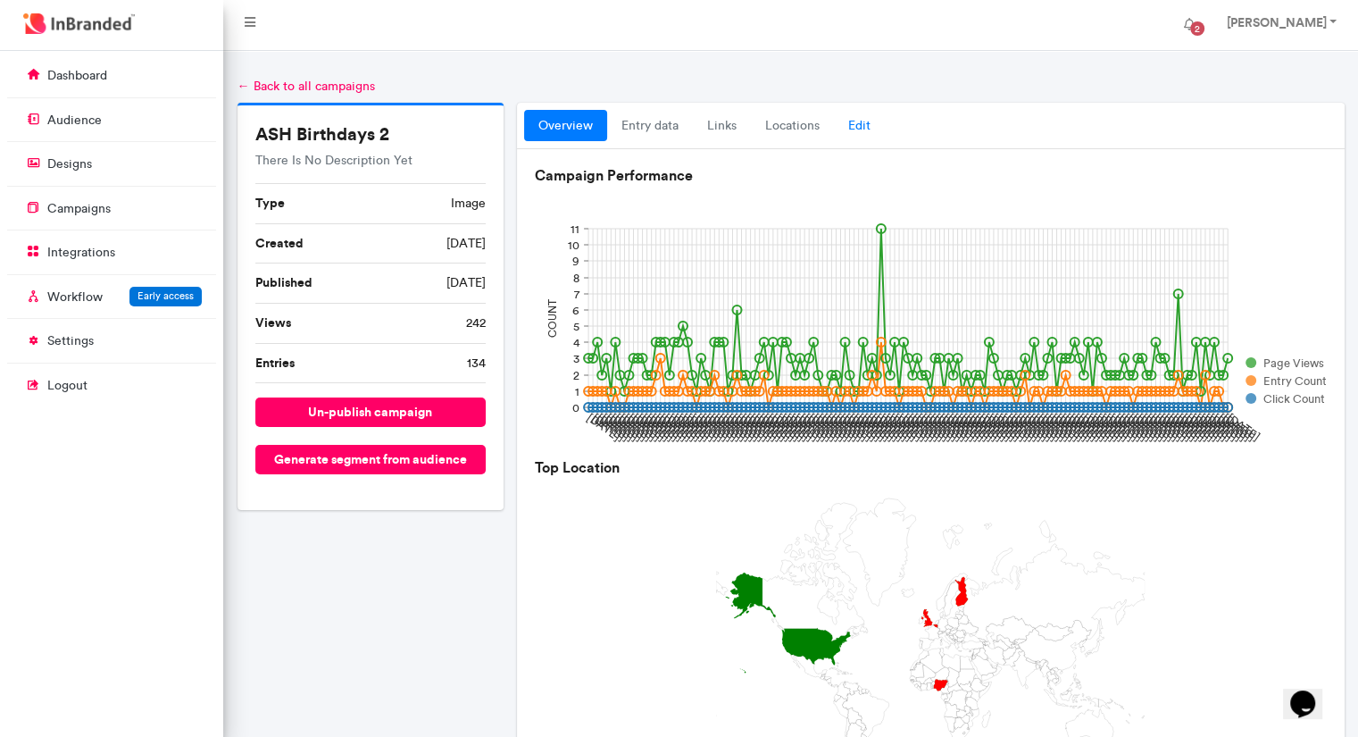
click at [863, 121] on link "Edit" at bounding box center [859, 126] width 51 height 32
click at [864, 129] on link "Edit" at bounding box center [859, 126] width 51 height 32
click at [858, 121] on link "Edit" at bounding box center [859, 126] width 51 height 32
click at [864, 128] on link "Edit" at bounding box center [859, 126] width 51 height 32
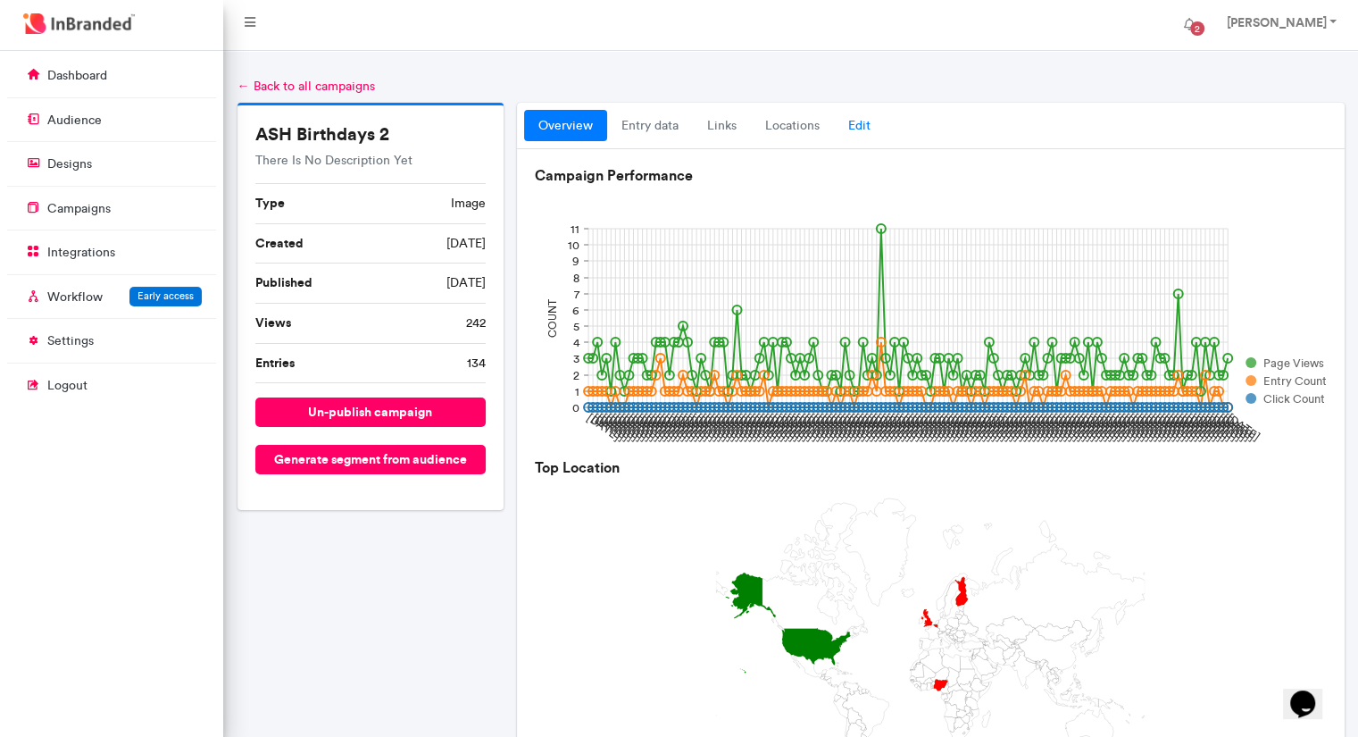
click at [864, 128] on link "Edit" at bounding box center [859, 126] width 51 height 32
click at [1204, 28] on span "2" at bounding box center [1197, 28] width 14 height 14
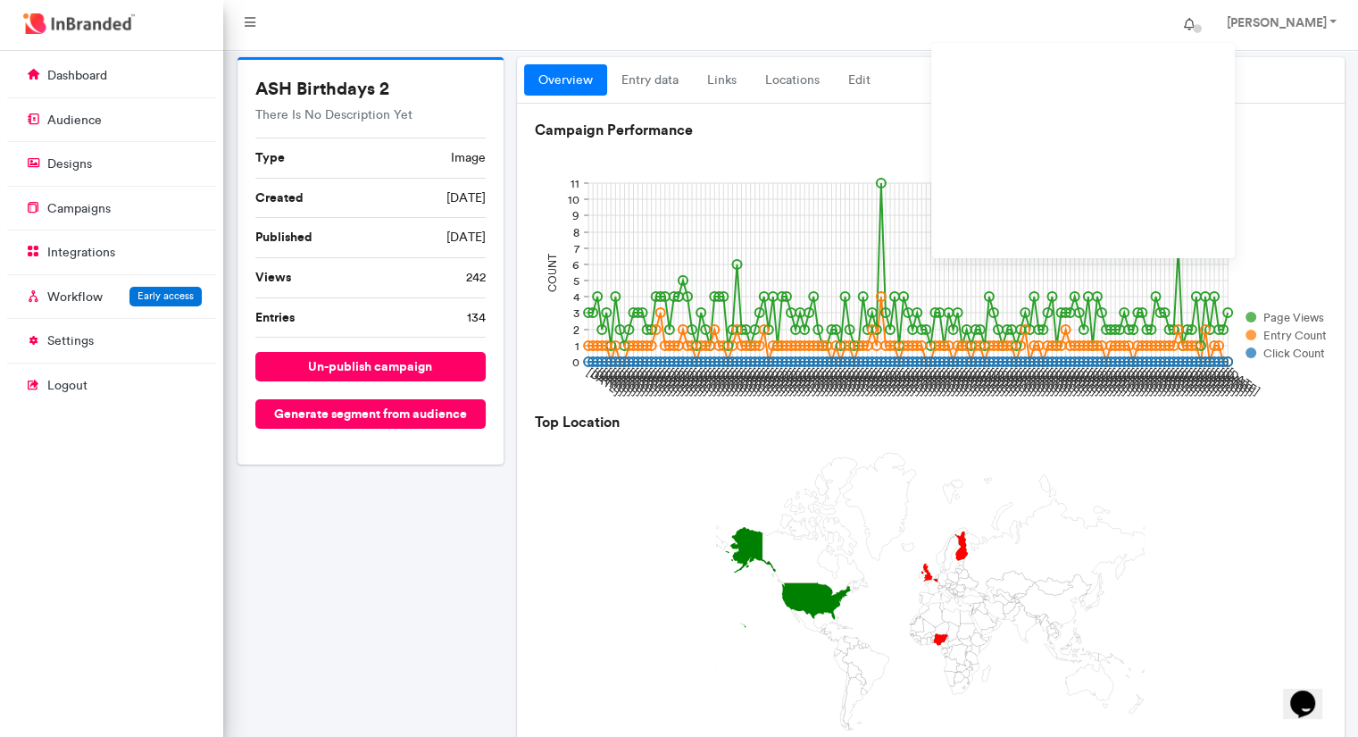
scroll to position [46, 0]
click at [1310, 141] on rect at bounding box center [930, 271] width 791 height 268
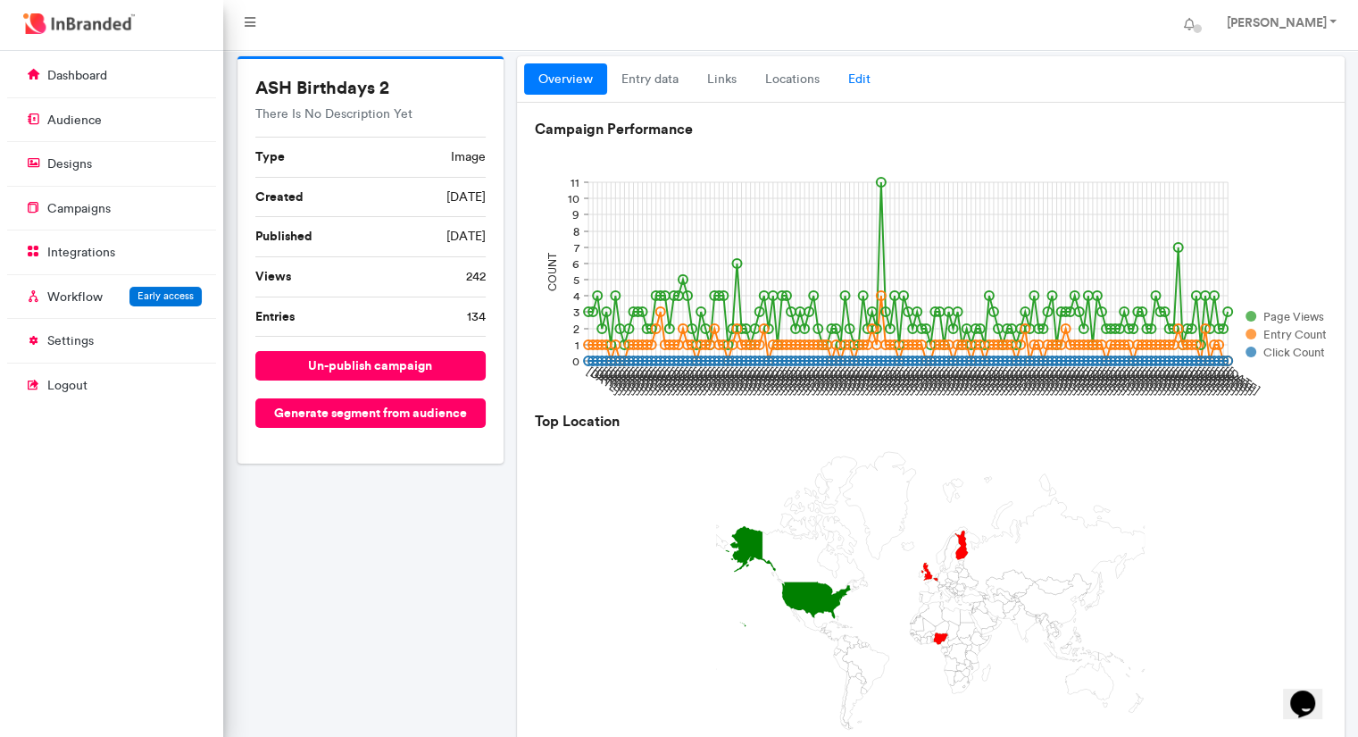
click at [863, 80] on link "Edit" at bounding box center [859, 79] width 51 height 32
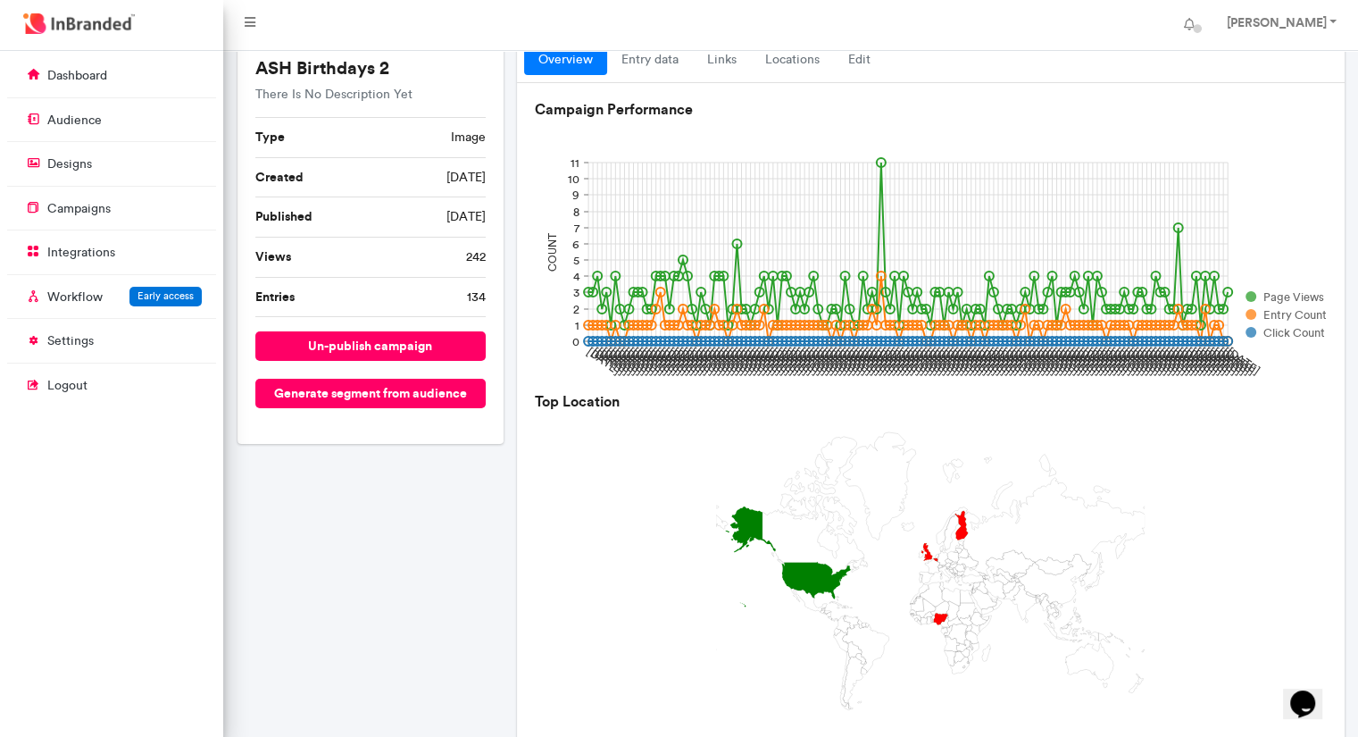
scroll to position [0, 0]
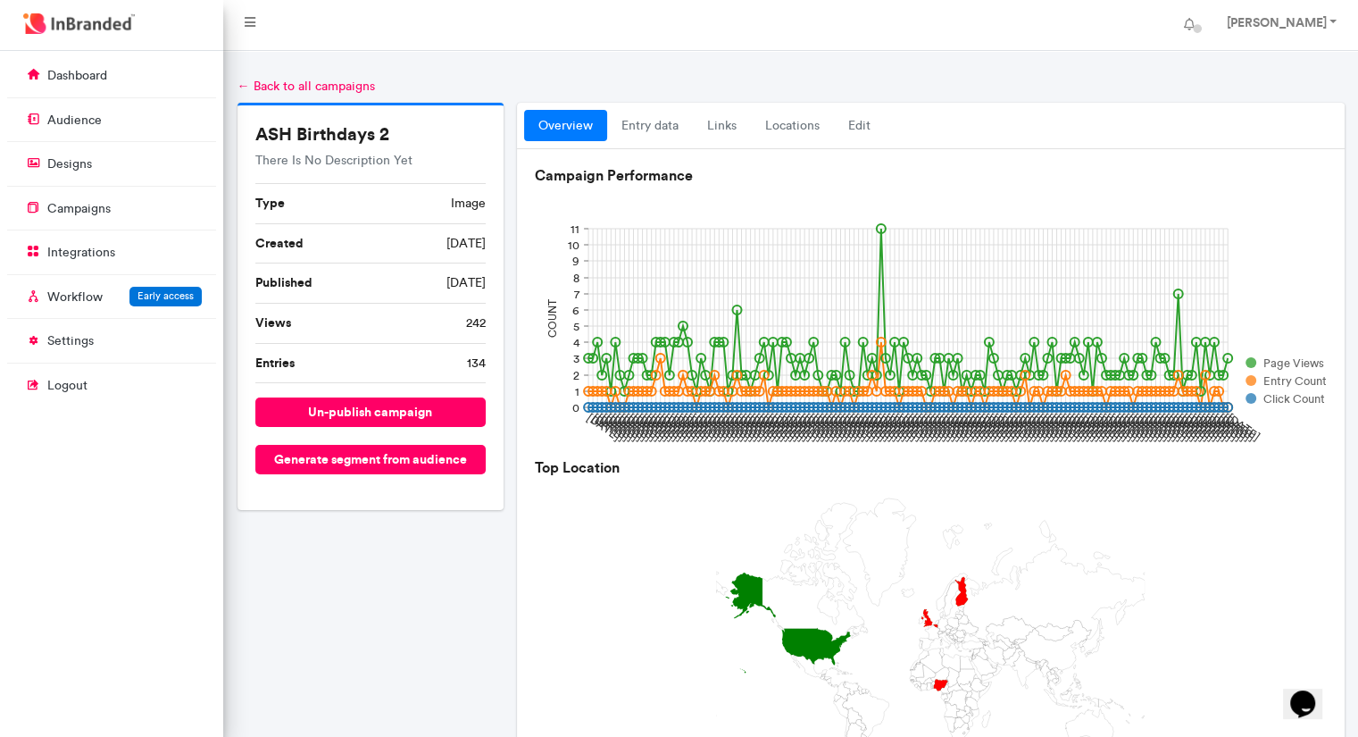
click at [463, 201] on span "image" at bounding box center [468, 204] width 35 height 18
click at [672, 127] on link "entry data" at bounding box center [650, 126] width 86 height 32
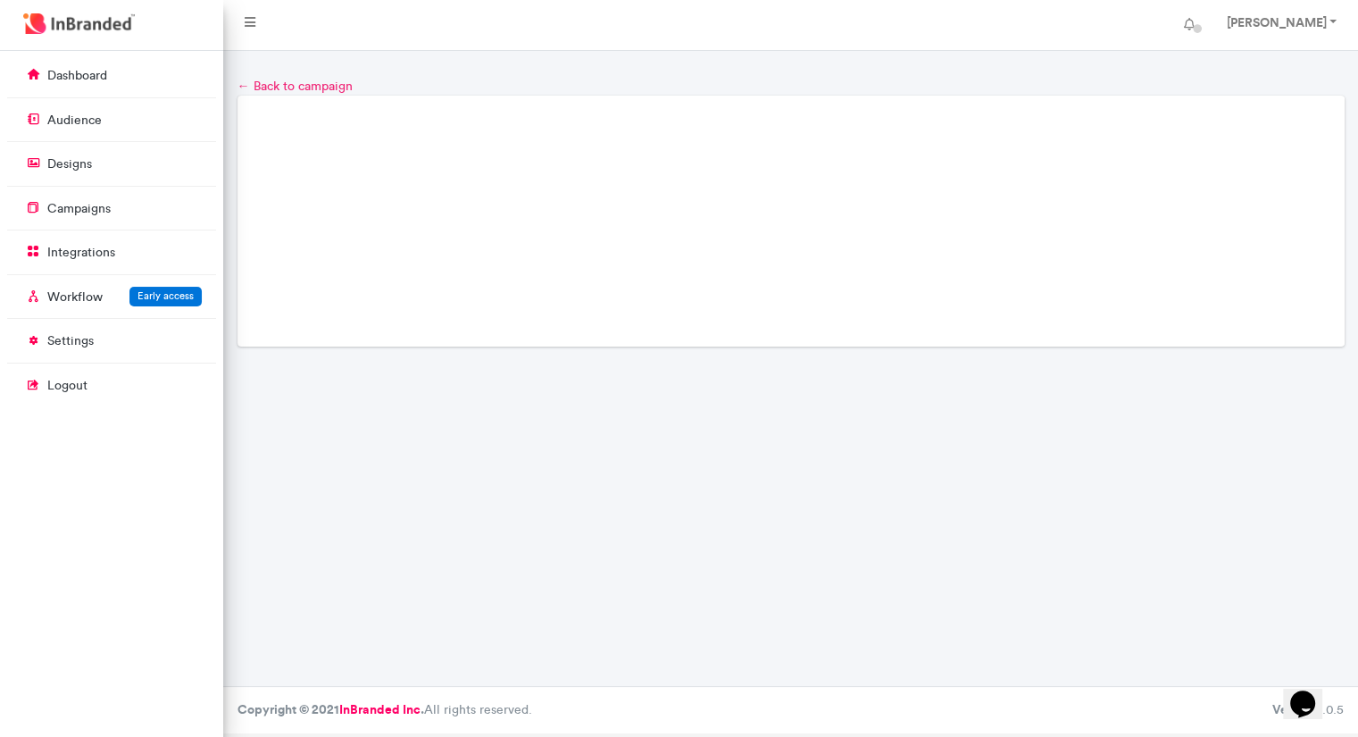
click at [262, 85] on link "← Back to campaign" at bounding box center [294, 86] width 115 height 15
click at [104, 210] on p "campaigns" at bounding box center [78, 209] width 63 height 18
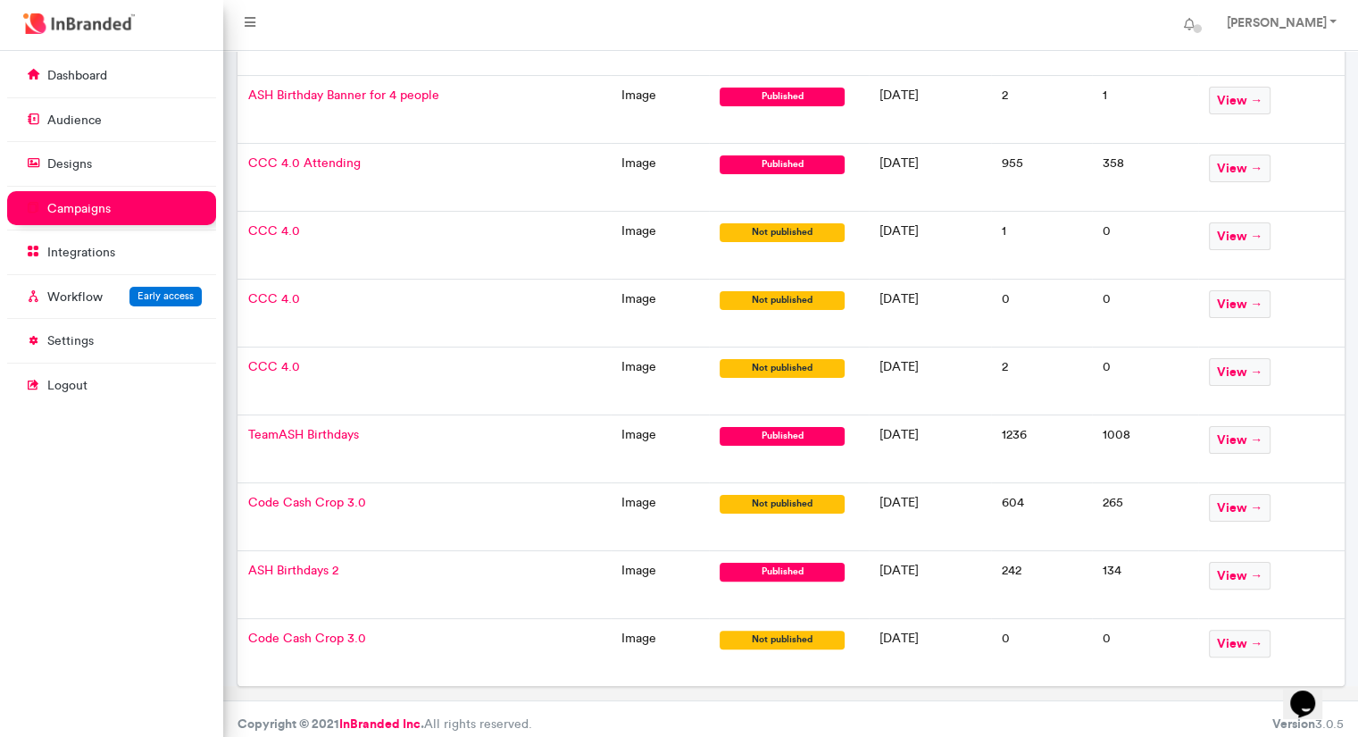
scroll to position [286, 0]
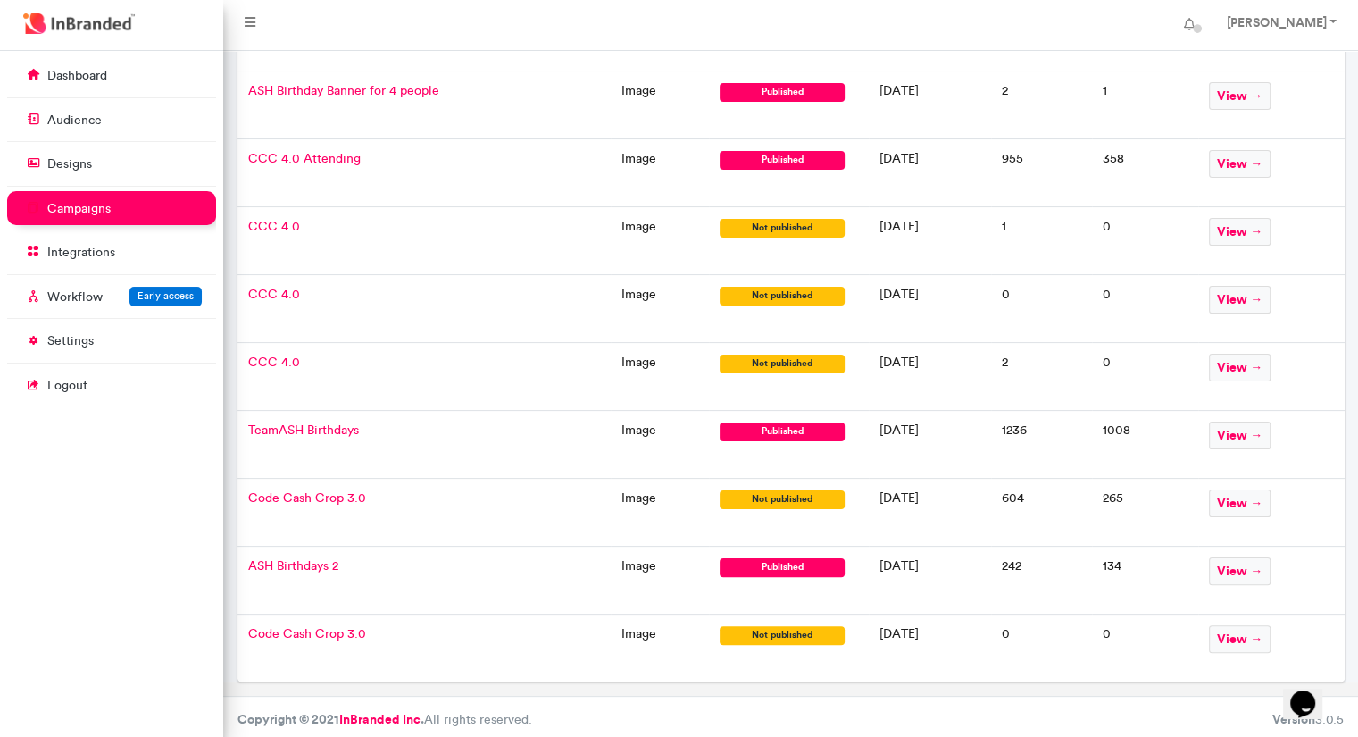
click at [312, 560] on span "ASH Birthdays 2" at bounding box center [293, 565] width 90 height 15
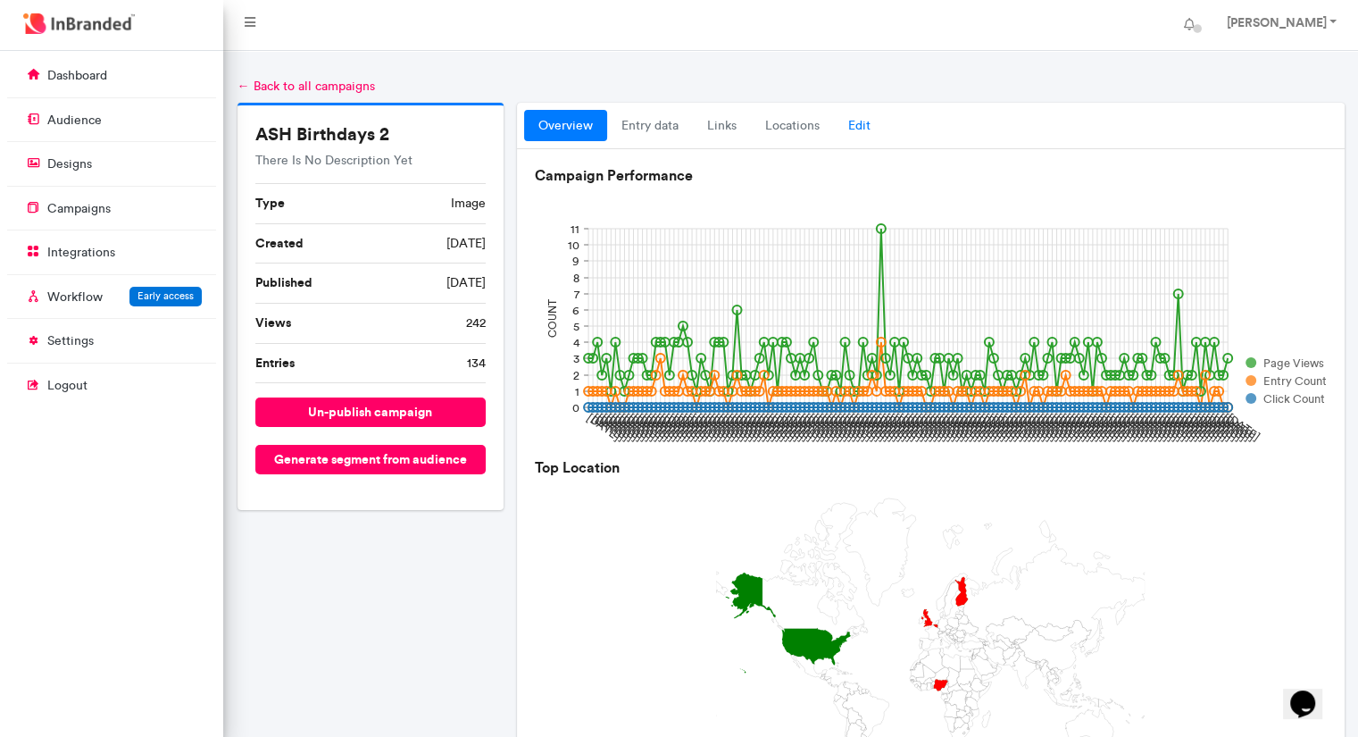
click at [865, 129] on link "Edit" at bounding box center [859, 126] width 51 height 32
click at [802, 130] on link "locations" at bounding box center [792, 126] width 83 height 32
click at [397, 417] on button "un-publish campaign" at bounding box center [370, 411] width 231 height 29
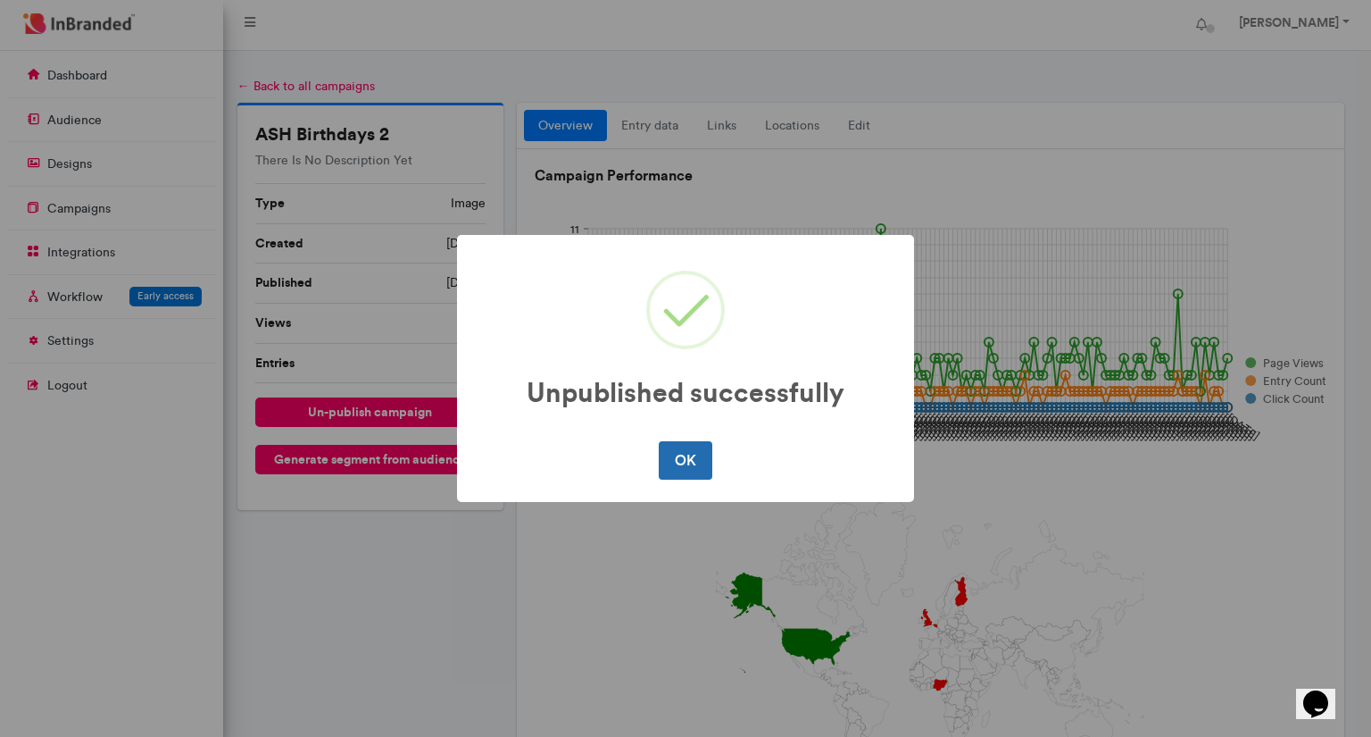
click at [698, 464] on button "OK" at bounding box center [685, 459] width 53 height 37
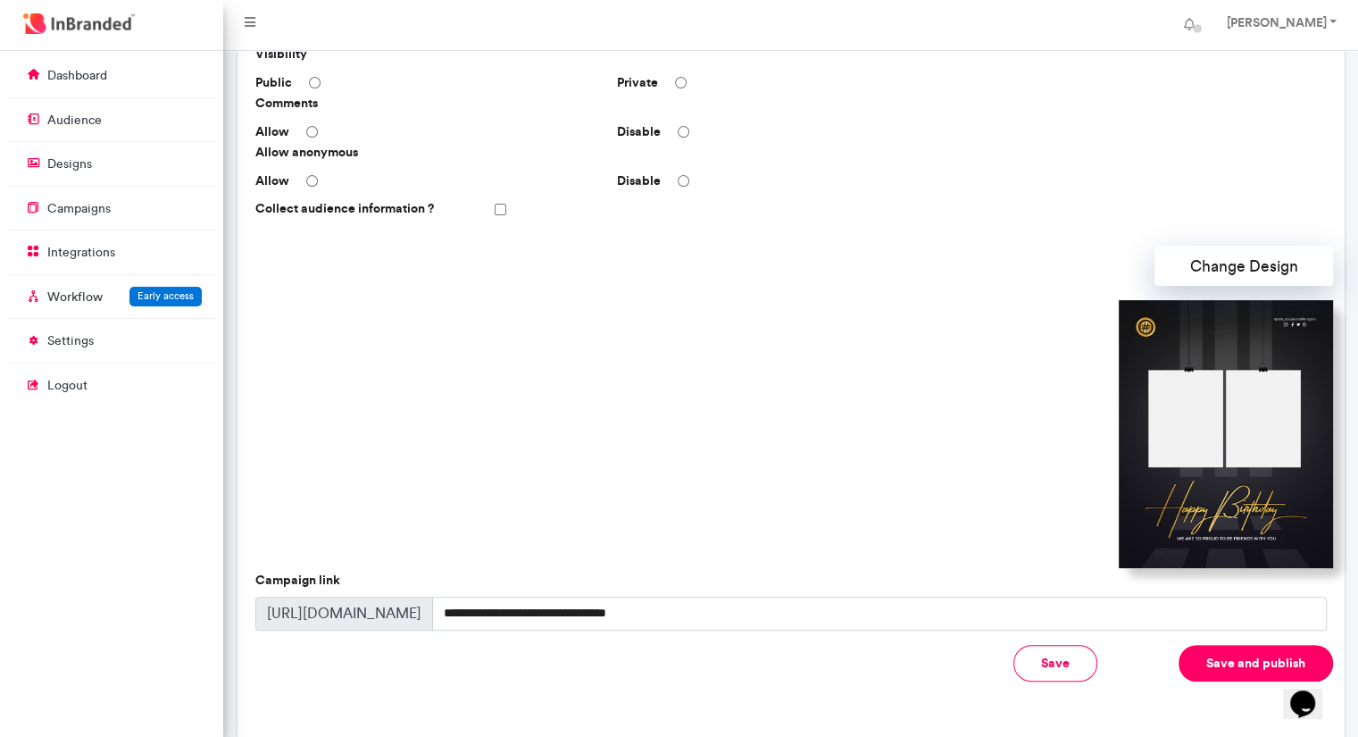
scroll to position [346, 0]
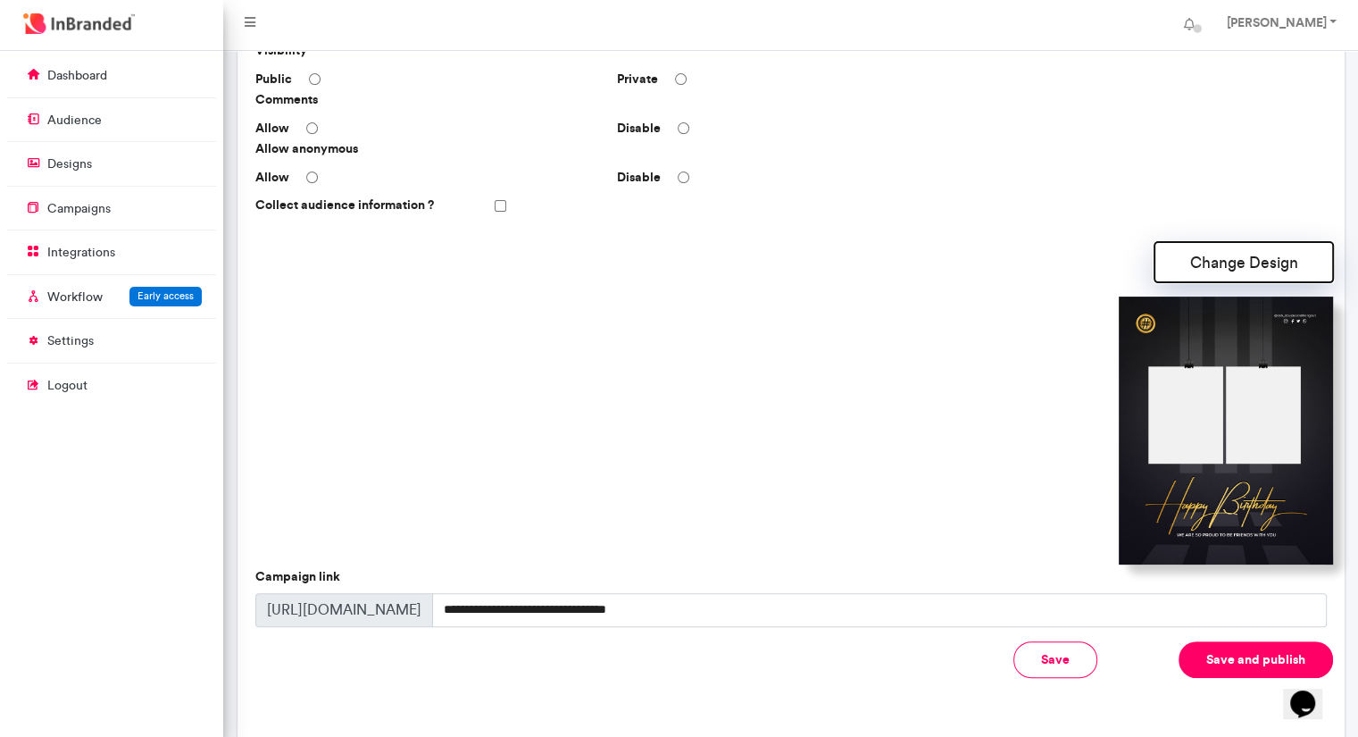
click at [1245, 267] on button "Change Design" at bounding box center [1243, 262] width 179 height 40
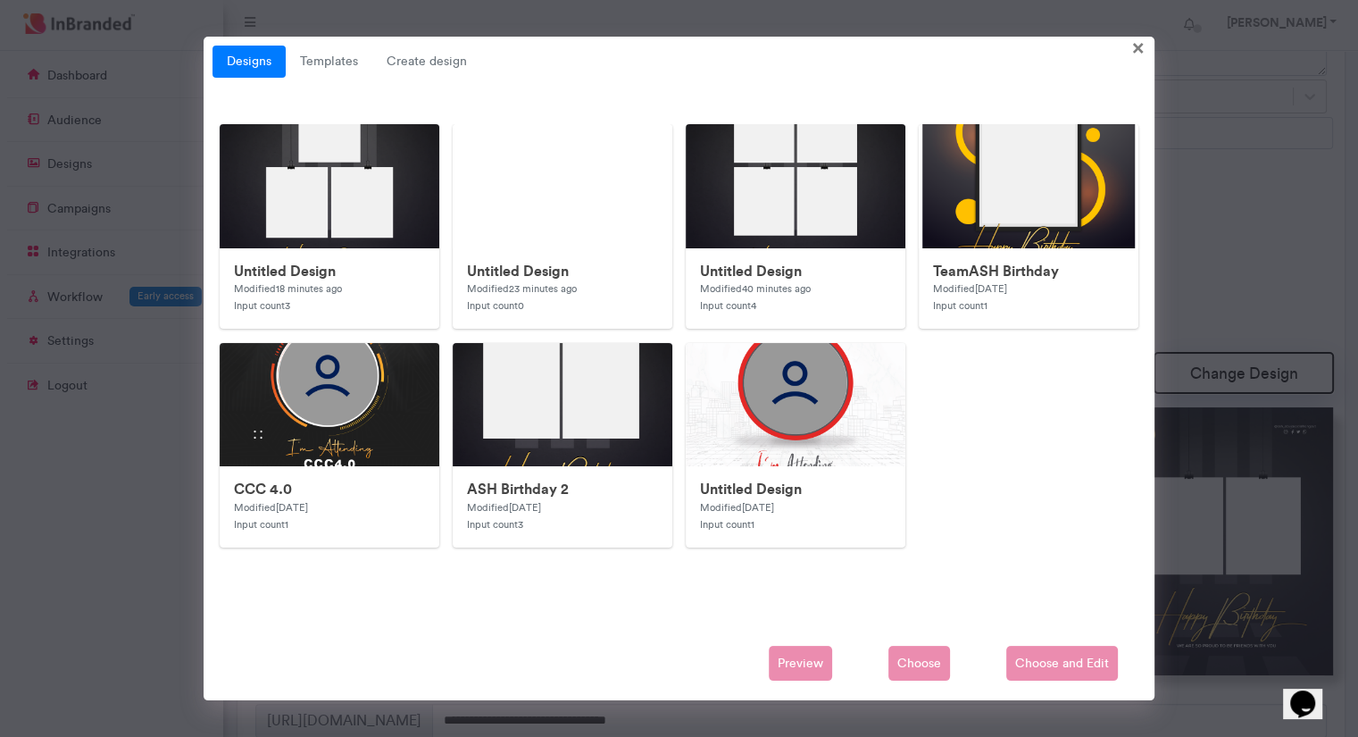
scroll to position [424, 0]
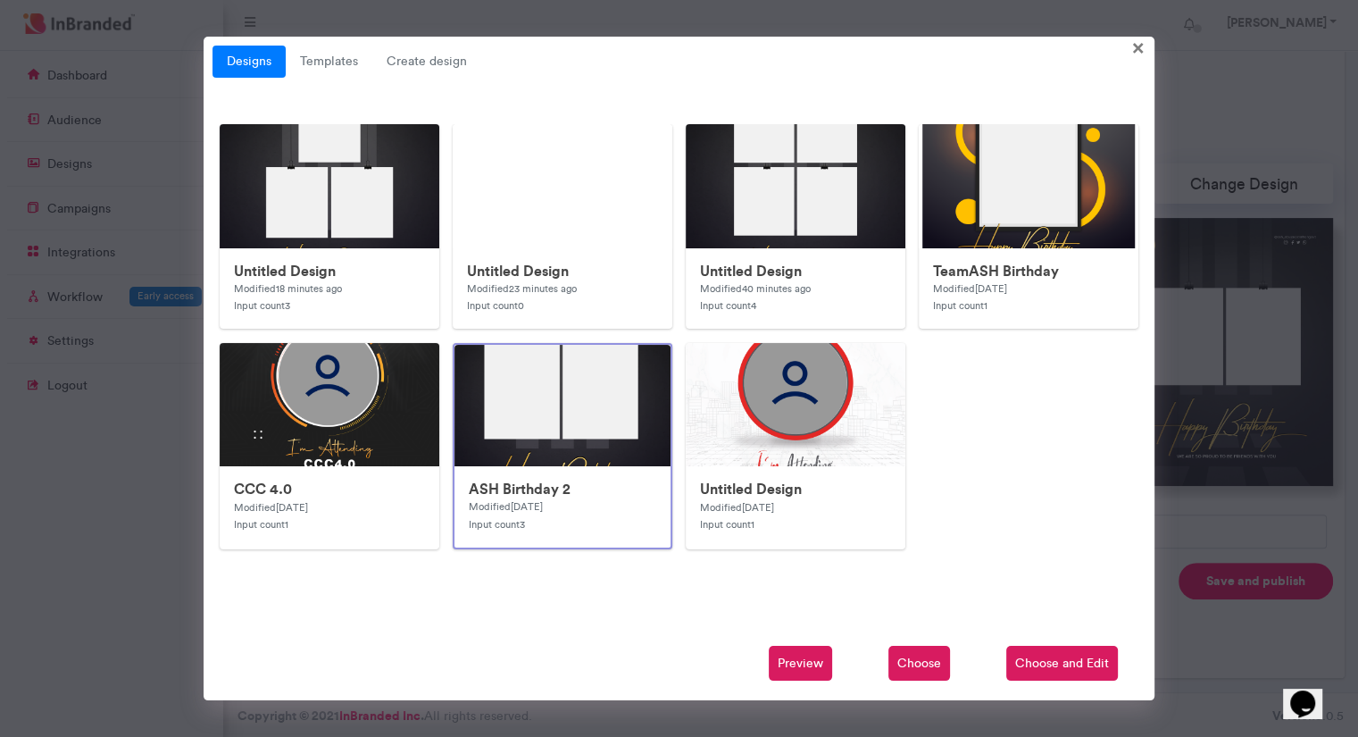
click at [1052, 669] on span "Choose and Edit" at bounding box center [1062, 663] width 112 height 36
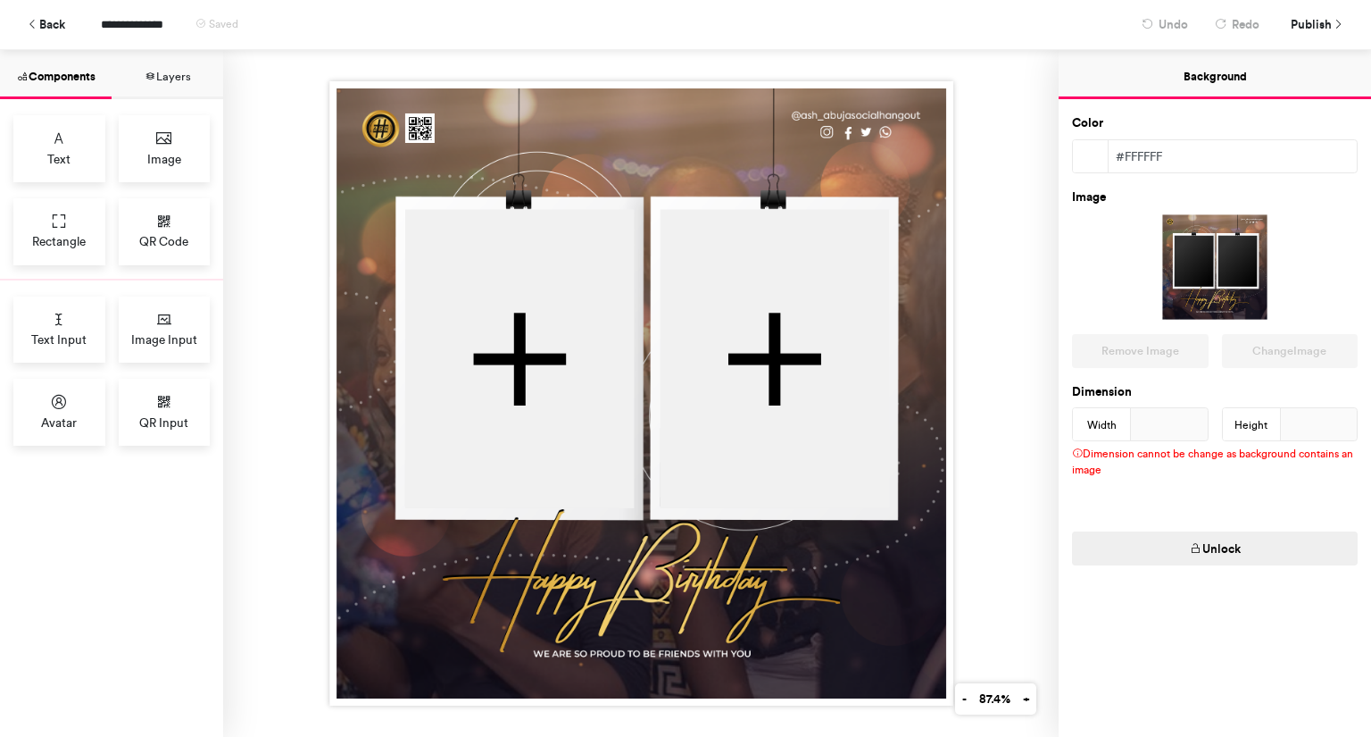
click at [1216, 83] on button "Background" at bounding box center [1215, 74] width 312 height 49
click at [1243, 533] on button "Unlock" at bounding box center [1215, 548] width 286 height 34
click at [1251, 409] on div "Height ***" at bounding box center [1290, 424] width 137 height 34
click at [1270, 413] on div "Height ***" at bounding box center [1290, 424] width 137 height 34
click at [1142, 506] on div "Lock" at bounding box center [1221, 534] width 299 height 61
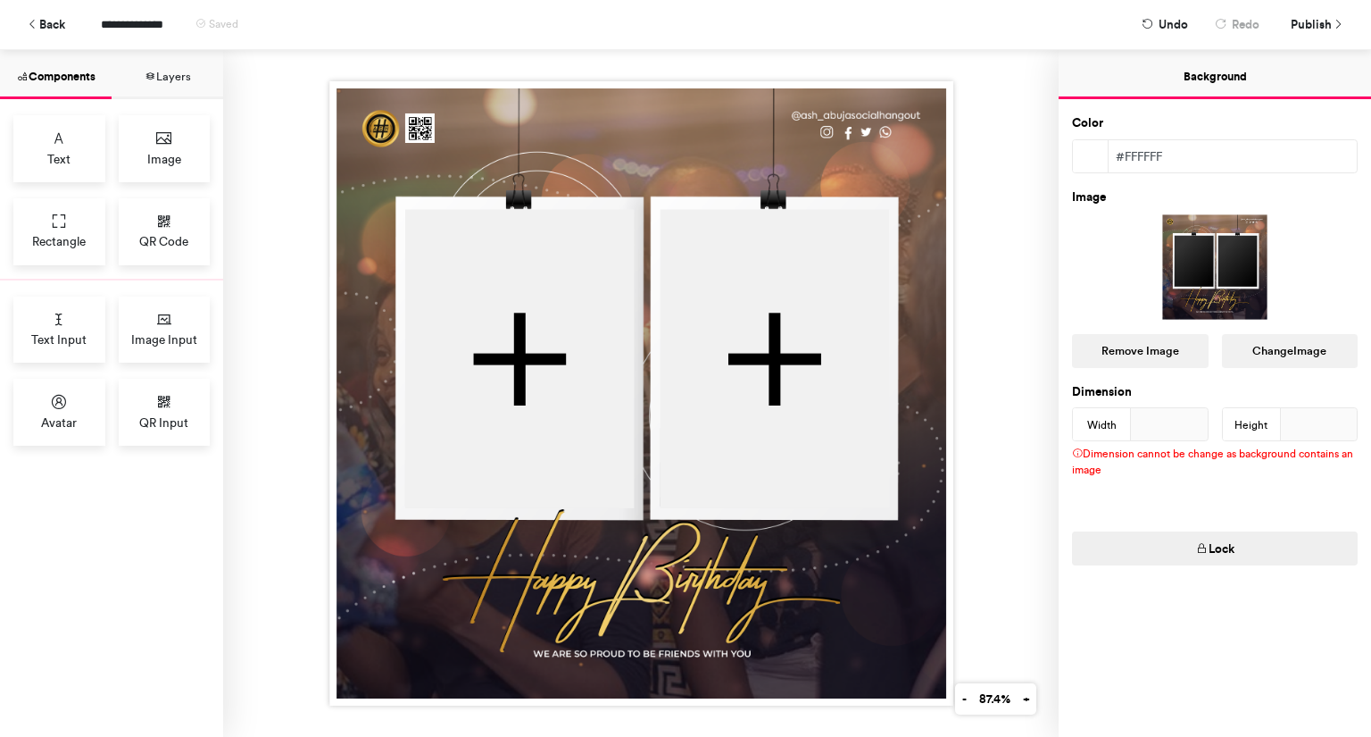
click at [889, 449] on img at bounding box center [641, 393] width 624 height 624
click at [727, 163] on img at bounding box center [641, 393] width 624 height 624
click at [1211, 553] on button "Lock" at bounding box center [1215, 548] width 286 height 34
click at [1211, 553] on button "Unlock" at bounding box center [1215, 548] width 286 height 34
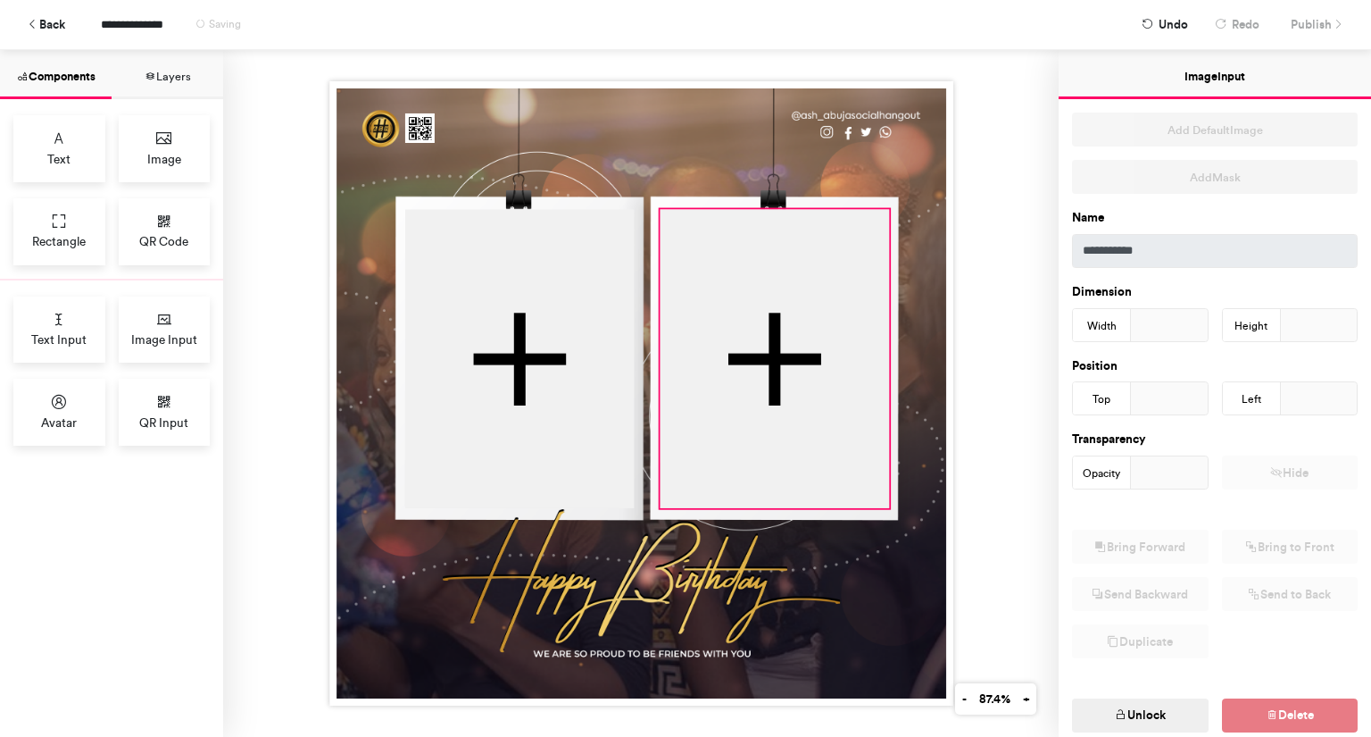
click at [812, 339] on div at bounding box center [774, 358] width 229 height 299
click at [861, 151] on img at bounding box center [641, 393] width 624 height 624
click at [789, 402] on div at bounding box center [774, 358] width 229 height 299
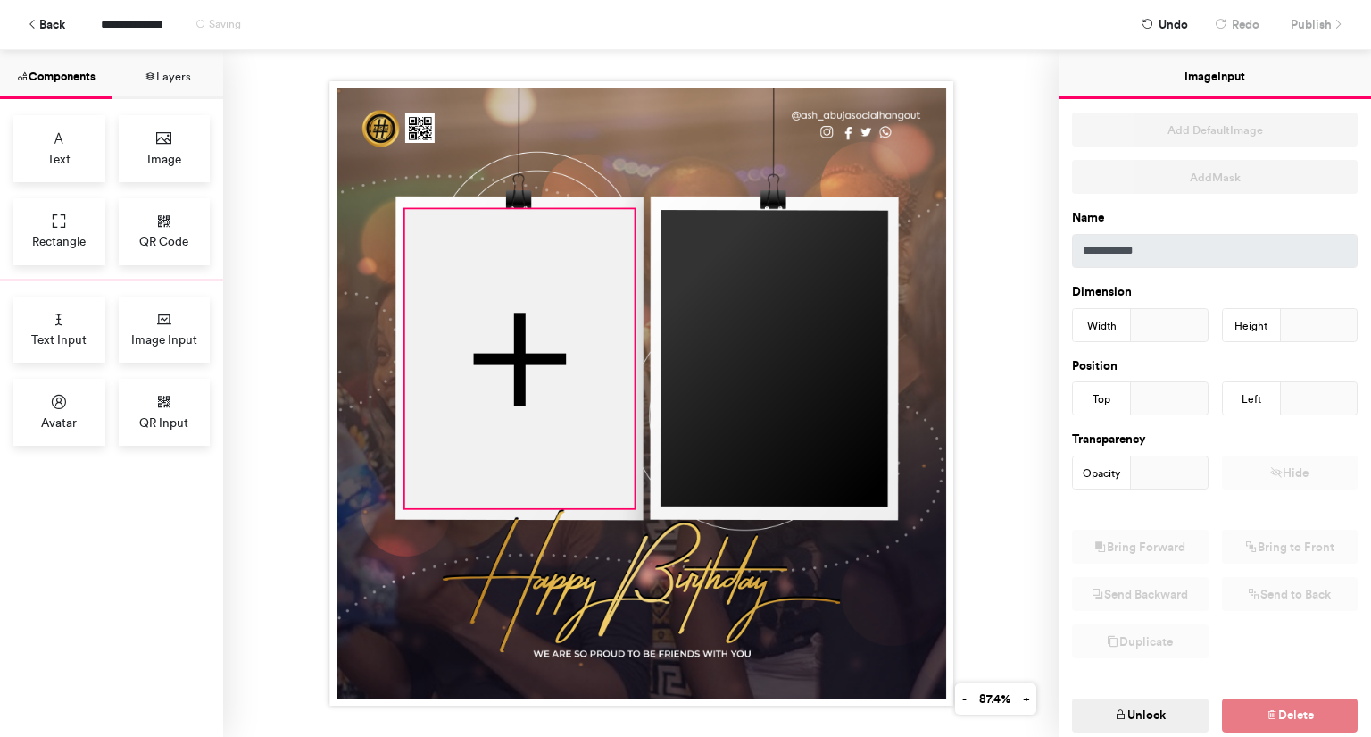
click at [545, 319] on div at bounding box center [518, 358] width 229 height 299
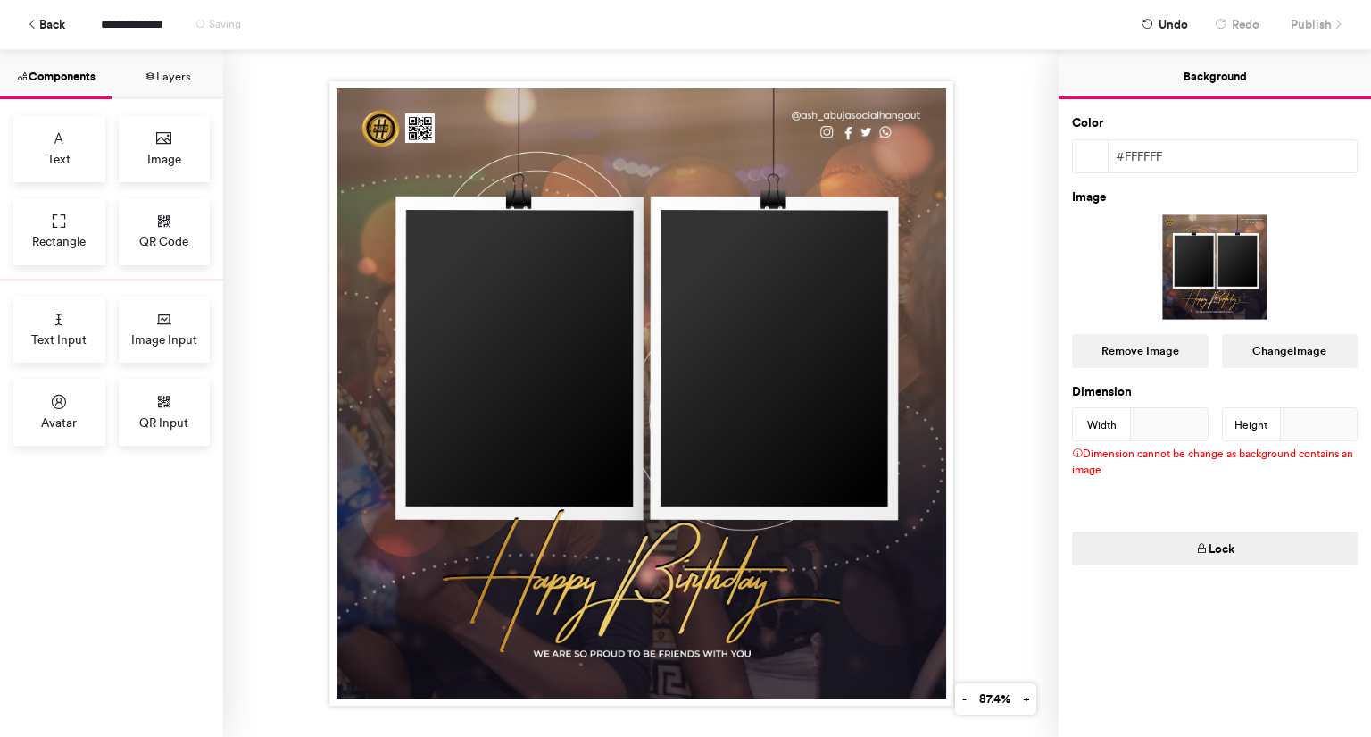
click at [568, 294] on img at bounding box center [641, 393] width 624 height 624
drag, startPoint x: 736, startPoint y: 313, endPoint x: 752, endPoint y: 414, distance: 102.2
click at [752, 414] on img at bounding box center [641, 393] width 624 height 624
drag, startPoint x: 1183, startPoint y: 259, endPoint x: 1246, endPoint y: 262, distance: 63.5
drag, startPoint x: 1246, startPoint y: 262, endPoint x: 1262, endPoint y: 273, distance: 19.3
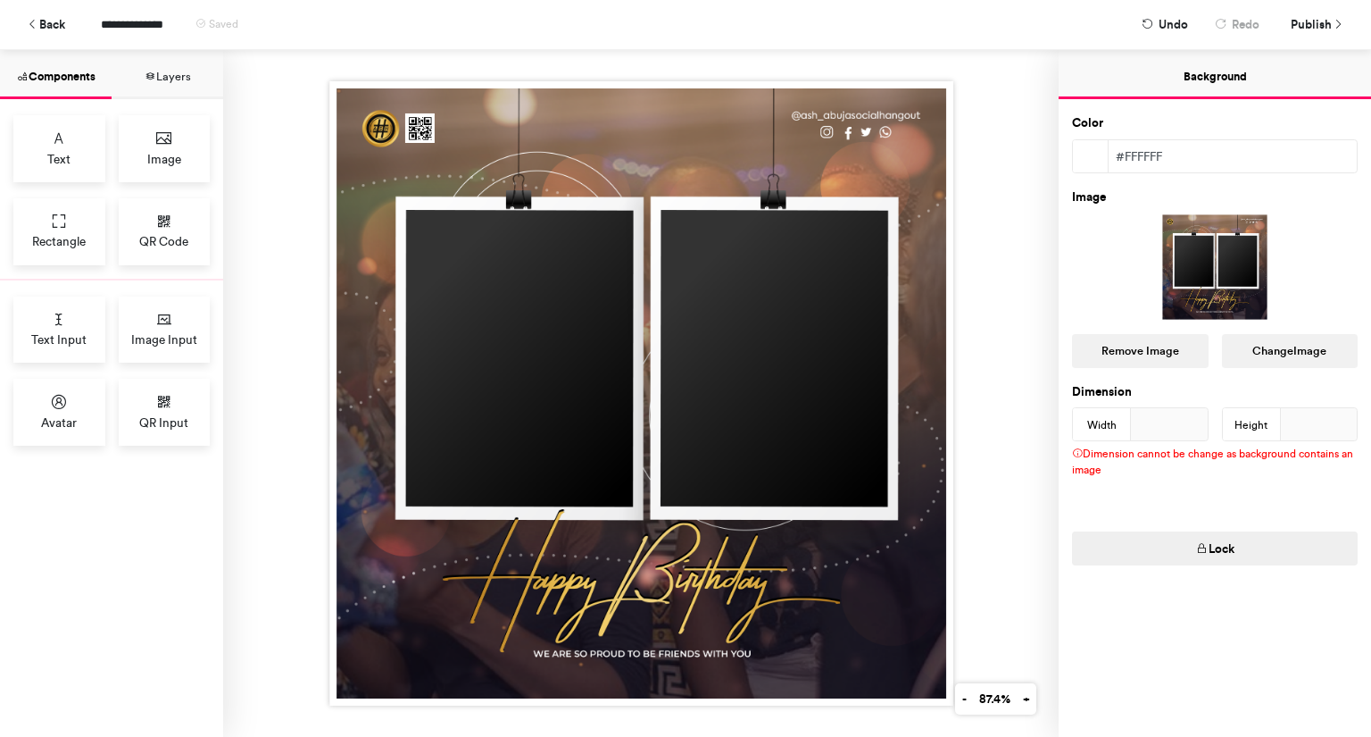
click at [1262, 273] on div at bounding box center [1215, 266] width 286 height 107
click at [1161, 351] on button "Remove Image" at bounding box center [1140, 351] width 137 height 34
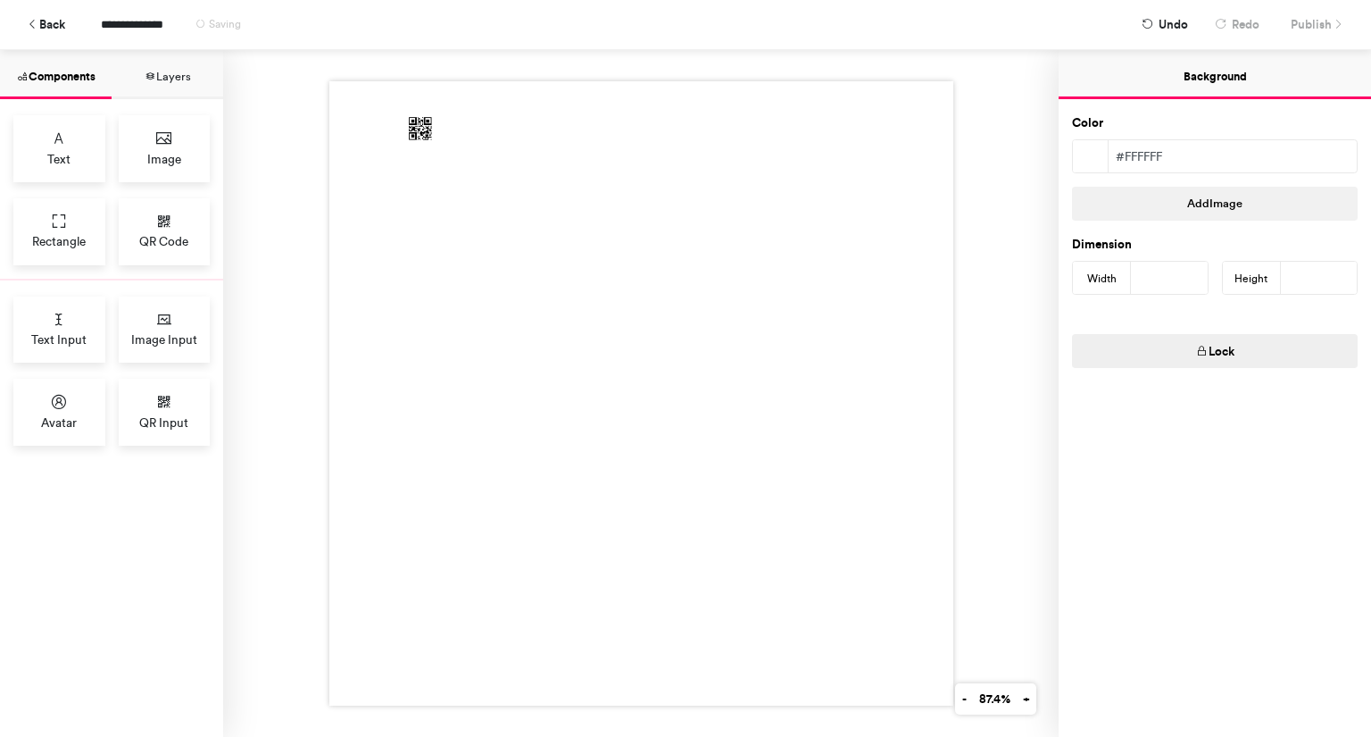
click at [863, 395] on div at bounding box center [641, 393] width 624 height 624
drag, startPoint x: 542, startPoint y: 165, endPoint x: 344, endPoint y: 89, distance: 212.2
click at [344, 89] on div at bounding box center [641, 393] width 624 height 624
click at [415, 115] on img at bounding box center [418, 127] width 29 height 29
drag, startPoint x: 1296, startPoint y: 270, endPoint x: 1277, endPoint y: 272, distance: 19.8
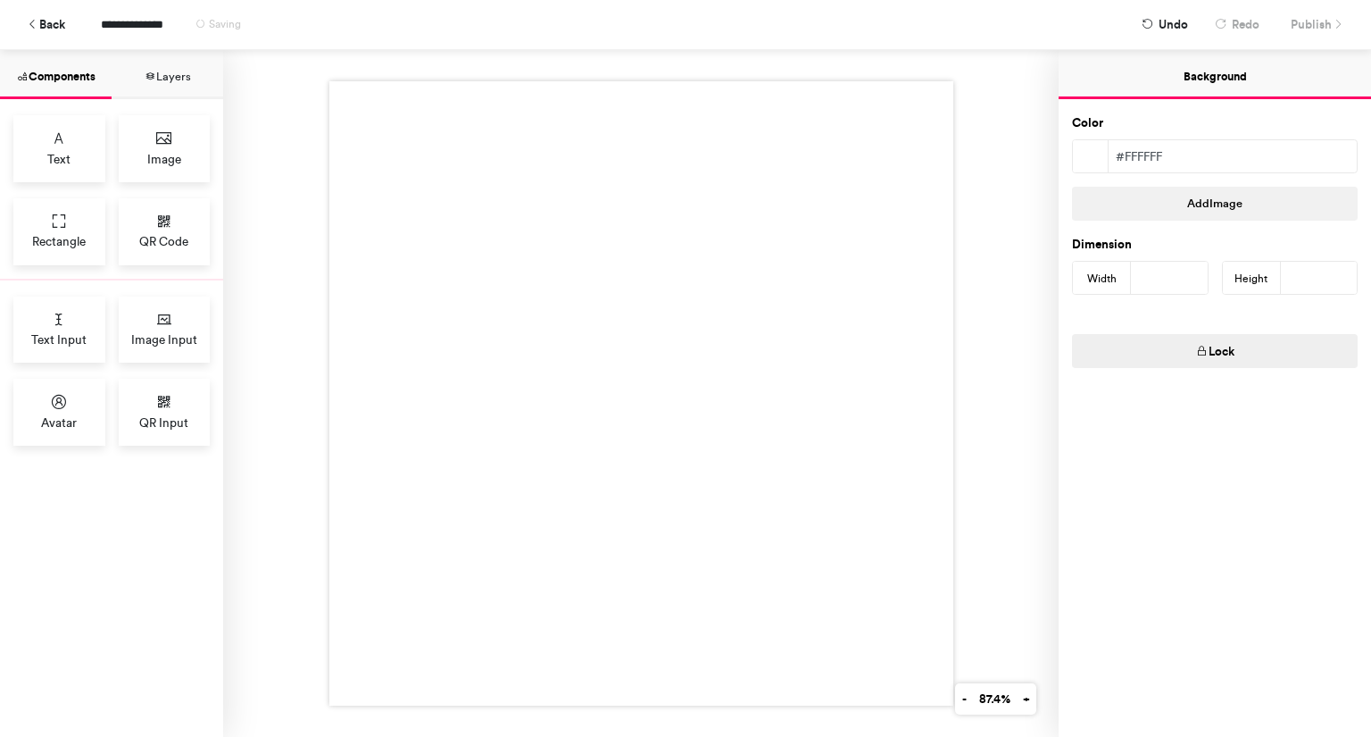
click at [1277, 272] on div "Height ***" at bounding box center [1290, 278] width 137 height 34
type input "****"
click at [1254, 360] on button "Lock" at bounding box center [1215, 351] width 286 height 34
click at [168, 156] on span "Image" at bounding box center [164, 159] width 34 height 18
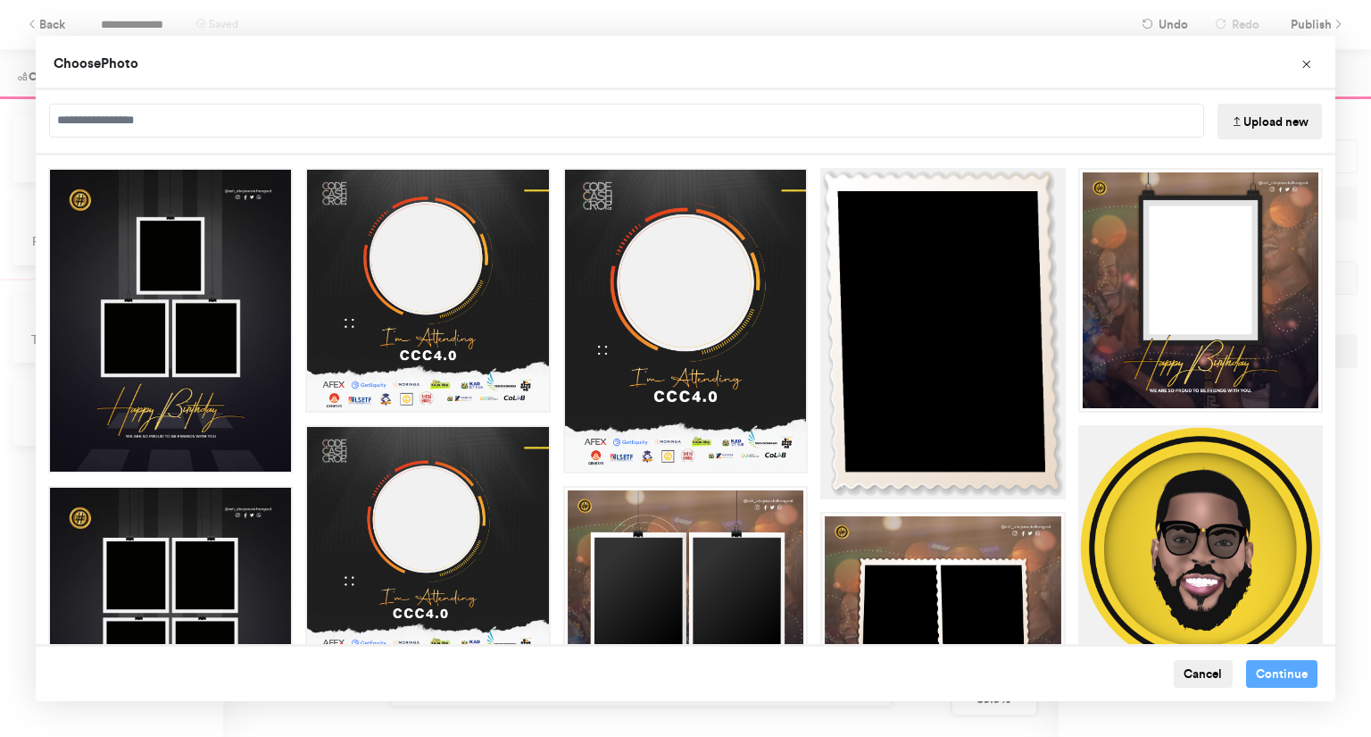
click at [1242, 124] on button "Upload new" at bounding box center [1270, 122] width 104 height 36
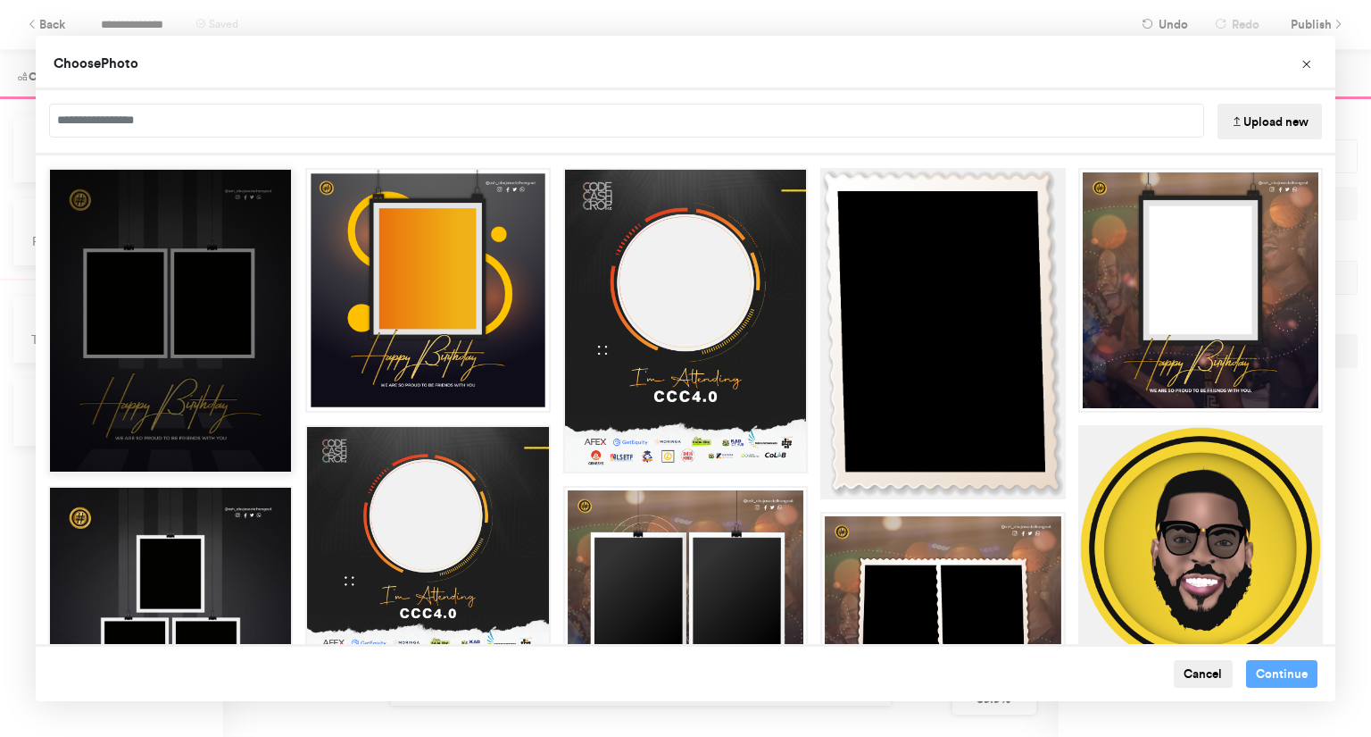
click at [247, 352] on div "Choose Image" at bounding box center [170, 320] width 245 height 305
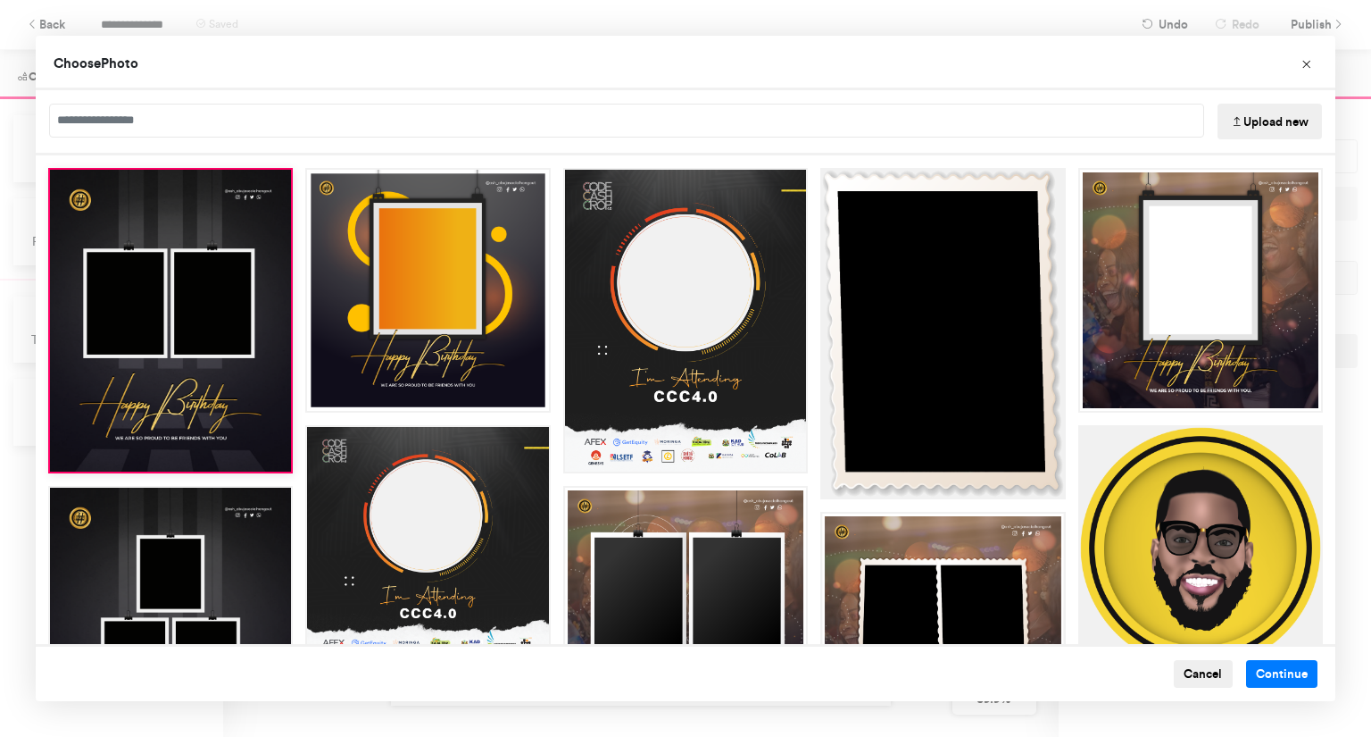
click at [1255, 117] on button "Upload new" at bounding box center [1270, 122] width 104 height 36
click at [1270, 682] on button "Continue" at bounding box center [1282, 674] width 72 height 29
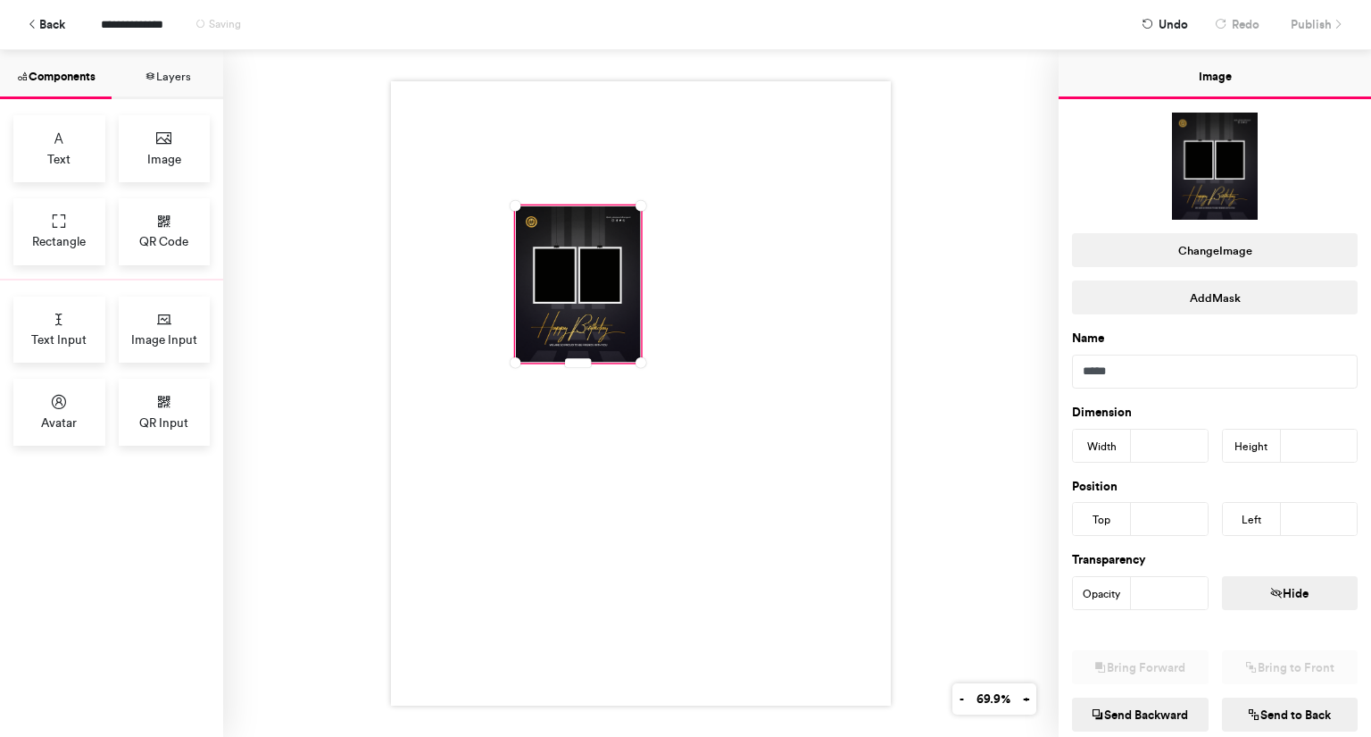
drag, startPoint x: 1145, startPoint y: 442, endPoint x: 1094, endPoint y: 437, distance: 51.1
click at [1094, 437] on div "Width ***" at bounding box center [1140, 446] width 137 height 34
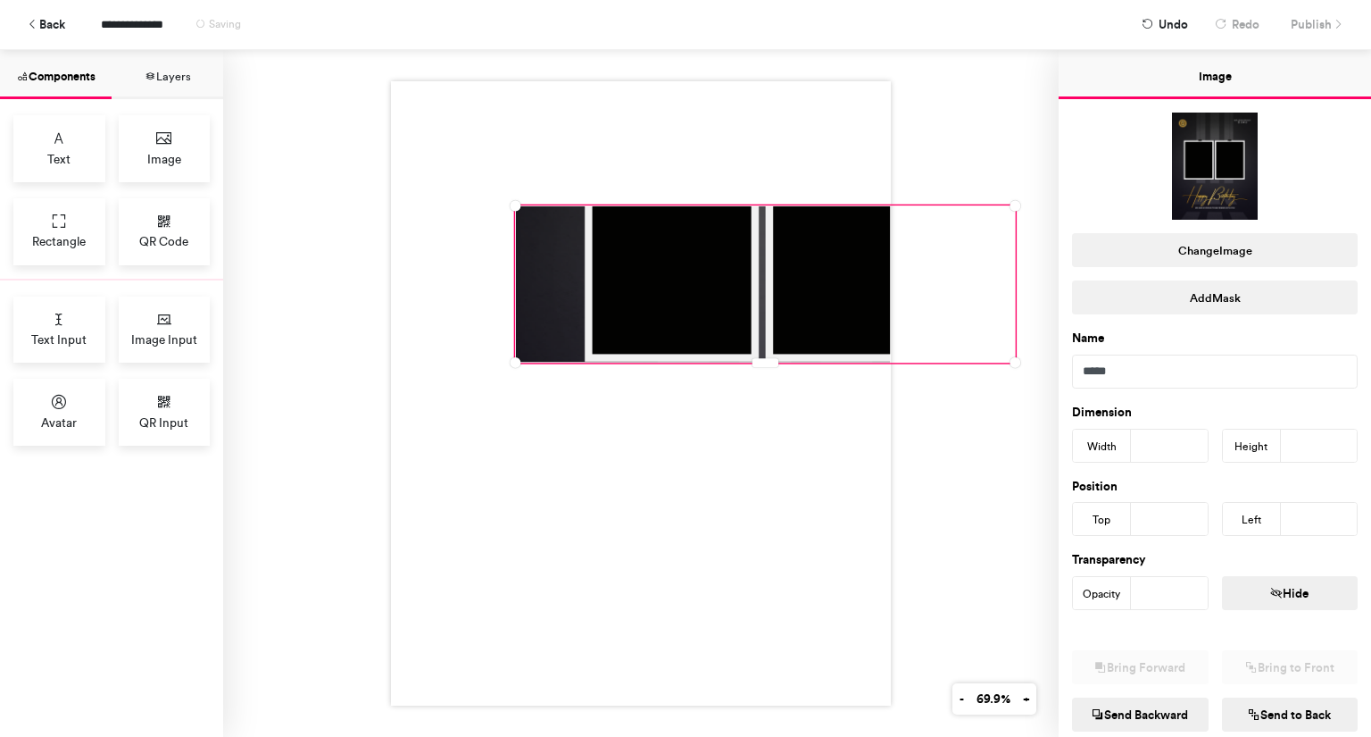
type input "***"
drag, startPoint x: 1305, startPoint y: 451, endPoint x: 1236, endPoint y: 438, distance: 70.7
click at [1236, 438] on div "Height ***" at bounding box center [1290, 446] width 137 height 34
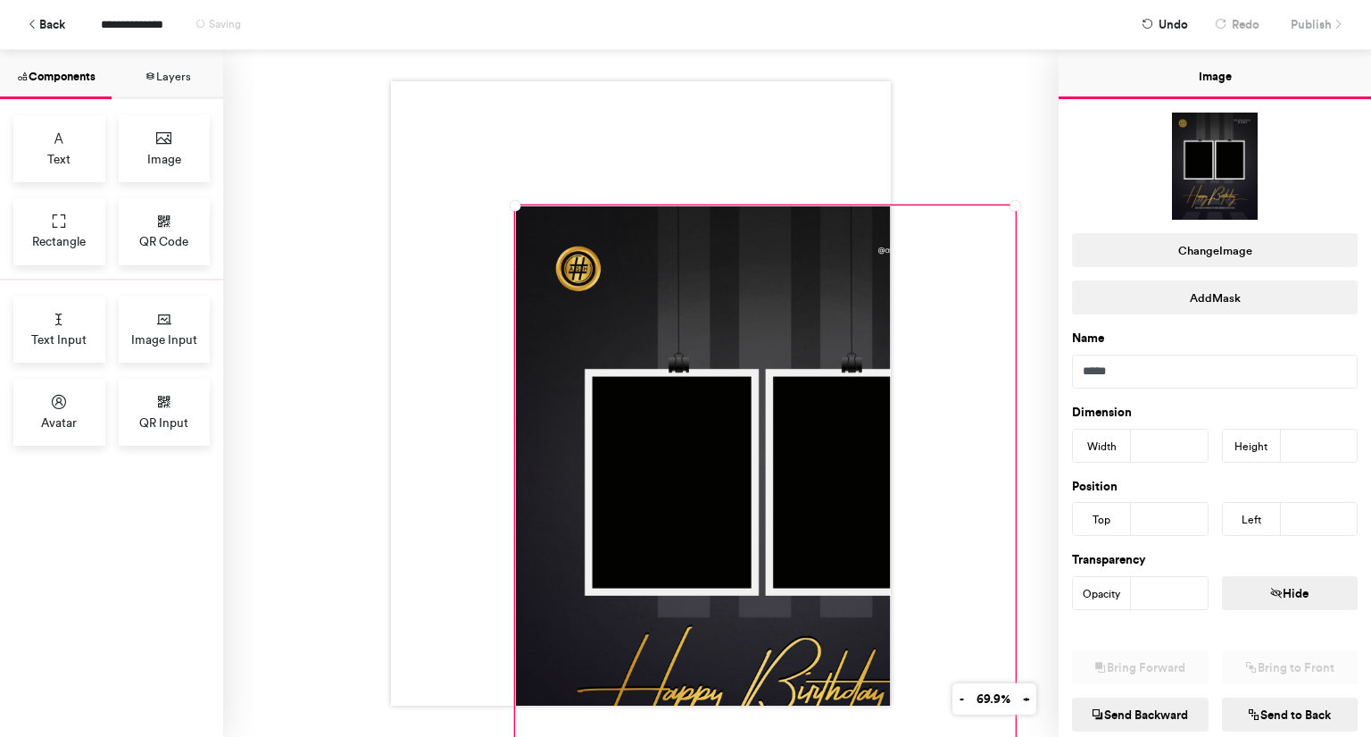
type input "****"
drag, startPoint x: 1167, startPoint y: 524, endPoint x: 1090, endPoint y: 527, distance: 76.8
click at [1090, 527] on div "Top ***" at bounding box center [1140, 519] width 137 height 34
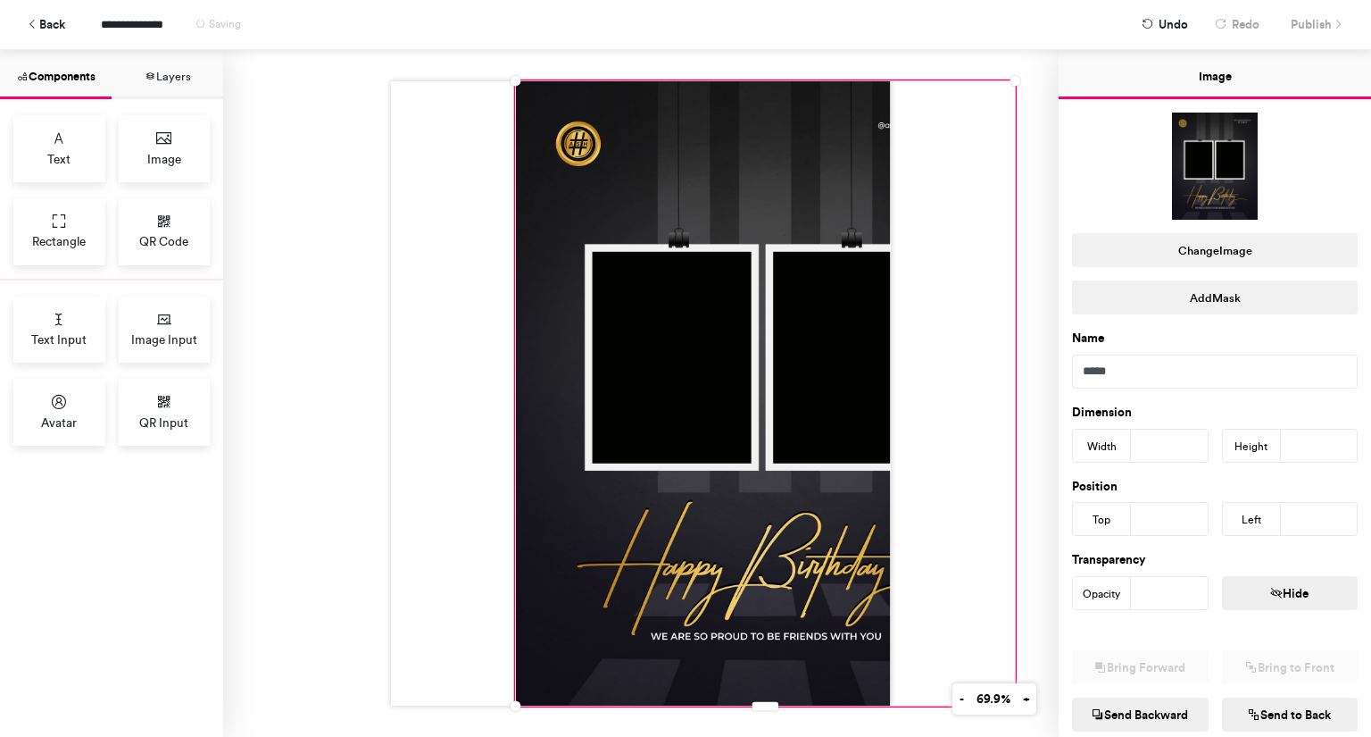
type input "*"
drag, startPoint x: 1310, startPoint y: 515, endPoint x: 1249, endPoint y: 501, distance: 62.4
click at [1249, 502] on div "Left ***" at bounding box center [1290, 519] width 137 height 34
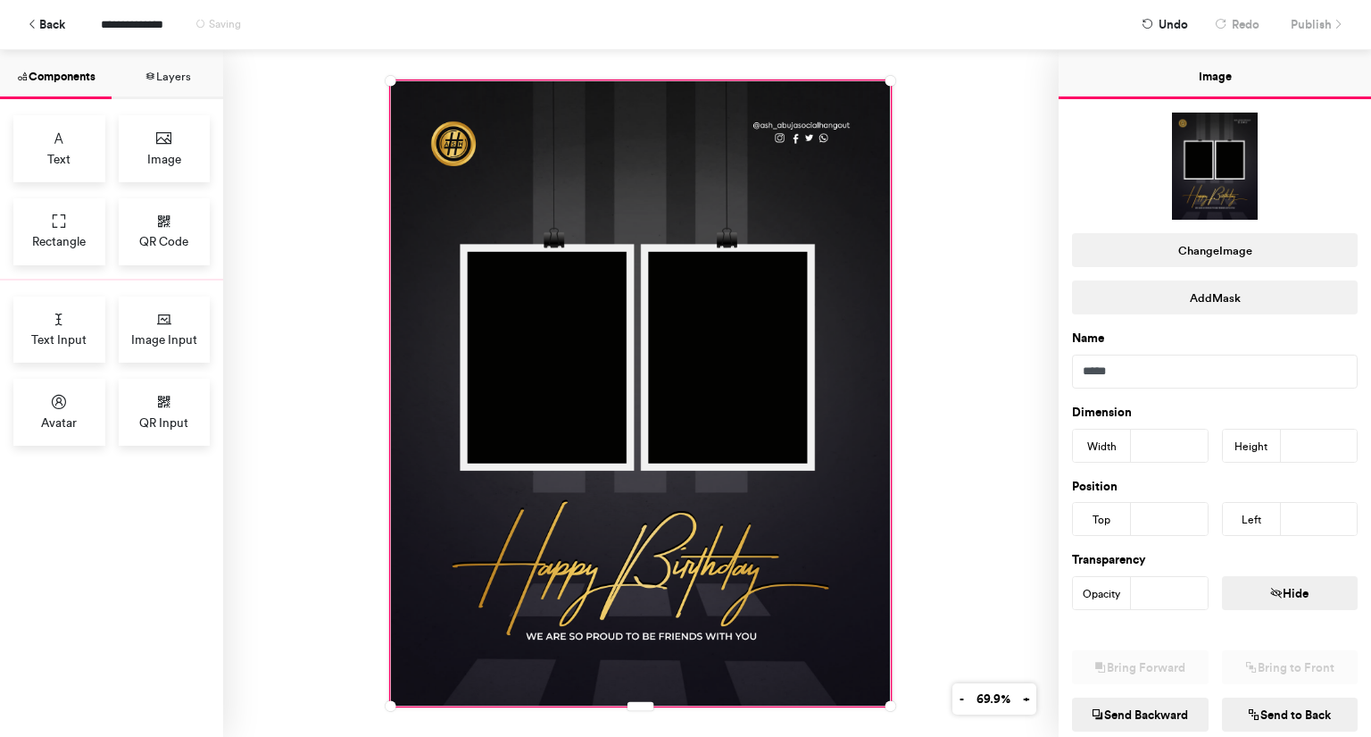
scroll to position [134, 0]
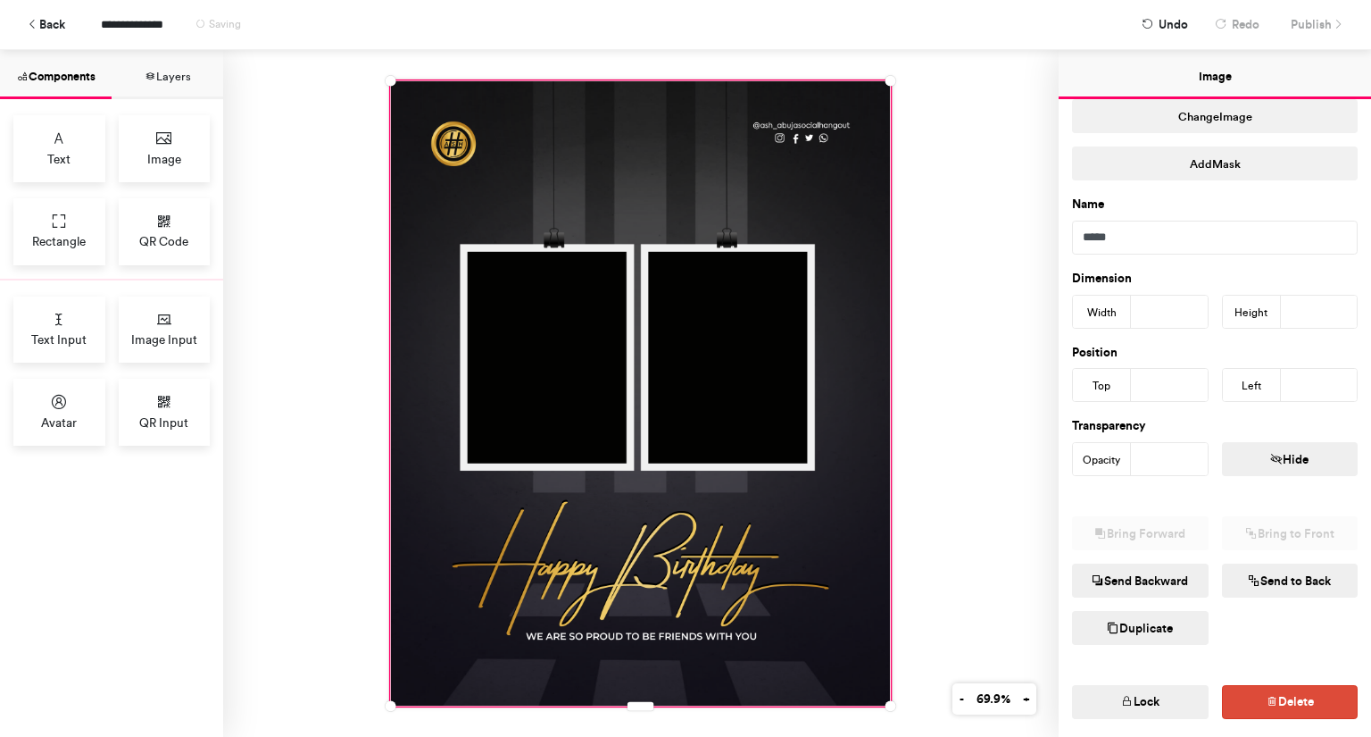
type input "*"
click at [1164, 690] on button "Lock" at bounding box center [1140, 702] width 137 height 34
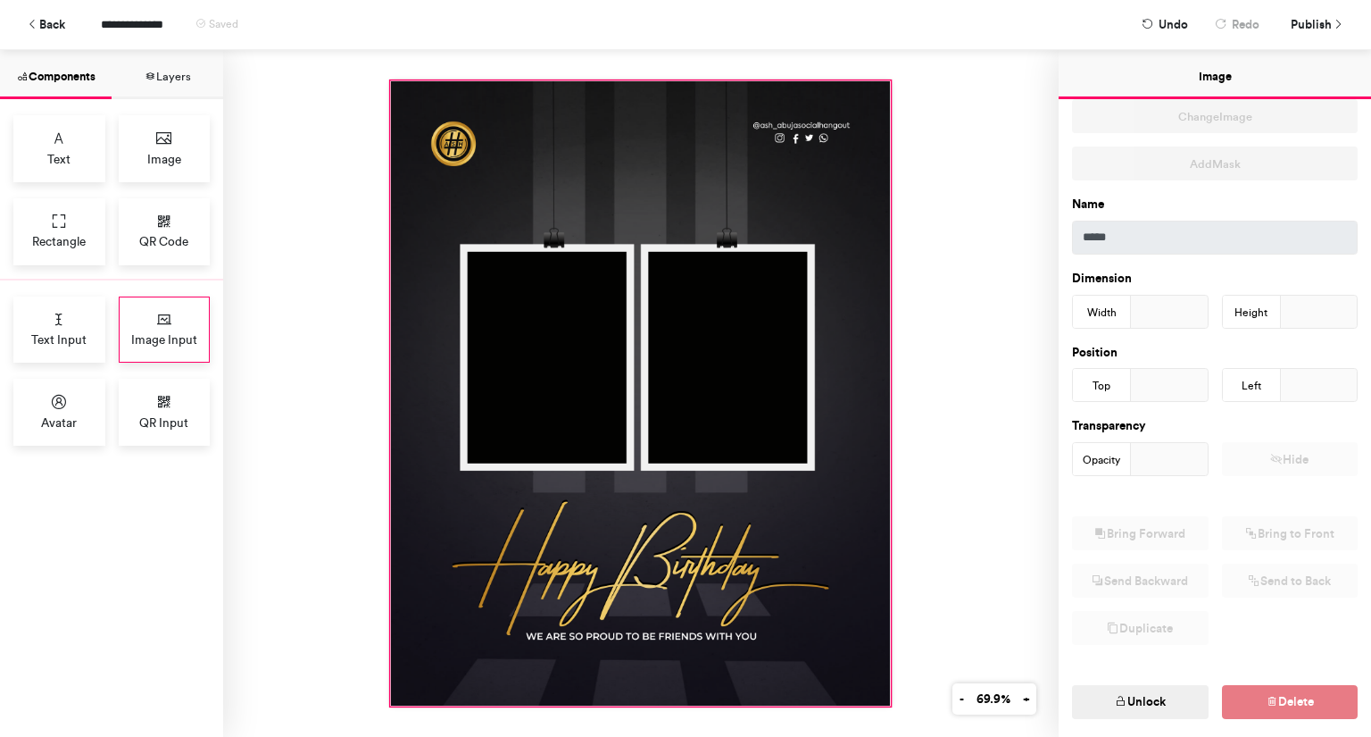
click at [171, 337] on span "Image Input" at bounding box center [164, 339] width 66 height 18
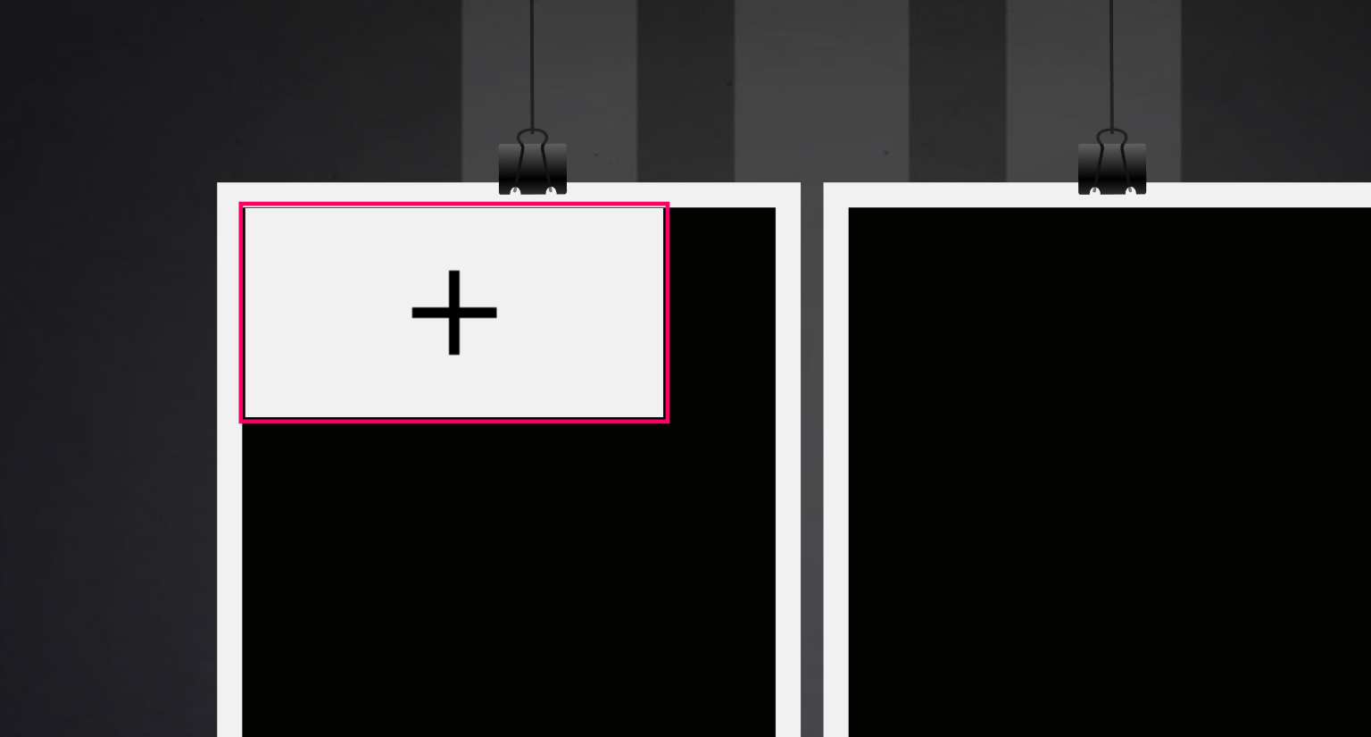
drag, startPoint x: 570, startPoint y: 262, endPoint x: 522, endPoint y: 276, distance: 49.4
click at [522, 276] on div at bounding box center [531, 283] width 125 height 62
type input "***"
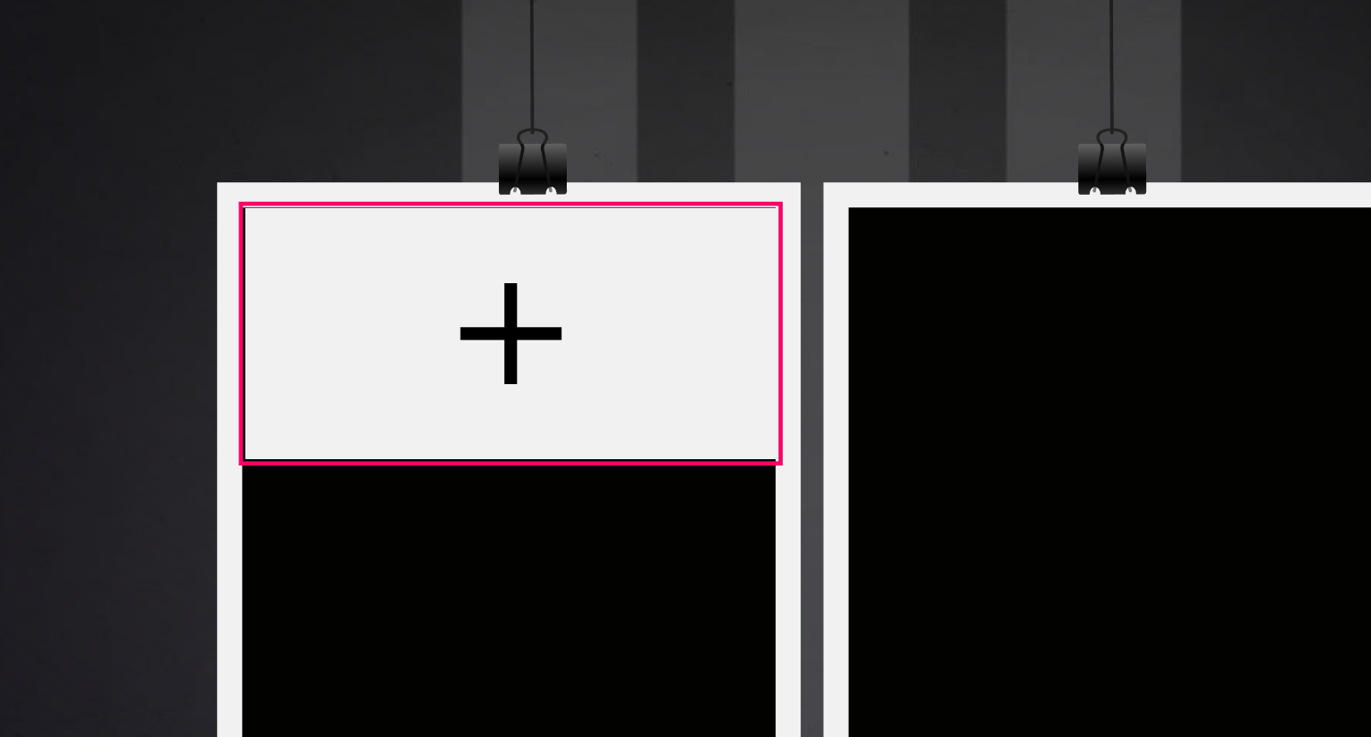
drag, startPoint x: 588, startPoint y: 306, endPoint x: 622, endPoint y: 319, distance: 36.2
click at [622, 319] on div at bounding box center [640, 393] width 499 height 624
type input "***"
click at [573, 297] on div at bounding box center [547, 289] width 159 height 75
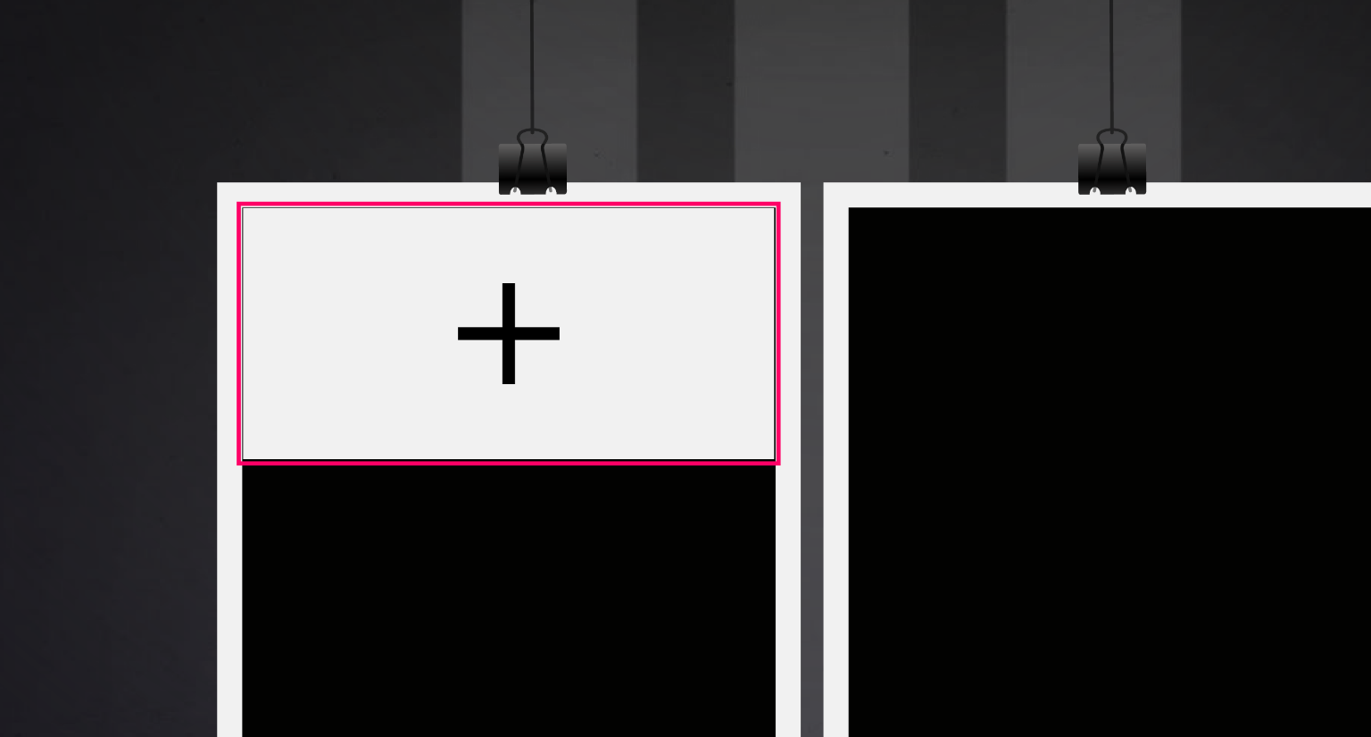
type input "***"
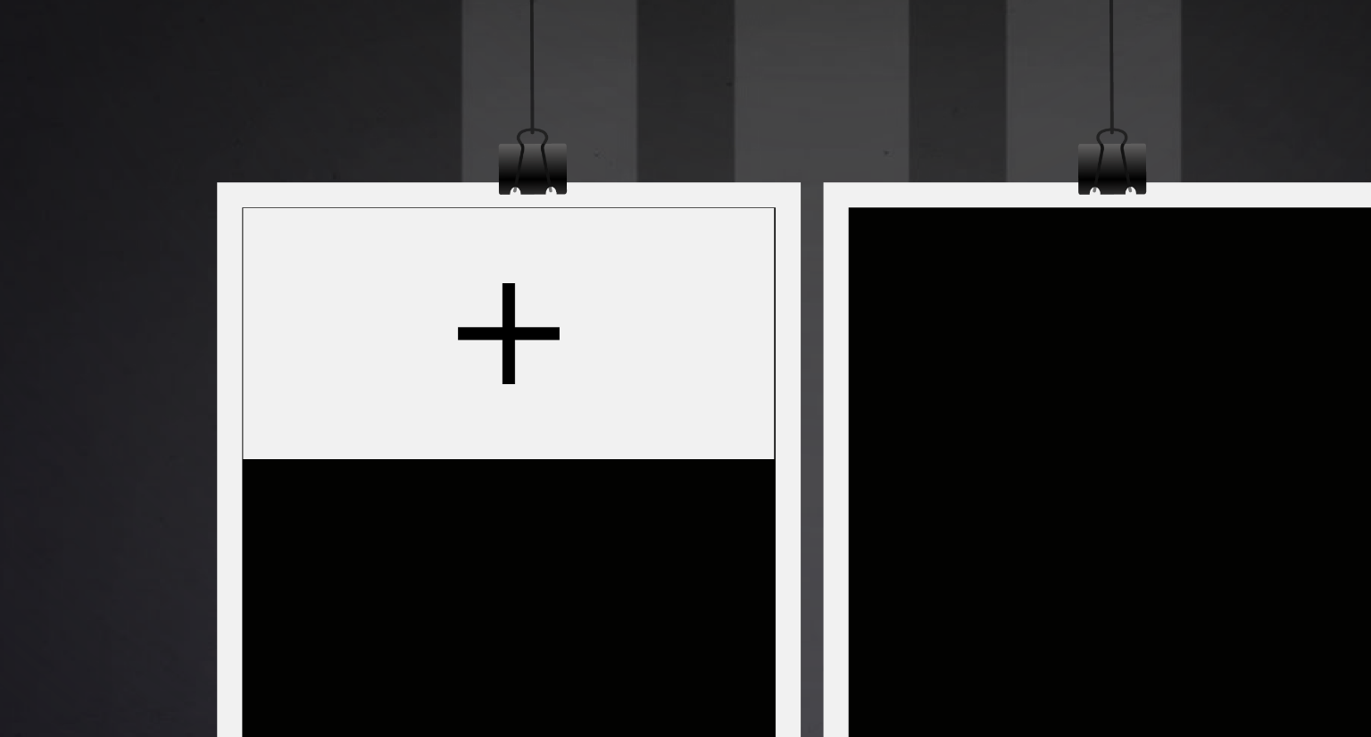
click at [567, 327] on div at bounding box center [640, 393] width 499 height 624
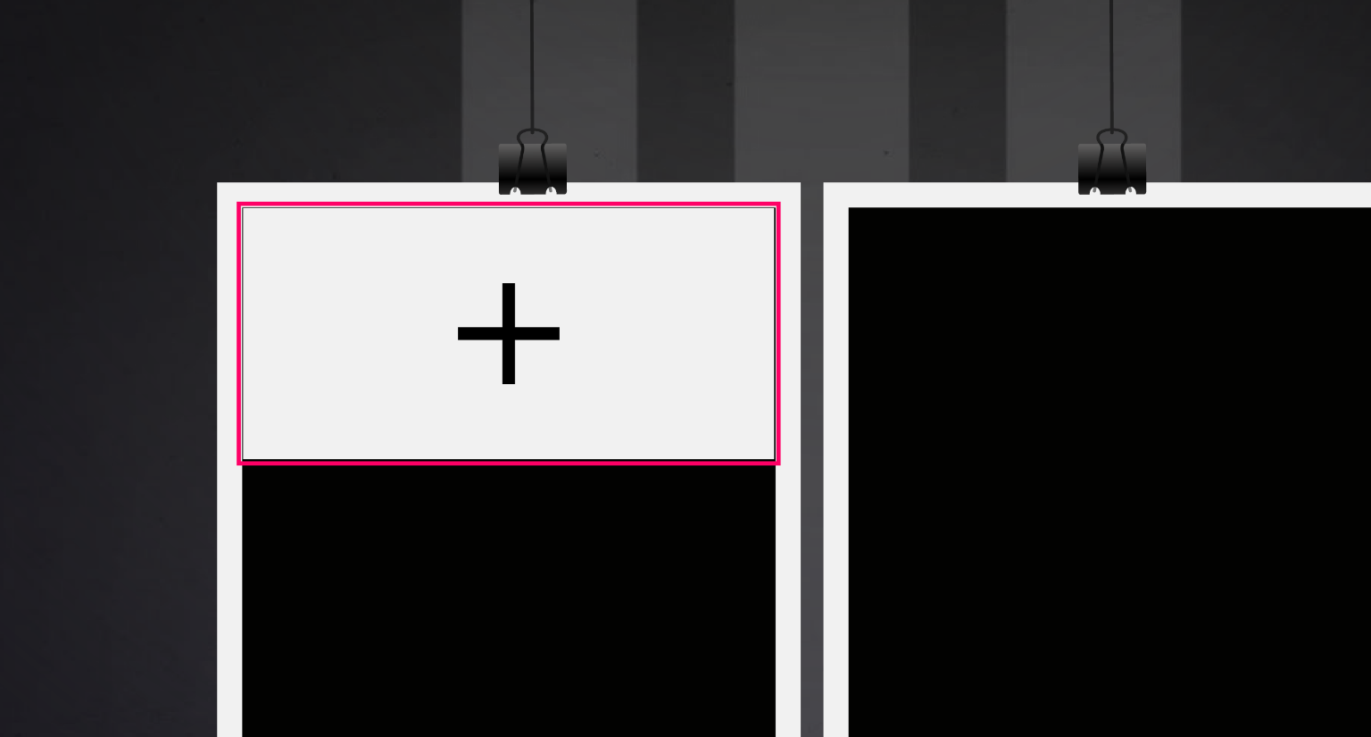
click at [559, 292] on div at bounding box center [547, 289] width 159 height 75
click at [548, 365] on div at bounding box center [640, 393] width 499 height 624
click at [552, 304] on div at bounding box center [547, 289] width 159 height 75
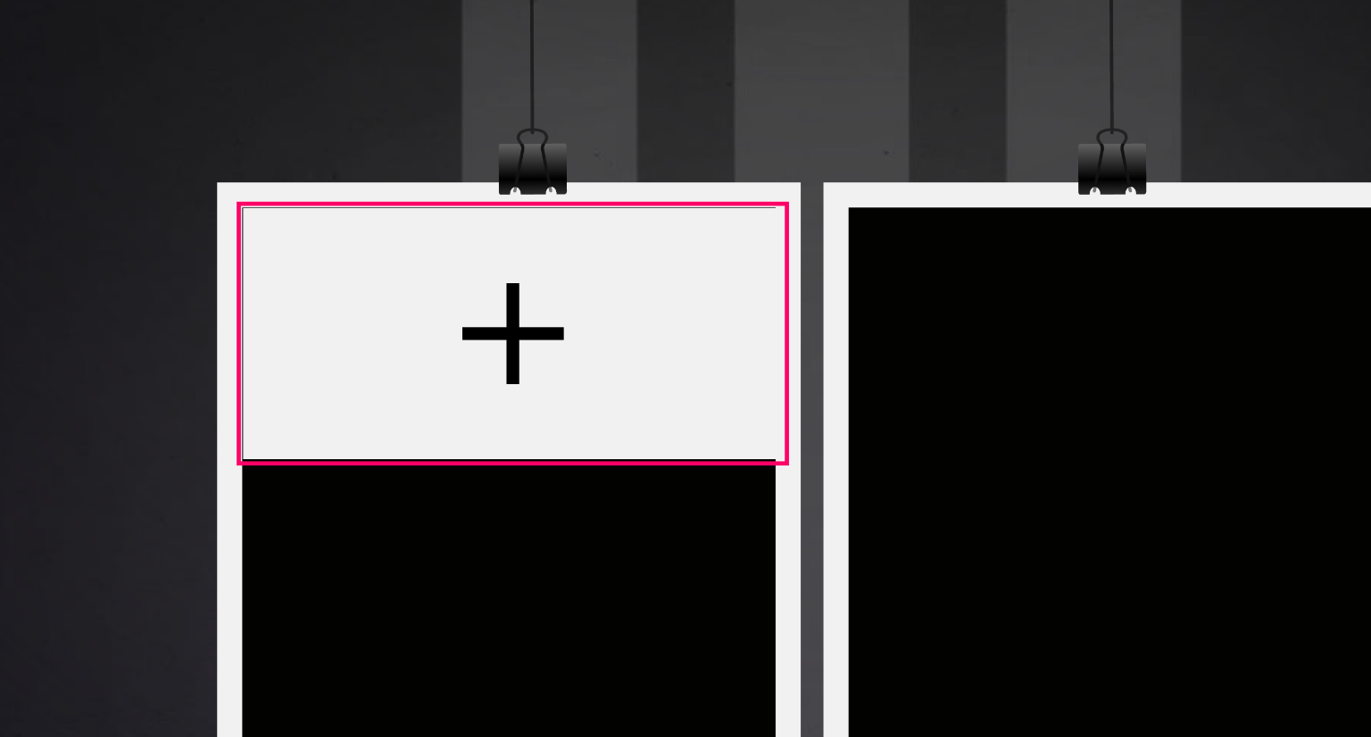
click at [620, 319] on div at bounding box center [640, 393] width 499 height 624
type input "***"
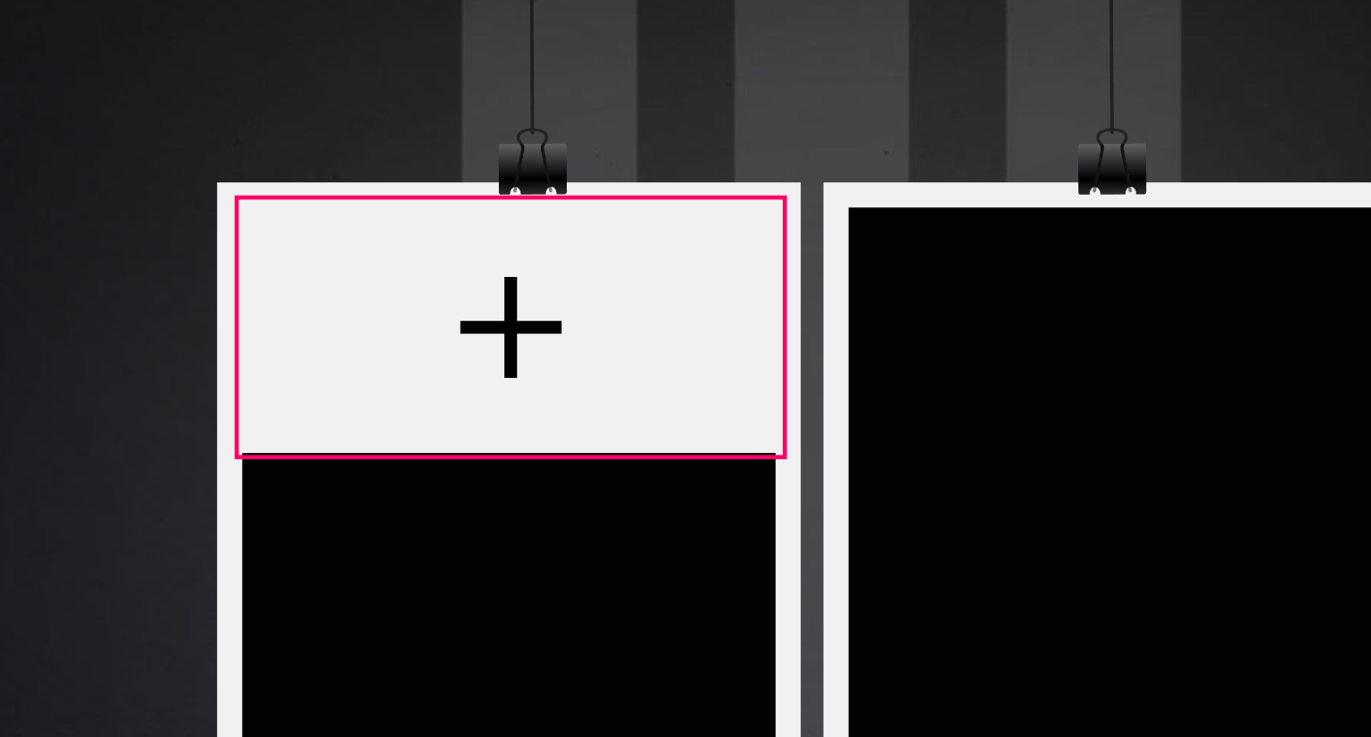
click at [596, 296] on div at bounding box center [548, 287] width 161 height 75
type input "***"
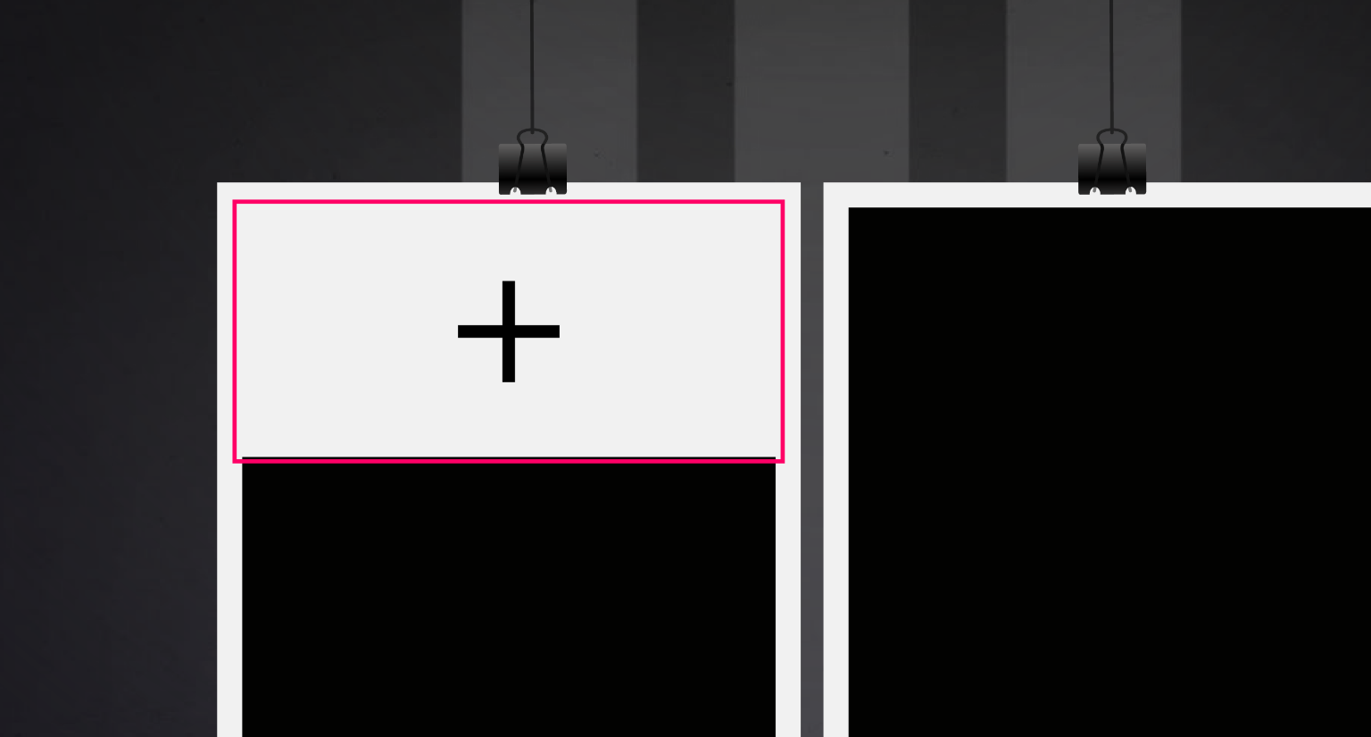
click at [597, 296] on div at bounding box center [547, 288] width 161 height 75
type input "***"
click at [587, 352] on div at bounding box center [640, 393] width 499 height 624
click at [570, 299] on div at bounding box center [547, 288] width 161 height 75
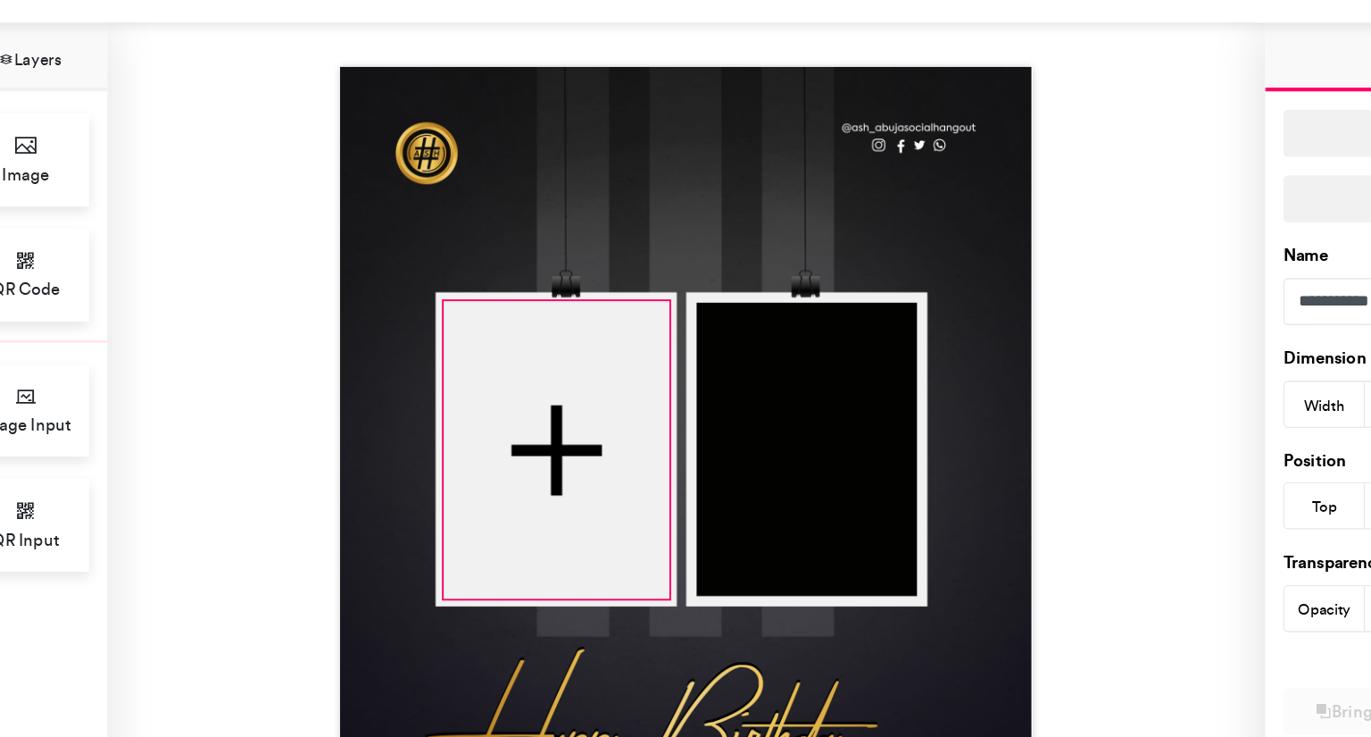
drag, startPoint x: 620, startPoint y: 319, endPoint x: 620, endPoint y: 457, distance: 138.4
click at [620, 457] on div at bounding box center [640, 393] width 499 height 624
type input "***"
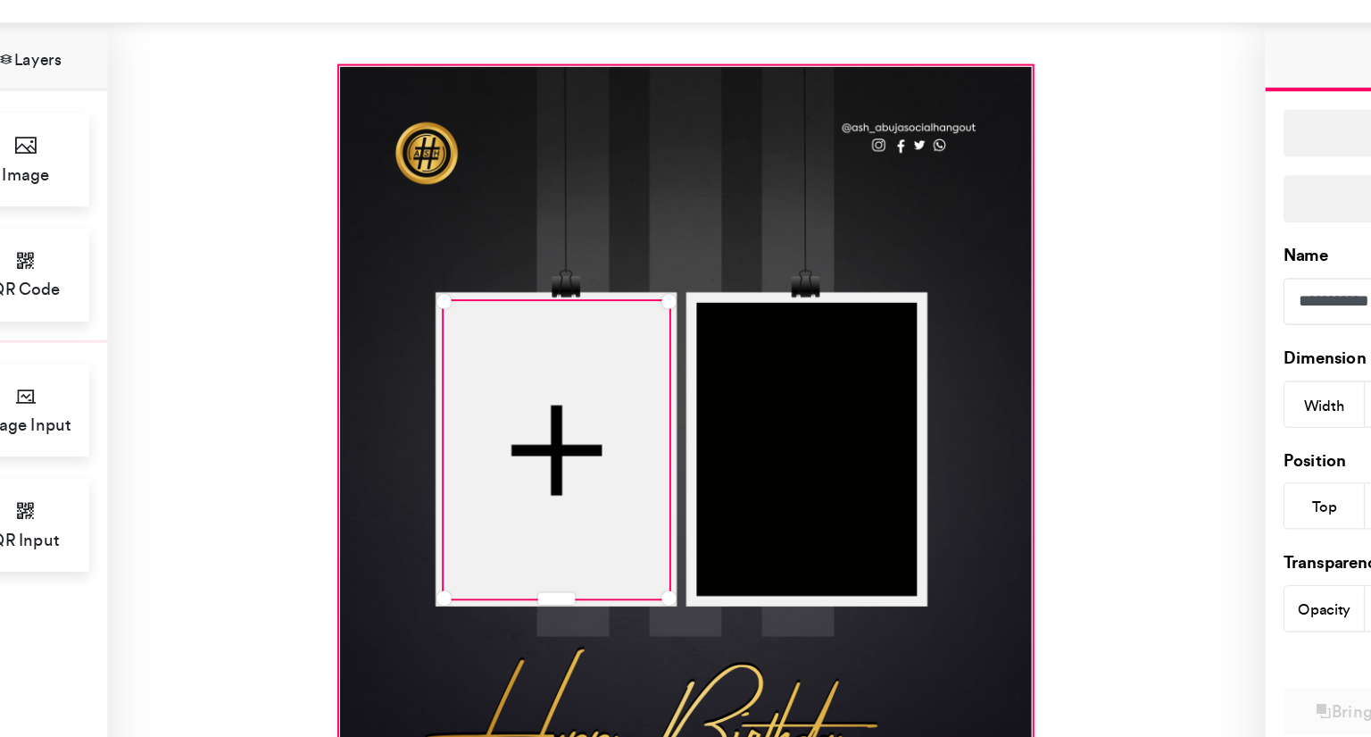
click at [684, 440] on div at bounding box center [640, 393] width 499 height 624
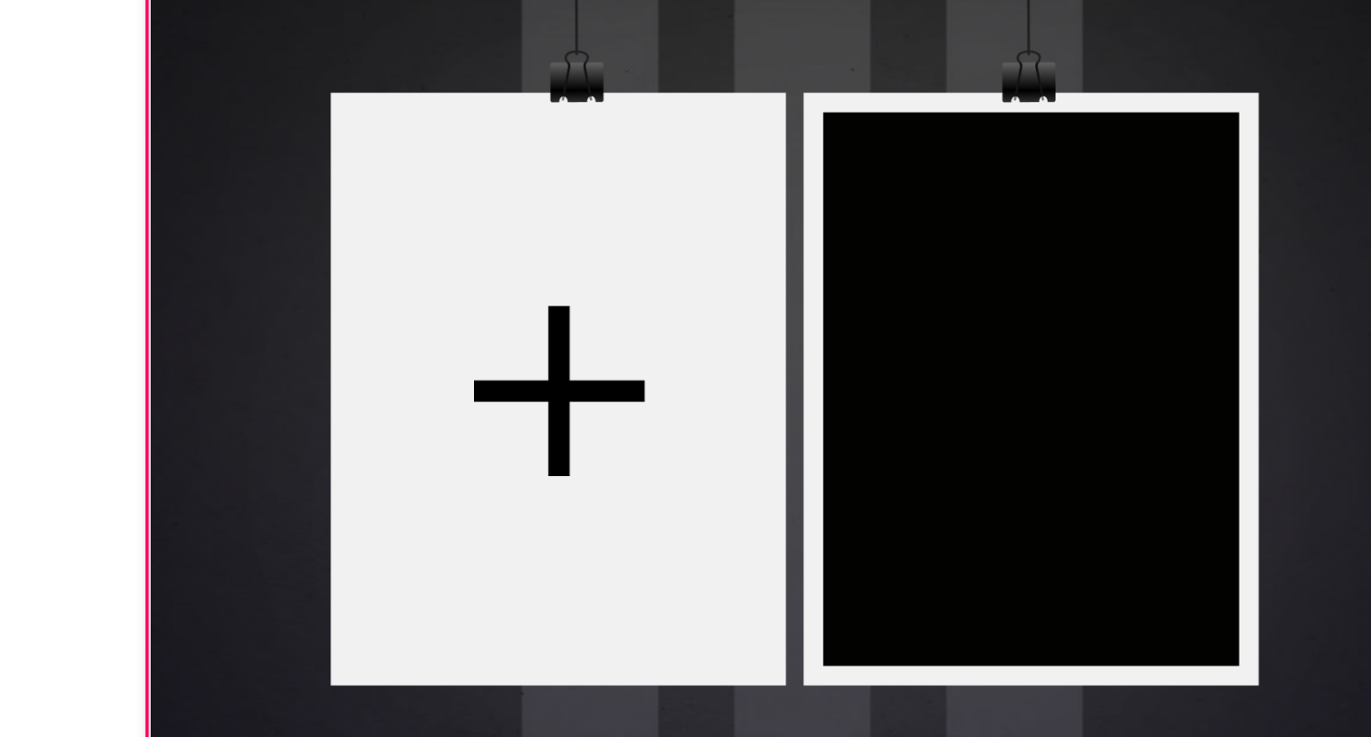
click at [730, 374] on div at bounding box center [640, 393] width 499 height 624
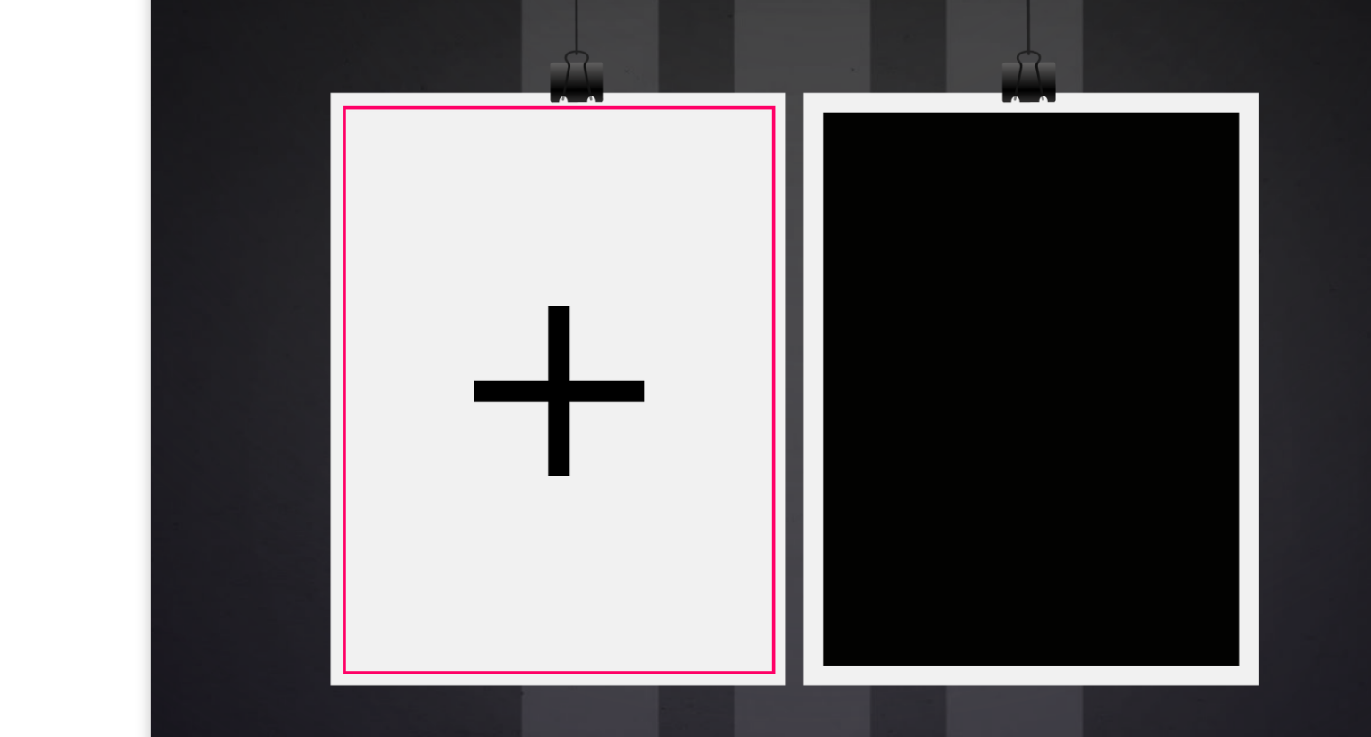
click at [598, 367] on div at bounding box center [548, 357] width 162 height 213
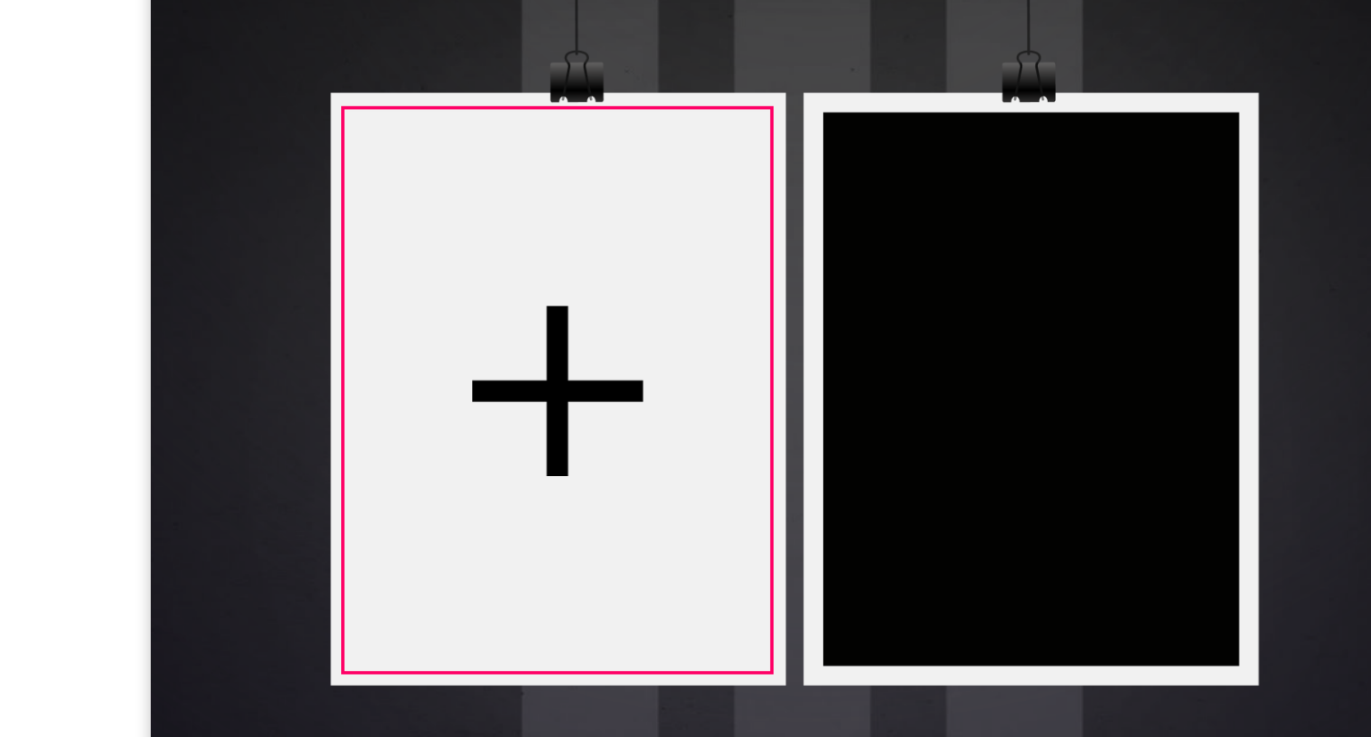
click at [597, 367] on div at bounding box center [547, 357] width 162 height 213
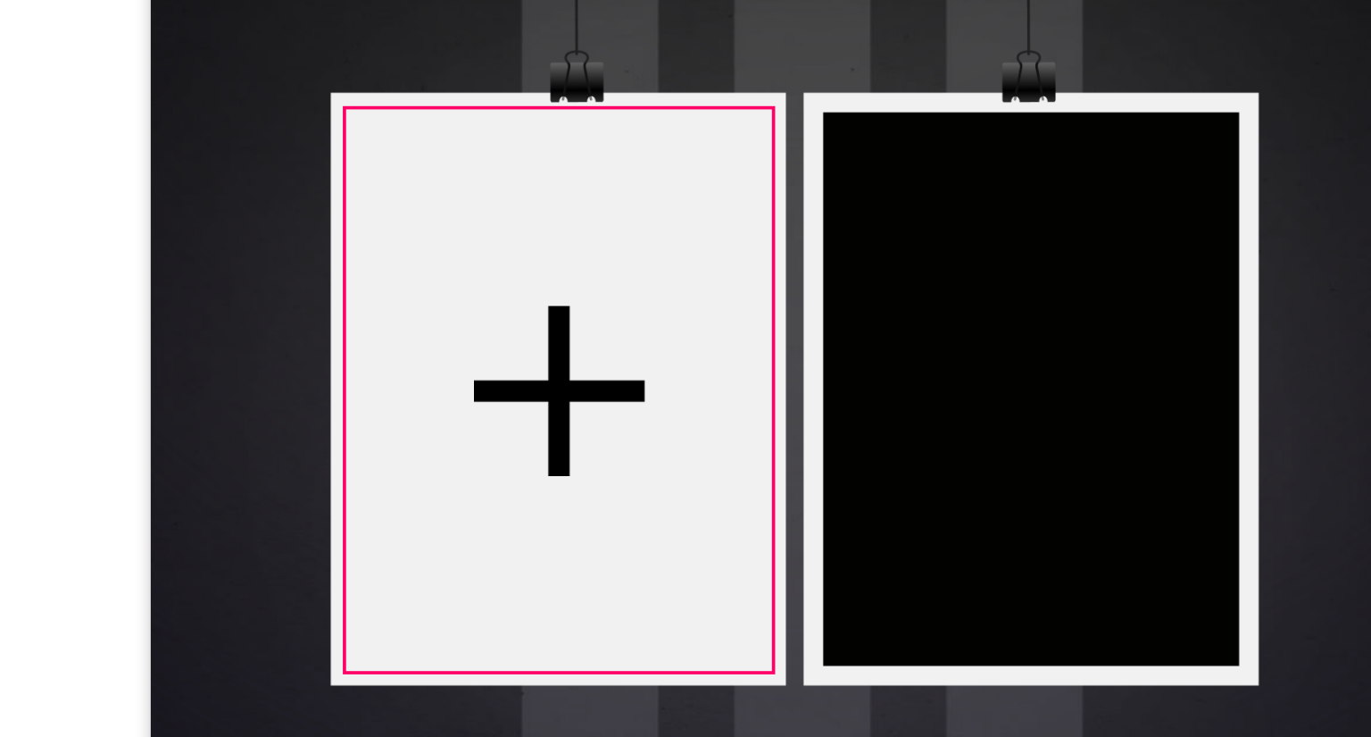
click at [598, 367] on div at bounding box center [548, 357] width 162 height 213
type input "***"
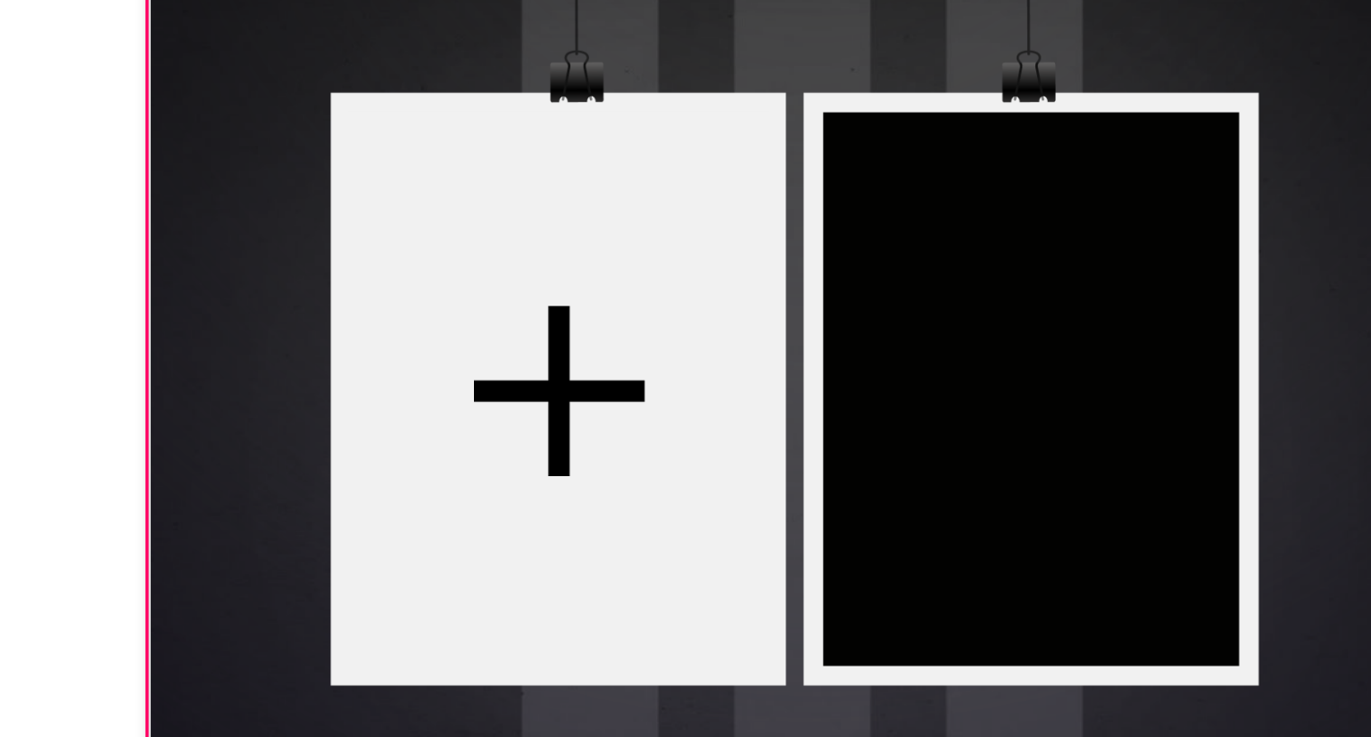
click at [701, 346] on div at bounding box center [640, 393] width 499 height 624
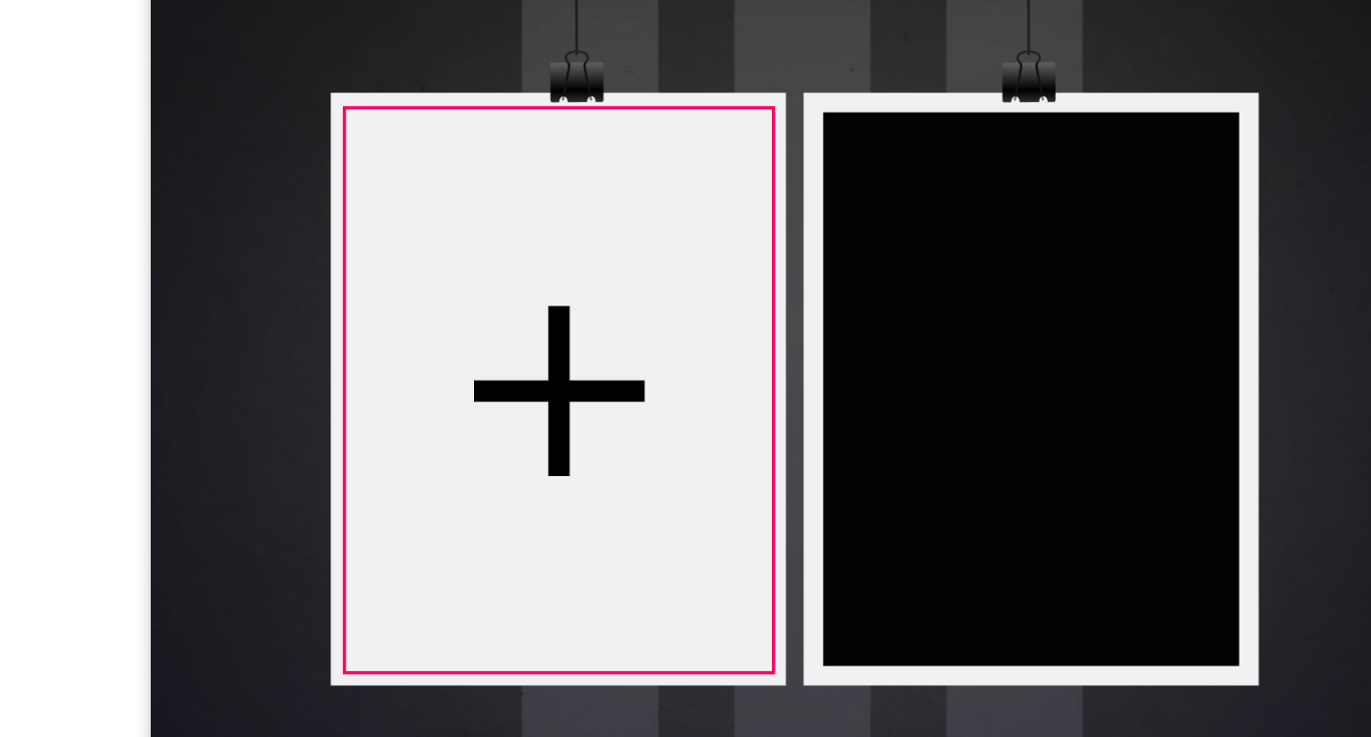
click at [604, 365] on div at bounding box center [548, 357] width 162 height 213
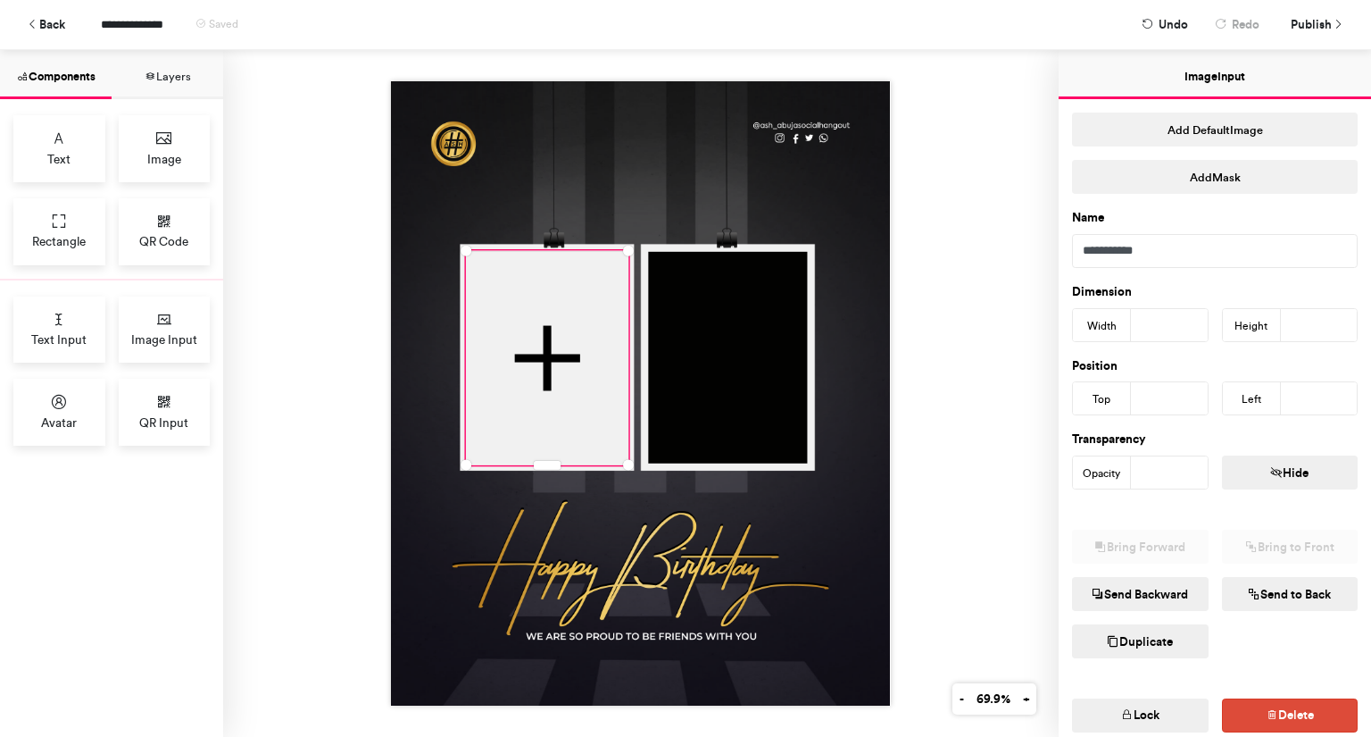
click at [1145, 639] on button "Duplicate" at bounding box center [1140, 641] width 137 height 34
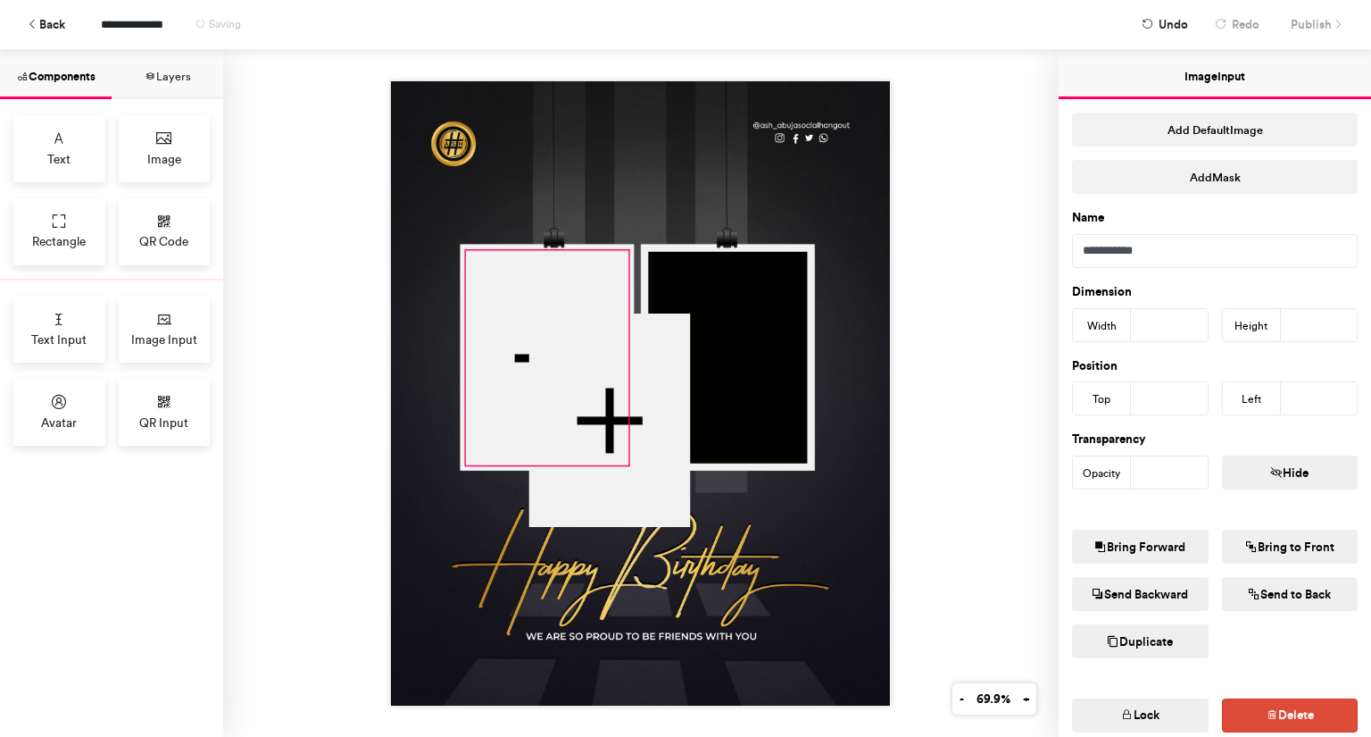
click at [597, 284] on div at bounding box center [548, 357] width 162 height 213
click at [1139, 715] on button "Lock" at bounding box center [1140, 715] width 137 height 34
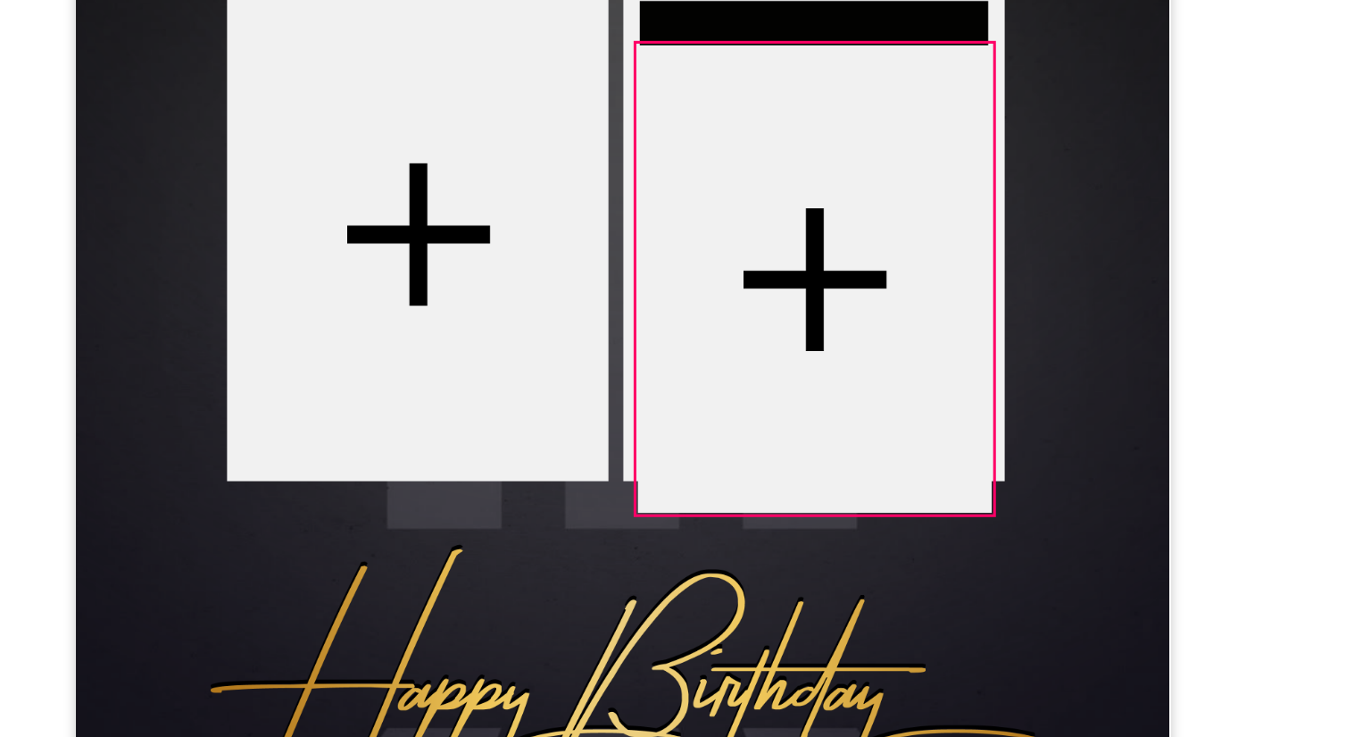
drag, startPoint x: 653, startPoint y: 387, endPoint x: 771, endPoint y: 345, distance: 125.9
click at [771, 345] on div at bounding box center [729, 377] width 162 height 213
type input "***"
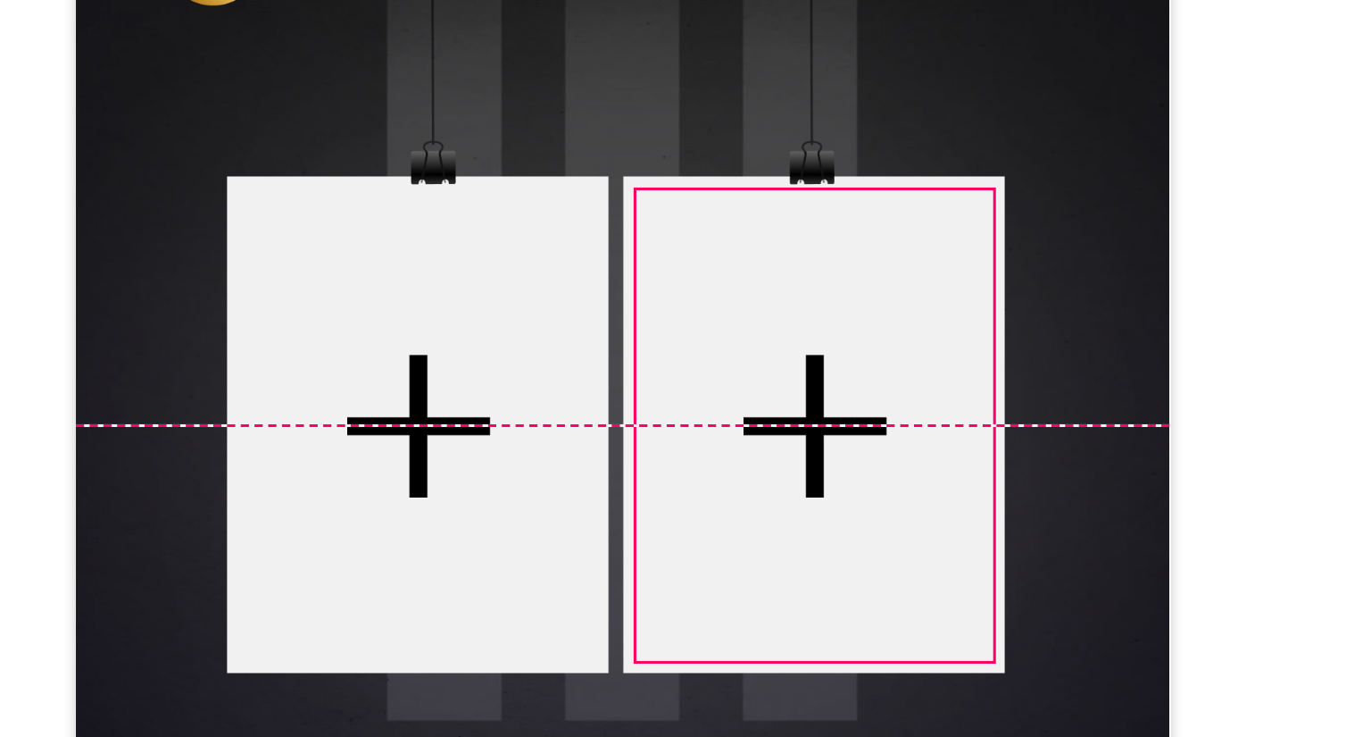
drag, startPoint x: 752, startPoint y: 318, endPoint x: 752, endPoint y: 300, distance: 17.9
click at [752, 300] on div at bounding box center [729, 357] width 162 height 213
type input "***"
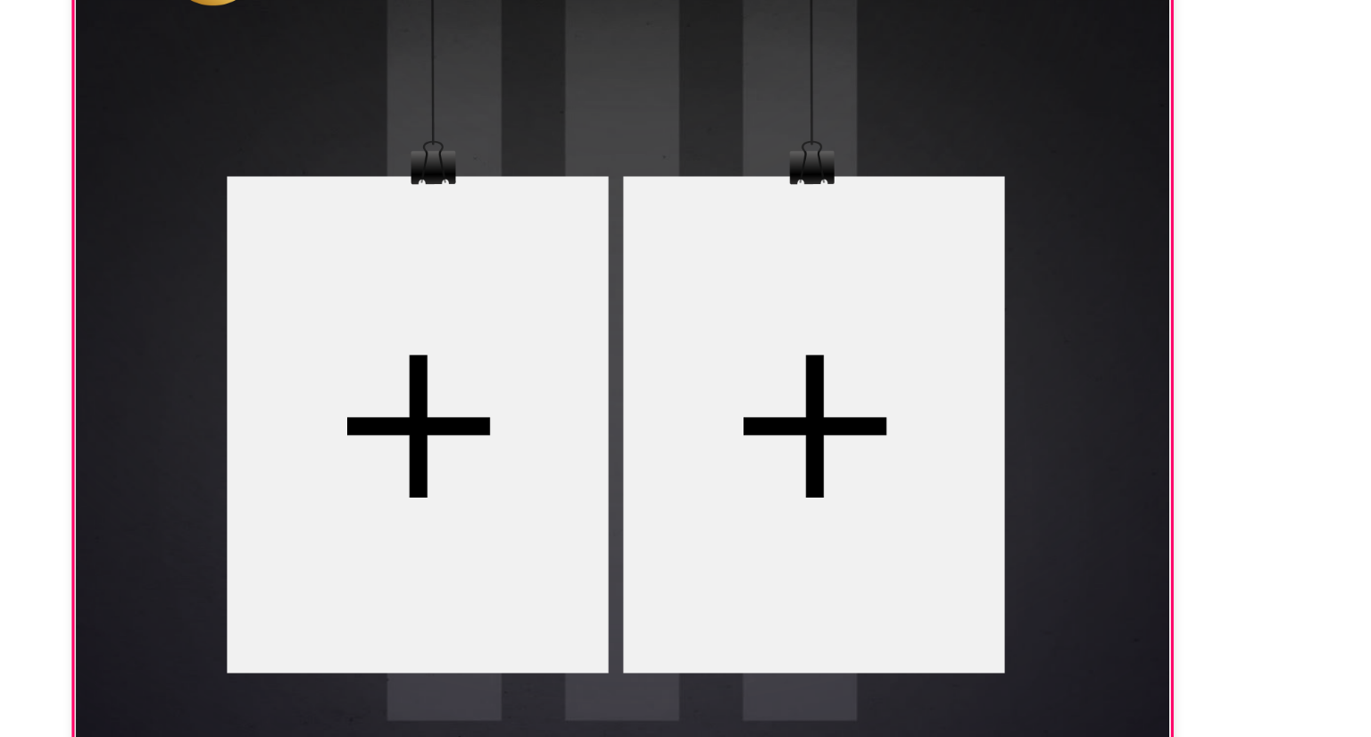
click at [850, 274] on div at bounding box center [640, 393] width 499 height 624
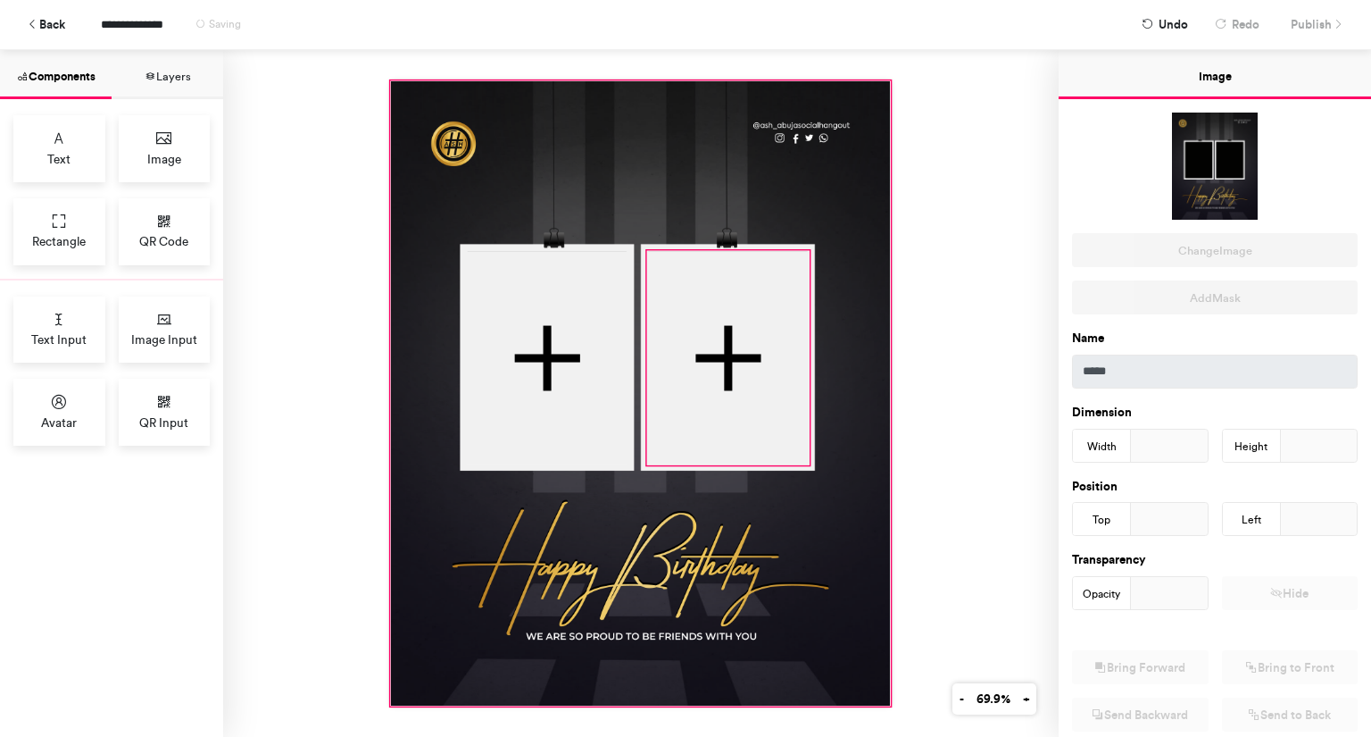
click at [757, 395] on div at bounding box center [729, 357] width 162 height 213
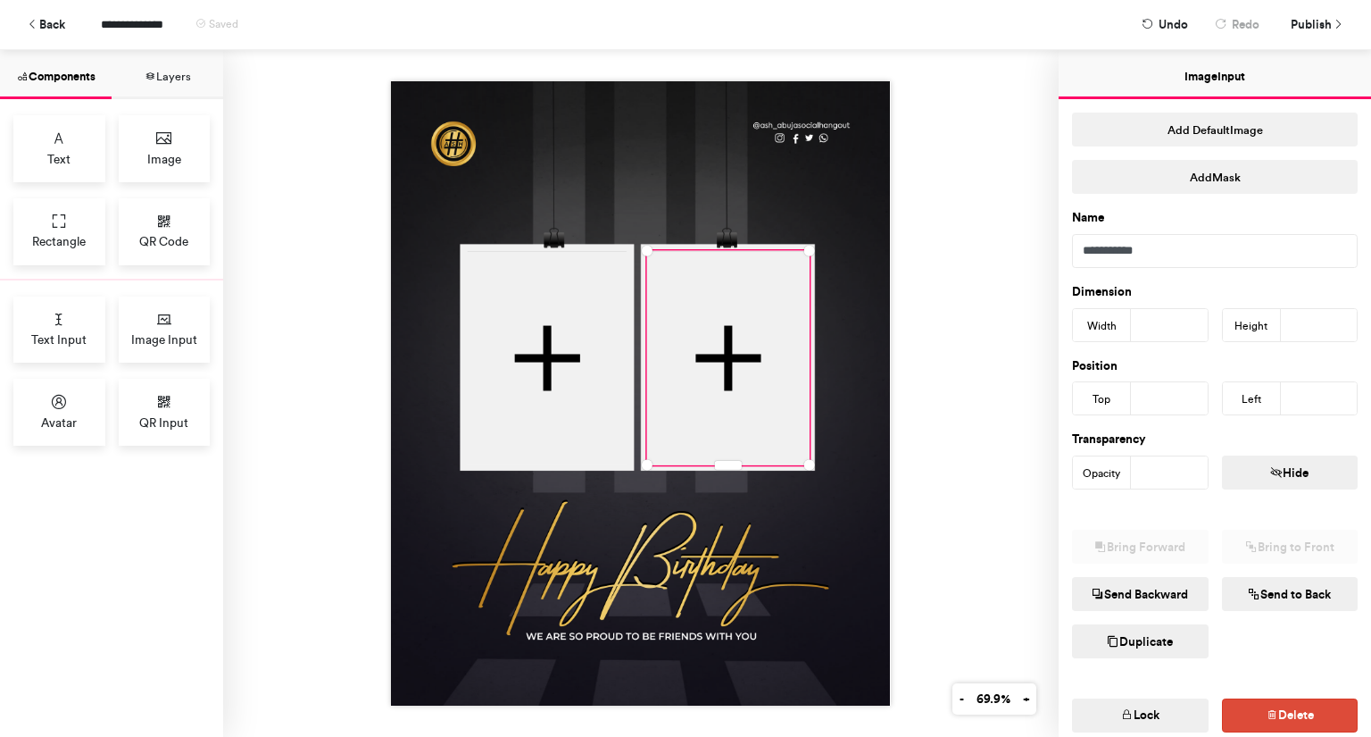
click at [1147, 706] on button "Lock" at bounding box center [1140, 715] width 137 height 34
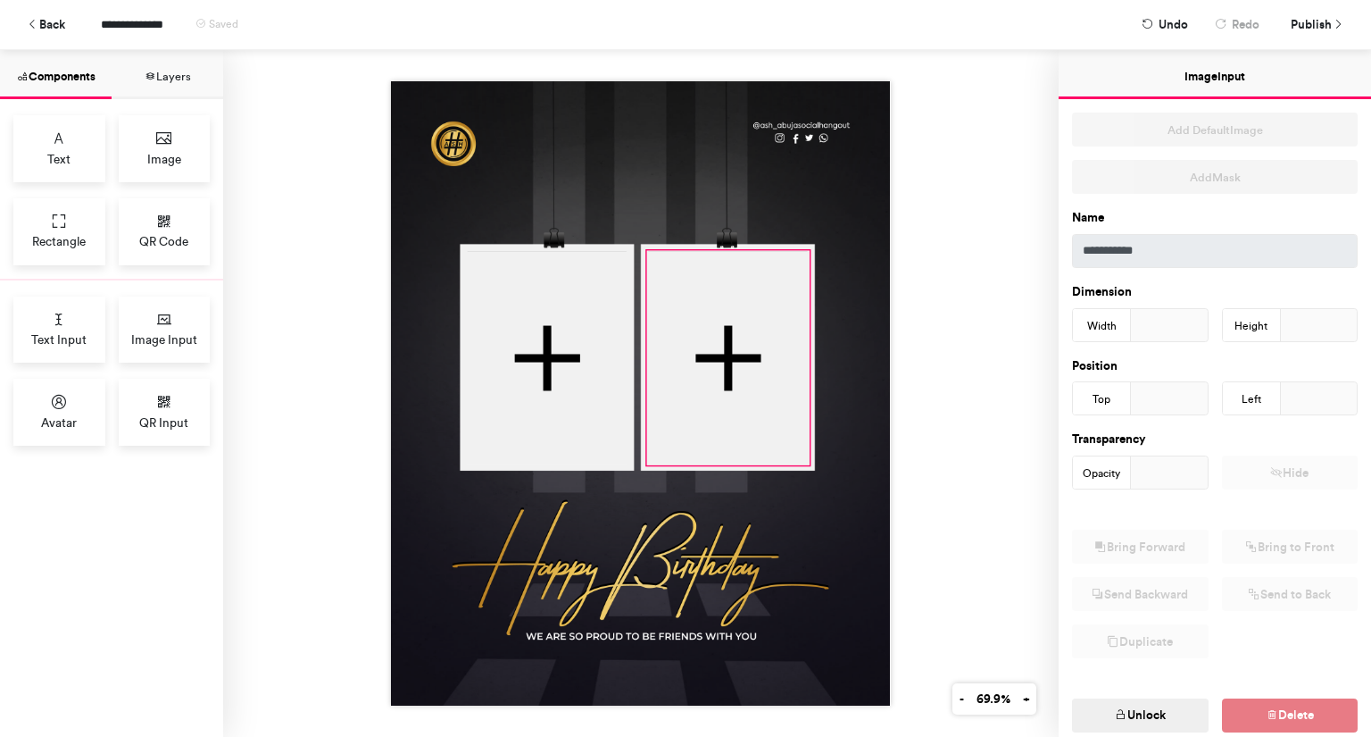
scroll to position [72, 0]
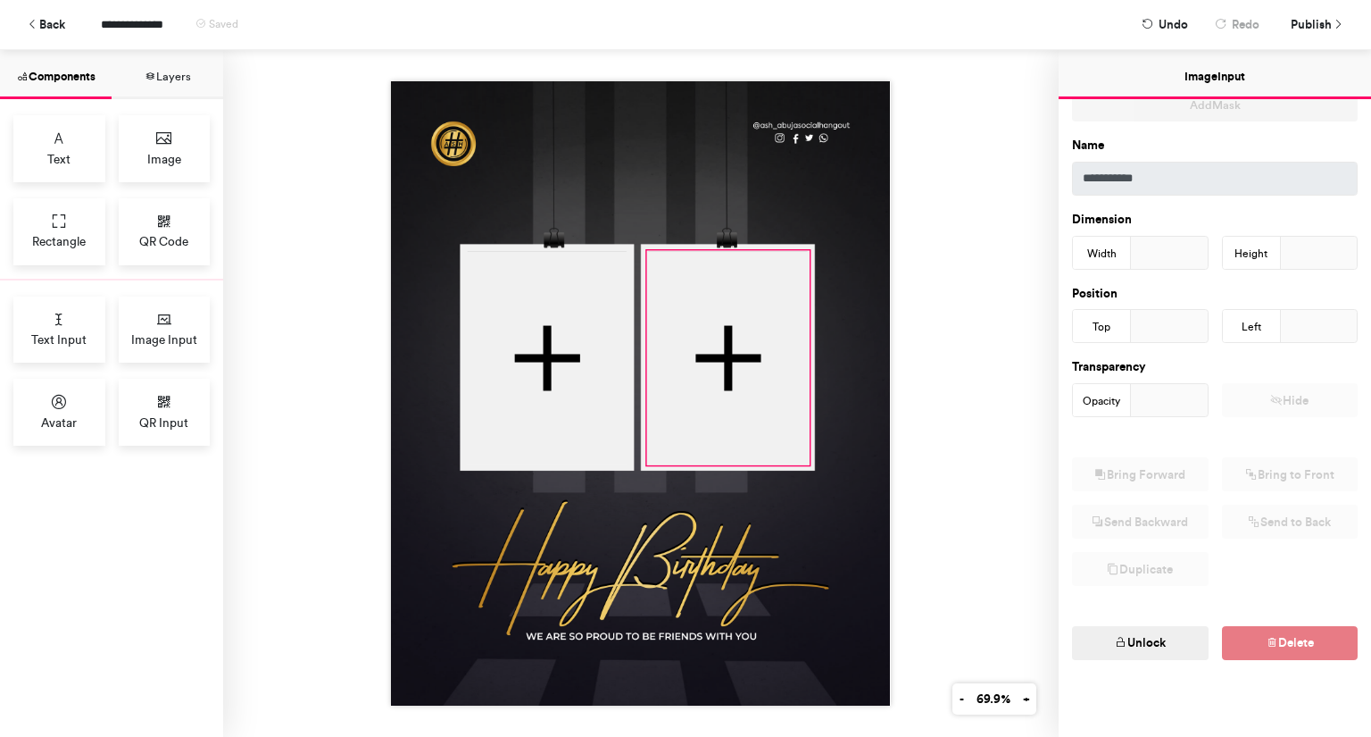
click at [932, 412] on div at bounding box center [641, 393] width 836 height 687
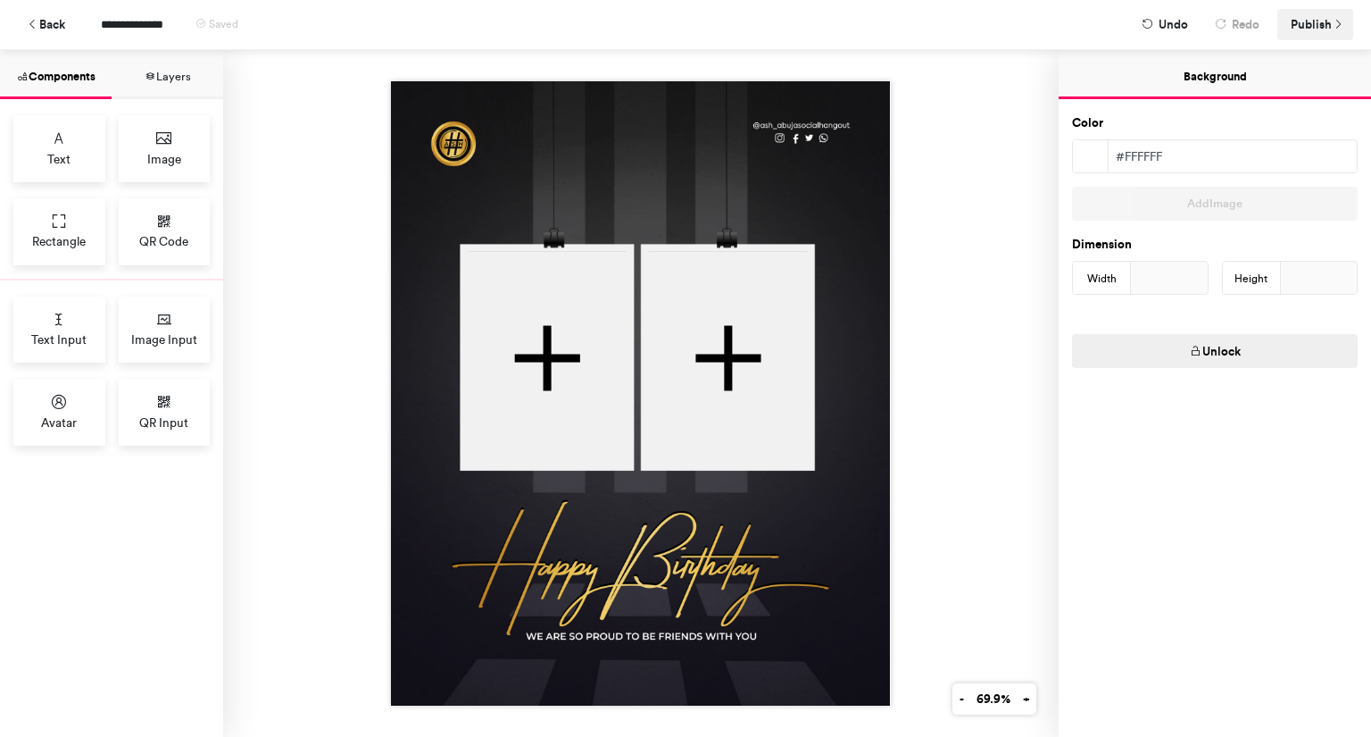
click at [1311, 17] on span "Publish" at bounding box center [1311, 24] width 41 height 31
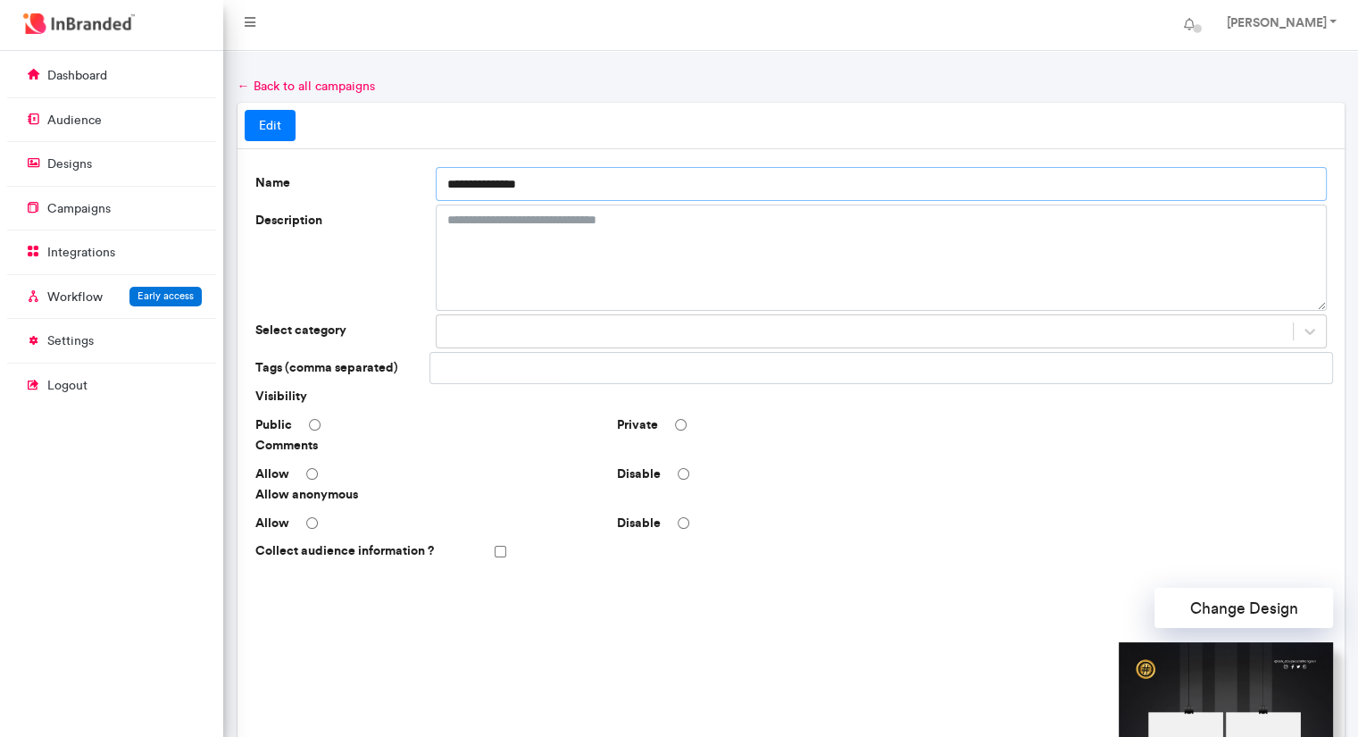
click at [529, 183] on input "**********" at bounding box center [881, 184] width 891 height 34
paste input "**********"
click at [551, 188] on input "**********" at bounding box center [881, 184] width 891 height 34
drag, startPoint x: 533, startPoint y: 181, endPoint x: 615, endPoint y: 182, distance: 82.1
click at [615, 182] on input "**********" at bounding box center [881, 184] width 891 height 34
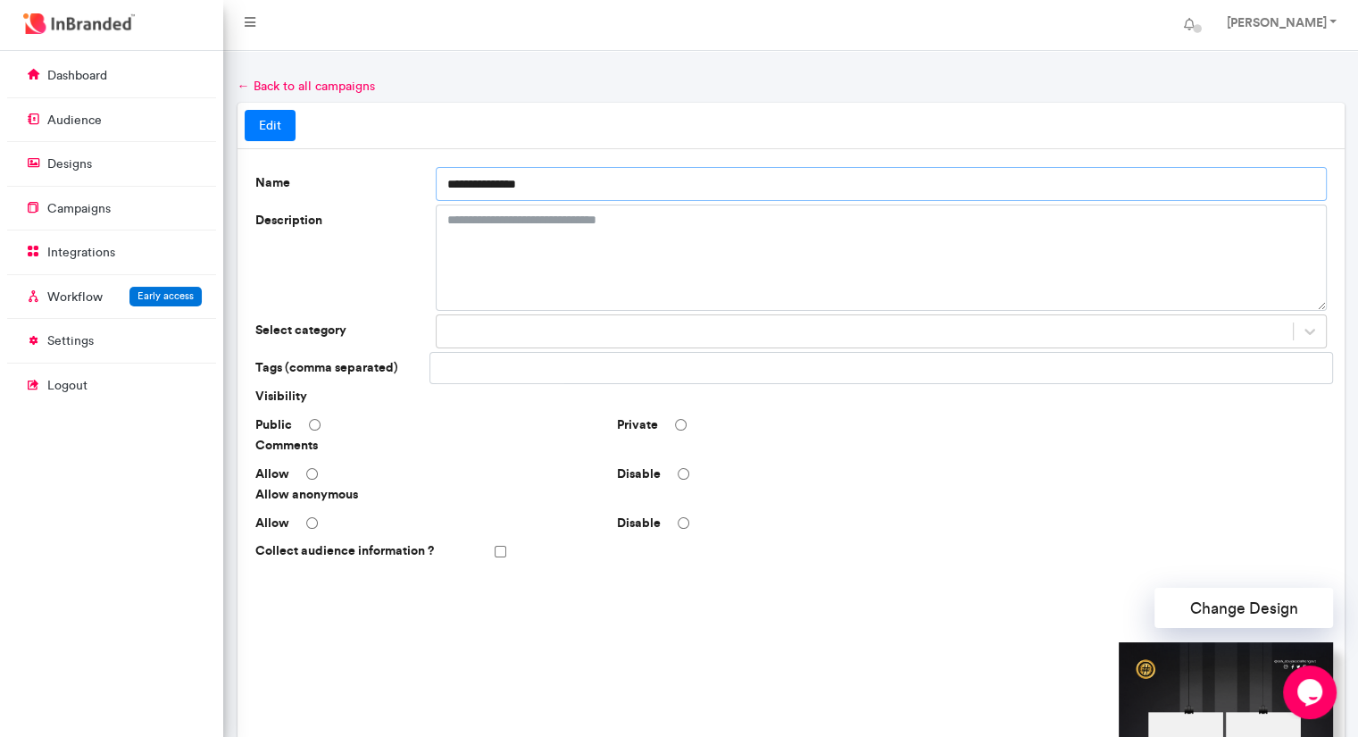
paste input "**********"
type input "**********"
click at [684, 465] on div "Disable" at bounding box center [791, 474] width 362 height 18
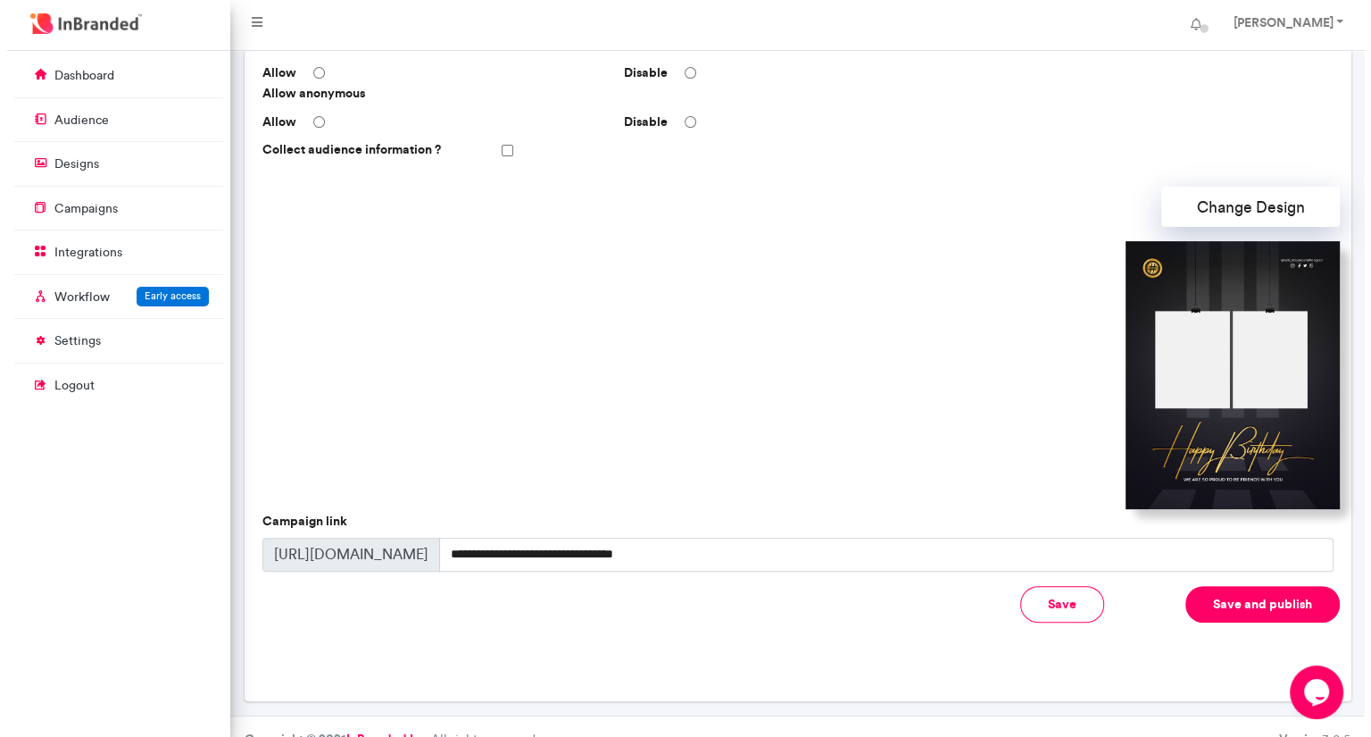
scroll to position [424, 0]
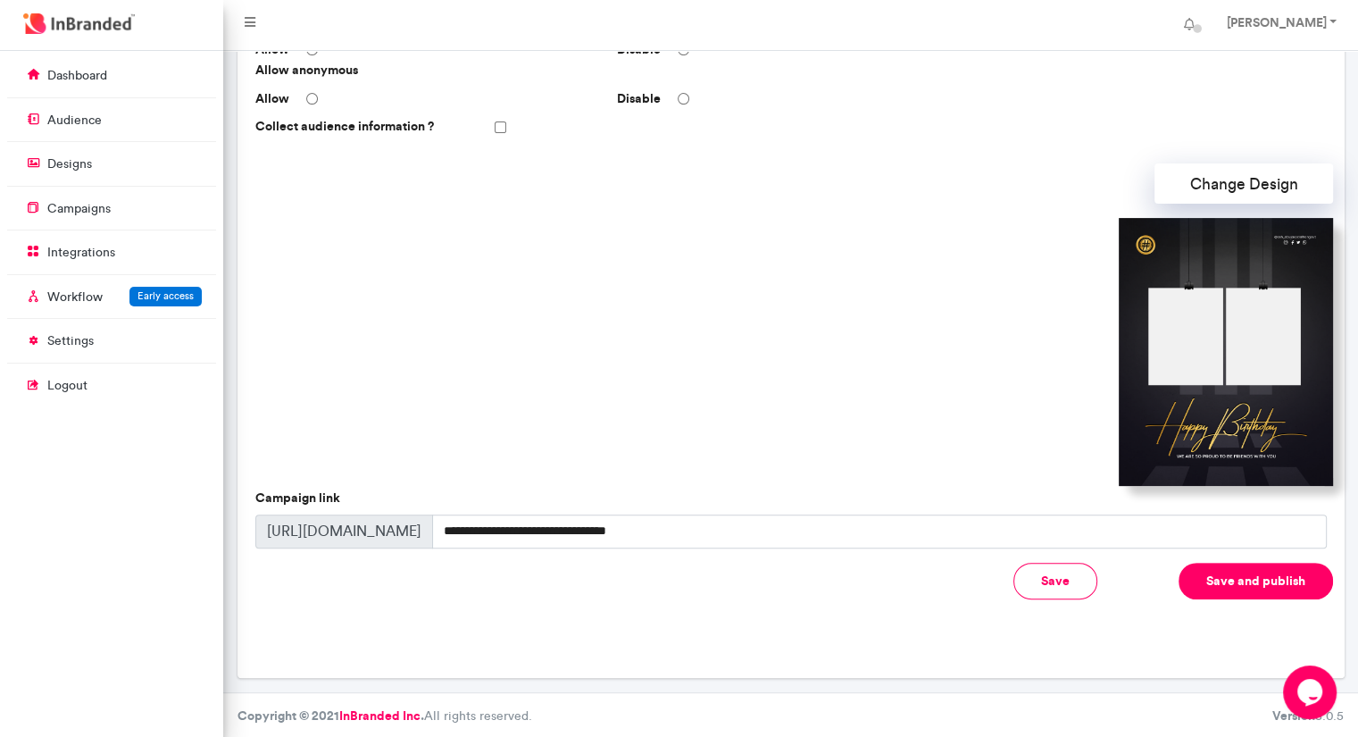
click at [1236, 582] on button "Save and publish" at bounding box center [1255, 580] width 154 height 37
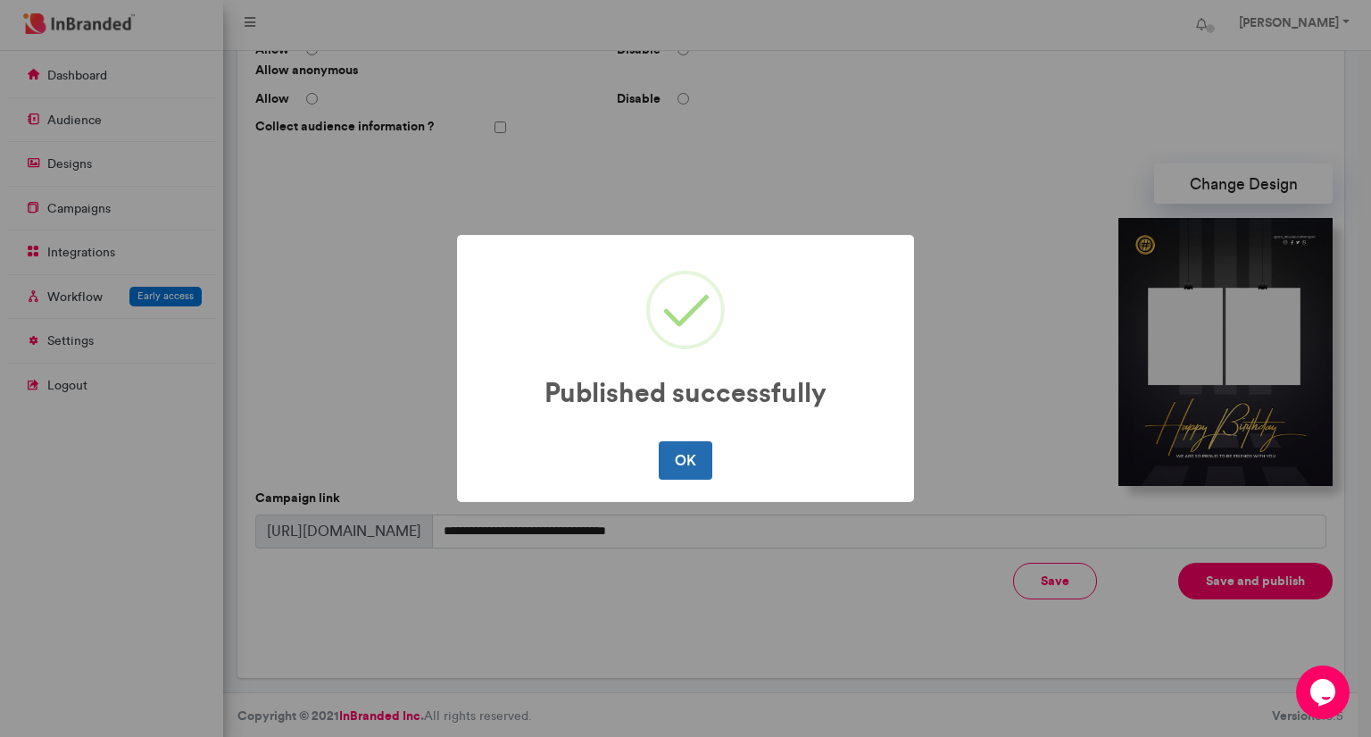
click at [682, 450] on button "OK" at bounding box center [685, 459] width 53 height 37
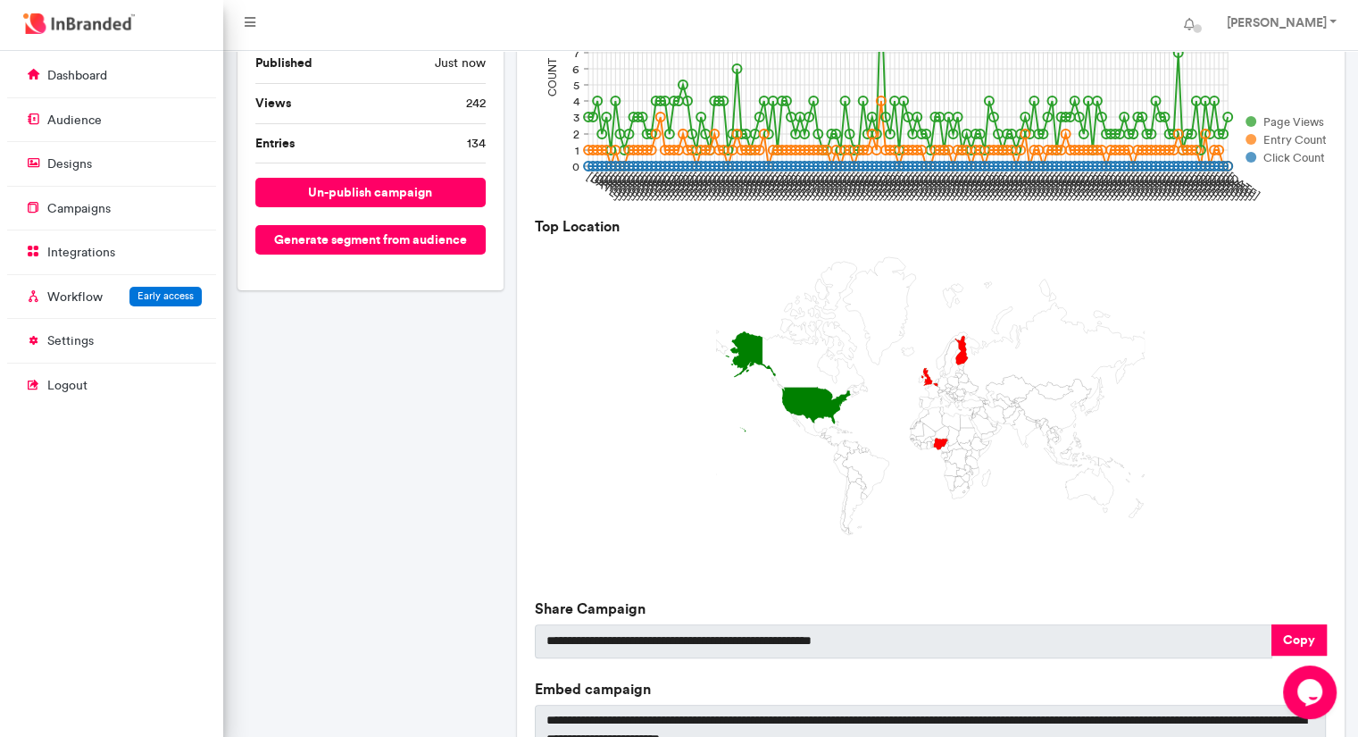
scroll to position [459, 0]
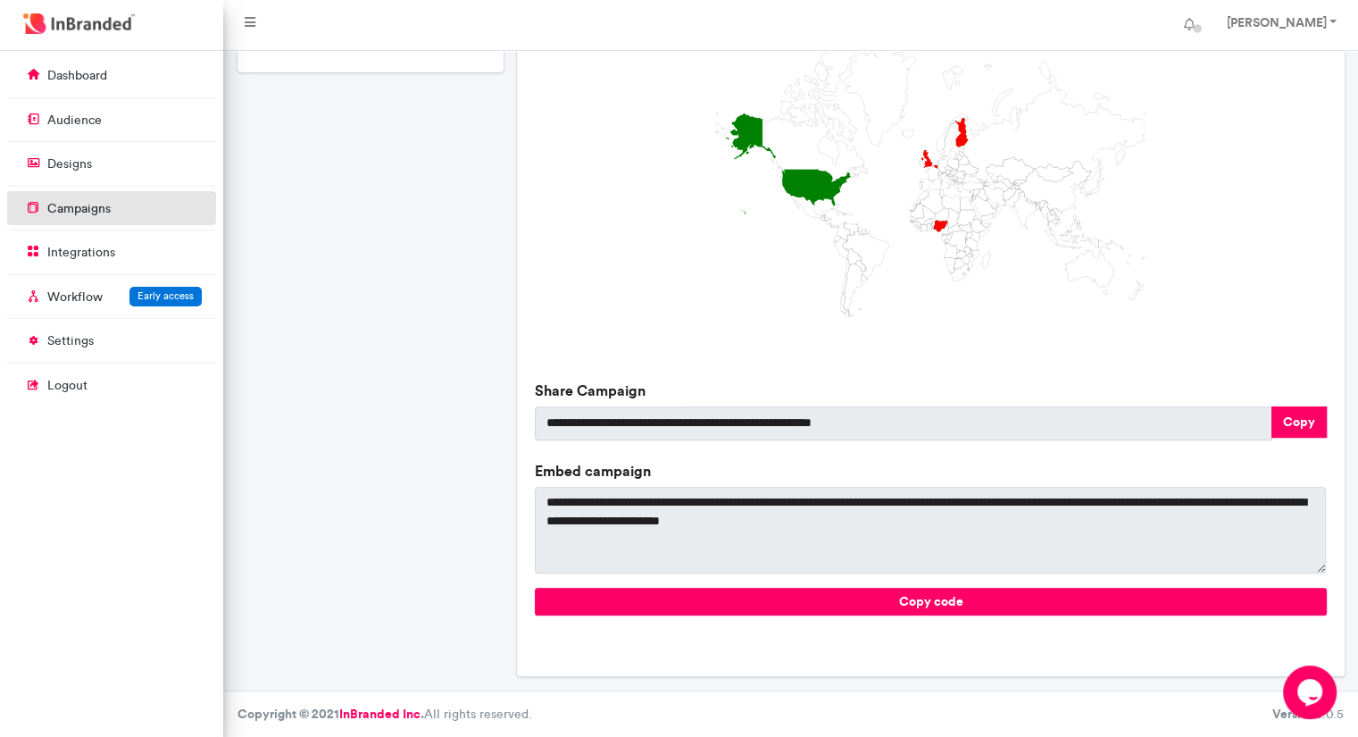
click at [82, 208] on p "campaigns" at bounding box center [78, 209] width 63 height 18
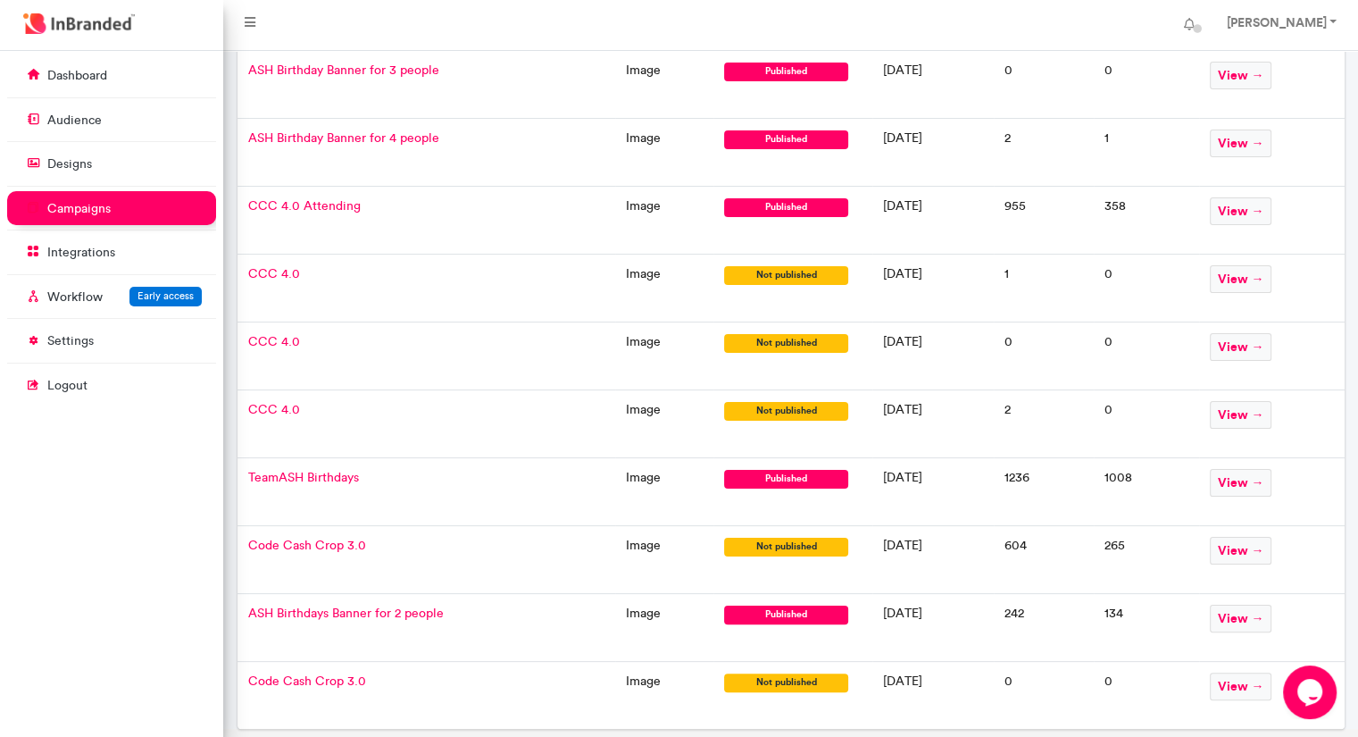
scroll to position [144, 0]
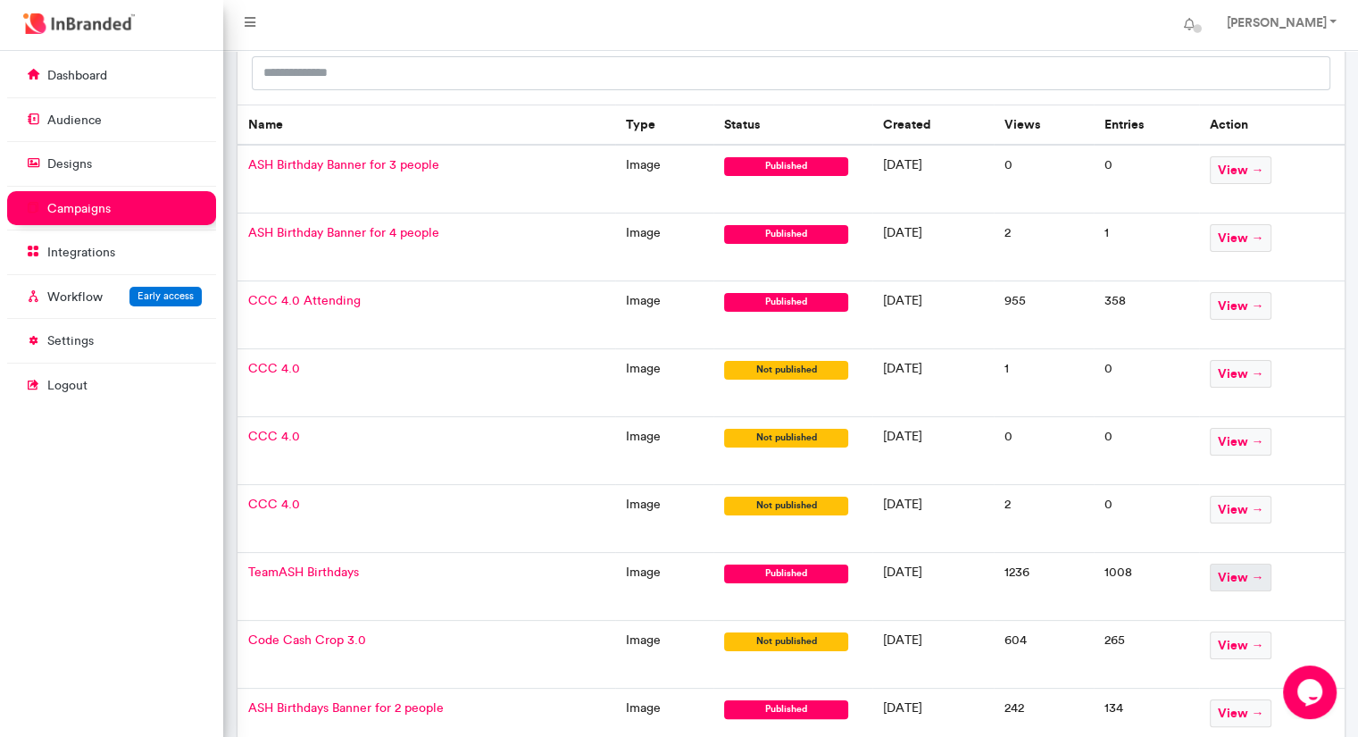
click at [1250, 579] on span "view →" at bounding box center [1241, 577] width 62 height 28
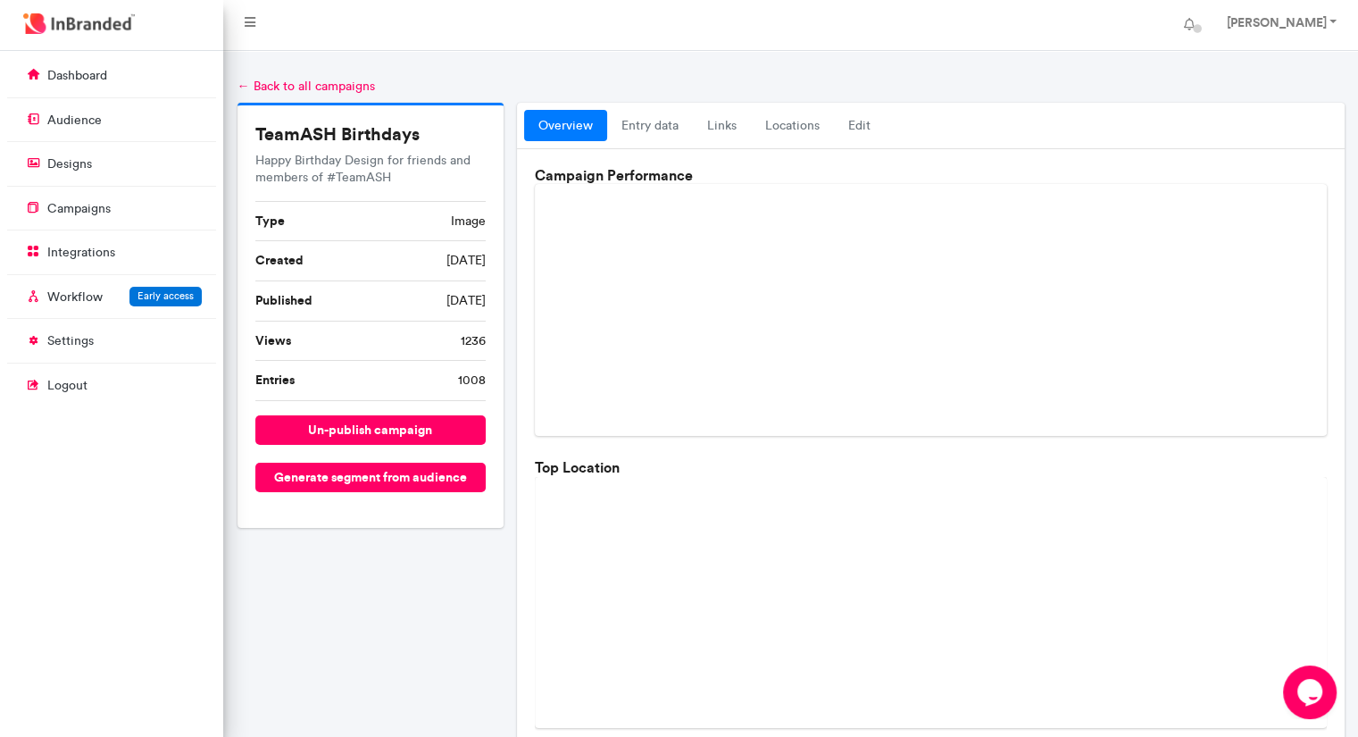
click at [245, 85] on link "← Back to all campaigns" at bounding box center [305, 86] width 137 height 15
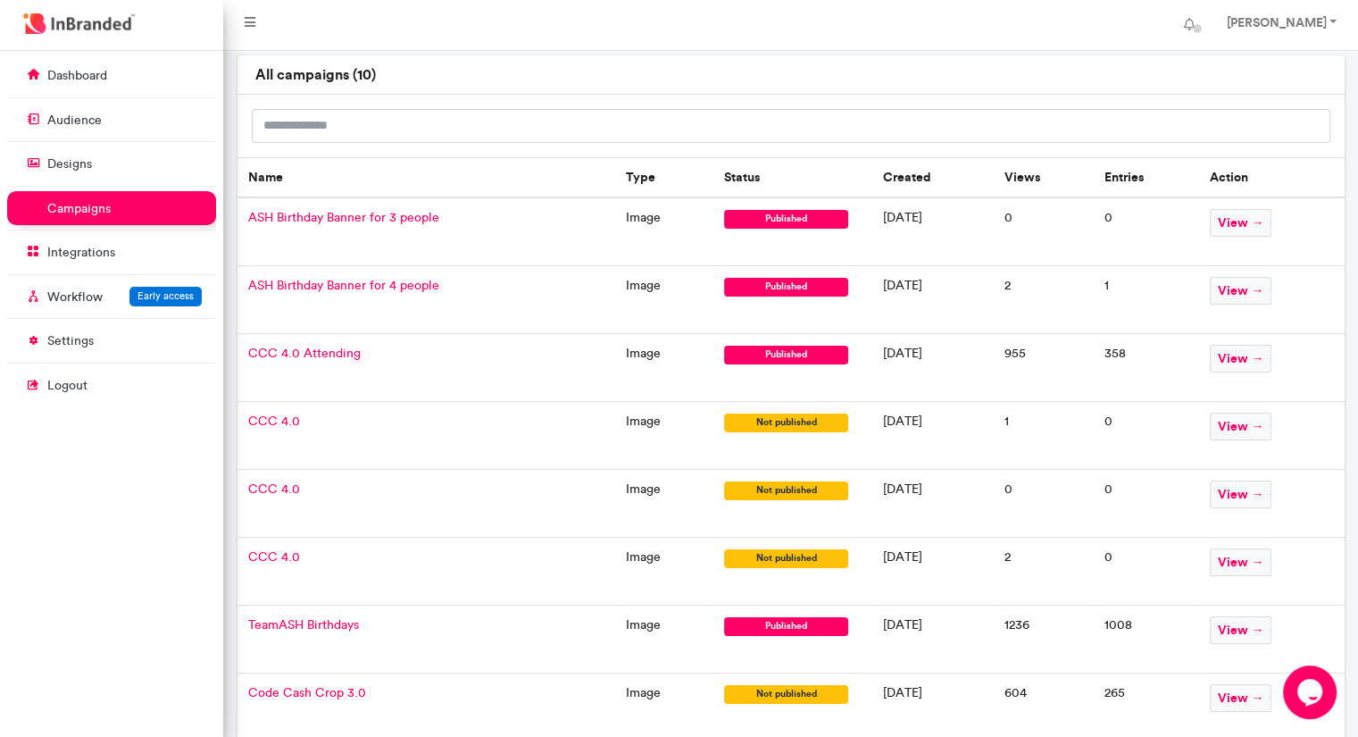
scroll to position [88, 0]
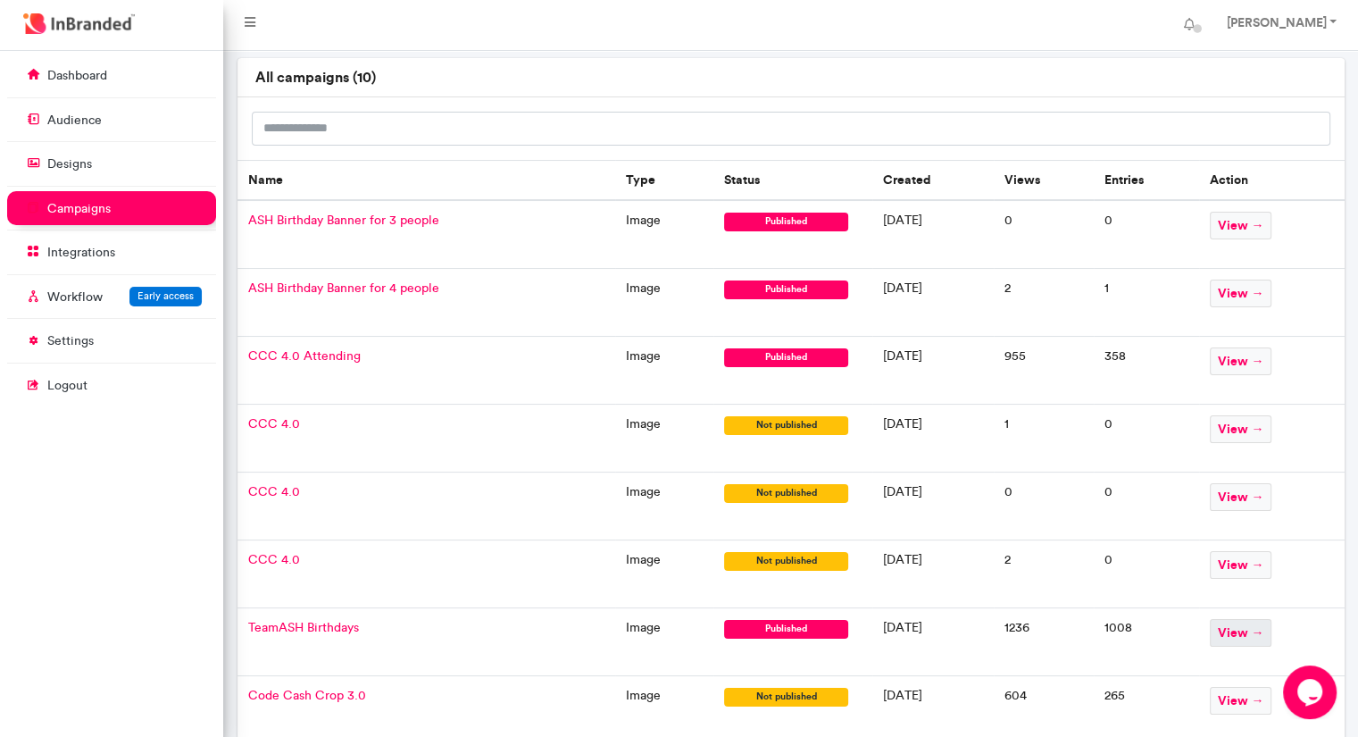
click at [1250, 629] on span "view →" at bounding box center [1241, 633] width 62 height 28
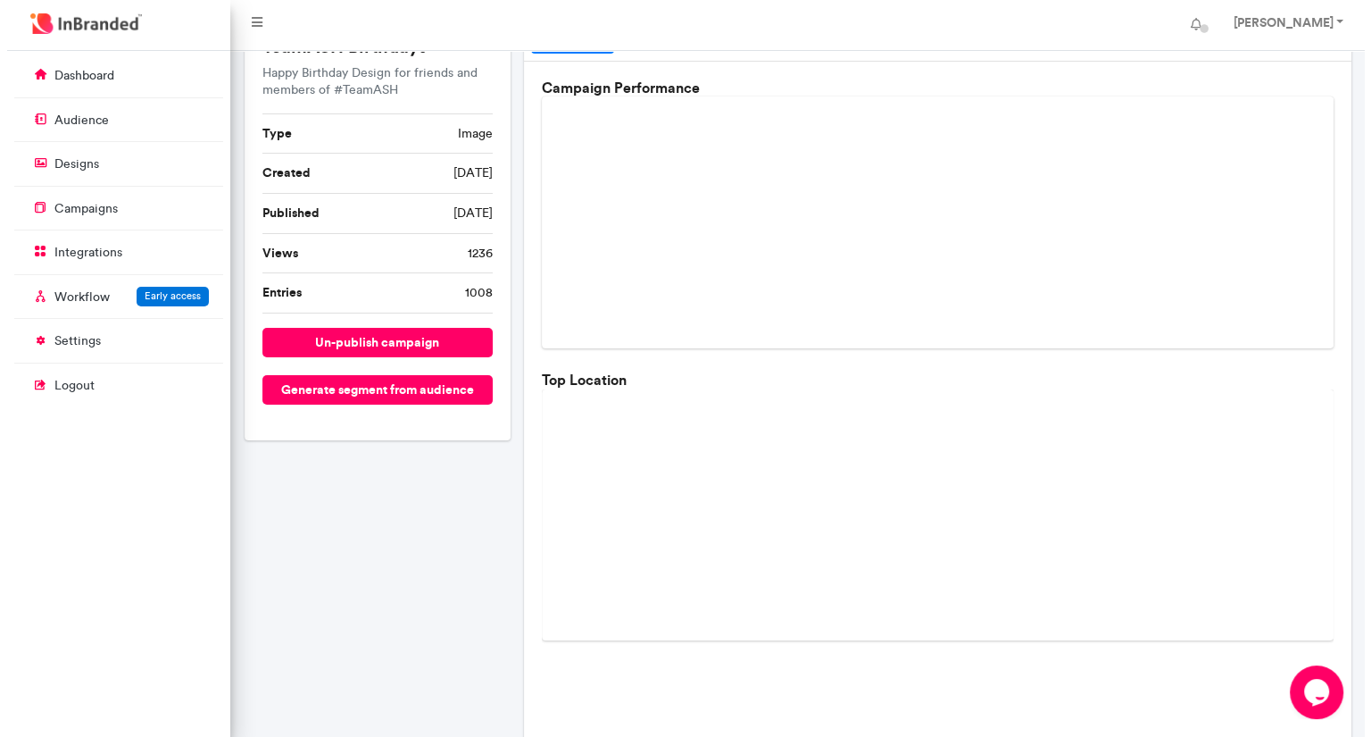
scroll to position [84, 0]
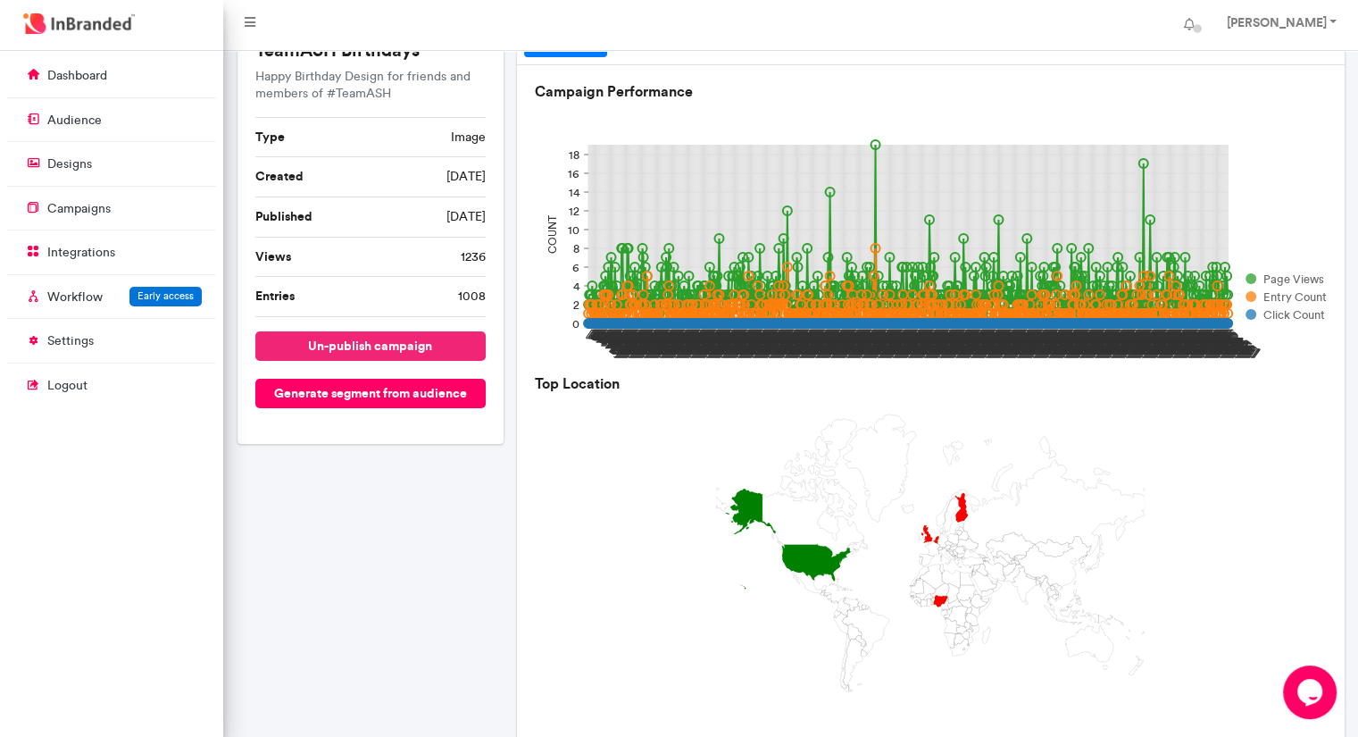
click at [425, 341] on button "un-publish campaign" at bounding box center [370, 345] width 231 height 29
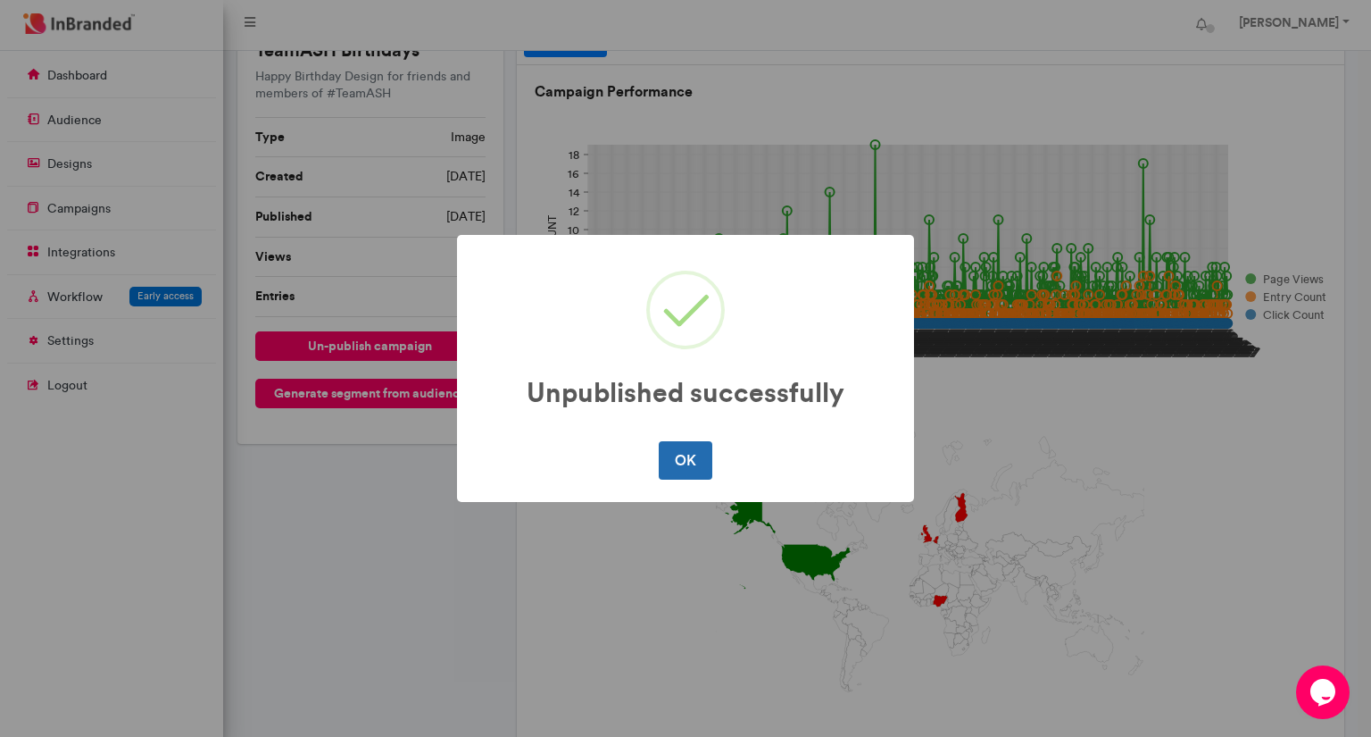
click at [698, 455] on button "OK" at bounding box center [685, 459] width 53 height 37
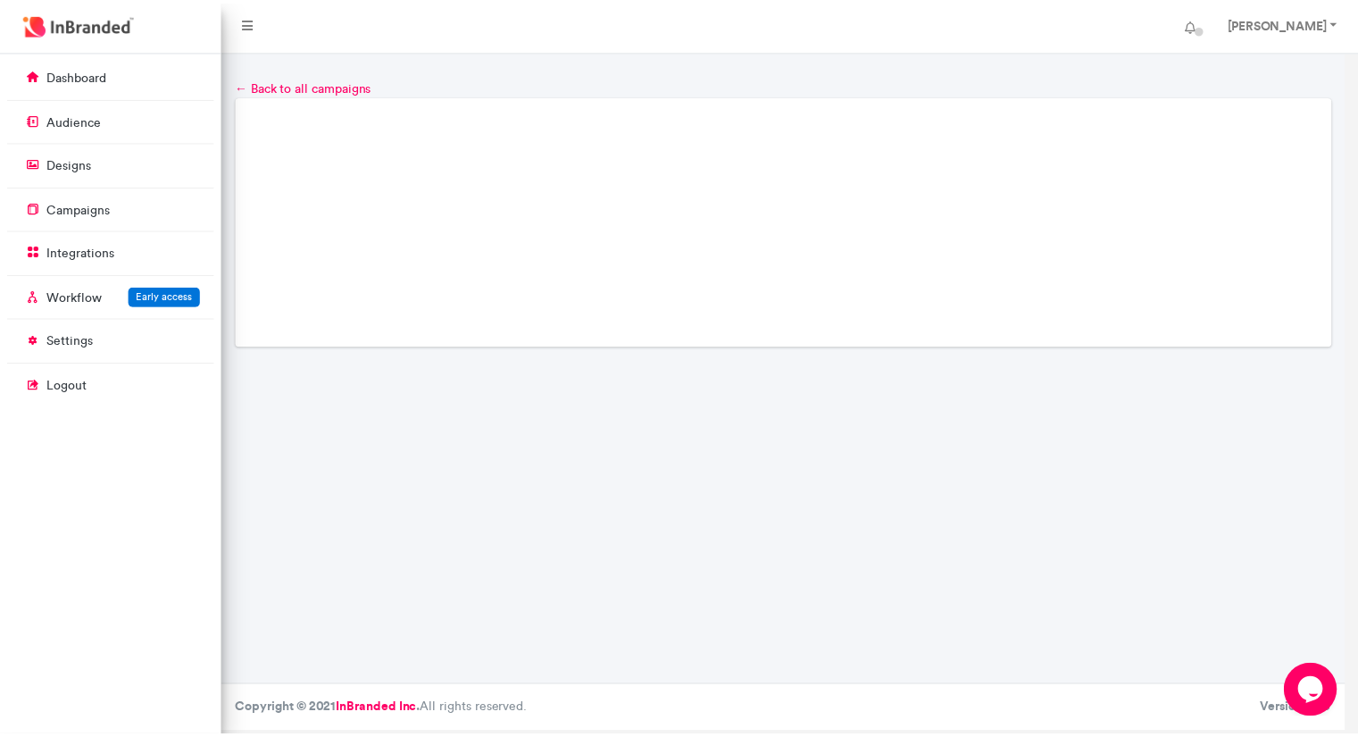
scroll to position [0, 0]
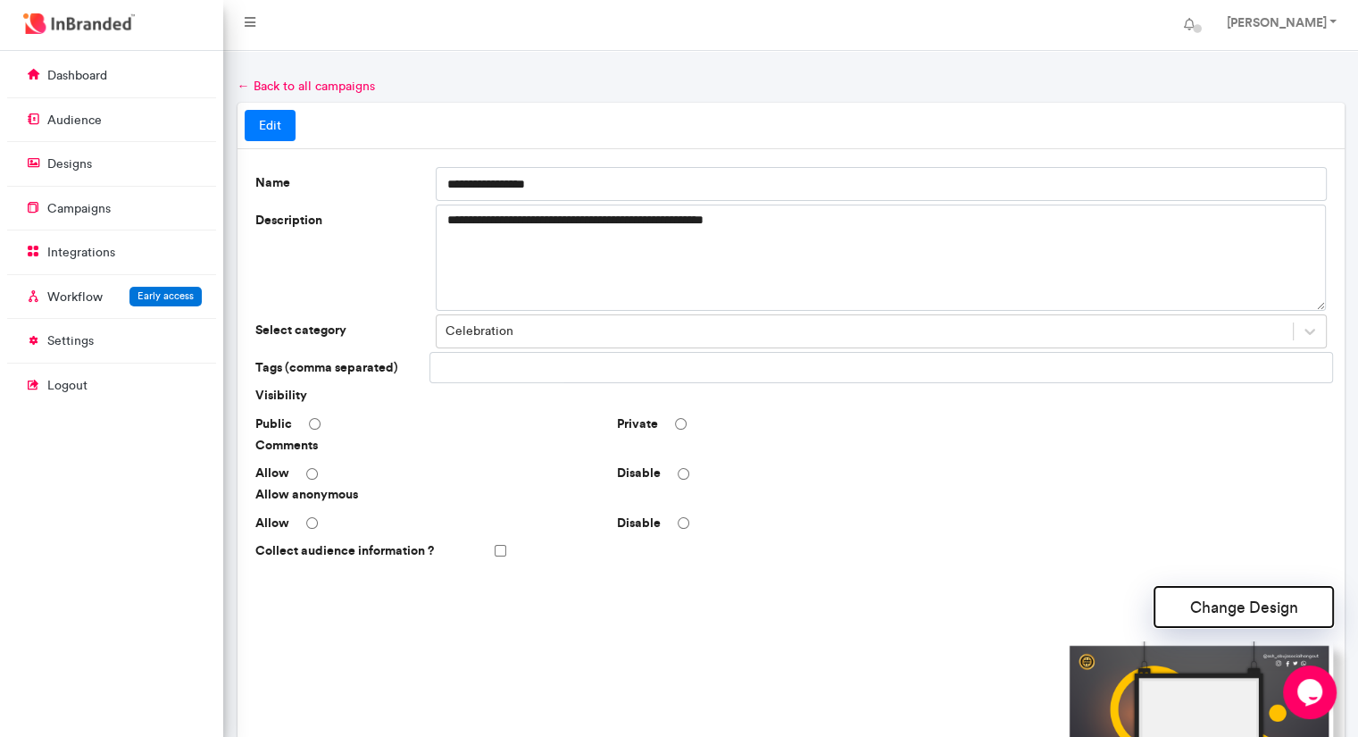
click at [1186, 601] on button "Change Design" at bounding box center [1243, 607] width 179 height 40
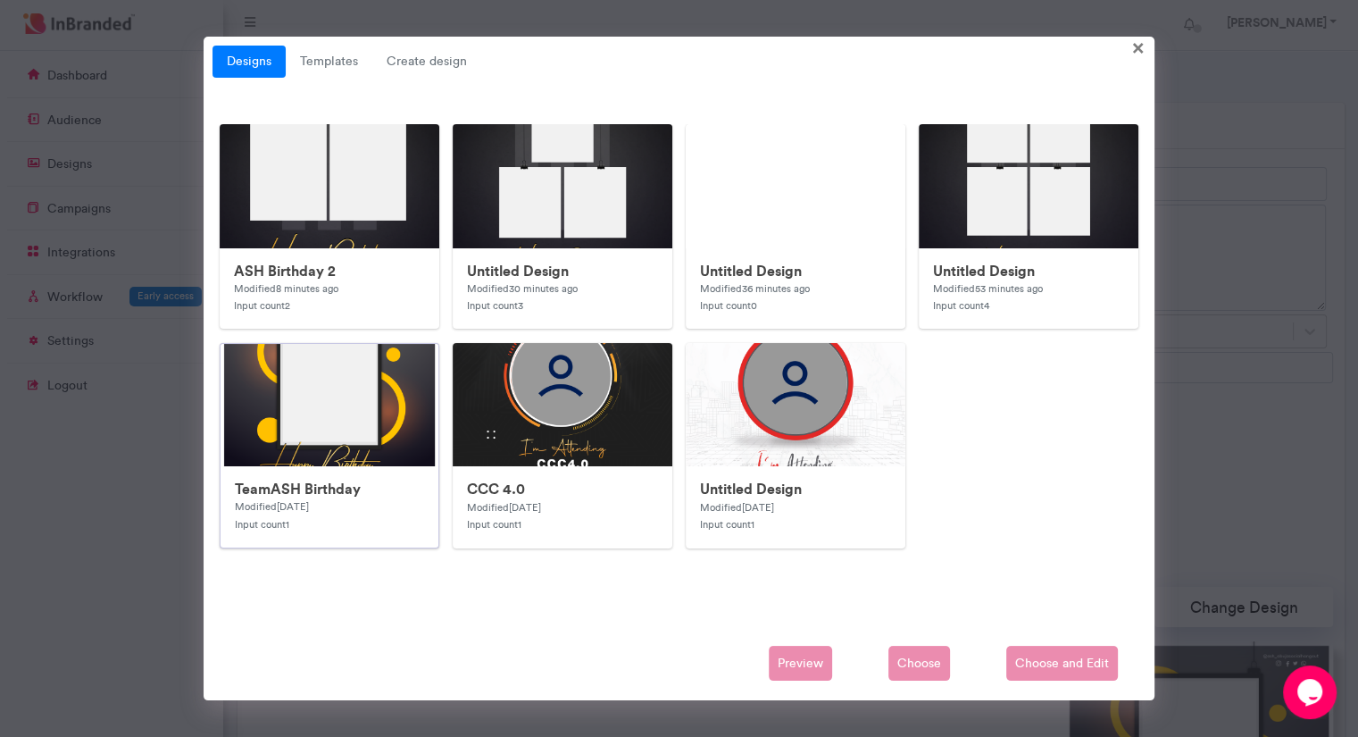
click at [329, 428] on img at bounding box center [578, 701] width 714 height 714
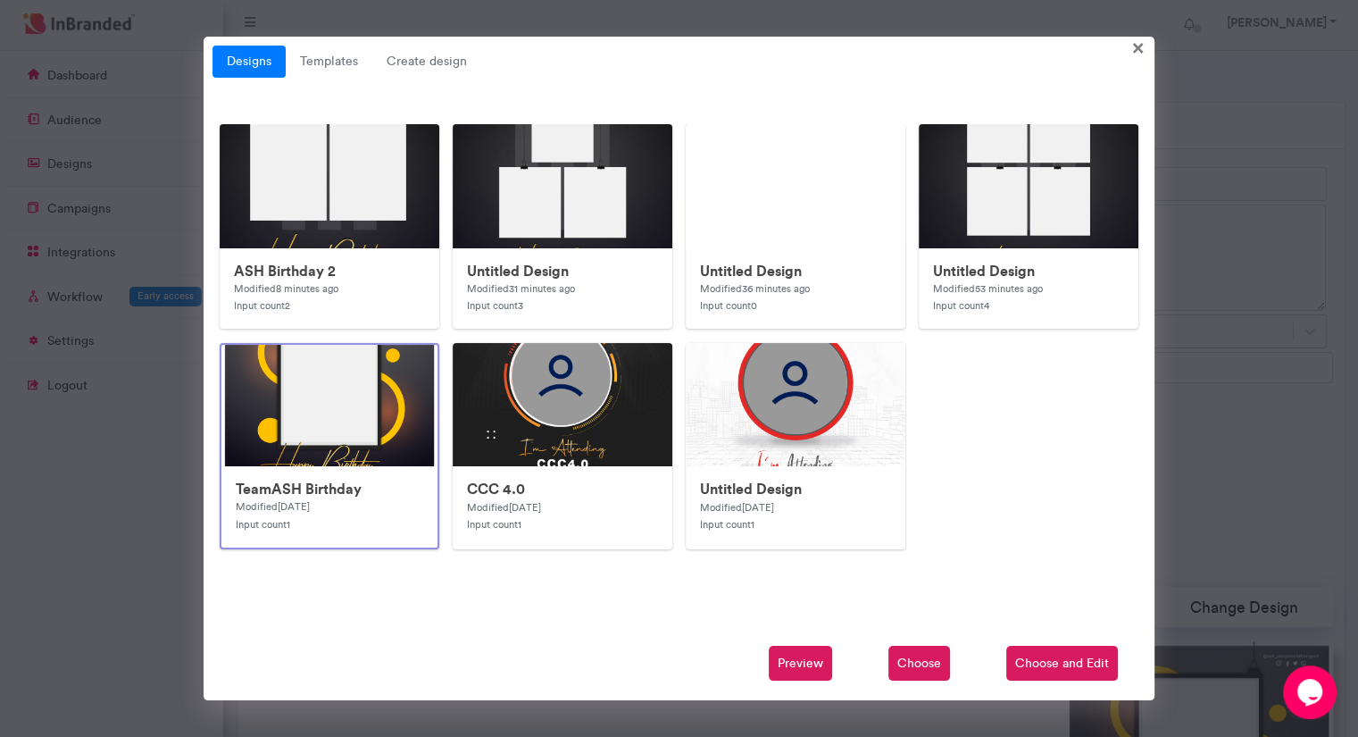
click at [1053, 654] on span "Choose and Edit" at bounding box center [1062, 663] width 112 height 36
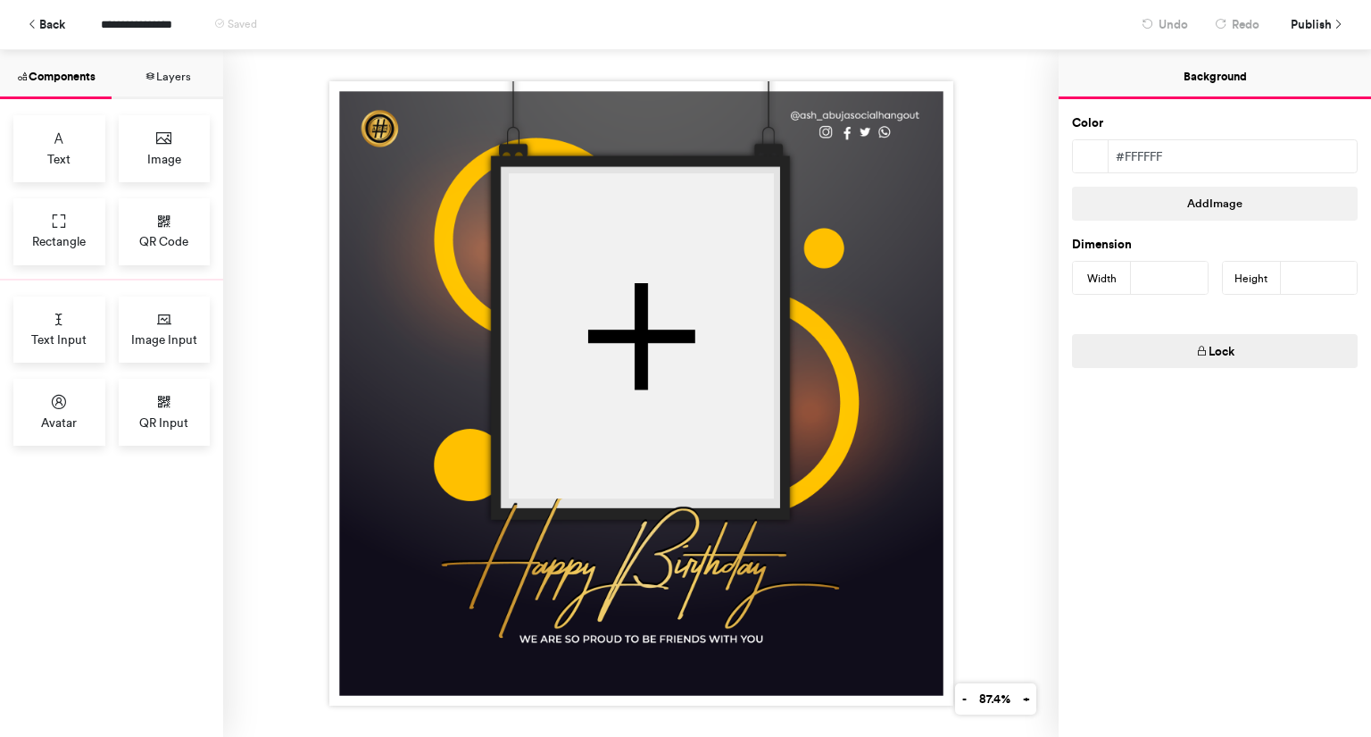
click at [1201, 354] on icon "button" at bounding box center [1202, 352] width 12 height 12
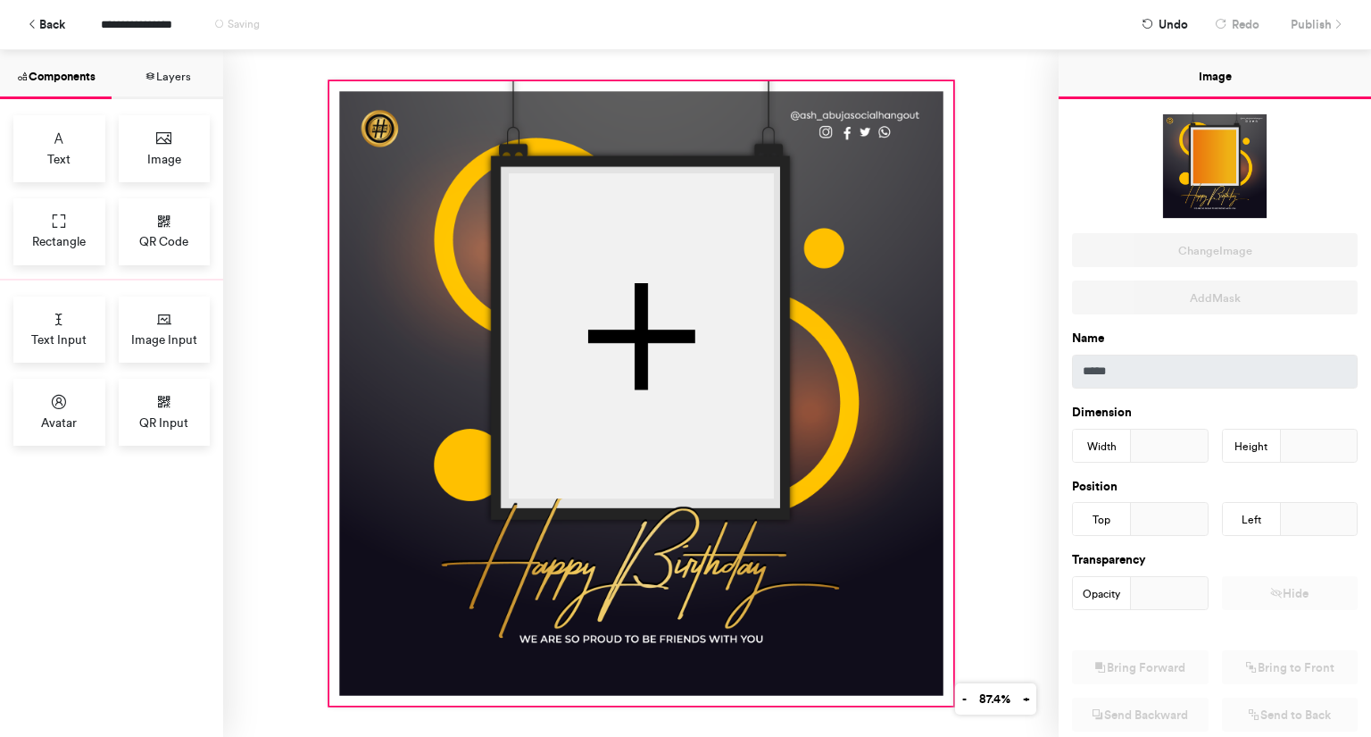
click at [923, 296] on div at bounding box center [641, 393] width 624 height 624
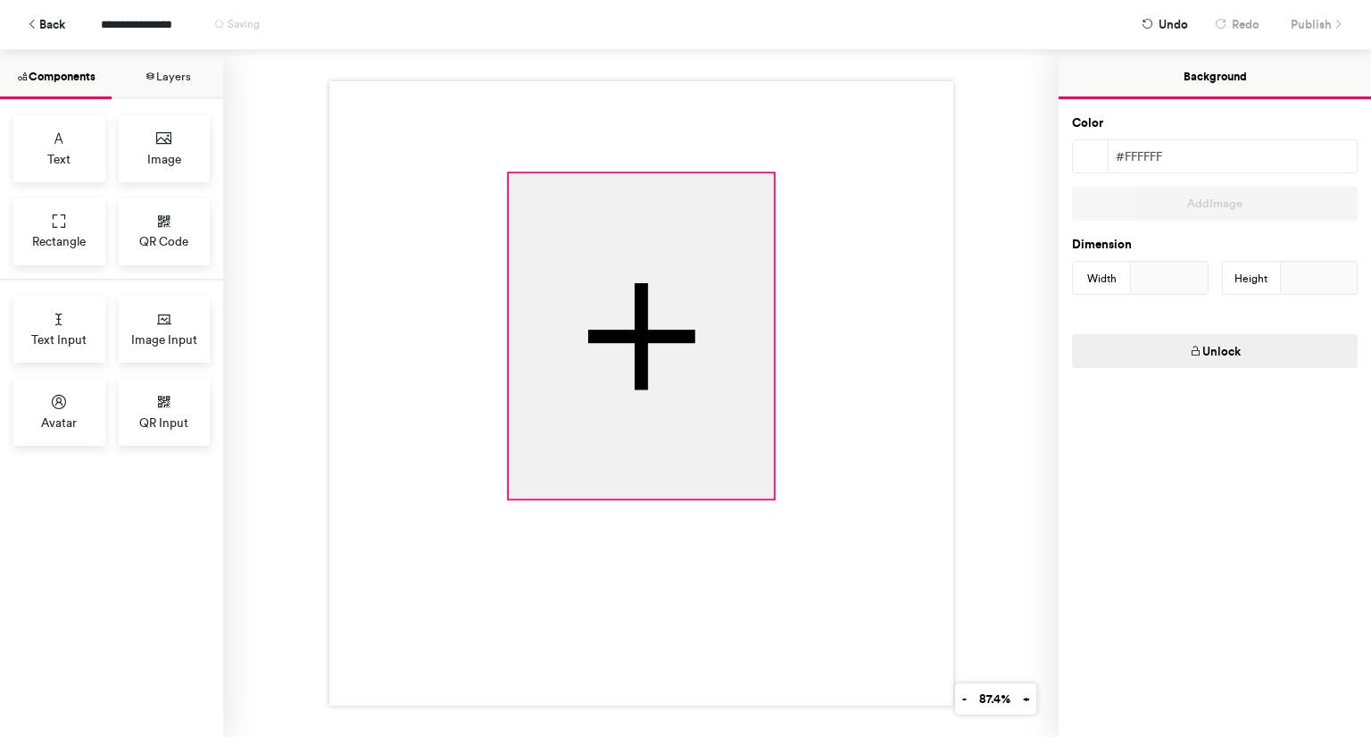
click at [725, 326] on div at bounding box center [640, 335] width 265 height 325
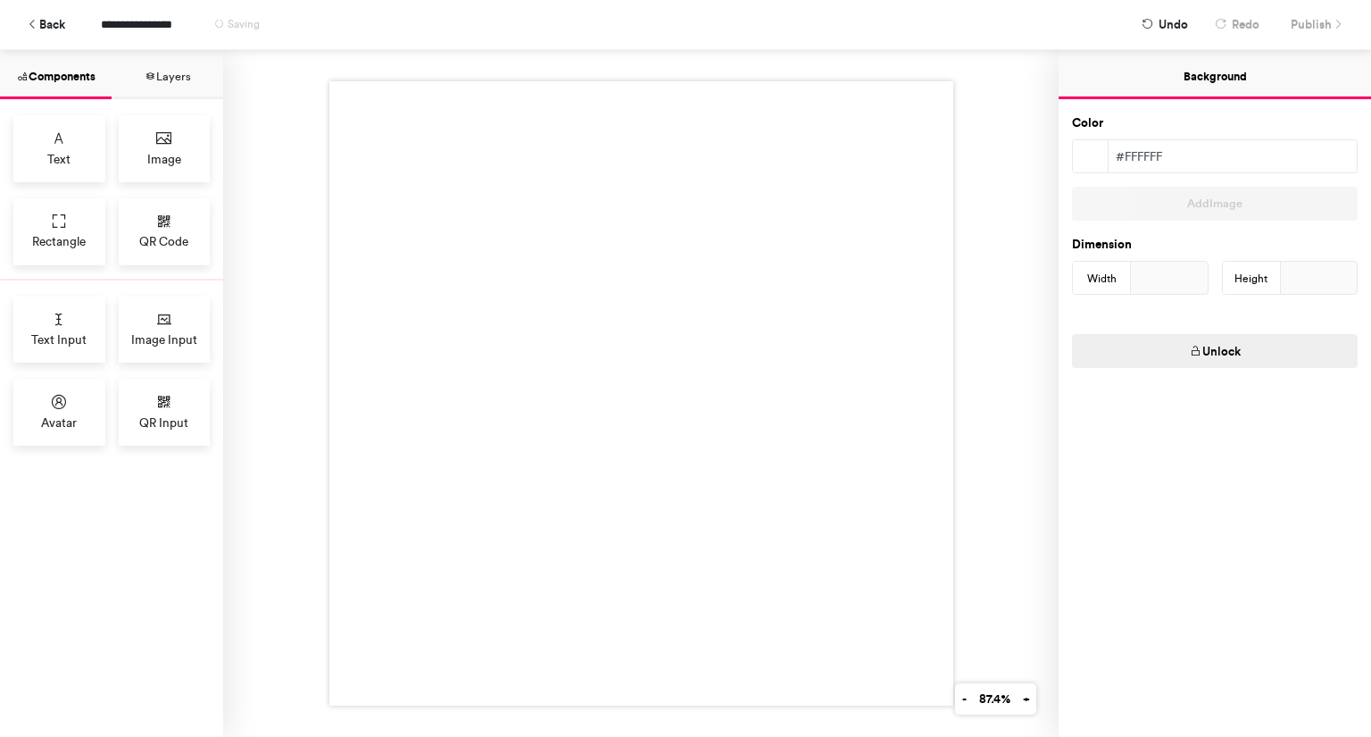
click at [1250, 350] on button "Unlock" at bounding box center [1215, 351] width 286 height 34
drag, startPoint x: 1295, startPoint y: 272, endPoint x: 1246, endPoint y: 279, distance: 48.7
click at [1246, 279] on div "Height ***" at bounding box center [1290, 278] width 137 height 34
type input "****"
click at [1222, 346] on button "Lock" at bounding box center [1215, 351] width 286 height 34
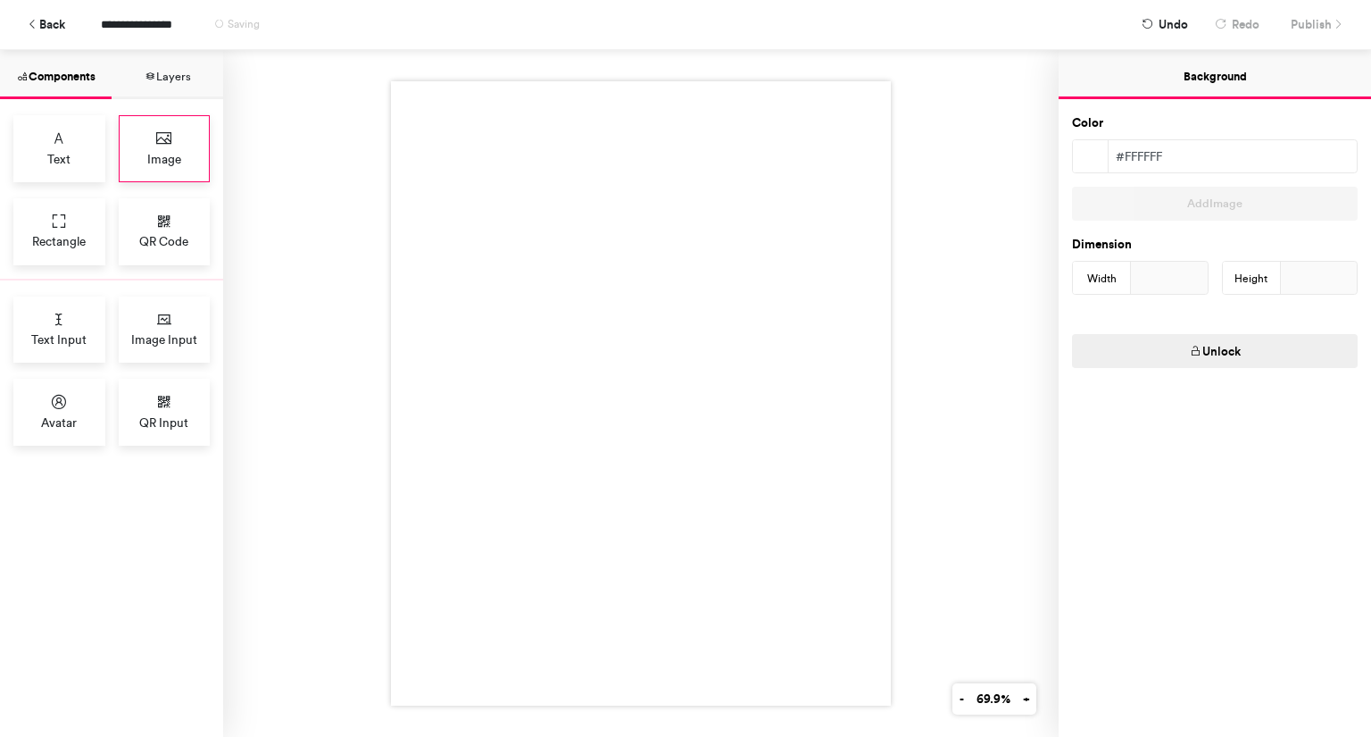
click at [181, 150] on div "Image" at bounding box center [165, 148] width 92 height 67
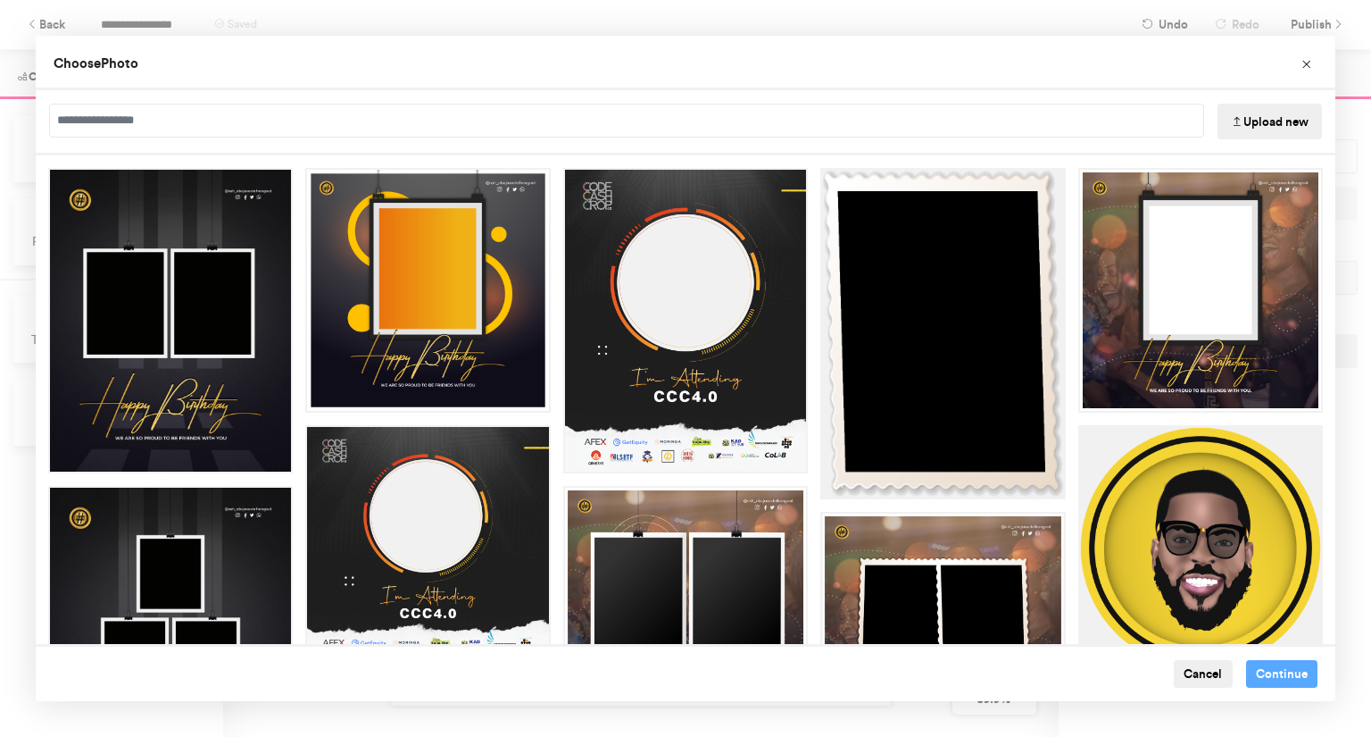
click at [1243, 122] on button "Upload new" at bounding box center [1270, 122] width 104 height 36
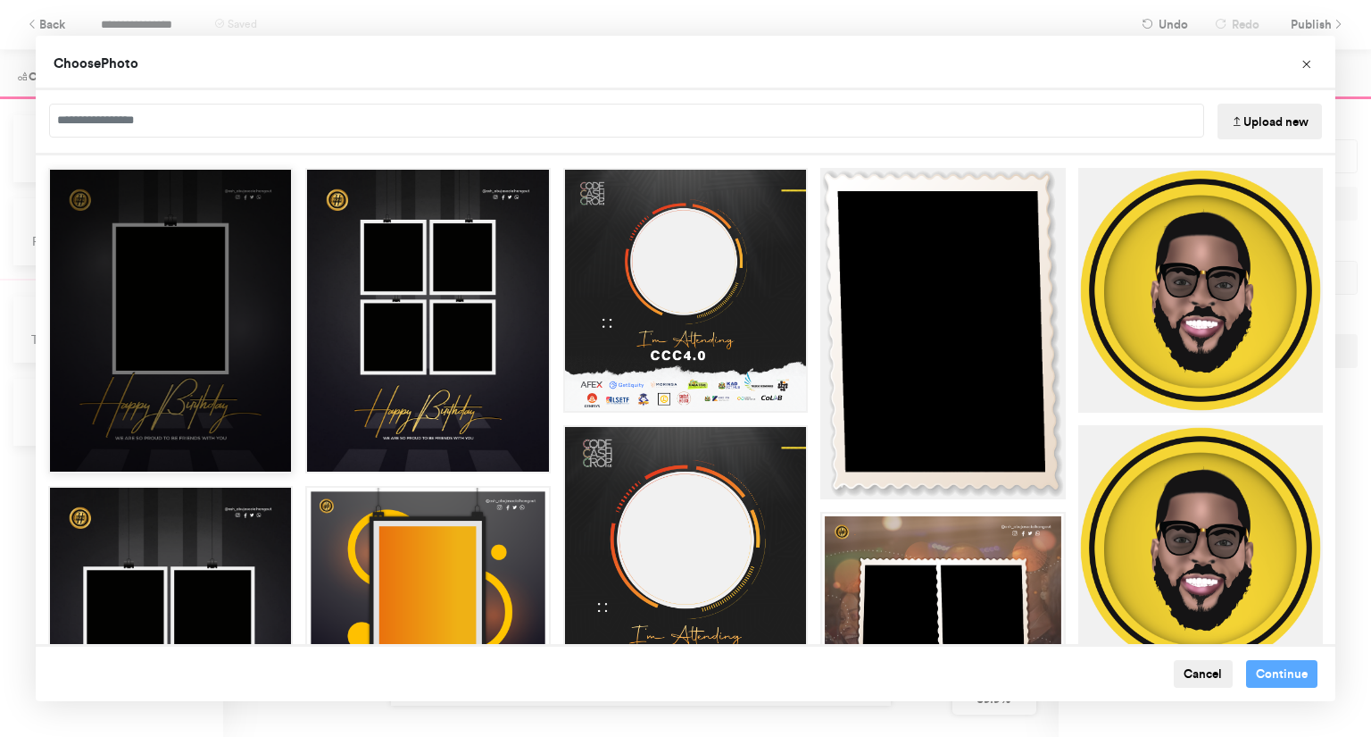
click at [226, 298] on div "Choose Image" at bounding box center [170, 320] width 245 height 305
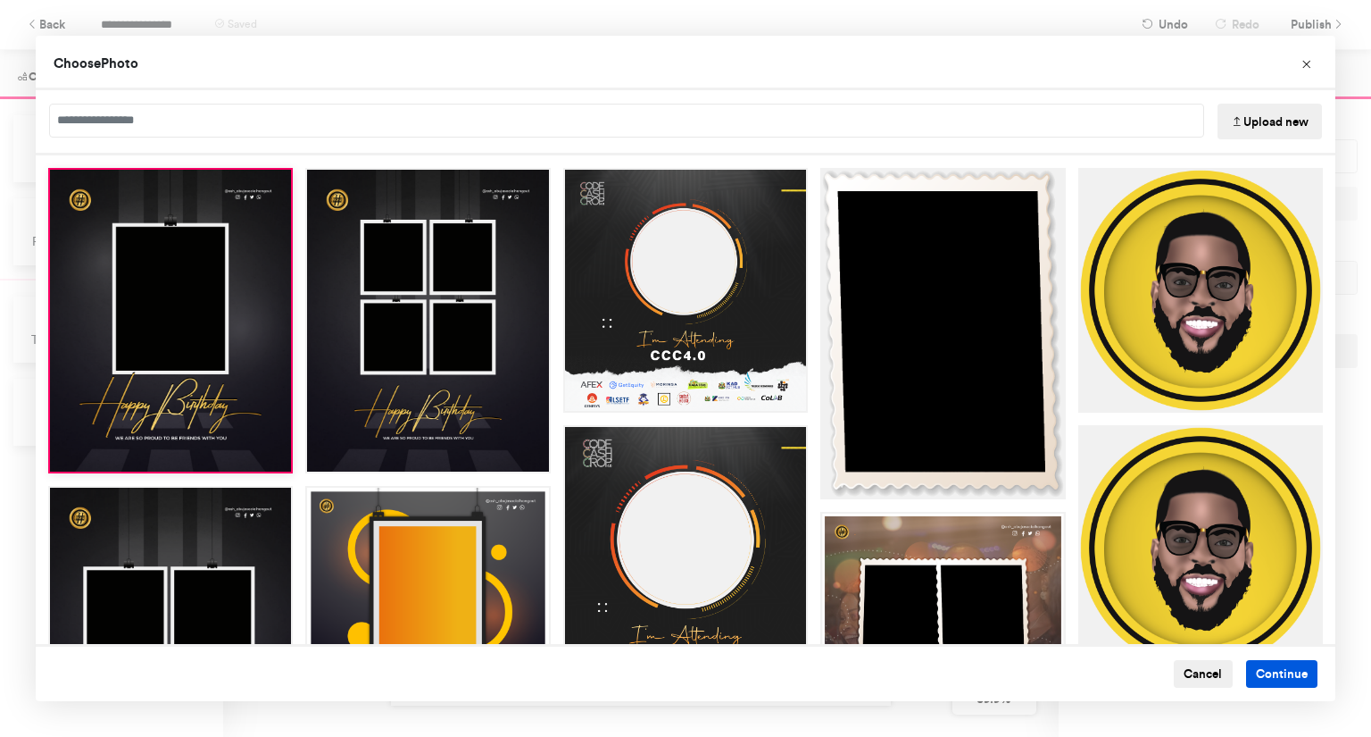
click at [1277, 679] on button "Continue" at bounding box center [1282, 674] width 72 height 29
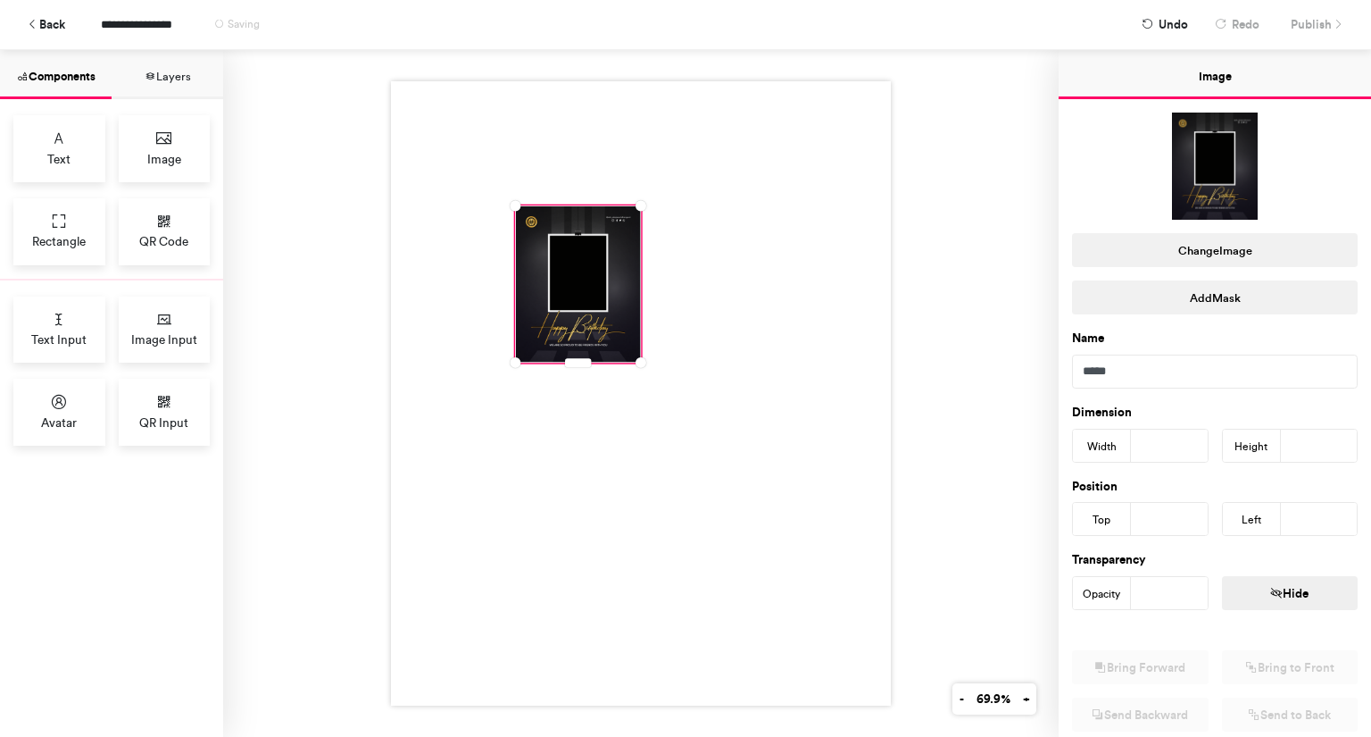
drag, startPoint x: 1145, startPoint y: 443, endPoint x: 1104, endPoint y: 437, distance: 40.7
click at [1104, 437] on div "Width ***" at bounding box center [1140, 446] width 137 height 34
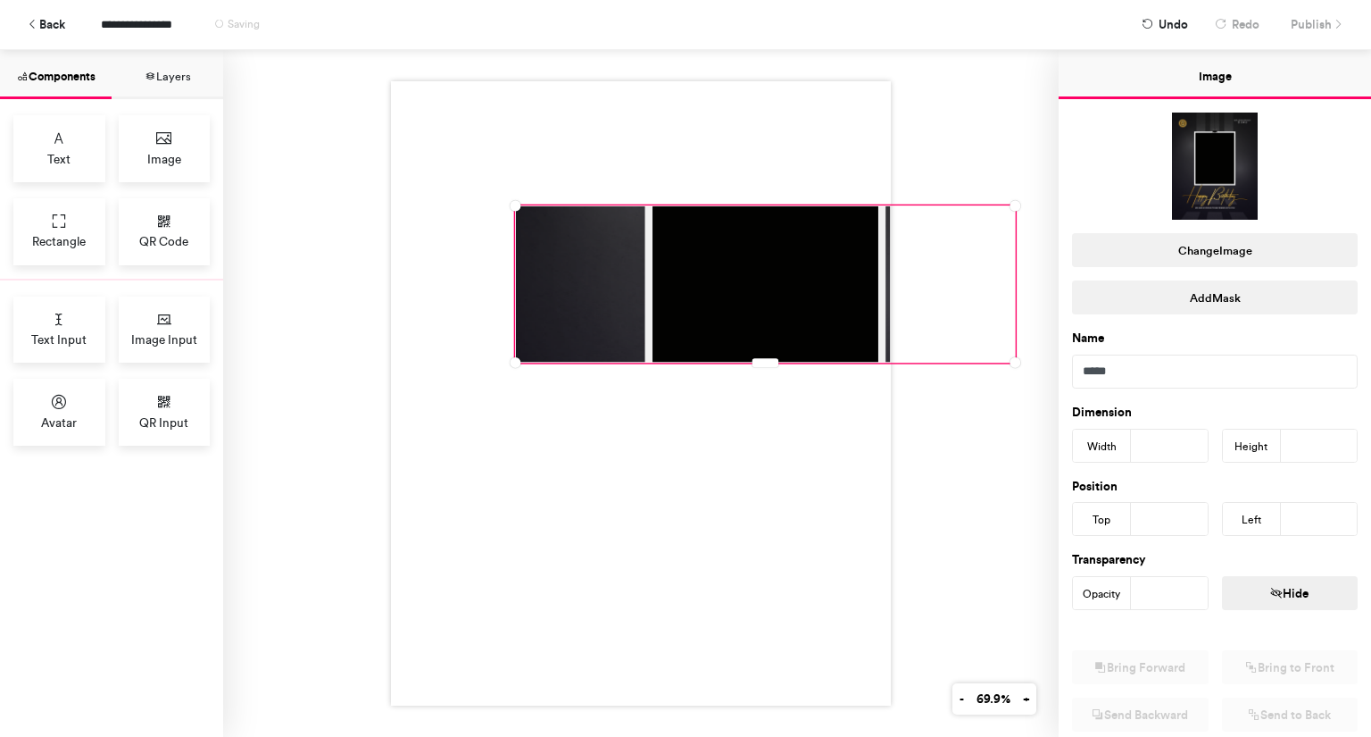
type input "***"
drag, startPoint x: 1309, startPoint y: 431, endPoint x: 1222, endPoint y: 434, distance: 86.6
click at [1222, 434] on div "Height ***" at bounding box center [1290, 446] width 137 height 34
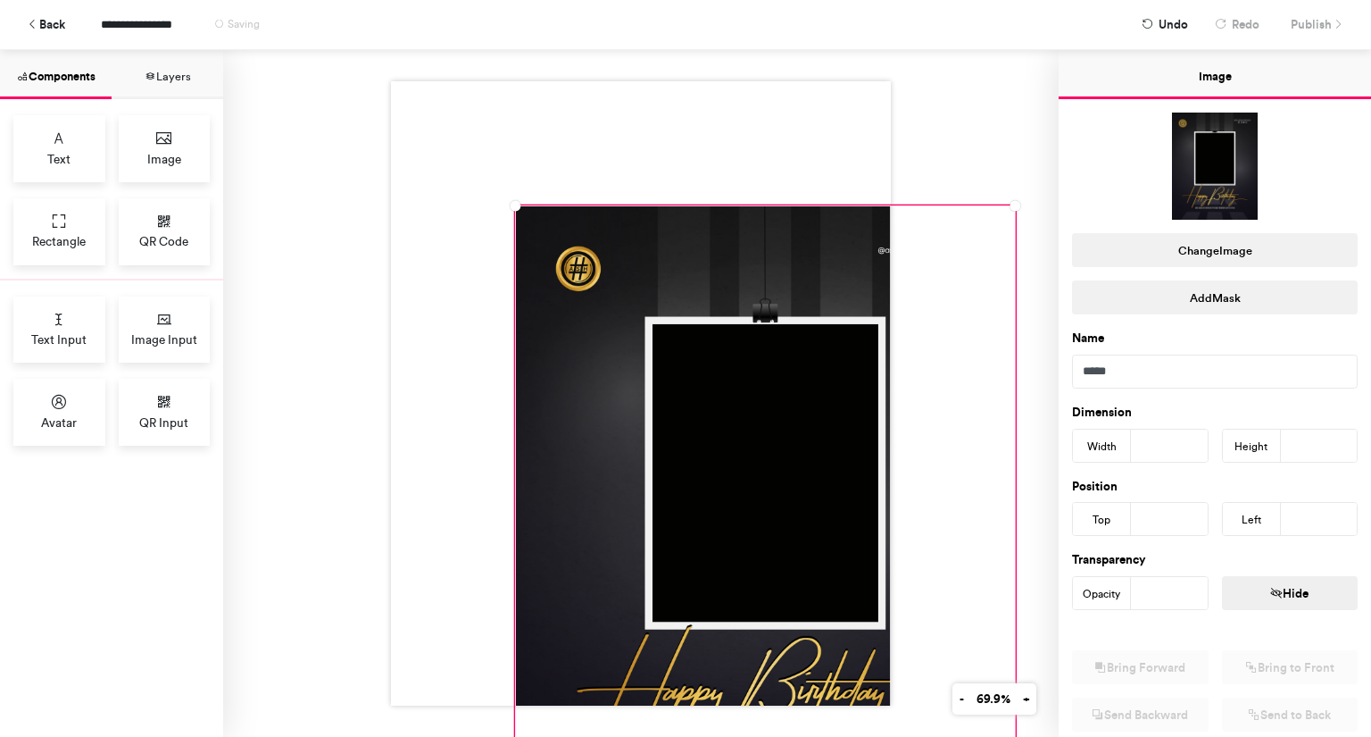
type input "****"
drag, startPoint x: 1159, startPoint y: 520, endPoint x: 1059, endPoint y: 519, distance: 100.0
drag, startPoint x: 1059, startPoint y: 519, endPoint x: 1099, endPoint y: 545, distance: 48.3
click at [1099, 545] on div "Transparency Opacity *** Hide" at bounding box center [1215, 573] width 312 height 74
drag, startPoint x: 1161, startPoint y: 513, endPoint x: 1101, endPoint y: 508, distance: 60.9
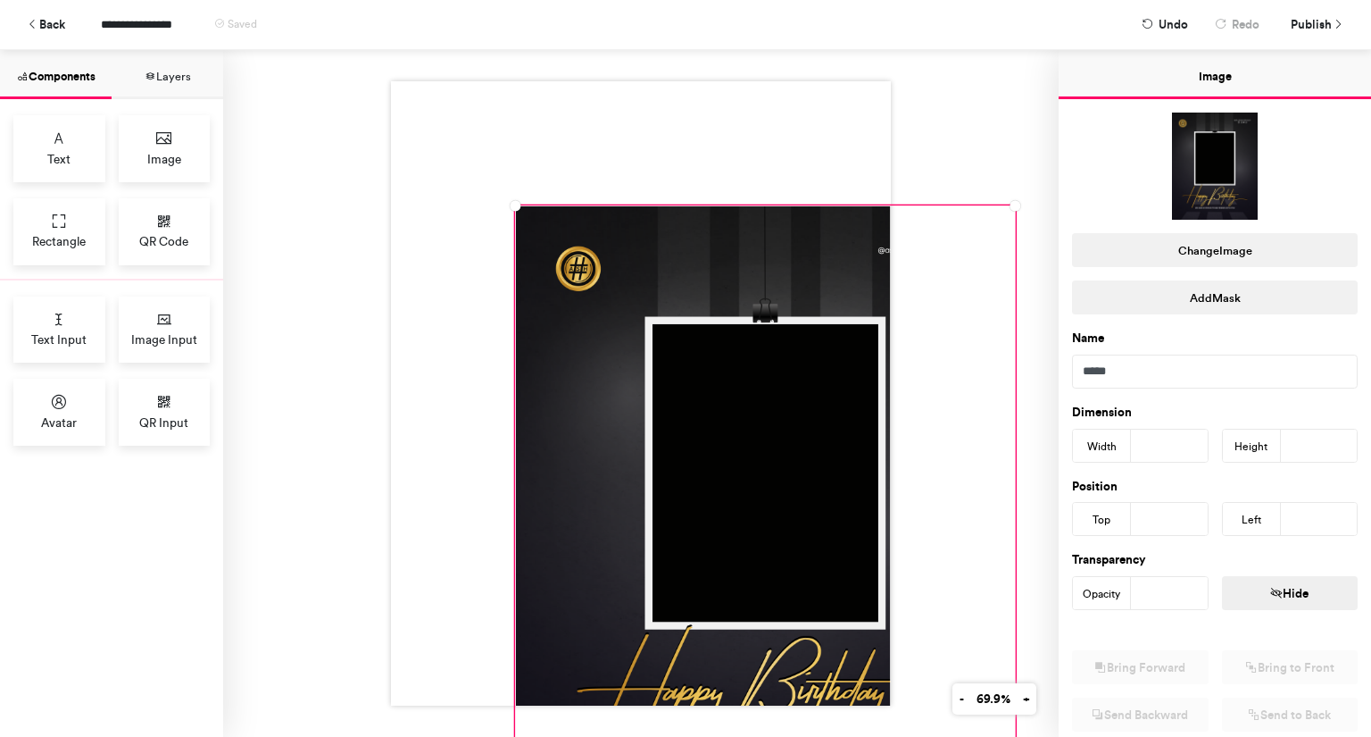
drag, startPoint x: 1101, startPoint y: 508, endPoint x: 1156, endPoint y: 513, distance: 55.6
click at [1156, 513] on input "***" at bounding box center [1169, 519] width 77 height 32
click at [1161, 512] on input "***" at bounding box center [1169, 519] width 77 height 32
drag, startPoint x: 1161, startPoint y: 512, endPoint x: 1086, endPoint y: 512, distance: 75.0
click at [1086, 512] on div "Top ***" at bounding box center [1140, 519] width 137 height 34
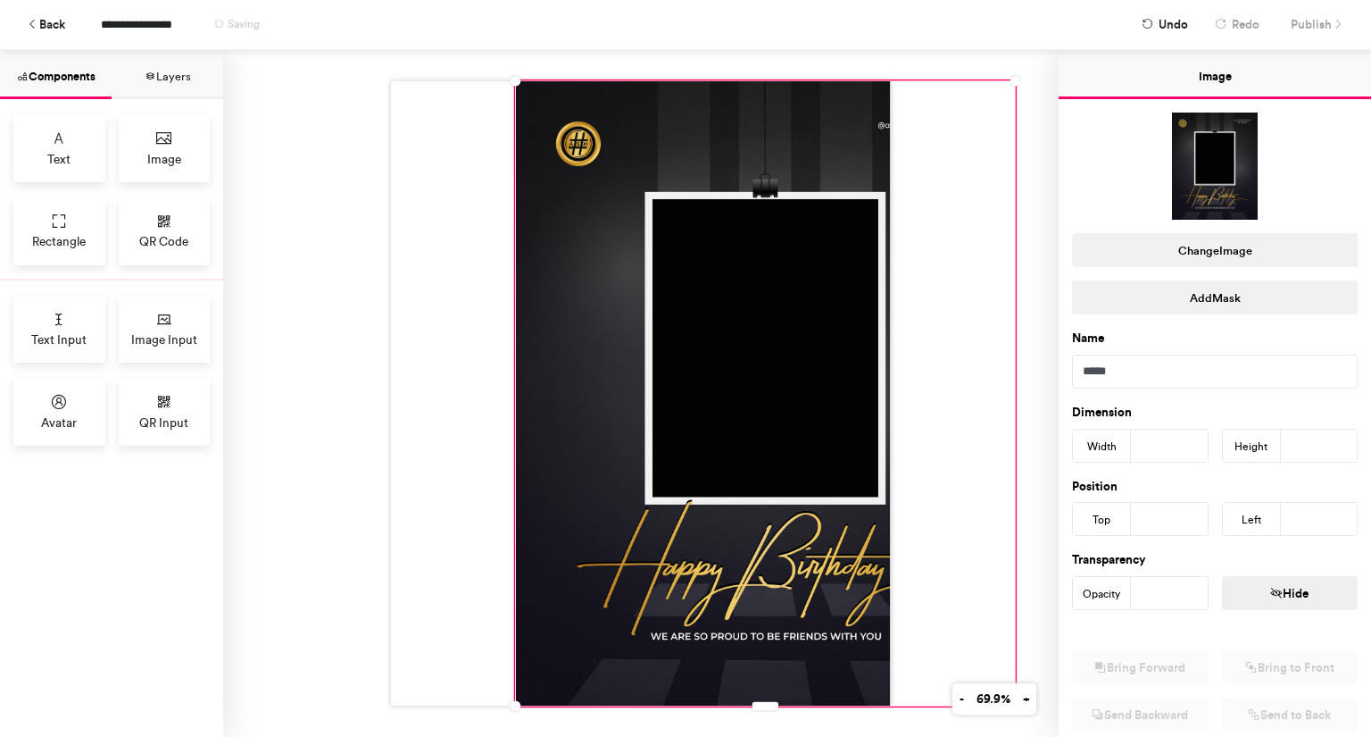
type input "*"
drag, startPoint x: 1309, startPoint y: 512, endPoint x: 1245, endPoint y: 506, distance: 64.5
click at [1245, 506] on div "Left ***" at bounding box center [1290, 519] width 137 height 34
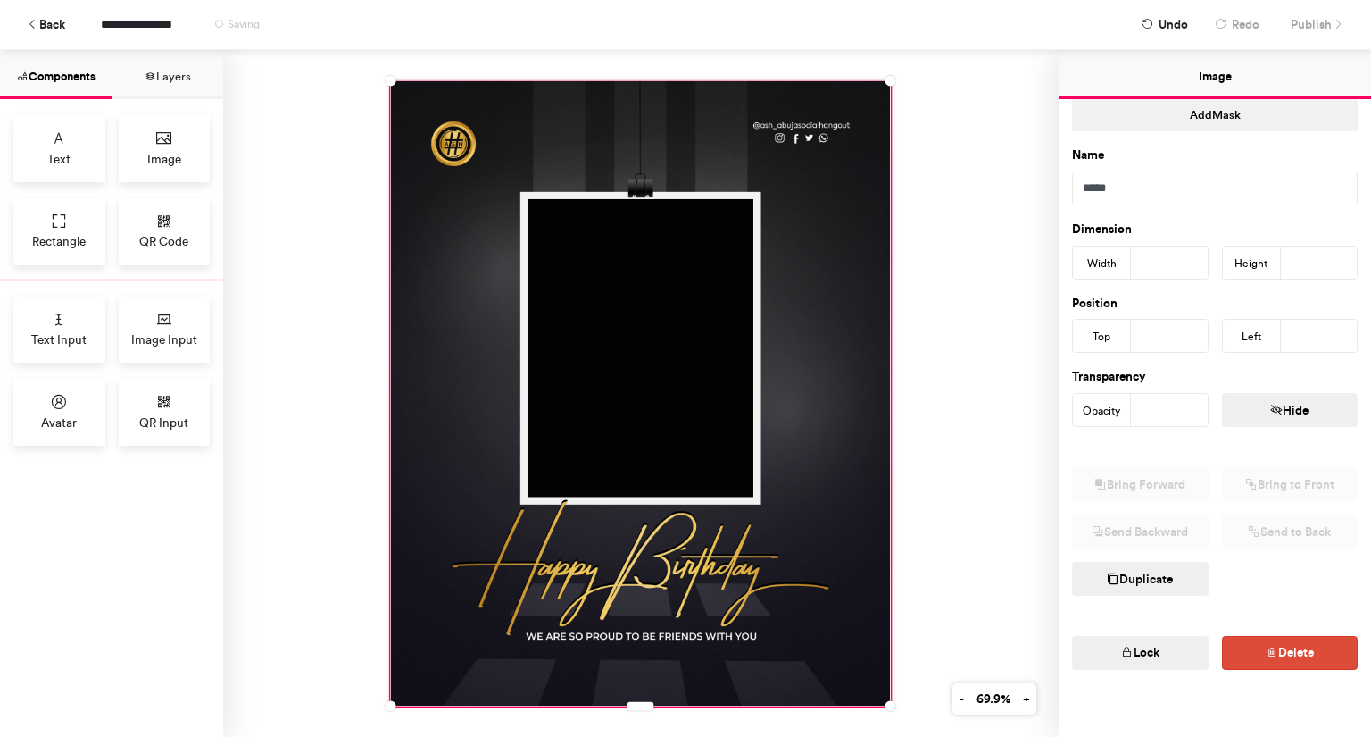
scroll to position [193, 0]
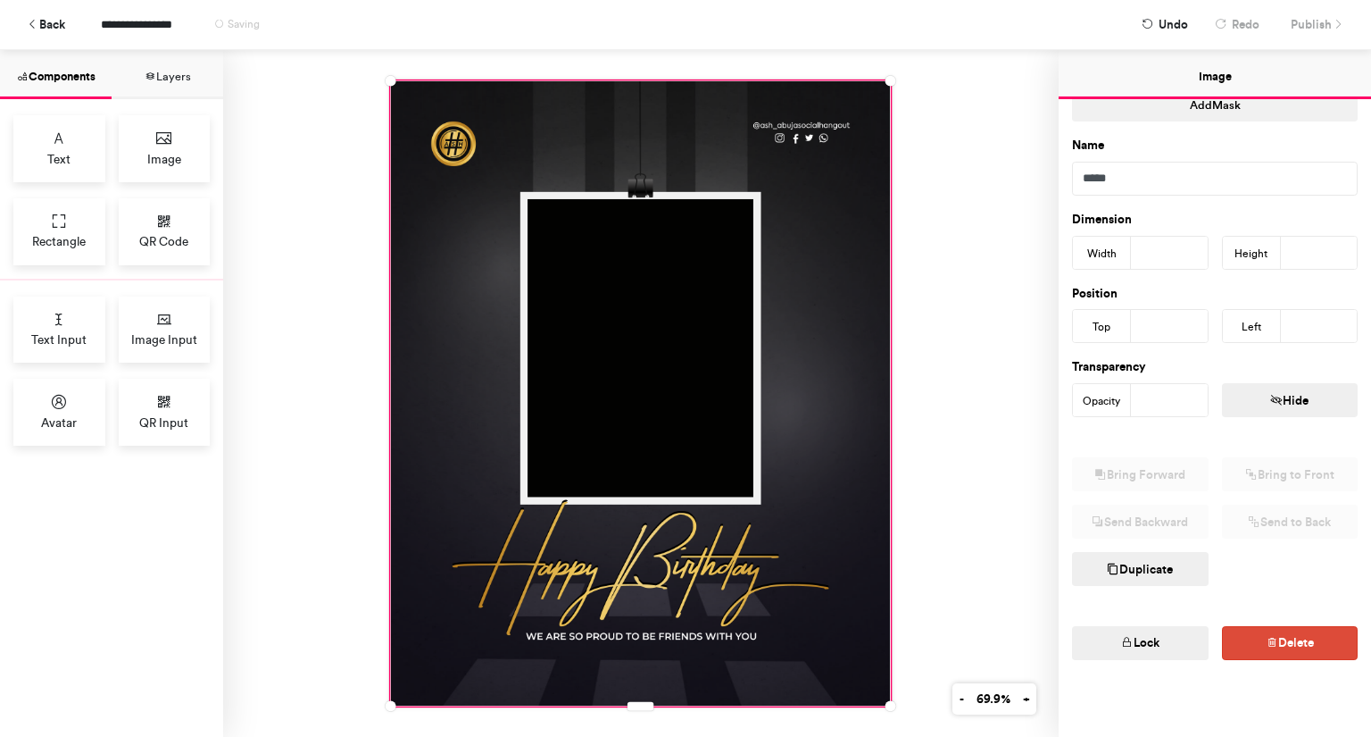
type input "*"
click at [1145, 630] on button "Lock" at bounding box center [1140, 643] width 137 height 34
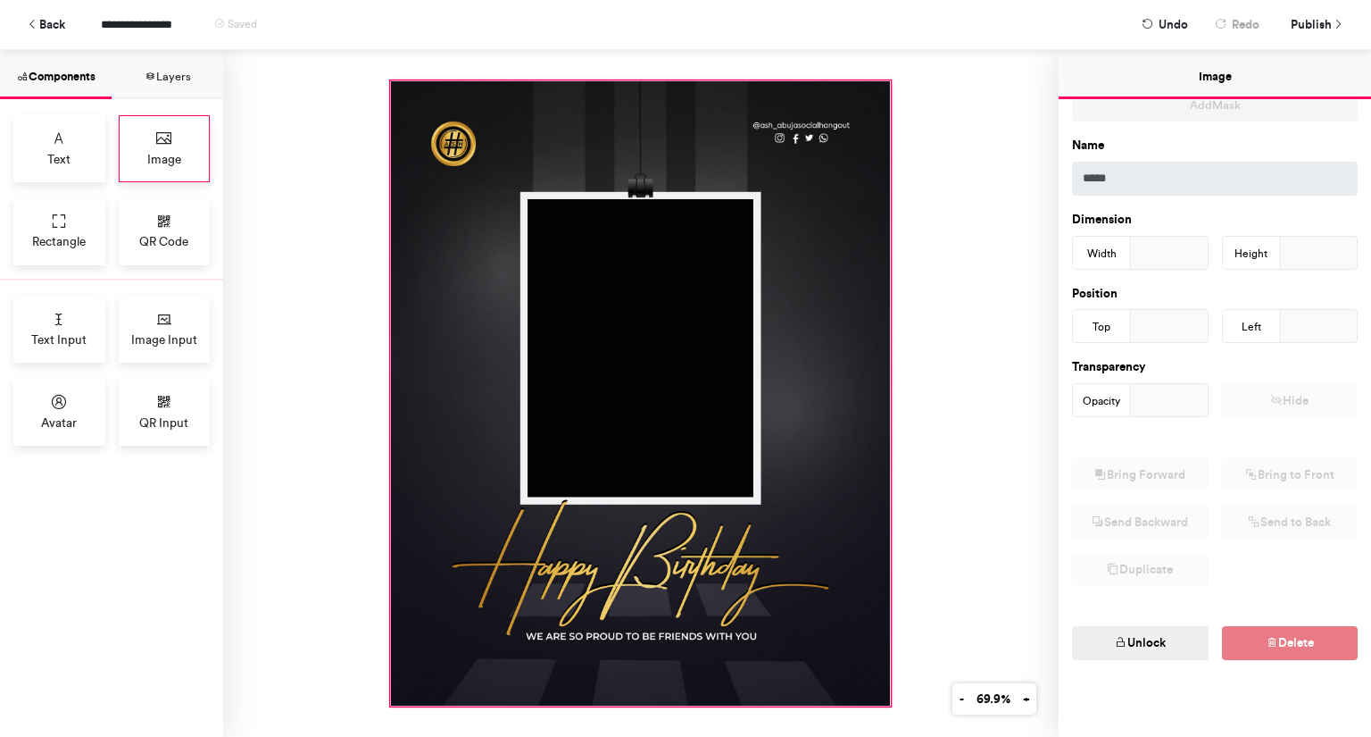
click at [172, 147] on div "Image" at bounding box center [165, 148] width 92 height 67
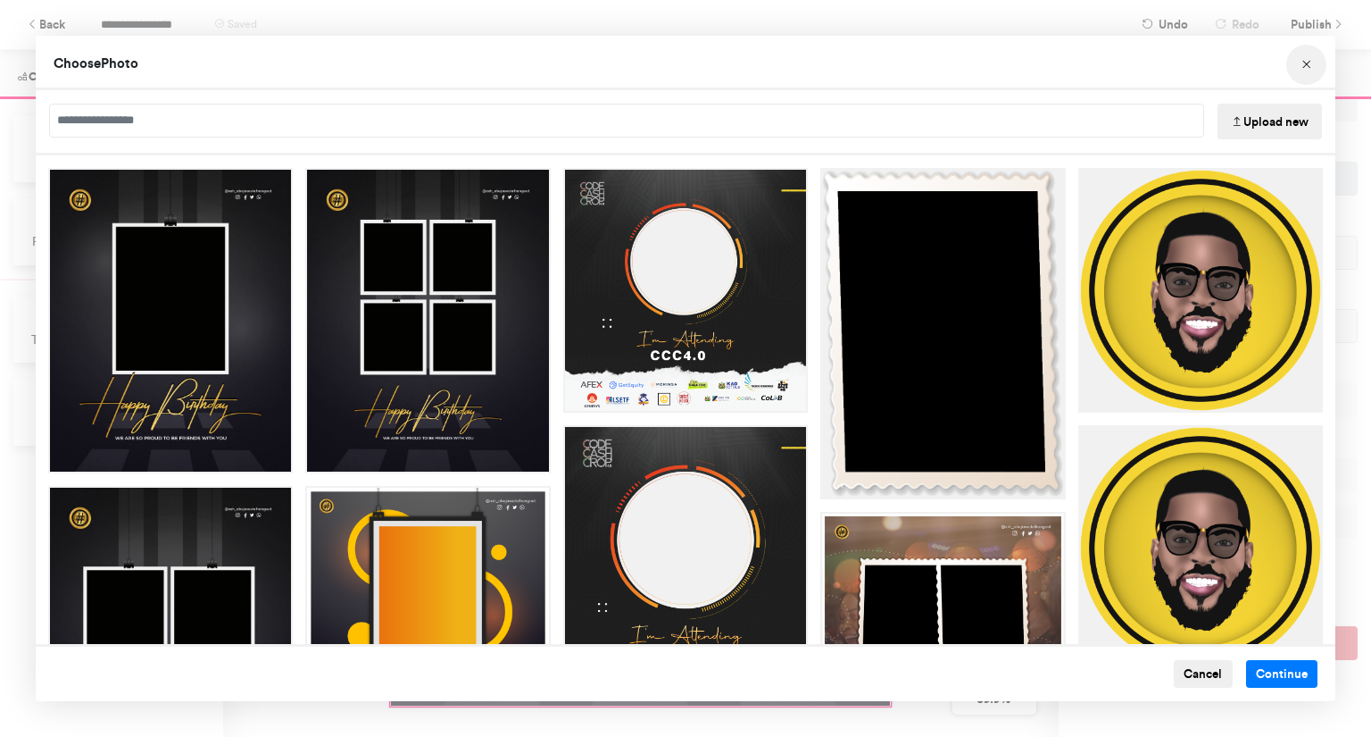
click at [1304, 62] on icon "Choose Image" at bounding box center [1307, 65] width 12 height 12
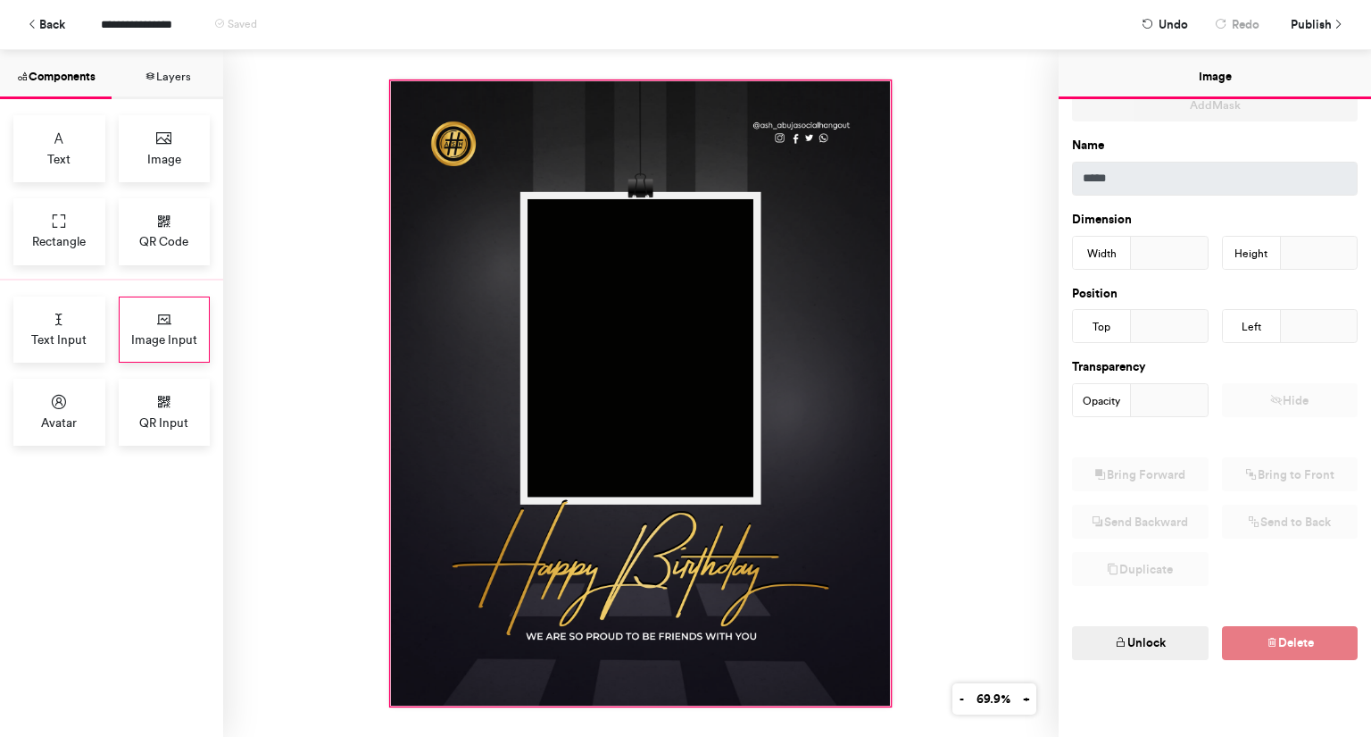
click at [148, 330] on span "Image Input" at bounding box center [164, 339] width 66 height 18
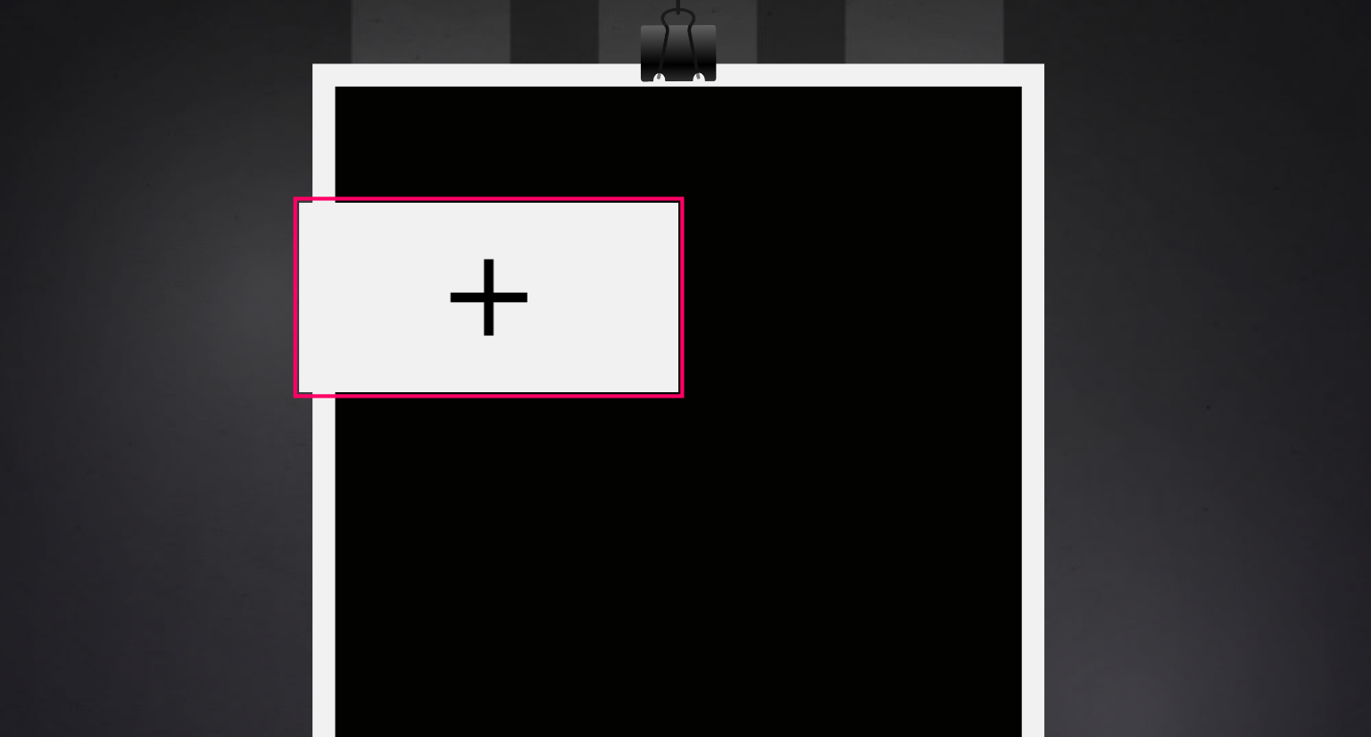
click at [602, 252] on div at bounding box center [578, 268] width 125 height 62
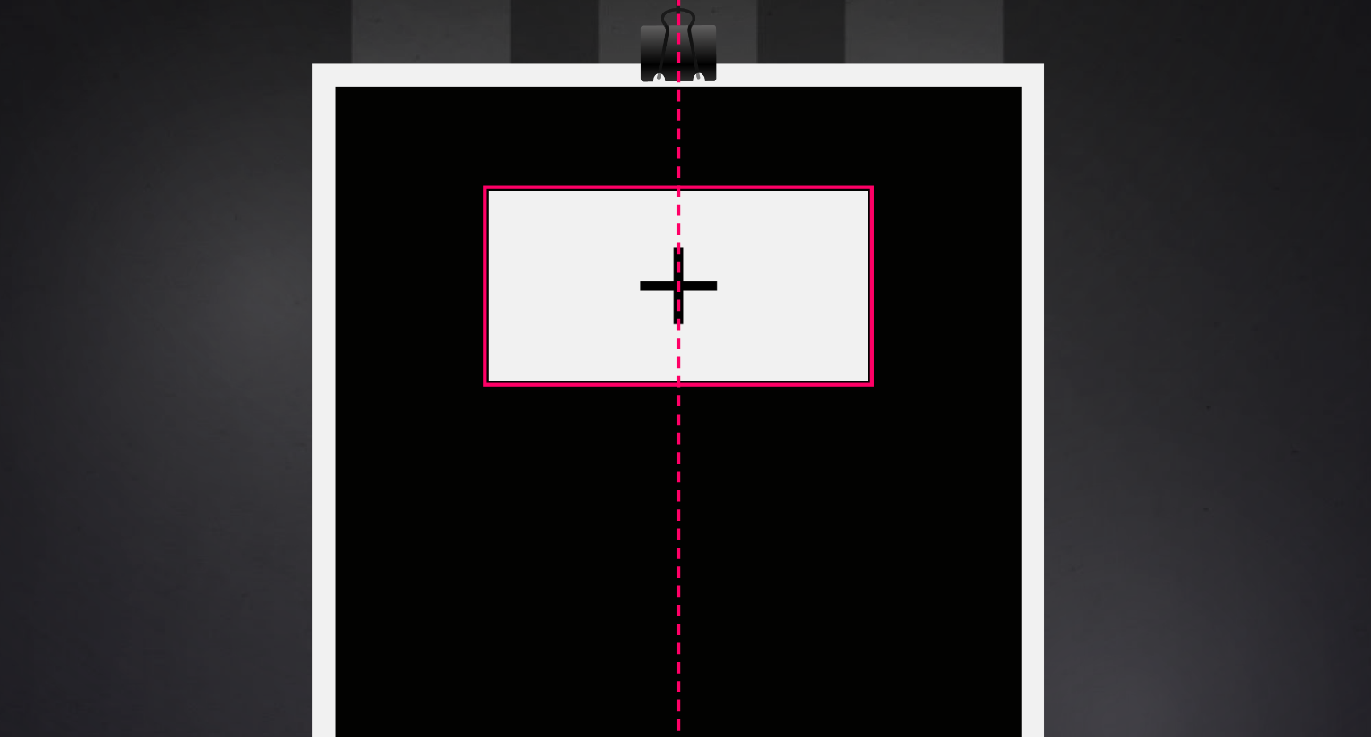
drag, startPoint x: 583, startPoint y: 274, endPoint x: 650, endPoint y: 271, distance: 67.1
click at [650, 271] on div at bounding box center [641, 265] width 125 height 62
type input "***"
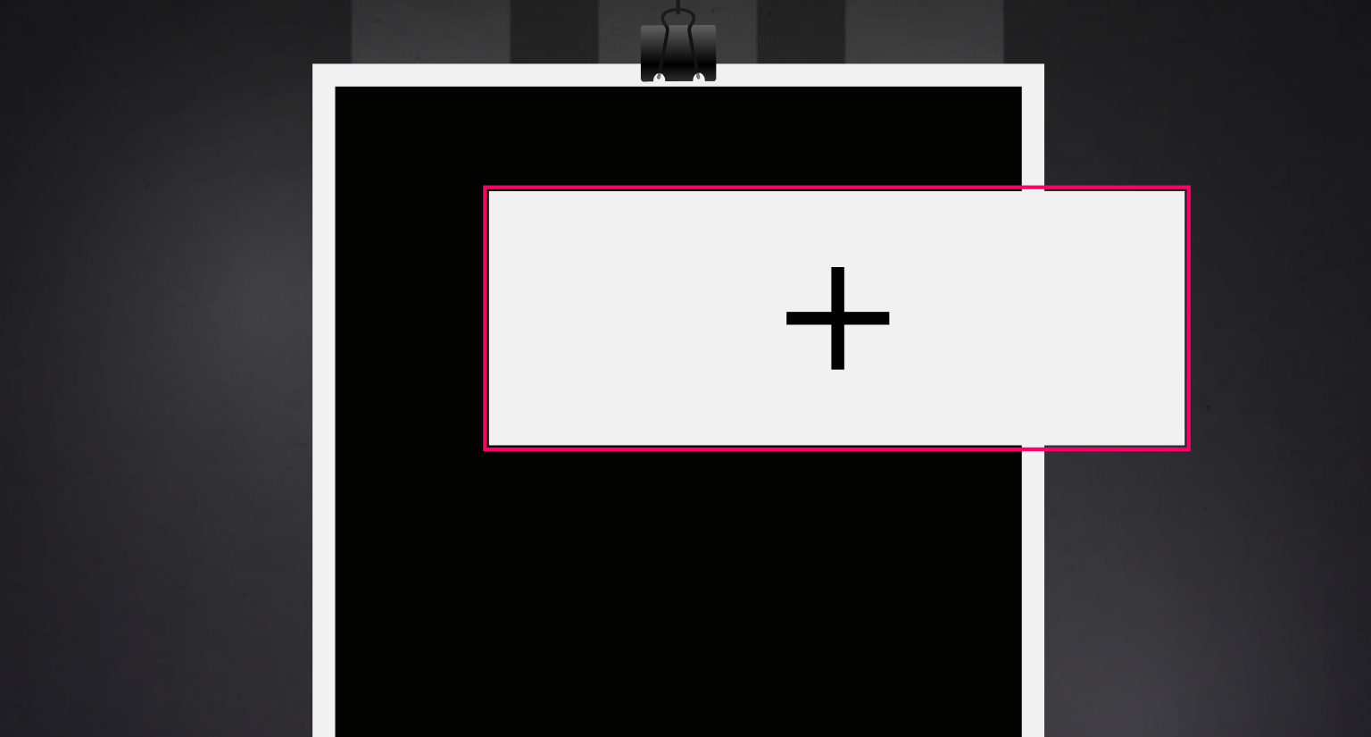
drag, startPoint x: 698, startPoint y: 292, endPoint x: 803, endPoint y: 313, distance: 106.6
click at [803, 313] on div at bounding box center [640, 393] width 499 height 624
type input "***"
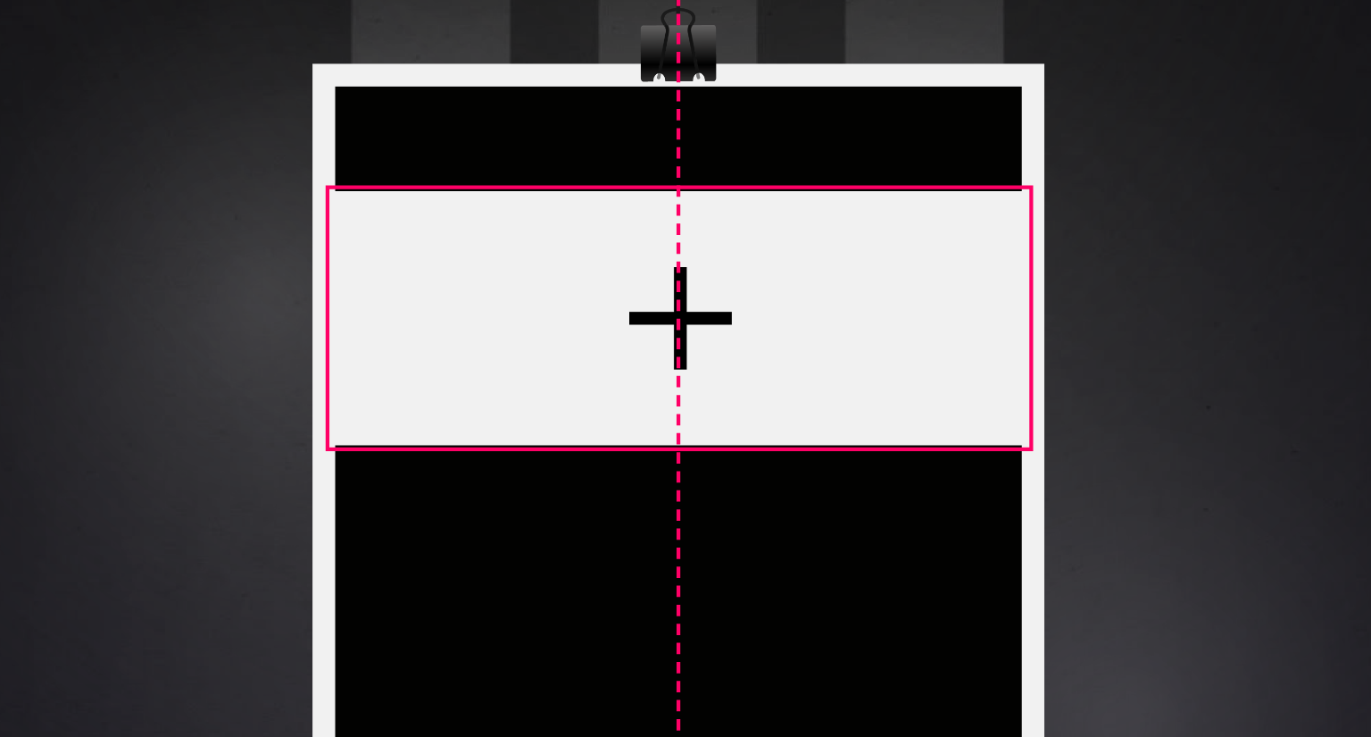
drag, startPoint x: 721, startPoint y: 290, endPoint x: 667, endPoint y: 290, distance: 54.5
click at [667, 290] on div at bounding box center [641, 276] width 229 height 84
type input "***"
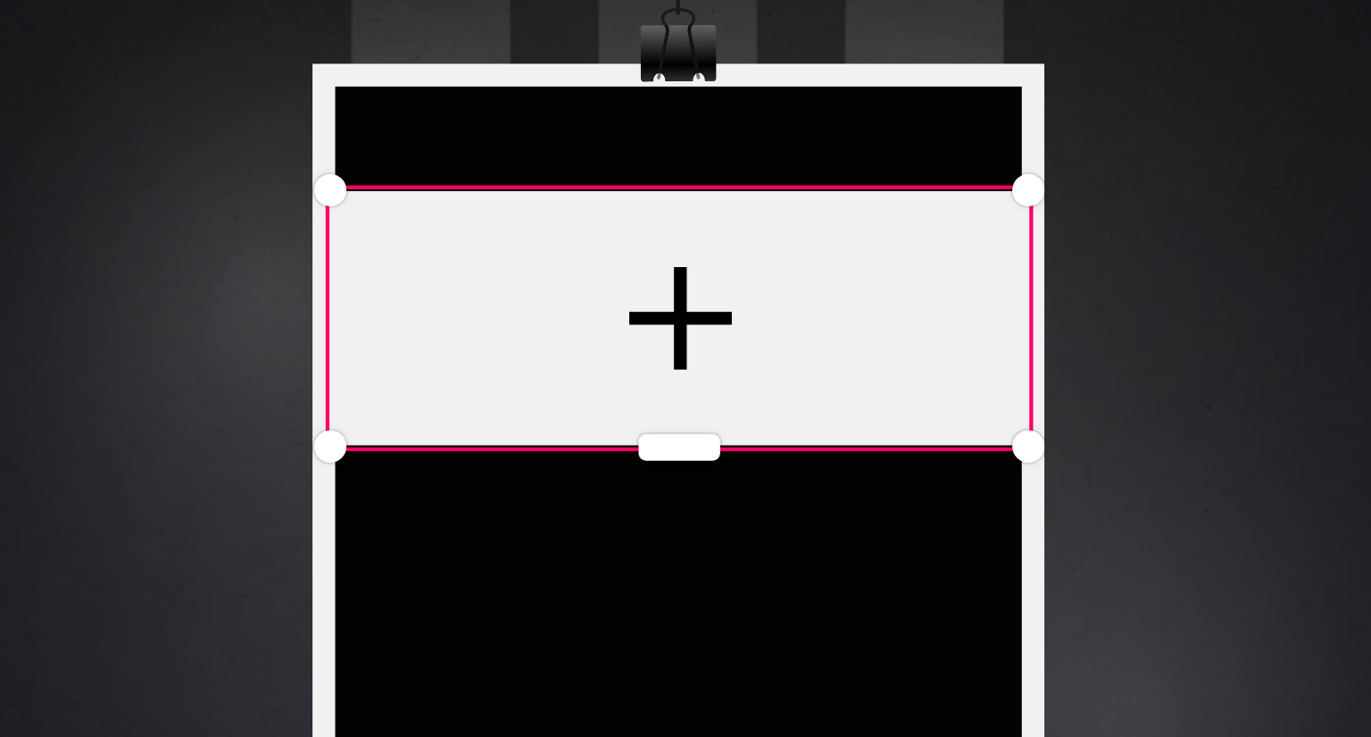
click at [665, 334] on div at bounding box center [640, 393] width 499 height 624
click at [653, 276] on div at bounding box center [641, 276] width 229 height 84
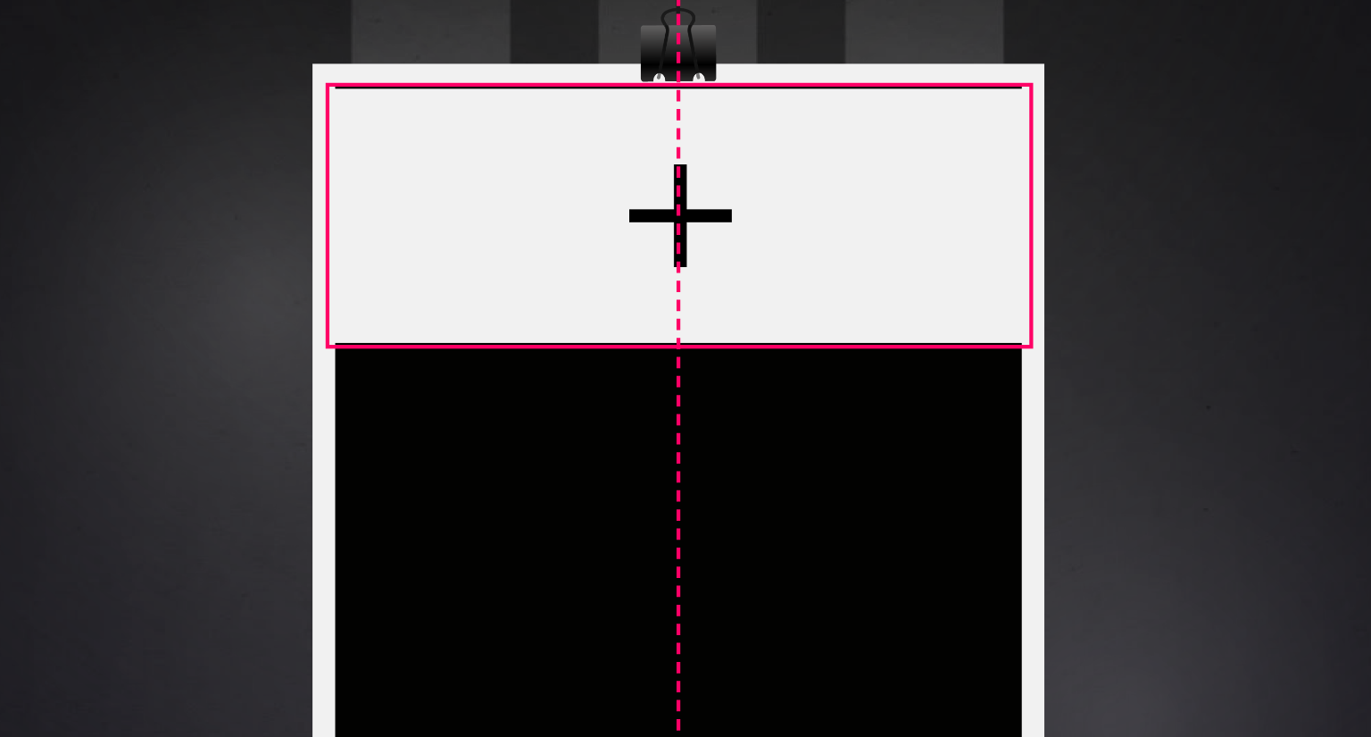
drag, startPoint x: 653, startPoint y: 276, endPoint x: 649, endPoint y: 242, distance: 34.1
click at [649, 242] on div at bounding box center [641, 242] width 229 height 84
type input "***"
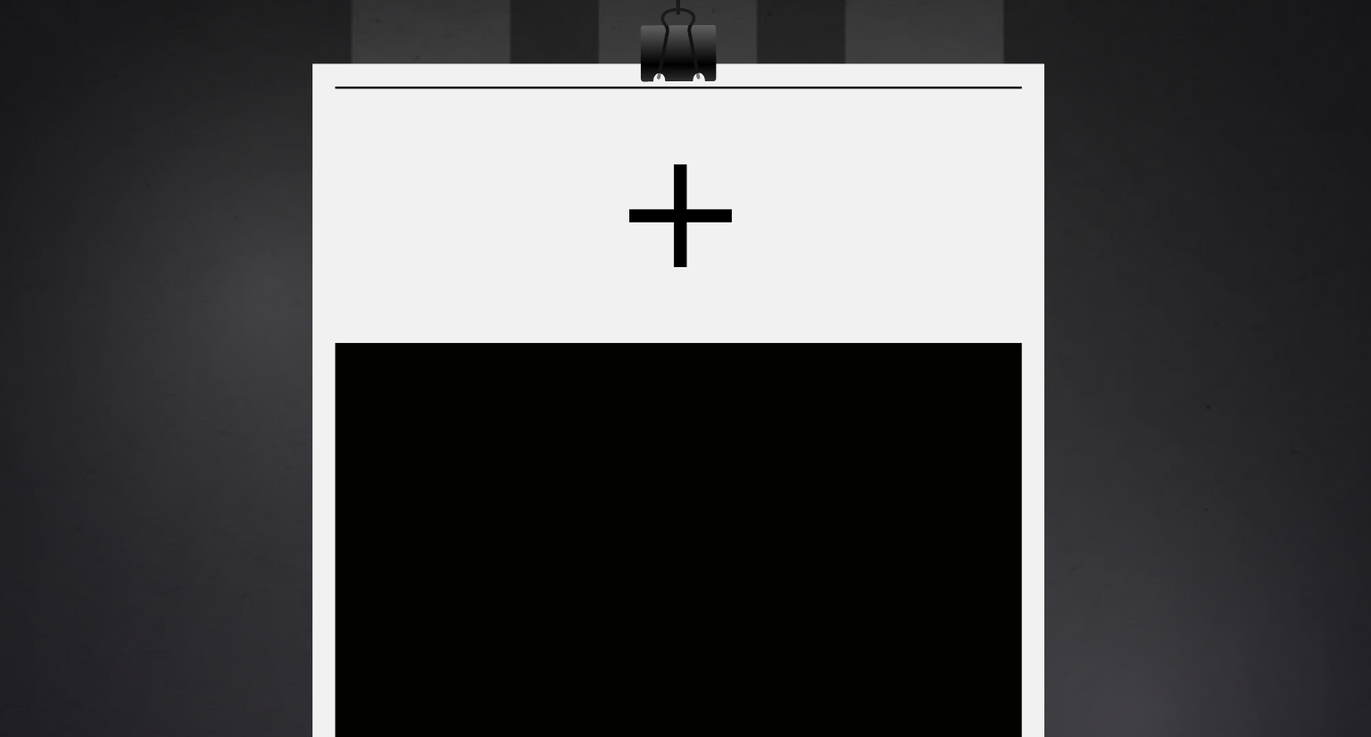
click at [729, 281] on div at bounding box center [640, 393] width 499 height 624
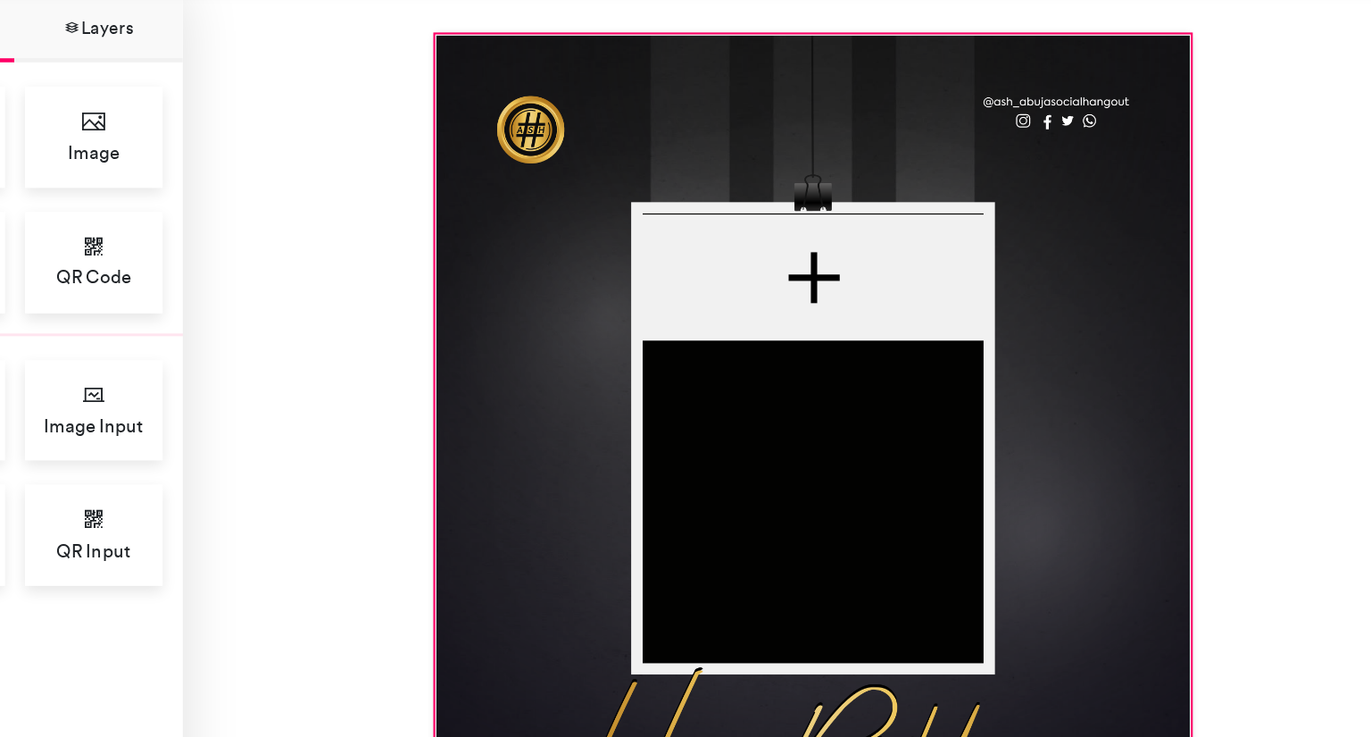
click at [750, 271] on div at bounding box center [640, 393] width 499 height 624
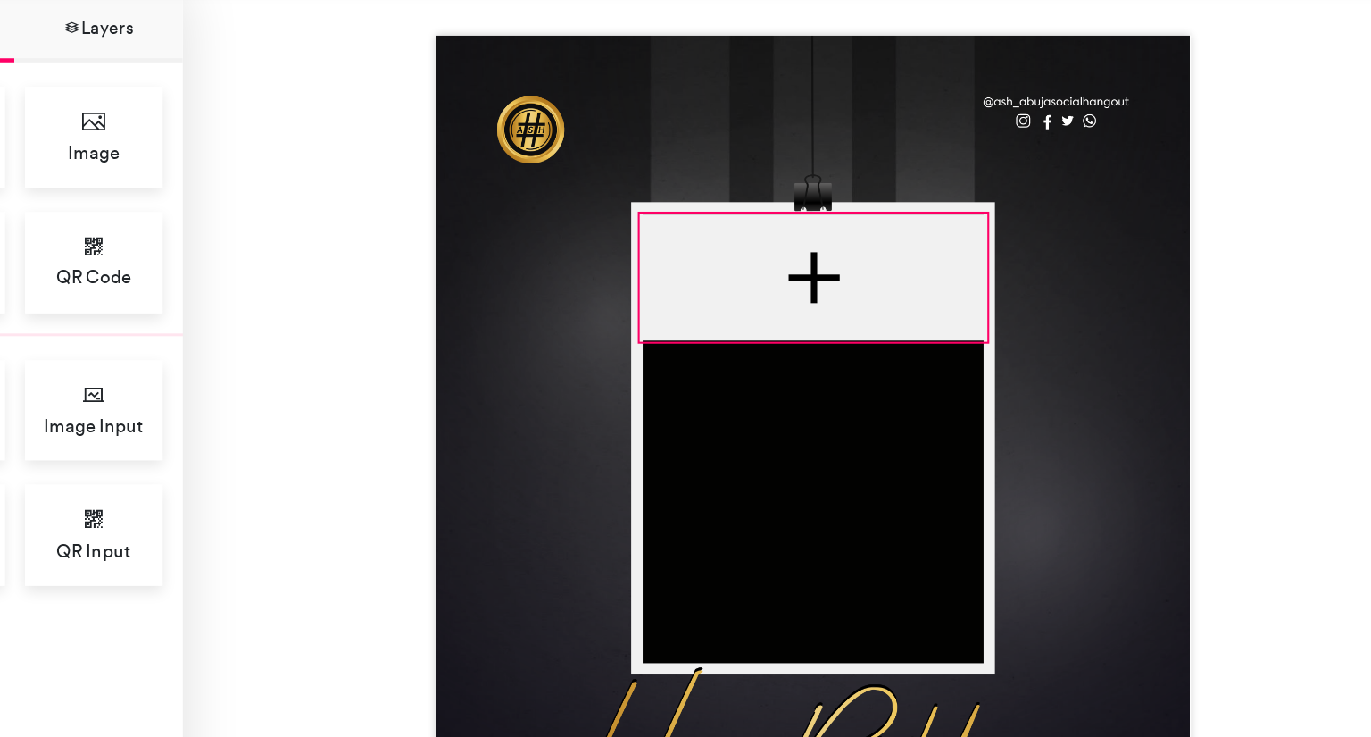
click at [733, 263] on div at bounding box center [641, 242] width 229 height 84
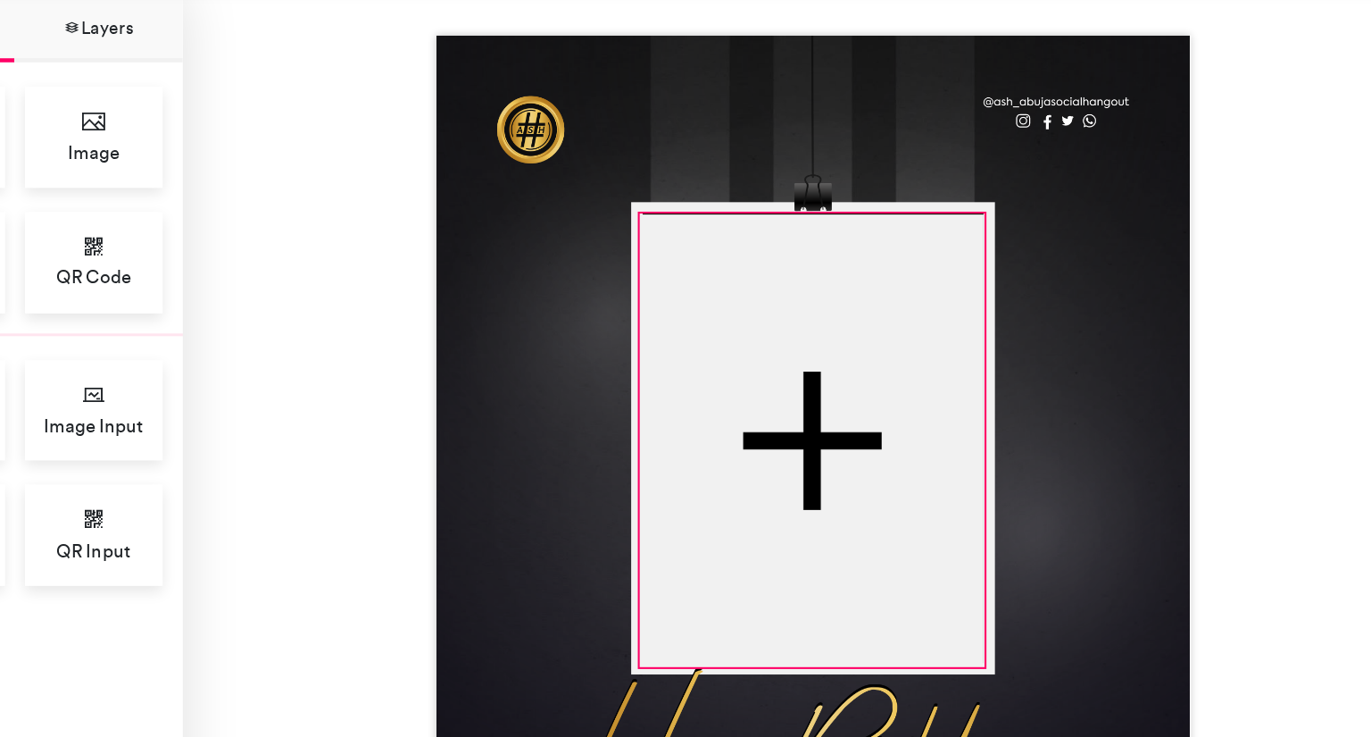
drag, startPoint x: 752, startPoint y: 278, endPoint x: 750, endPoint y: 493, distance: 215.2
click at [750, 493] on div at bounding box center [640, 393] width 499 height 624
type input "***"
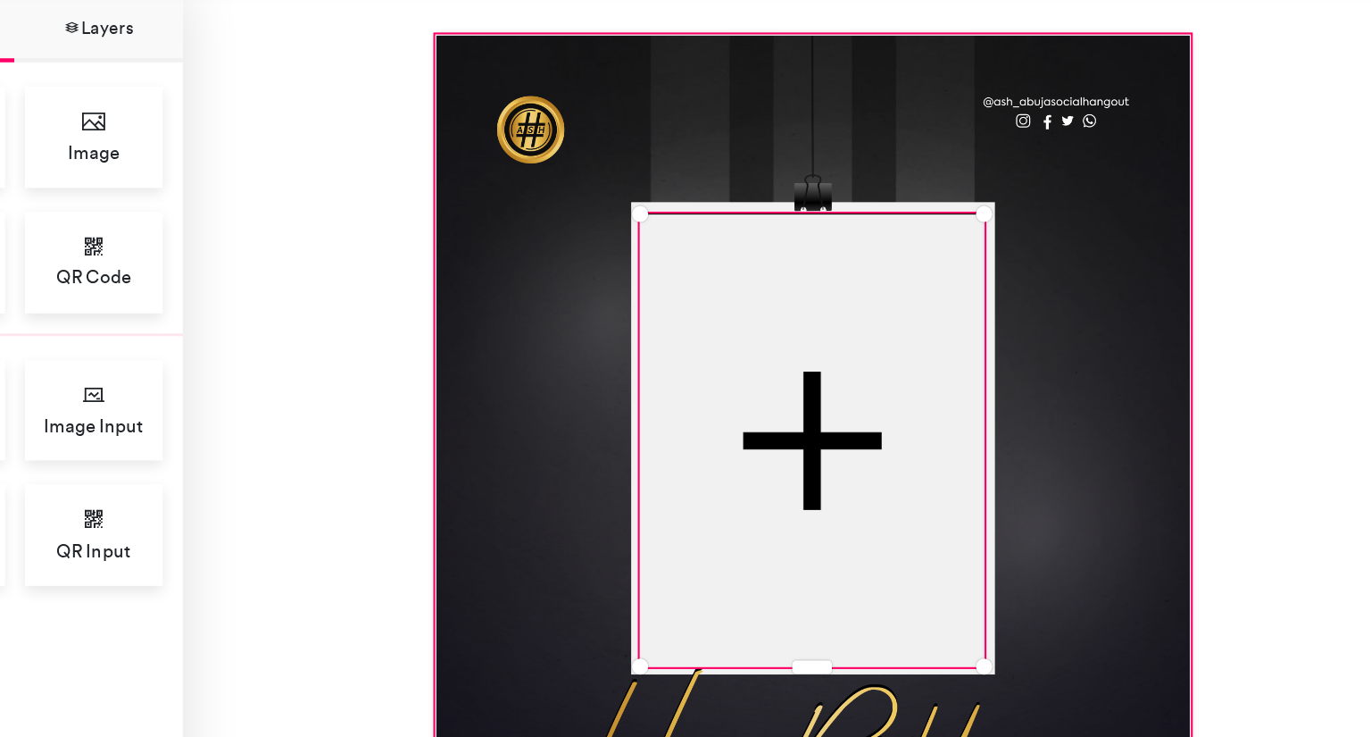
click at [794, 421] on div at bounding box center [640, 393] width 499 height 624
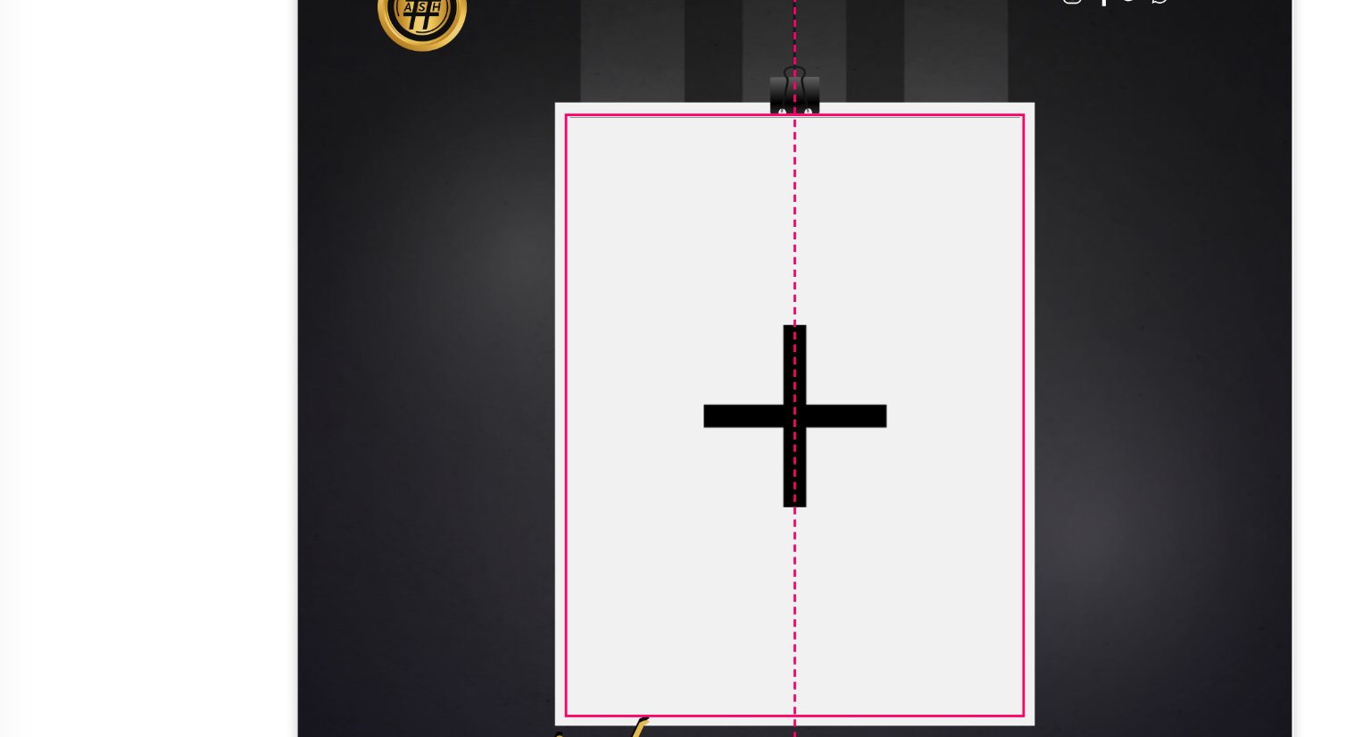
click at [689, 312] on div at bounding box center [641, 348] width 227 height 299
type input "***"
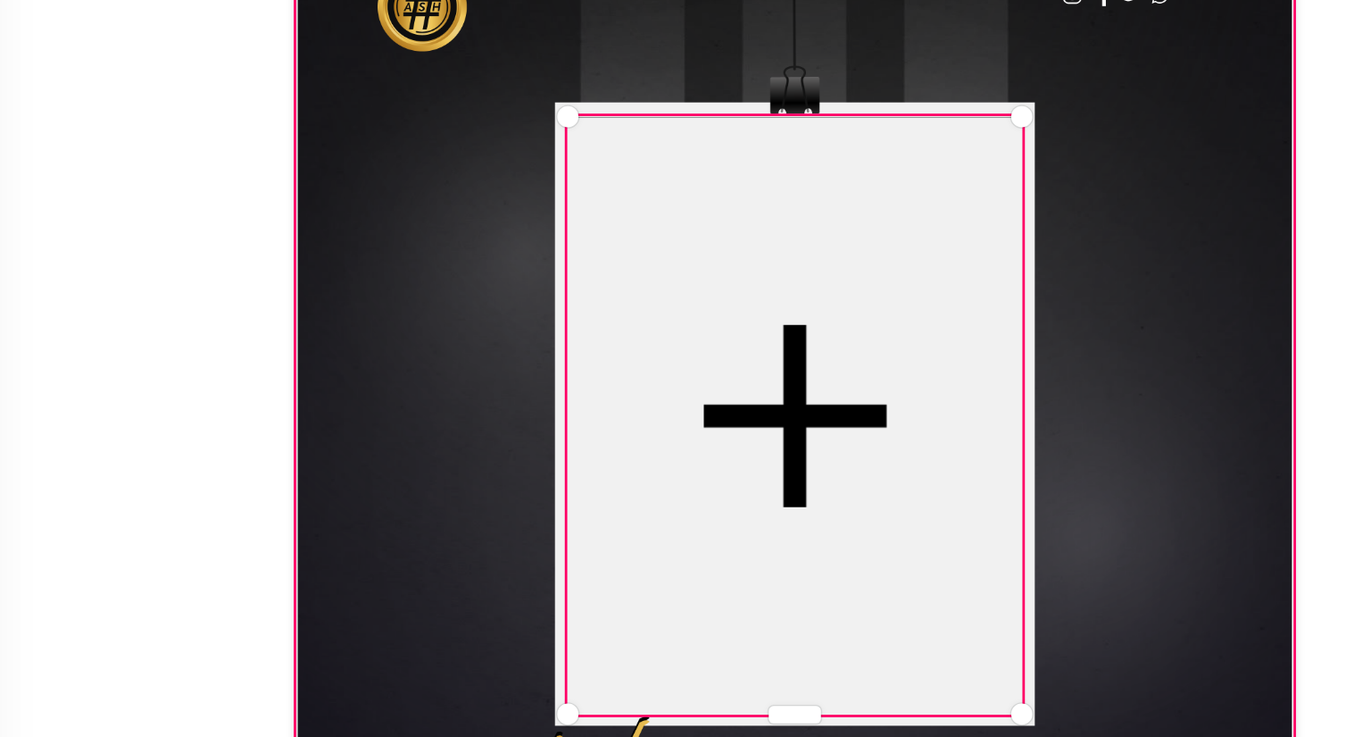
click at [818, 283] on div at bounding box center [640, 393] width 499 height 624
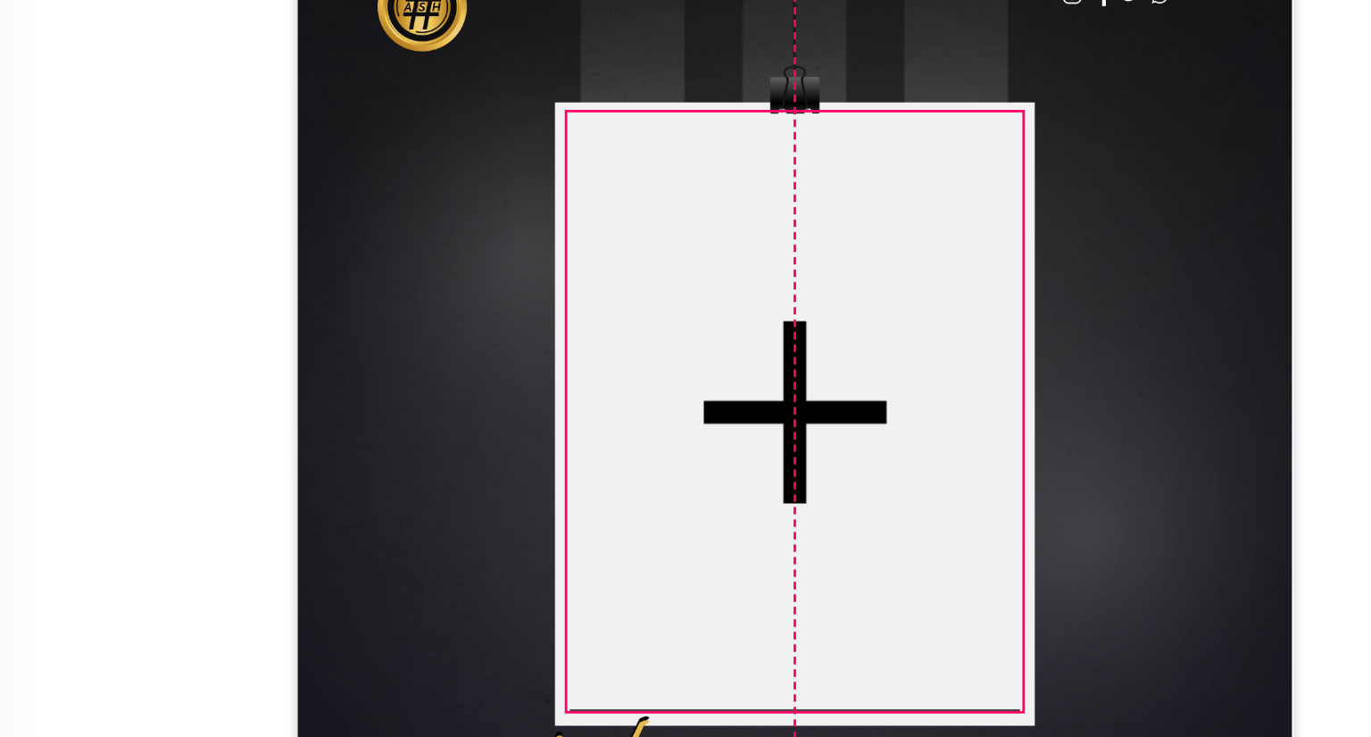
click at [669, 325] on div at bounding box center [641, 346] width 227 height 299
type input "***"
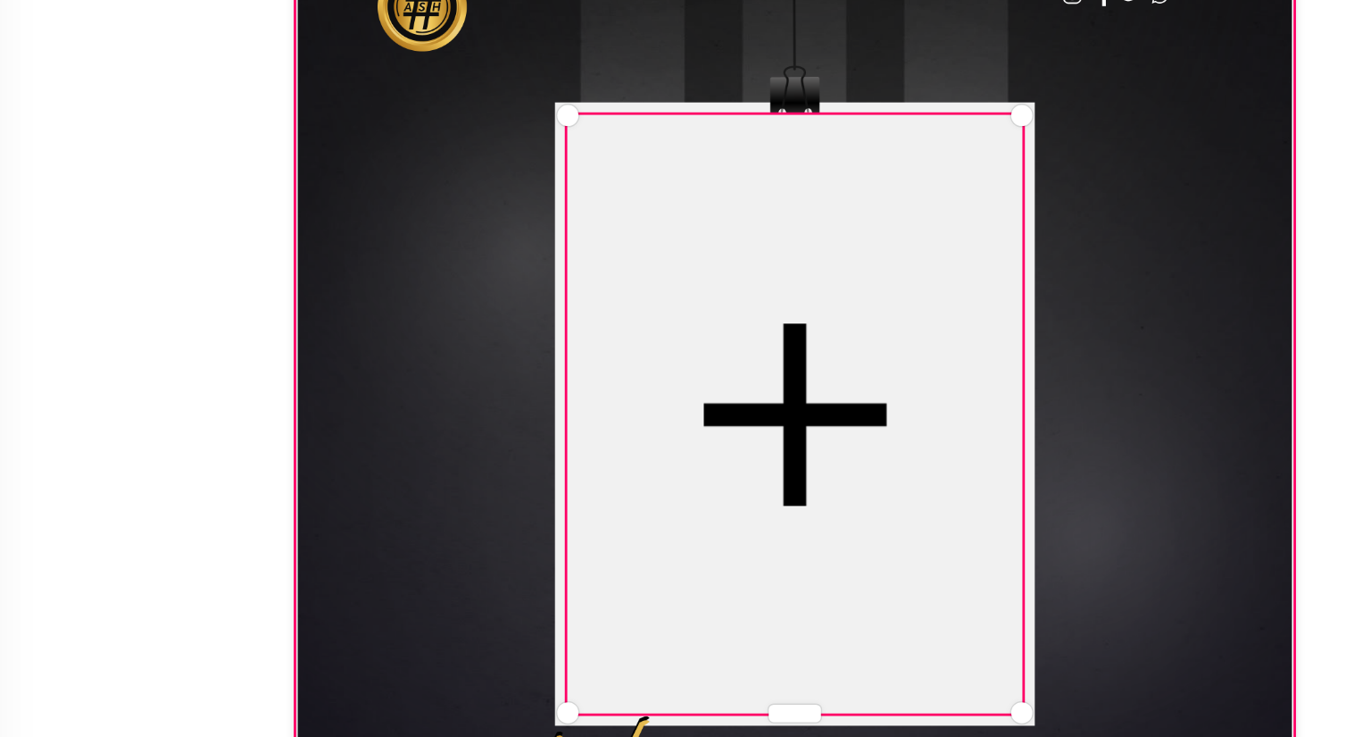
click at [763, 309] on div at bounding box center [640, 393] width 499 height 624
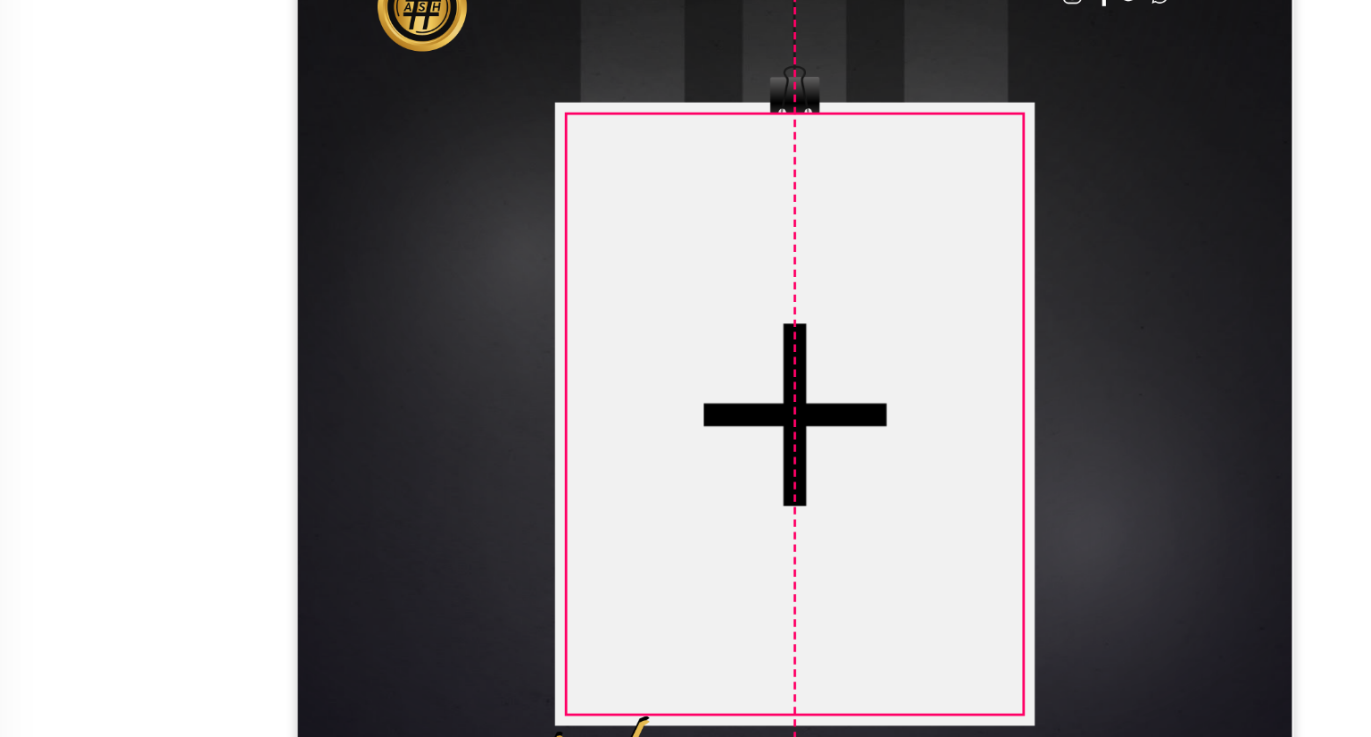
click at [666, 302] on div at bounding box center [641, 347] width 227 height 299
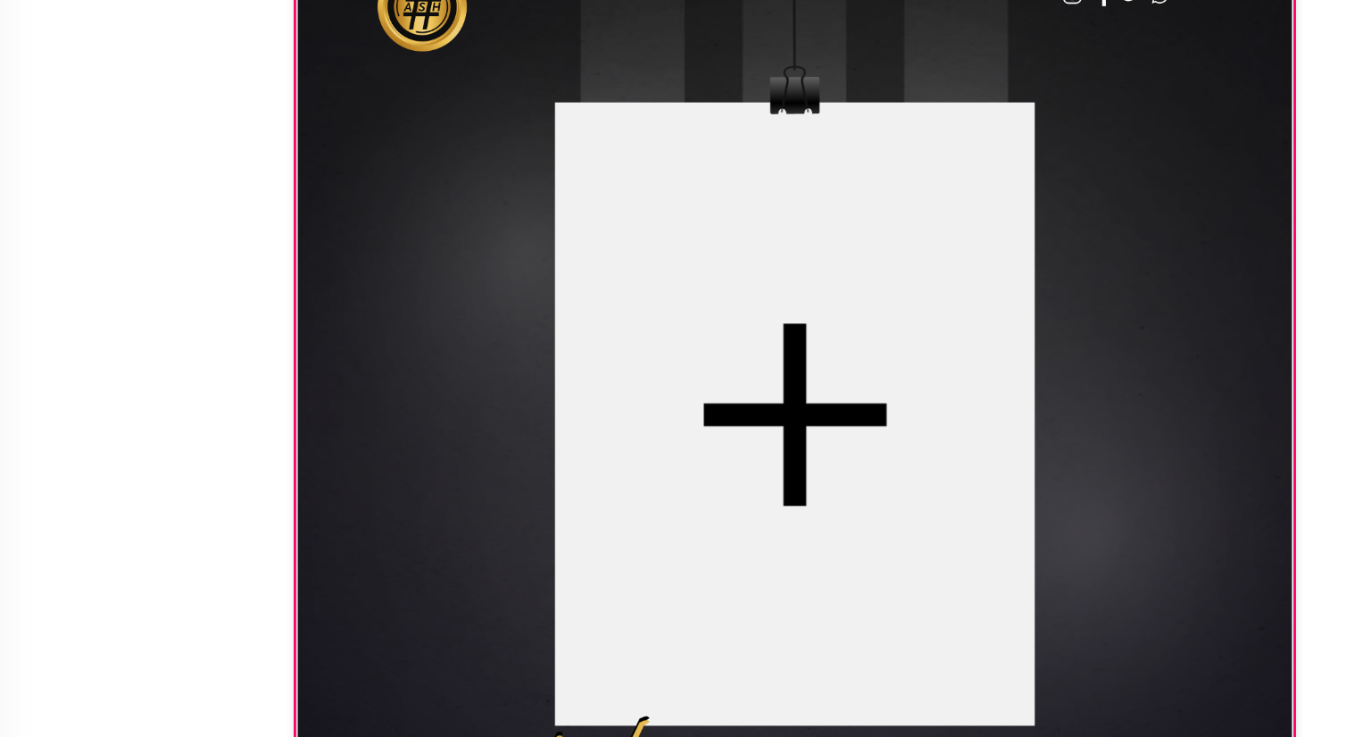
click at [769, 286] on div at bounding box center [640, 393] width 499 height 624
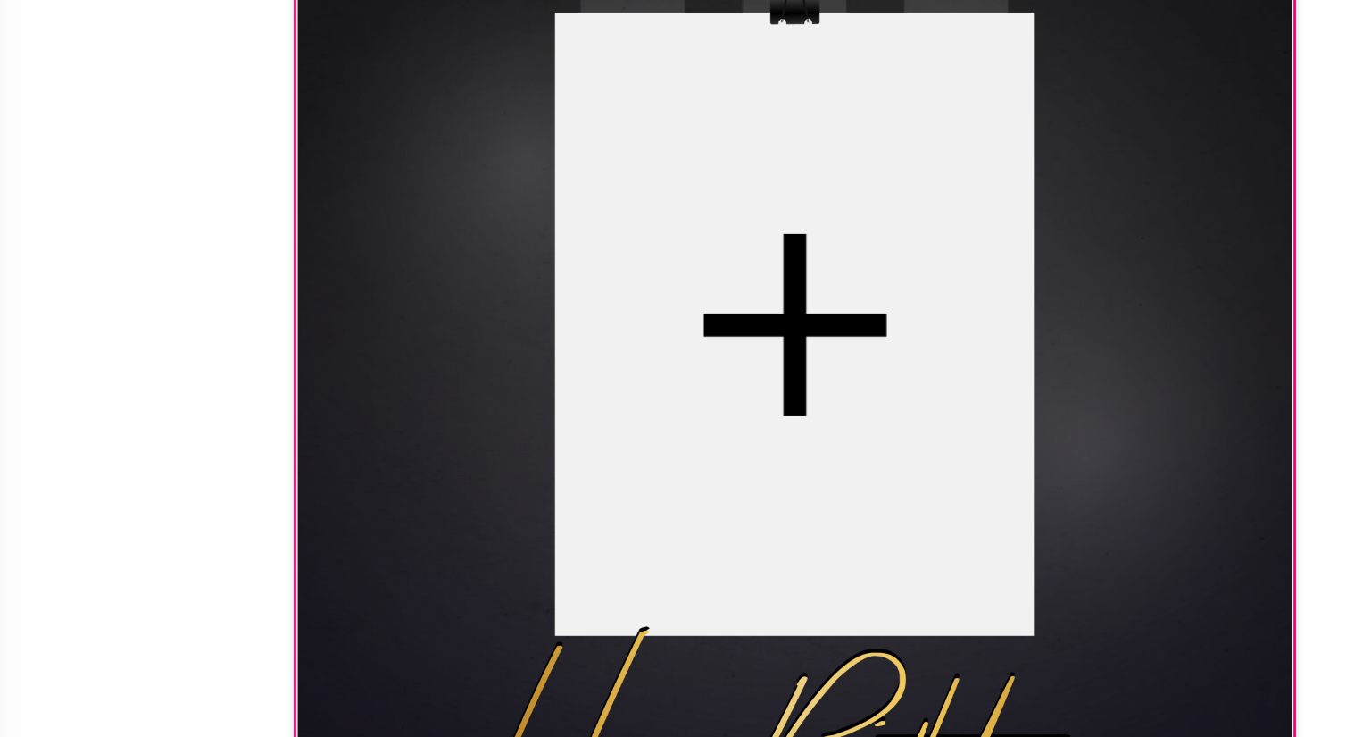
drag, startPoint x: 827, startPoint y: 424, endPoint x: 778, endPoint y: 474, distance: 69.5
click at [778, 474] on div at bounding box center [640, 393] width 499 height 624
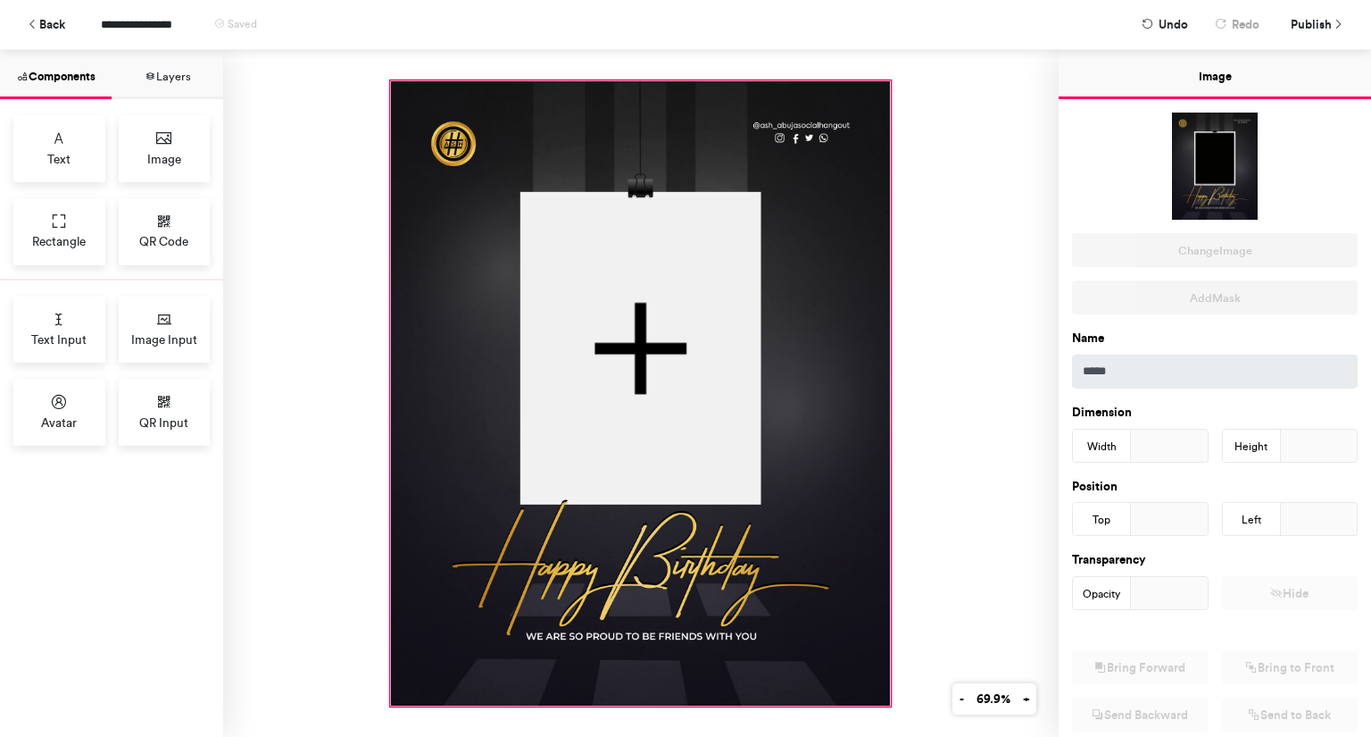
click at [1012, 479] on div at bounding box center [641, 393] width 836 height 687
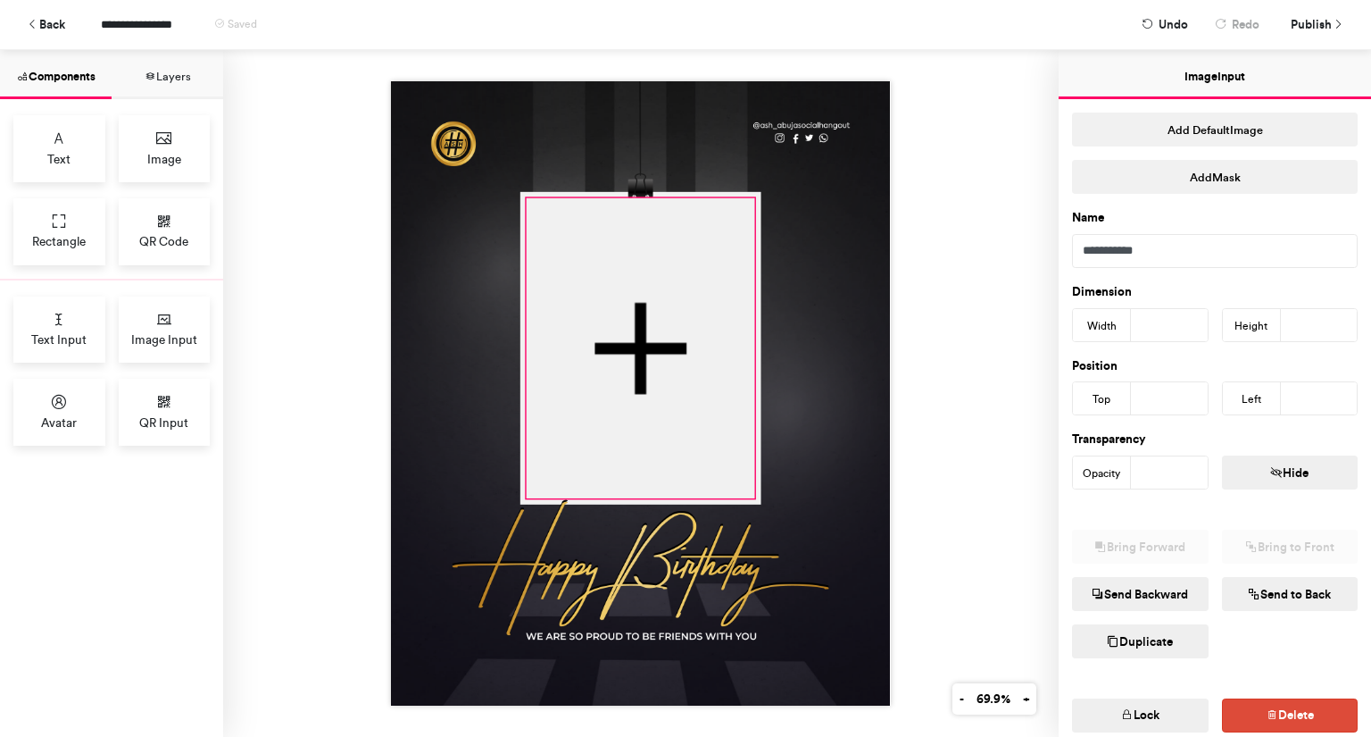
click at [743, 396] on div at bounding box center [641, 347] width 227 height 299
click at [1150, 720] on button "Lock" at bounding box center [1140, 715] width 137 height 34
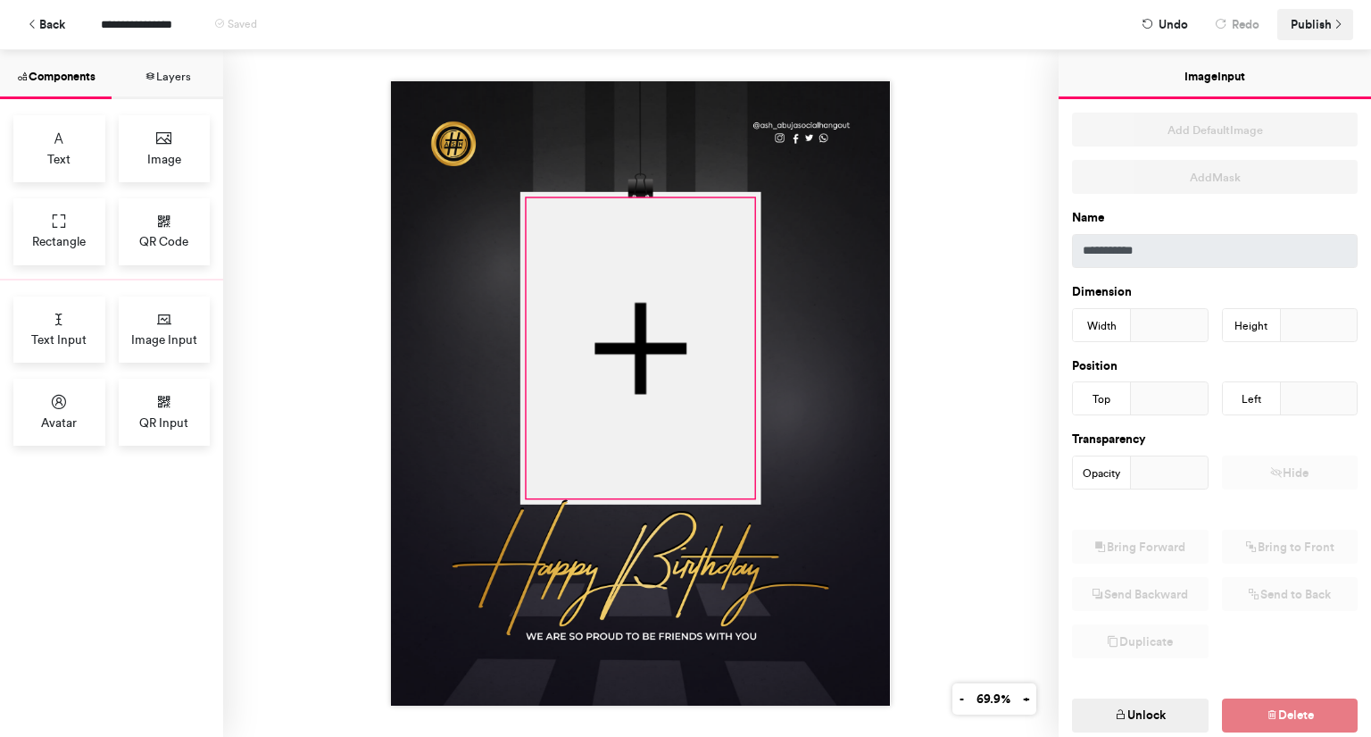
click at [1307, 27] on span "Publish" at bounding box center [1311, 24] width 41 height 31
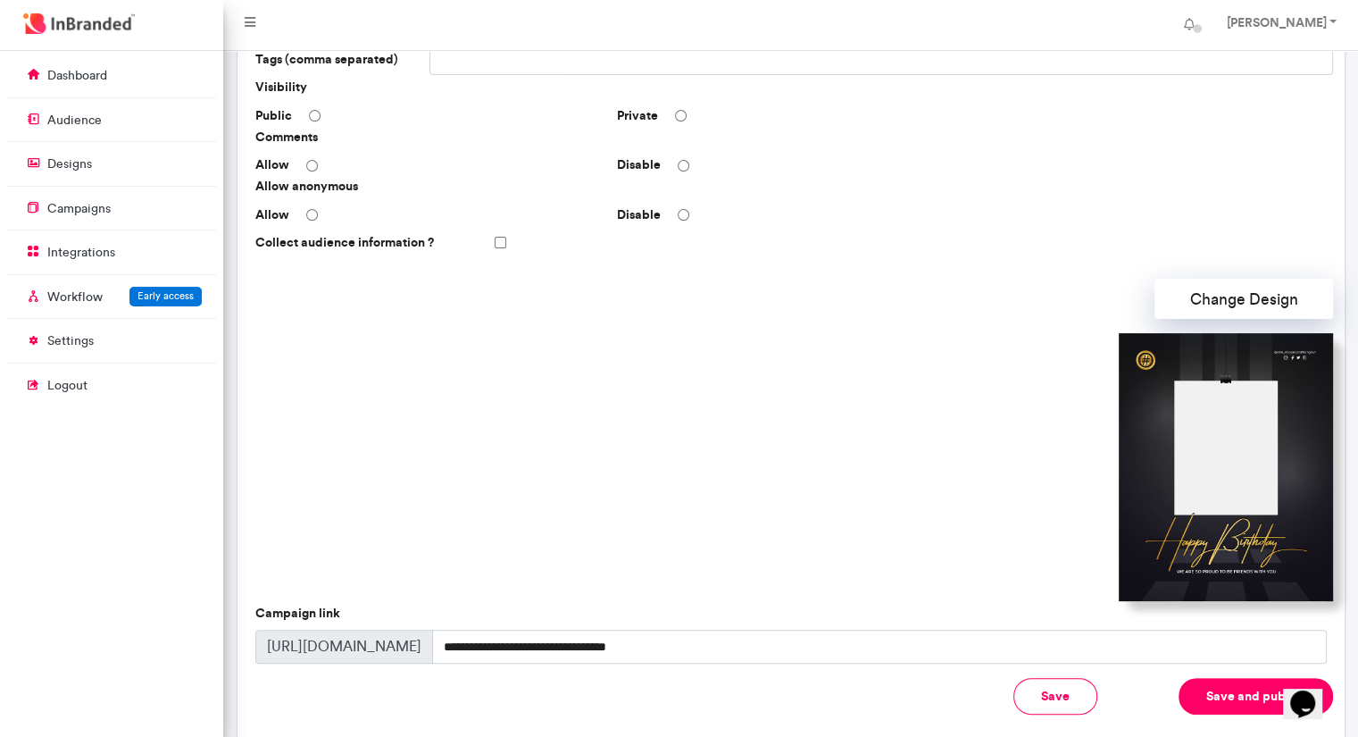
click at [1238, 700] on button "Save and publish" at bounding box center [1255, 696] width 154 height 37
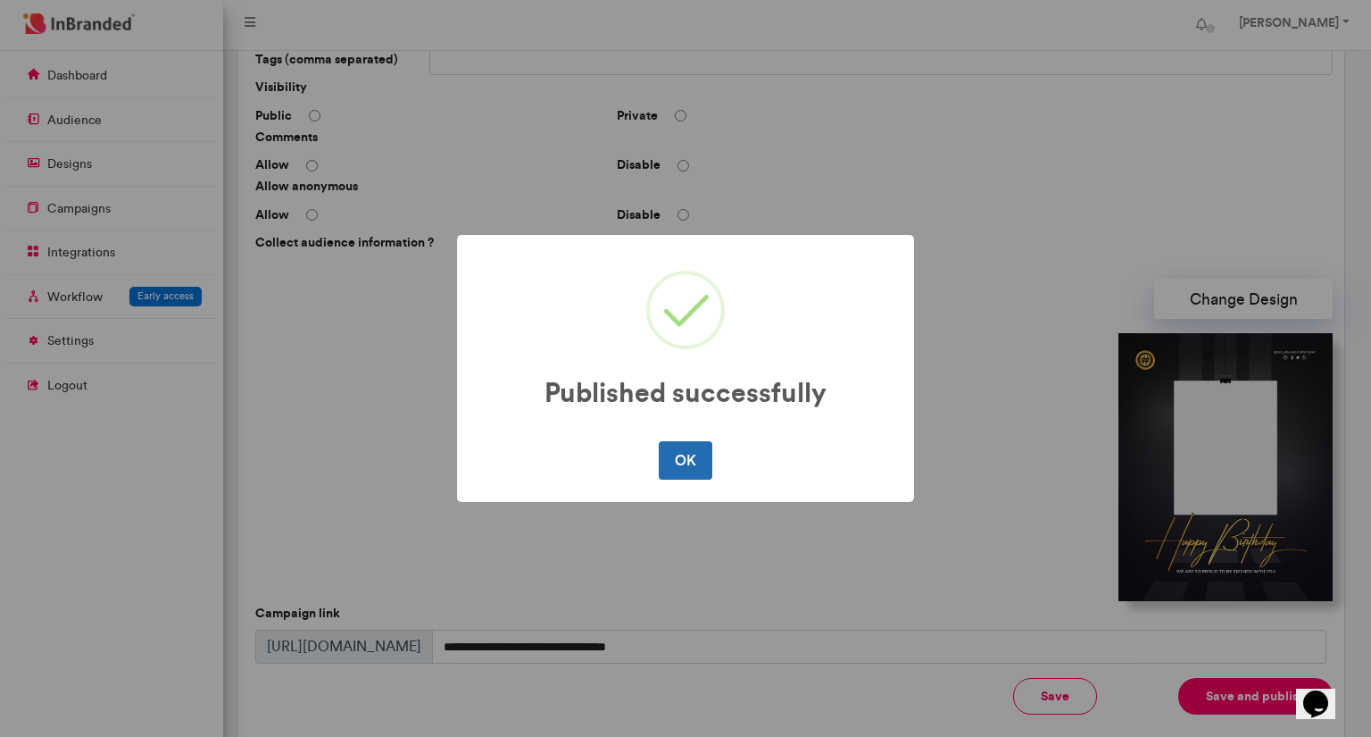
click at [683, 454] on button "OK" at bounding box center [685, 459] width 53 height 37
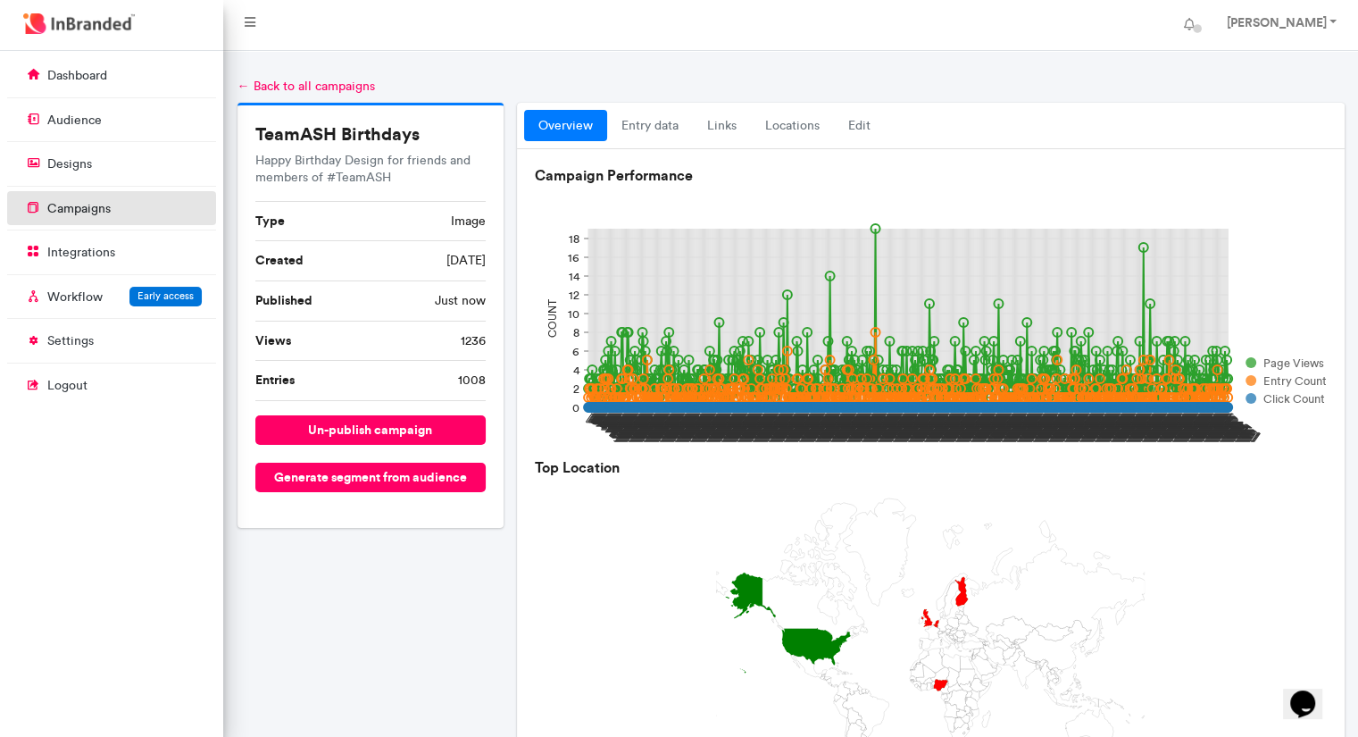
click at [83, 200] on p "campaigns" at bounding box center [78, 209] width 63 height 18
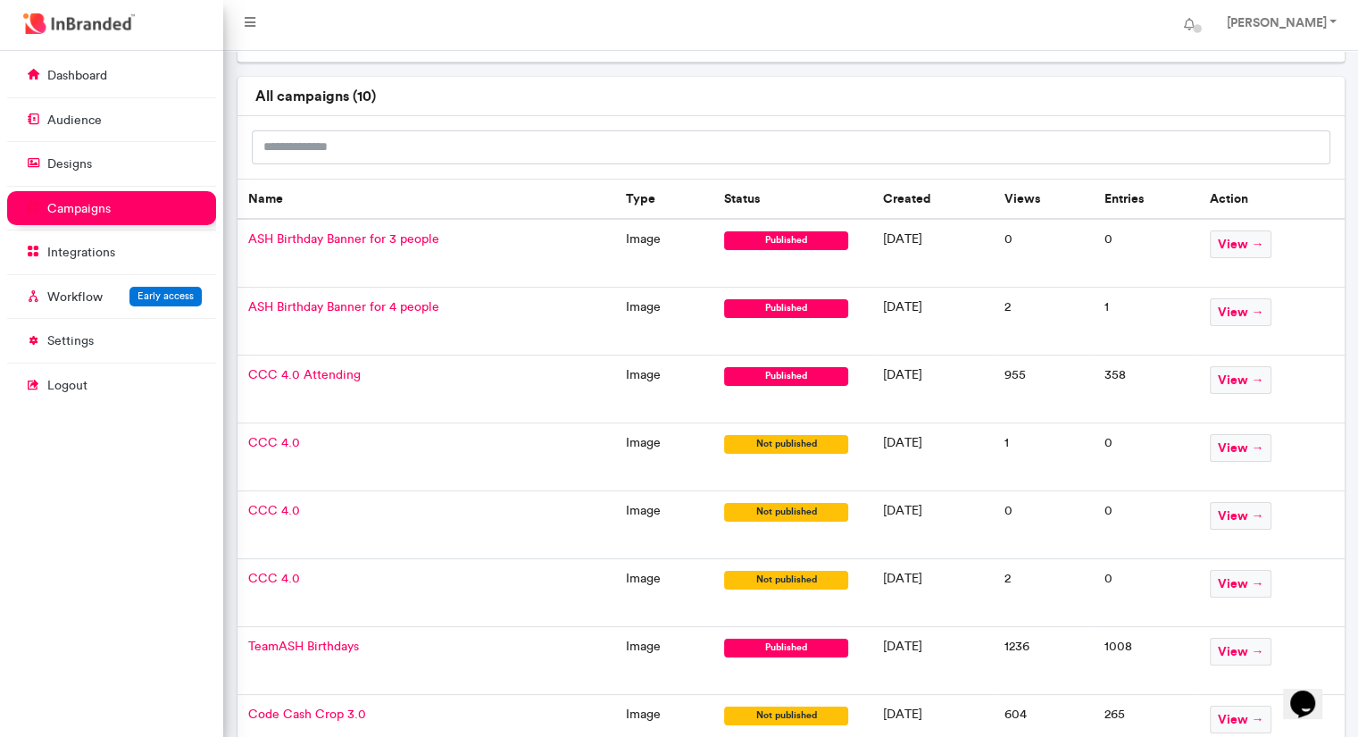
scroll to position [66, 0]
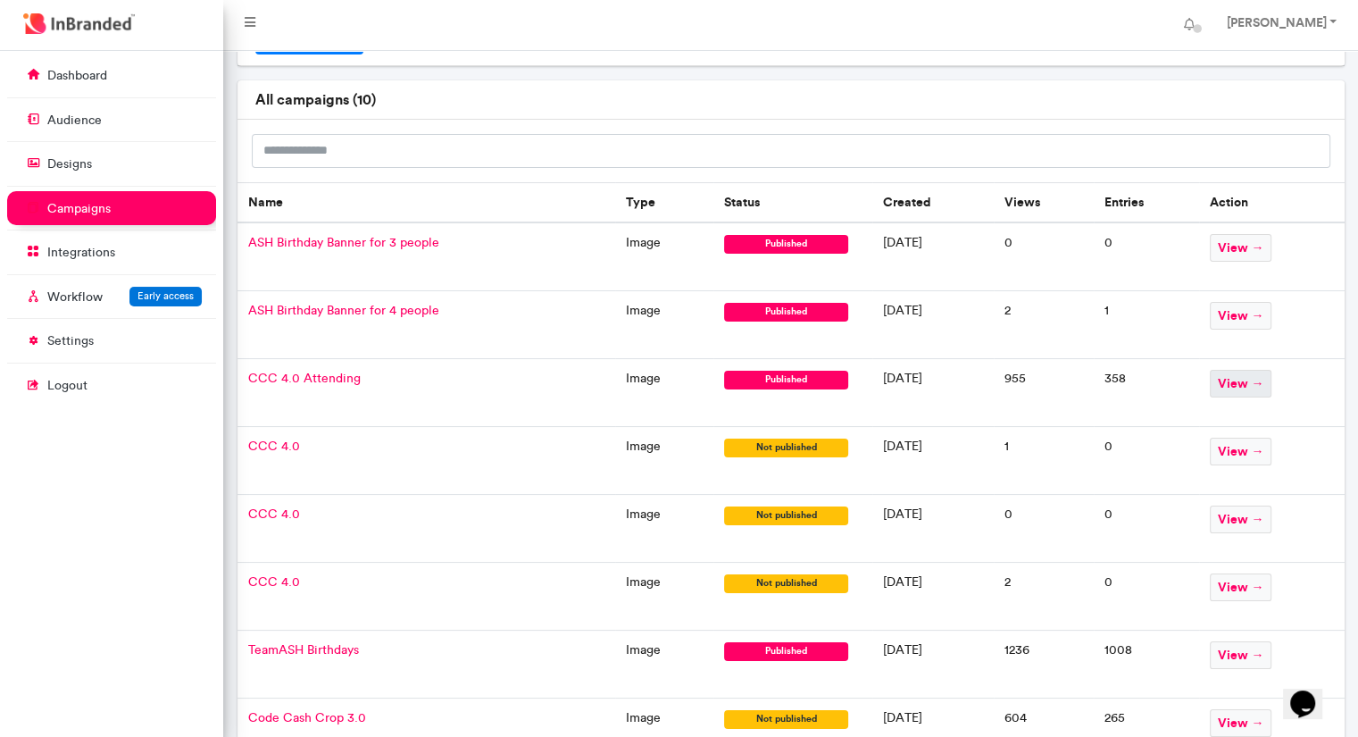
click at [1259, 370] on span "view →" at bounding box center [1241, 384] width 62 height 28
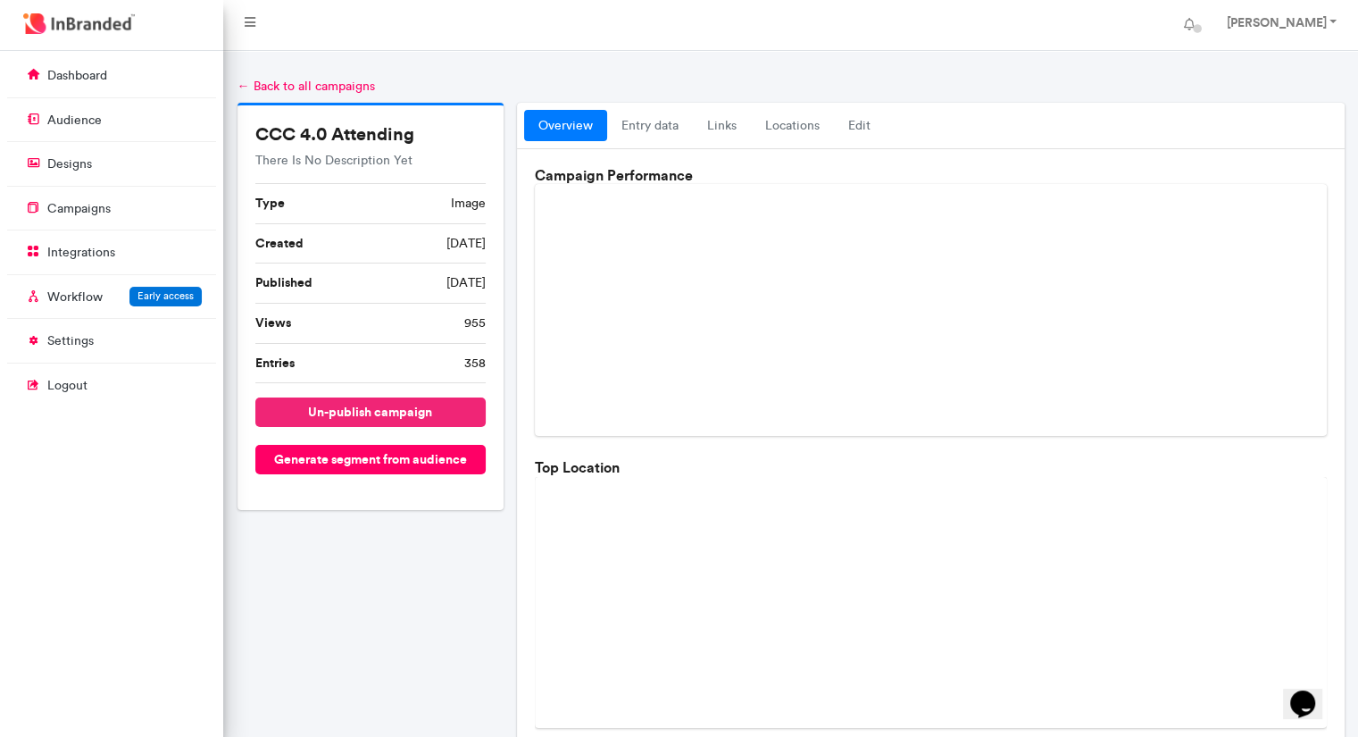
click at [423, 413] on button "un-publish campaign" at bounding box center [370, 411] width 231 height 29
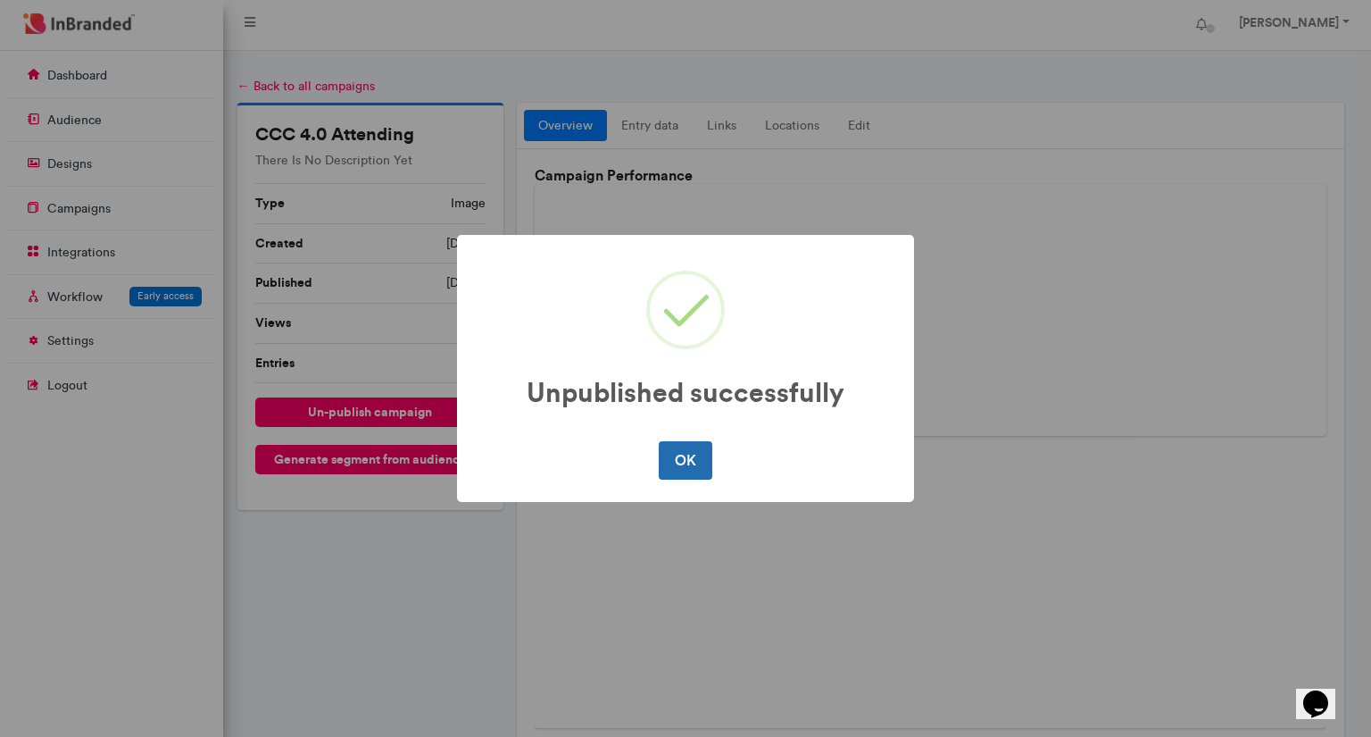
click at [708, 458] on button "OK" at bounding box center [685, 459] width 53 height 37
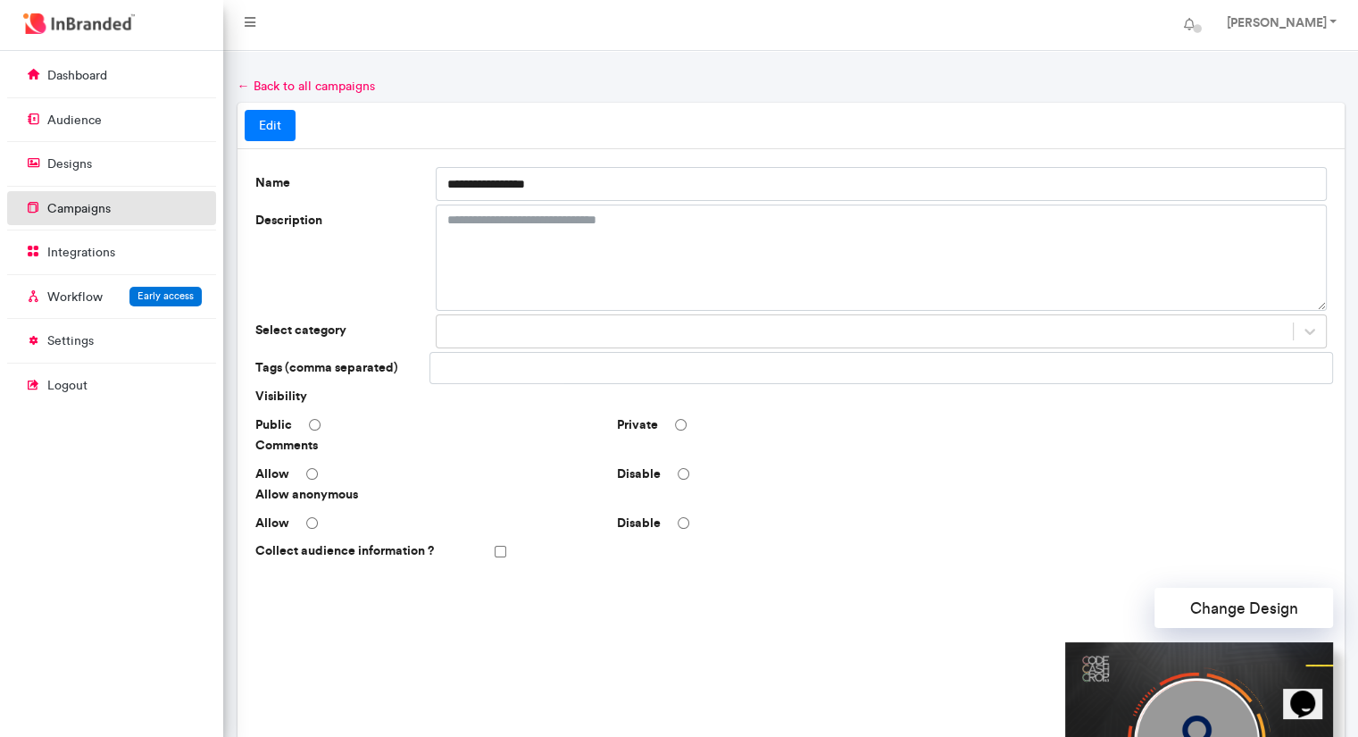
click at [86, 203] on p "campaigns" at bounding box center [78, 209] width 63 height 18
